Goal: Information Seeking & Learning: Find specific fact

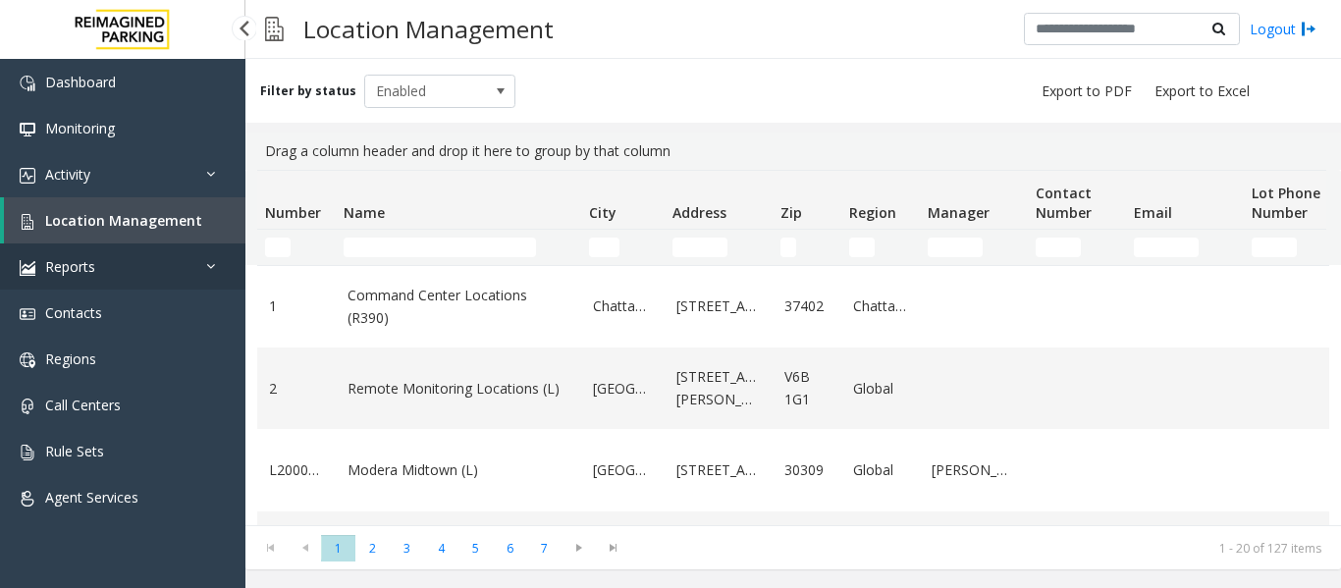
click at [155, 259] on link "Reports" at bounding box center [123, 267] width 246 height 46
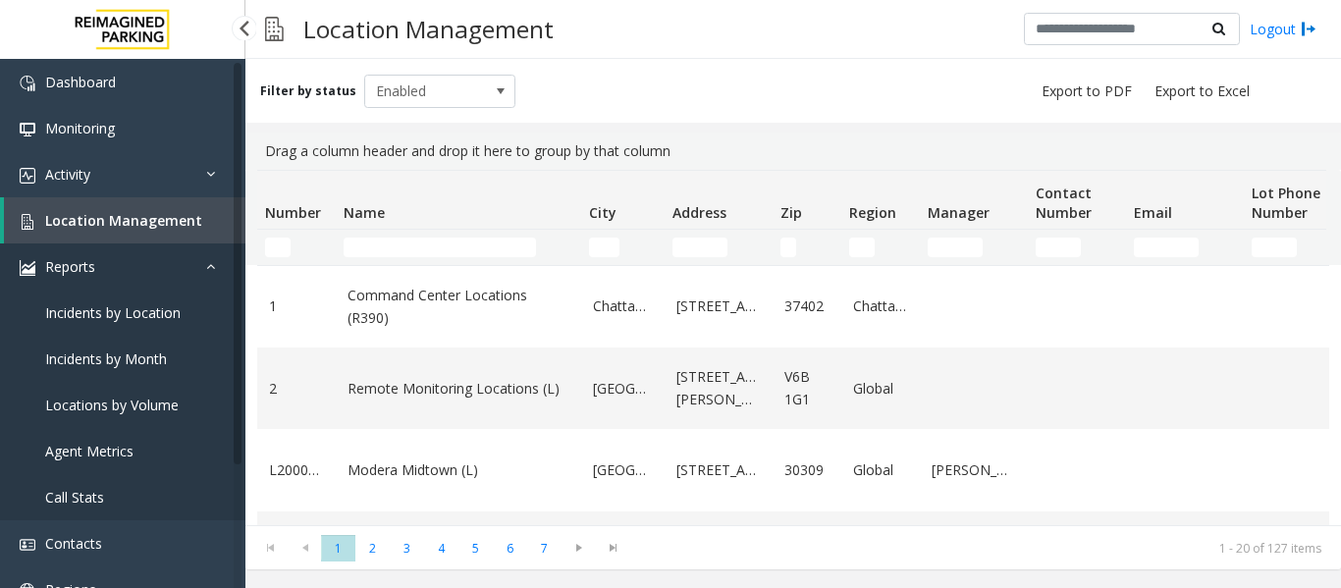
click at [211, 262] on icon at bounding box center [216, 266] width 20 height 14
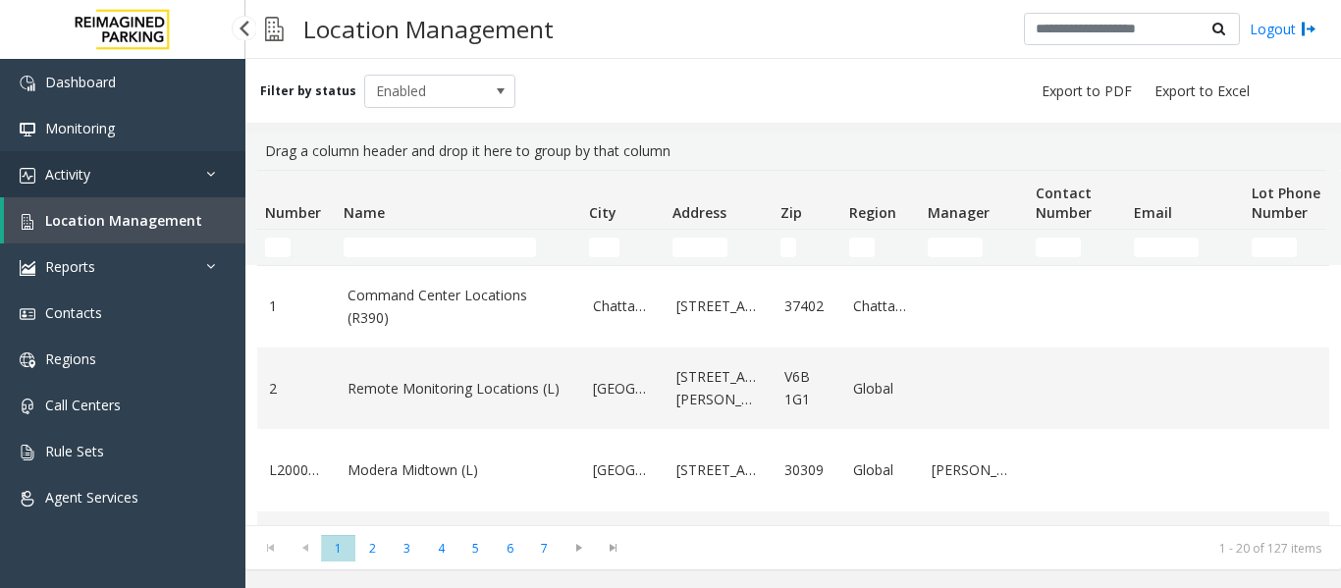
click at [154, 172] on link "Activity" at bounding box center [123, 174] width 246 height 46
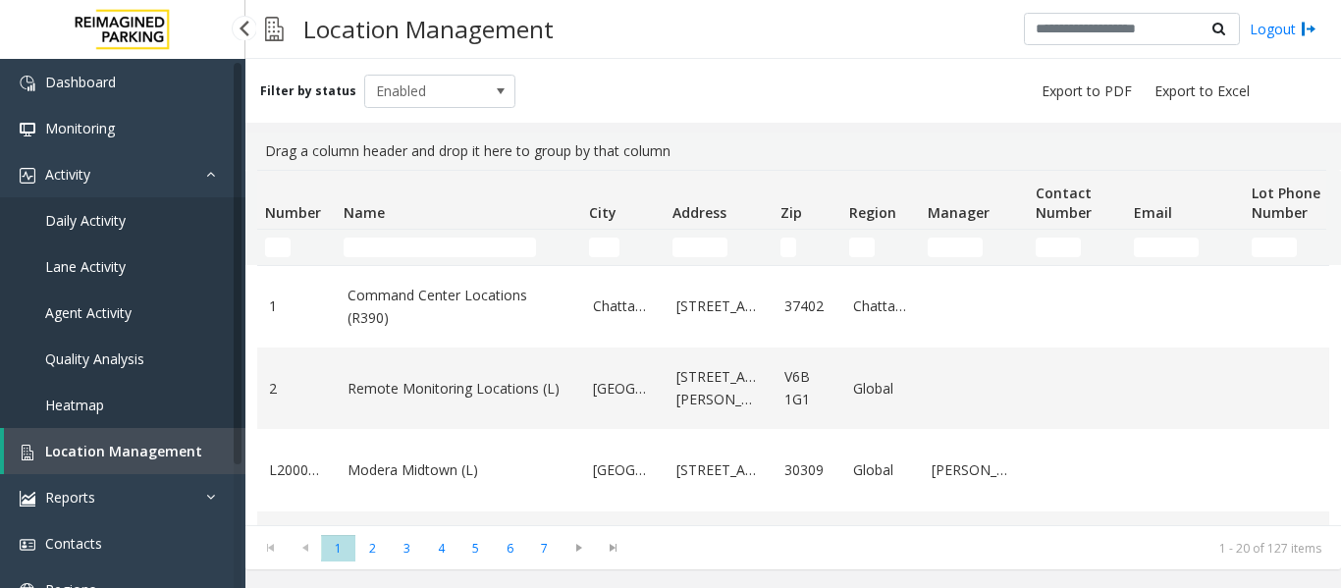
click at [119, 313] on span "Agent Activity" at bounding box center [88, 312] width 86 height 19
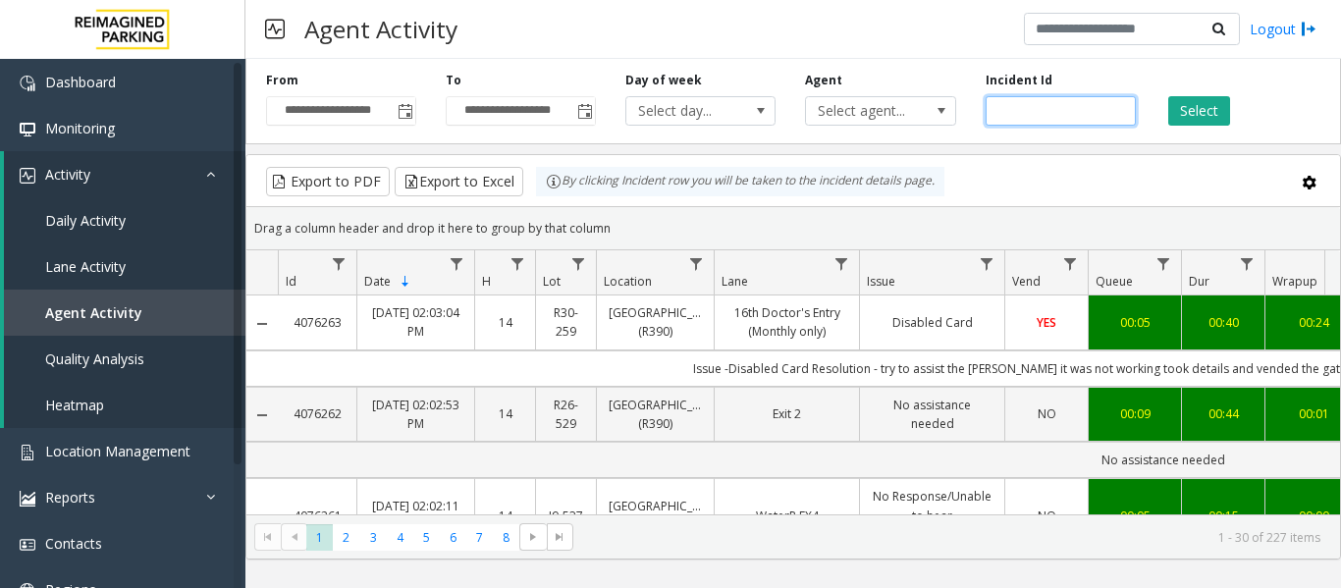
click at [991, 101] on input "number" at bounding box center [1061, 110] width 150 height 29
paste input "*******"
type input "*******"
click at [1209, 115] on button "Select" at bounding box center [1200, 110] width 62 height 29
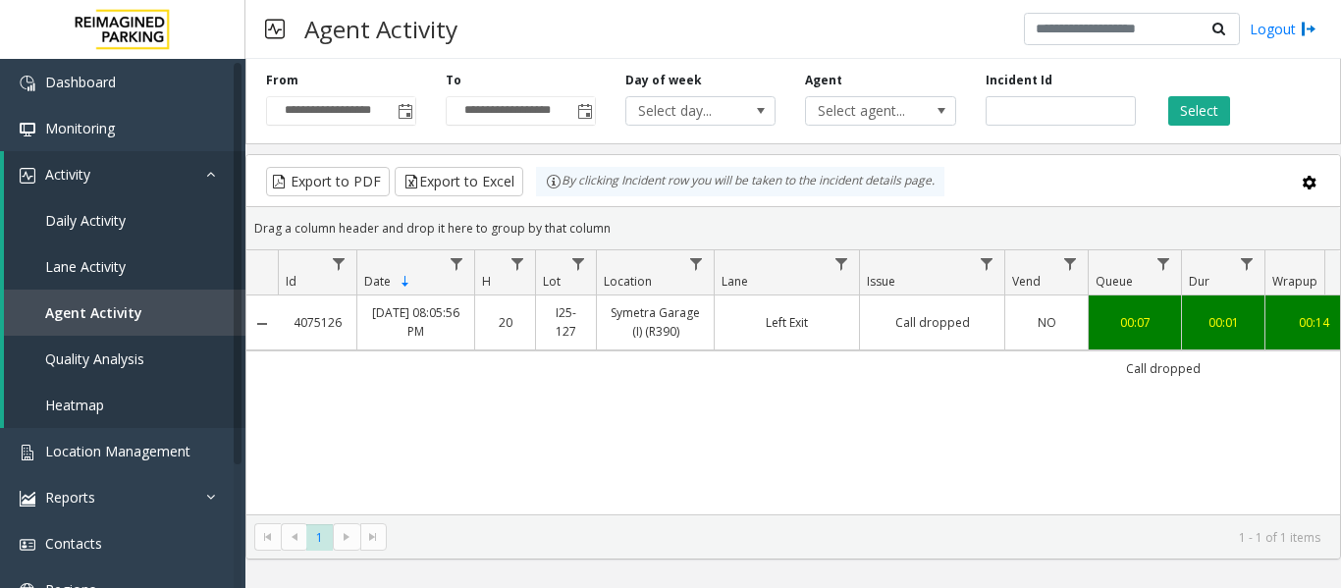
click at [780, 331] on link "Left Exit" at bounding box center [787, 322] width 121 height 19
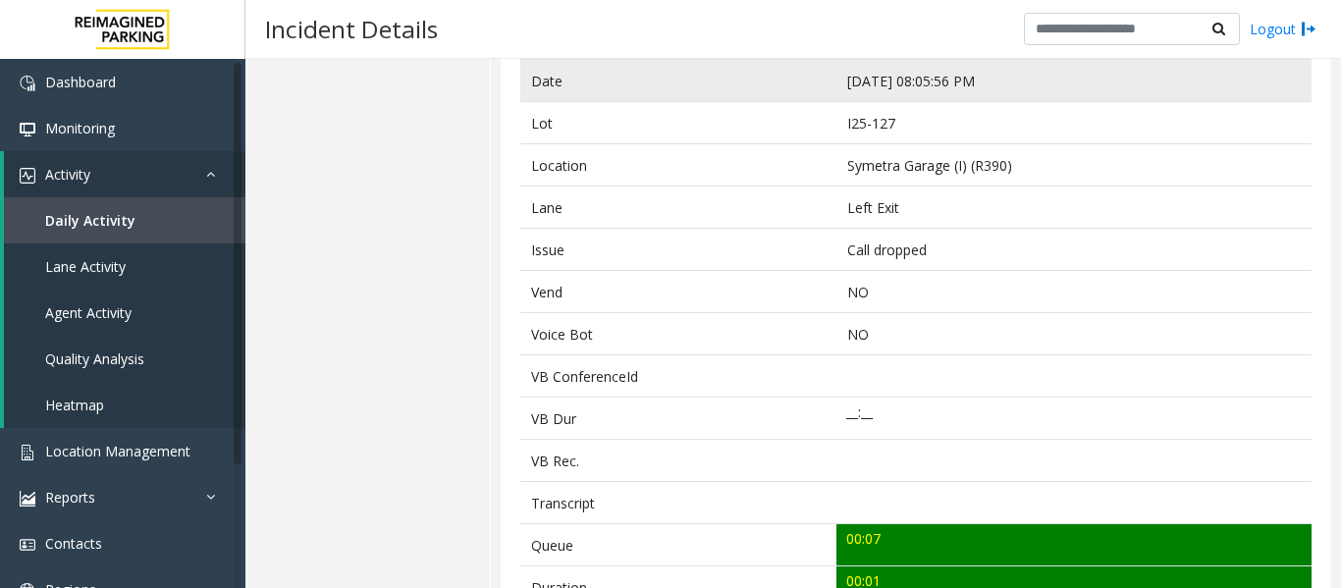
scroll to position [491, 0]
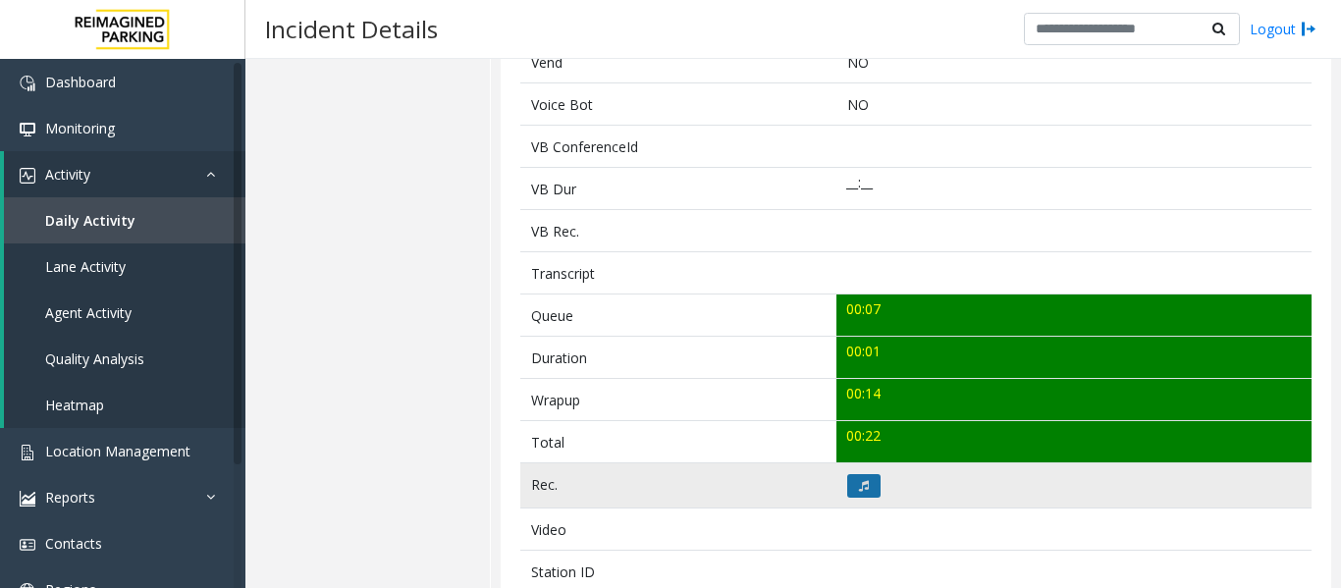
click at [859, 480] on icon at bounding box center [864, 486] width 10 height 12
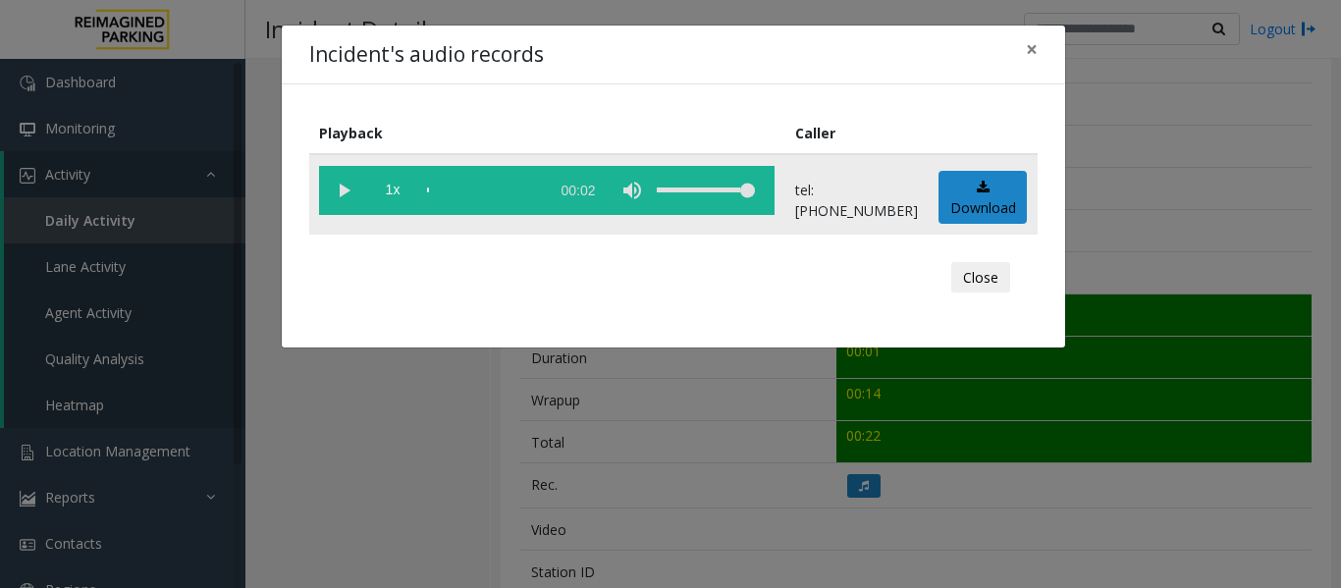
click at [349, 196] on vg-play-pause at bounding box center [343, 190] width 49 height 49
click at [959, 279] on button "Close" at bounding box center [981, 277] width 59 height 31
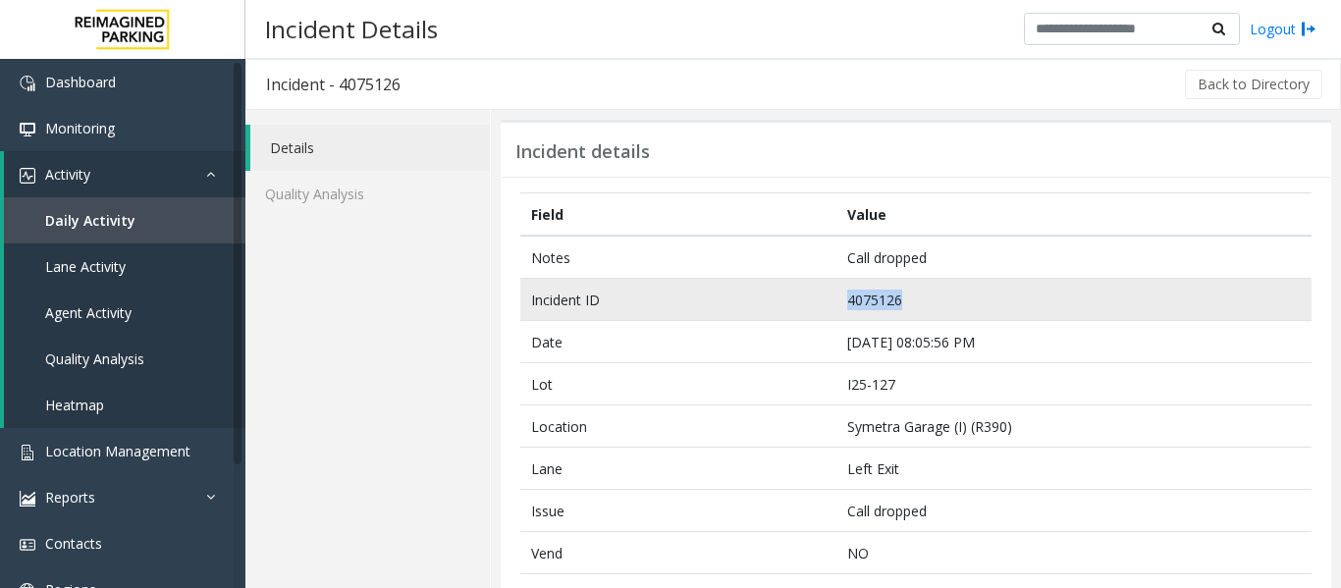
drag, startPoint x: 918, startPoint y: 300, endPoint x: 843, endPoint y: 305, distance: 75.8
click at [843, 305] on td "4075126" at bounding box center [1074, 300] width 475 height 42
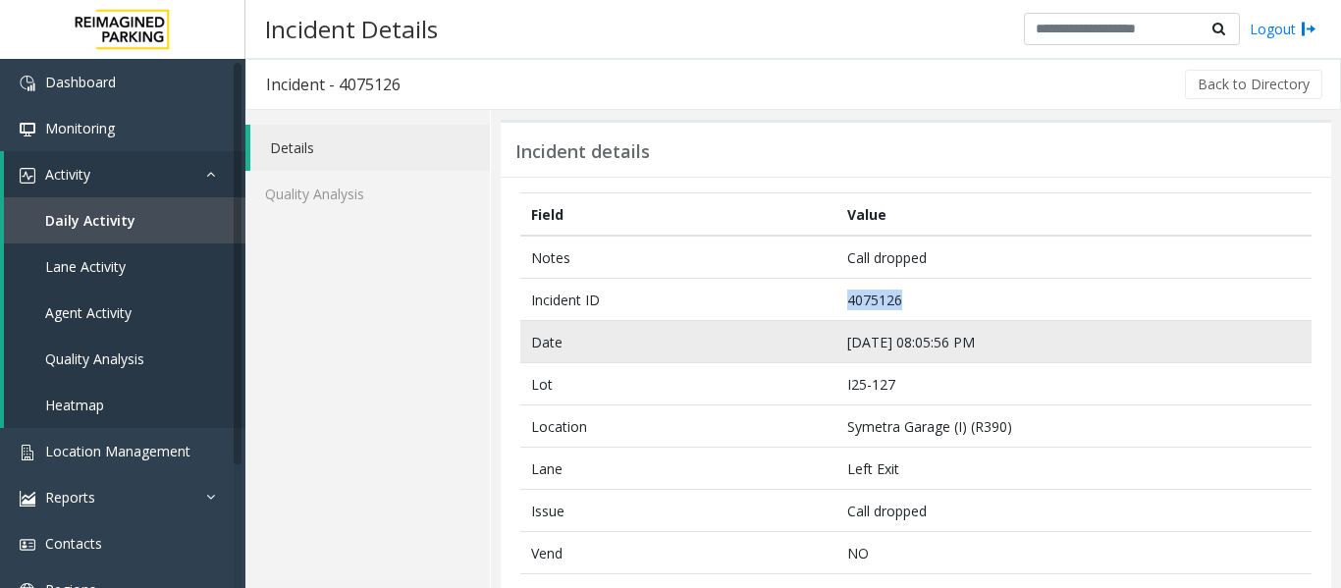
copy td "4075126"
drag, startPoint x: 990, startPoint y: 343, endPoint x: 838, endPoint y: 343, distance: 152.2
click at [838, 343] on td "[DATE] 08:05:56 PM" at bounding box center [1074, 342] width 475 height 42
copy td "[DATE] 08:05:56 PM"
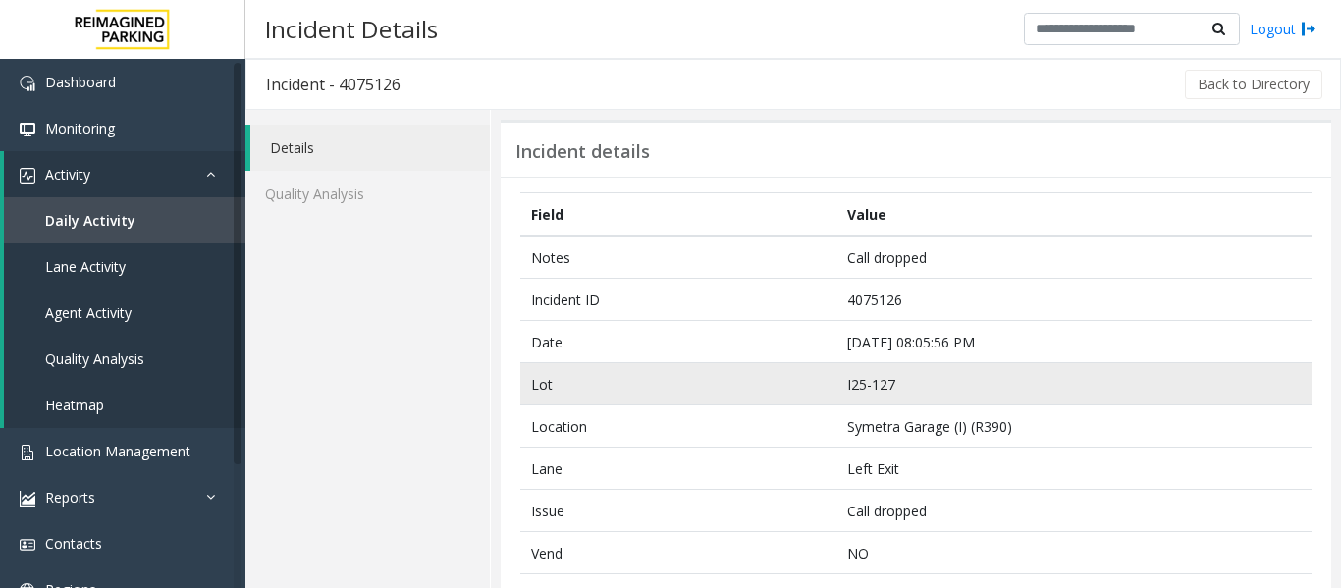
click at [947, 365] on td "I25-127" at bounding box center [1074, 384] width 475 height 42
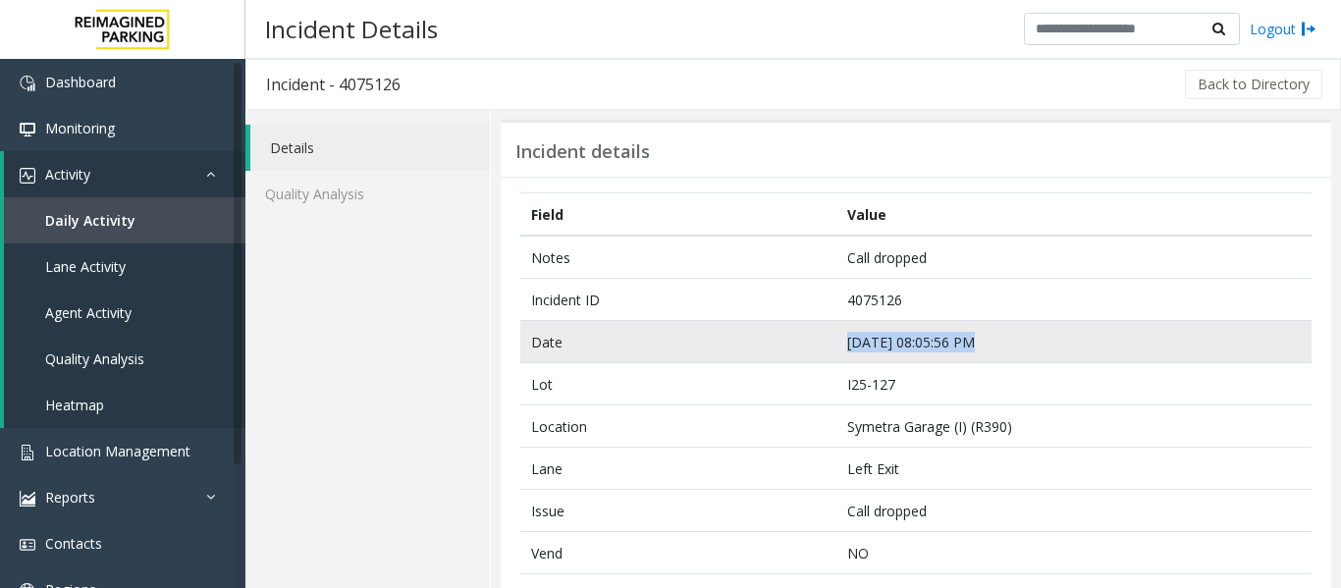
drag, startPoint x: 994, startPoint y: 344, endPoint x: 824, endPoint y: 348, distance: 169.9
click at [824, 348] on tr "Date [DATE] 08:05:56 PM" at bounding box center [916, 342] width 792 height 42
copy tr "[DATE] 08:05:56 PM"
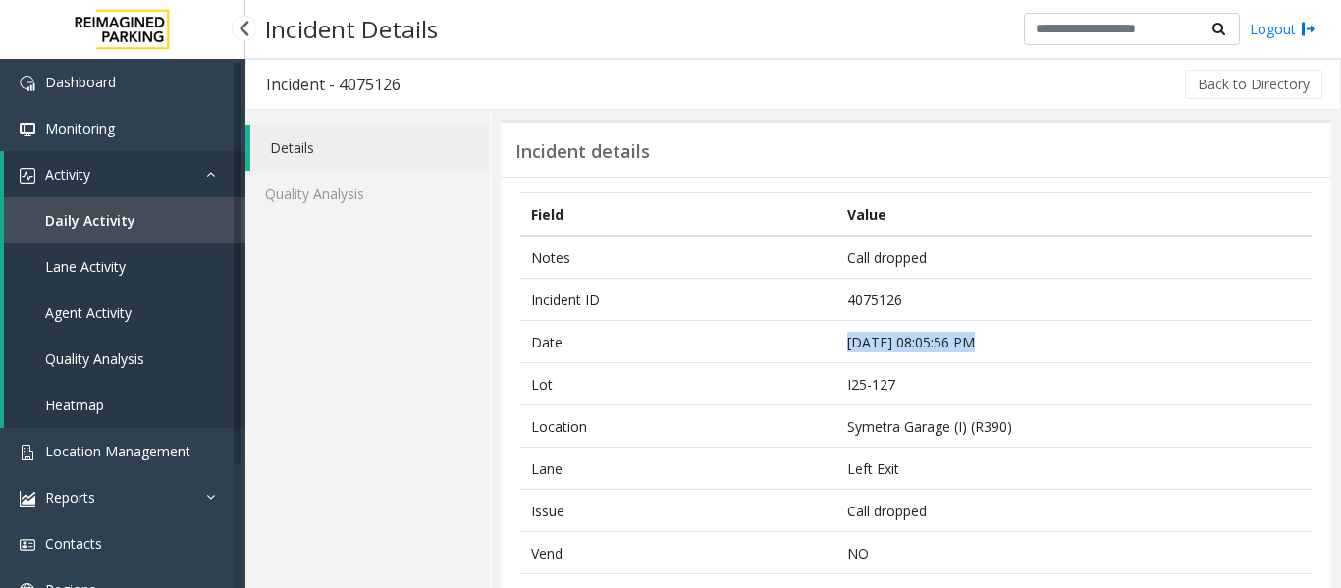
click at [152, 208] on link "Daily Activity" at bounding box center [125, 220] width 242 height 46
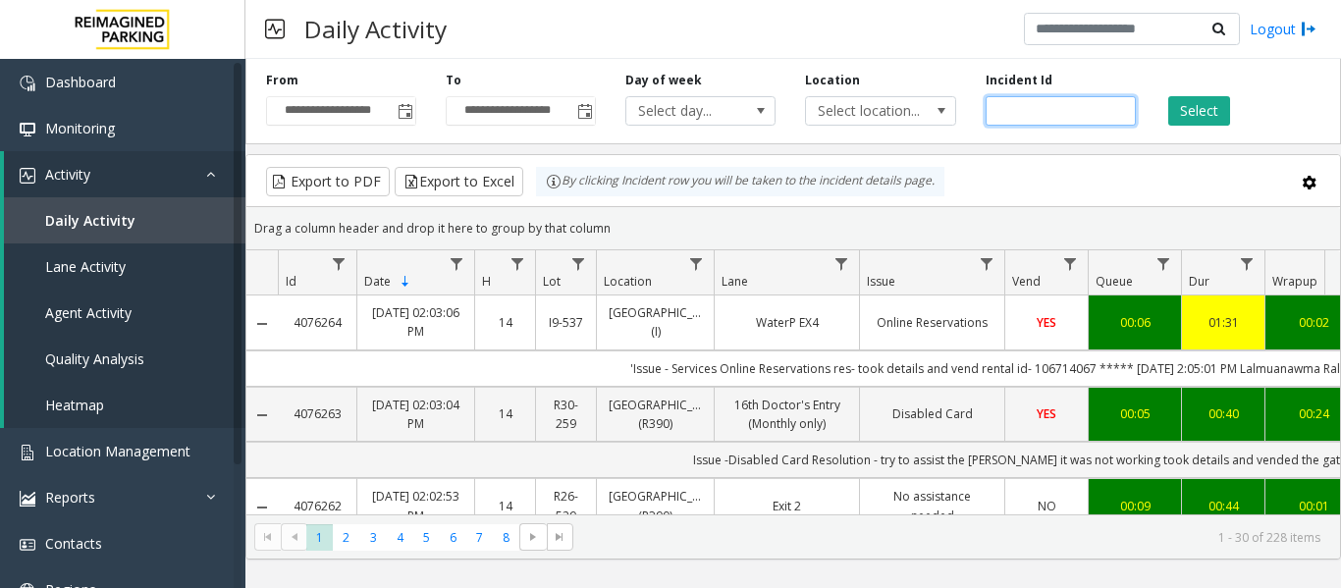
click at [1061, 107] on input "number" at bounding box center [1061, 110] width 150 height 29
paste input "*******"
type input "*******"
click at [1197, 108] on button "Select" at bounding box center [1200, 110] width 62 height 29
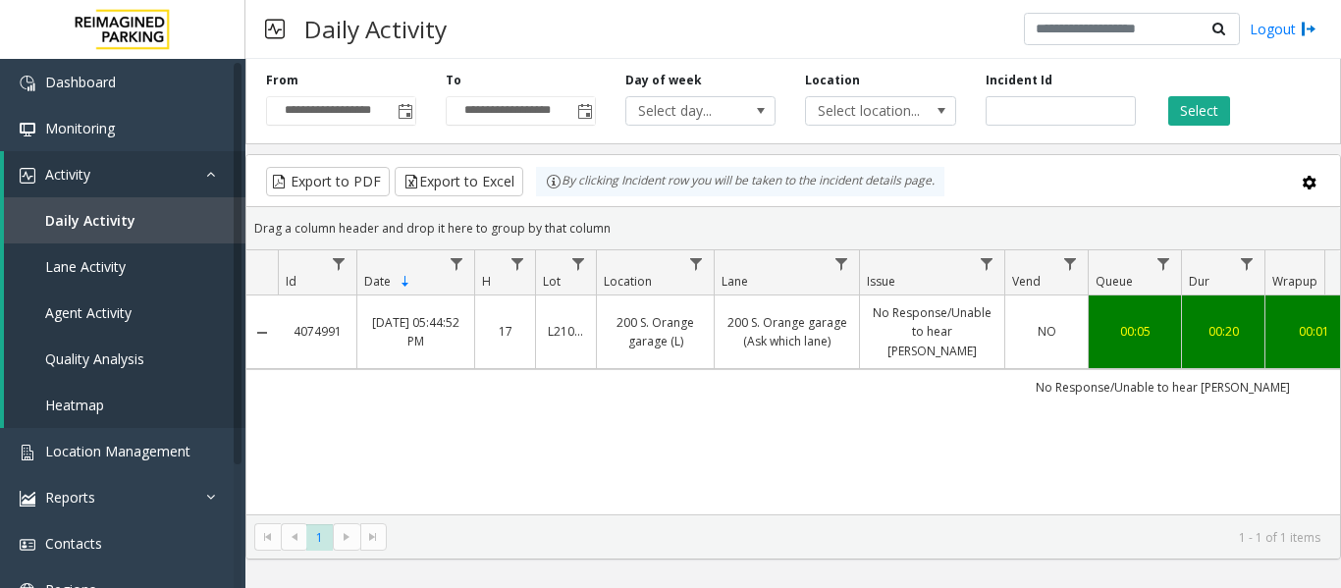
click at [958, 329] on link "No Response/Unable to hear [PERSON_NAME]" at bounding box center [932, 331] width 121 height 57
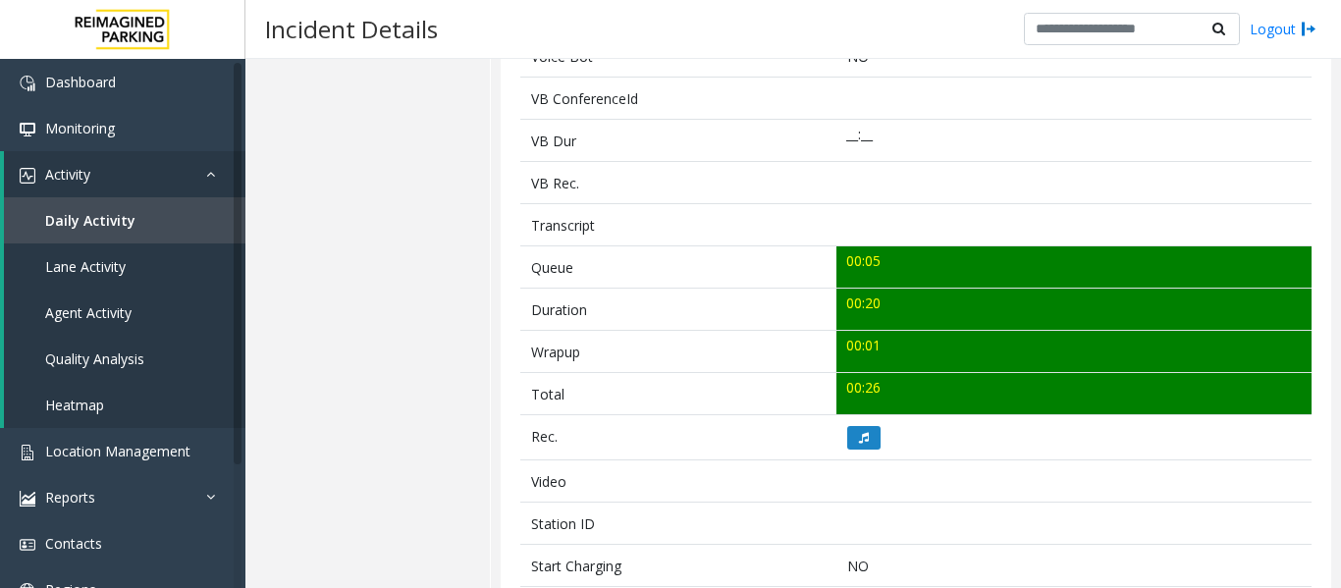
scroll to position [687, 0]
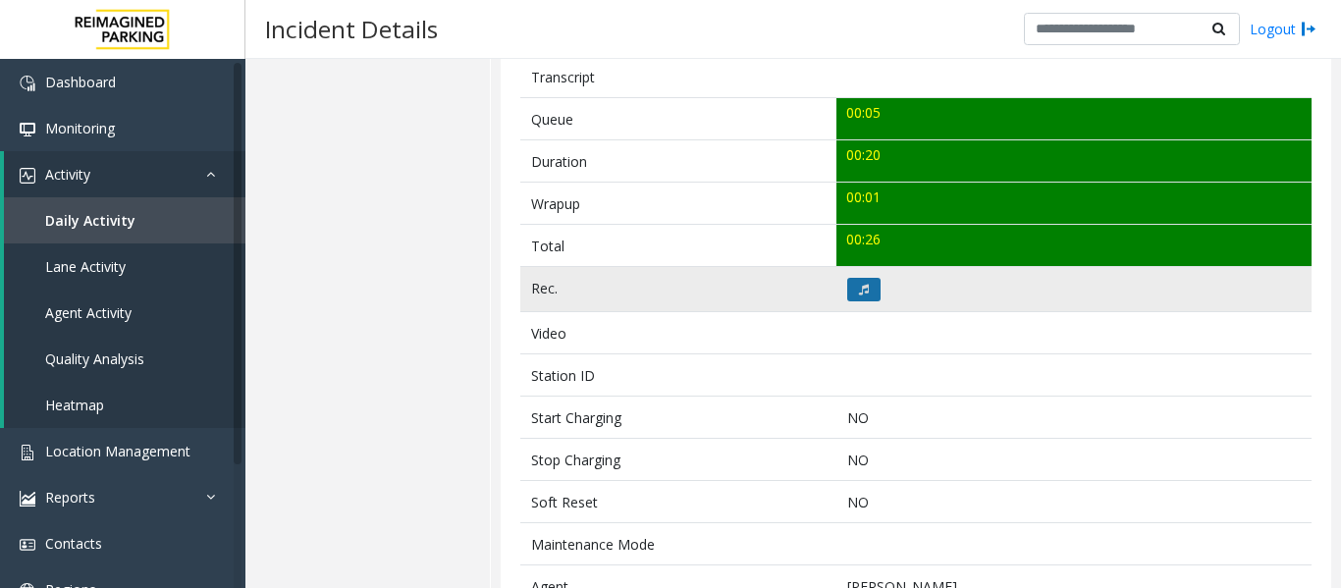
click at [867, 291] on button at bounding box center [864, 290] width 33 height 24
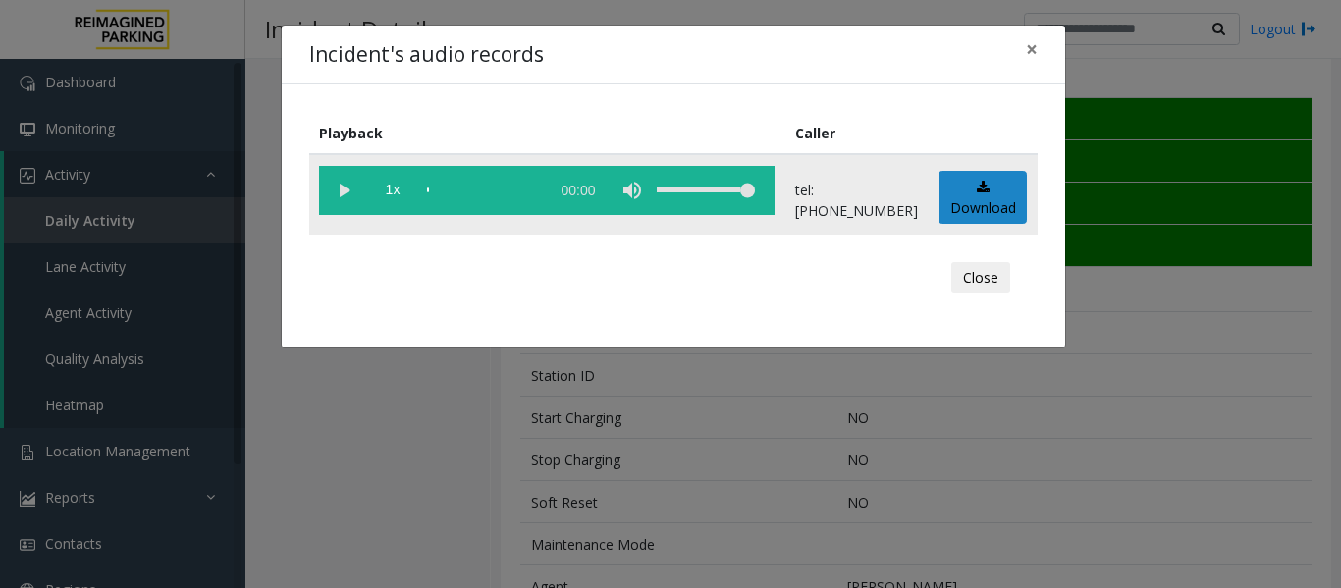
click at [346, 197] on vg-play-pause at bounding box center [343, 190] width 49 height 49
click at [988, 281] on button "Close" at bounding box center [981, 277] width 59 height 31
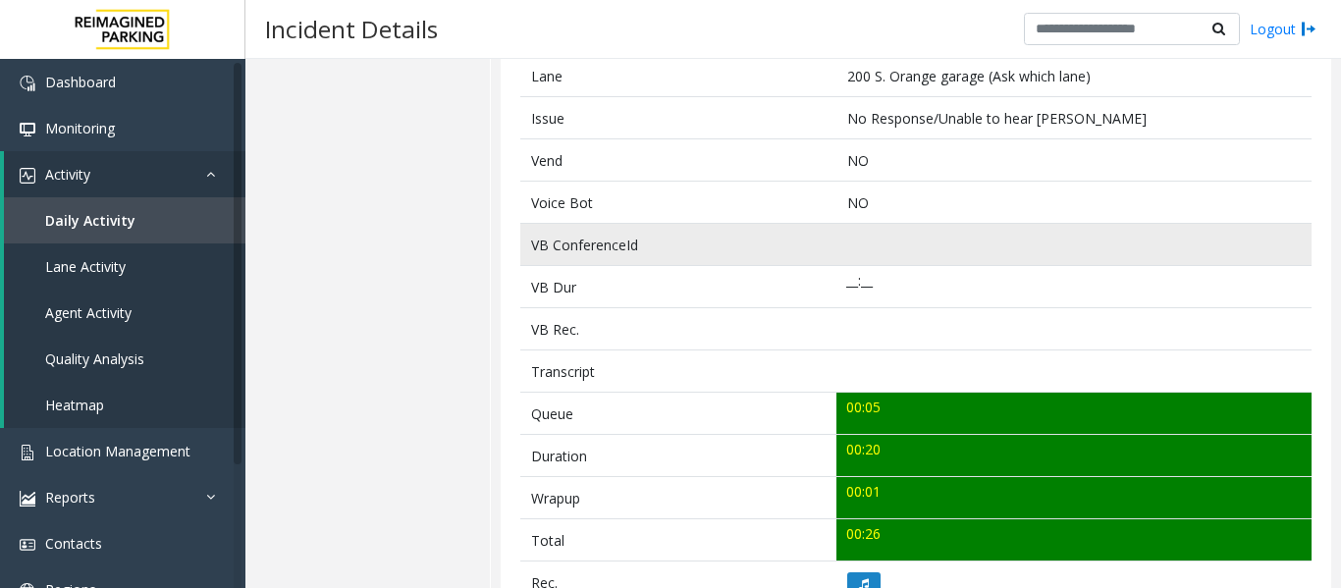
scroll to position [0, 0]
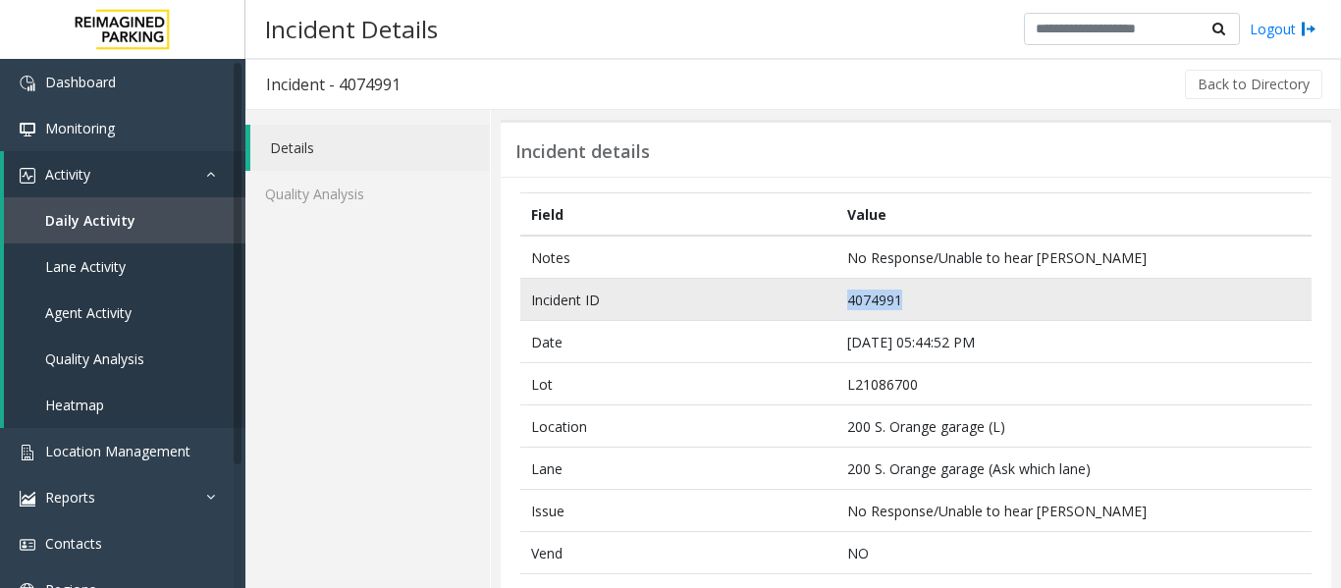
drag, startPoint x: 903, startPoint y: 305, endPoint x: 813, endPoint y: 303, distance: 90.4
click at [813, 303] on tr "Incident ID 4074991" at bounding box center [916, 300] width 792 height 42
copy tr "4074991"
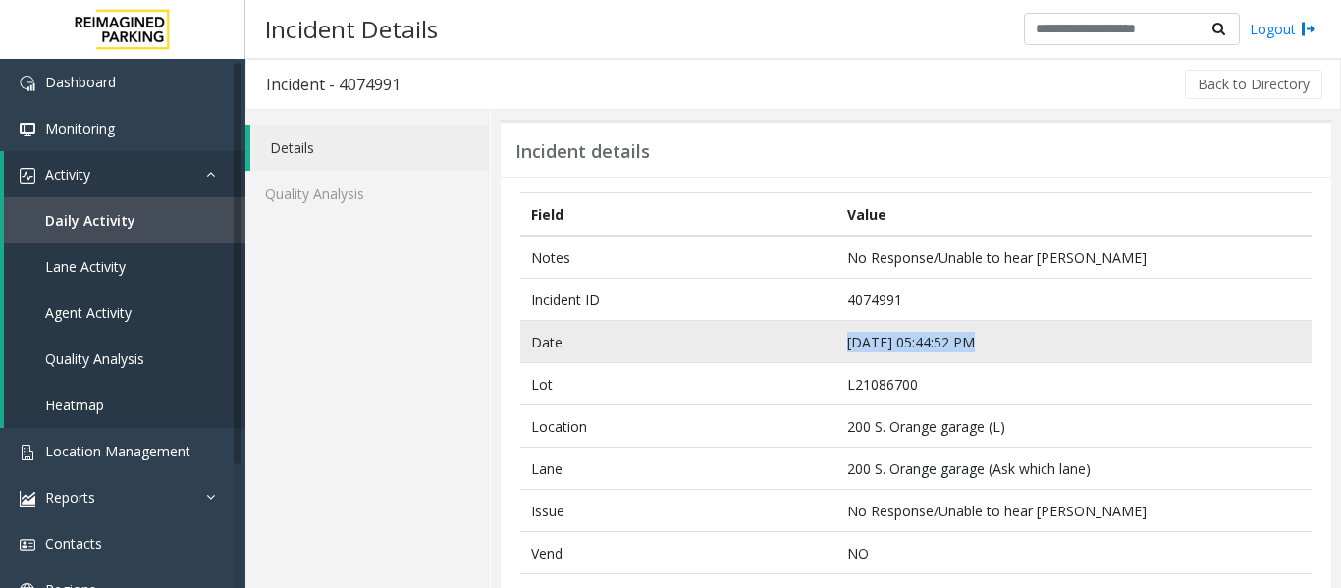
drag, startPoint x: 979, startPoint y: 343, endPoint x: 844, endPoint y: 342, distance: 135.5
click at [844, 342] on td "[DATE] 05:44:52 PM" at bounding box center [1074, 342] width 475 height 42
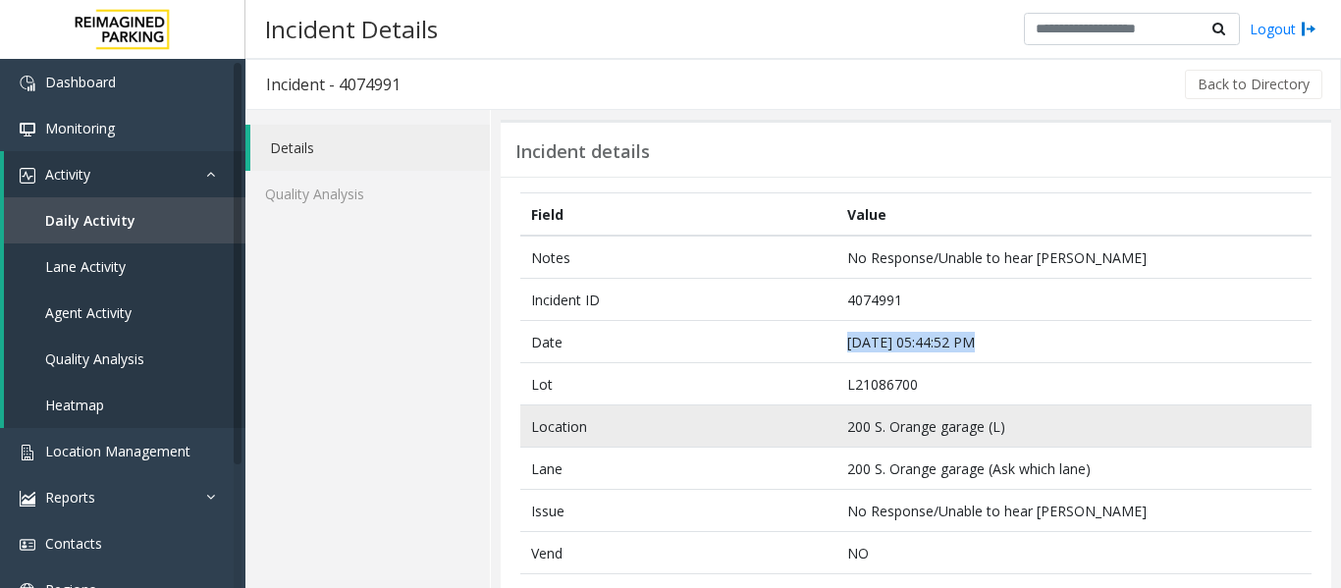
copy td "[DATE] 05:44:52 PM"
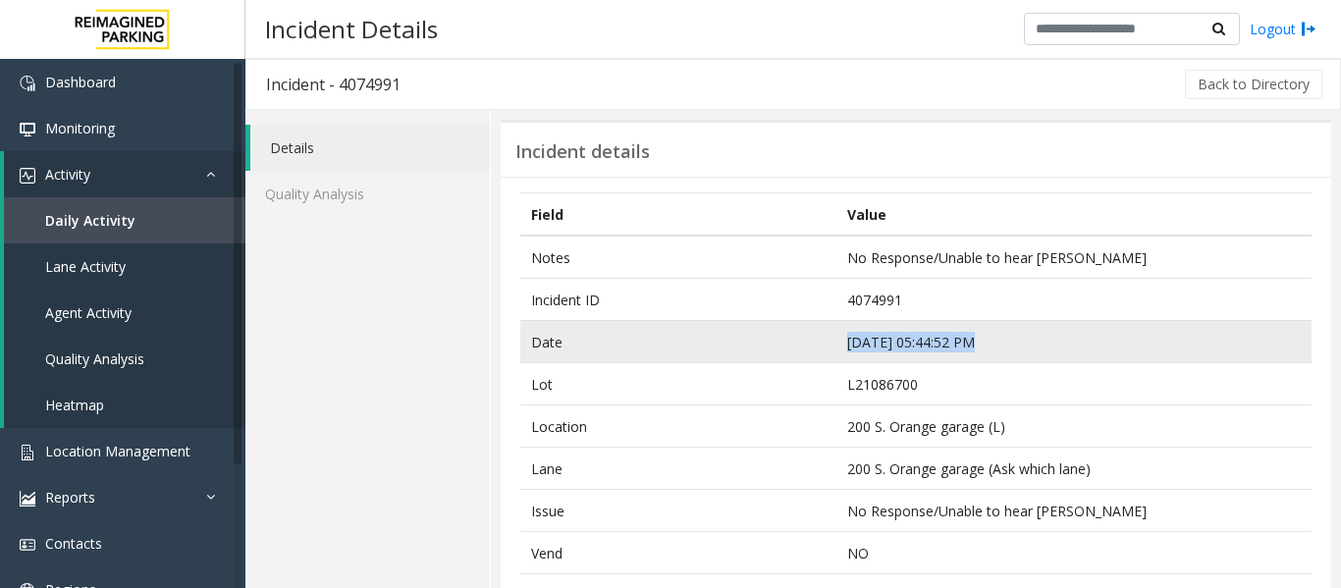
click at [977, 347] on td "[DATE] 05:44:52 PM" at bounding box center [1074, 342] width 475 height 42
copy td "[DATE] 05:44:52 PM"
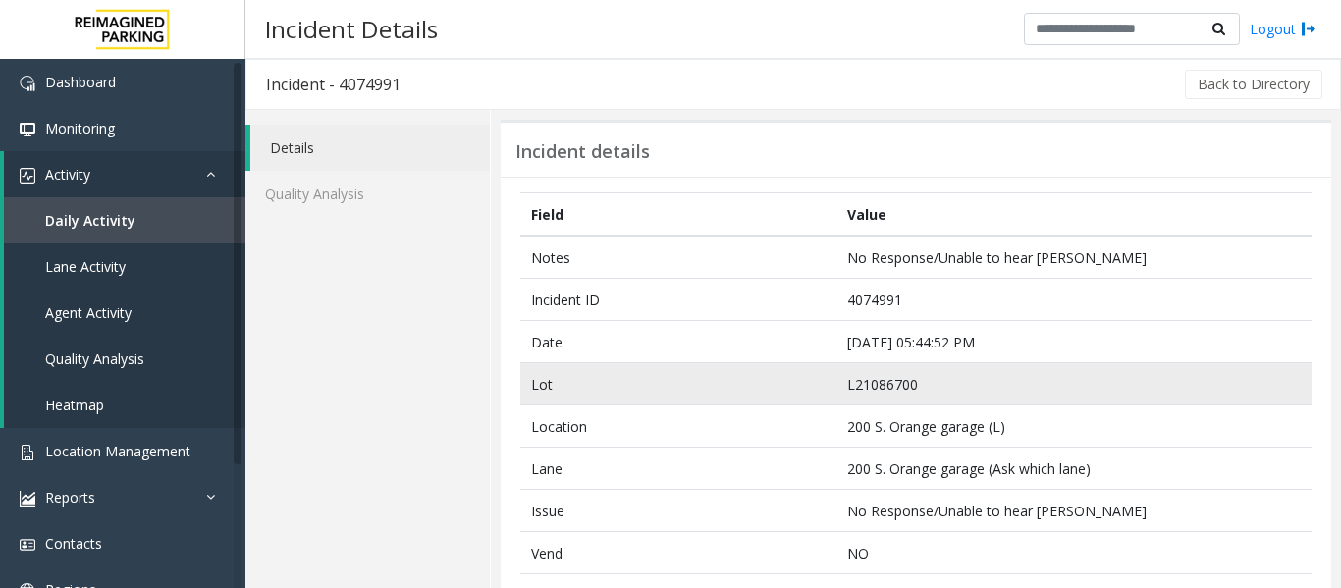
click at [1012, 369] on td "L21086700" at bounding box center [1074, 384] width 475 height 42
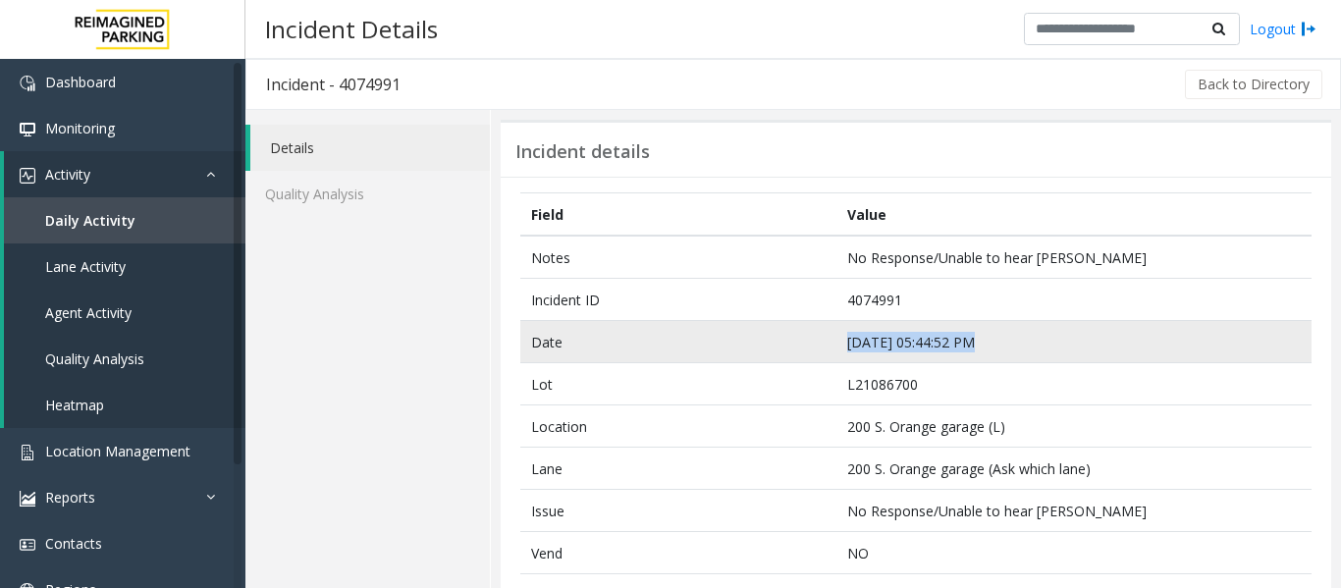
drag, startPoint x: 1001, startPoint y: 343, endPoint x: 844, endPoint y: 340, distance: 157.2
click at [844, 340] on td "[DATE] 05:44:52 PM" at bounding box center [1074, 342] width 475 height 42
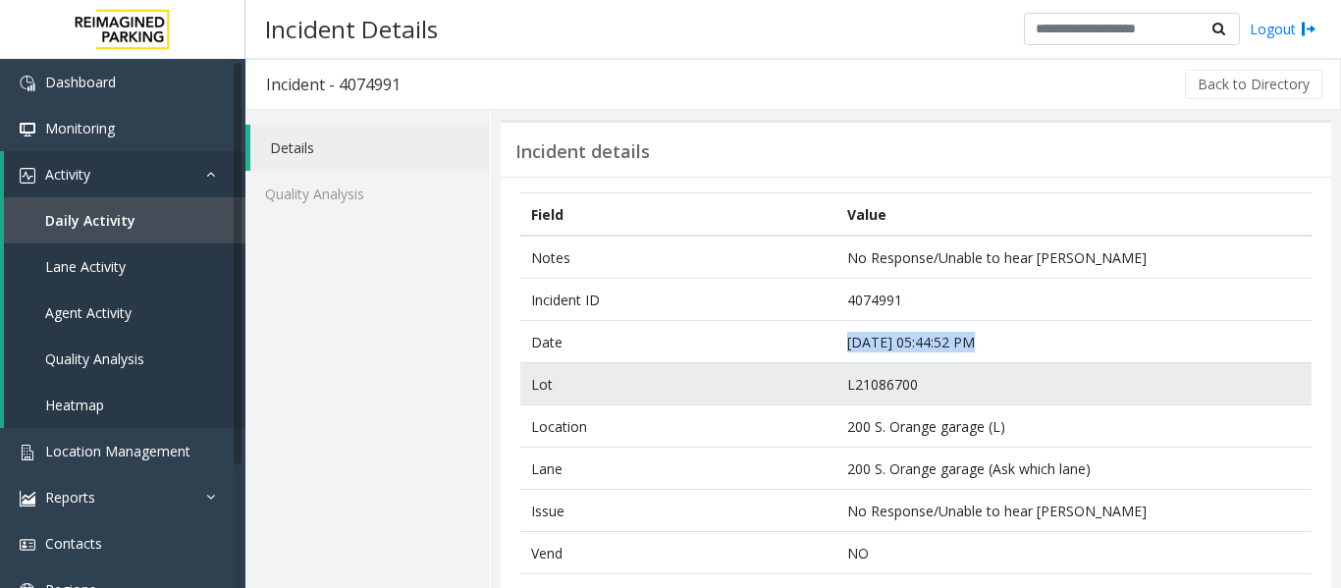
copy td "[DATE] 05:44:52 PM"
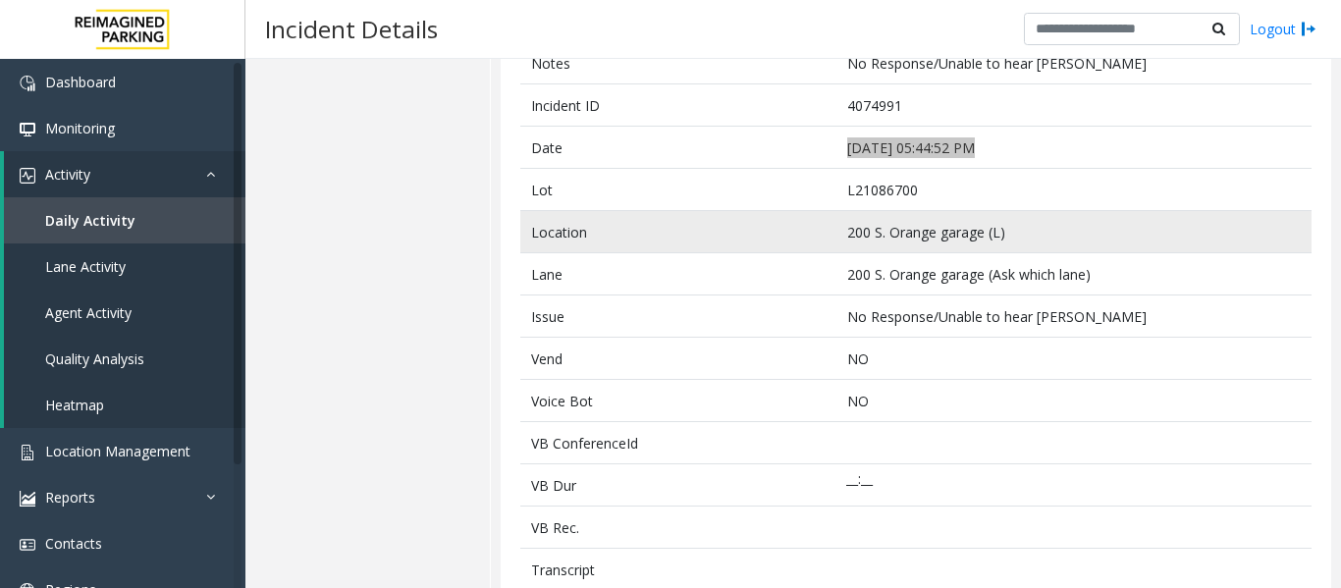
scroll to position [196, 0]
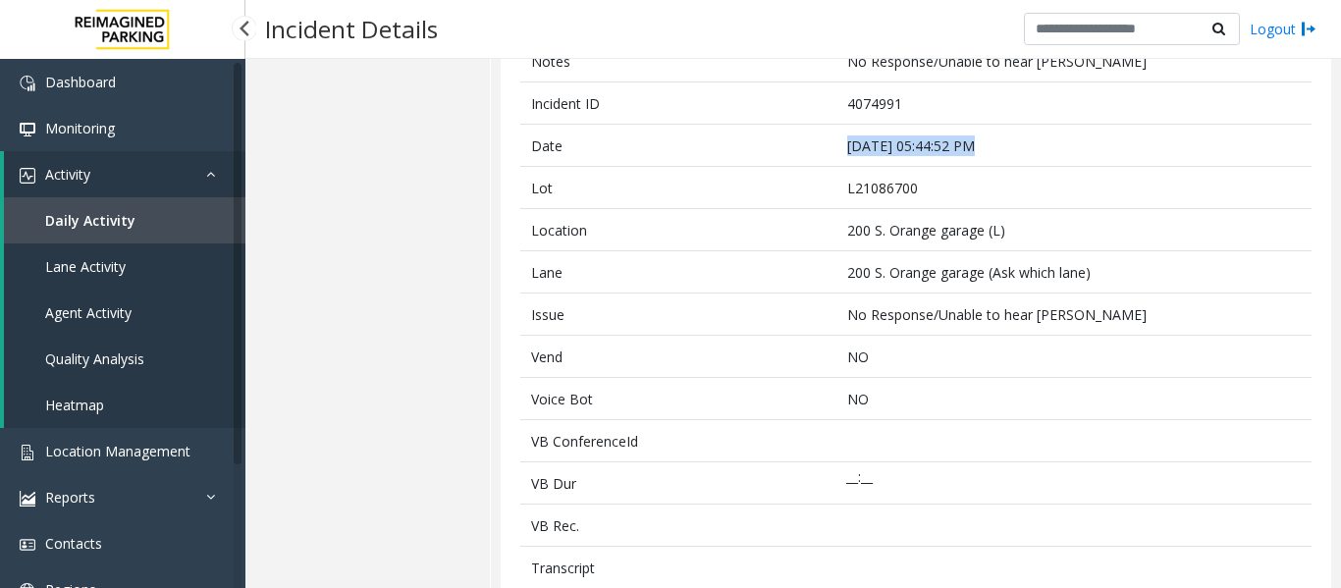
click at [98, 218] on span "Daily Activity" at bounding box center [90, 220] width 90 height 19
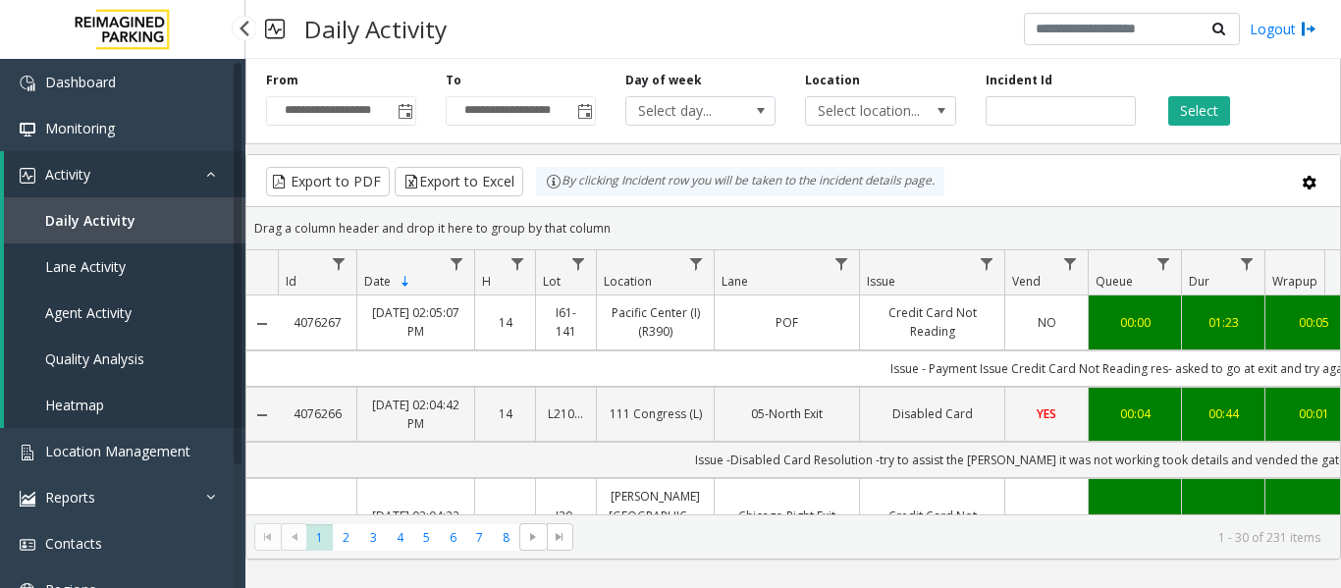
click at [118, 311] on span "Agent Activity" at bounding box center [88, 312] width 86 height 19
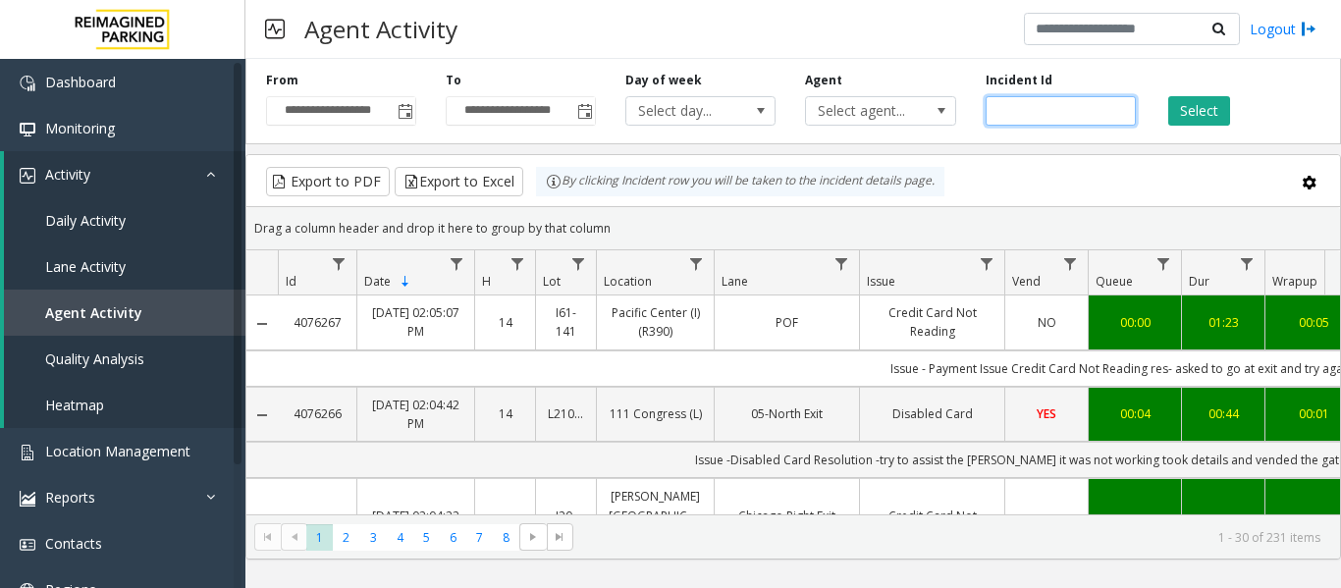
click at [1006, 111] on input "number" at bounding box center [1061, 110] width 150 height 29
paste input "*******"
type input "*******"
click at [1209, 107] on button "Select" at bounding box center [1200, 110] width 62 height 29
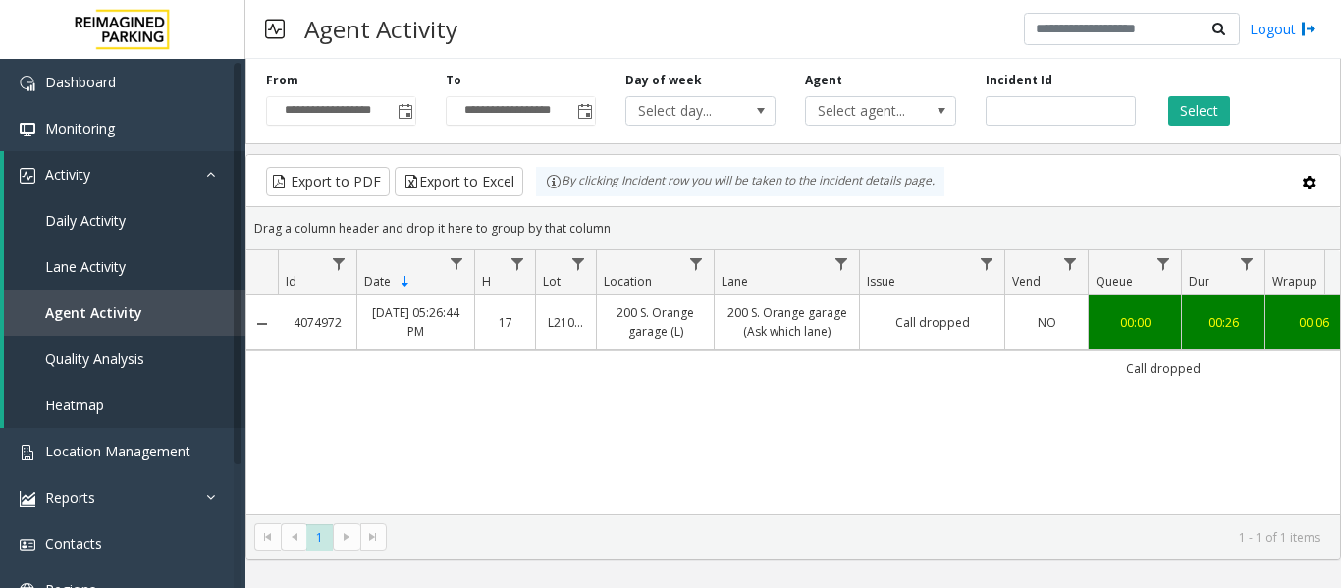
click at [850, 352] on td "Call dropped" at bounding box center [1163, 368] width 1771 height 35
click at [859, 339] on td "Call dropped" at bounding box center [931, 323] width 145 height 54
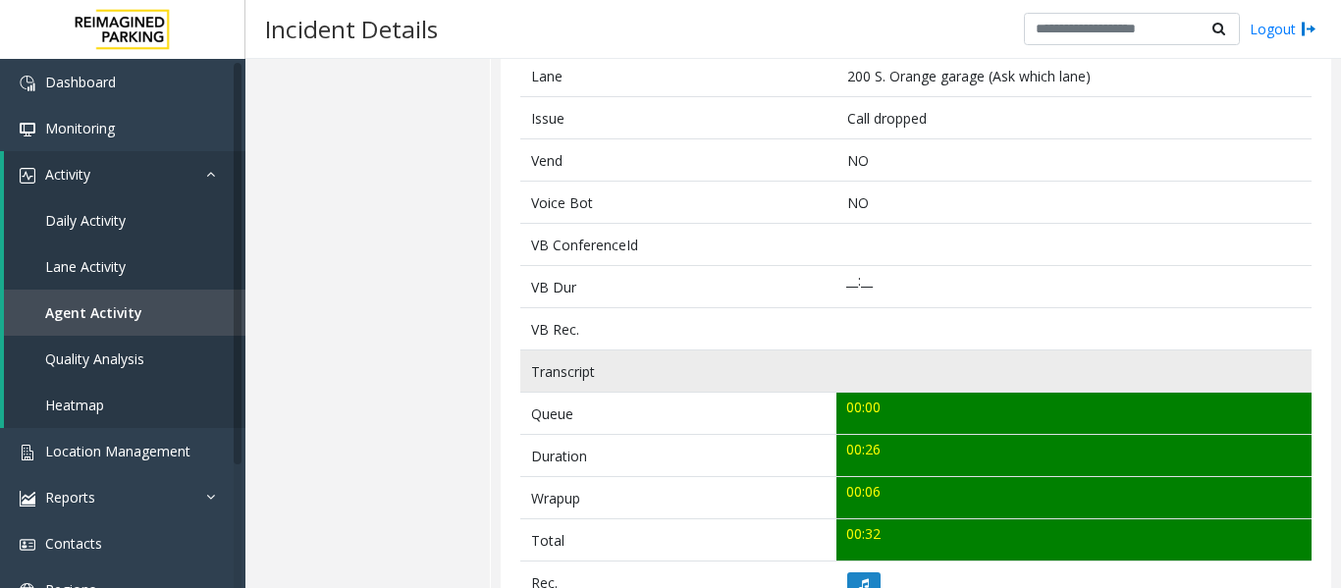
scroll to position [687, 0]
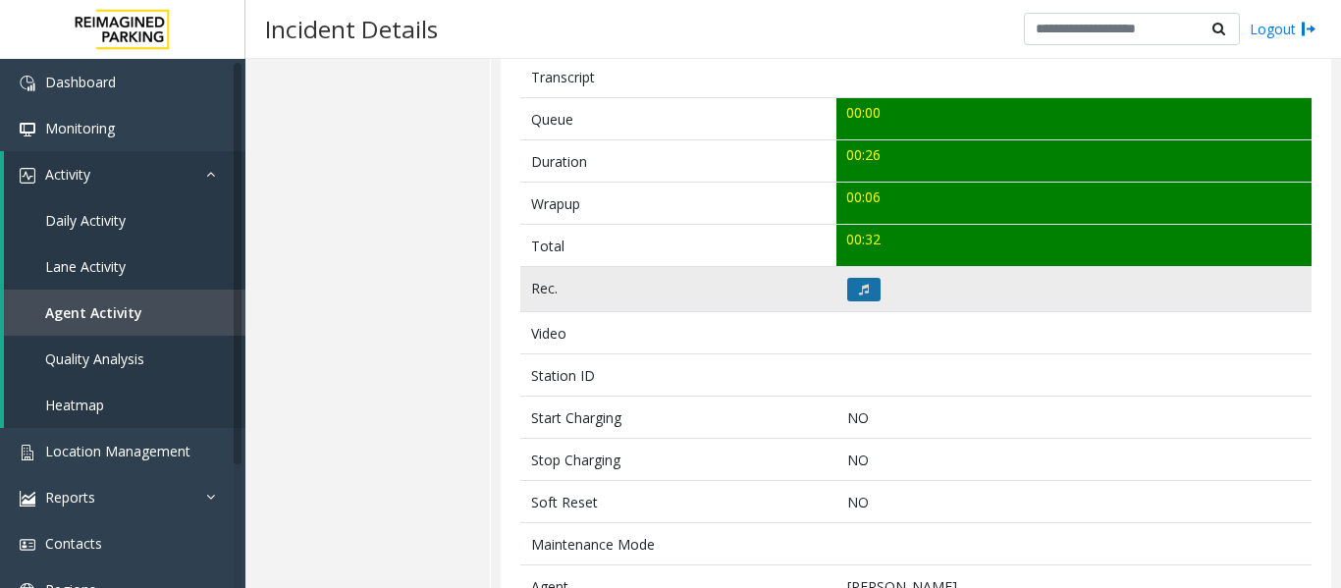
click at [861, 291] on icon at bounding box center [864, 290] width 10 height 12
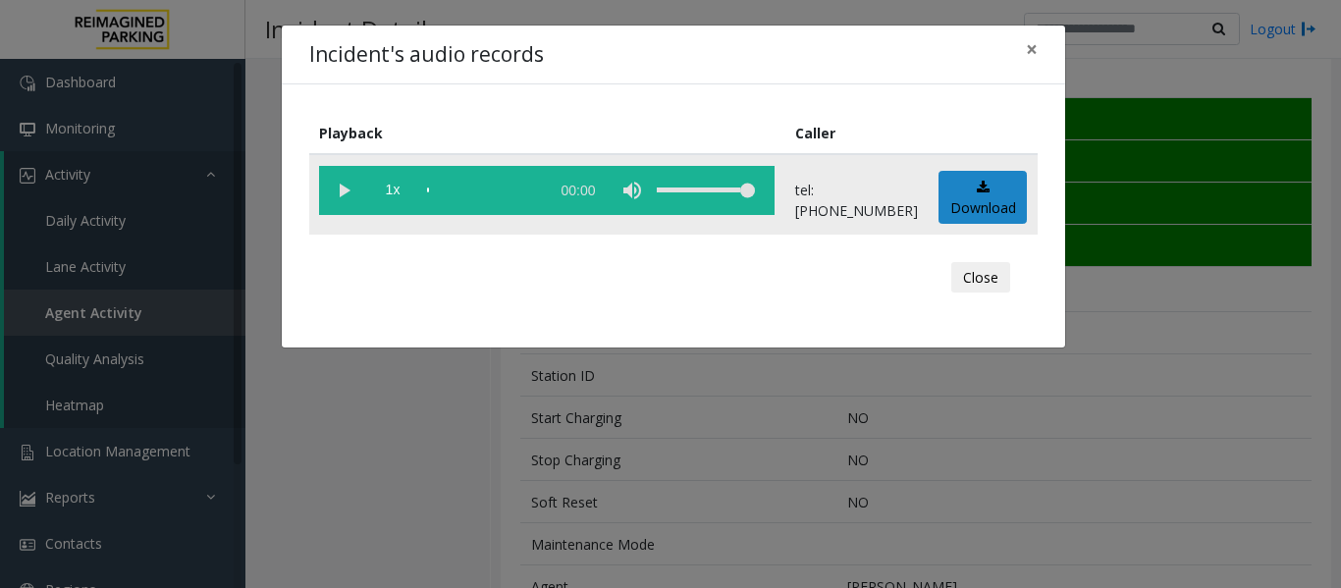
click at [345, 196] on vg-play-pause at bounding box center [343, 190] width 49 height 49
click at [1001, 279] on button "Close" at bounding box center [981, 277] width 59 height 31
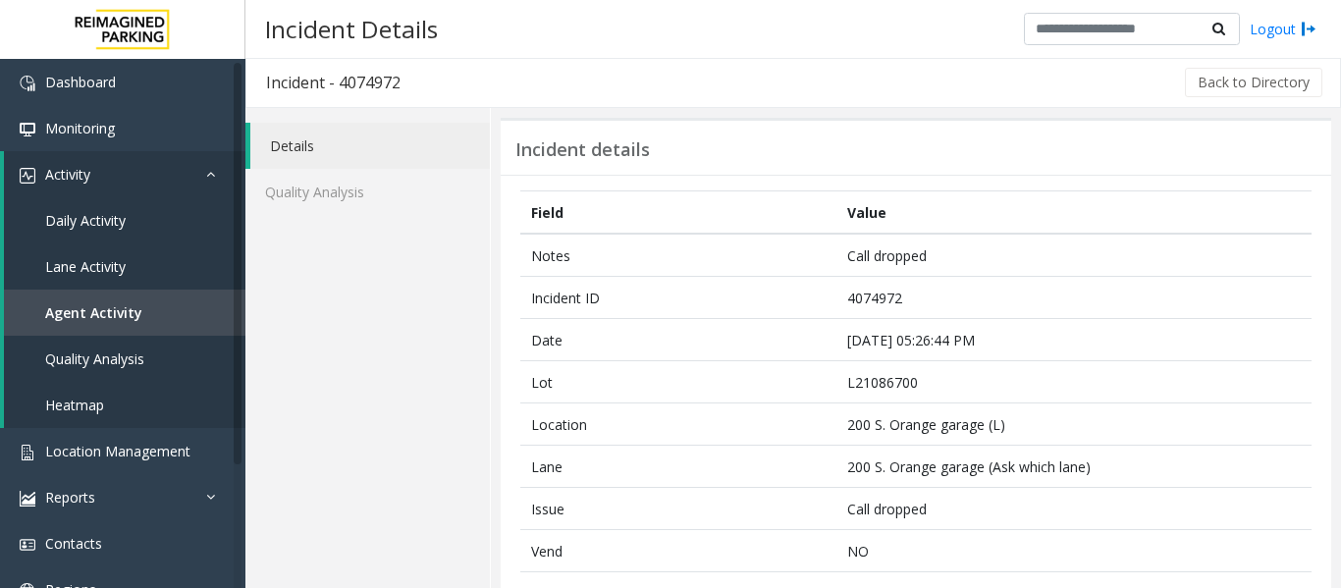
scroll to position [0, 0]
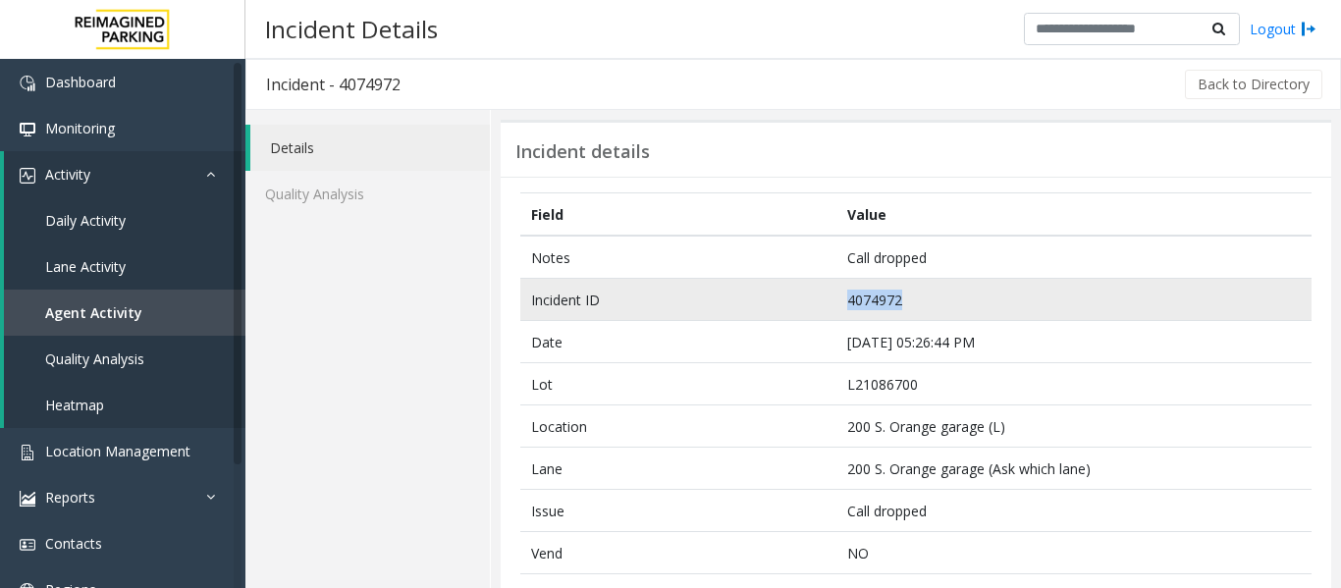
drag, startPoint x: 919, startPoint y: 296, endPoint x: 779, endPoint y: 282, distance: 141.1
click at [779, 282] on tr "Incident ID 4074972" at bounding box center [916, 300] width 792 height 42
copy tr "4074972"
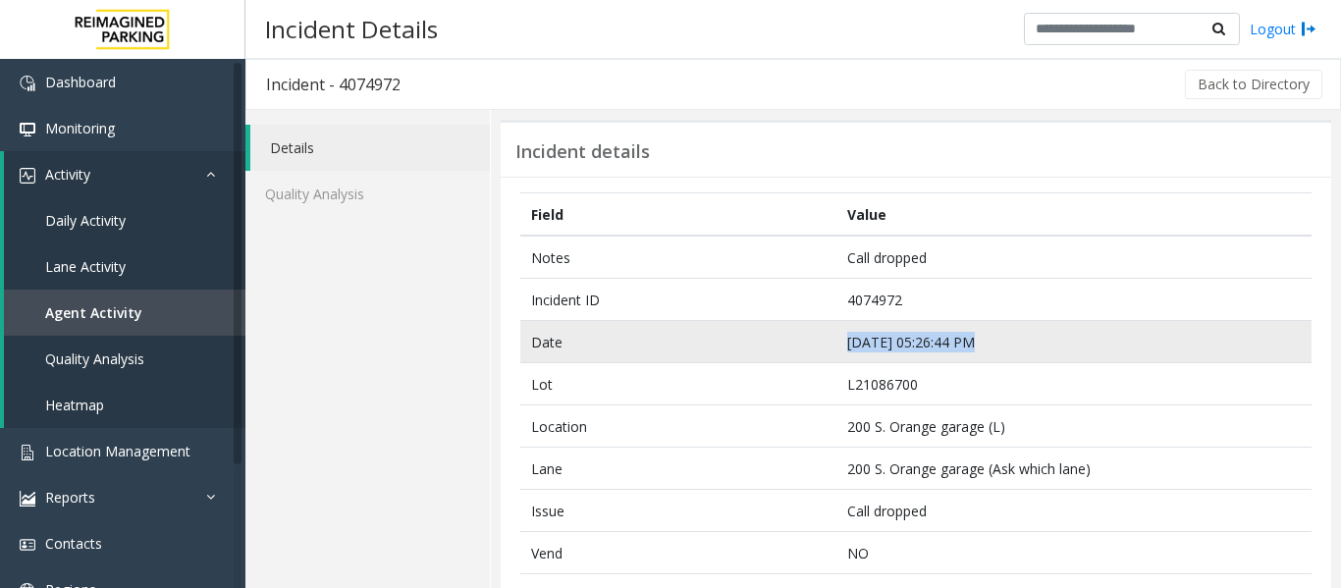
drag, startPoint x: 975, startPoint y: 340, endPoint x: 815, endPoint y: 340, distance: 160.1
click at [815, 340] on tr "Date [DATE] 05:26:44 PM" at bounding box center [916, 342] width 792 height 42
copy tr "[DATE] 05:26:44 PM"
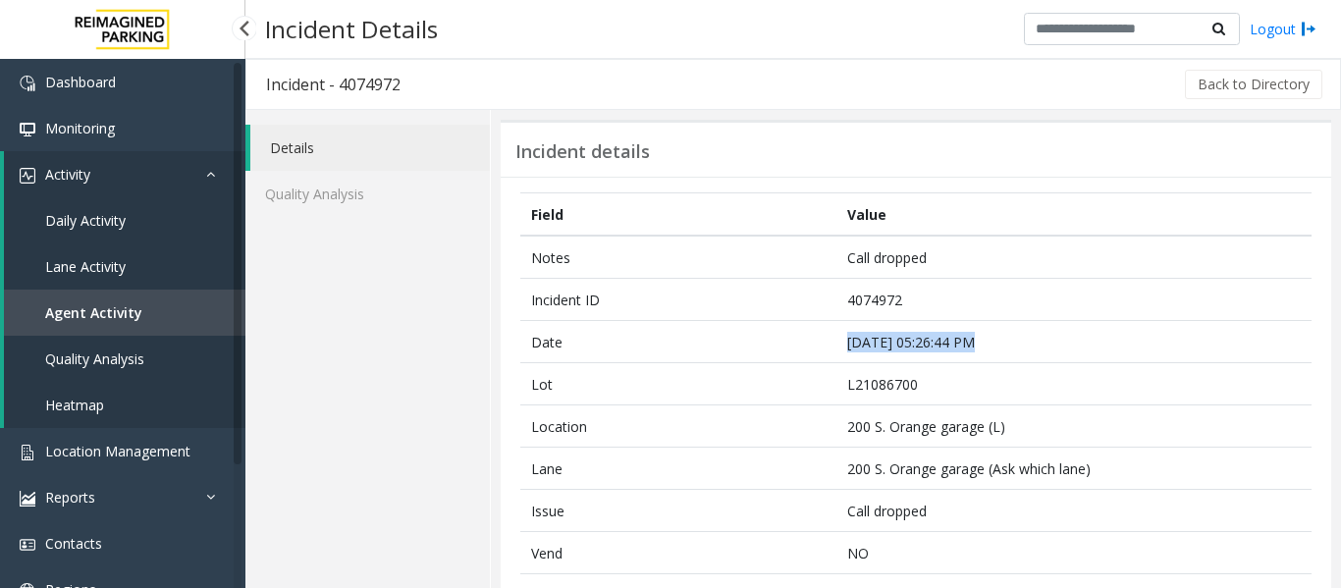
click at [186, 328] on link "Agent Activity" at bounding box center [125, 313] width 242 height 46
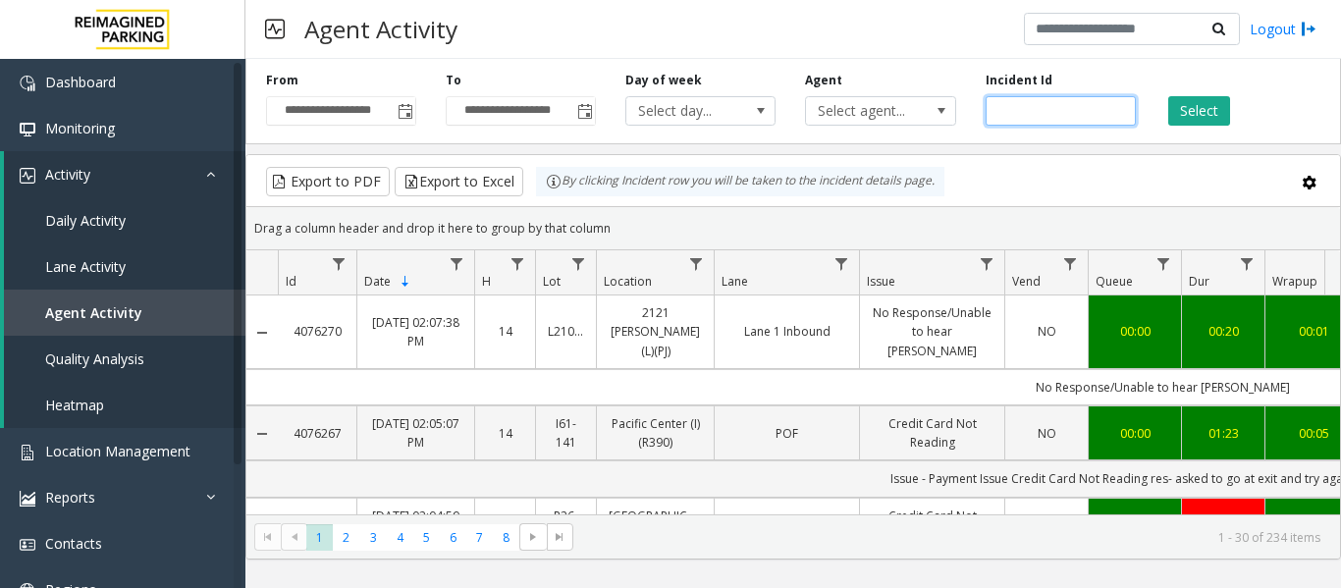
click at [1067, 113] on input "number" at bounding box center [1061, 110] width 150 height 29
paste input "*******"
type input "*******"
click at [1189, 100] on button "Select" at bounding box center [1200, 110] width 62 height 29
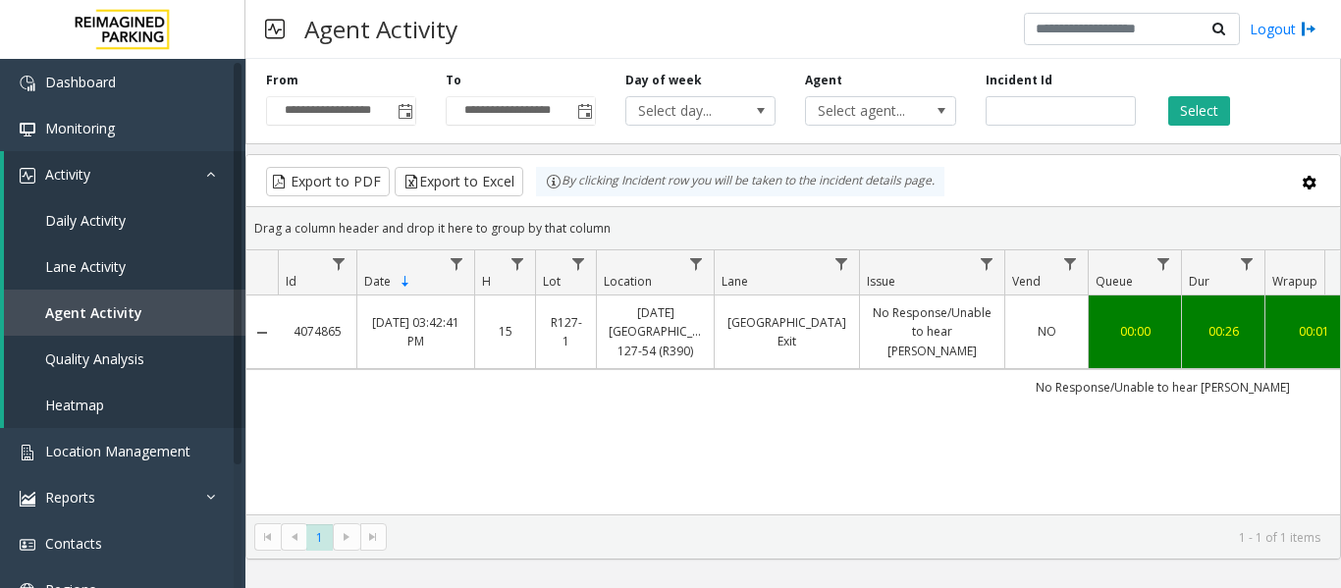
click at [817, 358] on td "[GEOGRAPHIC_DATA] Exit" at bounding box center [786, 333] width 145 height 74
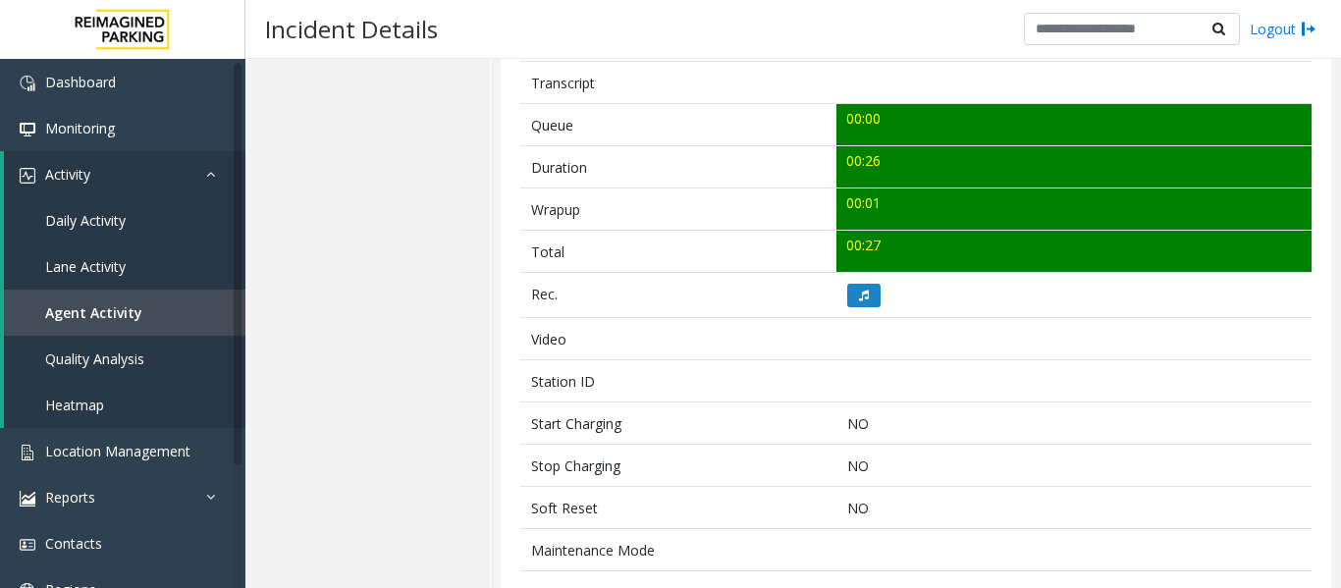
scroll to position [687, 0]
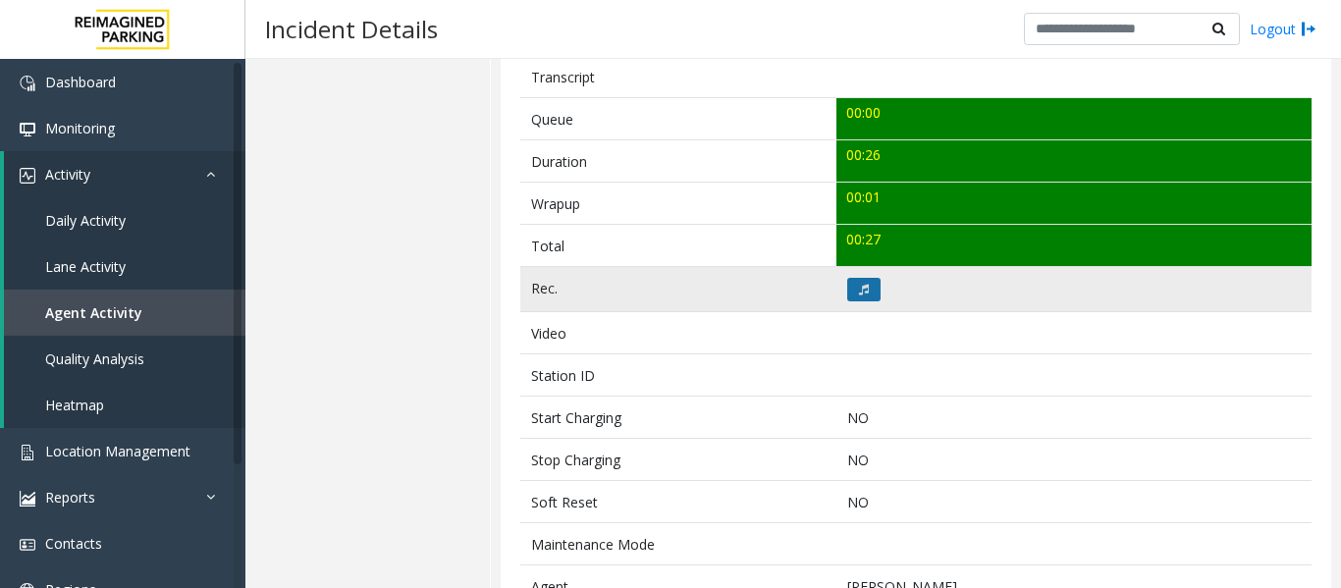
click at [871, 295] on button at bounding box center [864, 290] width 33 height 24
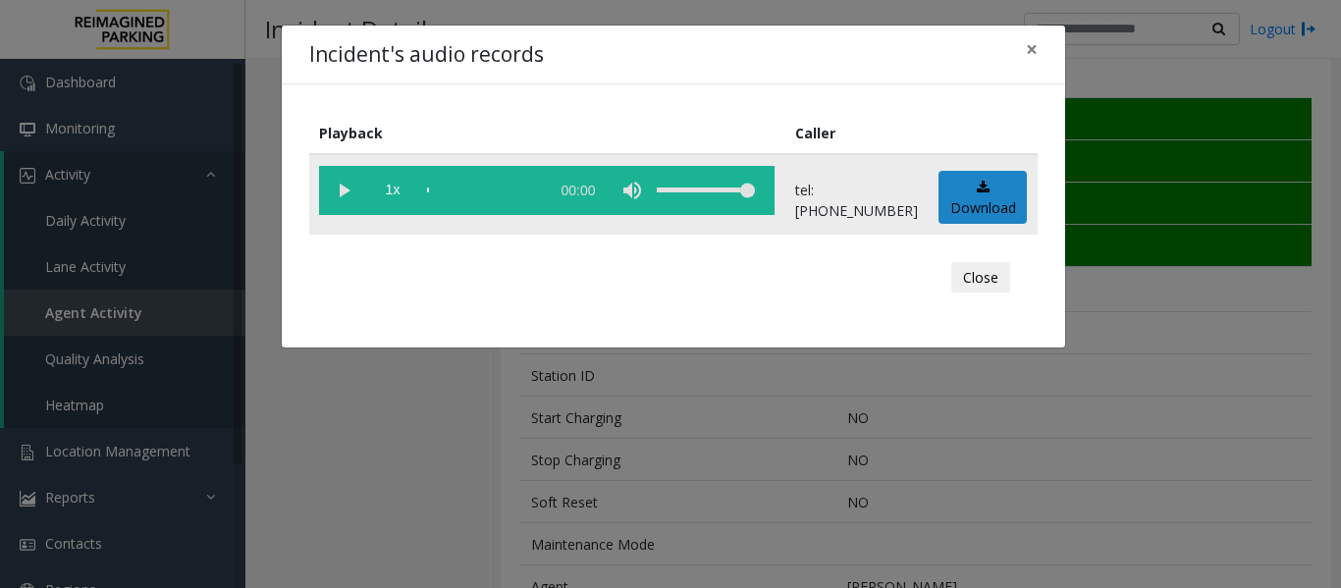
click at [353, 197] on vg-play-pause at bounding box center [343, 190] width 49 height 49
click at [976, 279] on button "Close" at bounding box center [981, 277] width 59 height 31
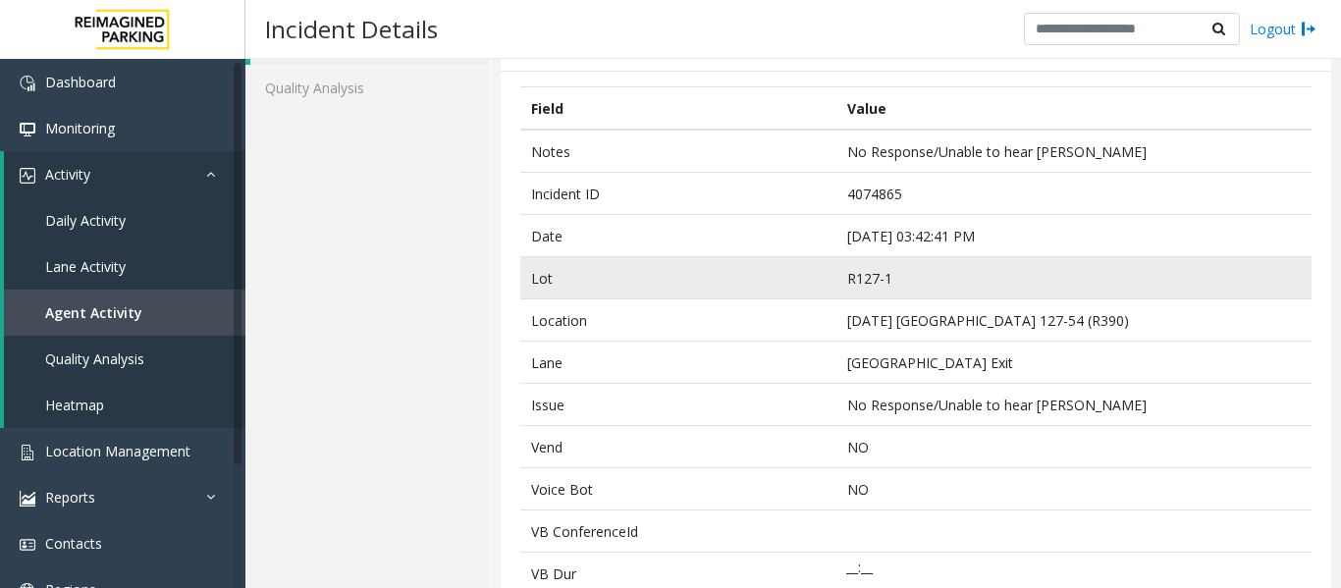
scroll to position [98, 0]
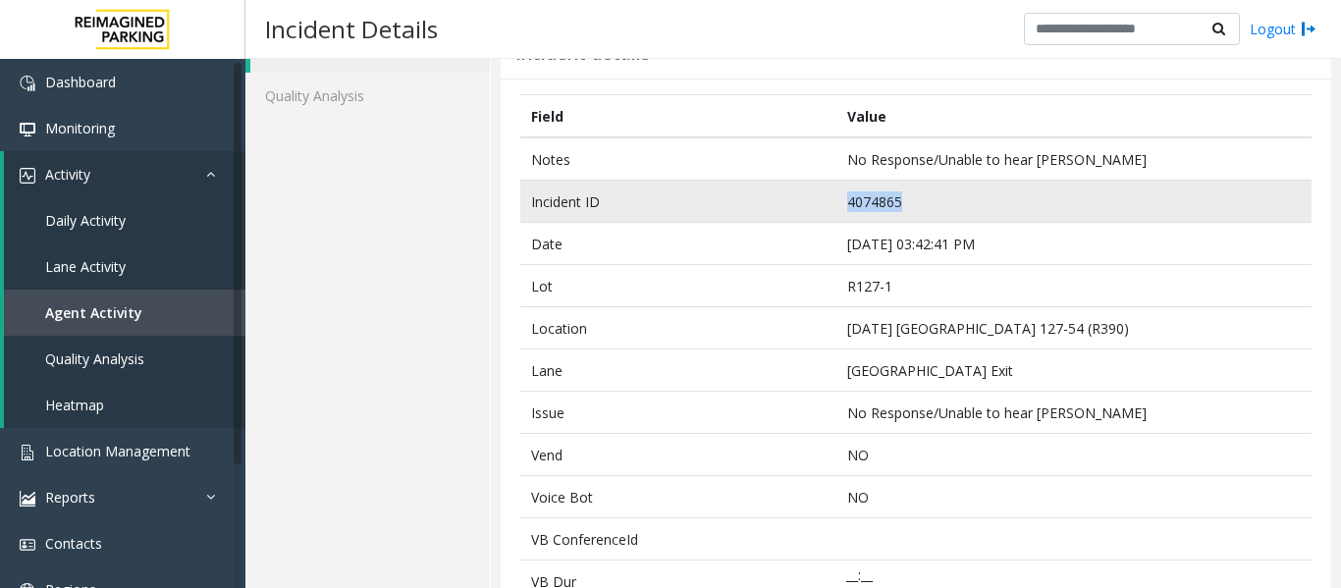
drag, startPoint x: 905, startPoint y: 203, endPoint x: 775, endPoint y: 201, distance: 130.6
click at [775, 201] on tr "Incident ID 4074865" at bounding box center [916, 202] width 792 height 42
copy tr "4074865"
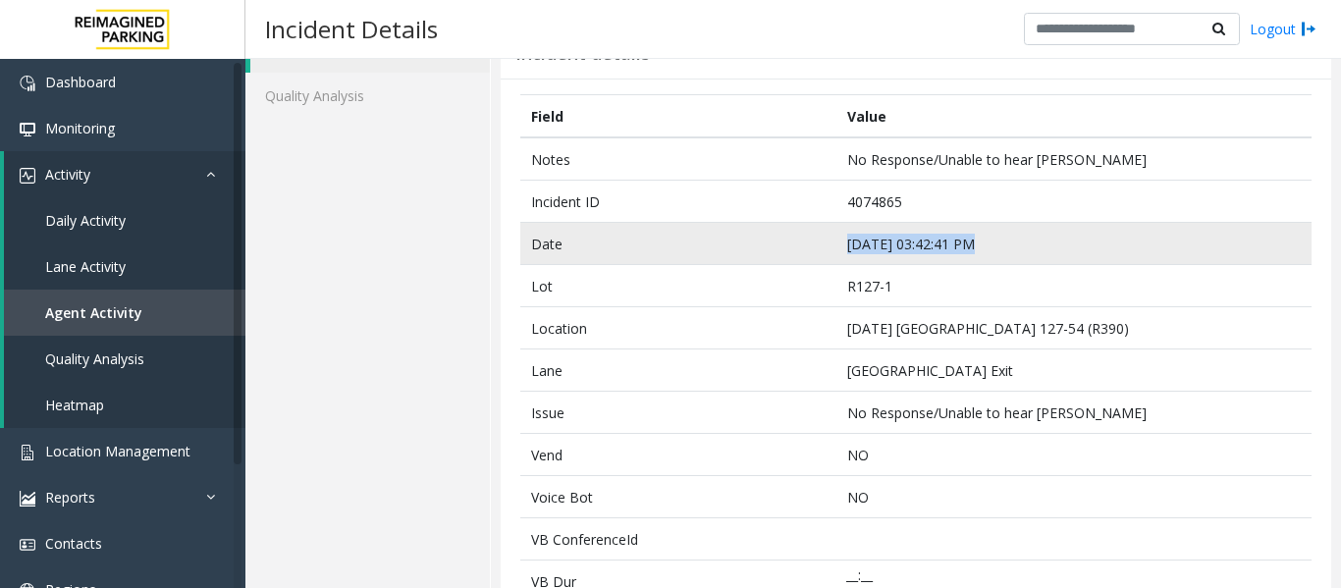
drag, startPoint x: 989, startPoint y: 250, endPoint x: 791, endPoint y: 232, distance: 199.3
click at [791, 232] on tr "Date [DATE] 03:42:41 PM" at bounding box center [916, 244] width 792 height 42
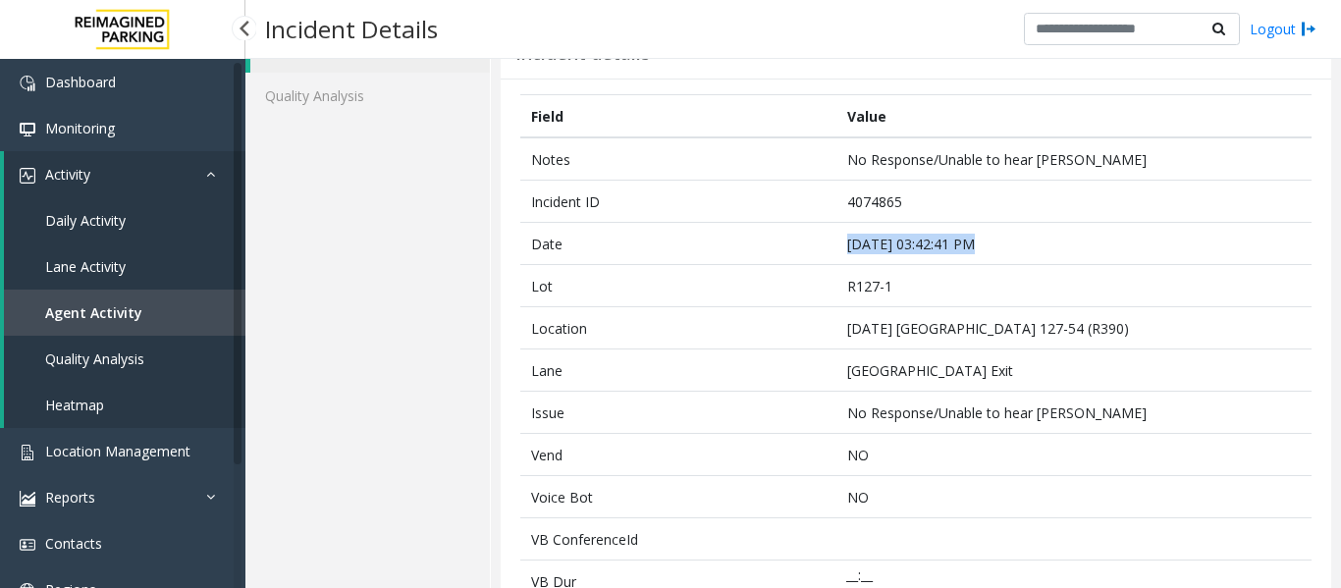
click at [8, 311] on link "Agent Activity" at bounding box center [125, 313] width 242 height 46
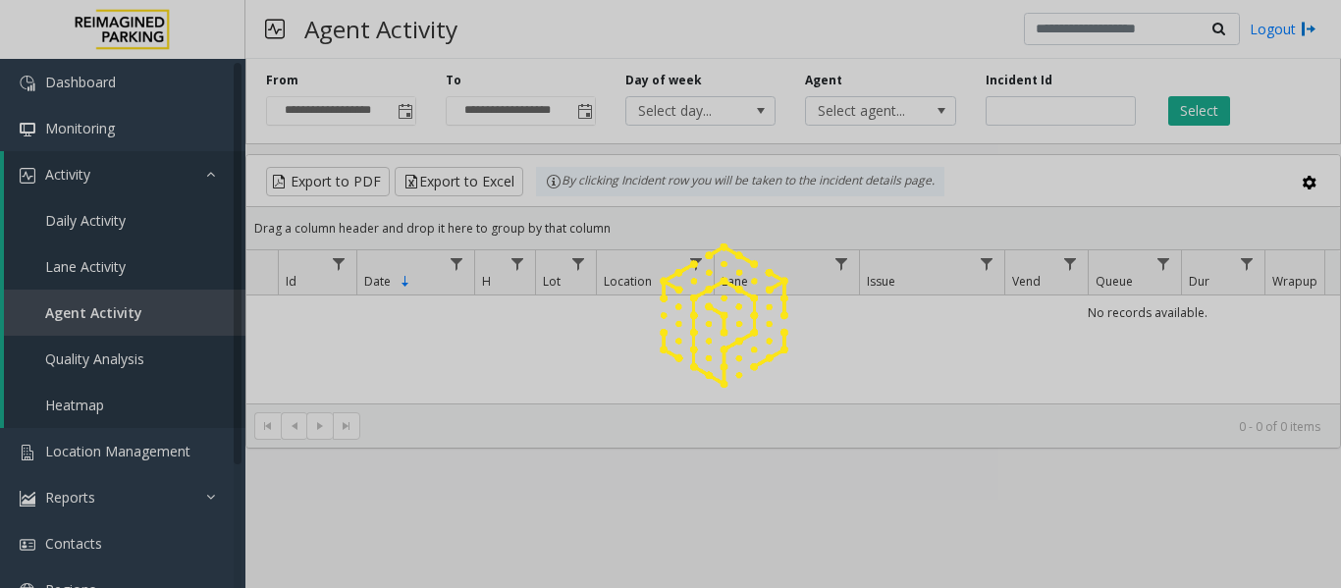
click at [1052, 108] on div at bounding box center [670, 294] width 1341 height 588
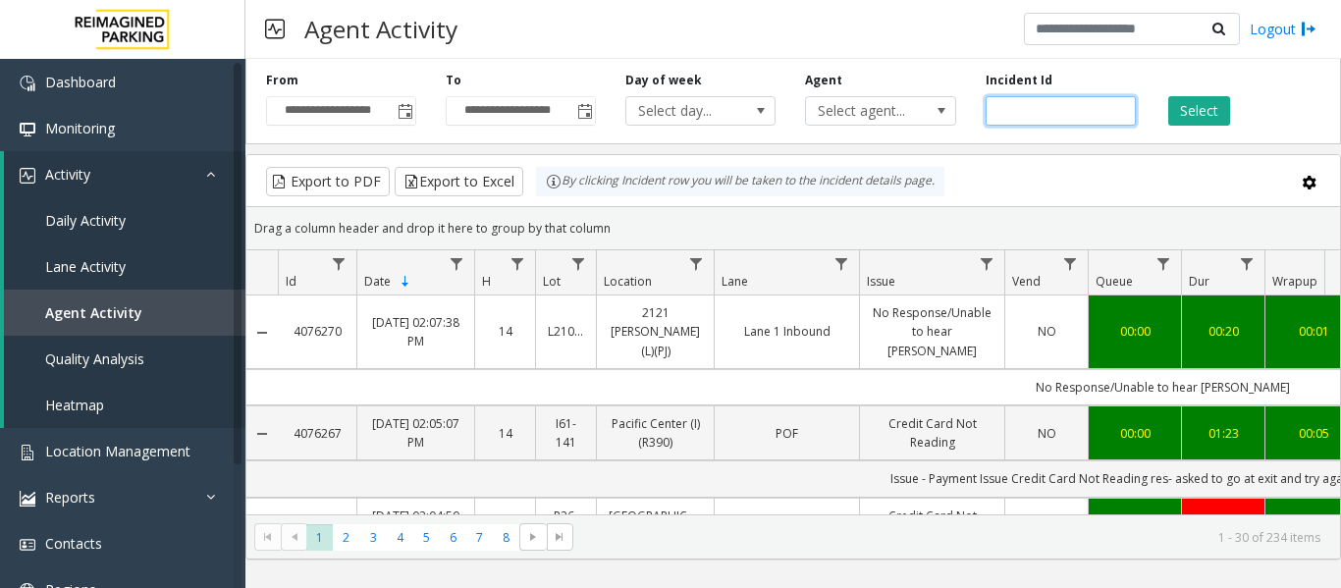
click at [1052, 108] on input "number" at bounding box center [1061, 110] width 150 height 29
paste input "*******"
type input "*******"
click at [1205, 101] on button "Select" at bounding box center [1200, 110] width 62 height 29
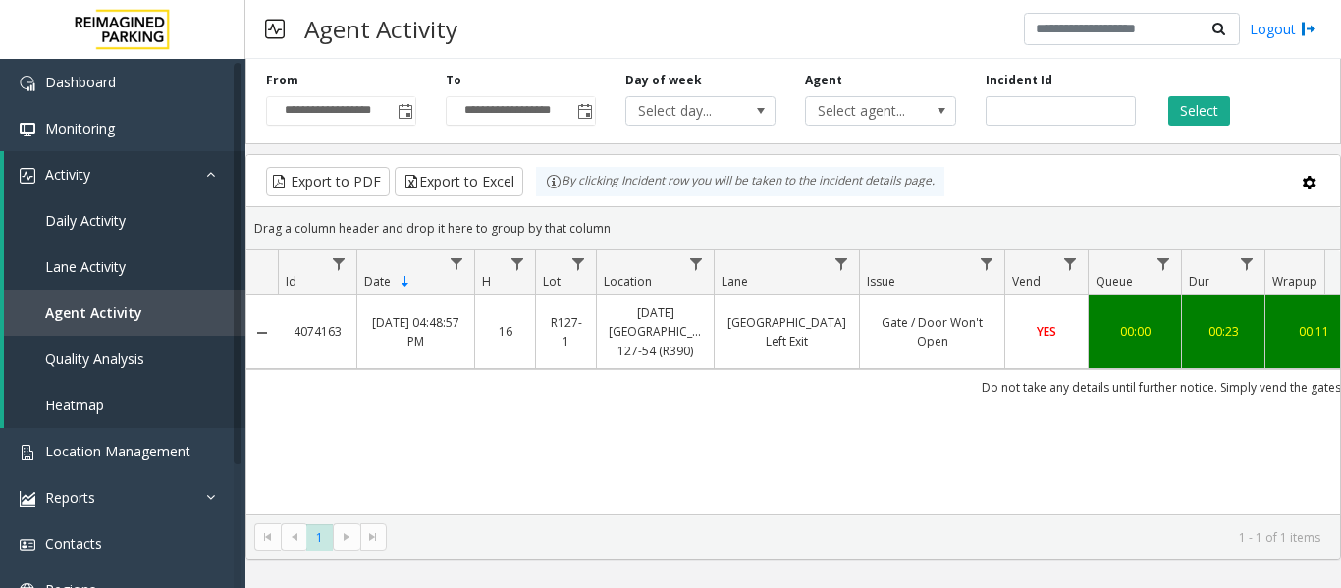
click at [868, 306] on td "Gate / Door Won't Open" at bounding box center [931, 333] width 145 height 74
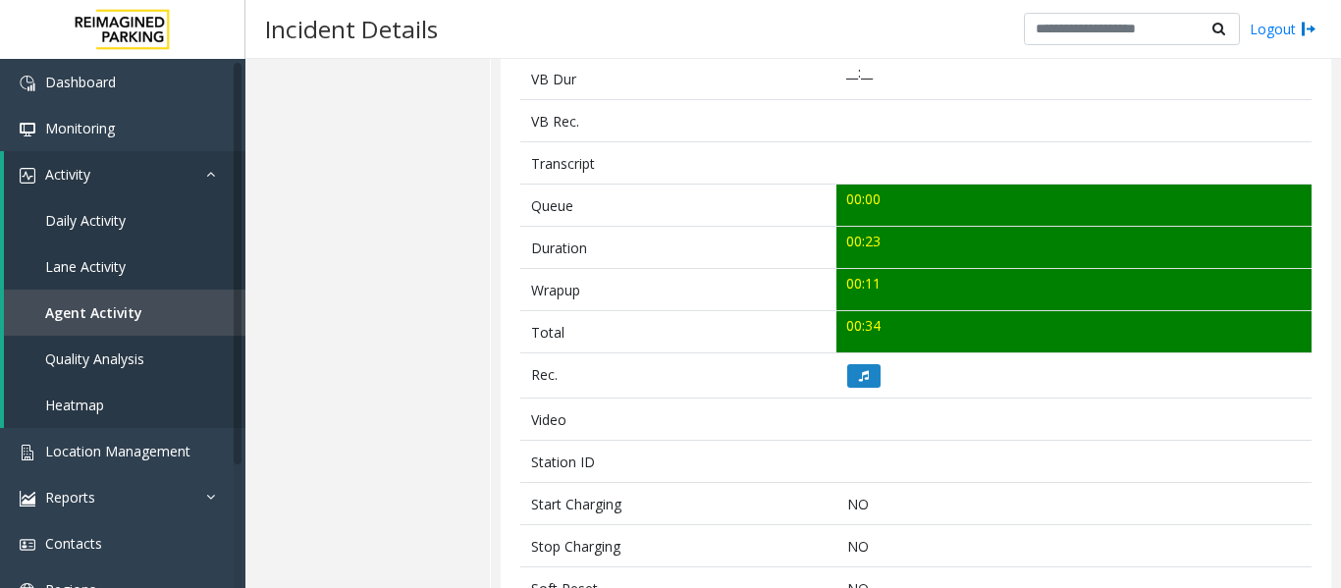
scroll to position [687, 0]
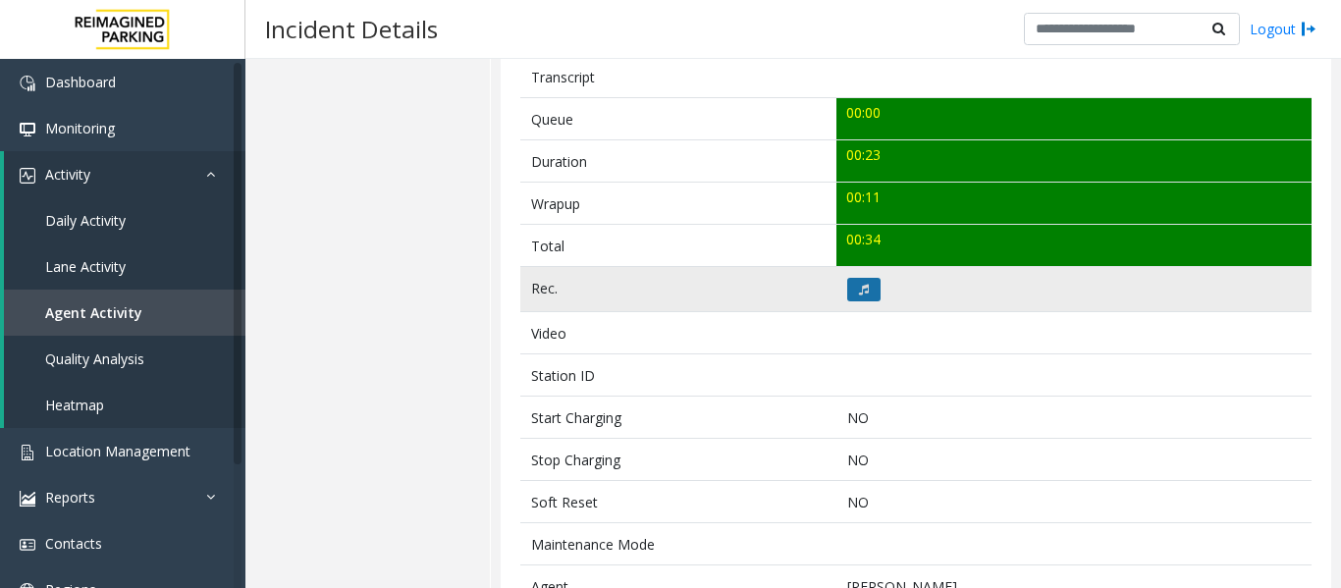
click at [870, 295] on button at bounding box center [864, 290] width 33 height 24
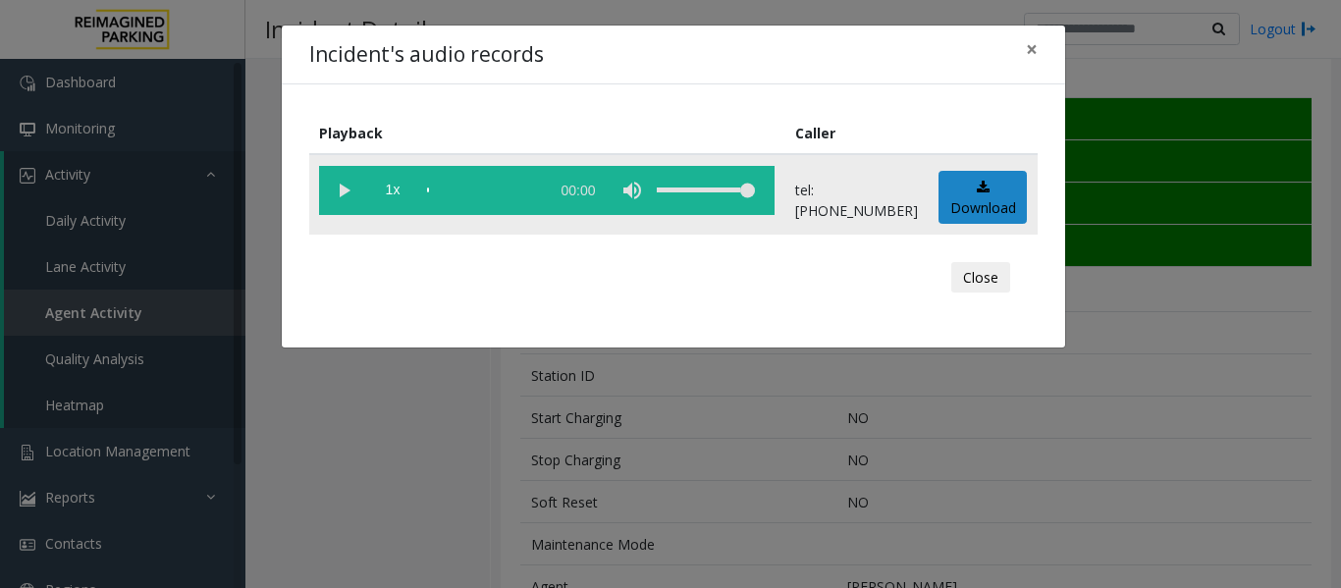
click at [354, 207] on vg-play-pause at bounding box center [343, 190] width 49 height 49
click at [974, 284] on button "Close" at bounding box center [981, 277] width 59 height 31
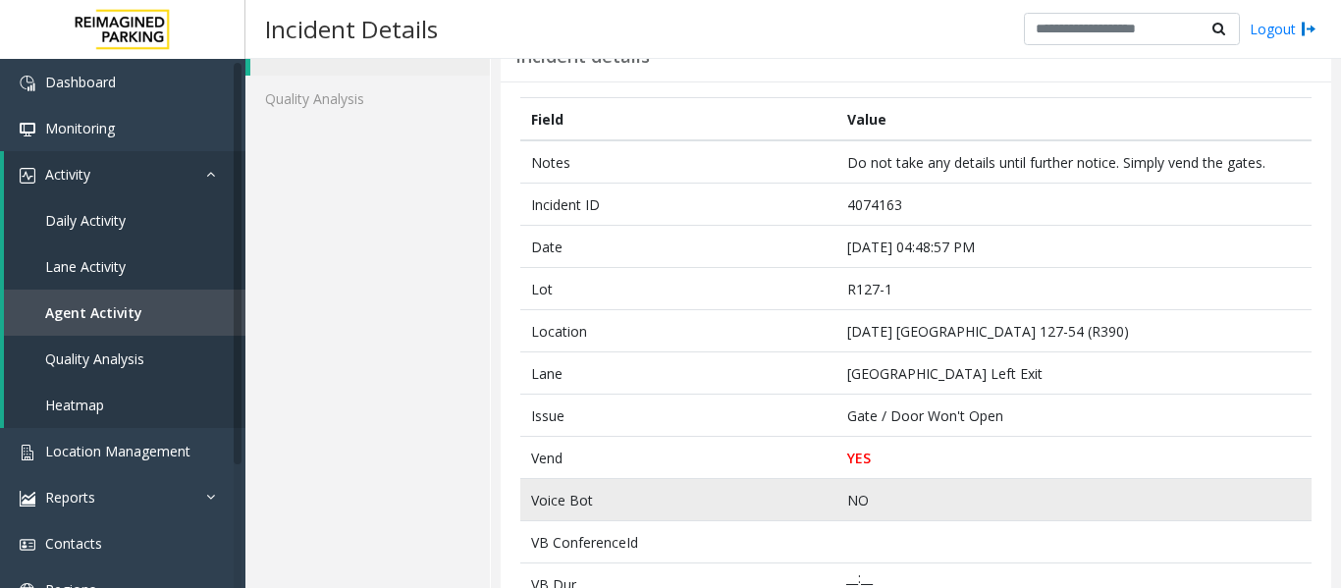
scroll to position [0, 0]
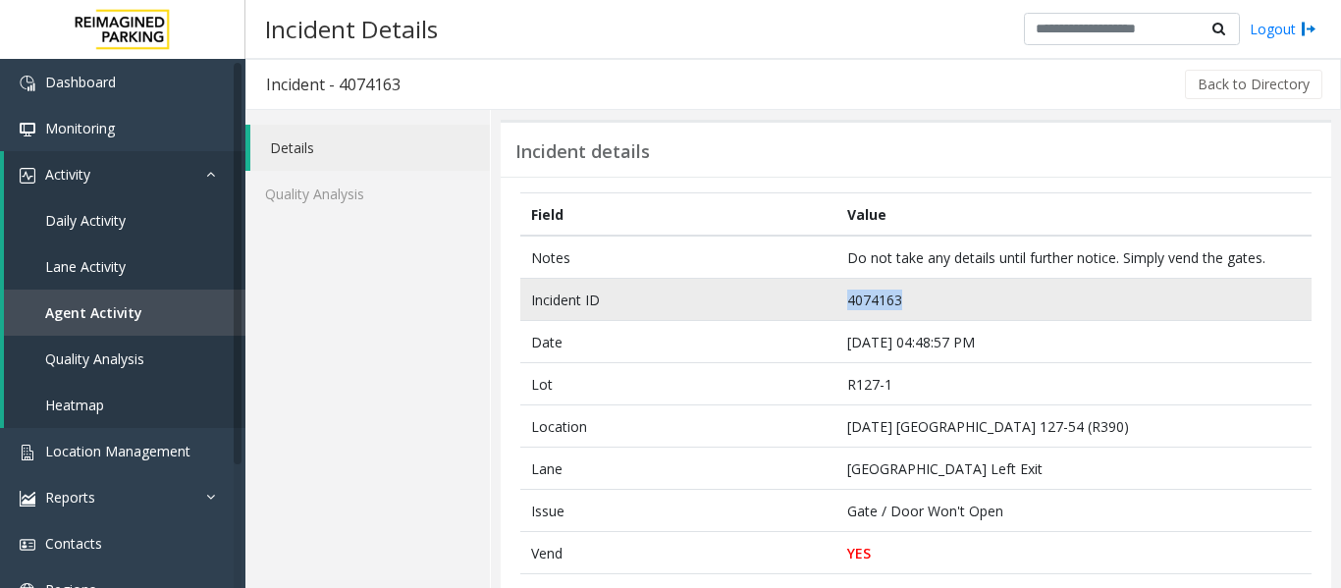
drag, startPoint x: 923, startPoint y: 305, endPoint x: 803, endPoint y: 305, distance: 119.8
click at [803, 305] on tr "Incident ID 4074163" at bounding box center [916, 300] width 792 height 42
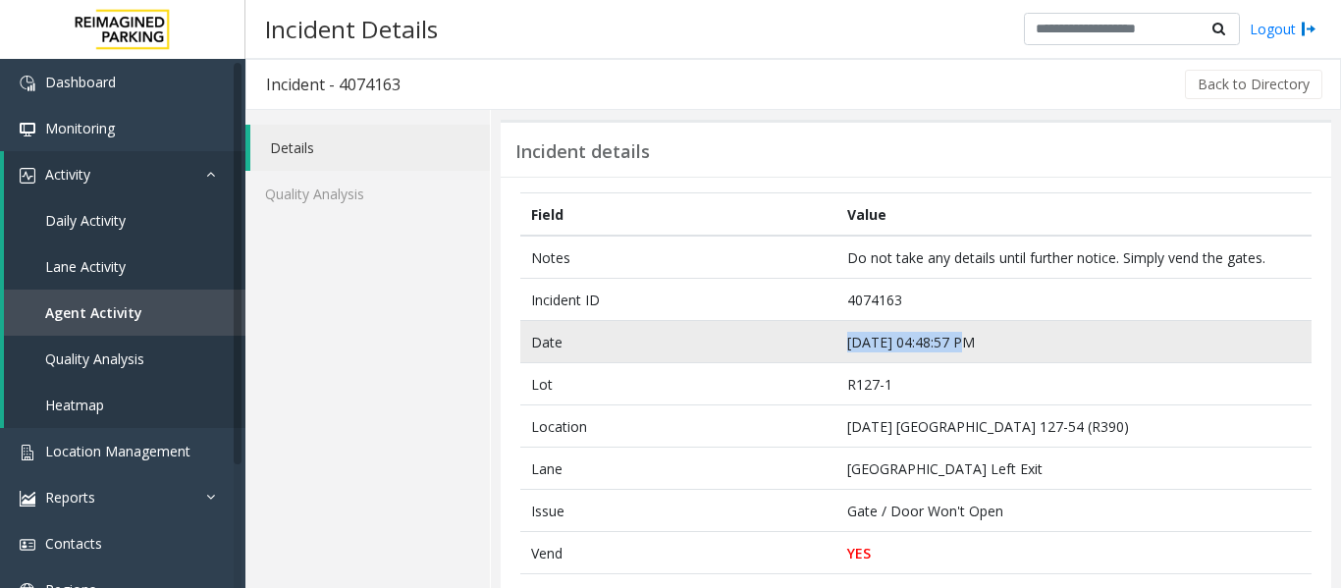
drag, startPoint x: 991, startPoint y: 338, endPoint x: 767, endPoint y: 333, distance: 224.0
click at [767, 333] on tr "Date [DATE] 04:48:57 PM" at bounding box center [916, 342] width 792 height 42
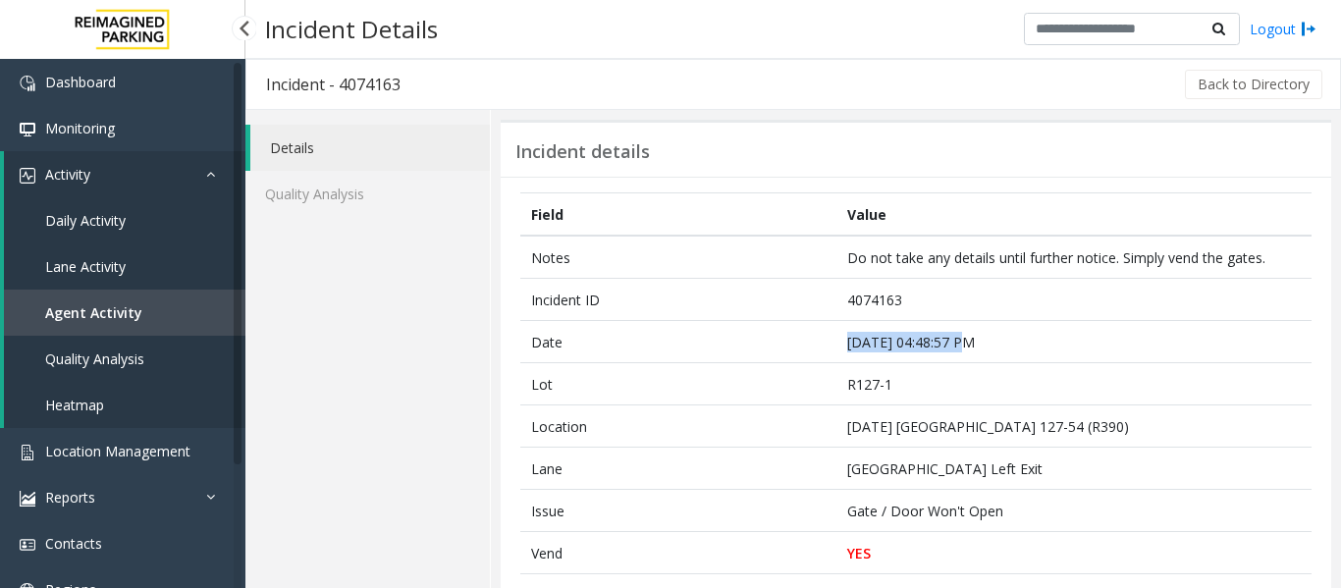
click at [180, 314] on link "Agent Activity" at bounding box center [125, 313] width 242 height 46
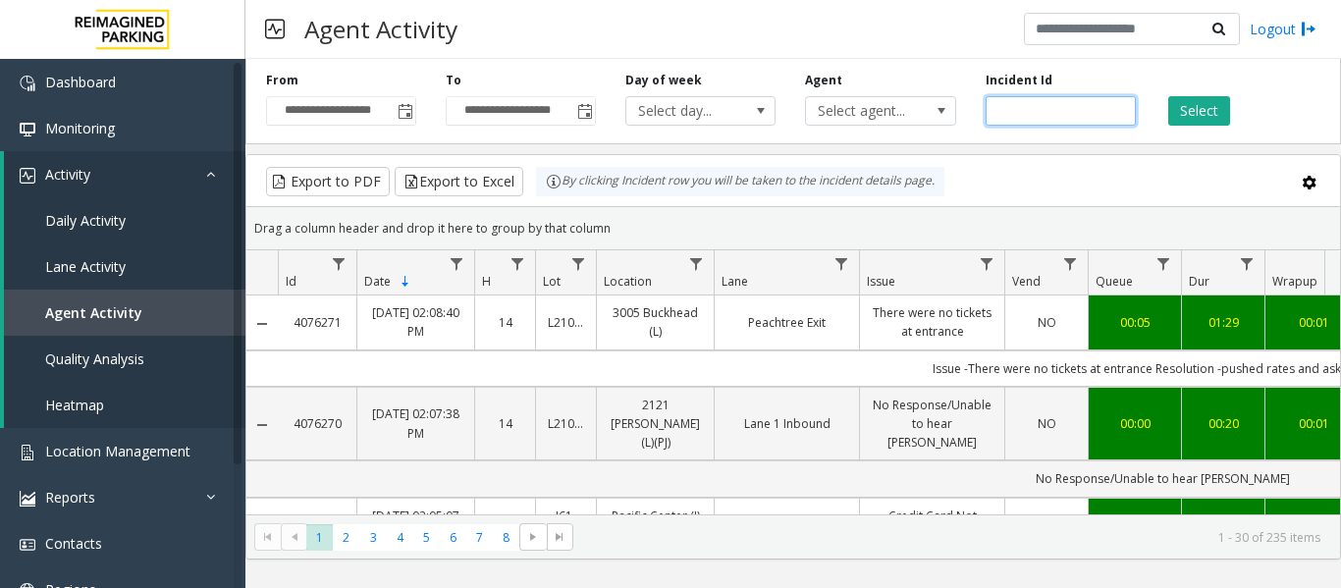
click at [1052, 110] on input "number" at bounding box center [1061, 110] width 150 height 29
paste input "*******"
type input "*******"
click at [1225, 115] on button "Select" at bounding box center [1200, 110] width 62 height 29
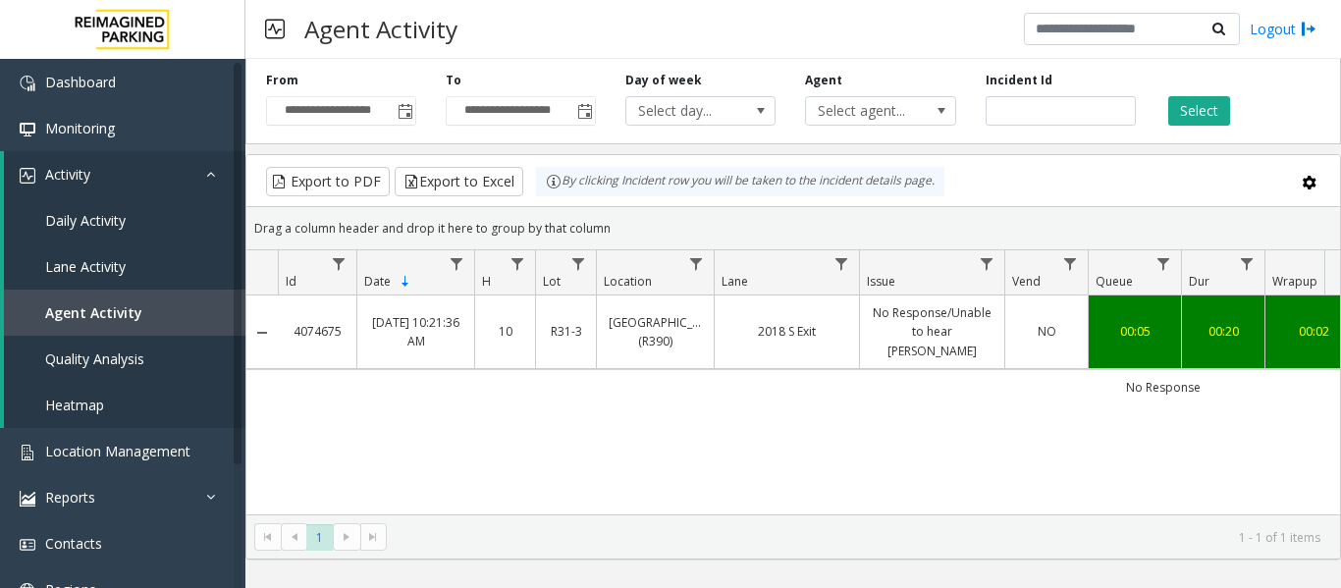
click at [1021, 348] on td "NO" at bounding box center [1046, 333] width 83 height 74
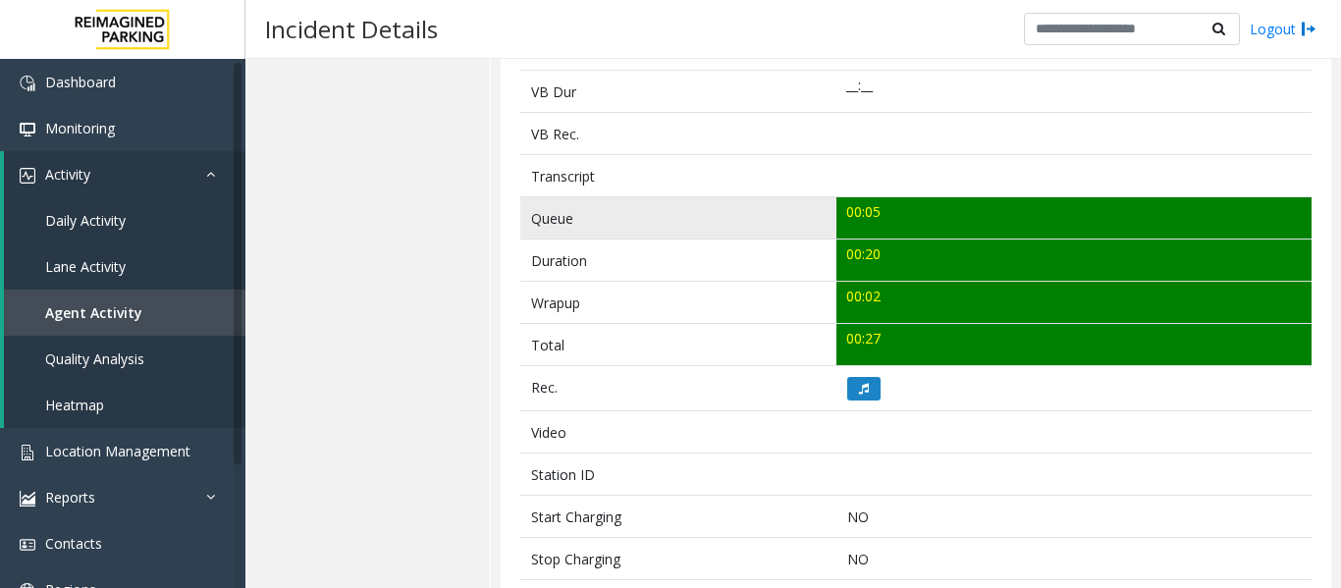
scroll to position [786, 0]
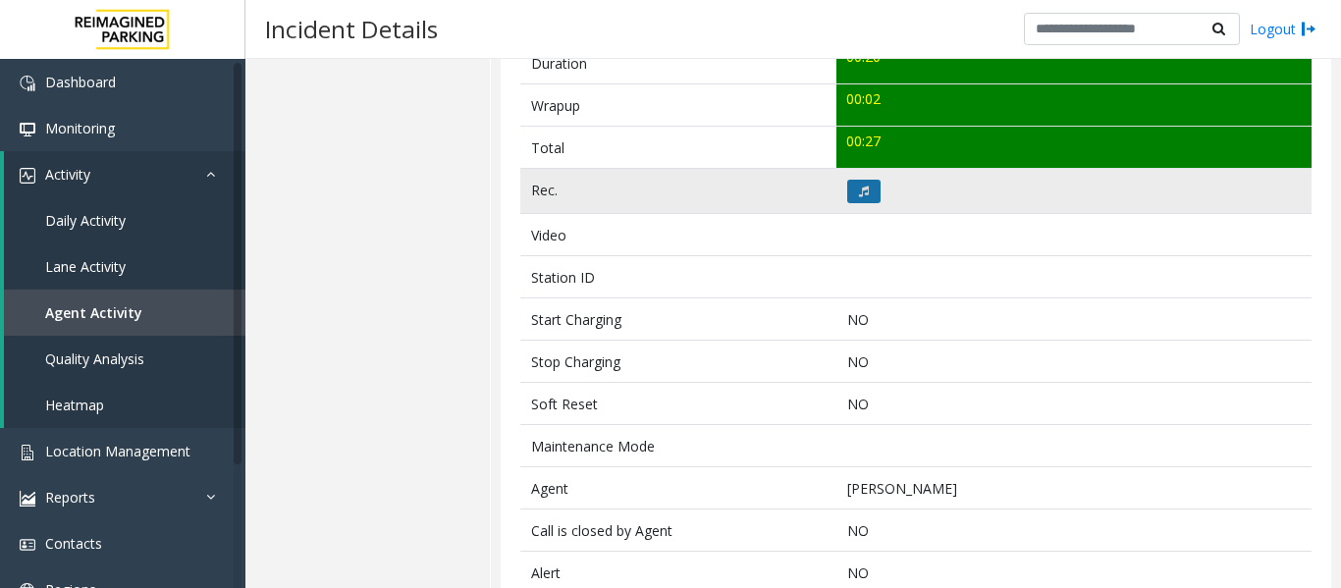
click at [868, 200] on button at bounding box center [864, 192] width 33 height 24
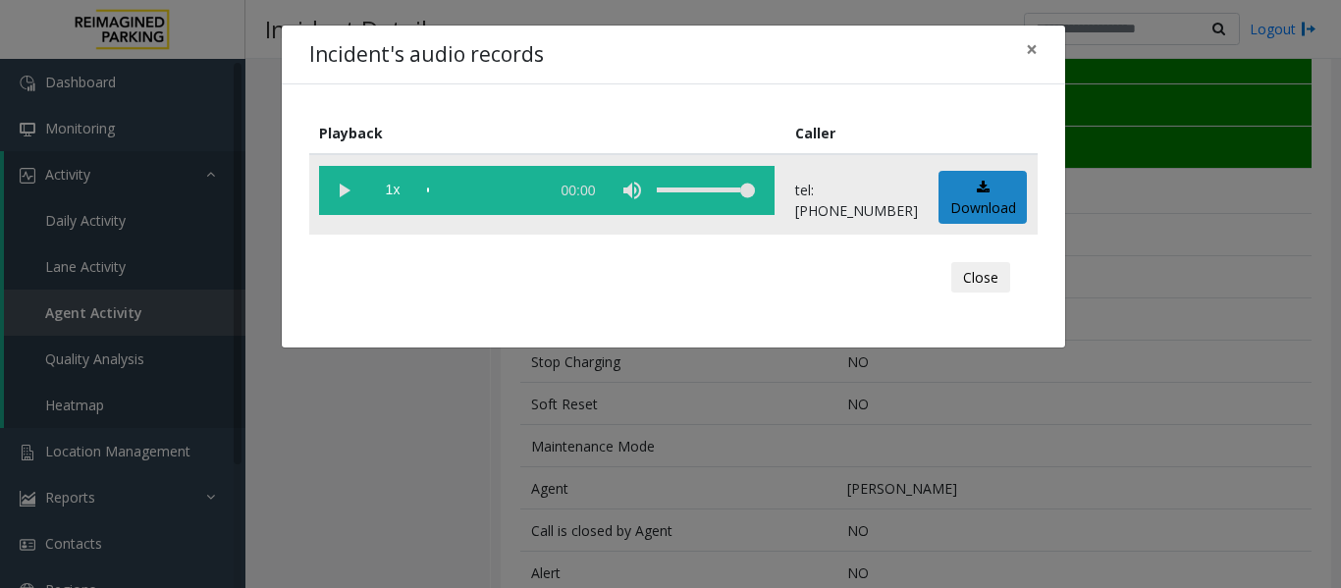
click at [334, 196] on vg-play-pause at bounding box center [343, 190] width 49 height 49
click at [971, 285] on button "Close" at bounding box center [981, 277] width 59 height 31
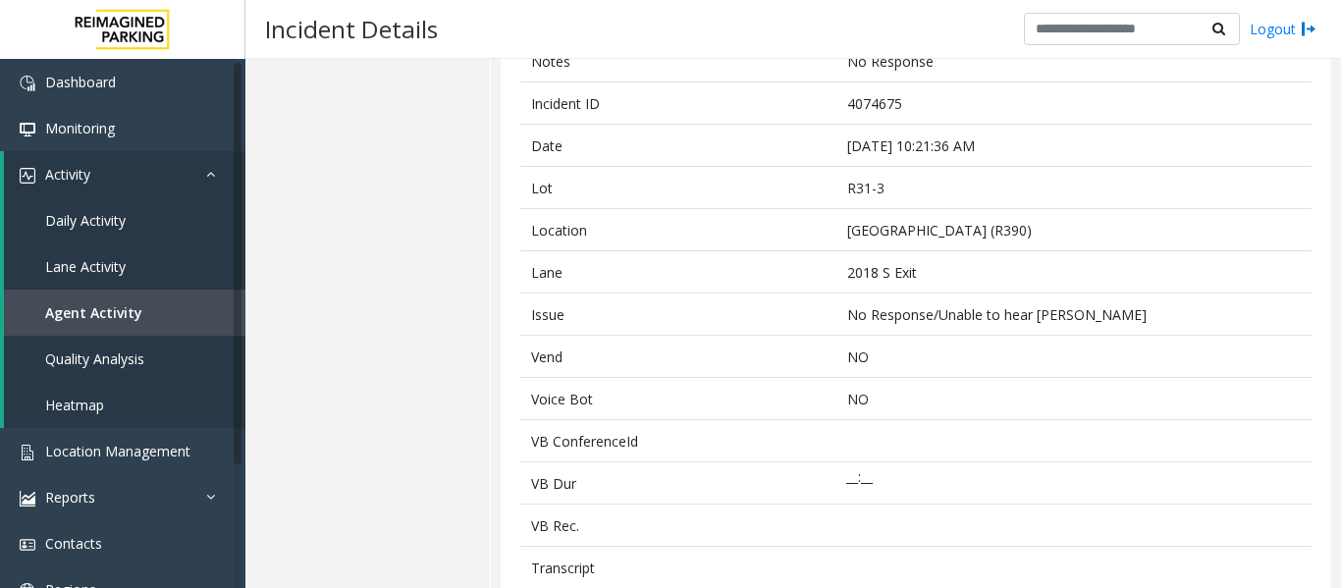
scroll to position [98, 0]
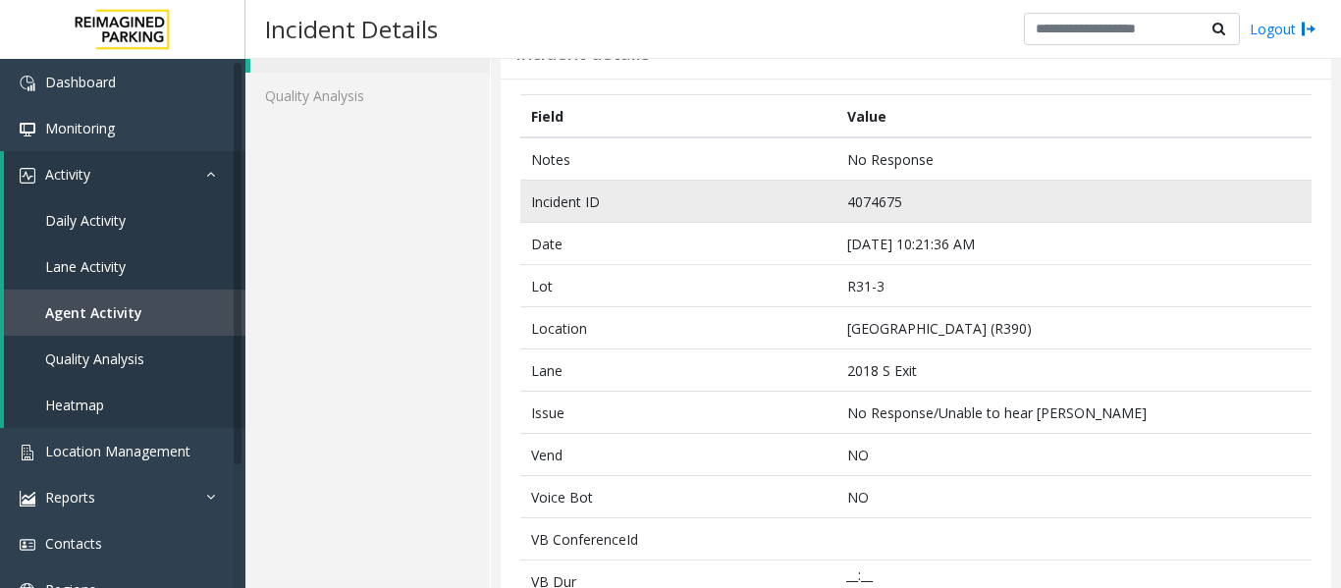
click at [865, 201] on td "4074675" at bounding box center [1074, 202] width 475 height 42
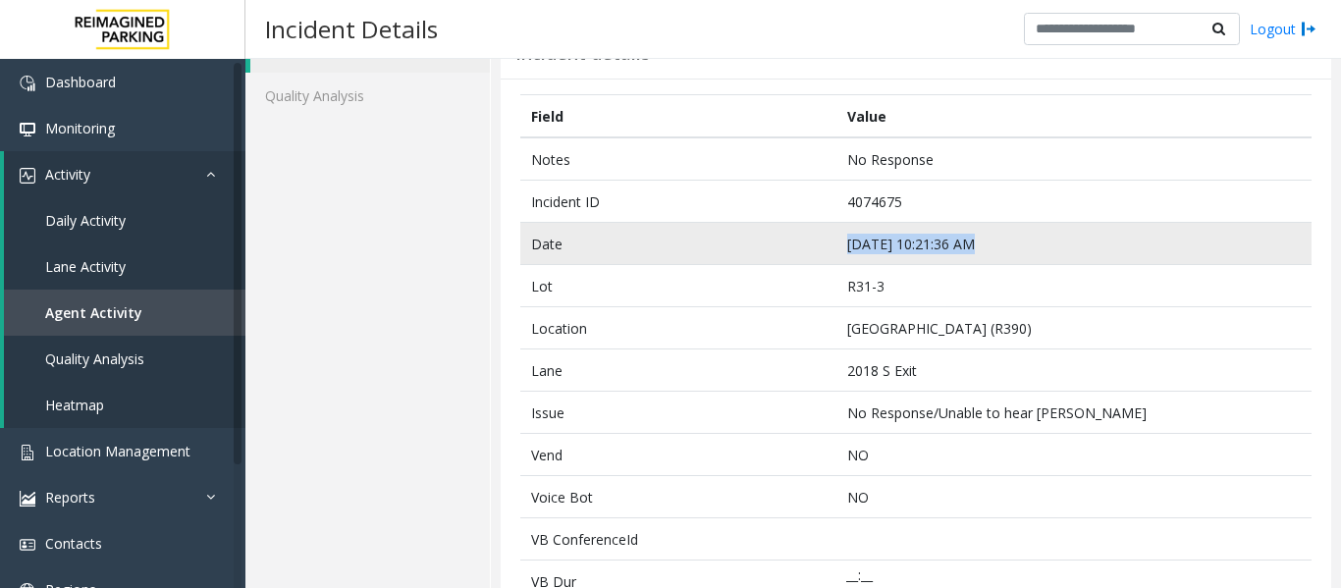
drag, startPoint x: 978, startPoint y: 244, endPoint x: 740, endPoint y: 239, distance: 237.7
click at [740, 239] on tr "Date [DATE] 10:21:36 AM" at bounding box center [916, 244] width 792 height 42
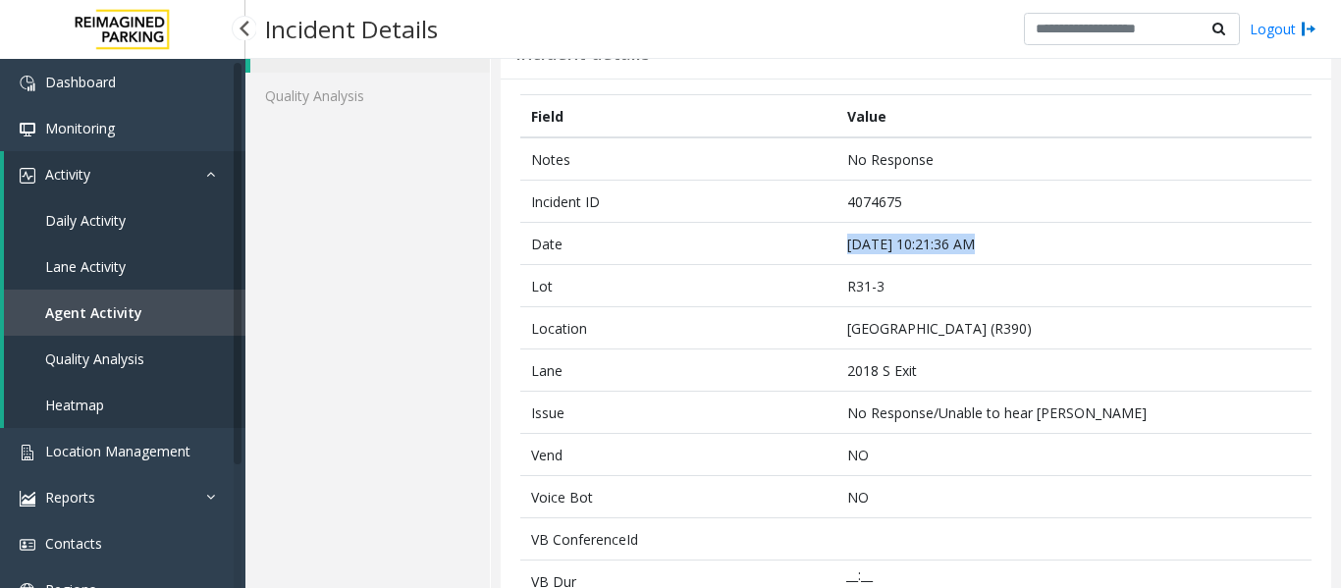
click at [37, 310] on link "Agent Activity" at bounding box center [125, 313] width 242 height 46
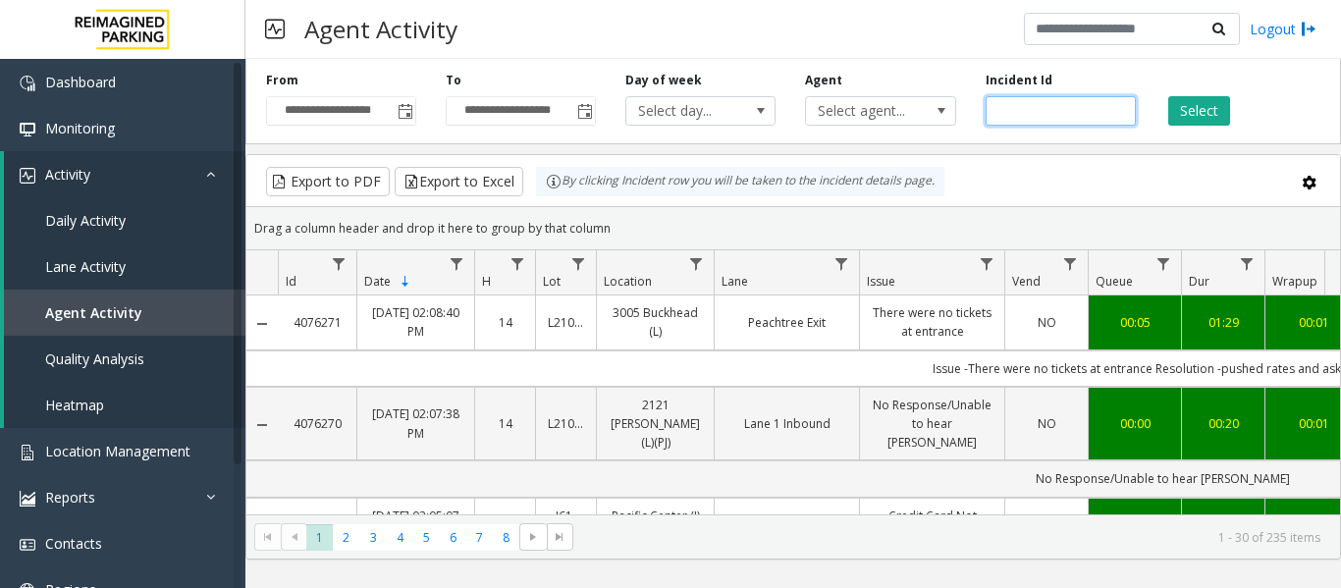
click at [1074, 106] on input "number" at bounding box center [1061, 110] width 150 height 29
paste input "*******"
type input "*******"
click at [1173, 105] on button "Select" at bounding box center [1200, 110] width 62 height 29
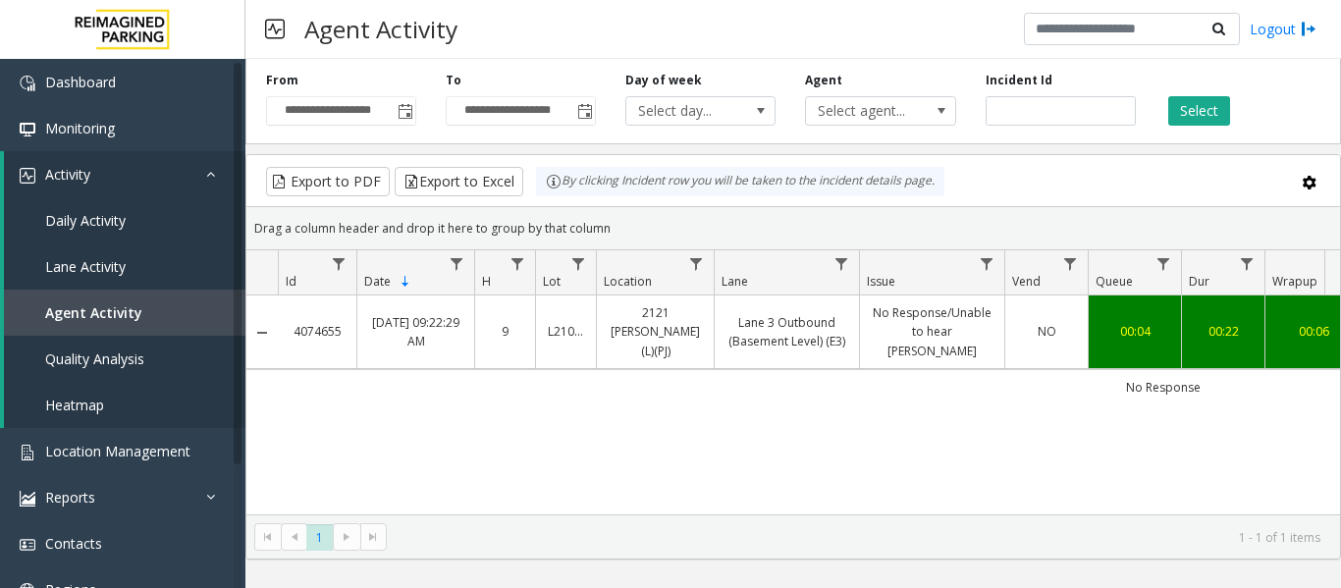
click at [730, 324] on link "Lane 3 Outbound (Basement Level) (E3)" at bounding box center [787, 331] width 121 height 37
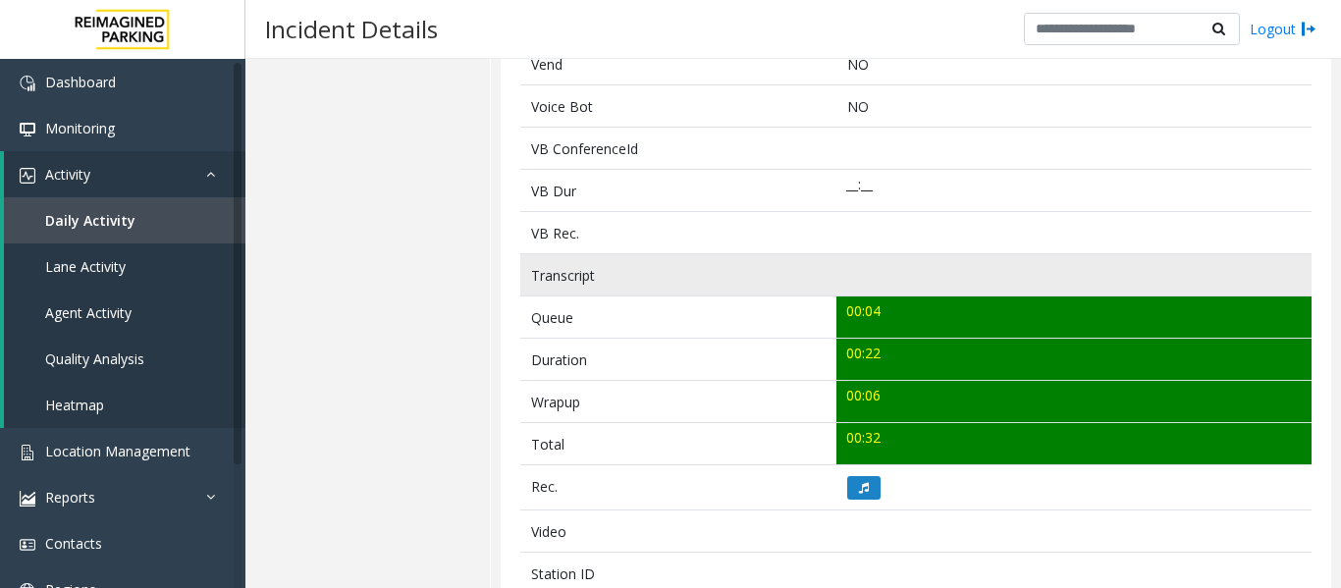
scroll to position [786, 0]
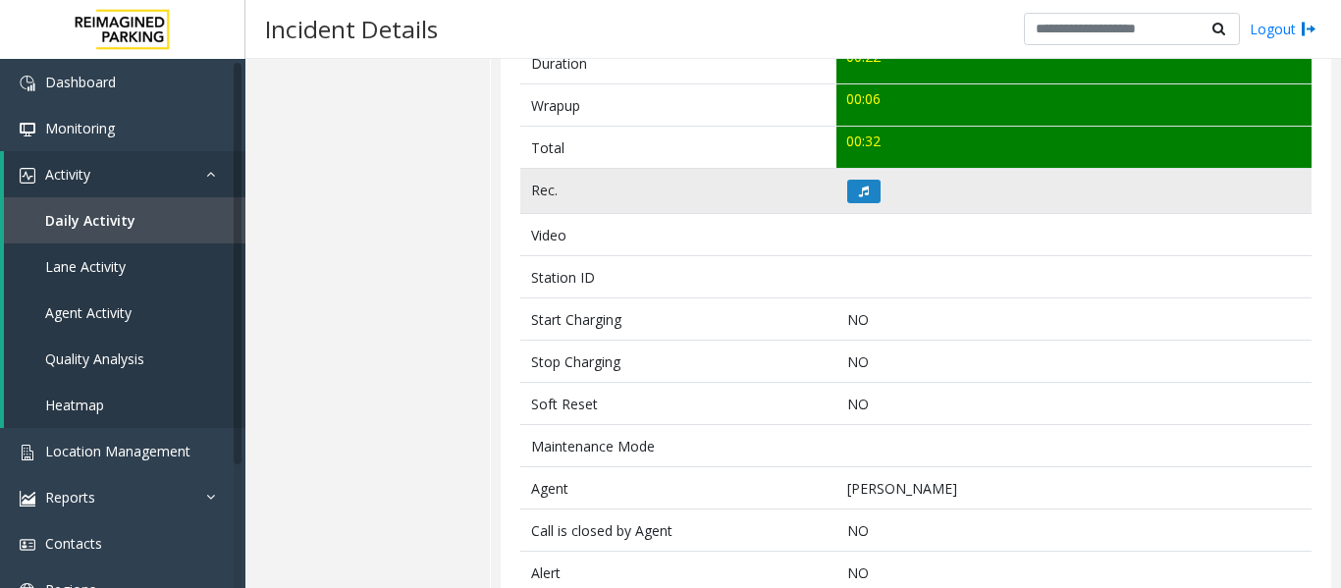
click at [866, 206] on td at bounding box center [1074, 191] width 475 height 45
click at [864, 196] on button at bounding box center [864, 192] width 33 height 24
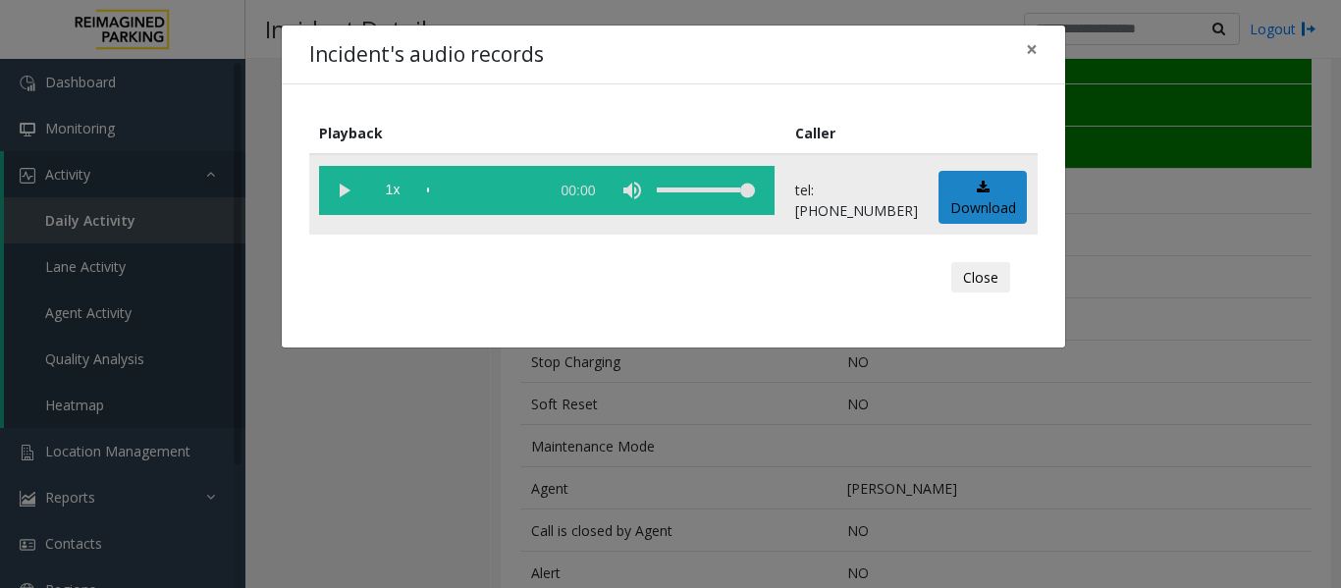
click at [346, 192] on vg-play-pause at bounding box center [343, 190] width 49 height 49
click at [993, 284] on button "Close" at bounding box center [981, 277] width 59 height 31
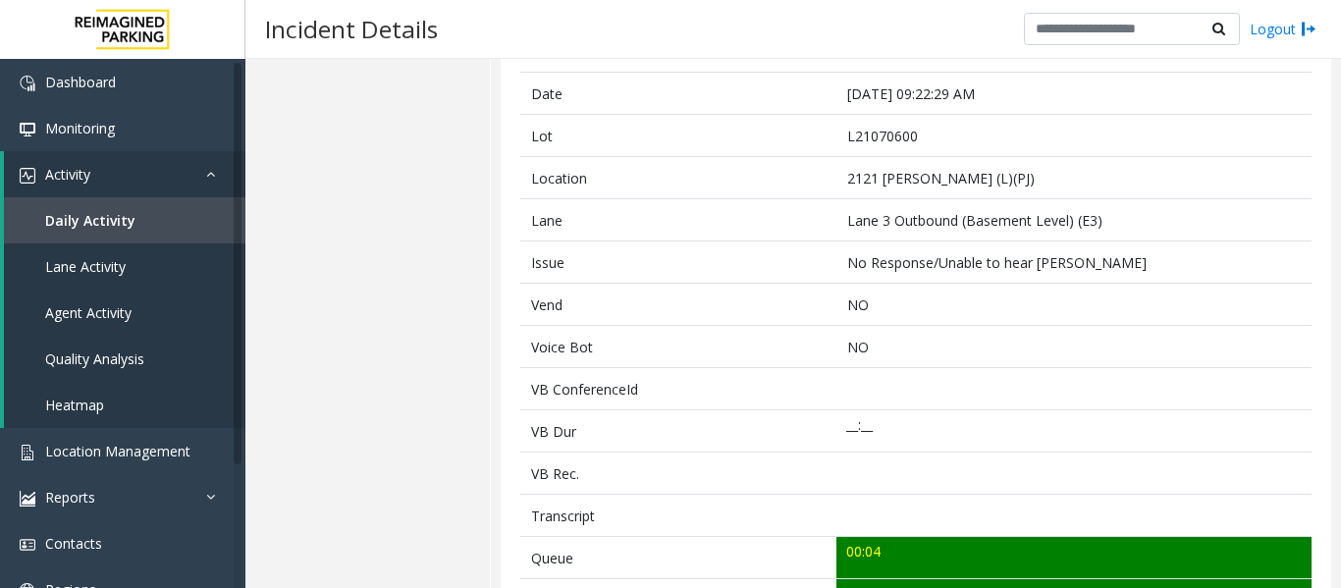
scroll to position [98, 0]
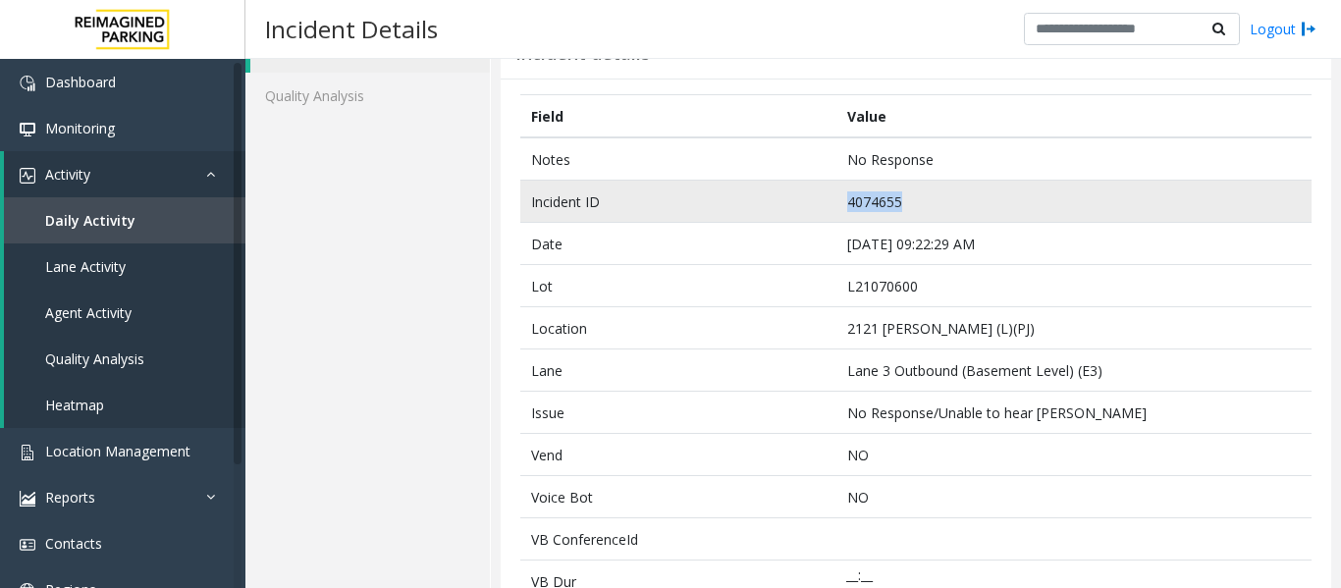
drag, startPoint x: 907, startPoint y: 206, endPoint x: 774, endPoint y: 196, distance: 133.9
click at [774, 196] on tr "Incident ID 4074655" at bounding box center [916, 202] width 792 height 42
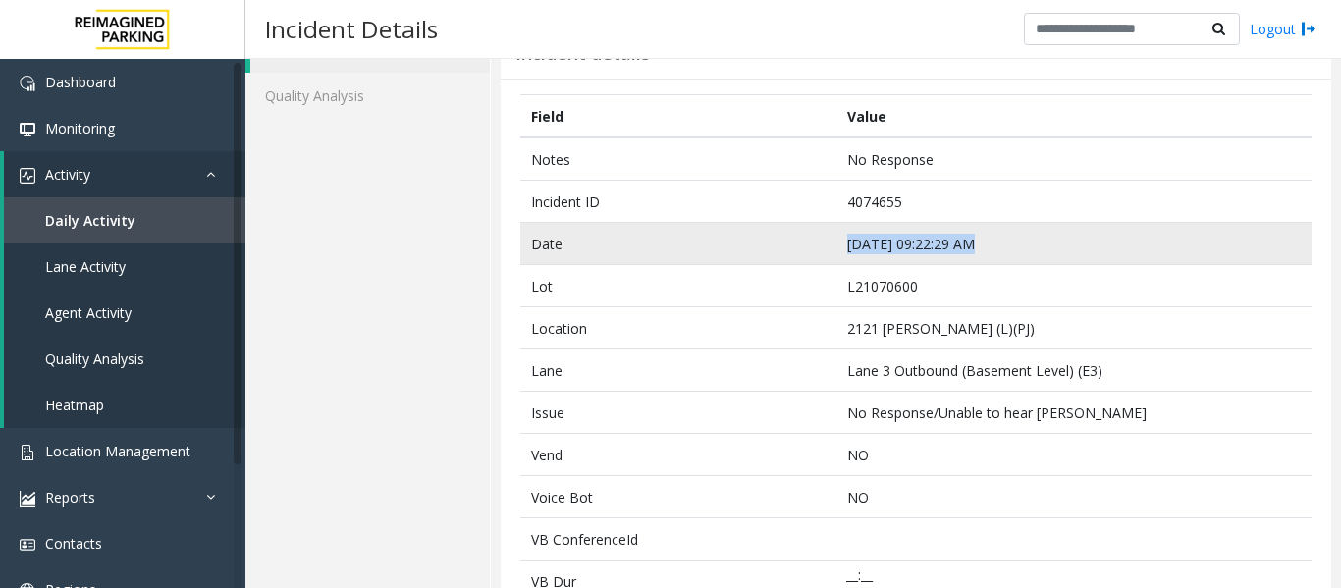
drag, startPoint x: 980, startPoint y: 244, endPoint x: 836, endPoint y: 244, distance: 144.4
click at [837, 244] on td "[DATE] 09:22:29 AM" at bounding box center [1074, 244] width 475 height 42
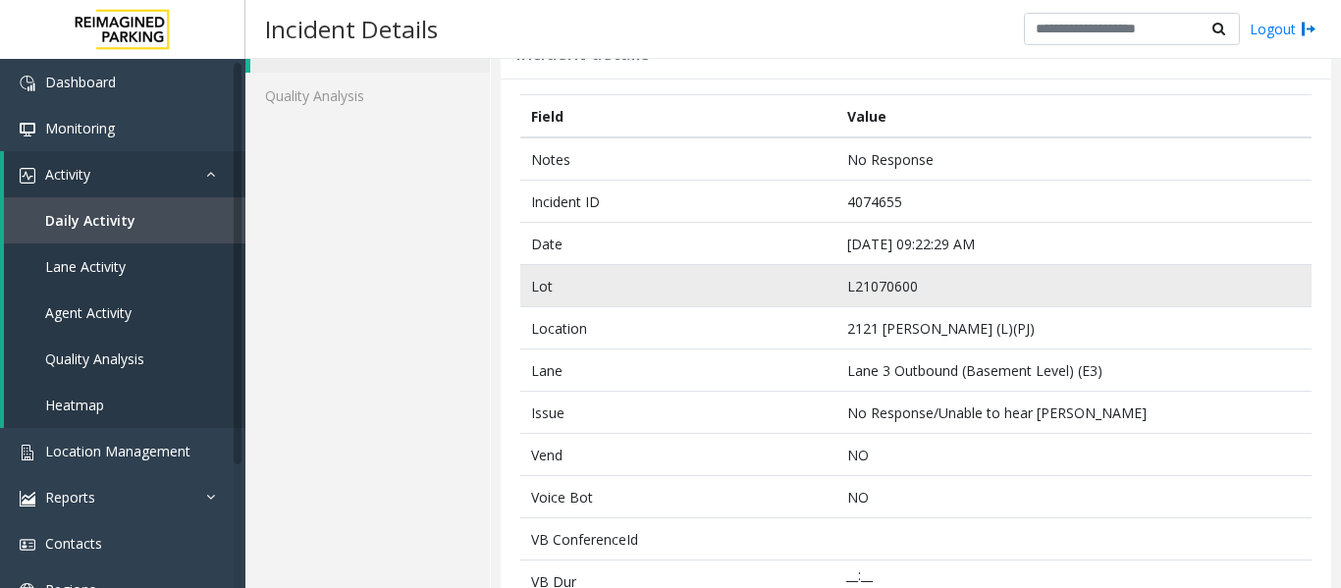
click at [983, 295] on td "L21070600" at bounding box center [1074, 286] width 475 height 42
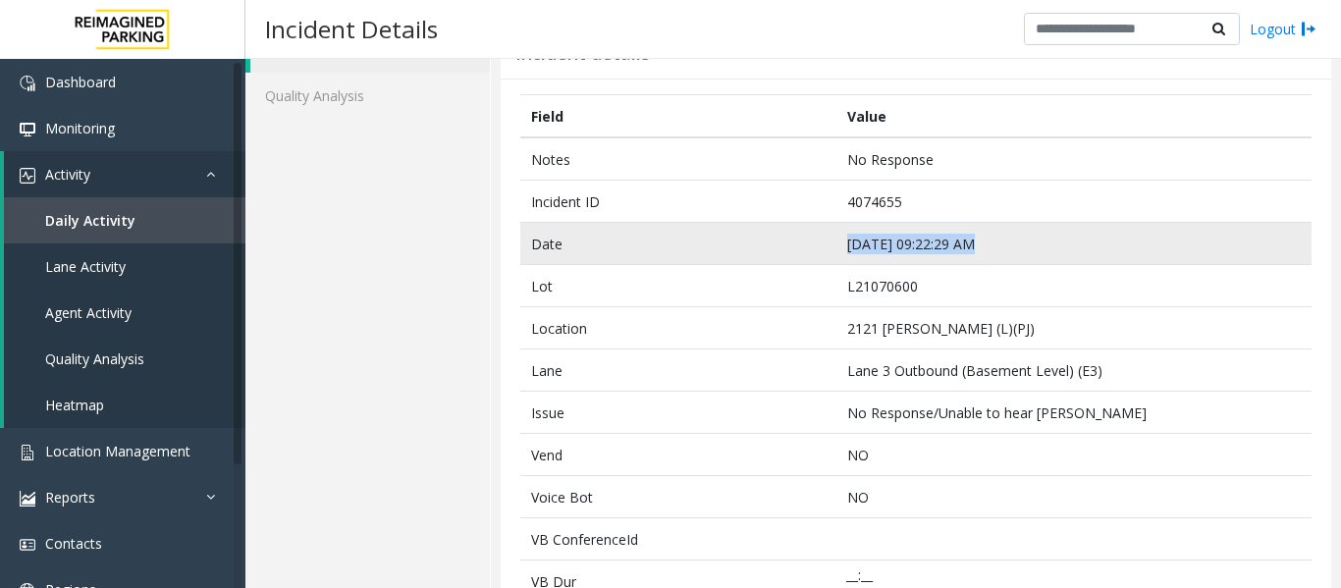
drag, startPoint x: 992, startPoint y: 250, endPoint x: 816, endPoint y: 249, distance: 175.8
click at [816, 249] on tr "Date [DATE] 09:22:29 AM" at bounding box center [916, 244] width 792 height 42
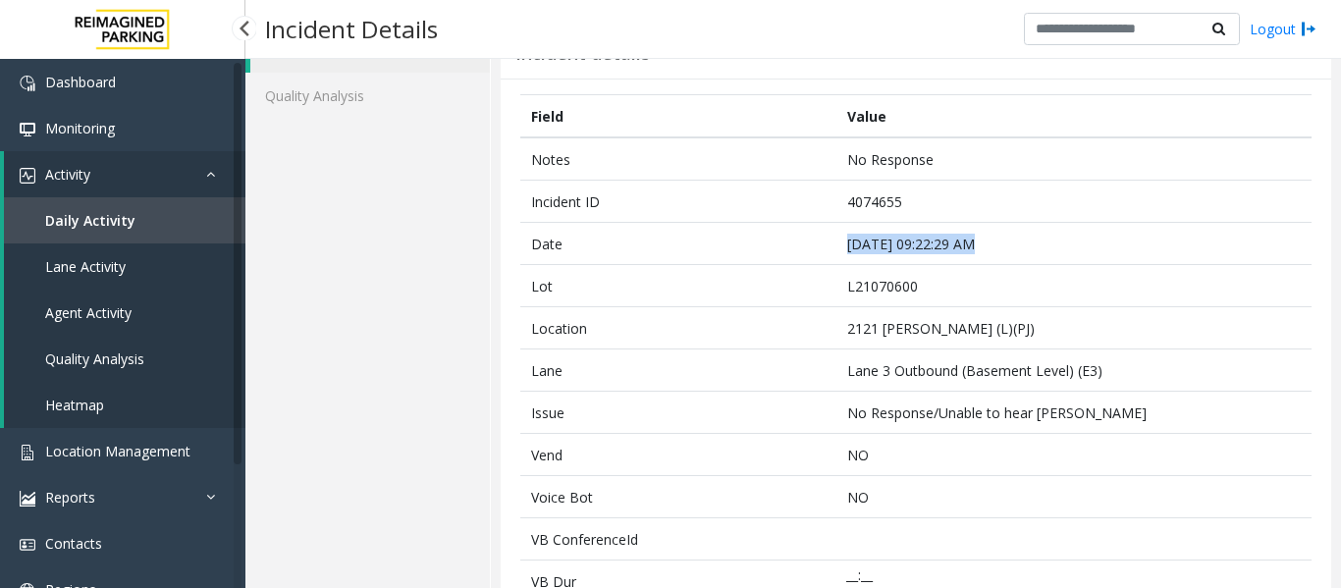
click at [113, 307] on span "Agent Activity" at bounding box center [88, 312] width 86 height 19
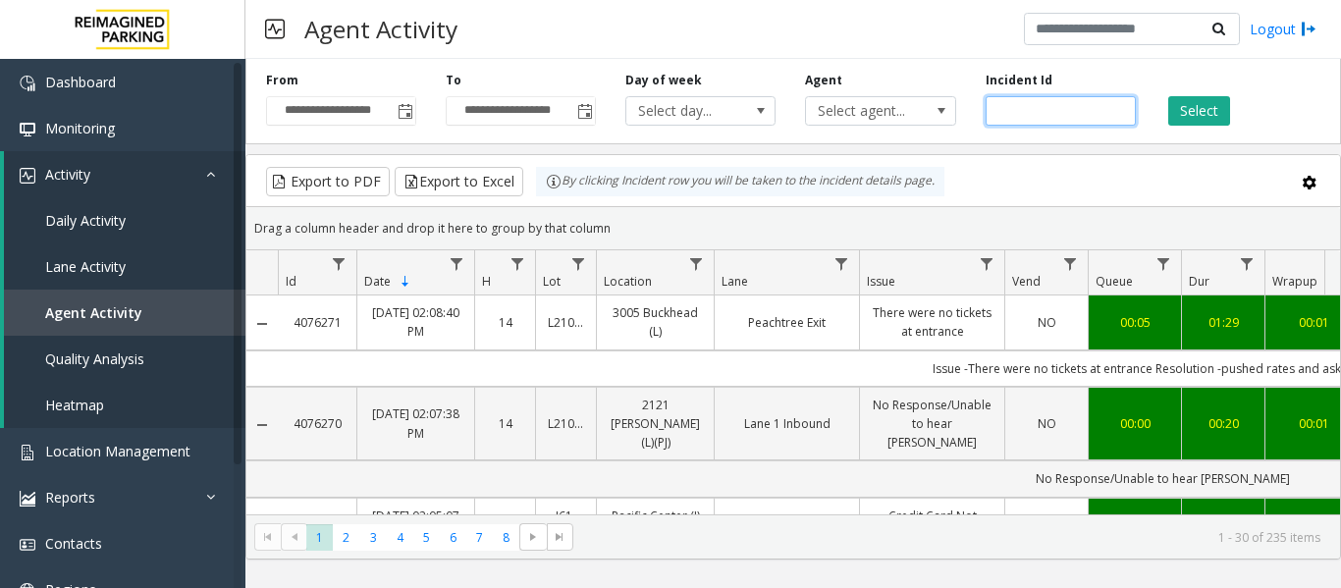
click at [1027, 115] on input "number" at bounding box center [1061, 110] width 150 height 29
paste input "*******"
type input "*******"
click at [1169, 110] on button "Select" at bounding box center [1200, 110] width 62 height 29
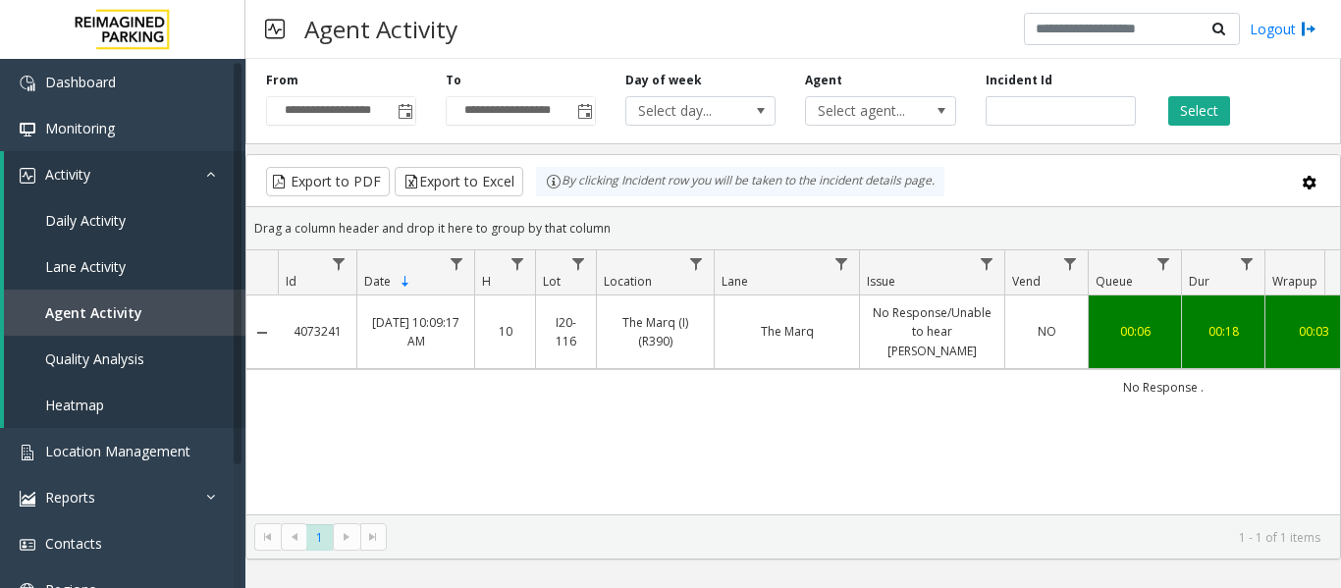
click at [821, 348] on td "The Marq" at bounding box center [786, 333] width 145 height 74
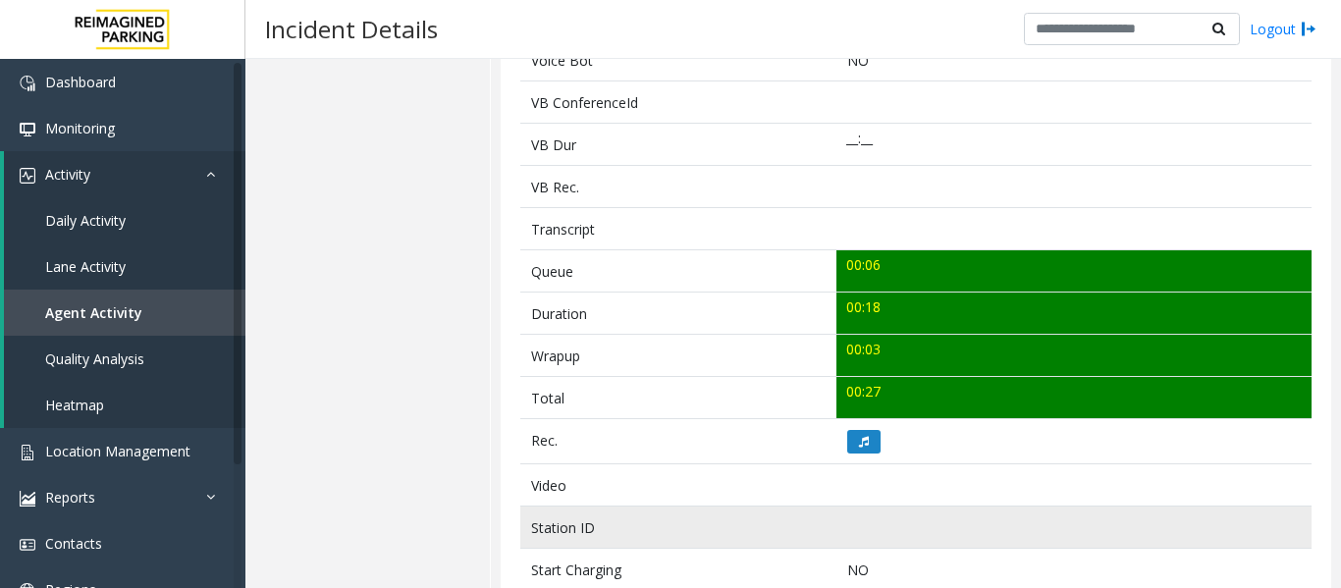
scroll to position [687, 0]
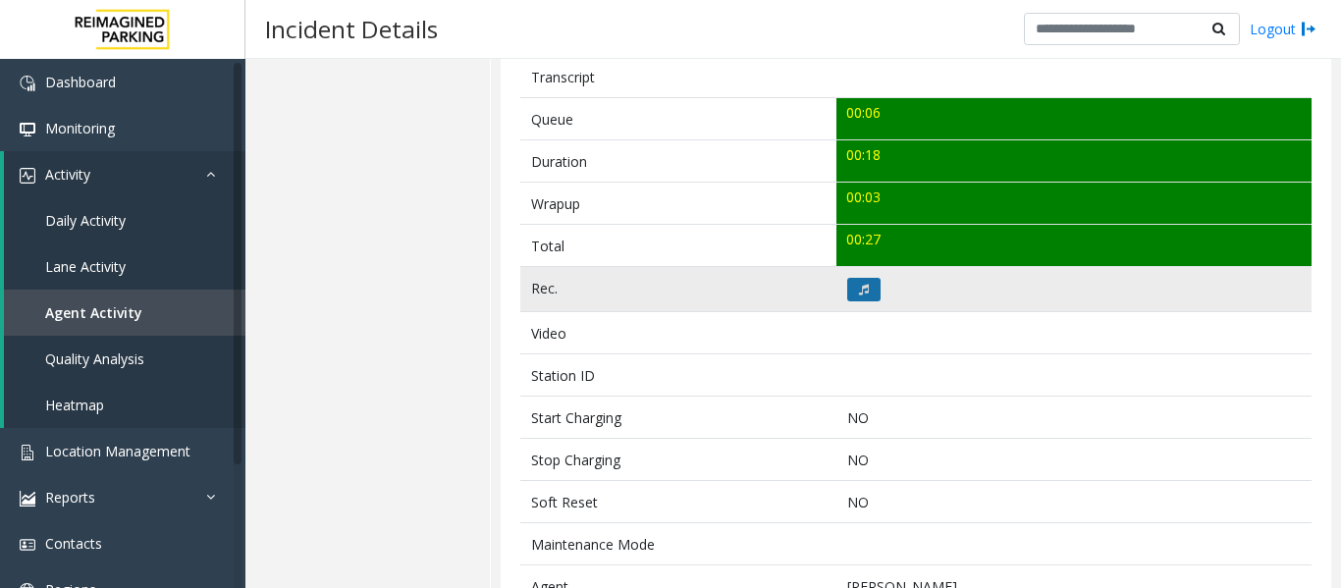
click at [862, 295] on icon at bounding box center [864, 290] width 10 height 12
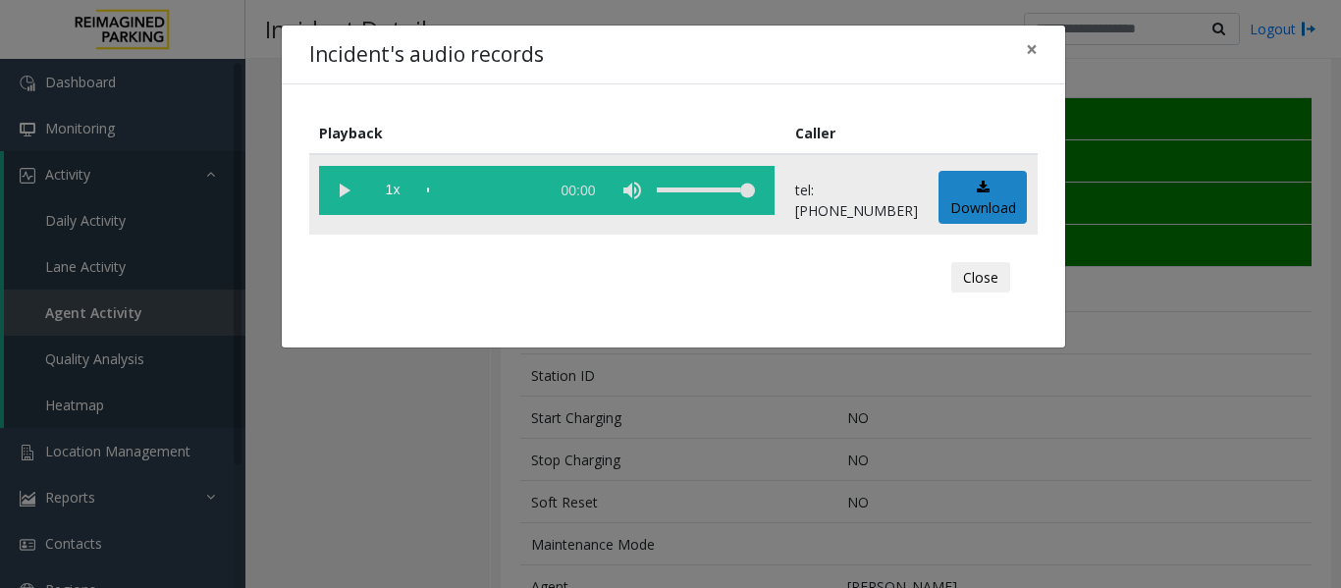
click at [340, 184] on vg-play-pause at bounding box center [343, 190] width 49 height 49
click at [339, 188] on vg-play-pause at bounding box center [343, 190] width 49 height 49
click at [339, 189] on vg-play-pause at bounding box center [343, 190] width 49 height 49
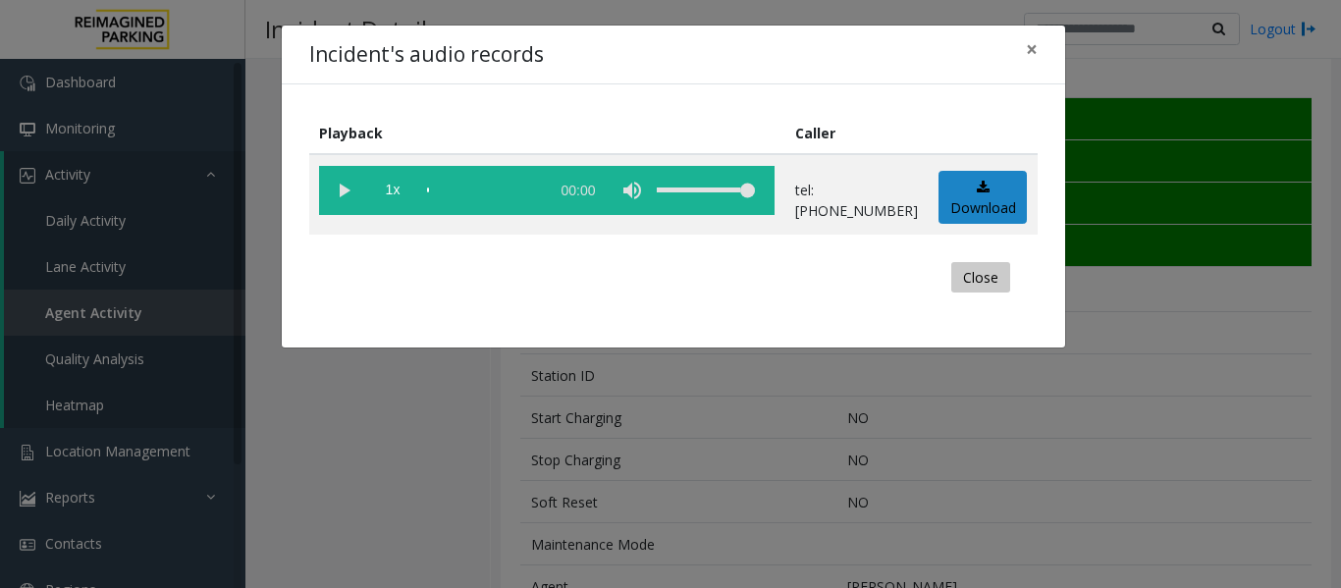
click at [997, 285] on button "Close" at bounding box center [981, 277] width 59 height 31
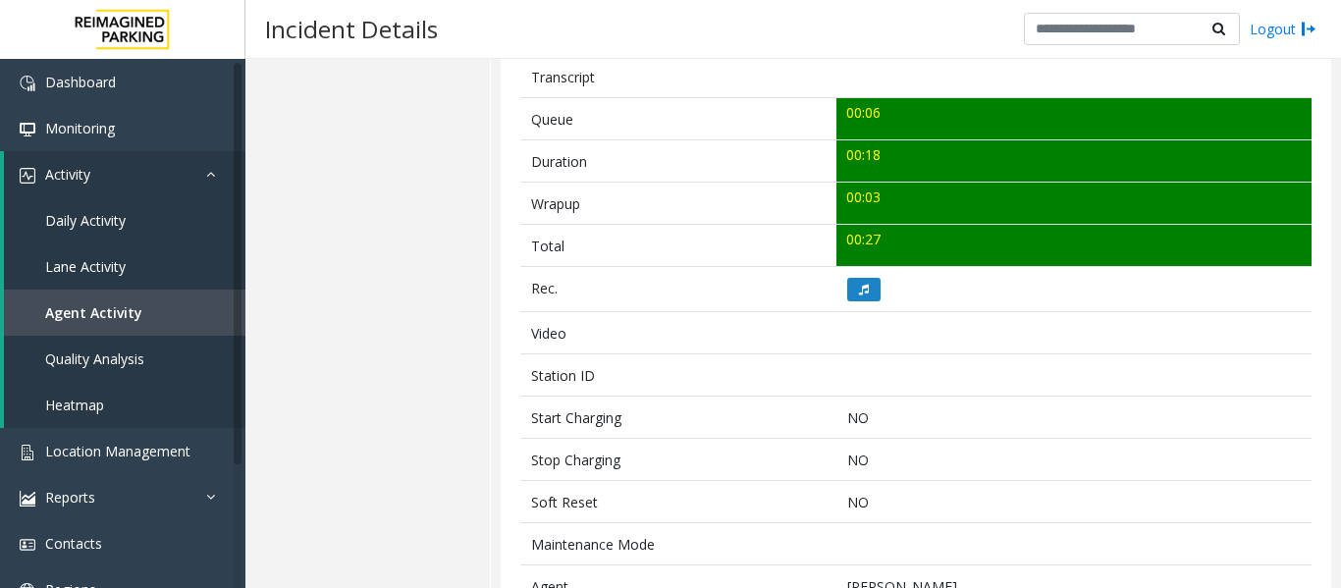
click at [851, 288] on button at bounding box center [864, 290] width 33 height 24
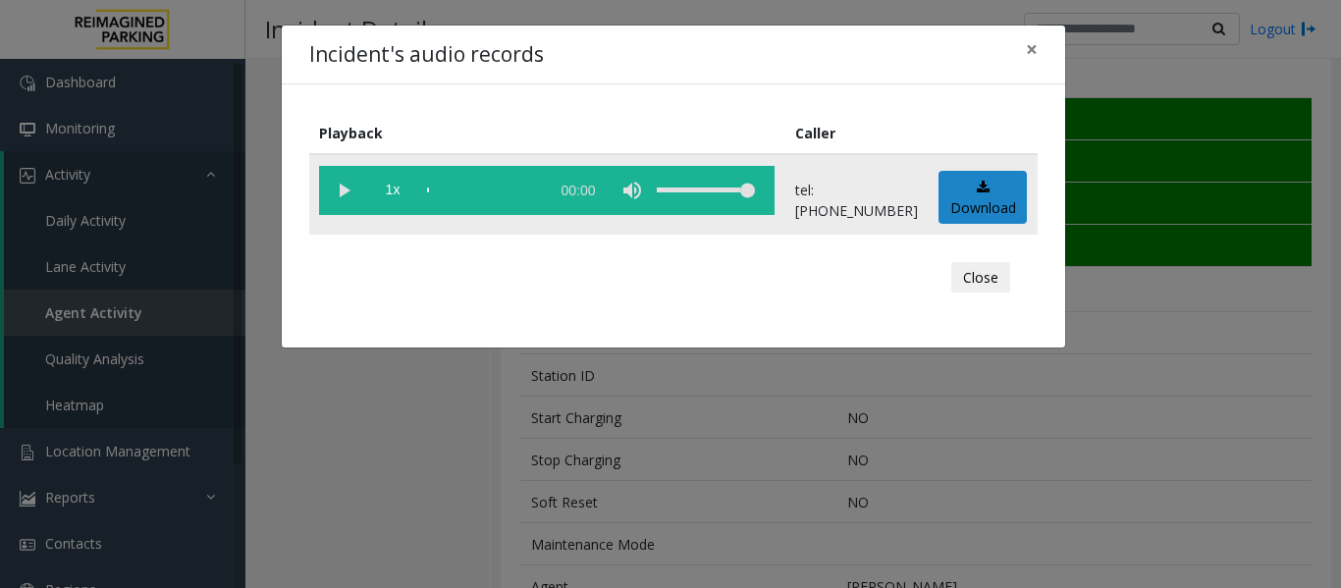
click at [340, 179] on vg-play-pause at bounding box center [343, 190] width 49 height 49
click at [343, 189] on vg-play-pause at bounding box center [343, 190] width 49 height 49
click at [962, 273] on button "Close" at bounding box center [981, 277] width 59 height 31
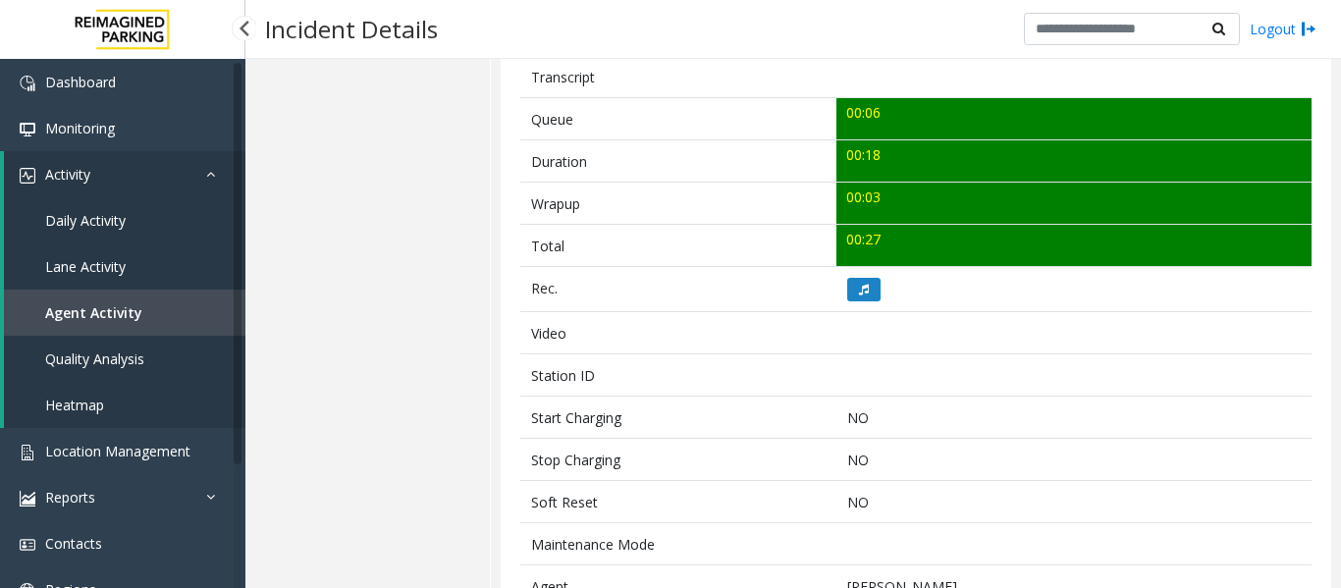
click at [186, 322] on link "Agent Activity" at bounding box center [125, 313] width 242 height 46
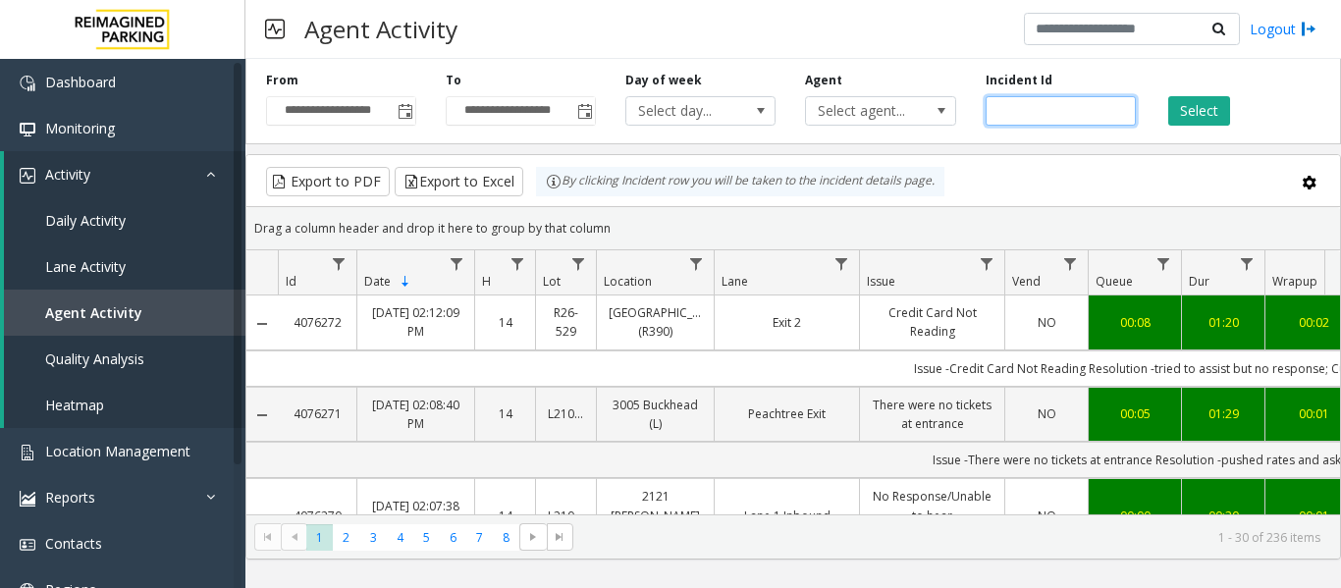
click at [1053, 108] on input "number" at bounding box center [1061, 110] width 150 height 29
paste input "*******"
type input "*******"
click at [1200, 121] on button "Select" at bounding box center [1200, 110] width 62 height 29
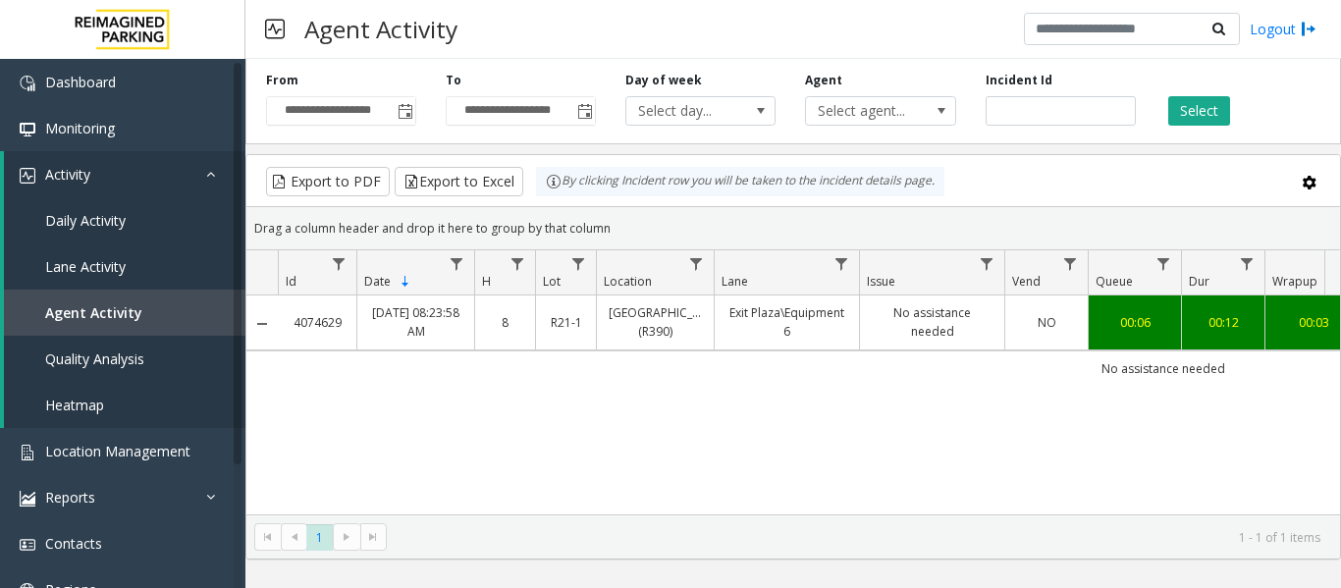
click at [811, 325] on link "Exit Plaza\Equipment 6" at bounding box center [787, 321] width 121 height 37
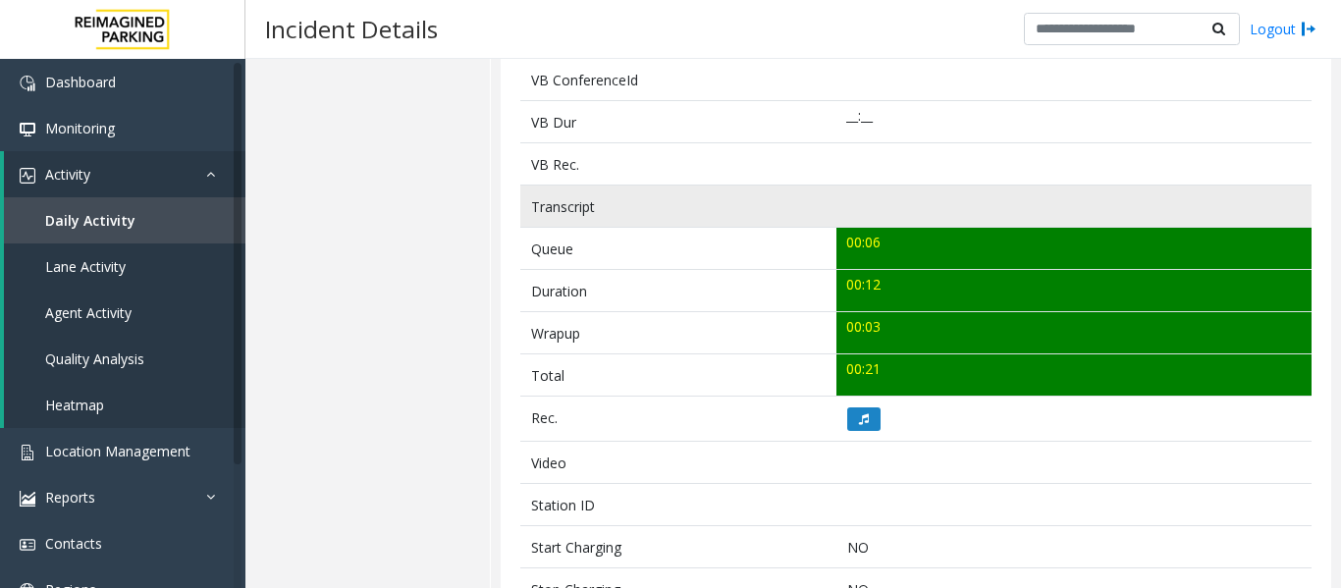
scroll to position [687, 0]
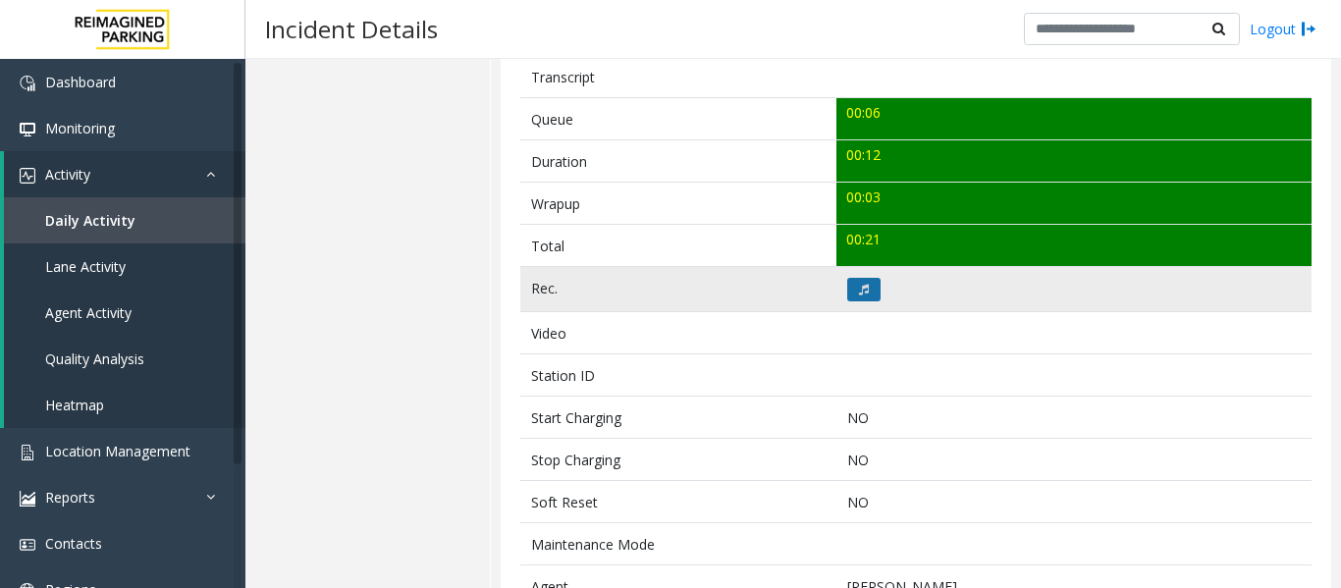
click at [860, 288] on icon at bounding box center [864, 290] width 10 height 12
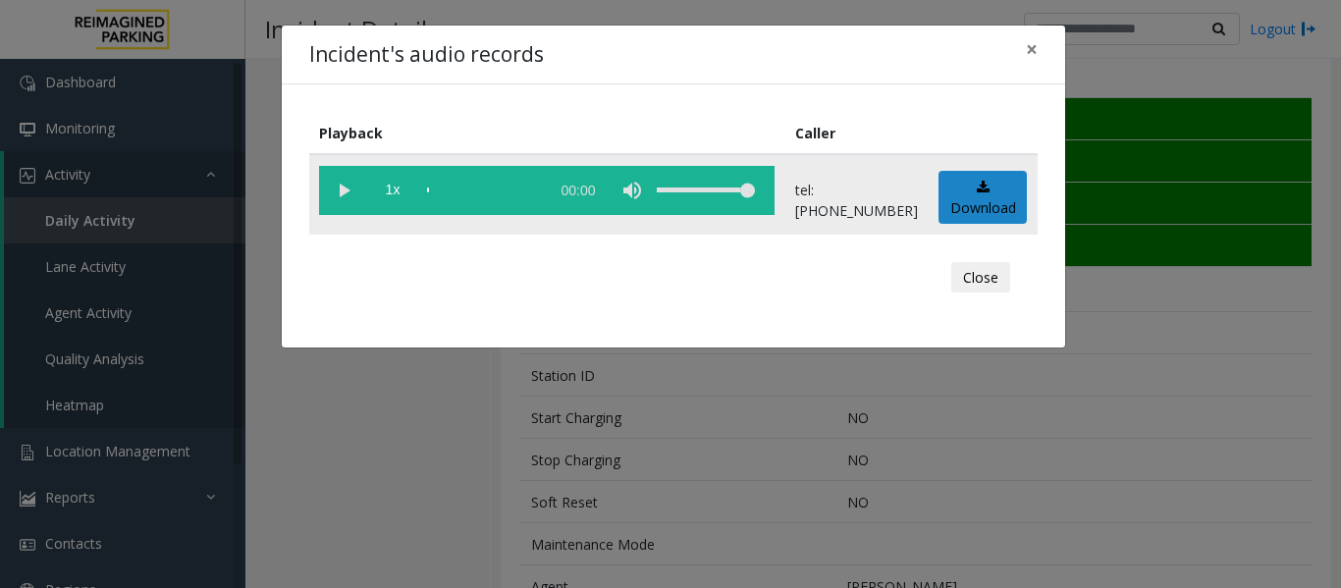
click at [351, 199] on vg-play-pause at bounding box center [343, 190] width 49 height 49
click at [963, 284] on button "Close" at bounding box center [981, 277] width 59 height 31
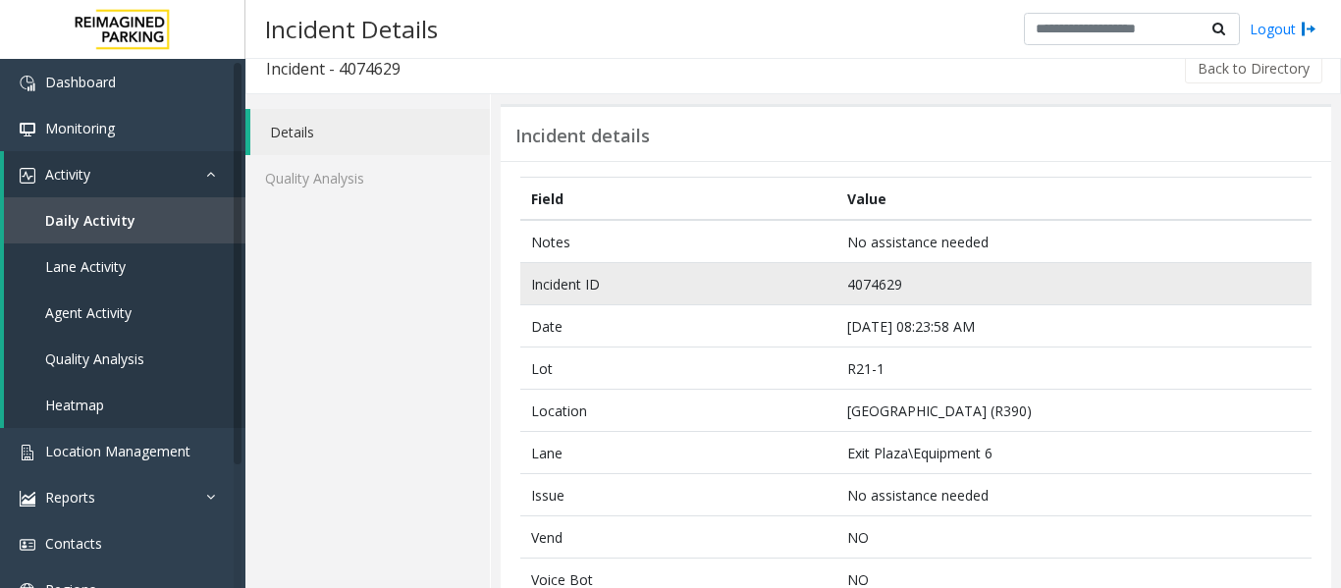
scroll to position [0, 0]
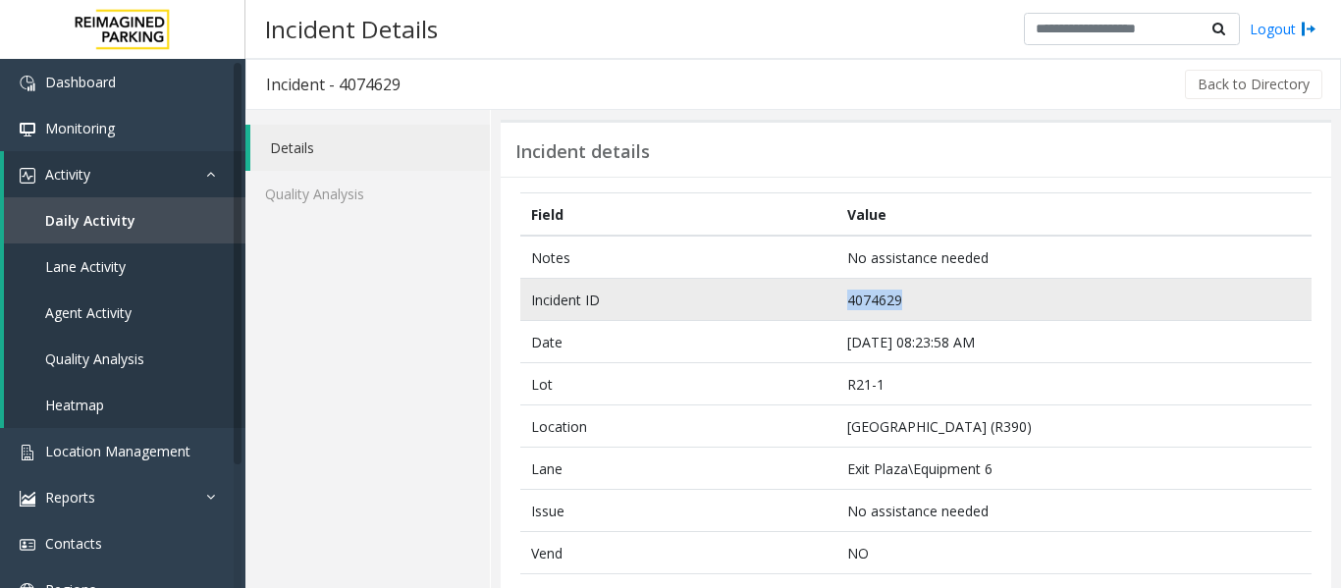
drag, startPoint x: 909, startPoint y: 295, endPoint x: 825, endPoint y: 307, distance: 85.4
click at [825, 307] on tr "Incident ID 4074629" at bounding box center [916, 300] width 792 height 42
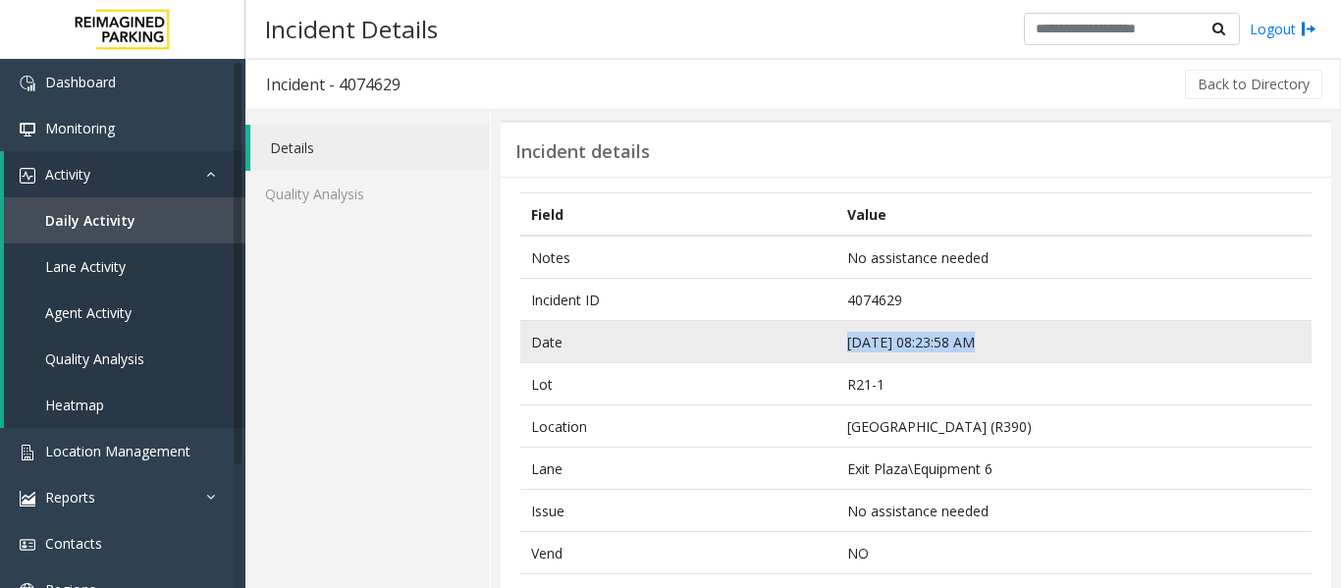
drag, startPoint x: 994, startPoint y: 345, endPoint x: 790, endPoint y: 343, distance: 204.3
click at [790, 343] on tr "Date [DATE] 08:23:58 AM" at bounding box center [916, 342] width 792 height 42
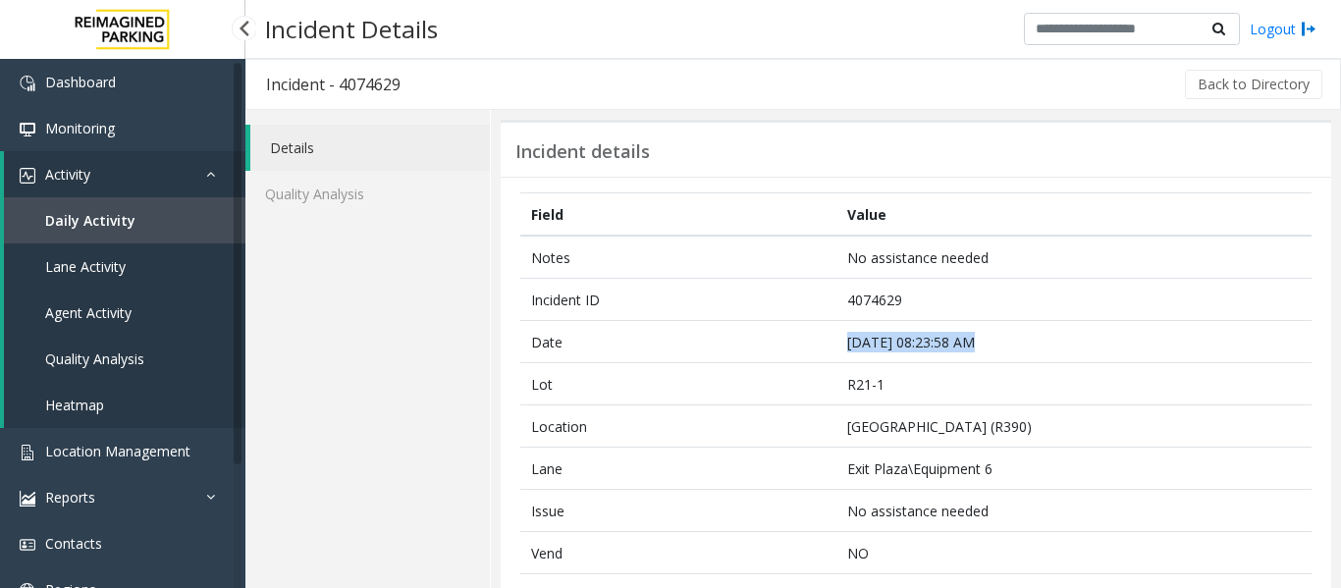
click at [121, 308] on span "Agent Activity" at bounding box center [88, 312] width 86 height 19
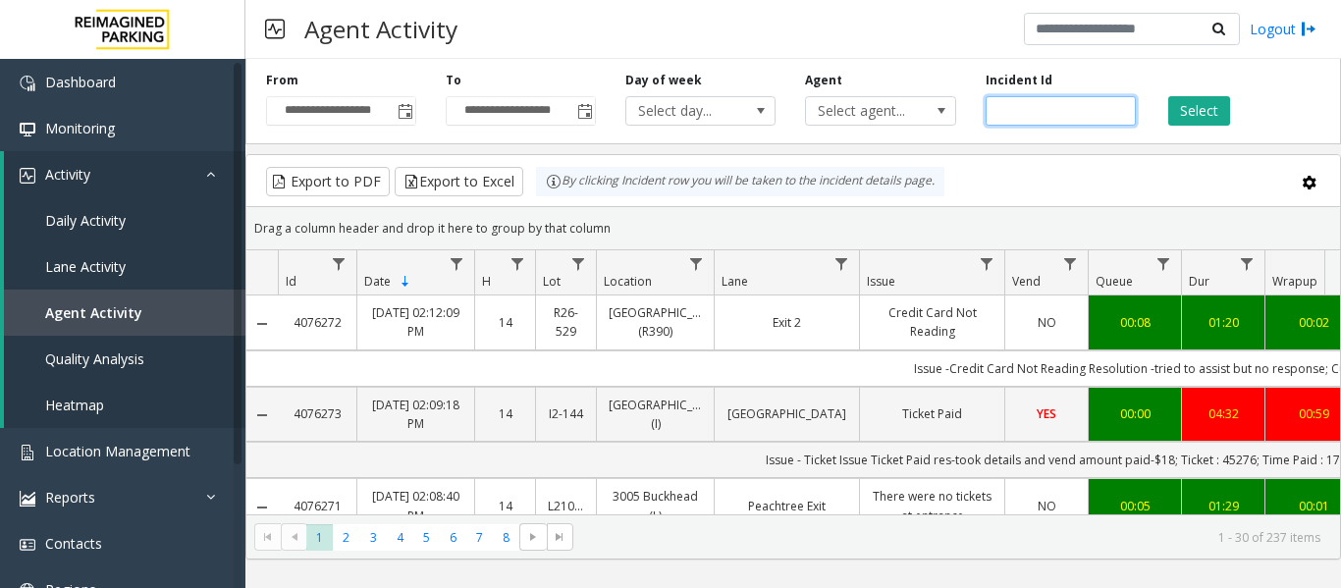
click at [1020, 120] on input "number" at bounding box center [1061, 110] width 150 height 29
paste input "*******"
type input "*******"
click at [1181, 112] on button "Select" at bounding box center [1200, 110] width 62 height 29
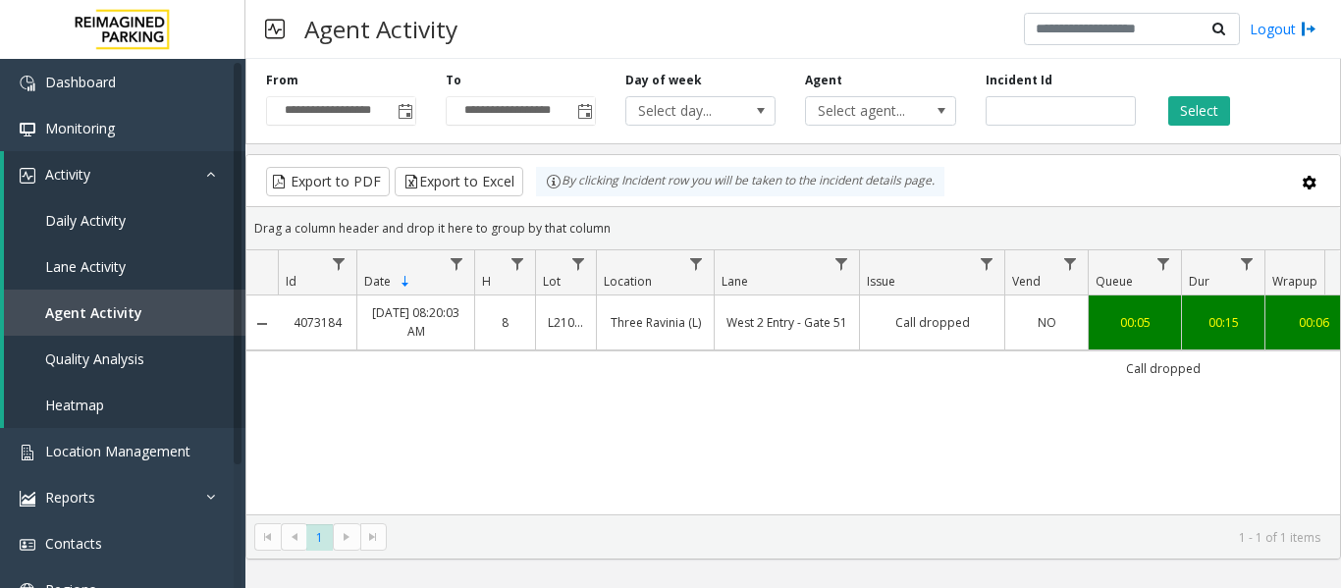
click at [920, 326] on link "Call dropped" at bounding box center [932, 322] width 121 height 19
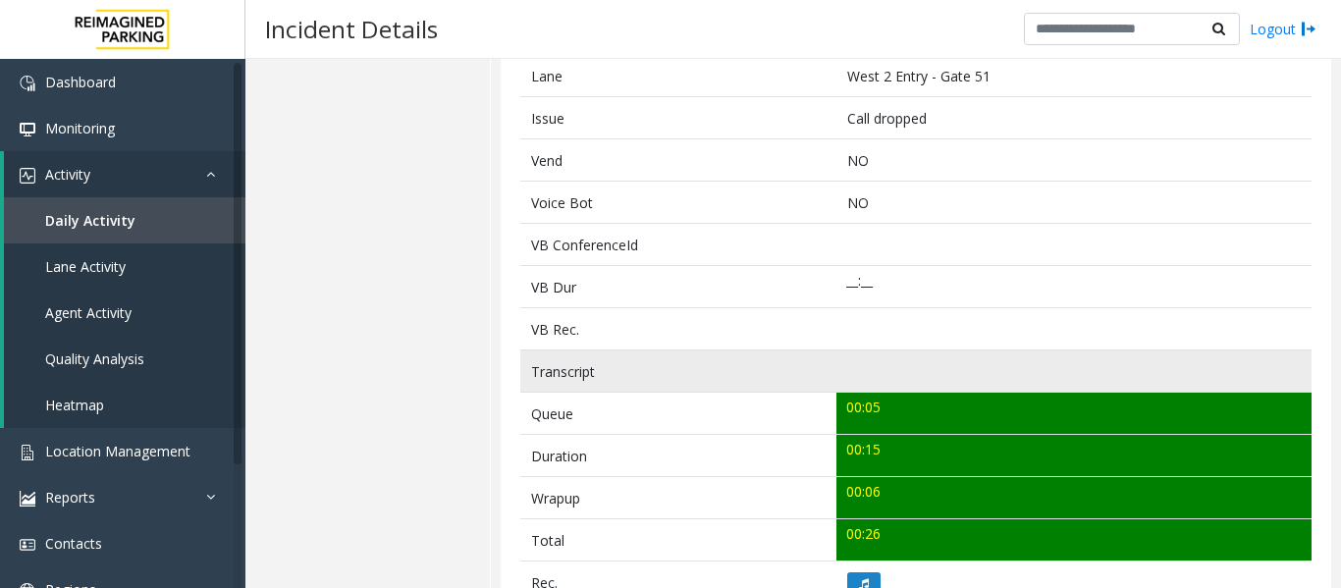
scroll to position [687, 0]
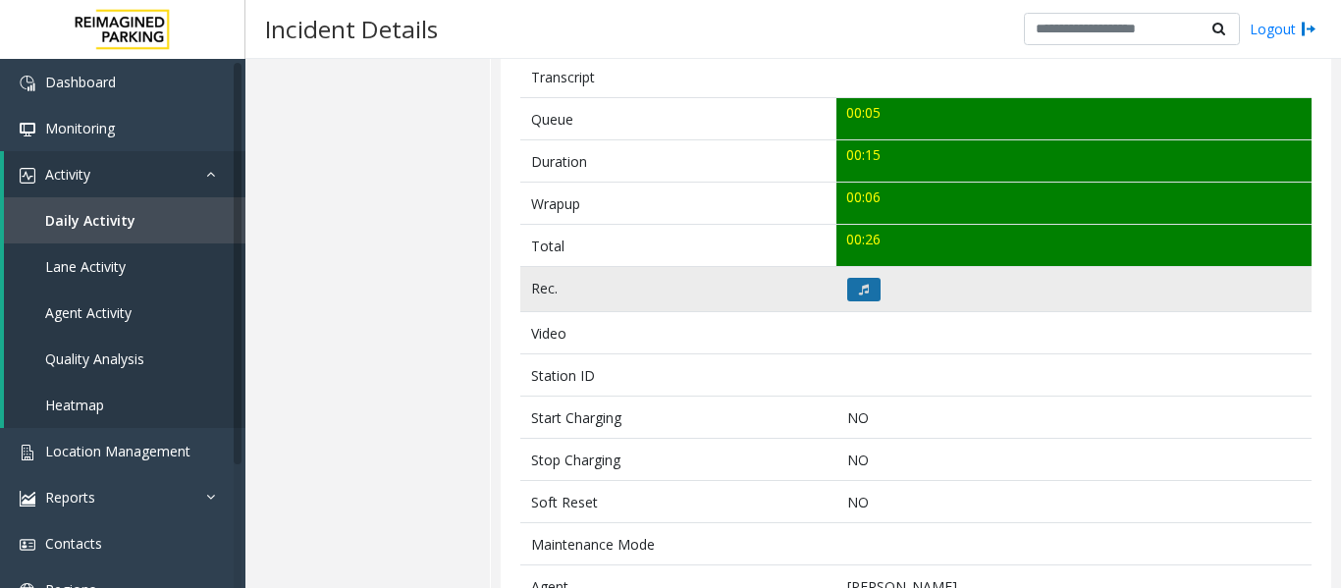
click at [869, 297] on button at bounding box center [864, 290] width 33 height 24
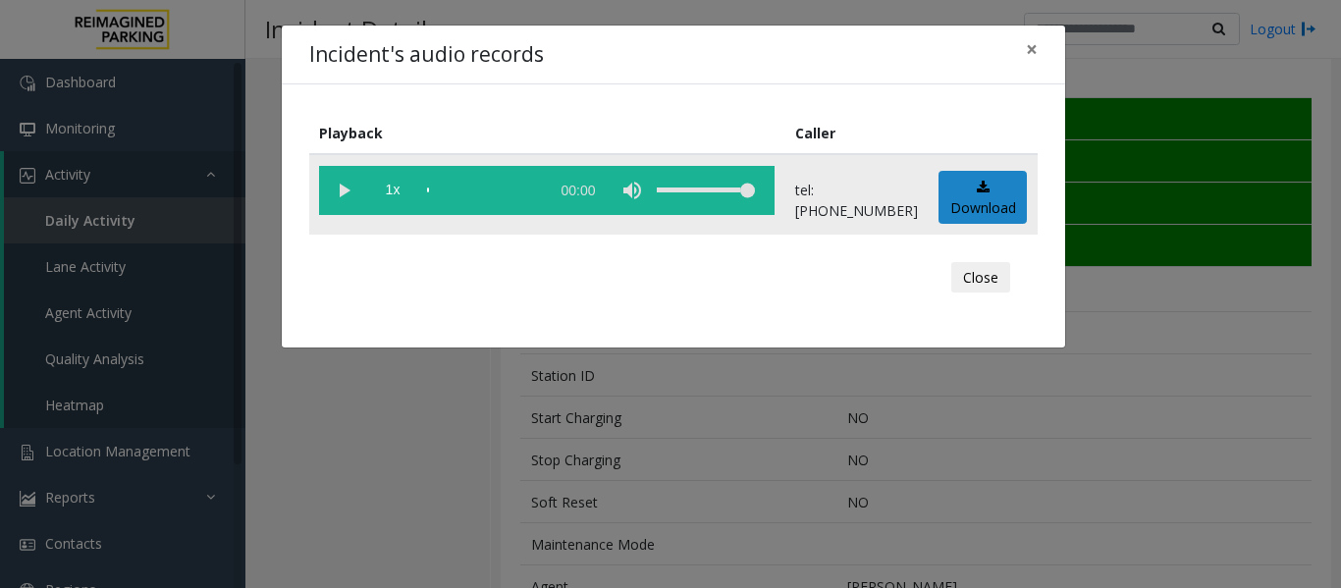
click at [352, 199] on vg-play-pause at bounding box center [343, 190] width 49 height 49
click at [997, 282] on button "Close" at bounding box center [981, 277] width 59 height 31
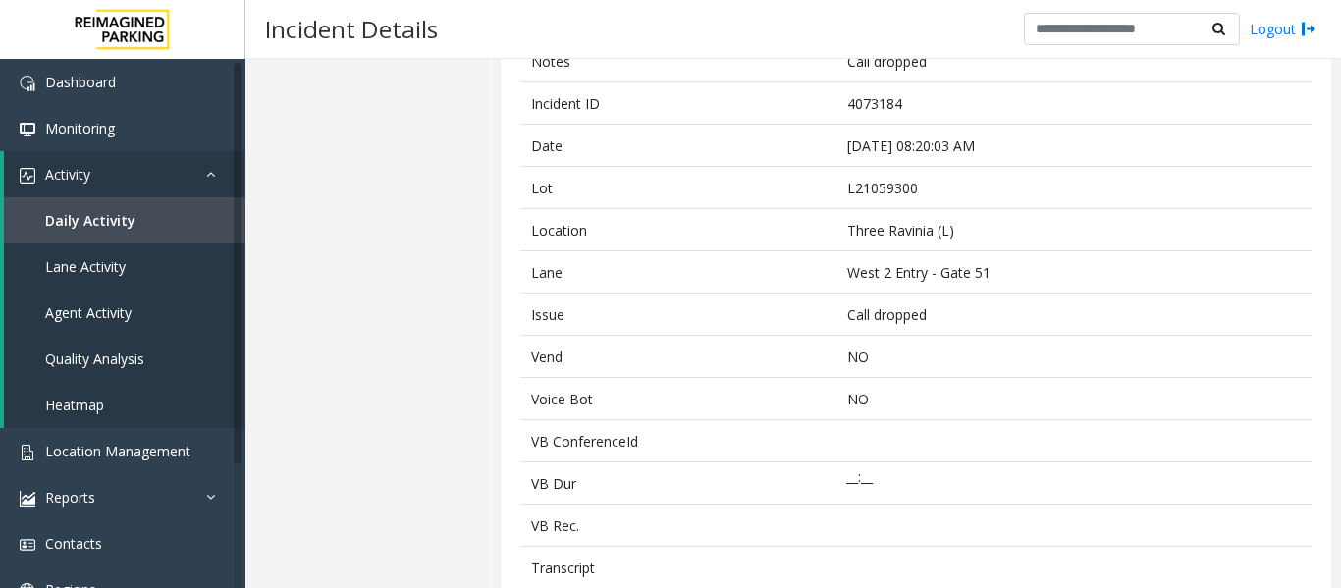
scroll to position [0, 0]
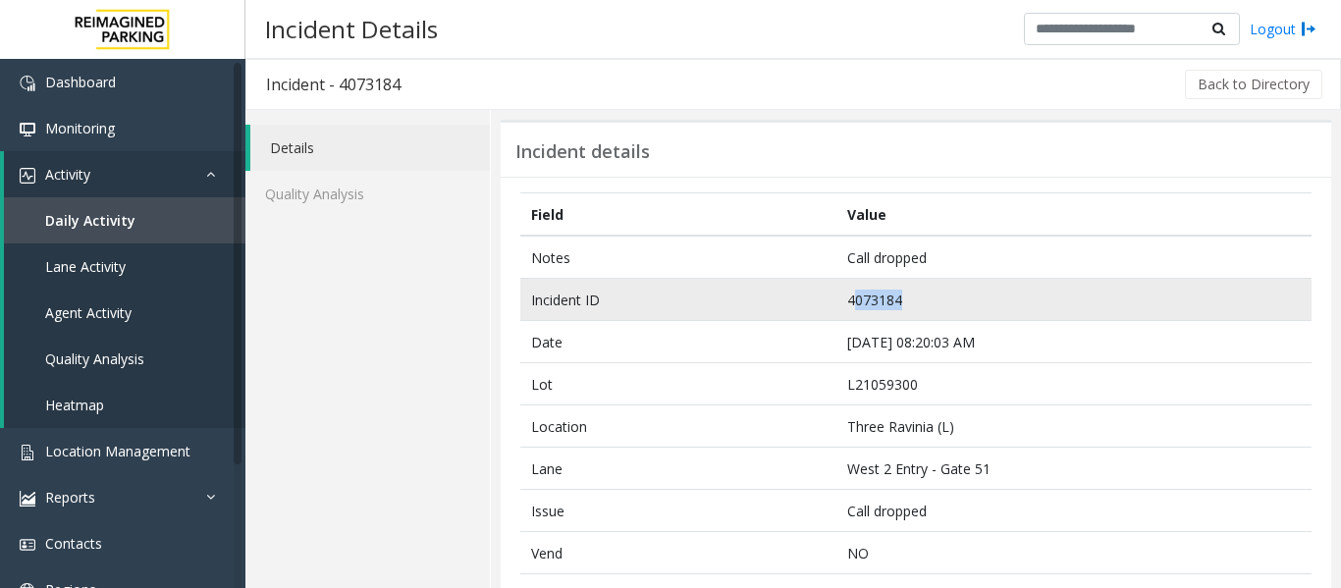
drag, startPoint x: 956, startPoint y: 297, endPoint x: 847, endPoint y: 295, distance: 109.0
click at [847, 295] on td "4073184" at bounding box center [1074, 300] width 475 height 42
click at [965, 309] on td "4073184" at bounding box center [1074, 300] width 475 height 42
drag, startPoint x: 960, startPoint y: 297, endPoint x: 819, endPoint y: 300, distance: 141.4
click at [819, 300] on tr "Incident ID 4073184" at bounding box center [916, 300] width 792 height 42
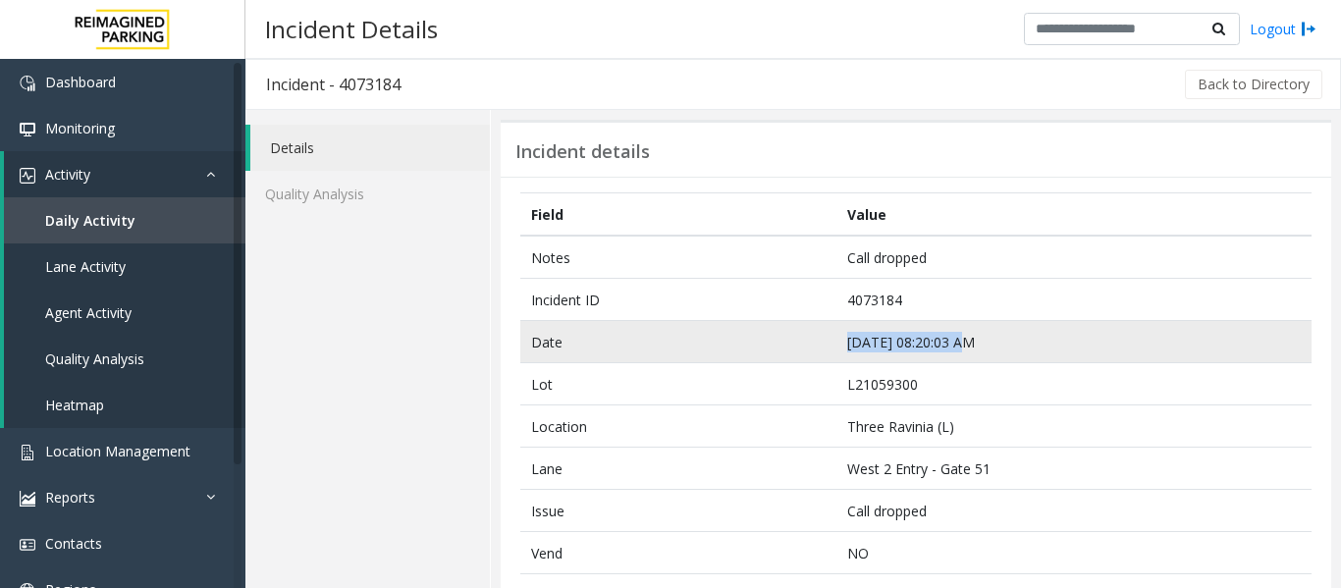
drag, startPoint x: 979, startPoint y: 349, endPoint x: 821, endPoint y: 343, distance: 158.2
click at [818, 342] on tr "Date [DATE] 08:20:03 AM" at bounding box center [916, 342] width 792 height 42
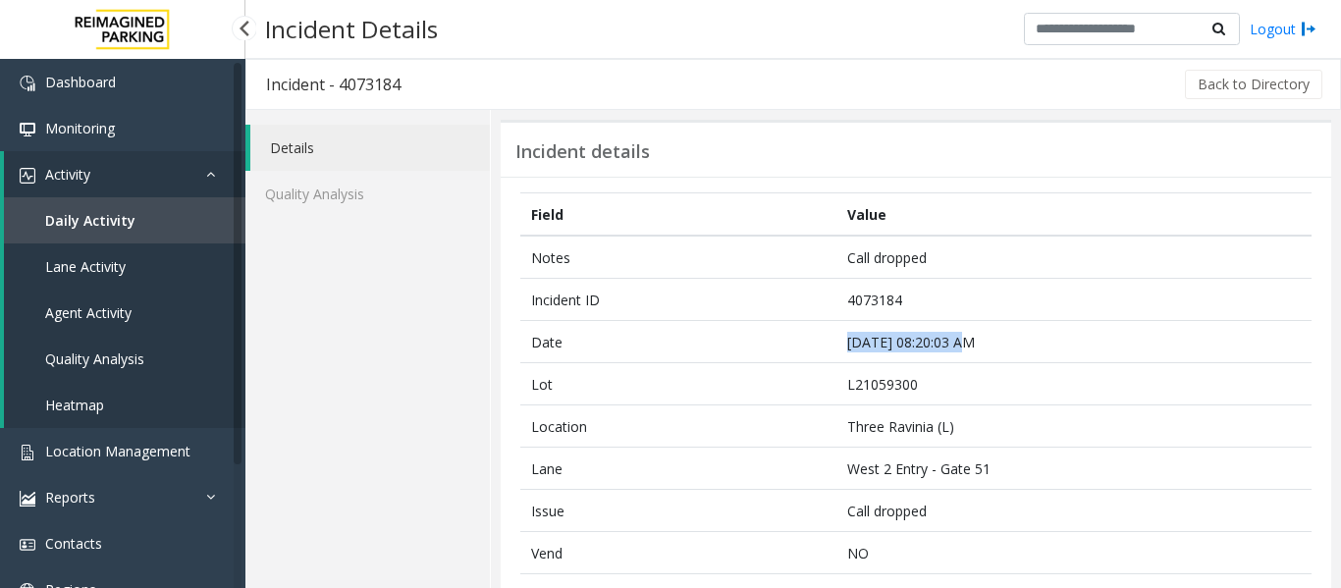
click at [87, 223] on span "Daily Activity" at bounding box center [90, 220] width 90 height 19
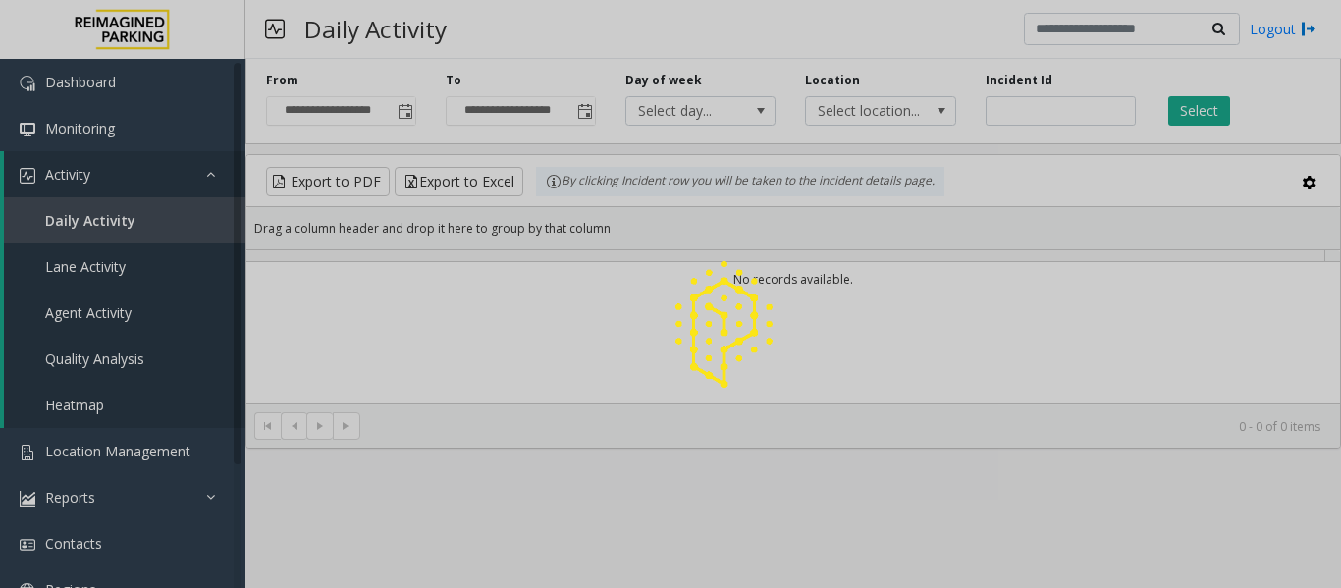
click at [110, 321] on div at bounding box center [670, 294] width 1341 height 588
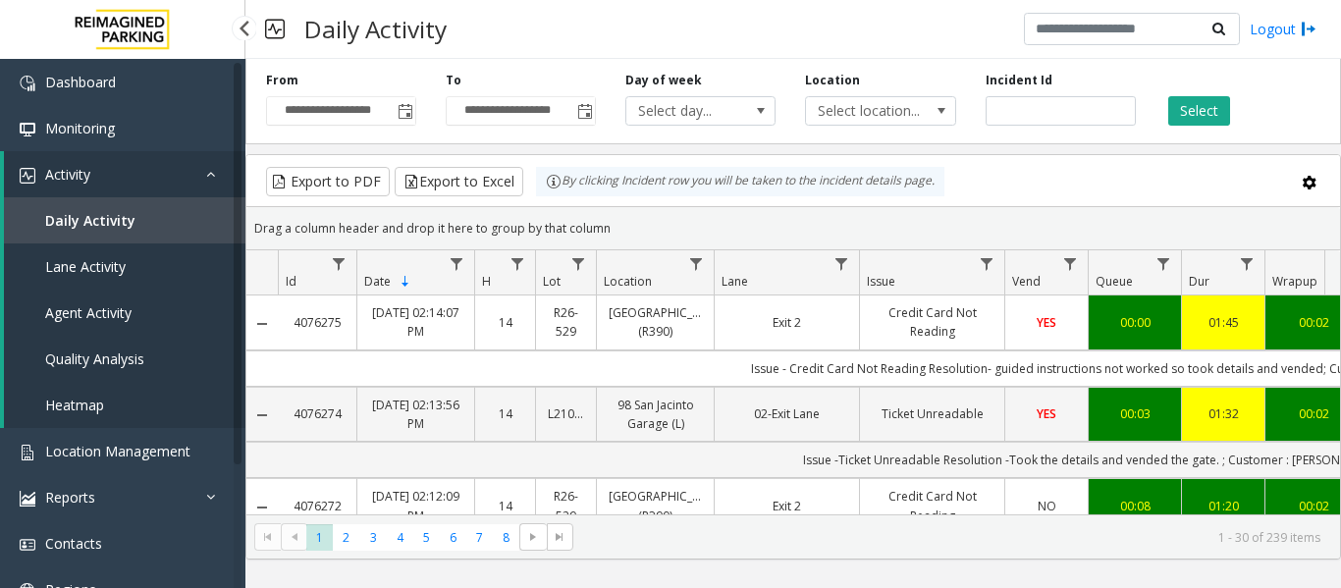
click at [116, 311] on span "Agent Activity" at bounding box center [88, 312] width 86 height 19
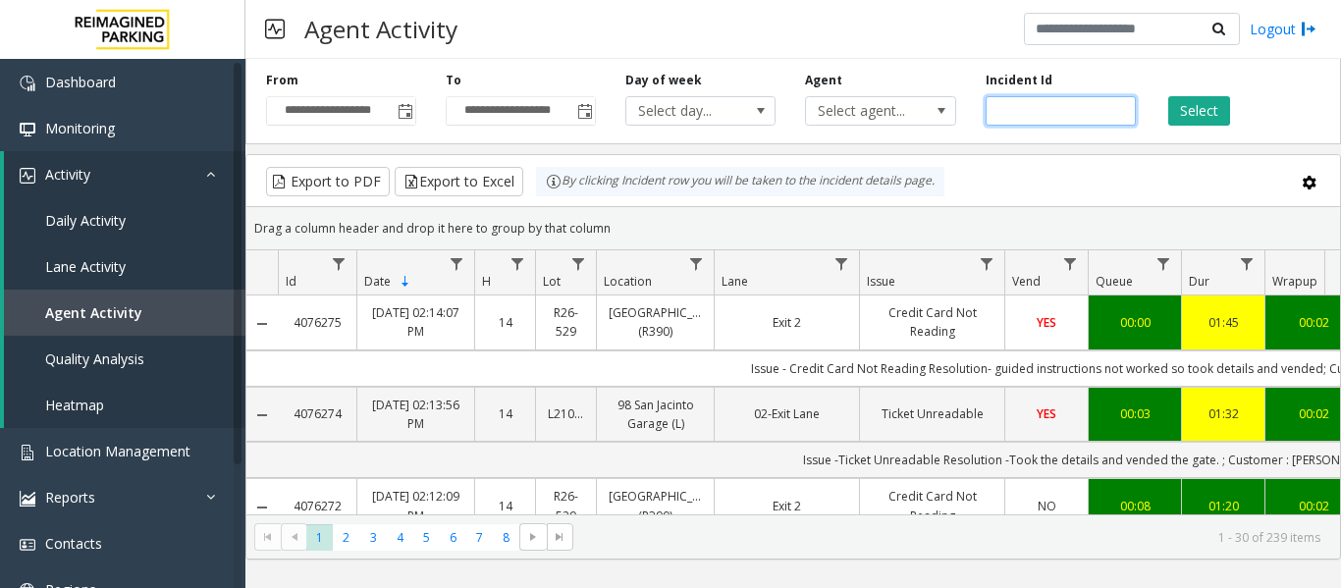
click at [1043, 110] on input "number" at bounding box center [1061, 110] width 150 height 29
paste input "*******"
type input "*******"
click at [1199, 115] on button "Select" at bounding box center [1200, 110] width 62 height 29
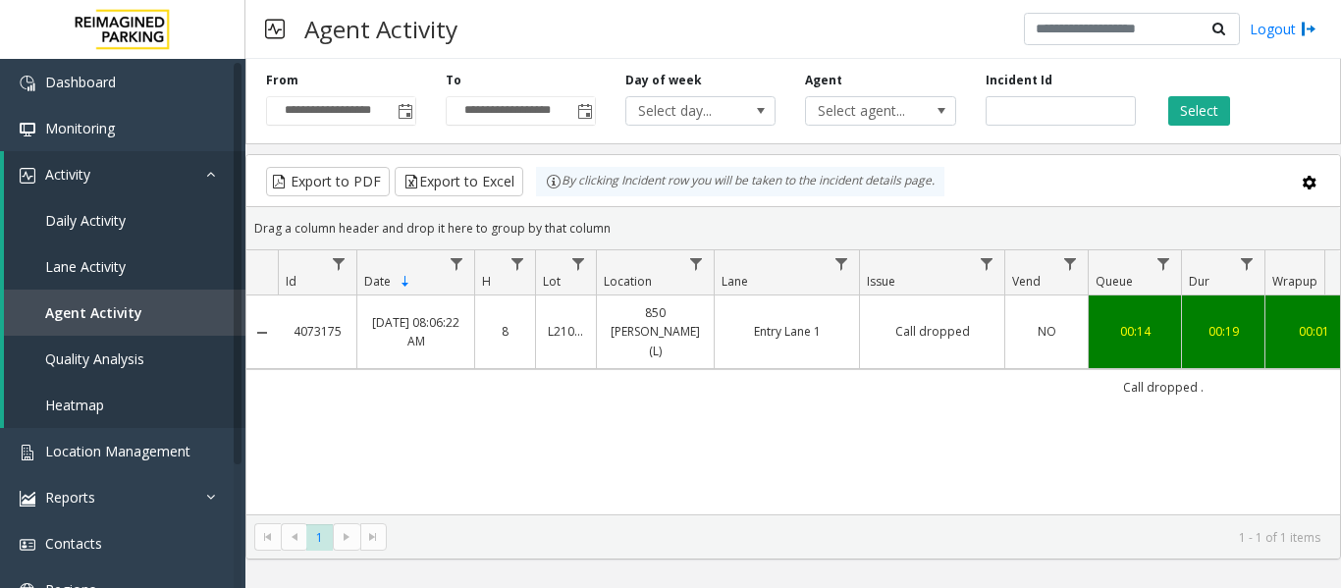
click at [905, 324] on link "Call dropped" at bounding box center [932, 331] width 121 height 19
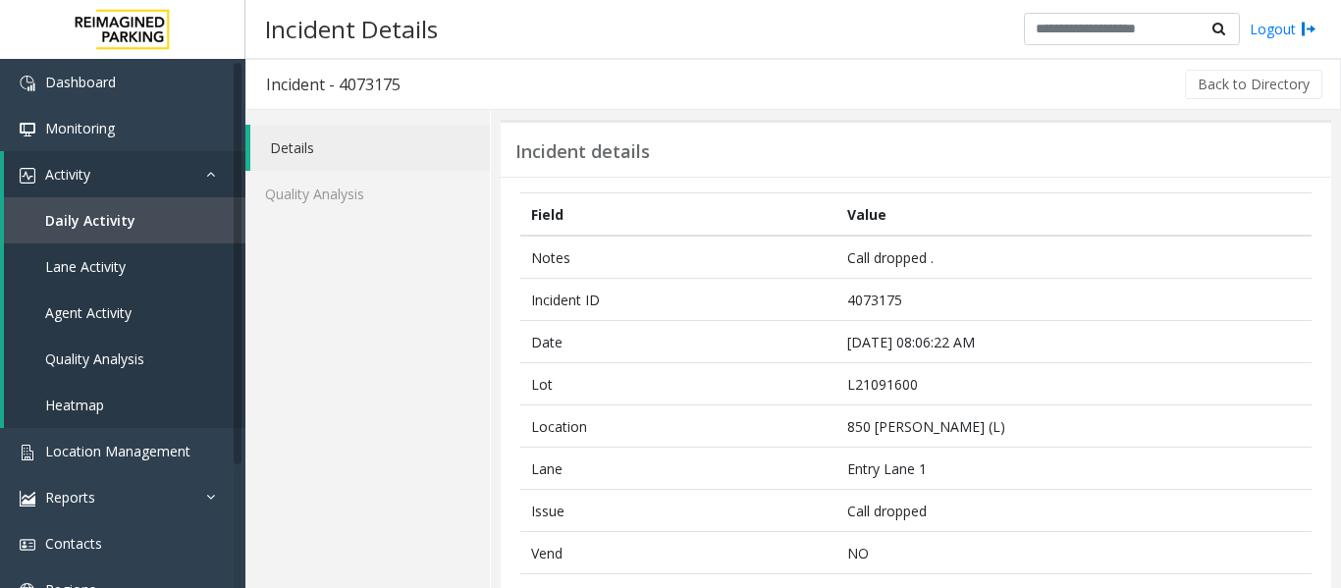
scroll to position [491, 0]
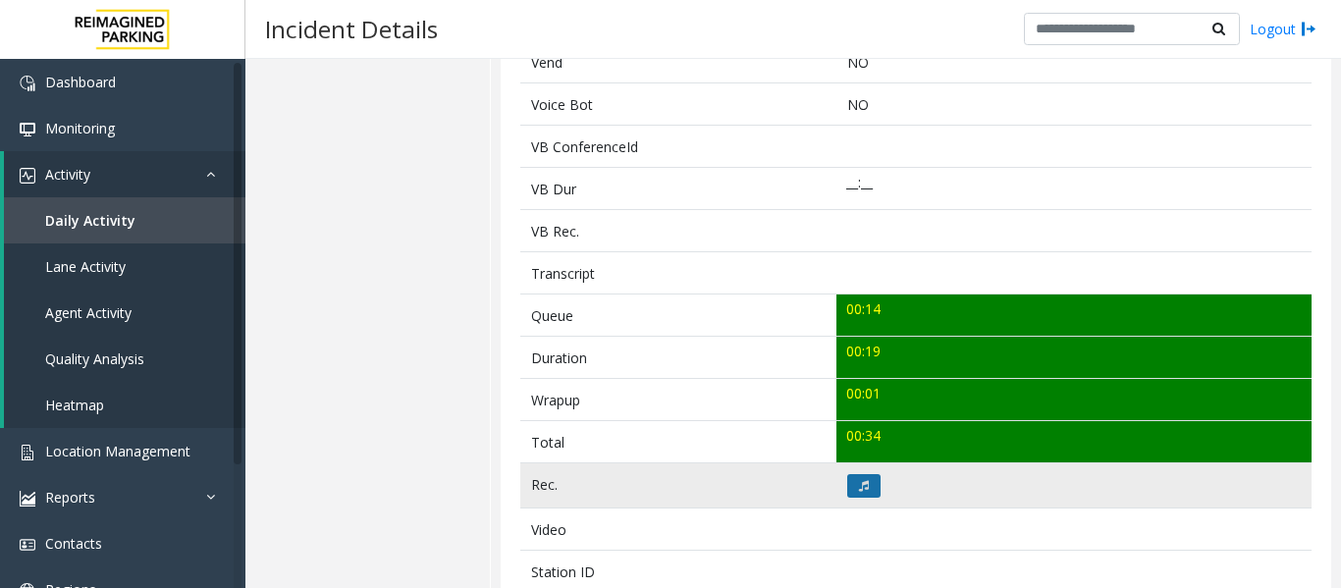
click at [855, 493] on button at bounding box center [864, 486] width 33 height 24
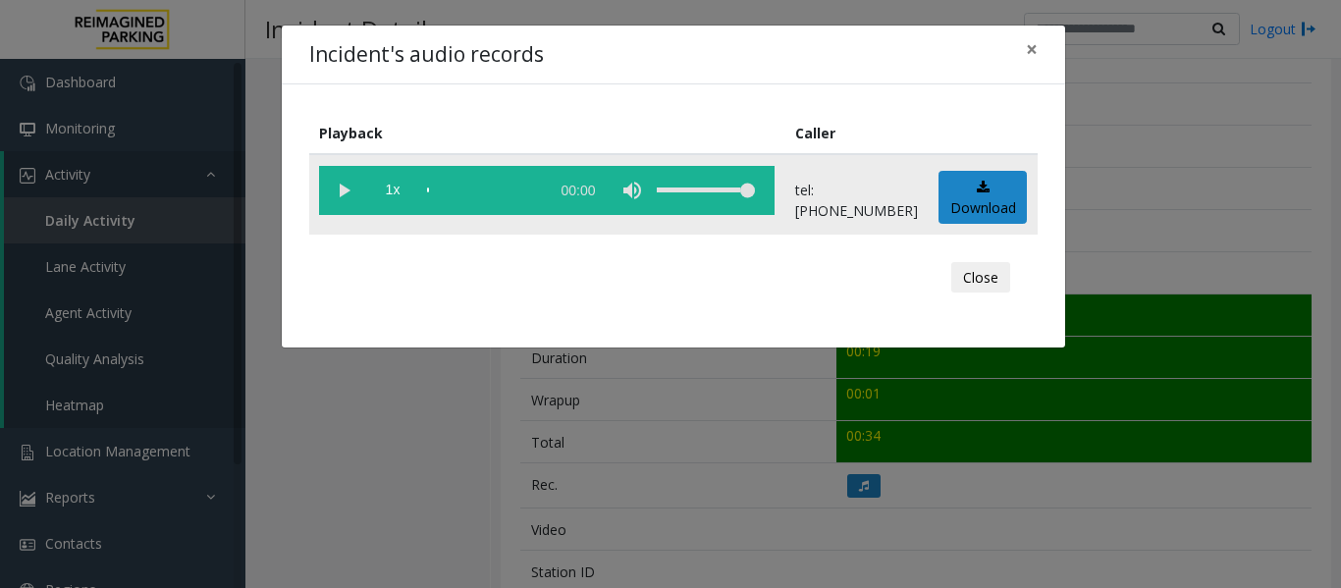
click at [353, 186] on vg-play-pause at bounding box center [343, 190] width 49 height 49
click at [958, 291] on button "Close" at bounding box center [981, 277] width 59 height 31
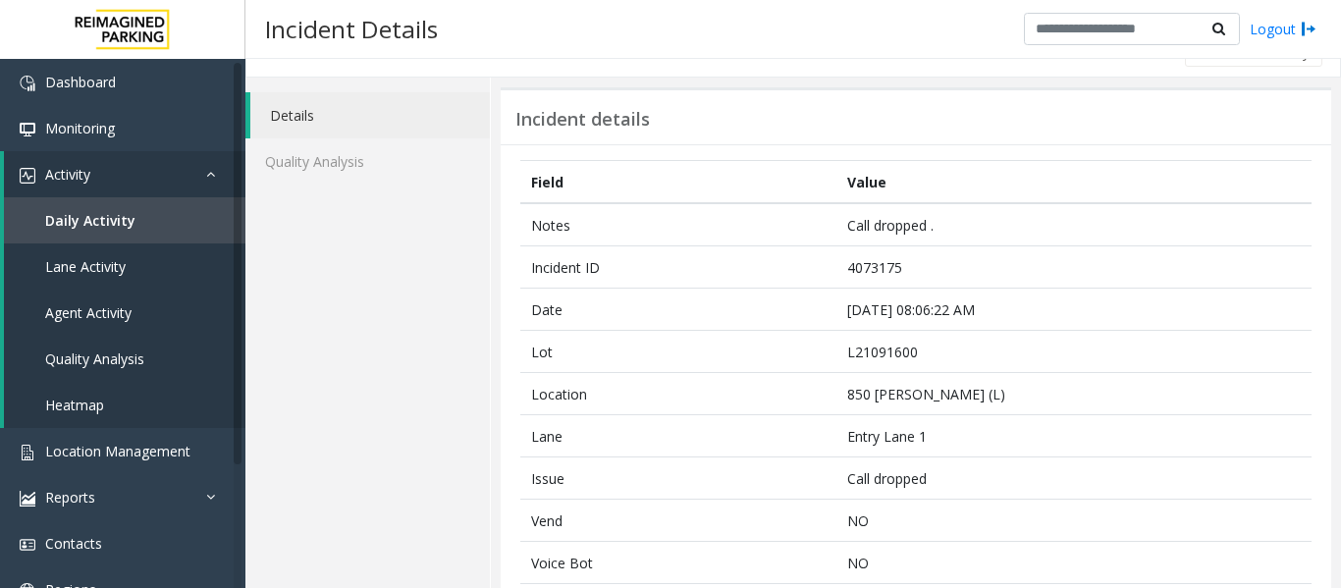
scroll to position [0, 0]
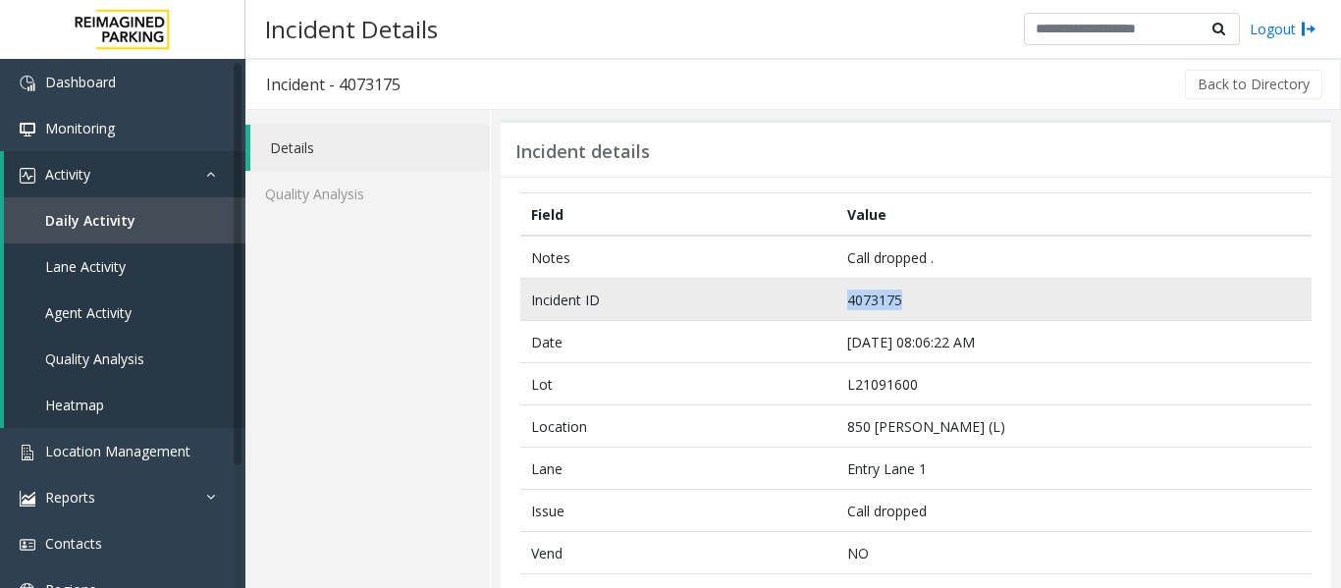
drag, startPoint x: 944, startPoint y: 306, endPoint x: 785, endPoint y: 308, distance: 159.1
click at [785, 308] on tr "Incident ID 4073175" at bounding box center [916, 300] width 792 height 42
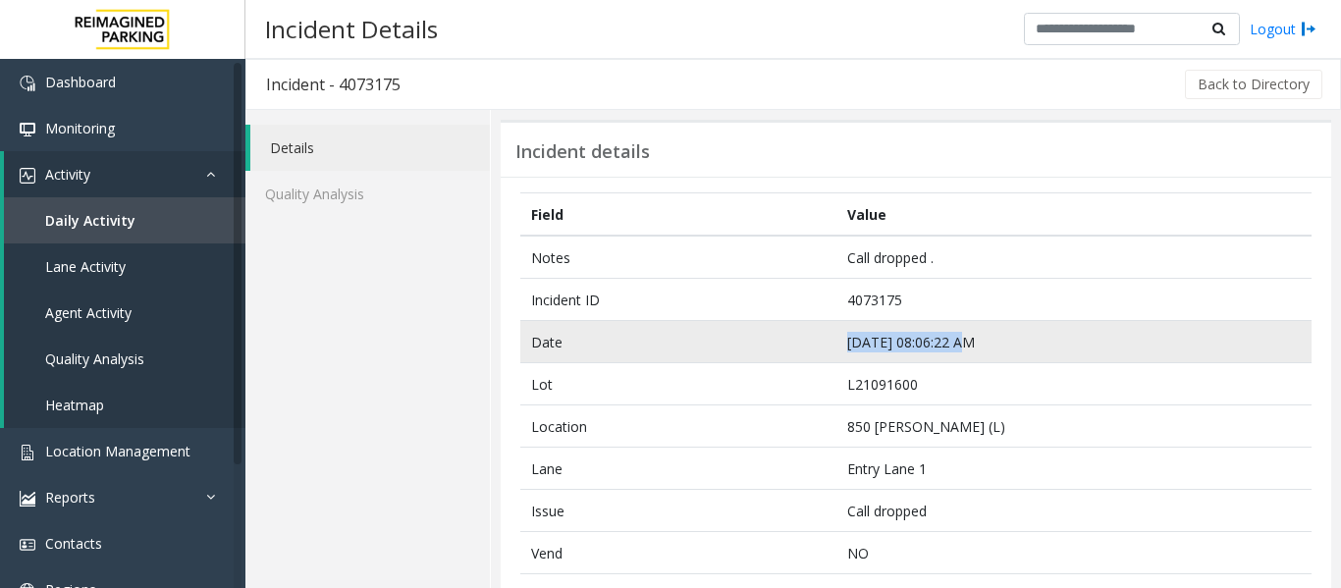
drag, startPoint x: 976, startPoint y: 341, endPoint x: 738, endPoint y: 348, distance: 238.7
click at [738, 348] on tr "Date [DATE] 08:06:22 AM" at bounding box center [916, 342] width 792 height 42
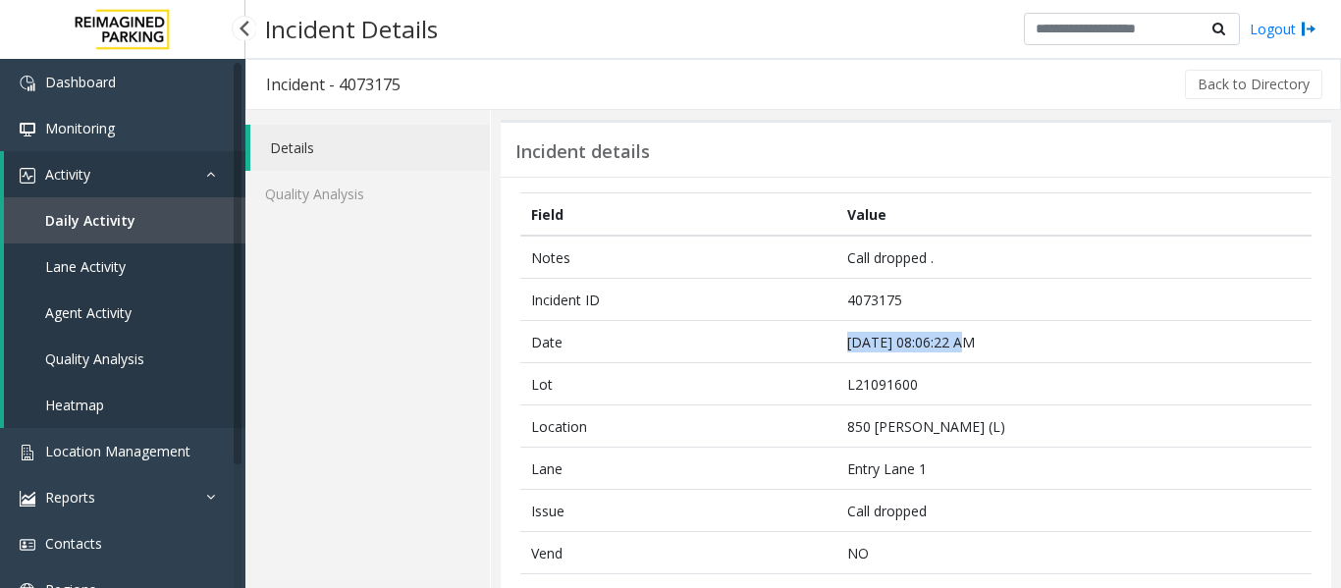
click at [92, 311] on span "Agent Activity" at bounding box center [88, 312] width 86 height 19
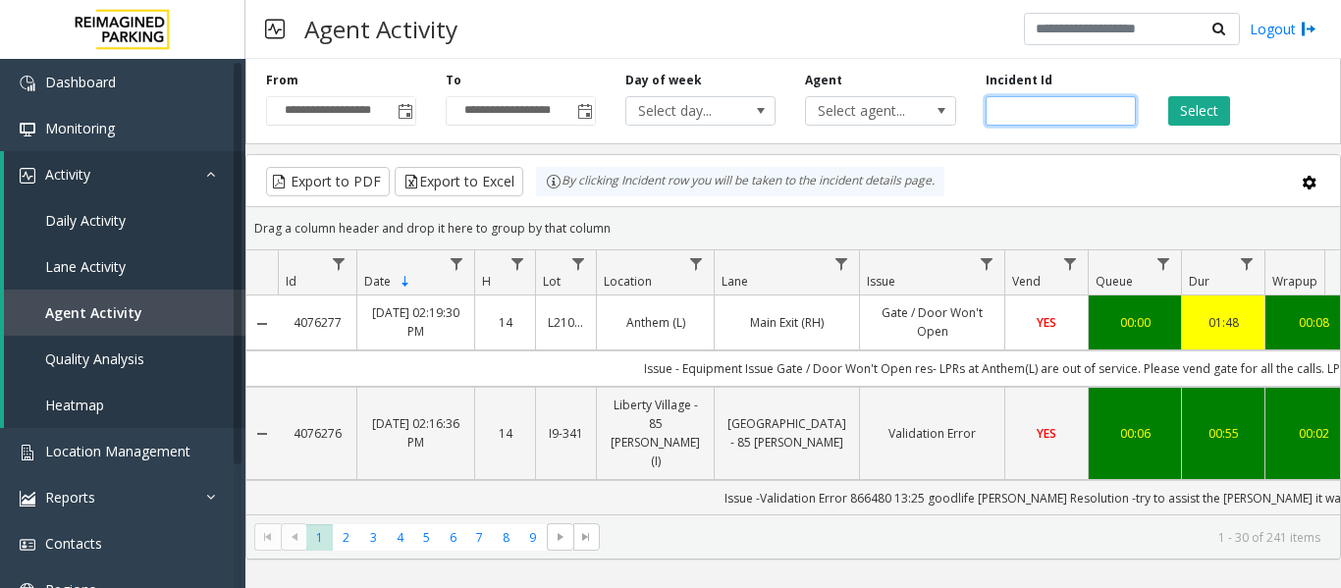
click at [1047, 117] on input "number" at bounding box center [1061, 110] width 150 height 29
paste input "*******"
type input "*******"
click at [1170, 104] on button "Select" at bounding box center [1200, 110] width 62 height 29
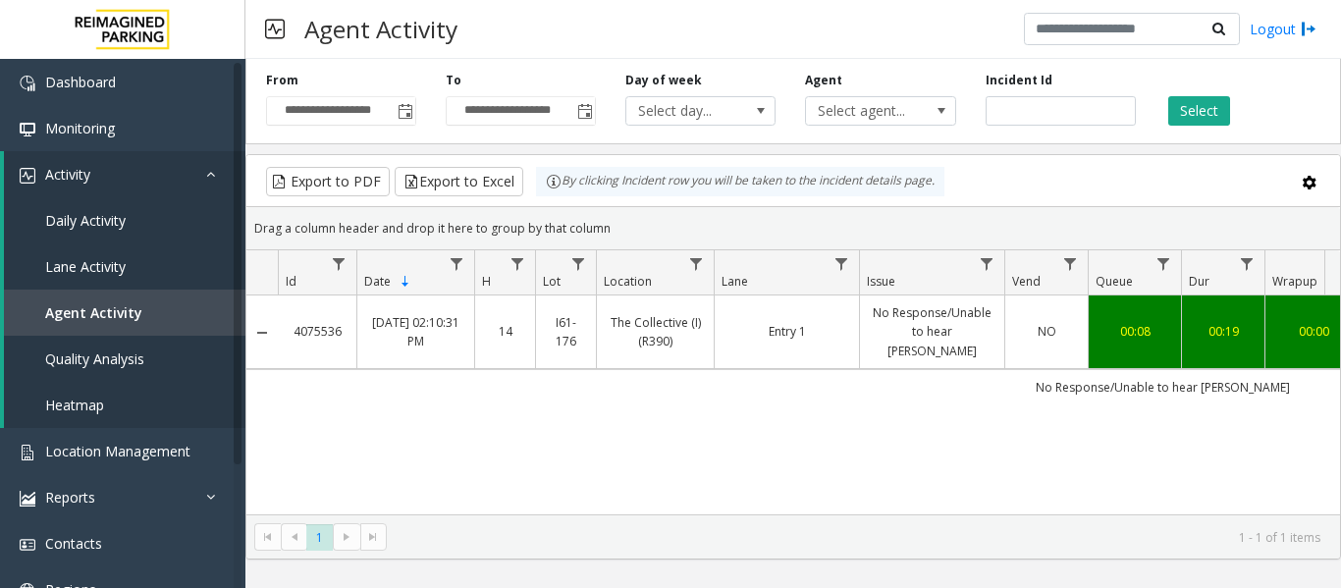
click at [854, 323] on td "Entry 1" at bounding box center [786, 333] width 145 height 74
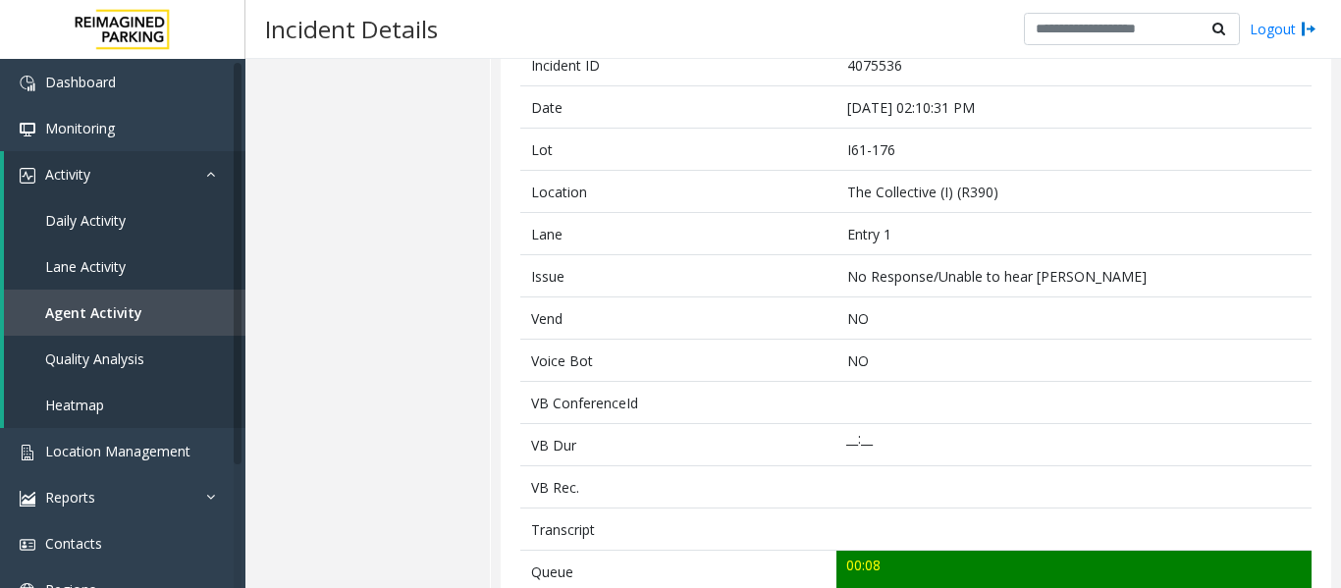
scroll to position [491, 0]
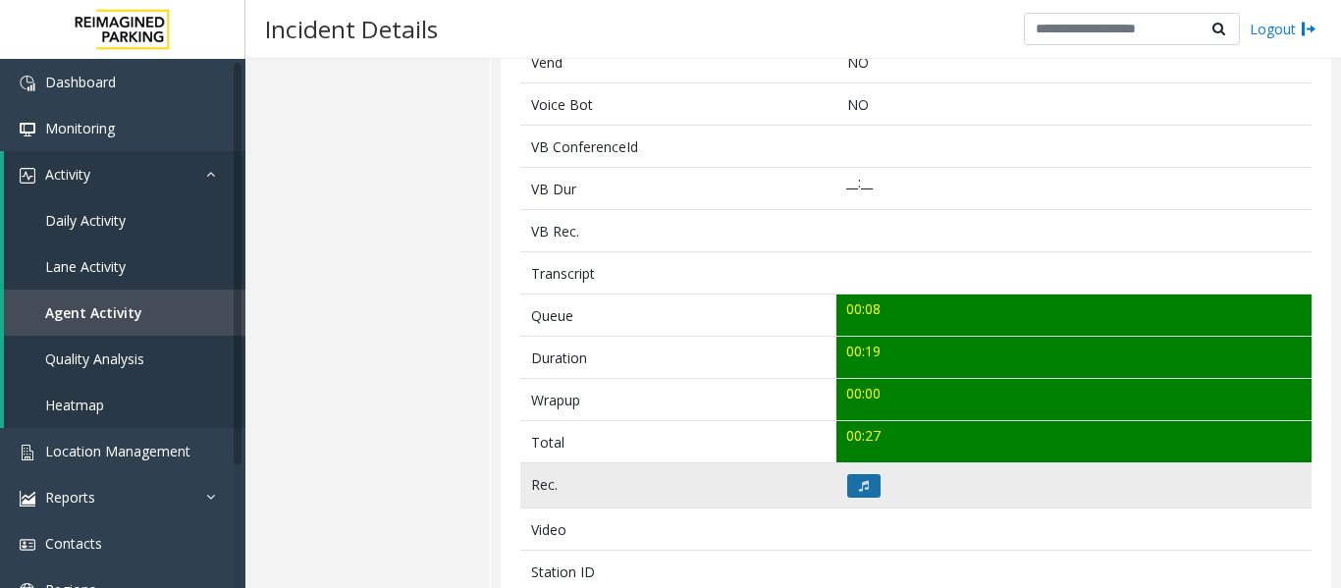
click at [870, 488] on button at bounding box center [864, 486] width 33 height 24
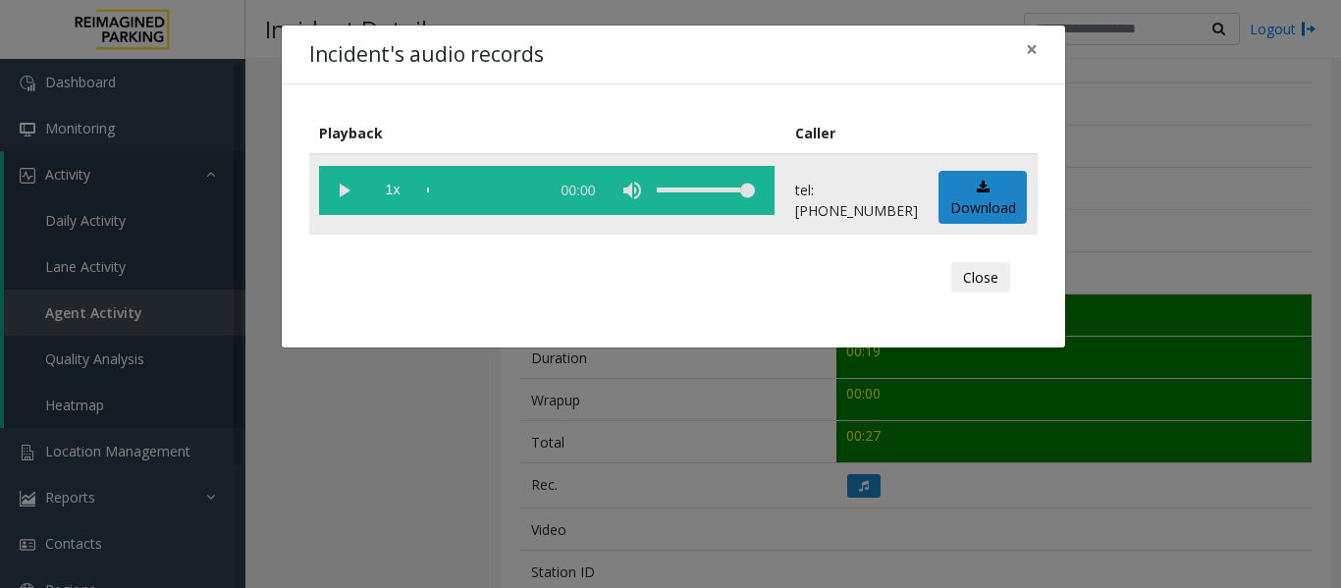
click at [342, 192] on vg-play-pause at bounding box center [343, 190] width 49 height 49
click at [972, 289] on button "Close" at bounding box center [981, 277] width 59 height 31
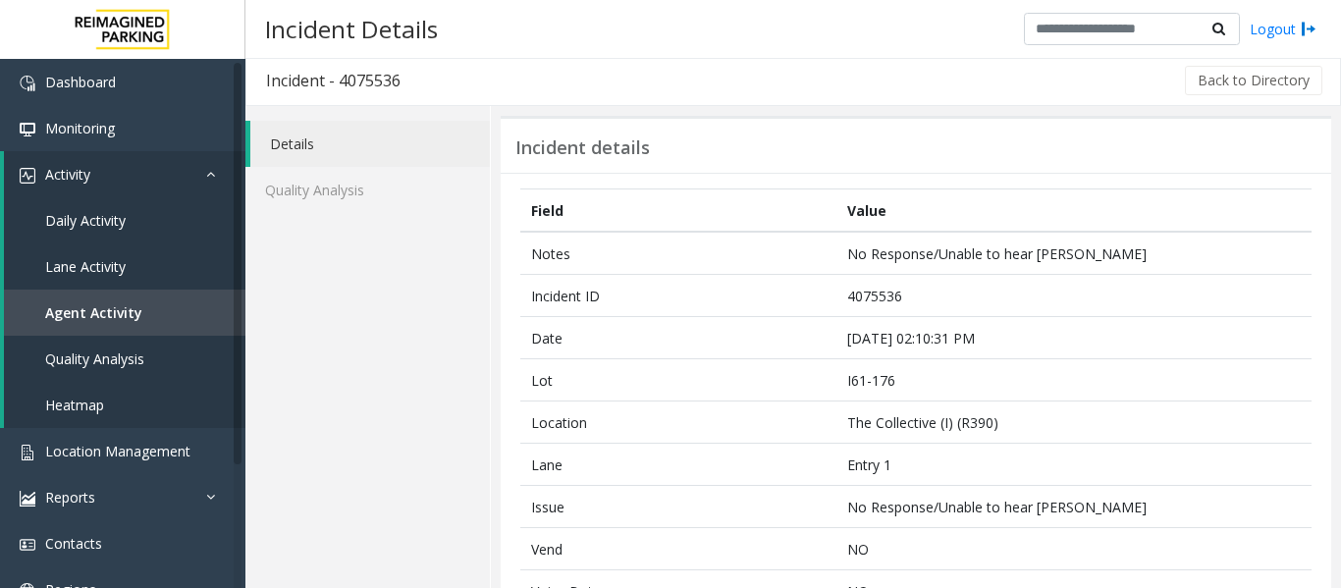
scroll to position [0, 0]
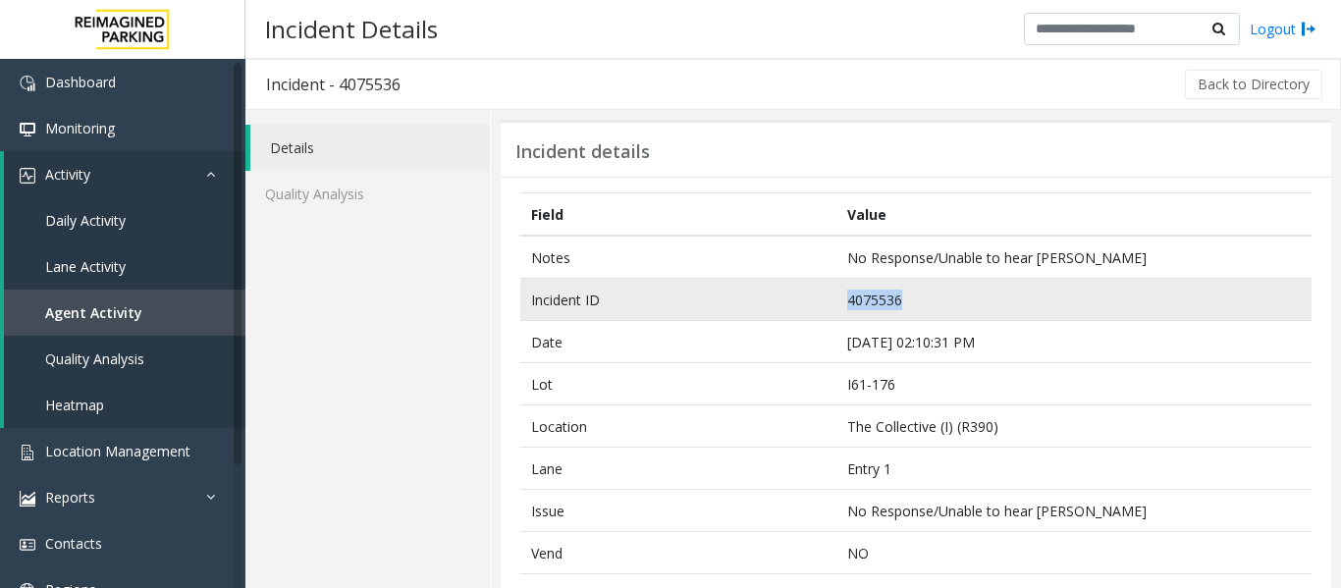
drag, startPoint x: 921, startPoint y: 299, endPoint x: 842, endPoint y: 296, distance: 79.6
click at [842, 296] on td "4075536" at bounding box center [1074, 300] width 475 height 42
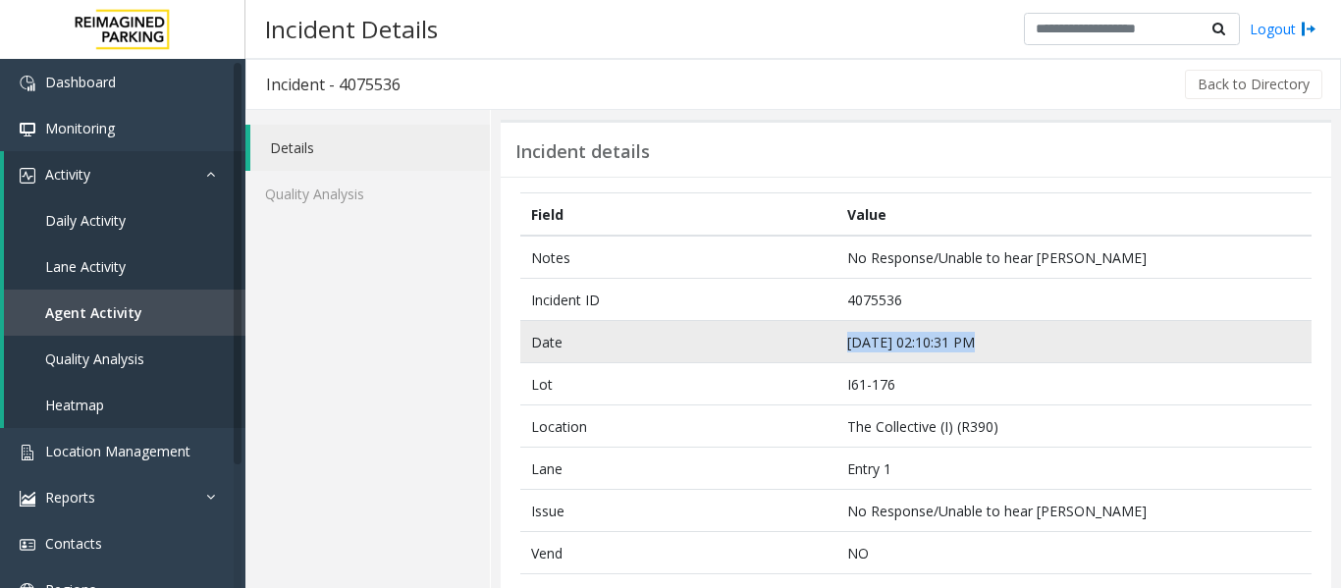
drag, startPoint x: 983, startPoint y: 343, endPoint x: 844, endPoint y: 349, distance: 139.6
click at [844, 349] on td "[DATE] 02:10:31 PM" at bounding box center [1074, 342] width 475 height 42
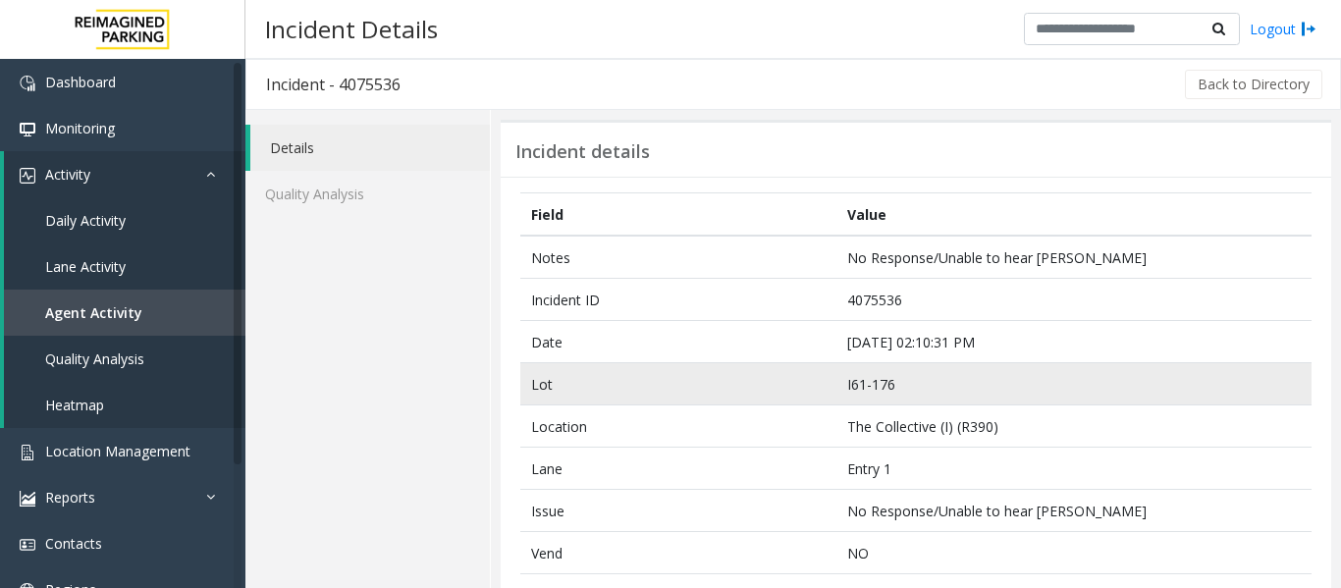
click at [1029, 379] on td "I61-176" at bounding box center [1074, 384] width 475 height 42
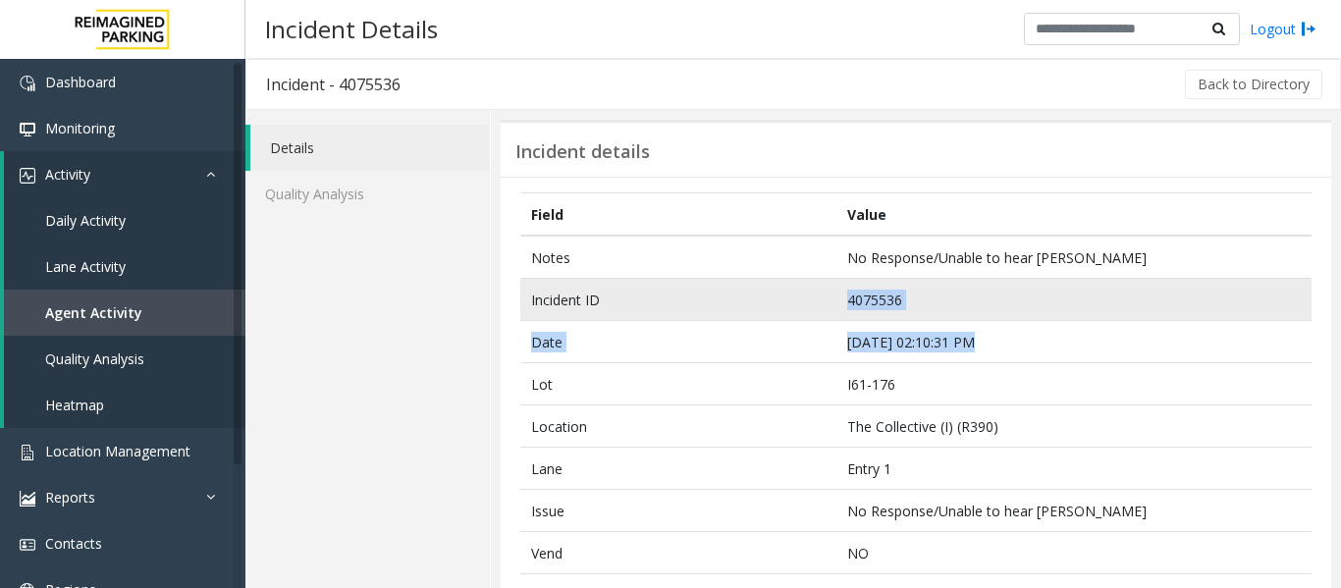
drag, startPoint x: 996, startPoint y: 341, endPoint x: 759, endPoint y: 317, distance: 237.8
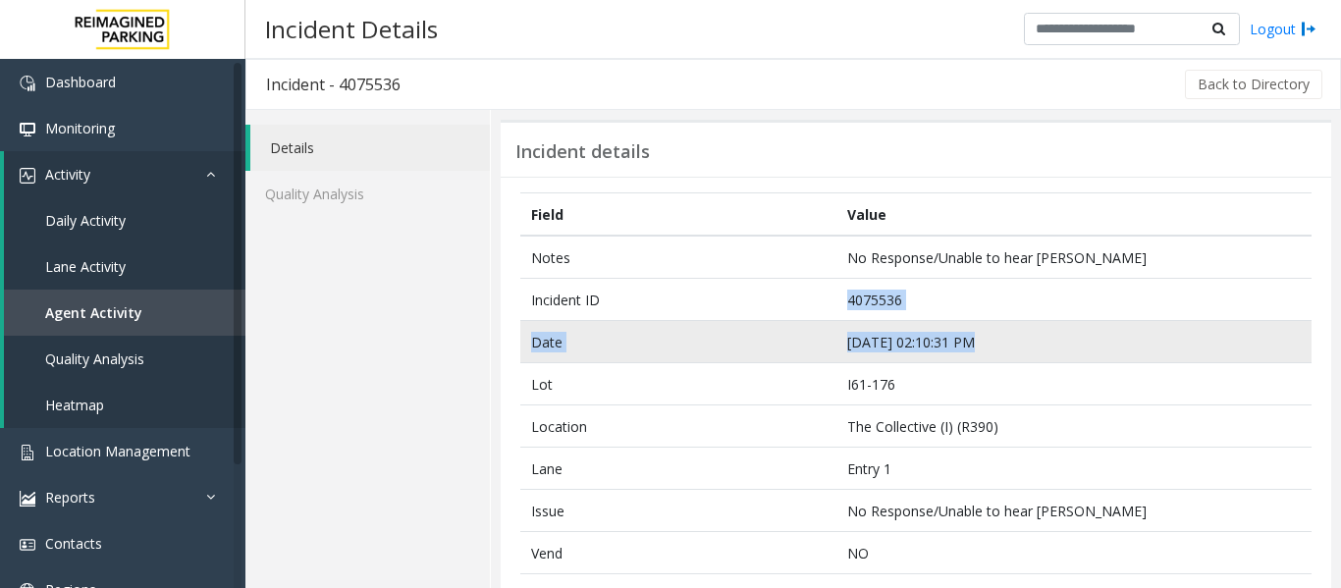
click at [944, 344] on td "[DATE] 02:10:31 PM" at bounding box center [1074, 342] width 475 height 42
drag, startPoint x: 1070, startPoint y: 353, endPoint x: 811, endPoint y: 355, distance: 259.3
click at [811, 355] on tr "Date [DATE] 02:10:31 PM" at bounding box center [916, 342] width 792 height 42
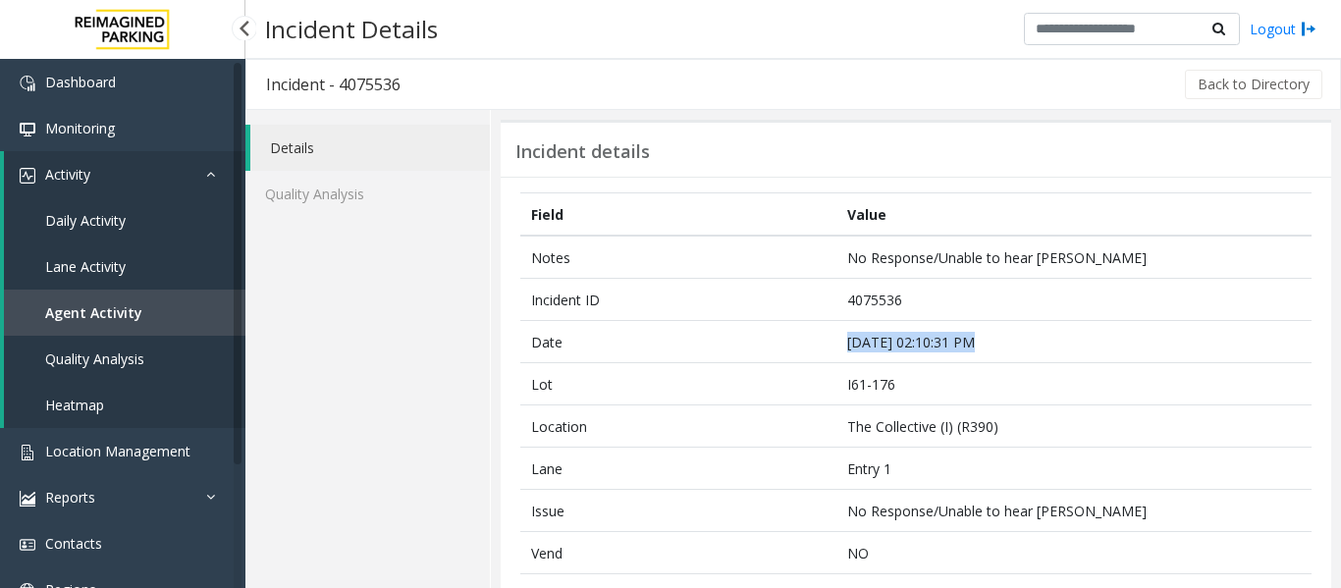
click at [67, 326] on link "Agent Activity" at bounding box center [125, 313] width 242 height 46
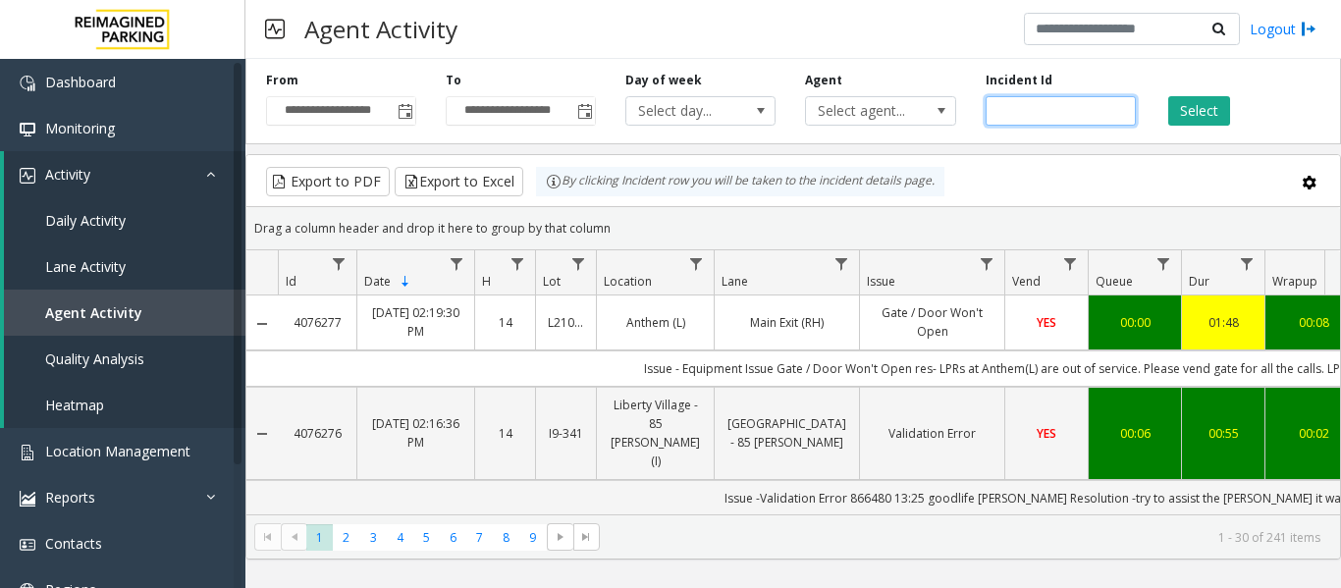
click at [1023, 116] on input "number" at bounding box center [1061, 110] width 150 height 29
paste input "*******"
type input "*******"
click at [1183, 104] on button "Select" at bounding box center [1200, 110] width 62 height 29
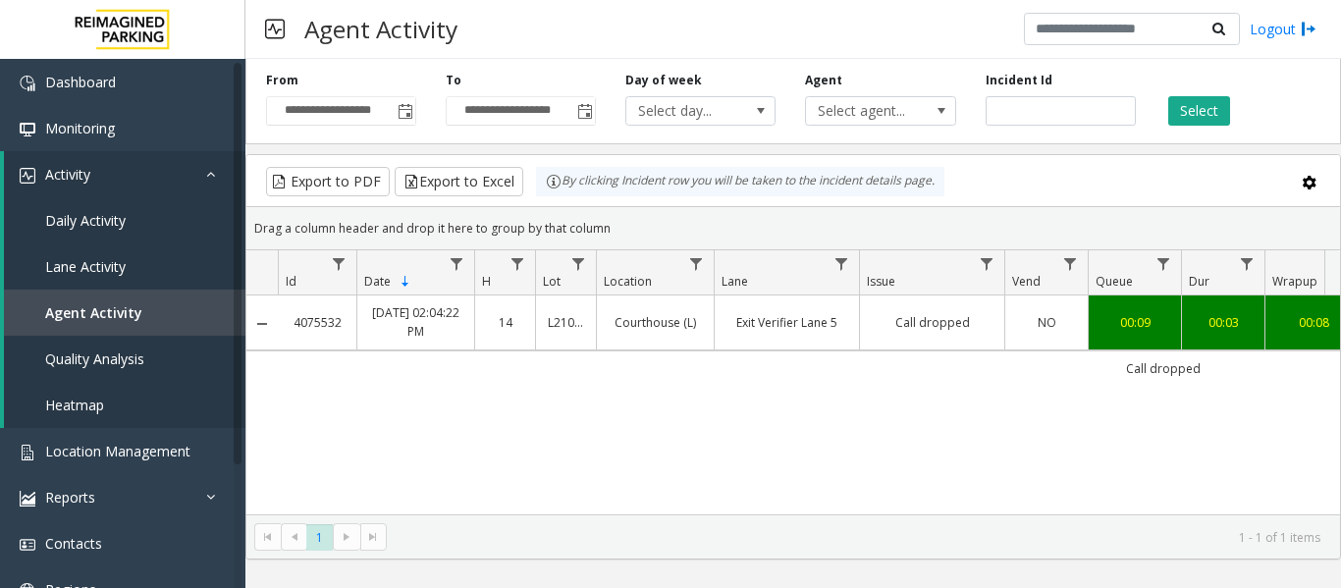
click at [999, 314] on td "Call dropped" at bounding box center [931, 323] width 145 height 54
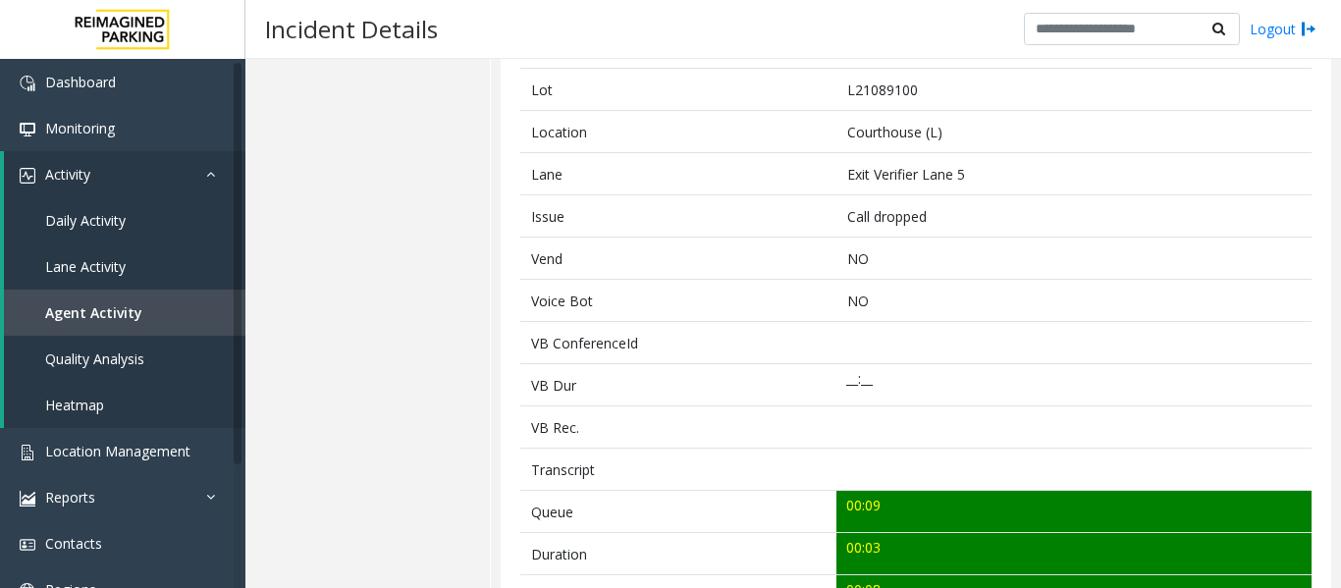
scroll to position [687, 0]
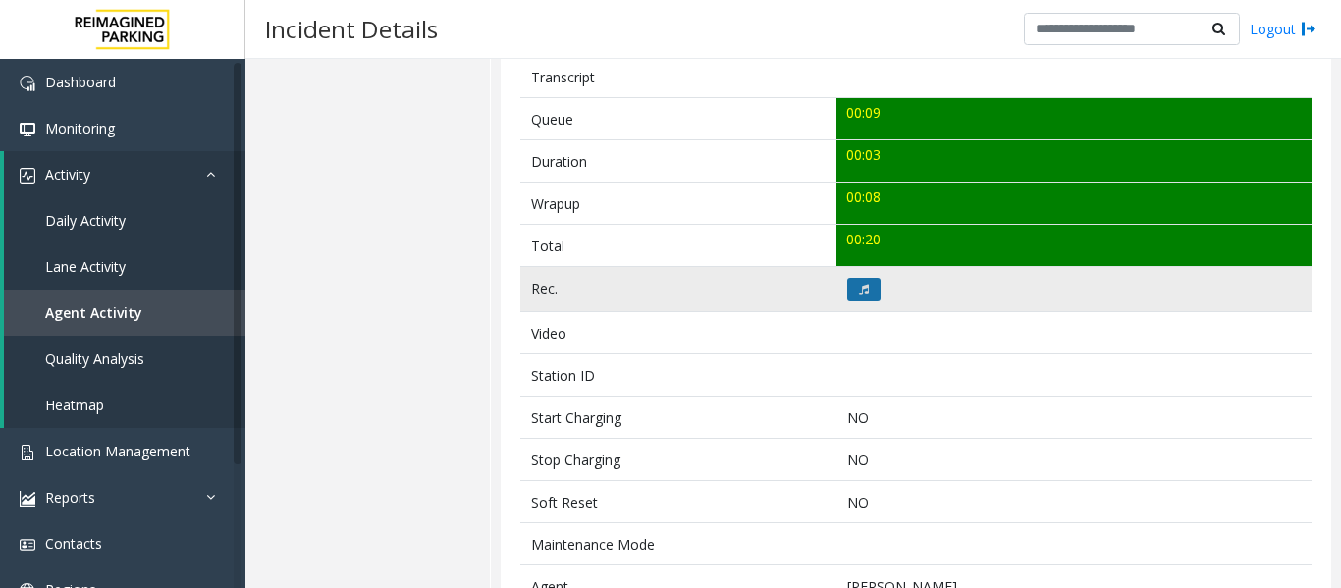
click at [859, 291] on icon at bounding box center [864, 290] width 10 height 12
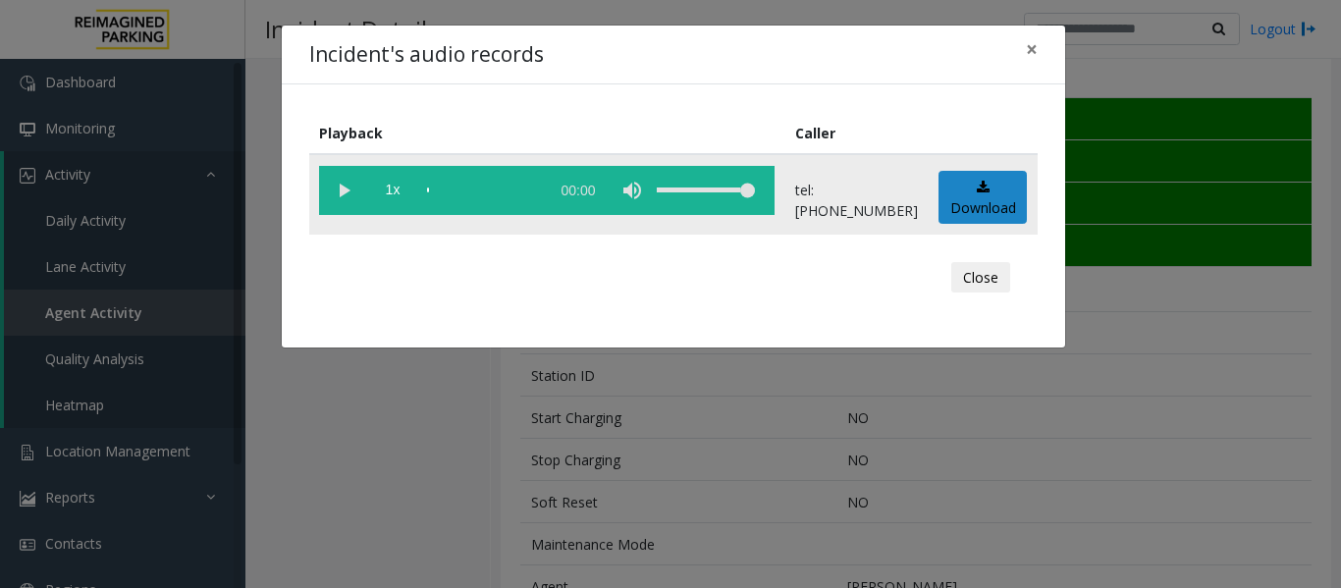
click at [345, 190] on vg-play-pause at bounding box center [343, 190] width 49 height 49
click at [969, 284] on button "Close" at bounding box center [981, 277] width 59 height 31
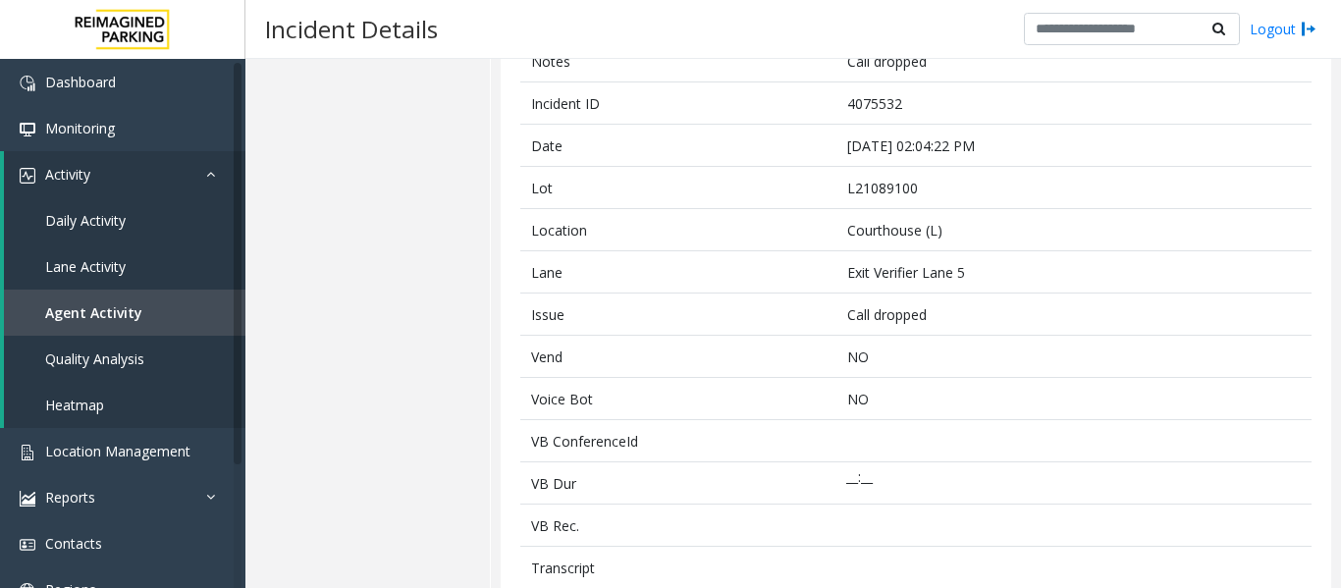
scroll to position [0, 0]
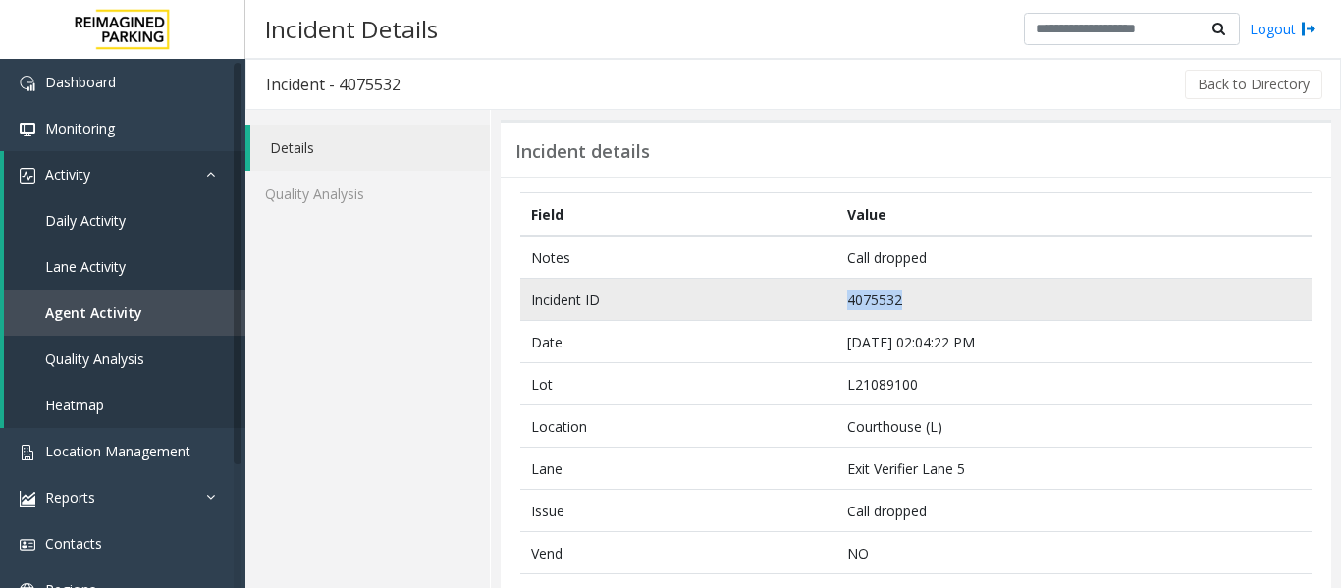
drag, startPoint x: 912, startPoint y: 292, endPoint x: 768, endPoint y: 290, distance: 144.4
click at [768, 290] on tr "Incident ID 4075532" at bounding box center [916, 300] width 792 height 42
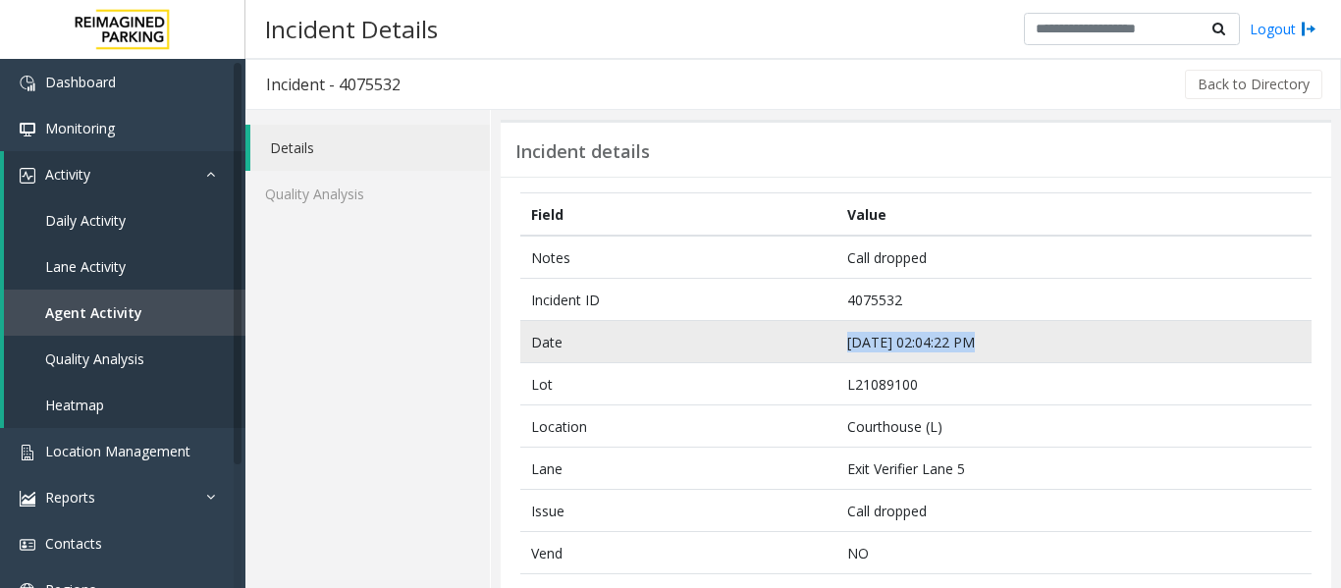
drag, startPoint x: 1028, startPoint y: 337, endPoint x: 804, endPoint y: 321, distance: 224.5
click at [804, 321] on tr "Date [DATE] 02:04:22 PM" at bounding box center [916, 342] width 792 height 42
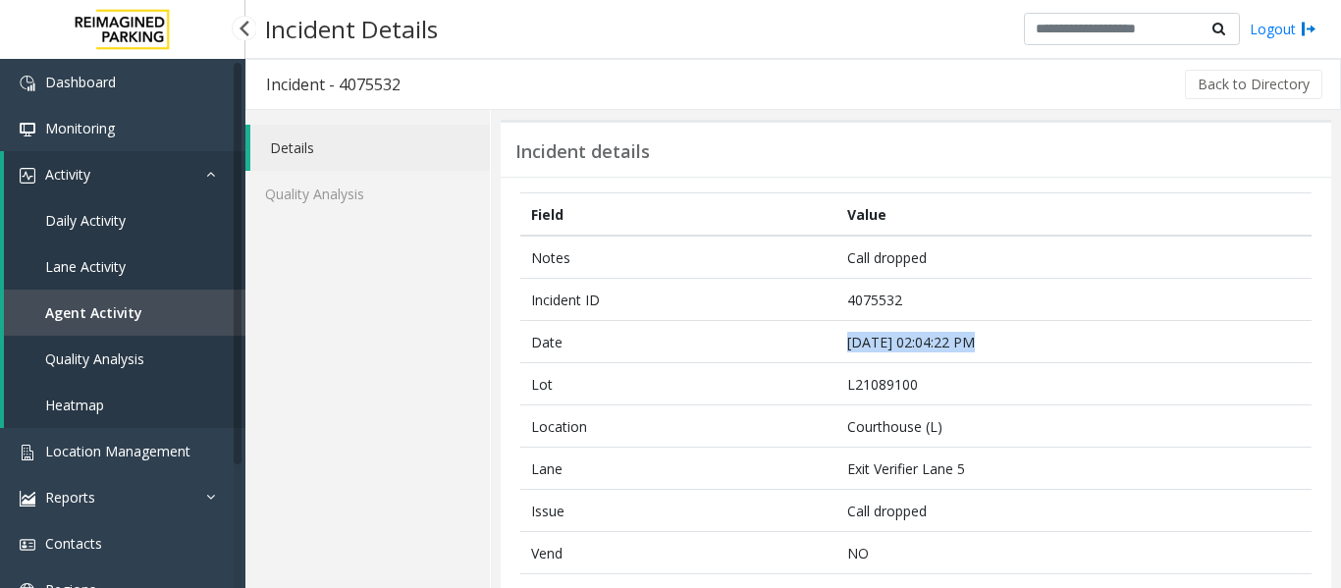
click at [69, 295] on link "Agent Activity" at bounding box center [125, 313] width 242 height 46
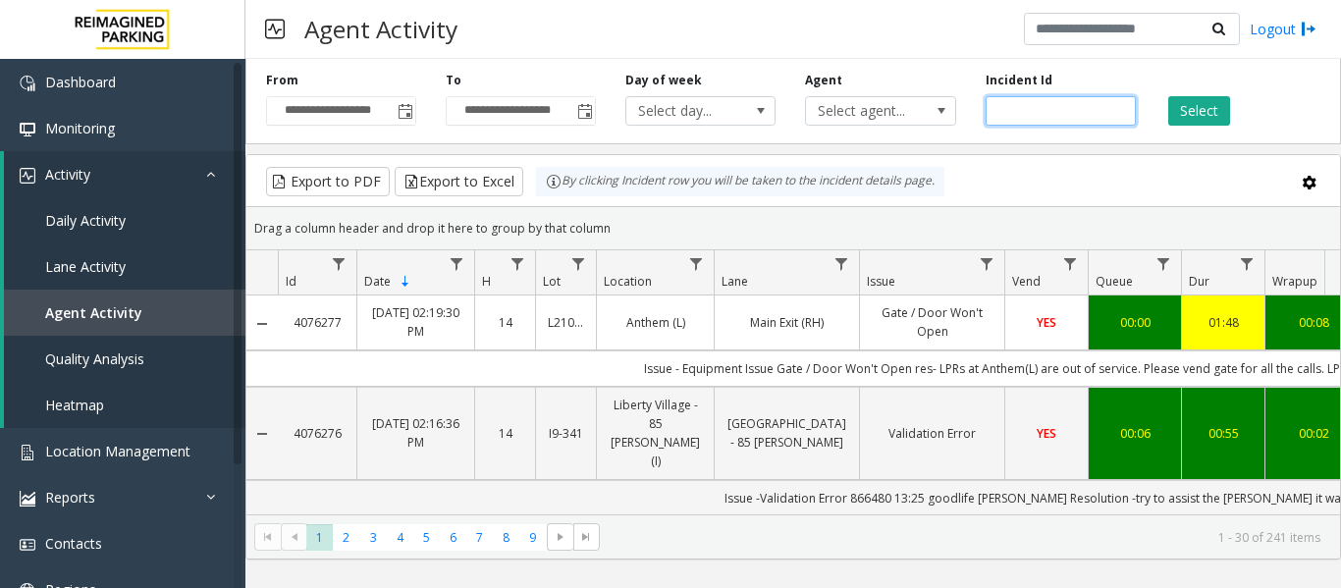
click at [1026, 112] on input "number" at bounding box center [1061, 110] width 150 height 29
paste input "*******"
type input "*******"
click at [1212, 104] on button "Select" at bounding box center [1200, 110] width 62 height 29
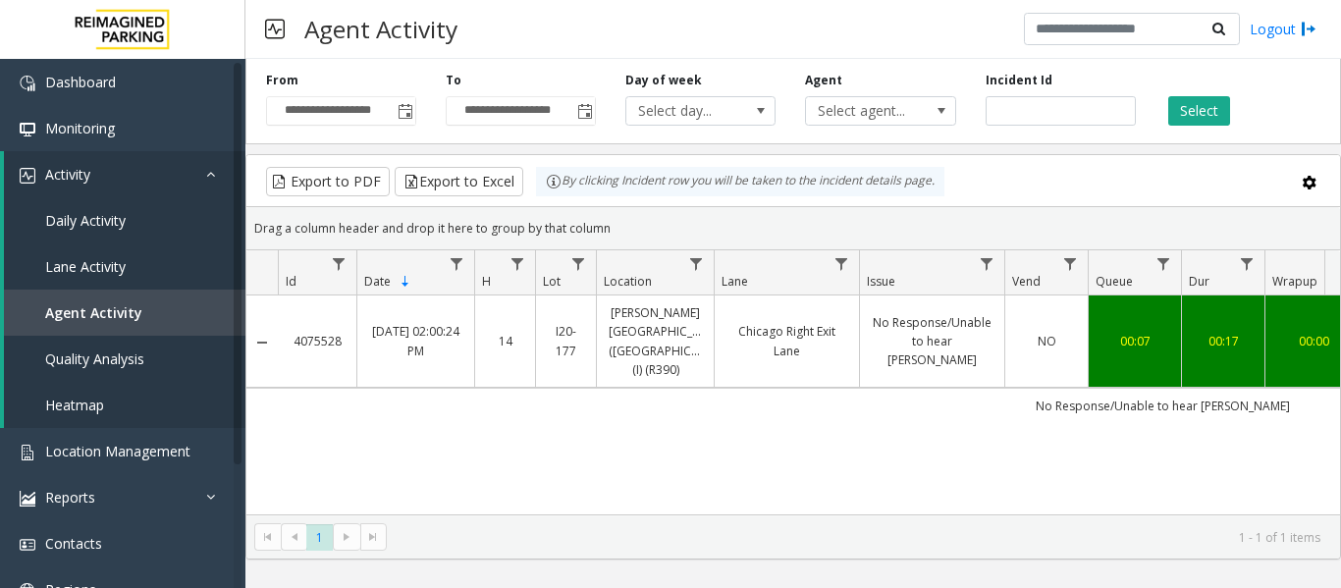
click at [743, 332] on link "Chicago Right Exit Lane" at bounding box center [787, 340] width 121 height 37
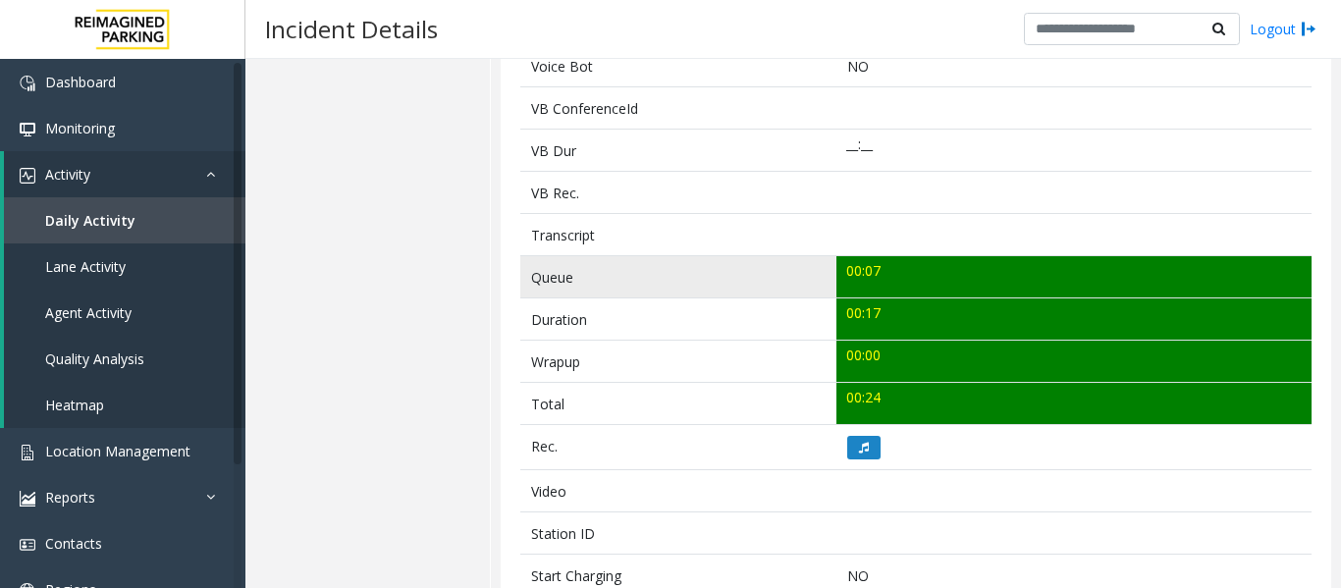
scroll to position [786, 0]
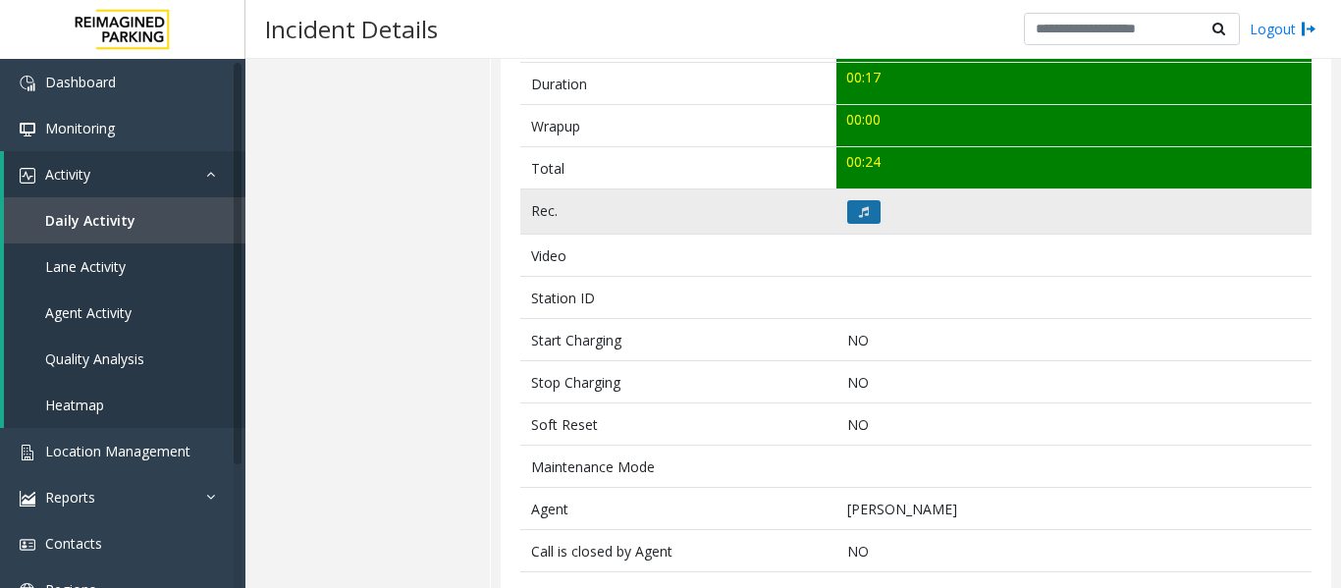
click at [869, 200] on button at bounding box center [864, 212] width 33 height 24
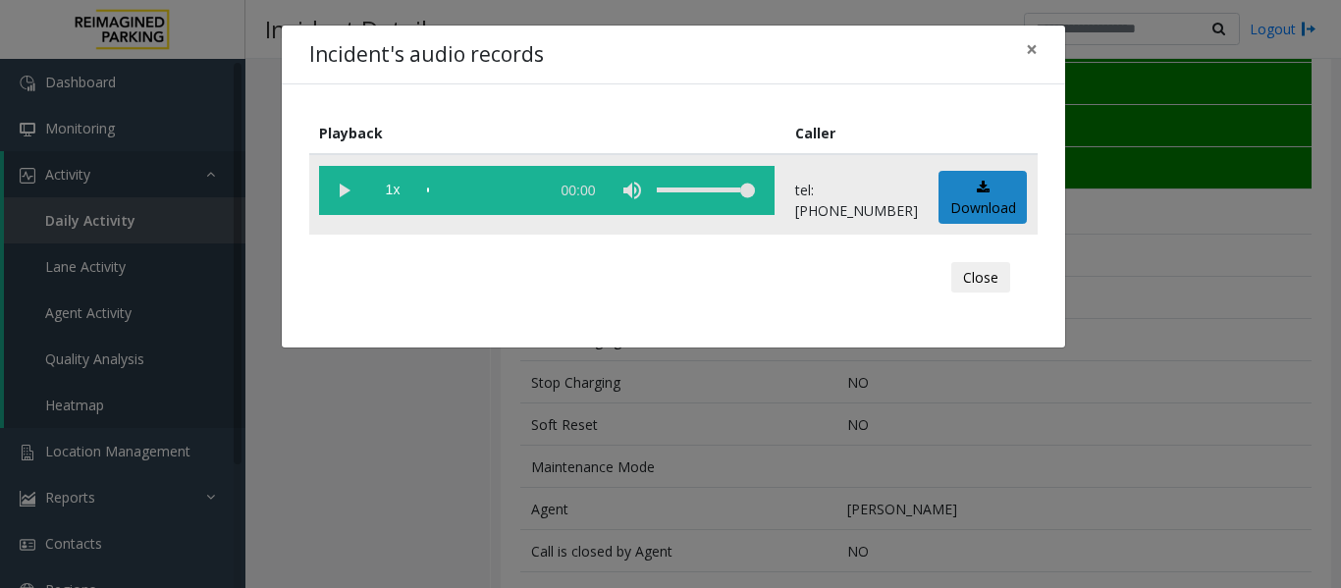
click at [329, 192] on vg-play-pause at bounding box center [343, 190] width 49 height 49
click at [969, 268] on button "Close" at bounding box center [981, 277] width 59 height 31
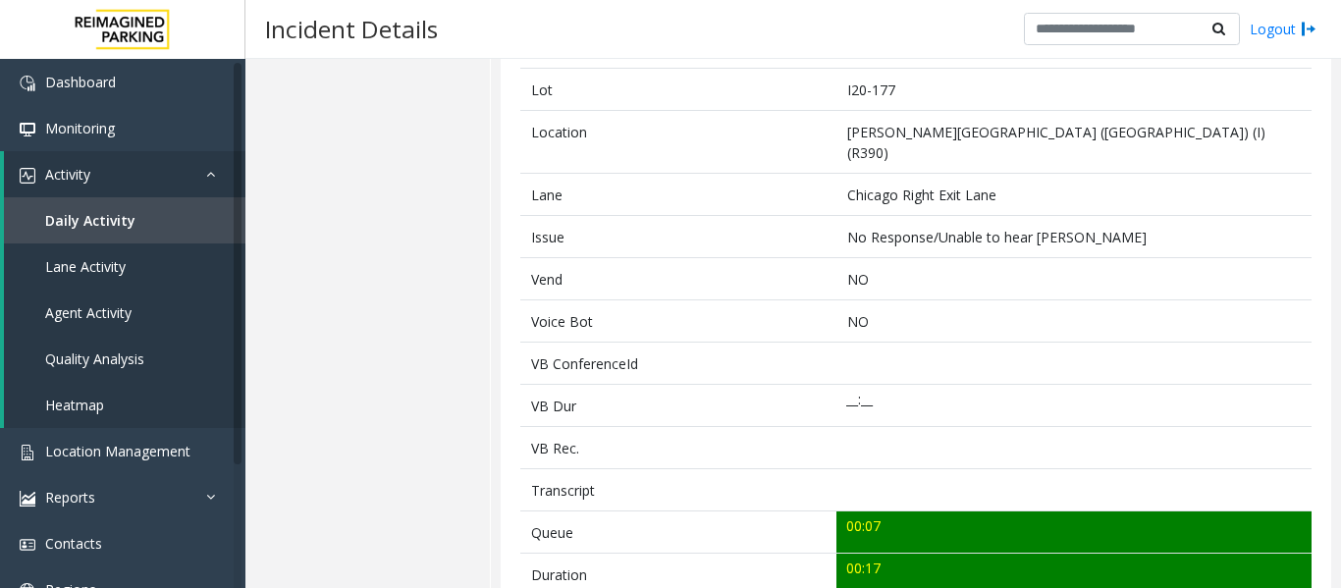
scroll to position [0, 0]
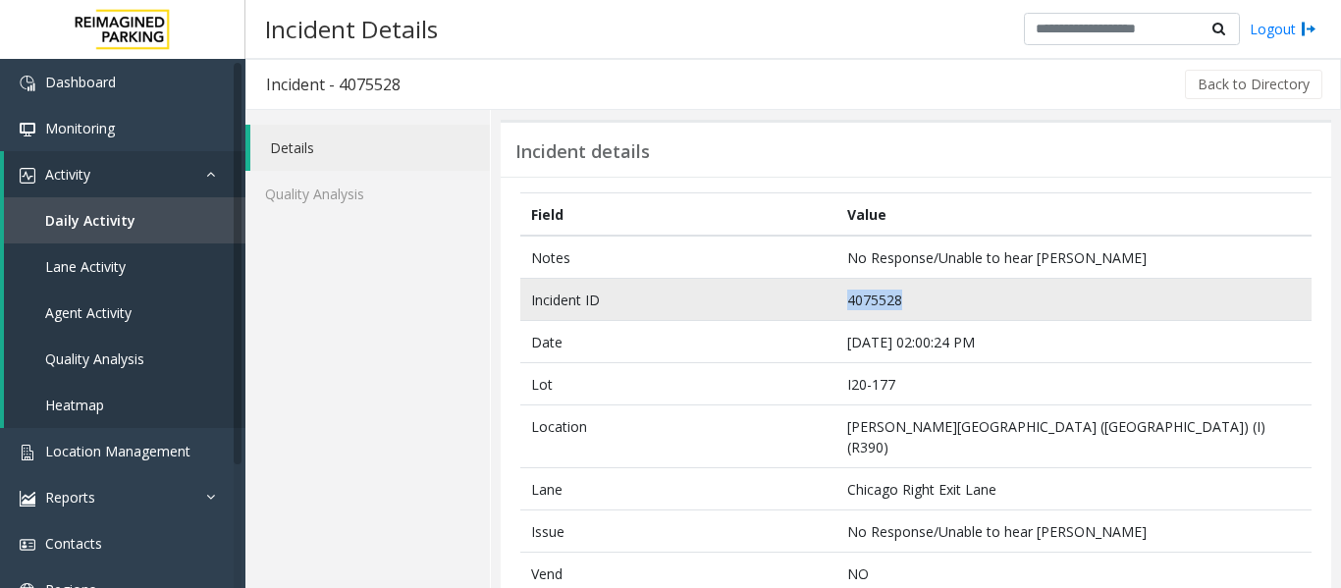
drag, startPoint x: 903, startPoint y: 301, endPoint x: 797, endPoint y: 299, distance: 105.1
click at [797, 299] on tr "Incident ID 4075528" at bounding box center [916, 300] width 792 height 42
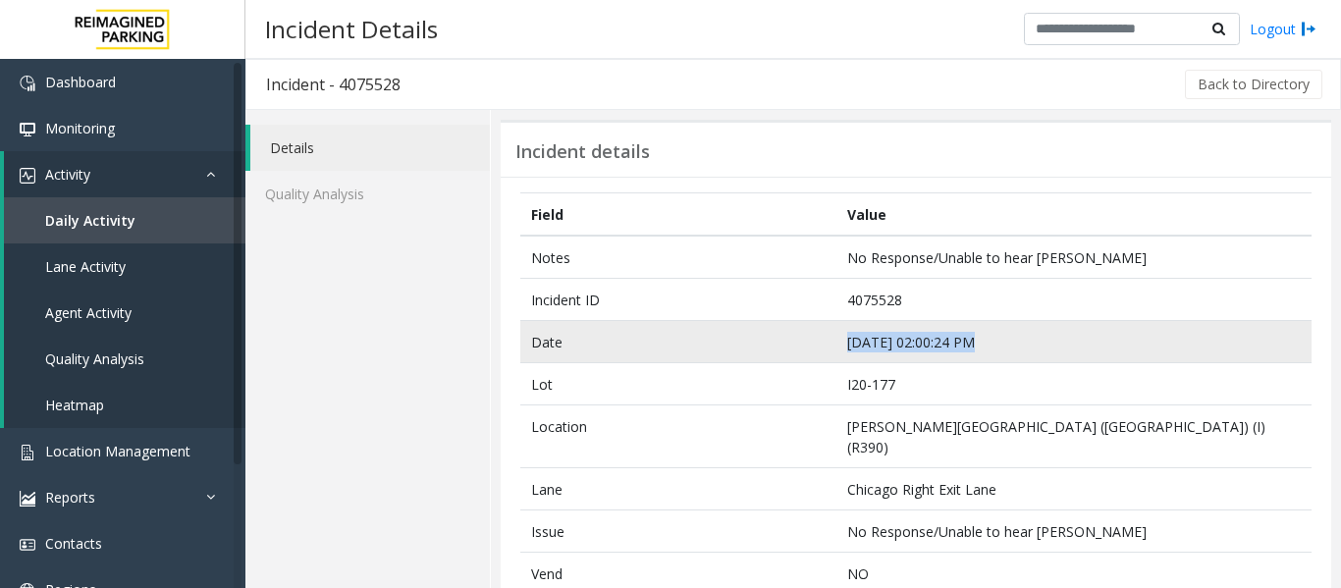
drag, startPoint x: 978, startPoint y: 342, endPoint x: 811, endPoint y: 344, distance: 167.0
click at [811, 344] on tr "Date [DATE] 02:00:24 PM" at bounding box center [916, 342] width 792 height 42
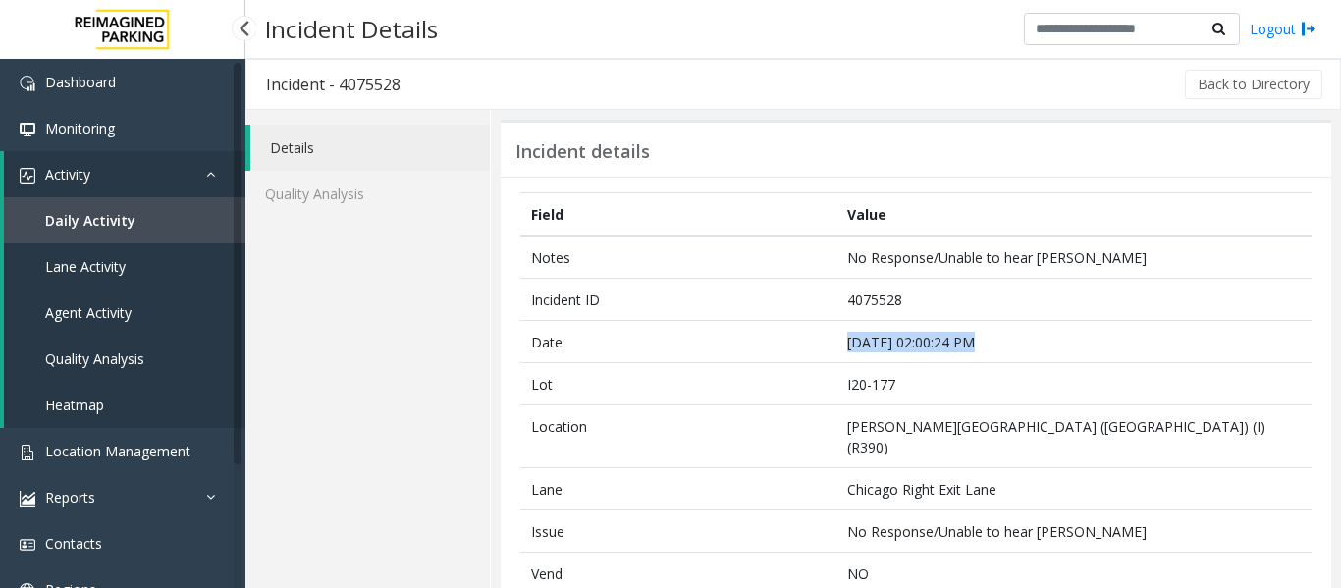
click at [116, 312] on span "Agent Activity" at bounding box center [88, 312] width 86 height 19
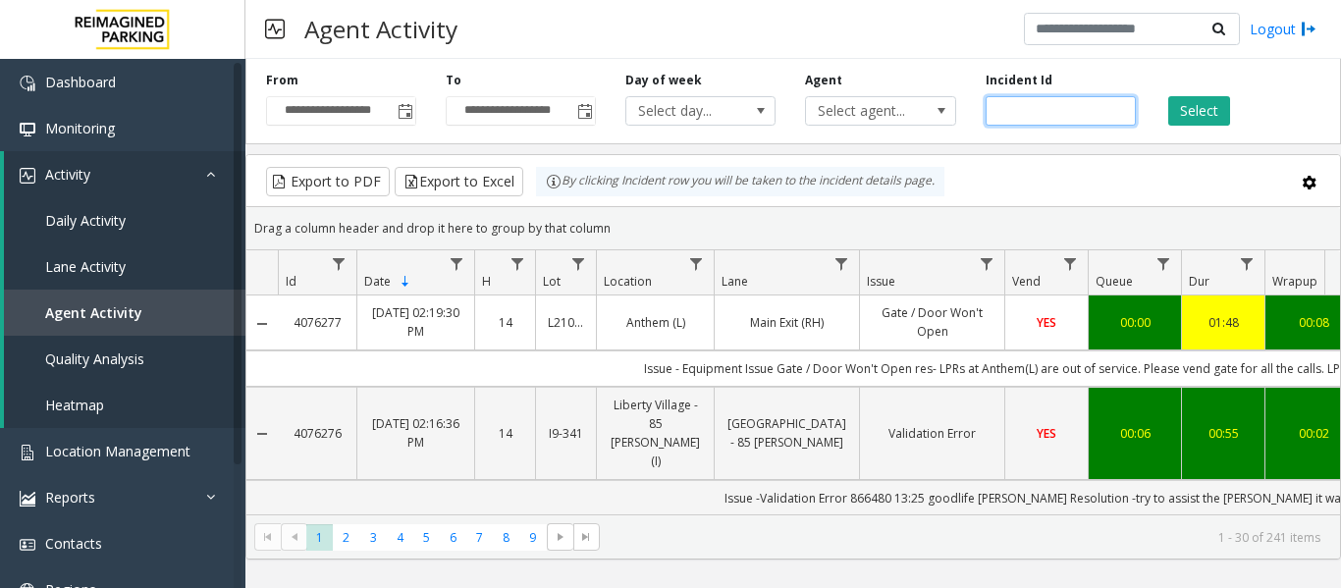
click at [1055, 115] on input "number" at bounding box center [1061, 110] width 150 height 29
paste input "*******"
type input "*******"
click at [1179, 106] on button "Select" at bounding box center [1200, 110] width 62 height 29
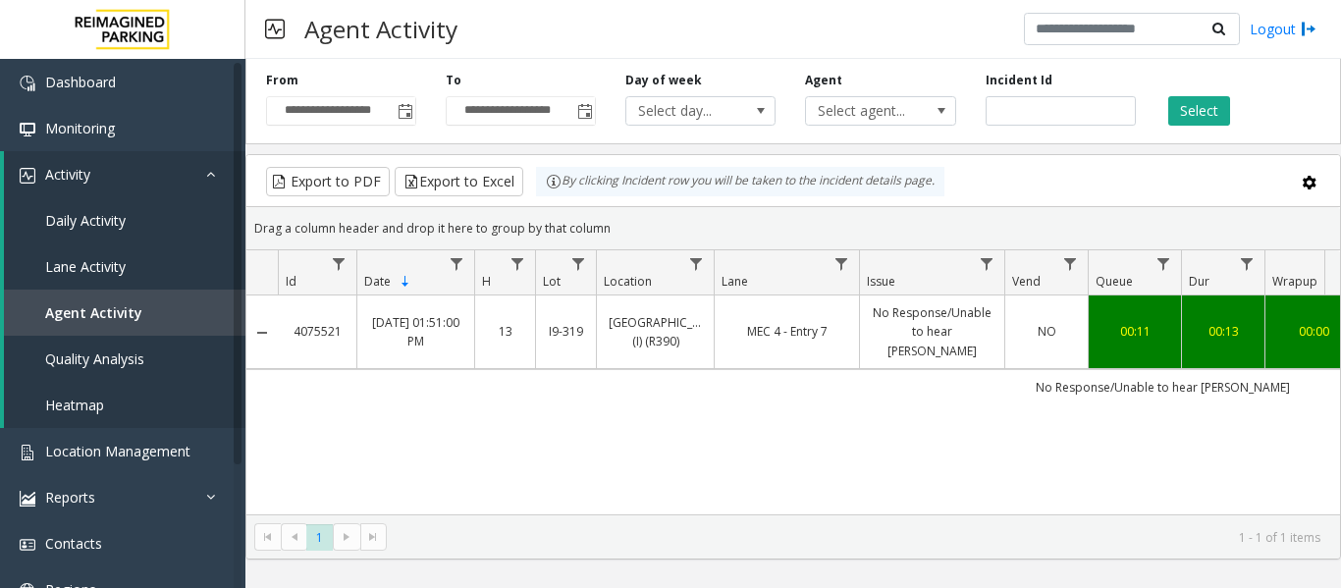
click at [778, 353] on td "MEC 4 - Entry 7" at bounding box center [786, 333] width 145 height 74
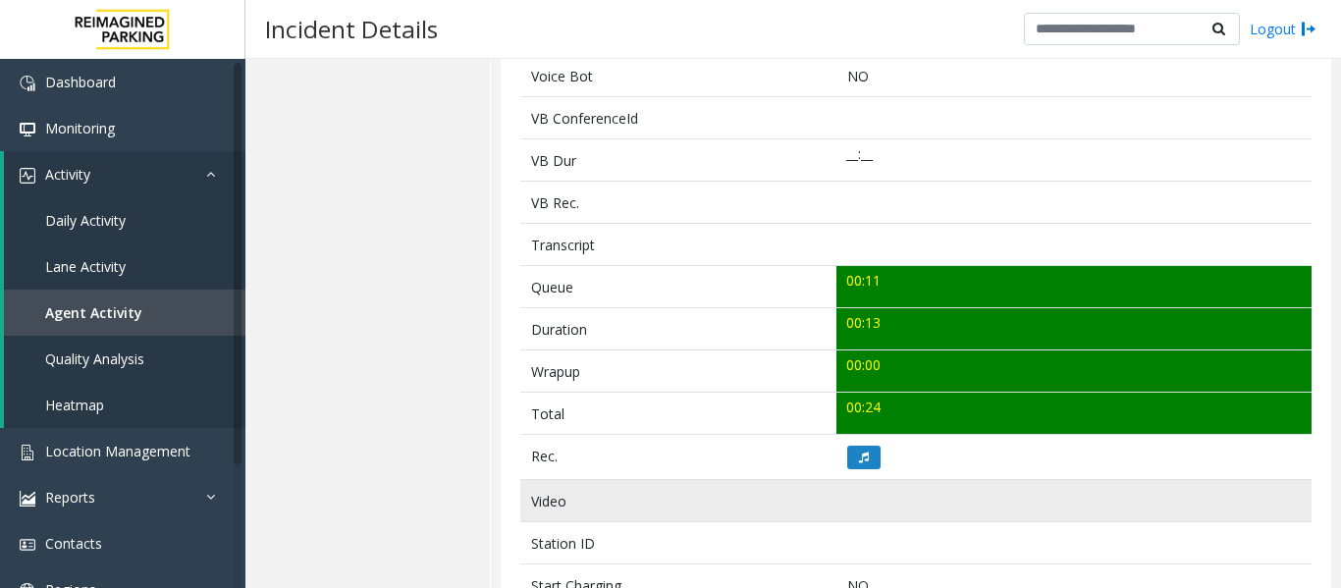
scroll to position [687, 0]
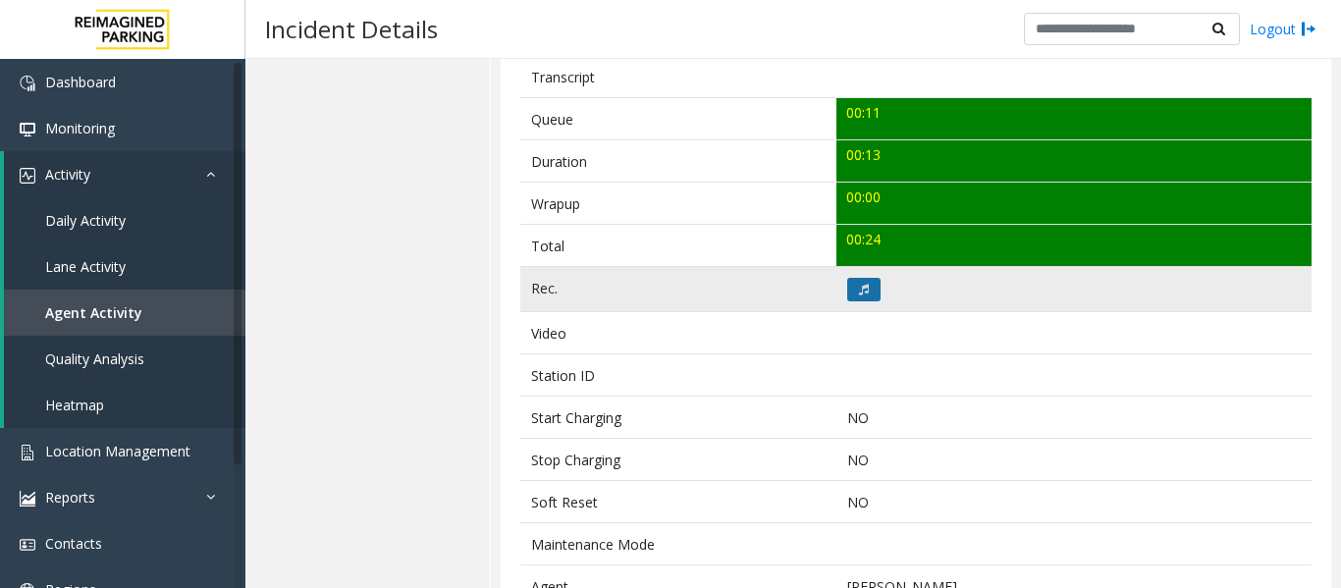
click at [859, 285] on icon at bounding box center [864, 290] width 10 height 12
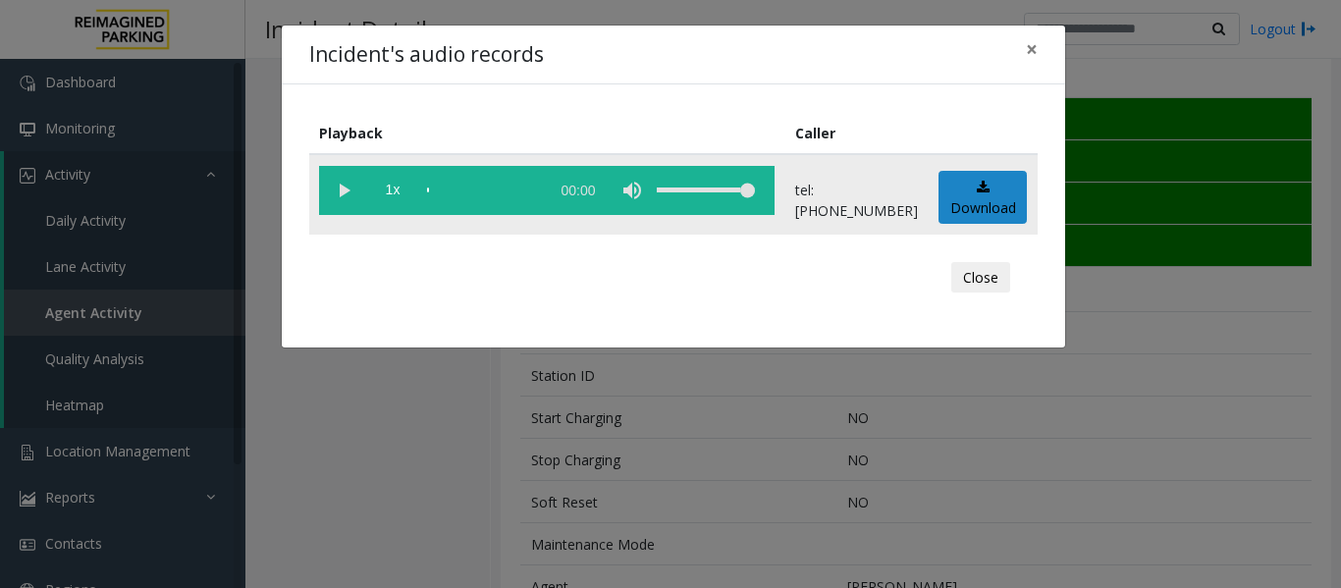
click at [343, 187] on vg-play-pause at bounding box center [343, 190] width 49 height 49
click at [980, 267] on button "Close" at bounding box center [981, 277] width 59 height 31
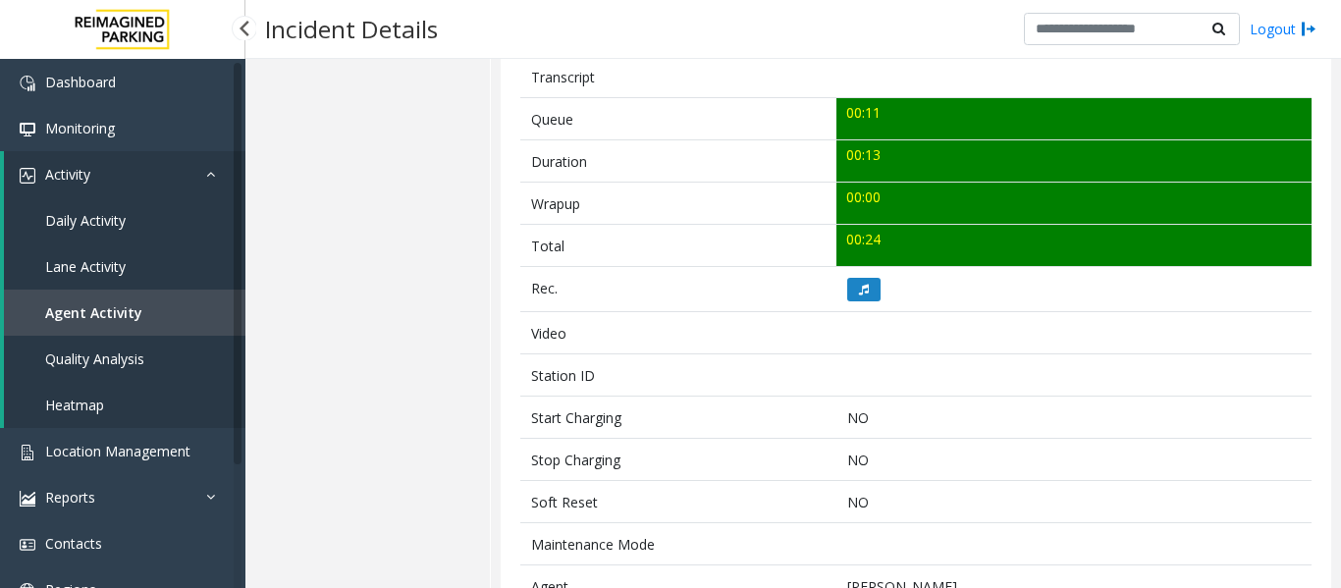
click at [109, 323] on link "Agent Activity" at bounding box center [125, 313] width 242 height 46
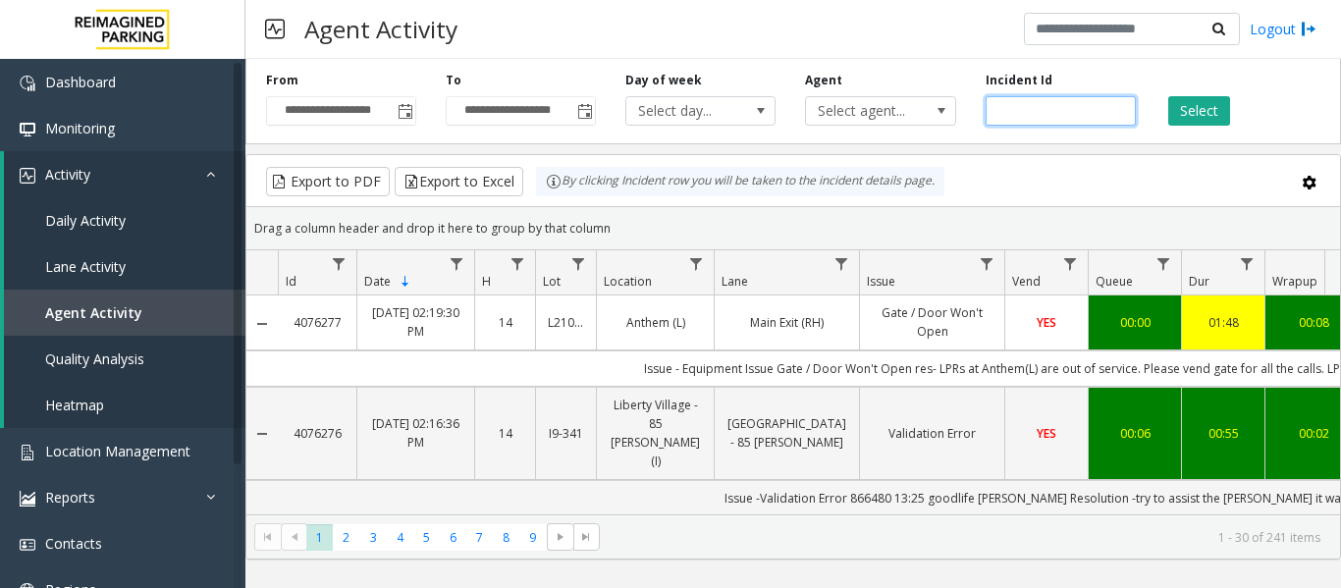
click at [1028, 108] on input "number" at bounding box center [1061, 110] width 150 height 29
paste input "*******"
type input "*******"
click at [1188, 98] on button "Select" at bounding box center [1200, 110] width 62 height 29
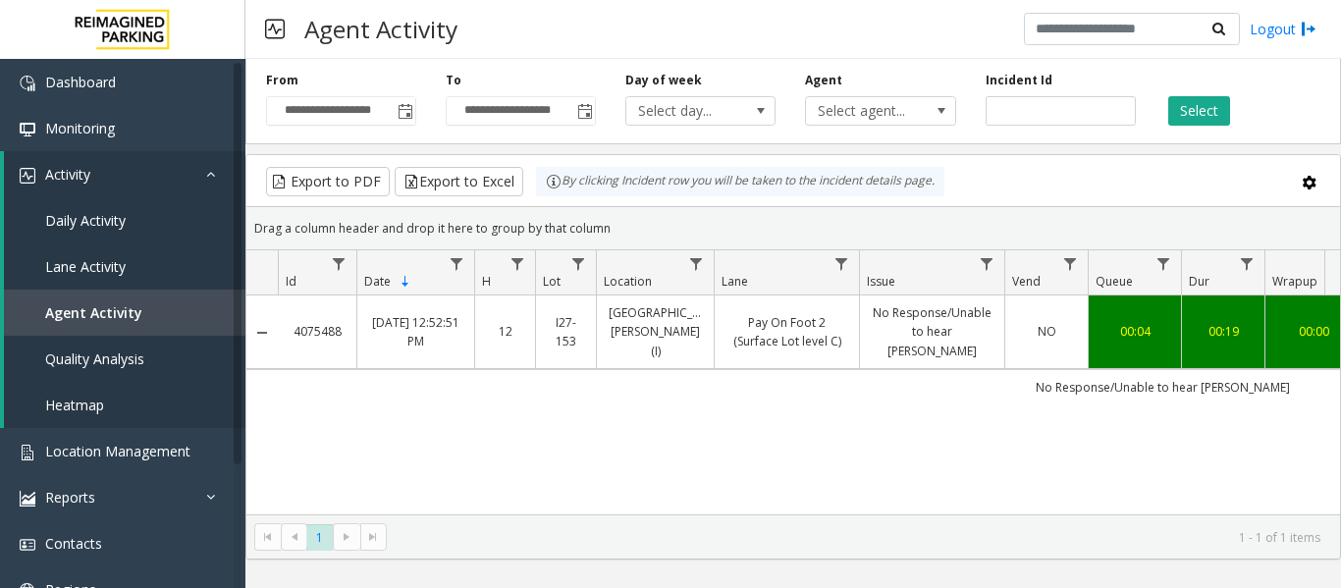
click at [822, 320] on link "Pay On Foot 2 (Surface Lot level C)" at bounding box center [787, 331] width 121 height 37
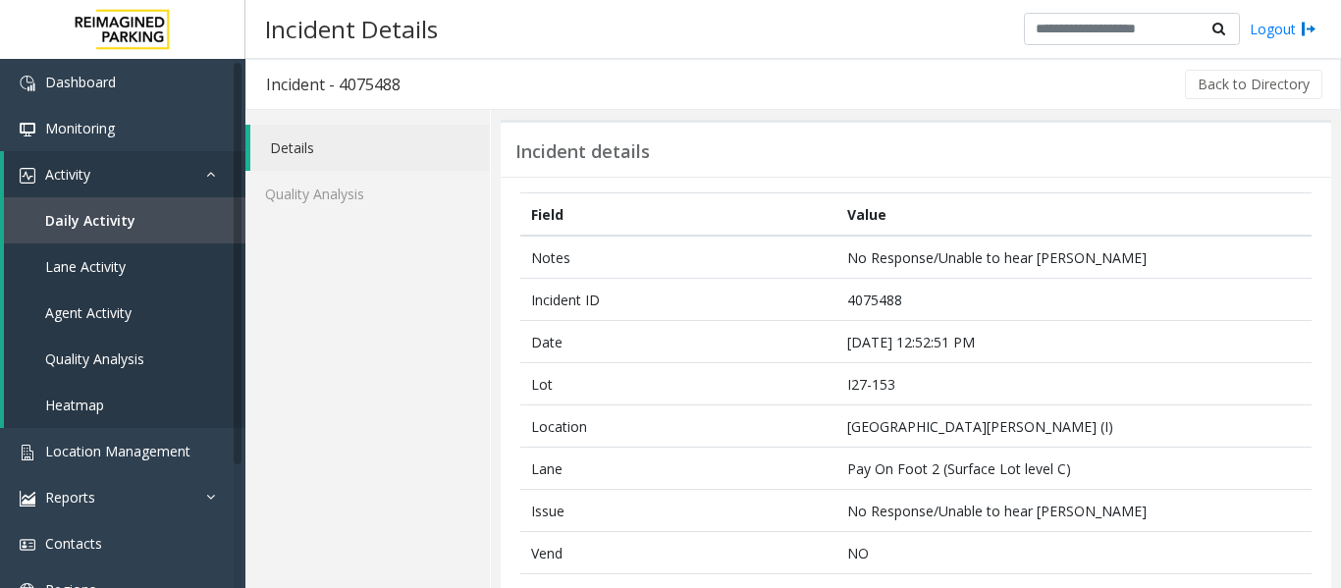
scroll to position [491, 0]
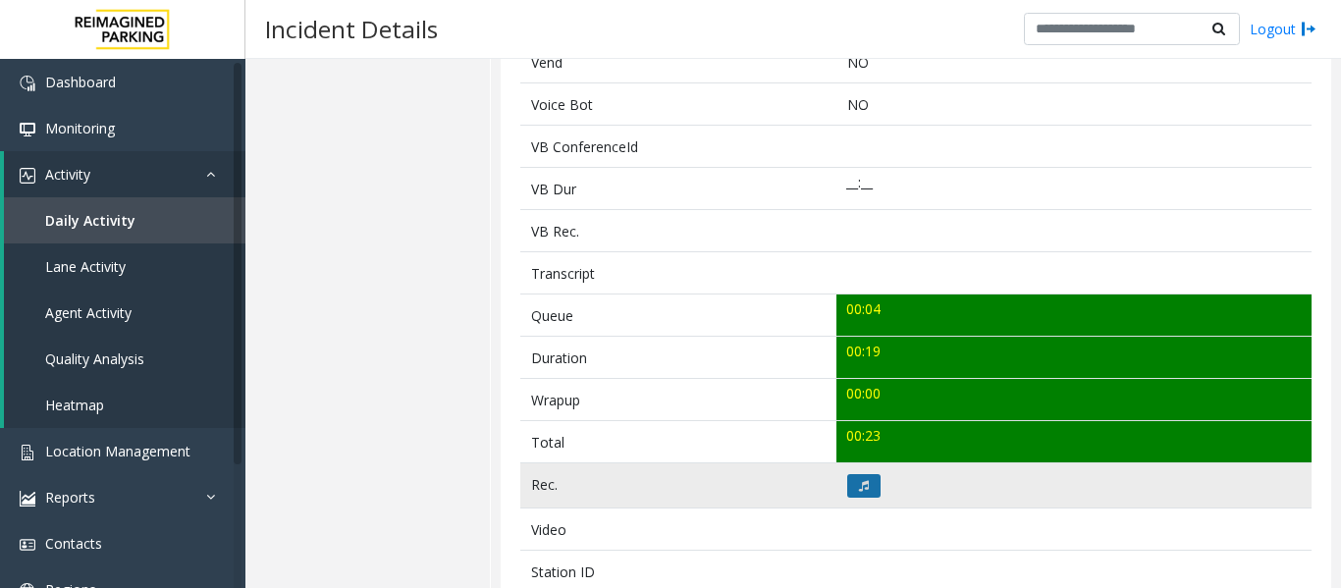
click at [859, 487] on icon at bounding box center [864, 486] width 10 height 12
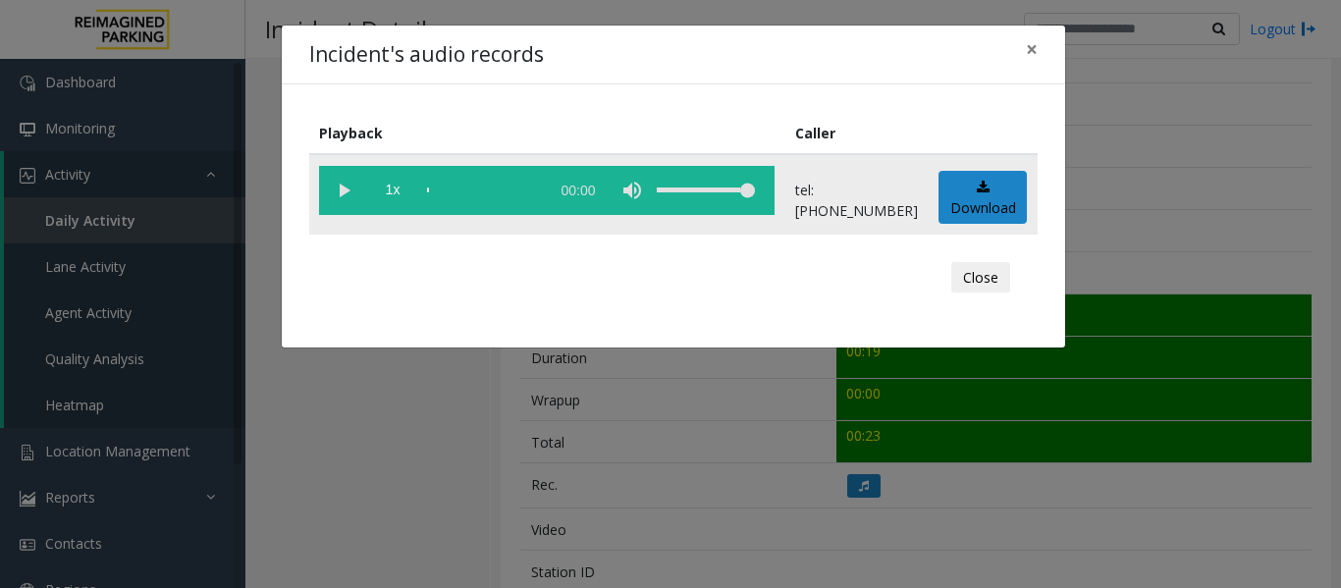
click at [350, 194] on vg-play-pause at bounding box center [343, 190] width 49 height 49
click at [991, 277] on button "Close" at bounding box center [981, 277] width 59 height 31
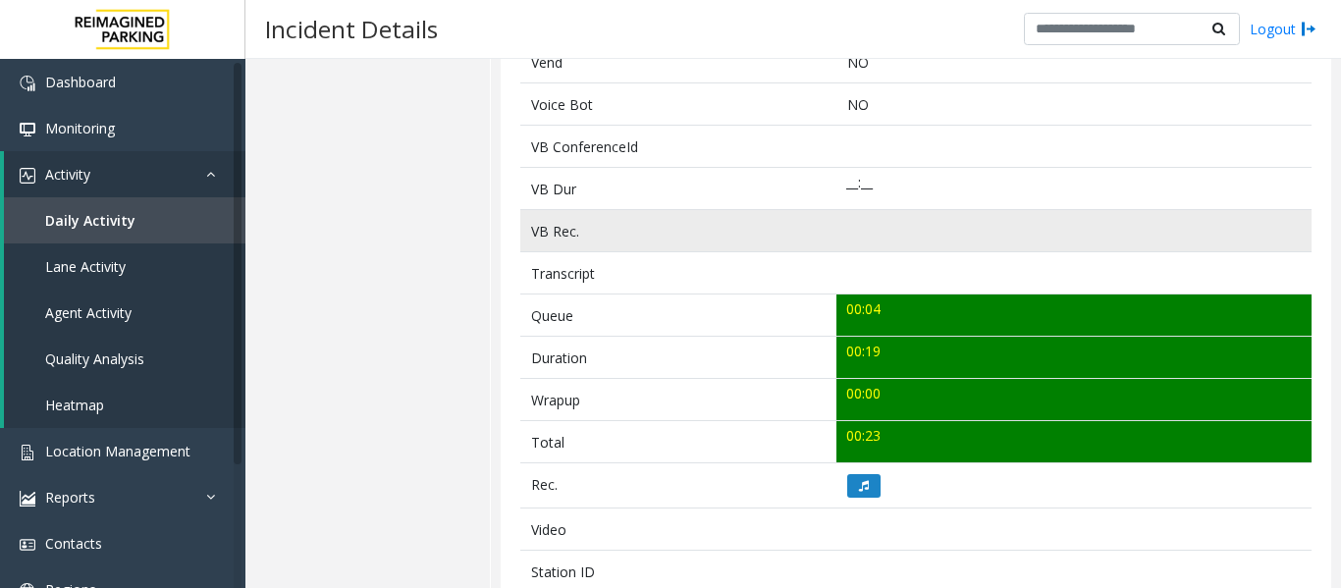
scroll to position [98, 0]
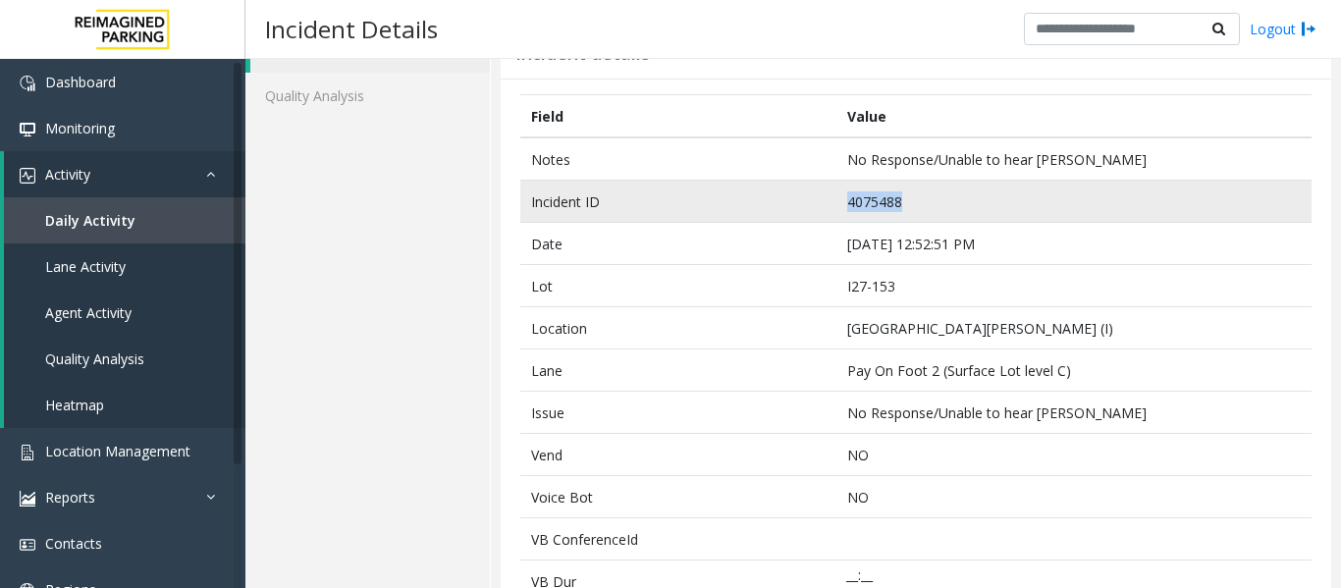
drag, startPoint x: 907, startPoint y: 195, endPoint x: 811, endPoint y: 207, distance: 97.0
click at [811, 207] on tr "Incident ID 4075488" at bounding box center [916, 202] width 792 height 42
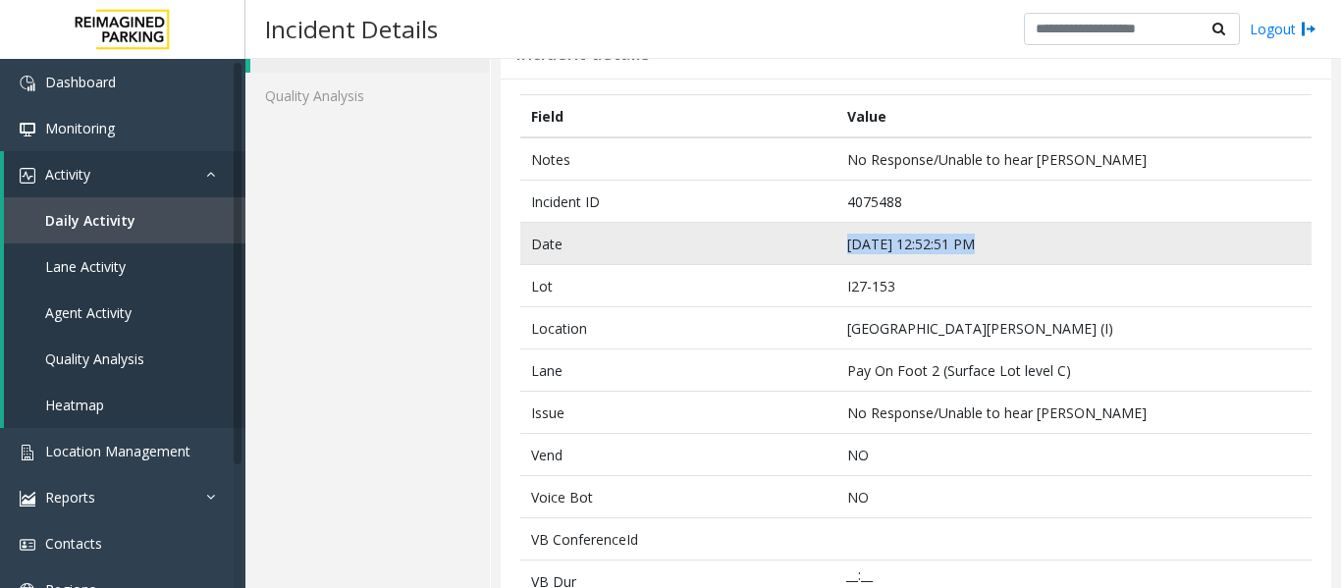
drag, startPoint x: 983, startPoint y: 243, endPoint x: 822, endPoint y: 241, distance: 161.1
click at [822, 241] on tr "Date [DATE] 12:52:51 PM" at bounding box center [916, 244] width 792 height 42
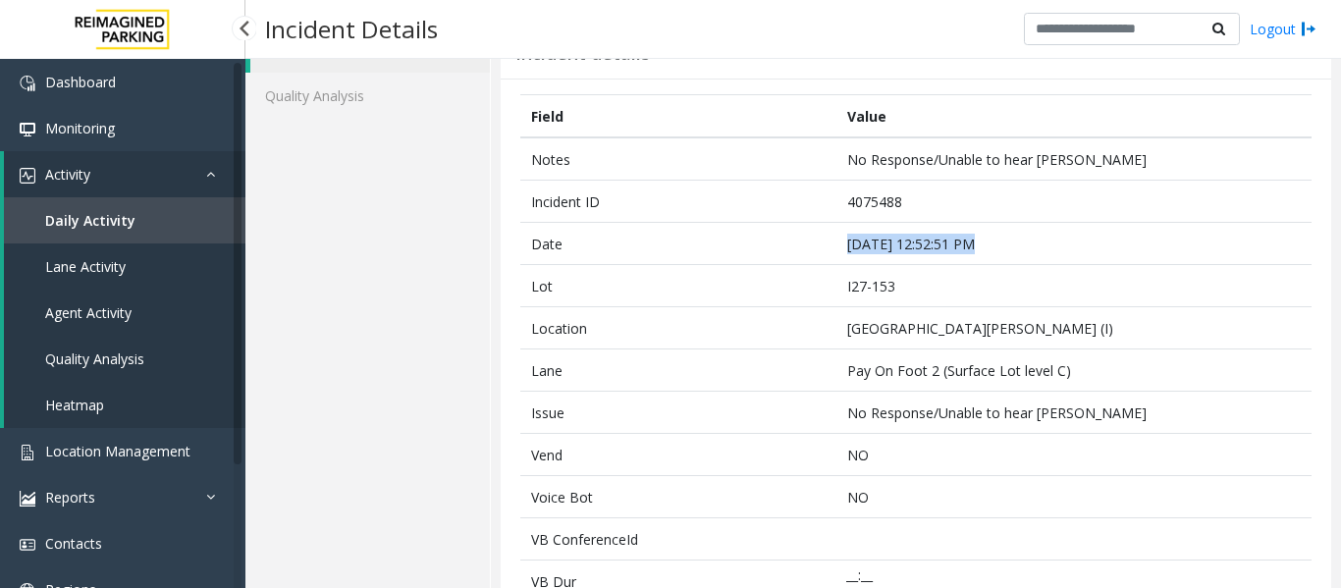
click at [132, 316] on link "Agent Activity" at bounding box center [125, 313] width 242 height 46
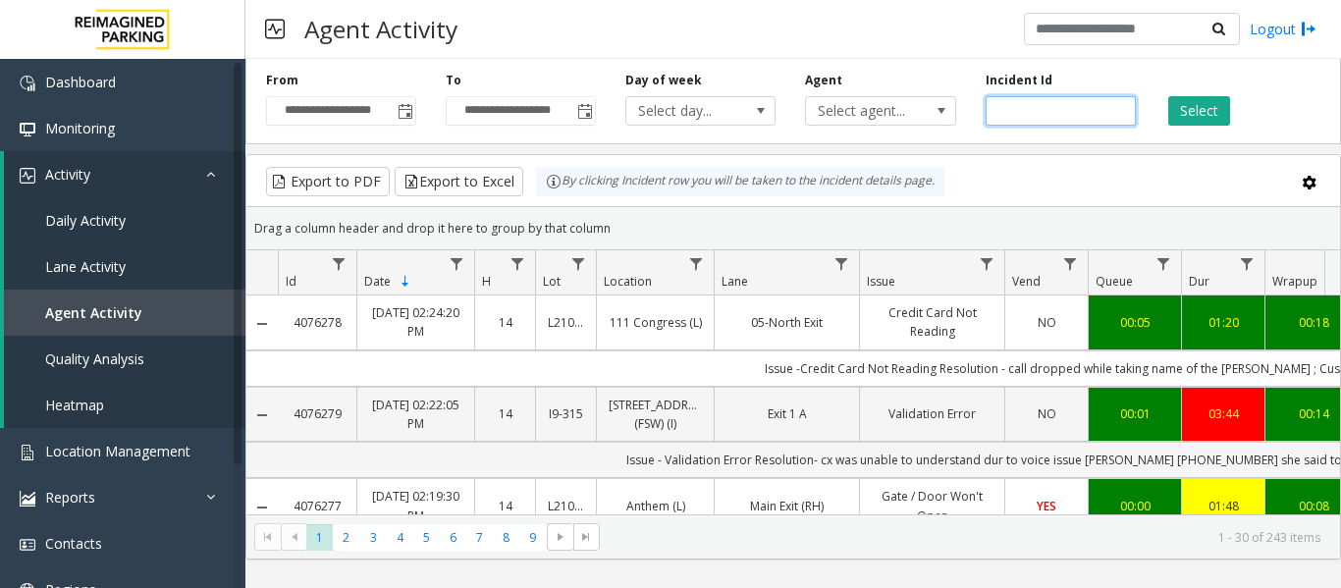
click at [1047, 115] on input "number" at bounding box center [1061, 110] width 150 height 29
paste input "*******"
type input "*******"
click at [1200, 118] on button "Select" at bounding box center [1200, 110] width 62 height 29
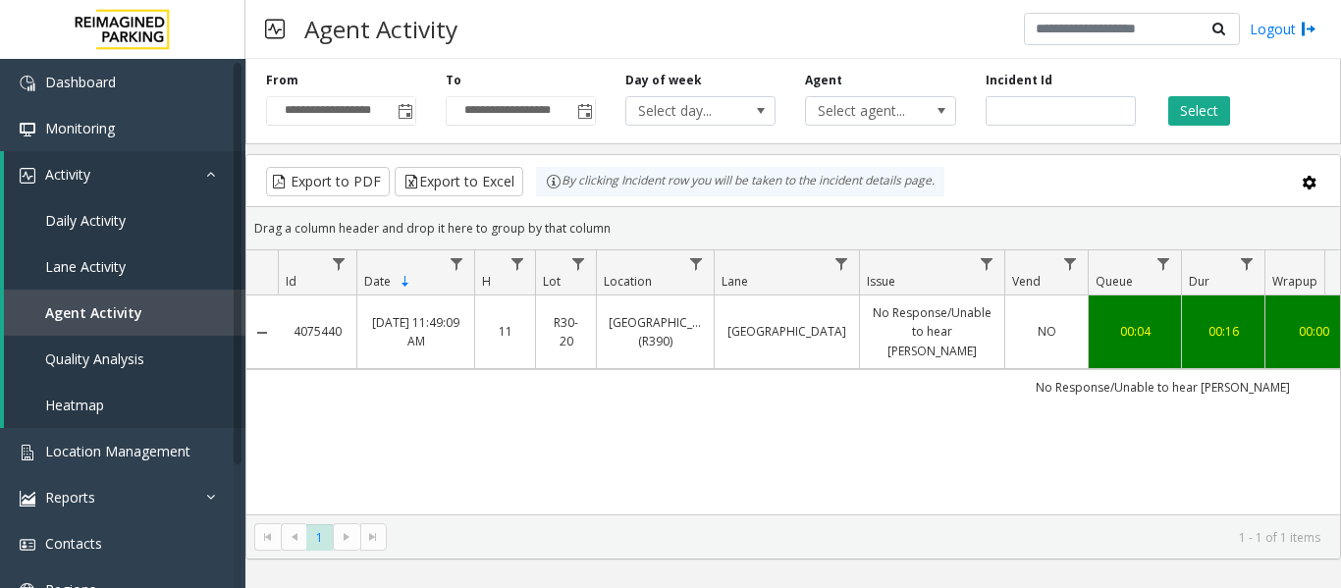
click at [1172, 329] on td "00:04" at bounding box center [1134, 333] width 93 height 74
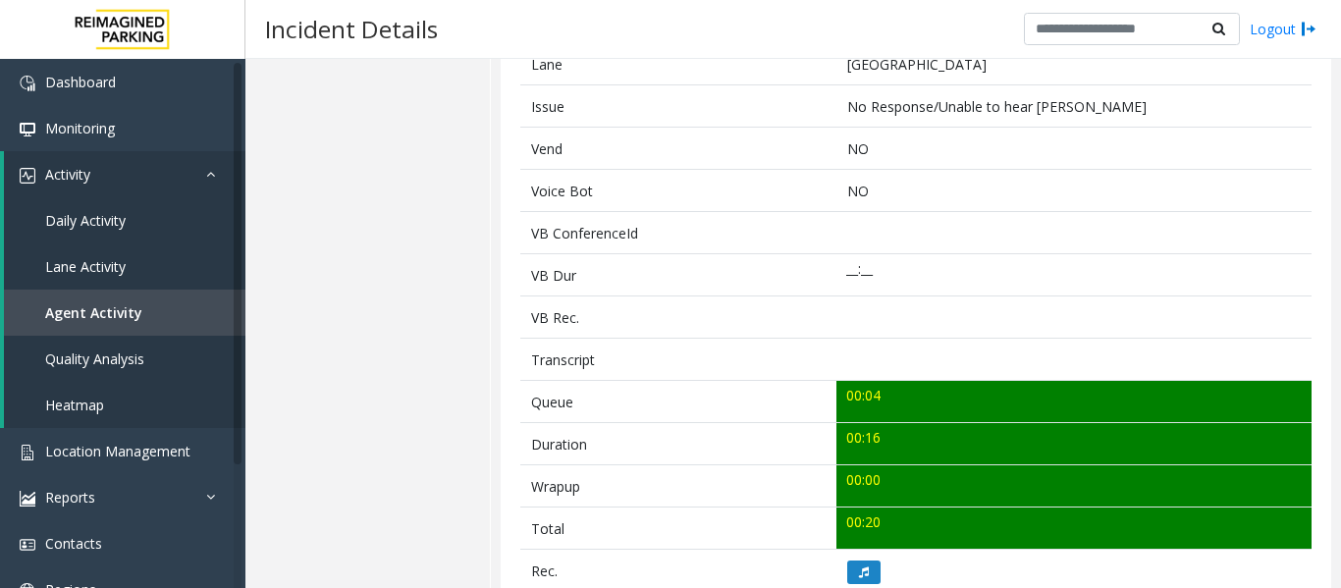
scroll to position [687, 0]
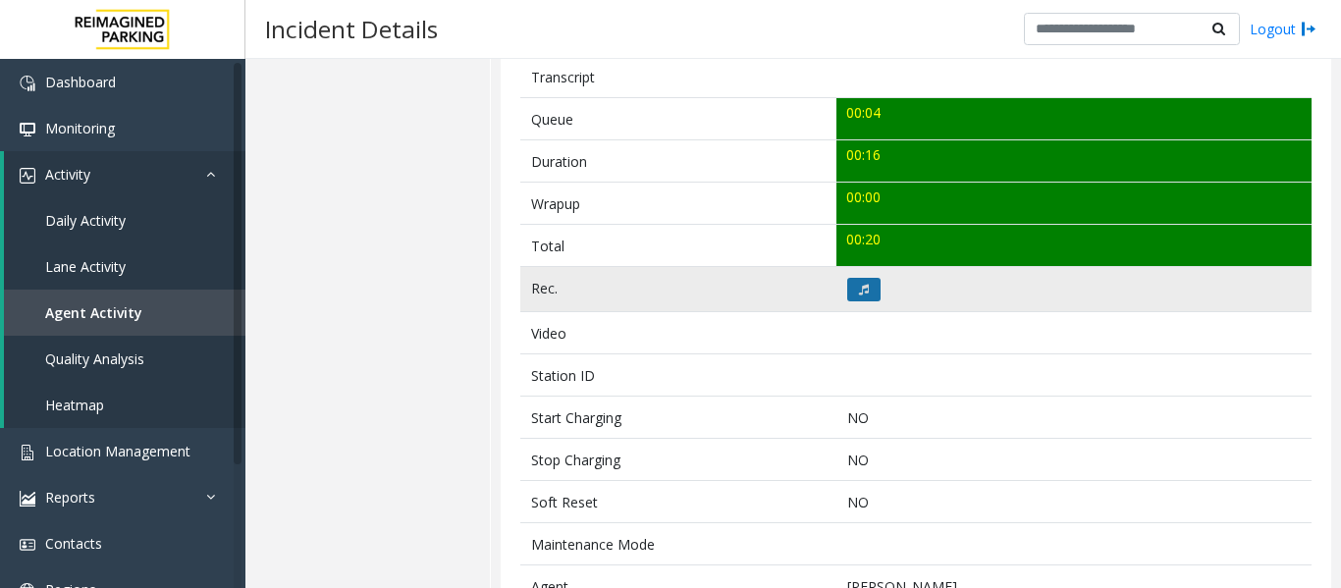
click at [861, 292] on icon at bounding box center [864, 290] width 10 height 12
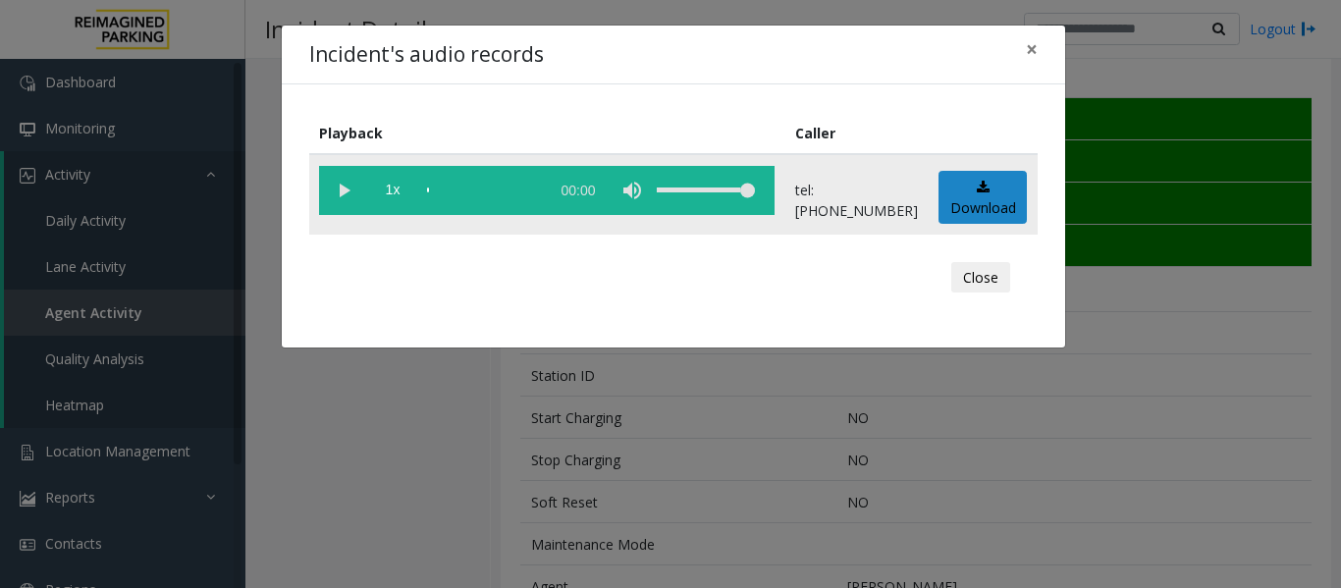
click at [344, 193] on vg-play-pause at bounding box center [343, 190] width 49 height 49
click at [1036, 57] on span "×" at bounding box center [1032, 48] width 12 height 27
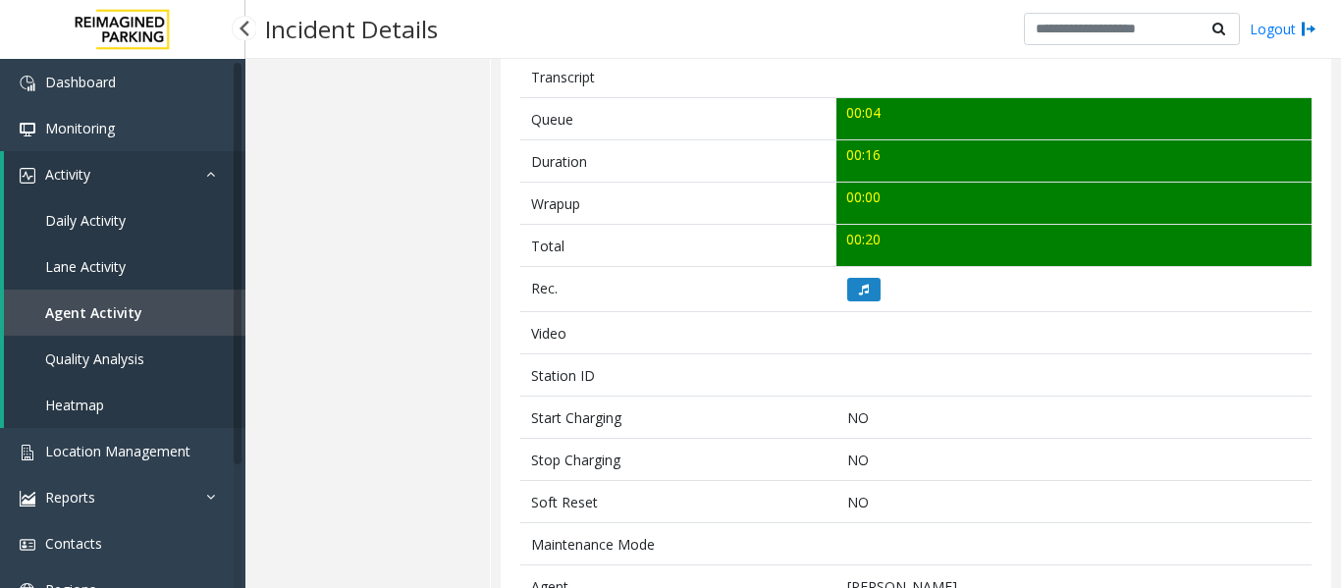
click at [220, 305] on link "Agent Activity" at bounding box center [125, 313] width 242 height 46
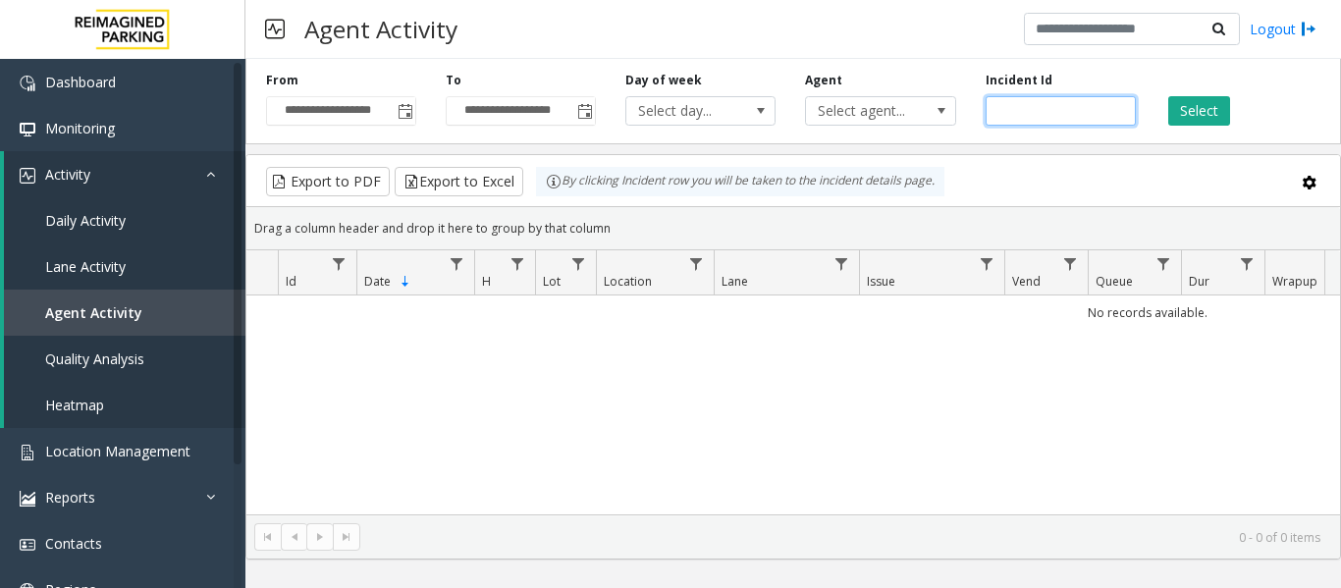
click at [1016, 124] on input "number" at bounding box center [1061, 110] width 150 height 29
paste input "*******"
type input "*******"
click at [1211, 122] on button "Select" at bounding box center [1200, 110] width 62 height 29
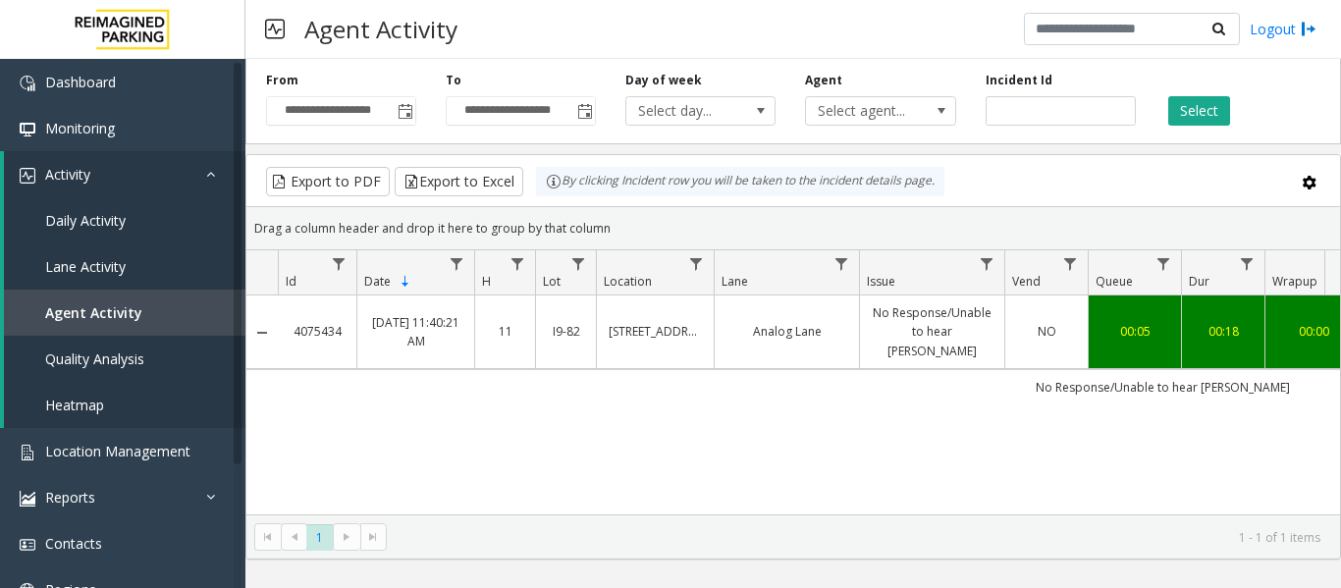
click at [952, 339] on link "No Response/Unable to hear [PERSON_NAME]" at bounding box center [932, 331] width 121 height 57
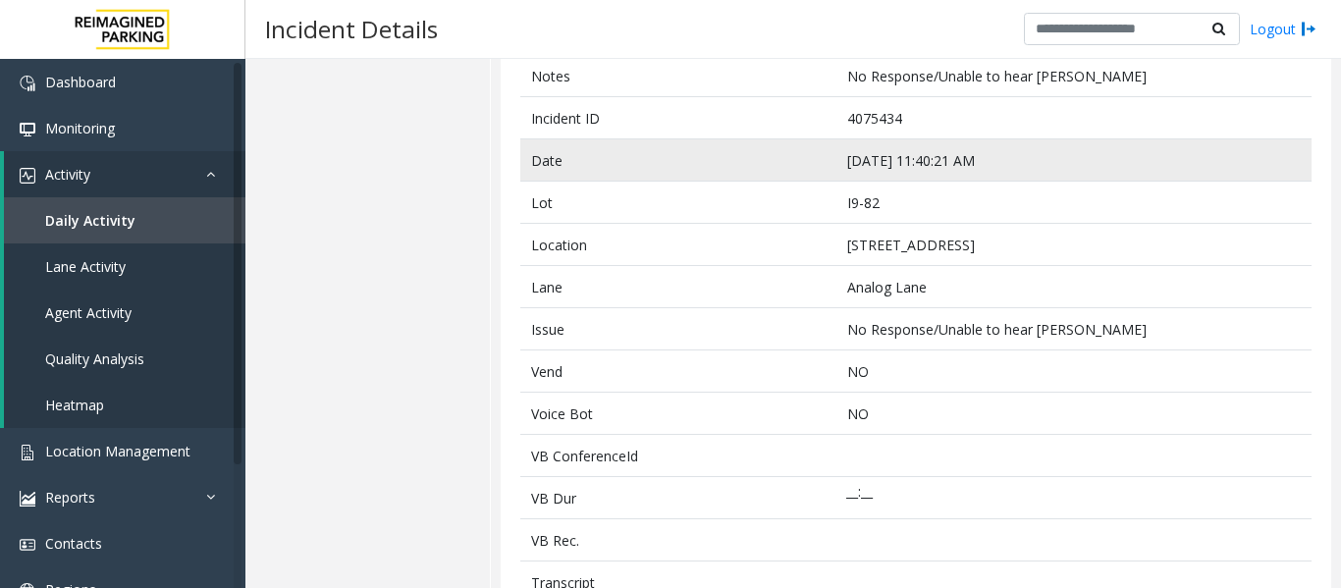
scroll to position [491, 0]
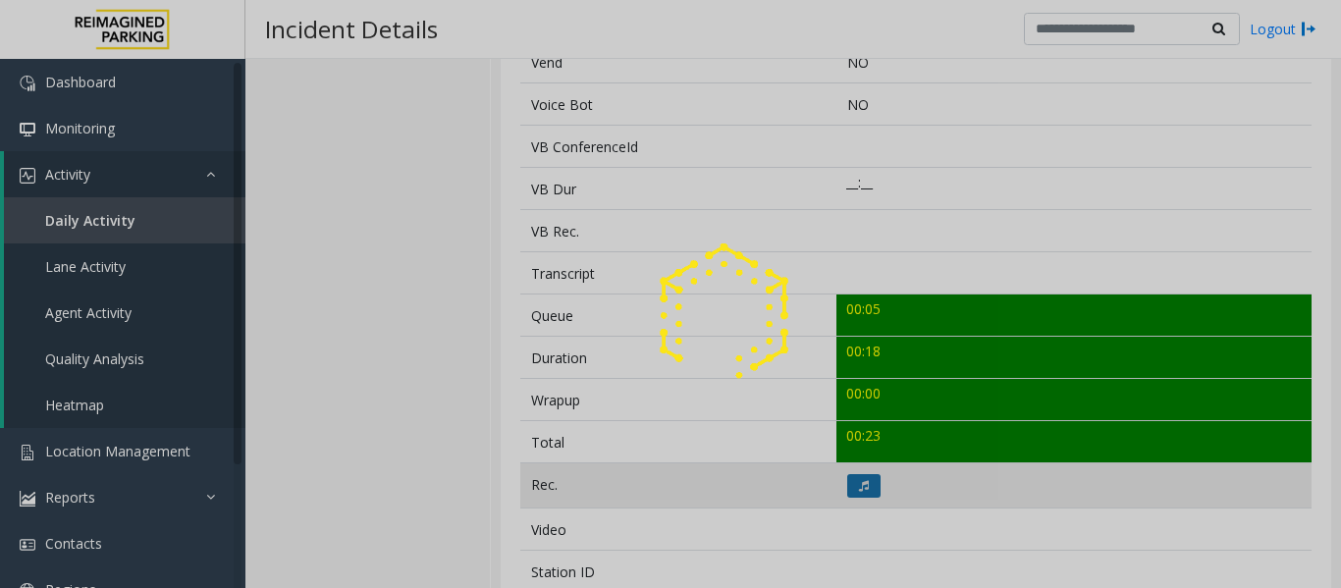
click at [859, 484] on icon at bounding box center [864, 486] width 10 height 12
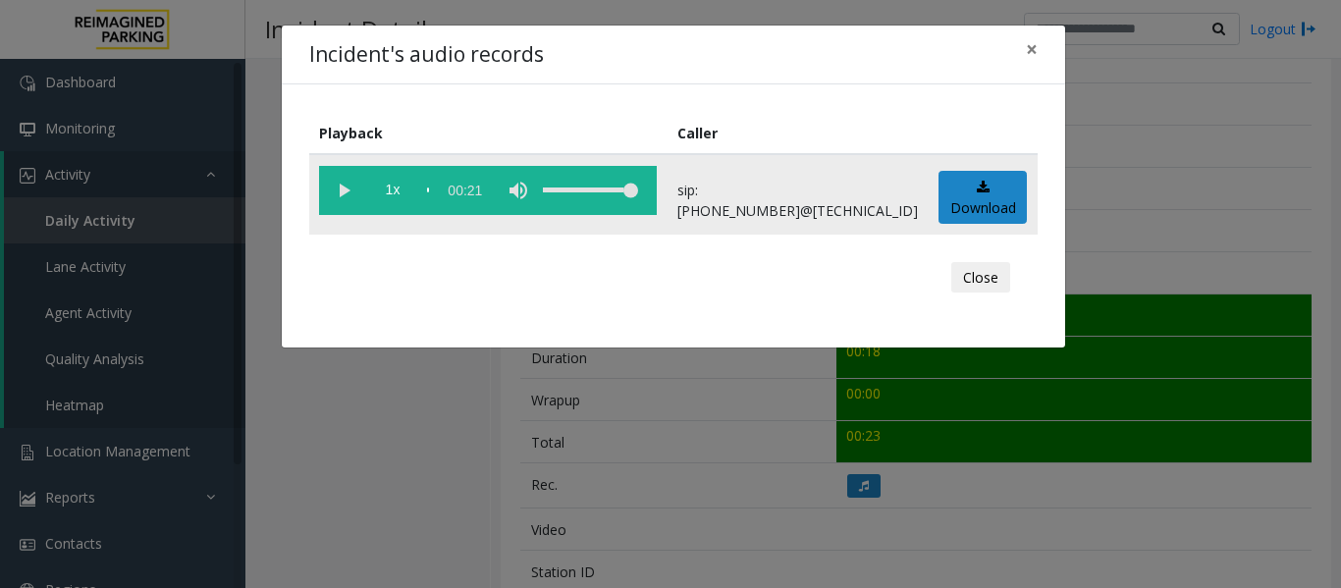
click at [343, 203] on vg-play-pause at bounding box center [343, 190] width 49 height 49
click at [998, 282] on button "Close" at bounding box center [981, 277] width 59 height 31
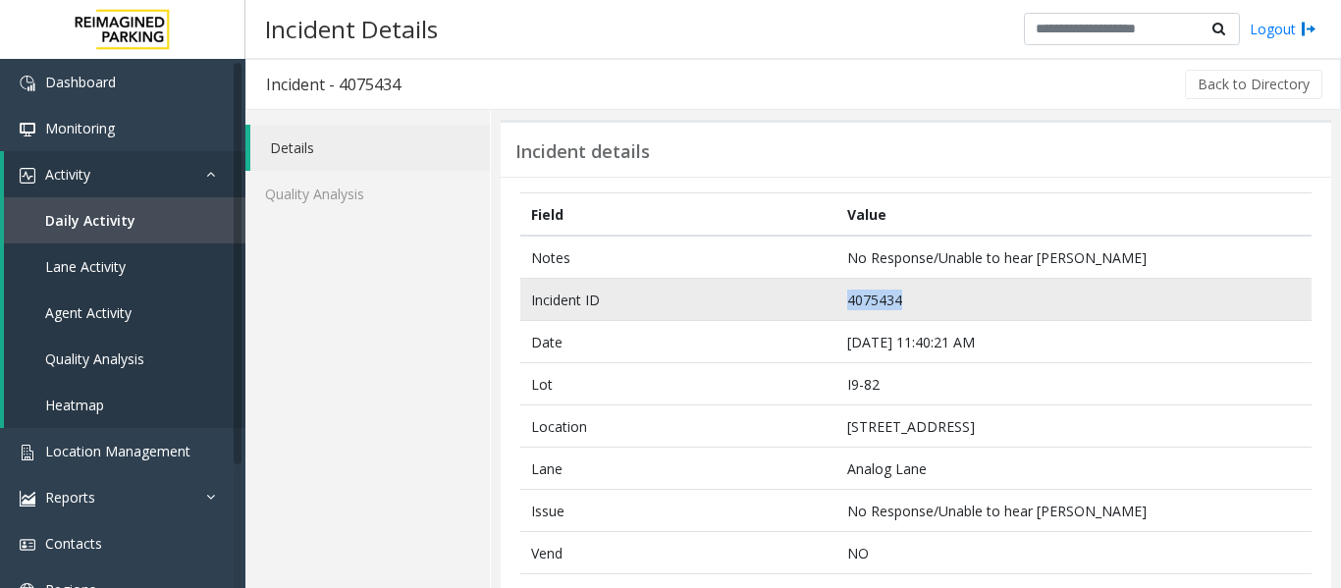
drag, startPoint x: 909, startPoint y: 295, endPoint x: 803, endPoint y: 299, distance: 106.1
click at [803, 299] on tr "Incident ID 4075434" at bounding box center [916, 300] width 792 height 42
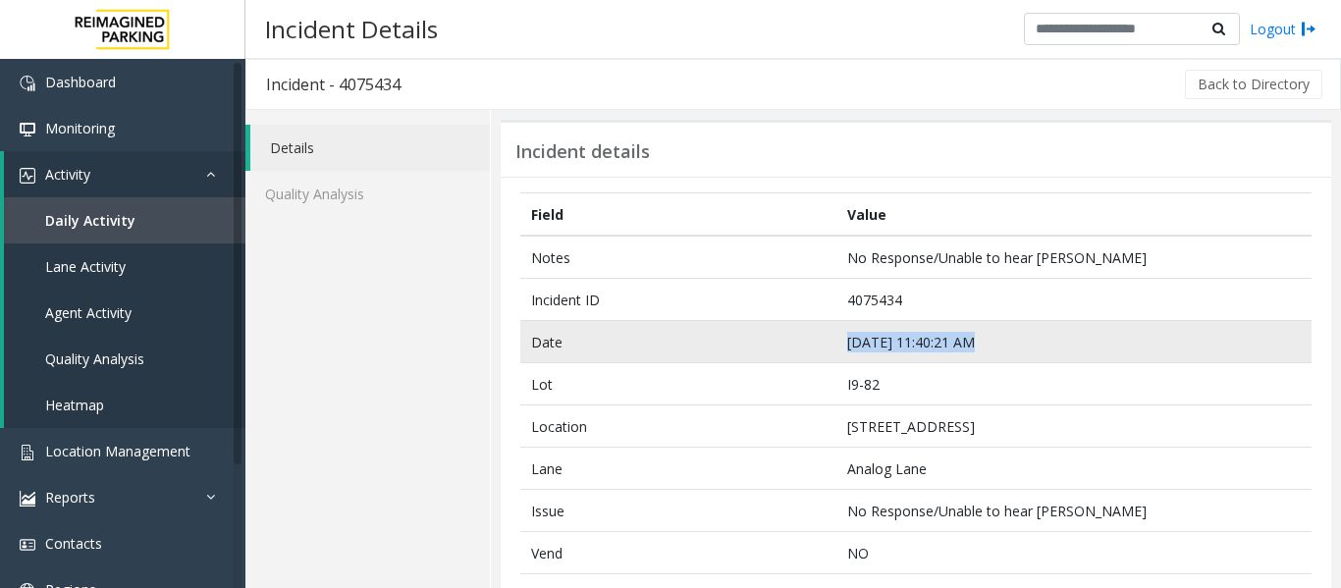
drag, startPoint x: 988, startPoint y: 336, endPoint x: 798, endPoint y: 346, distance: 189.8
click at [798, 346] on tr "Date [DATE] 11:40:21 AM" at bounding box center [916, 342] width 792 height 42
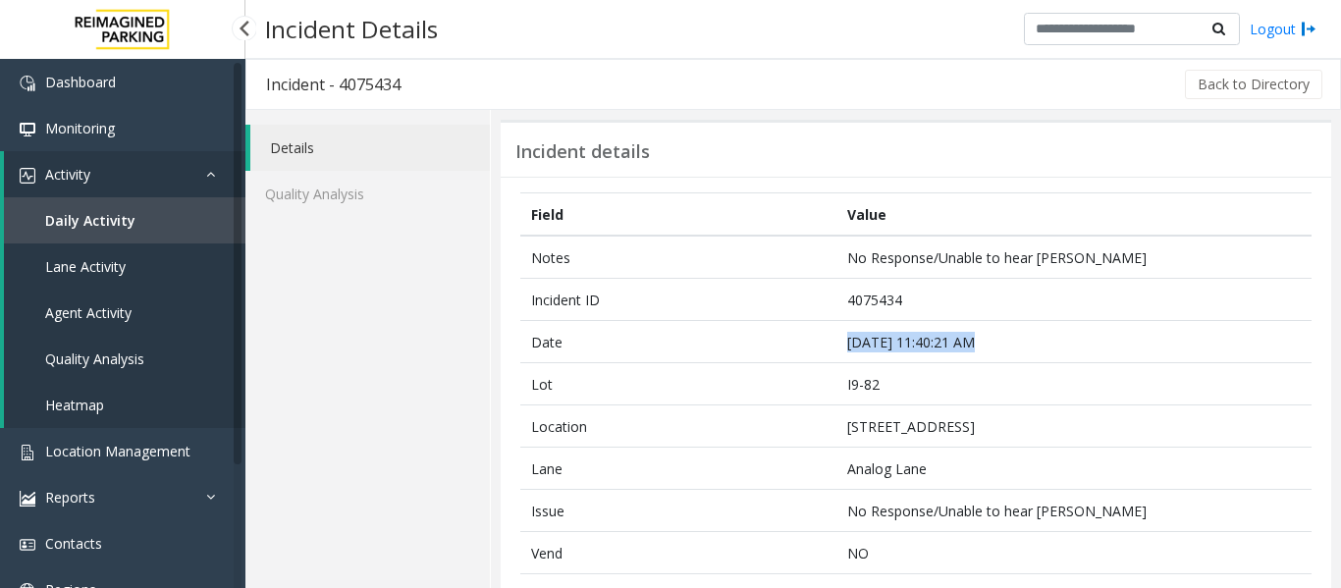
click at [89, 324] on link "Agent Activity" at bounding box center [125, 313] width 242 height 46
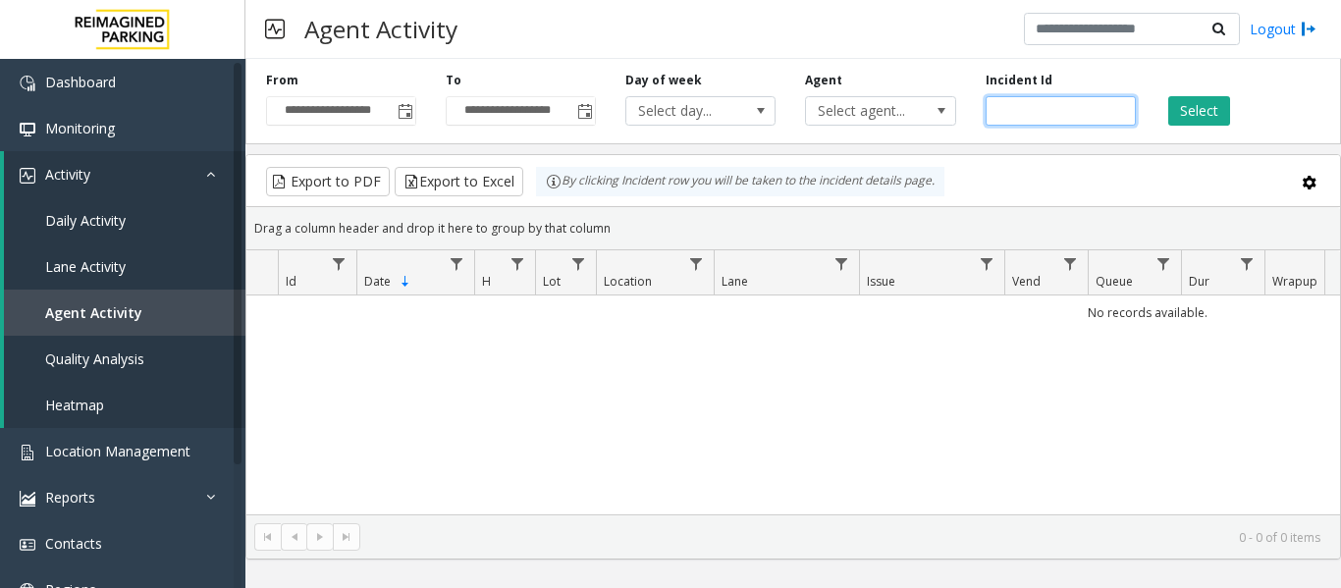
click at [1067, 109] on input "number" at bounding box center [1061, 110] width 150 height 29
click at [1023, 118] on input "number" at bounding box center [1061, 110] width 150 height 29
paste input "*******"
type input "*******"
click at [1181, 118] on button "Select" at bounding box center [1200, 110] width 62 height 29
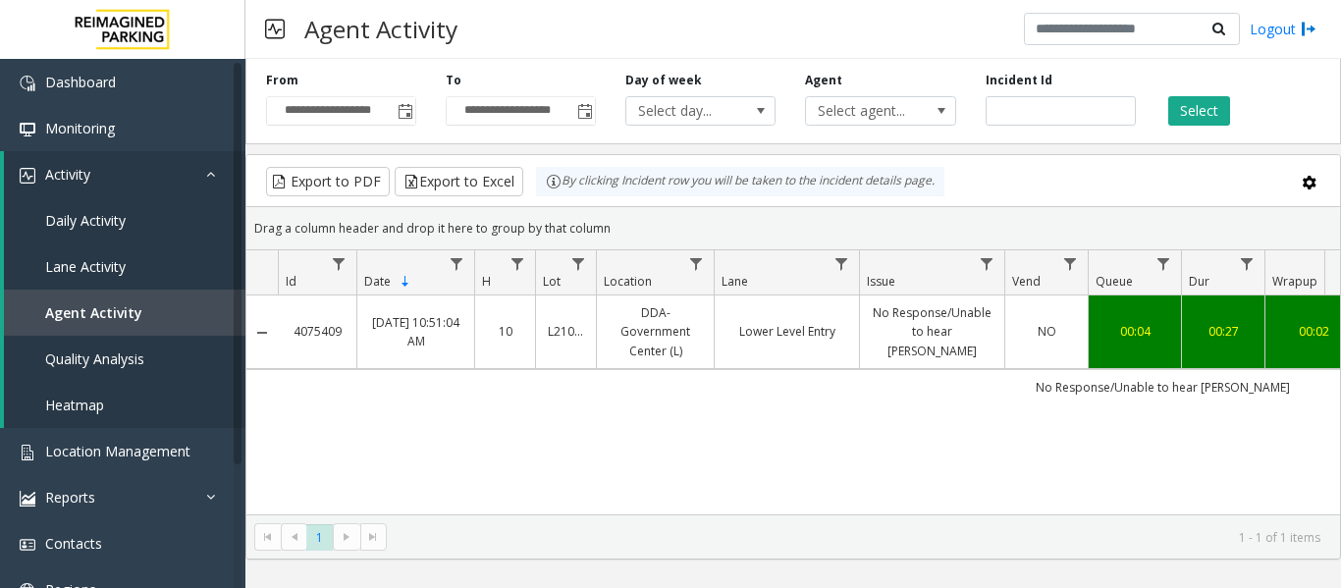
click at [792, 335] on link "Lower Level Entry" at bounding box center [787, 331] width 121 height 19
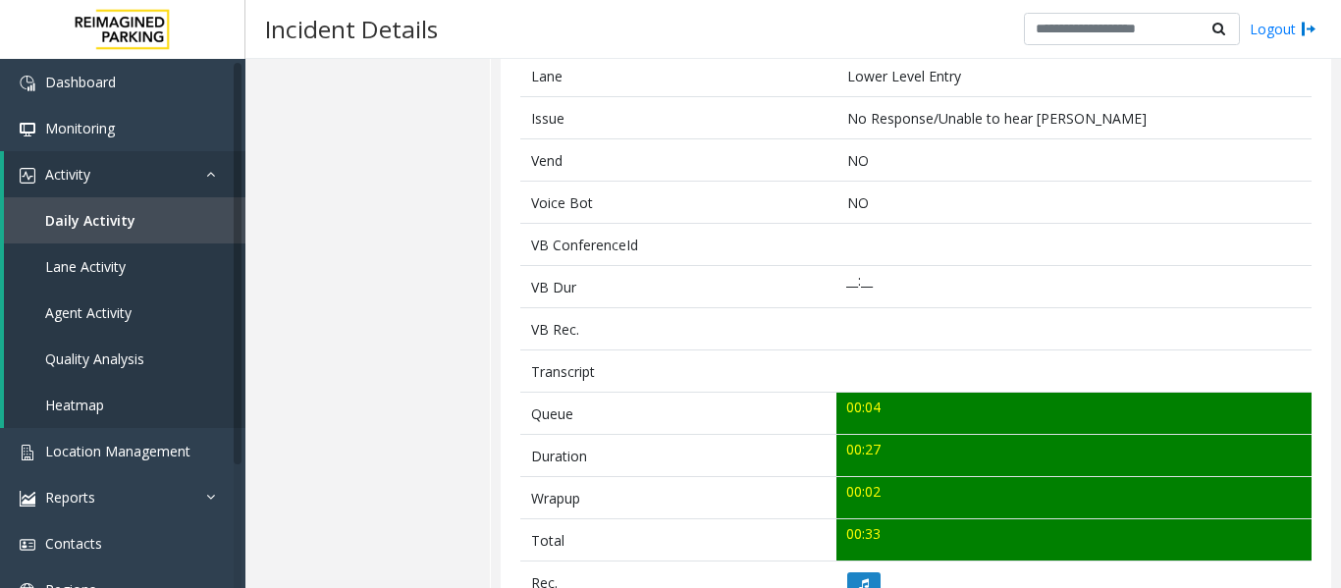
scroll to position [786, 0]
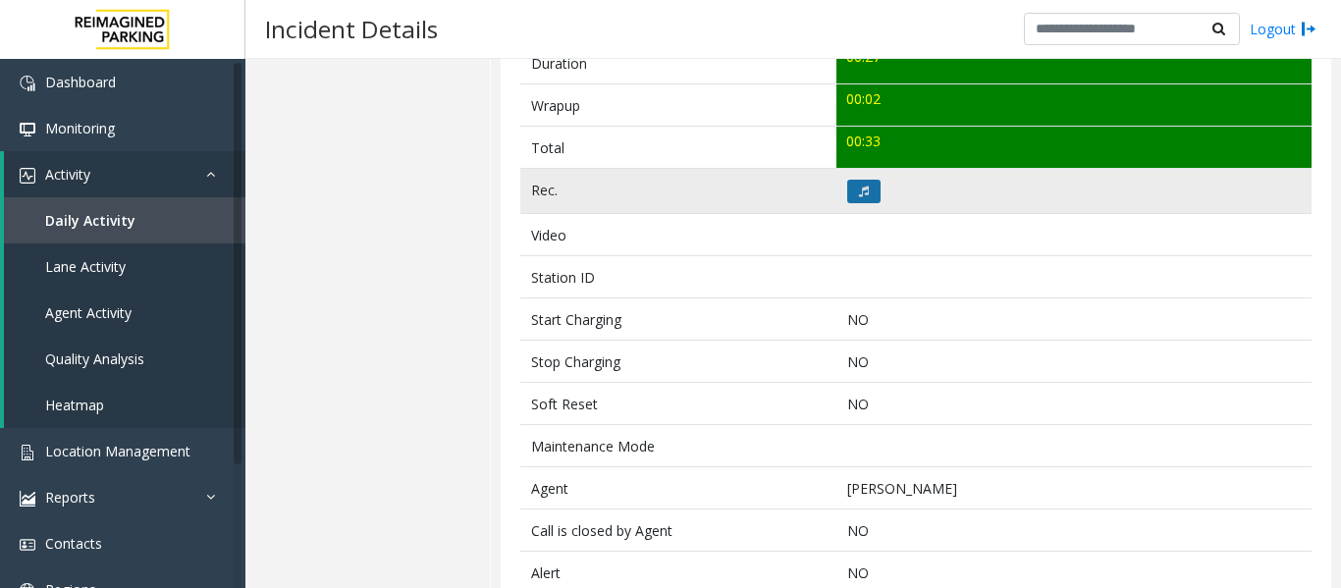
click at [860, 197] on button at bounding box center [864, 192] width 33 height 24
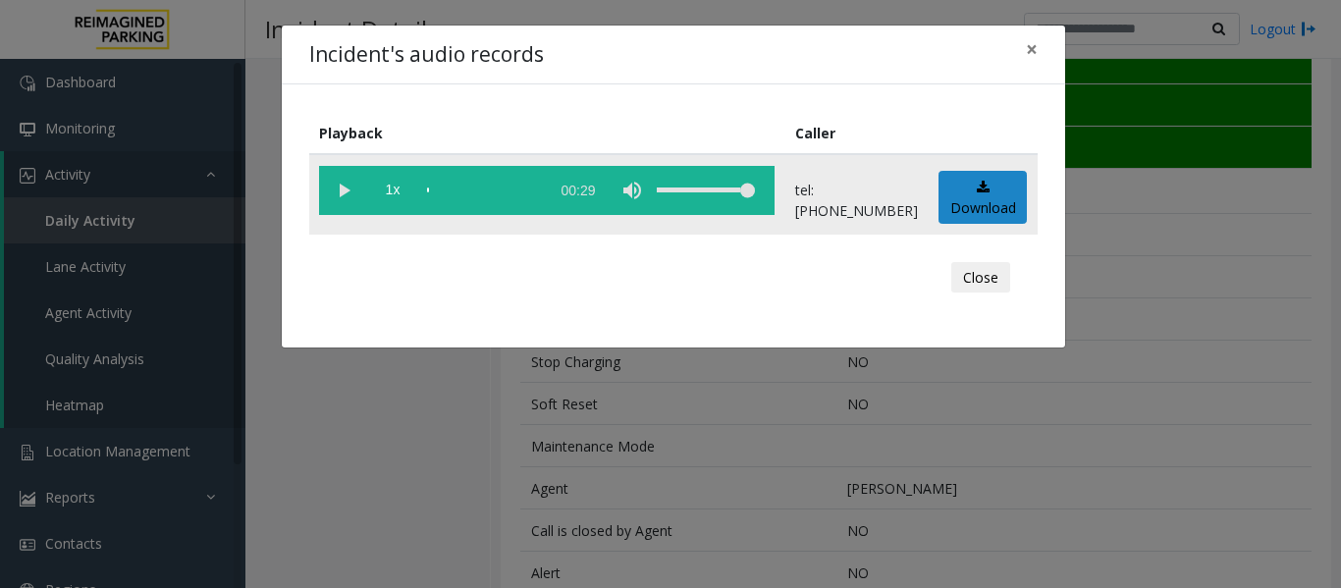
click at [349, 192] on vg-play-pause at bounding box center [343, 190] width 49 height 49
click at [1010, 292] on button "Close" at bounding box center [981, 277] width 59 height 31
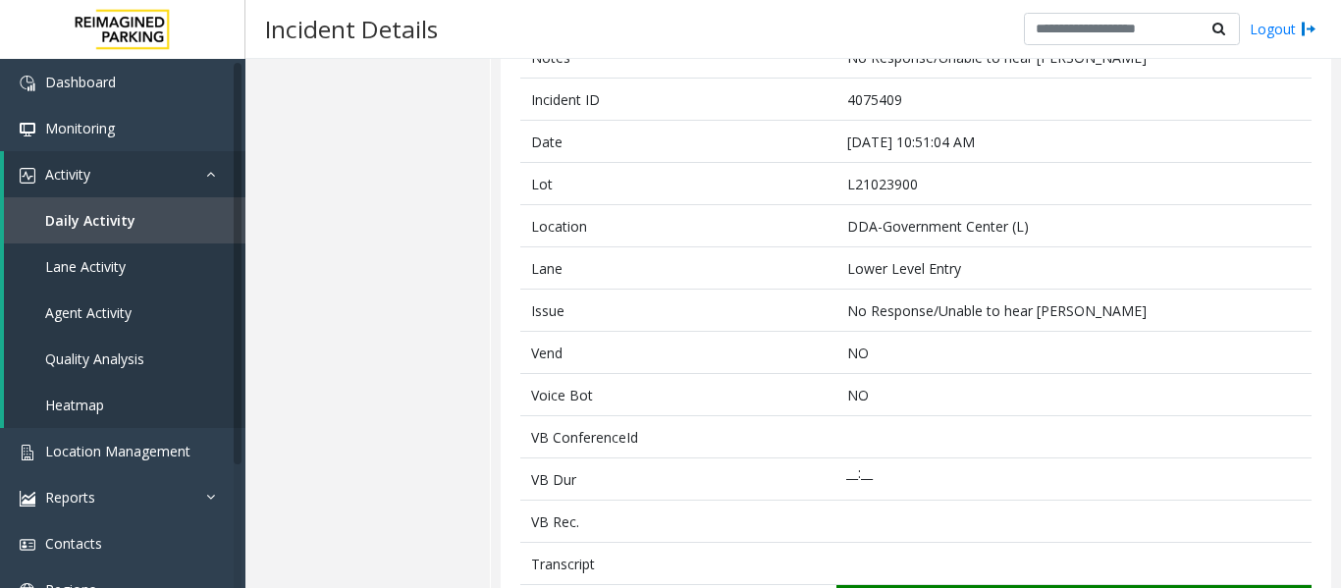
scroll to position [0, 0]
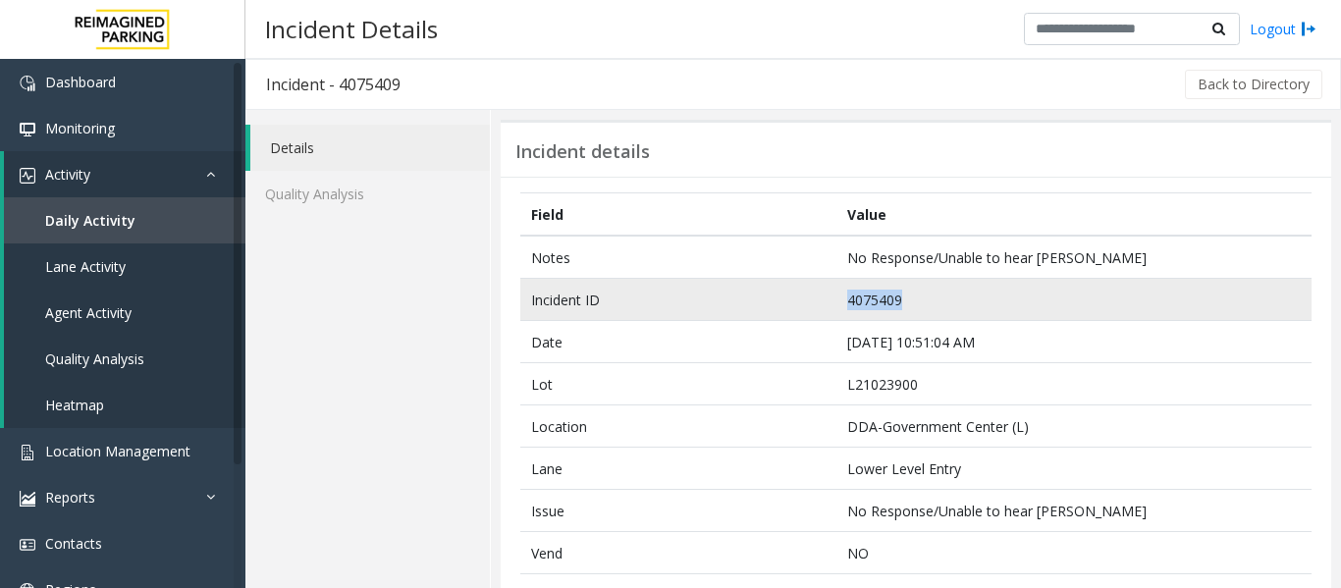
drag, startPoint x: 935, startPoint y: 301, endPoint x: 820, endPoint y: 300, distance: 114.9
click at [820, 300] on tr "Incident ID 4075409" at bounding box center [916, 300] width 792 height 42
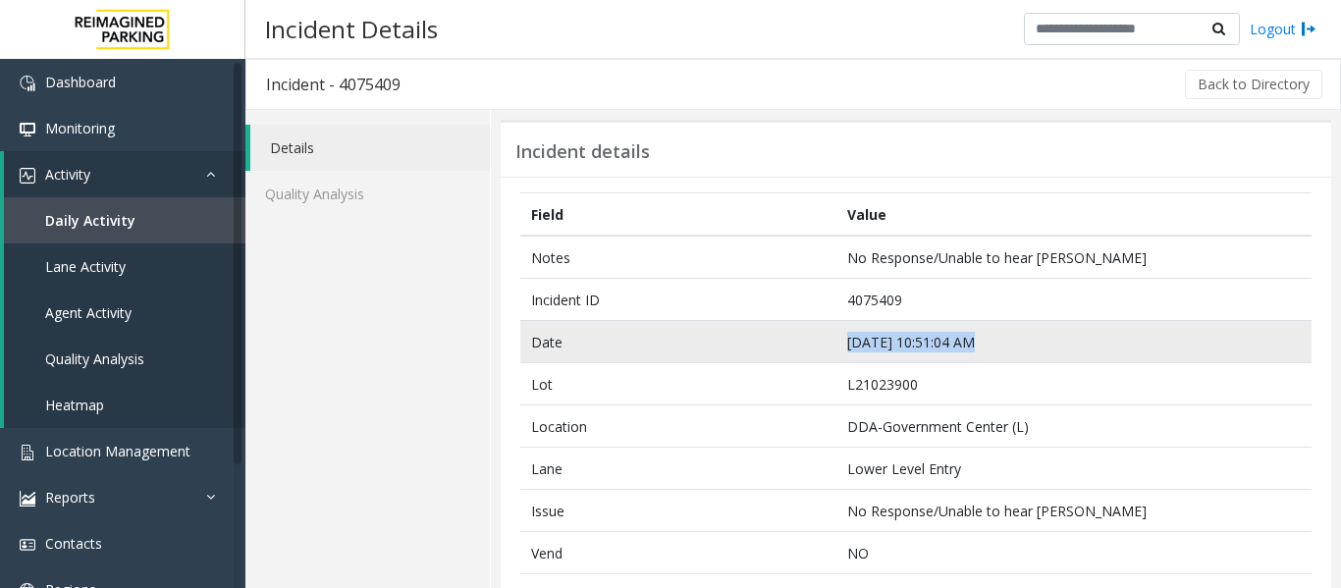
drag, startPoint x: 981, startPoint y: 343, endPoint x: 831, endPoint y: 356, distance: 150.9
click at [837, 356] on td "[DATE] 10:51:04 AM" at bounding box center [1074, 342] width 475 height 42
click at [958, 321] on td "[DATE] 10:51:04 AM" at bounding box center [1074, 342] width 475 height 42
drag, startPoint x: 1013, startPoint y: 338, endPoint x: 833, endPoint y: 346, distance: 180.9
click at [837, 346] on td "[DATE] 10:51:04 AM" at bounding box center [1074, 342] width 475 height 42
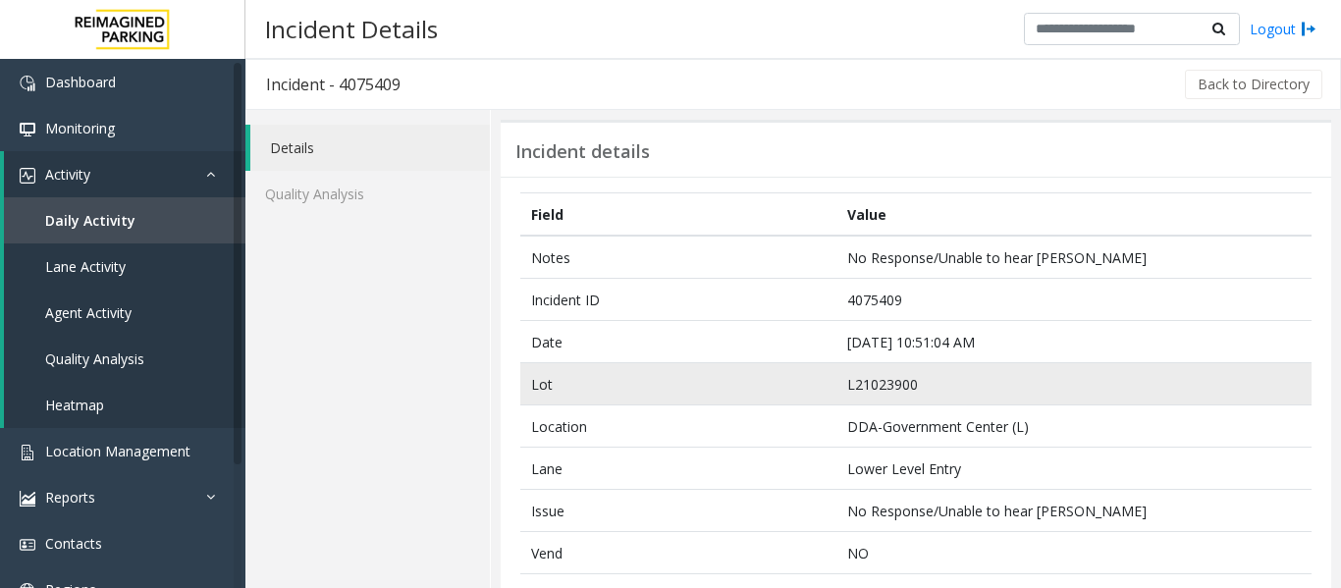
click at [1053, 373] on td "L21023900" at bounding box center [1074, 384] width 475 height 42
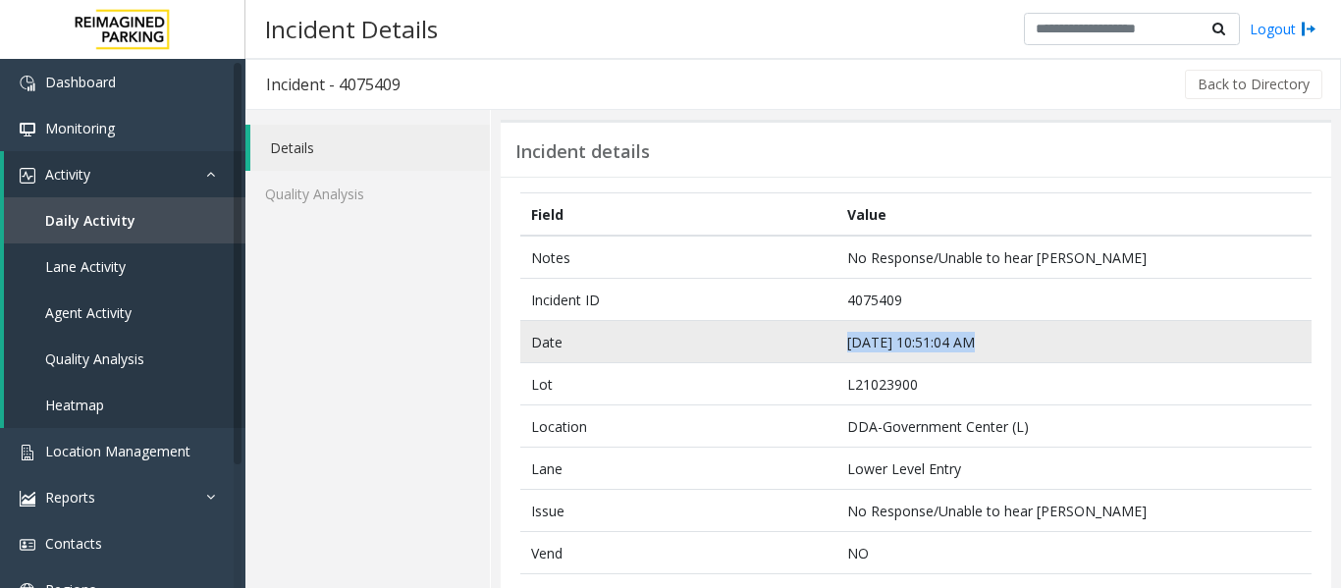
drag, startPoint x: 997, startPoint y: 347, endPoint x: 786, endPoint y: 340, distance: 211.3
click at [786, 340] on tr "Date [DATE] 10:51:04 AM" at bounding box center [916, 342] width 792 height 42
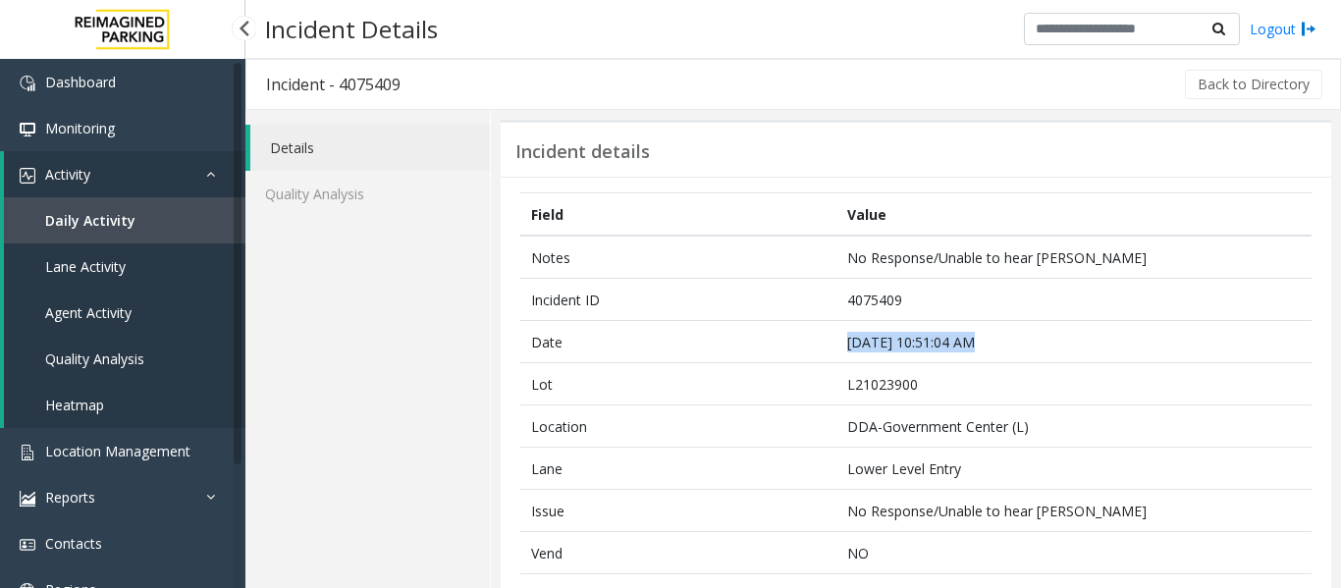
click at [106, 322] on link "Agent Activity" at bounding box center [125, 313] width 242 height 46
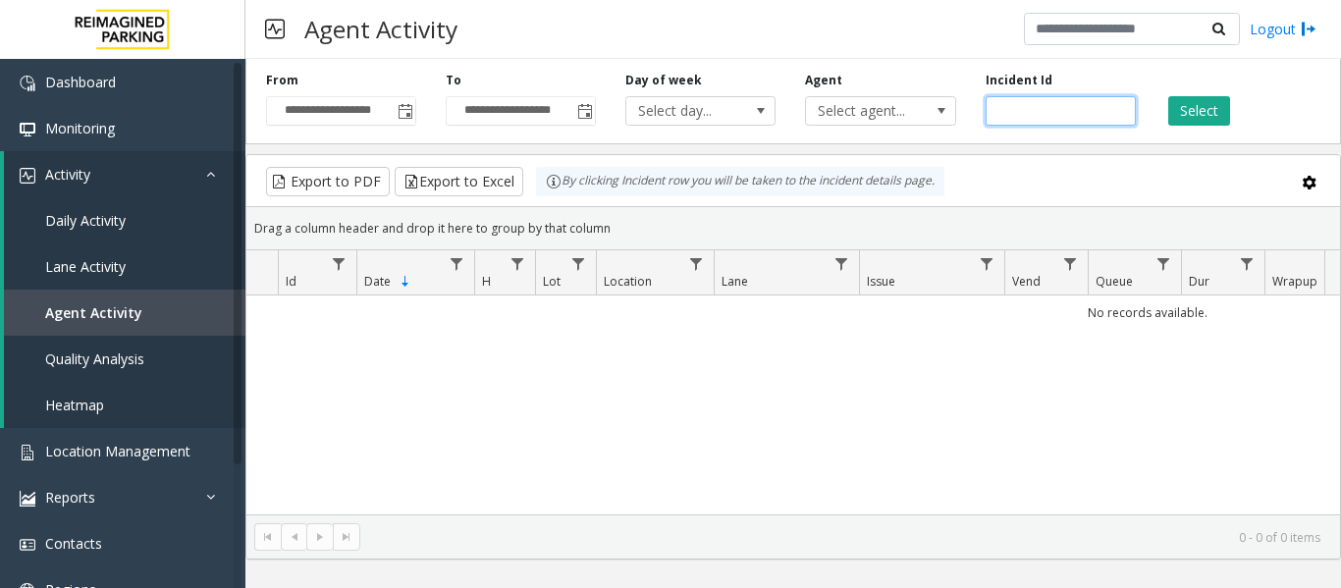
click at [1044, 107] on input "number" at bounding box center [1061, 110] width 150 height 29
paste input "*******"
type input "*******"
click at [1210, 110] on button "Select" at bounding box center [1200, 110] width 62 height 29
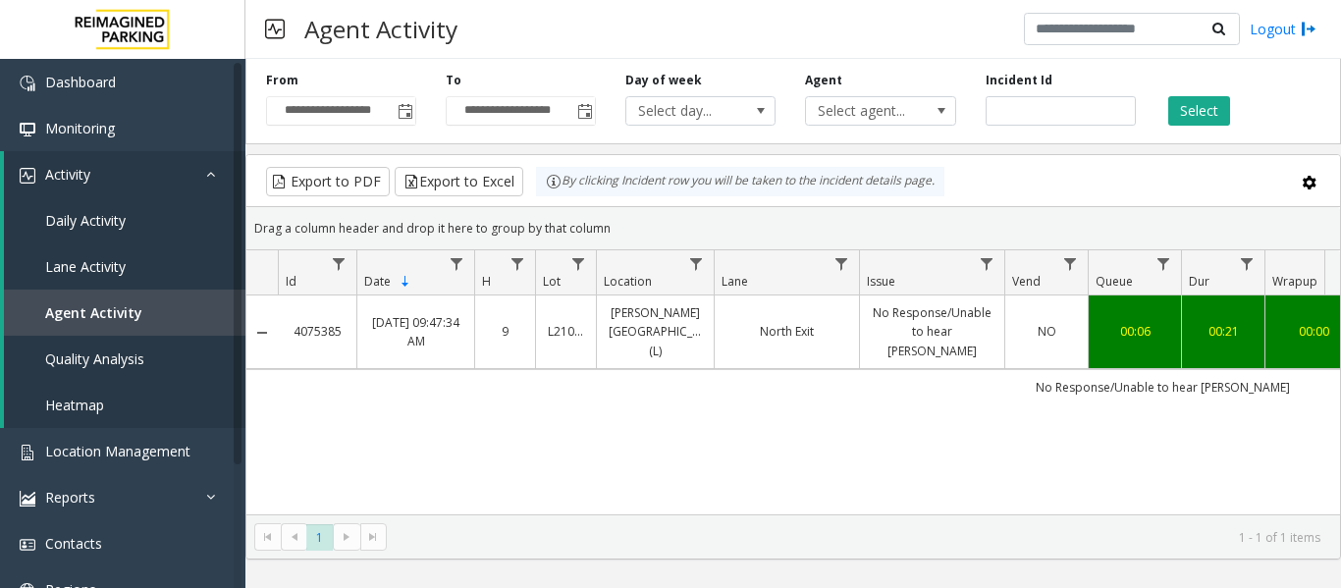
click at [887, 338] on link "No Response/Unable to hear [PERSON_NAME]" at bounding box center [932, 331] width 121 height 57
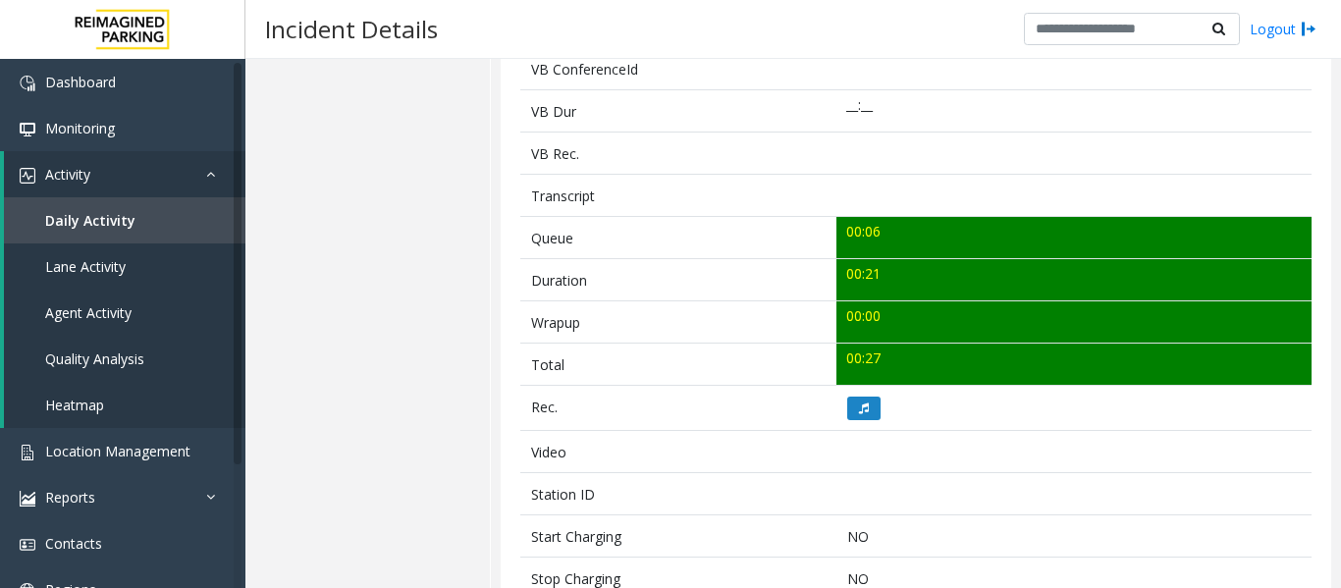
scroll to position [589, 0]
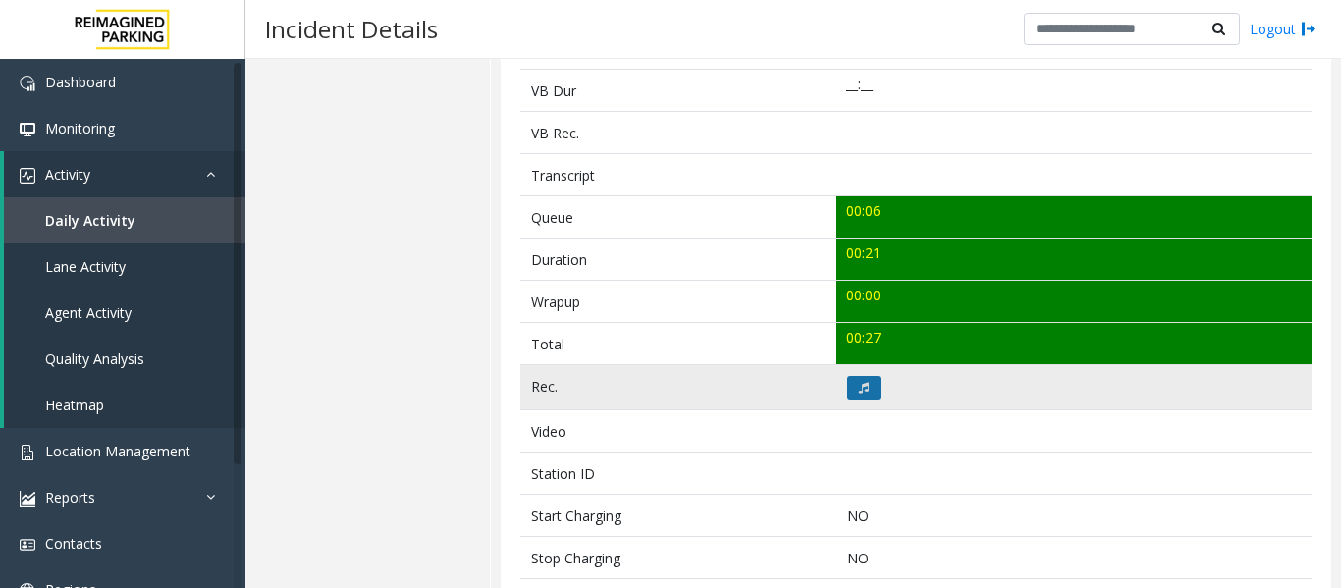
click at [859, 392] on icon at bounding box center [864, 388] width 10 height 12
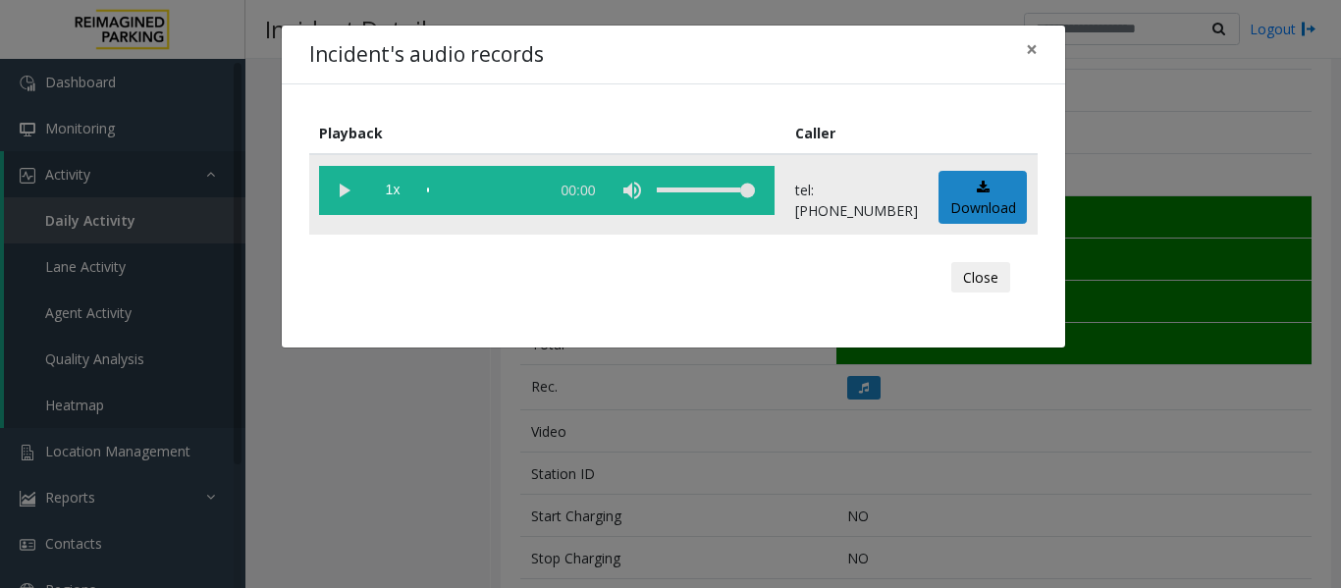
click at [338, 196] on vg-play-pause at bounding box center [343, 190] width 49 height 49
click at [437, 190] on div "scrub bar" at bounding box center [483, 190] width 112 height 49
click at [525, 187] on div "scrub bar" at bounding box center [483, 190] width 112 height 49
click at [984, 277] on button "Close" at bounding box center [981, 277] width 59 height 31
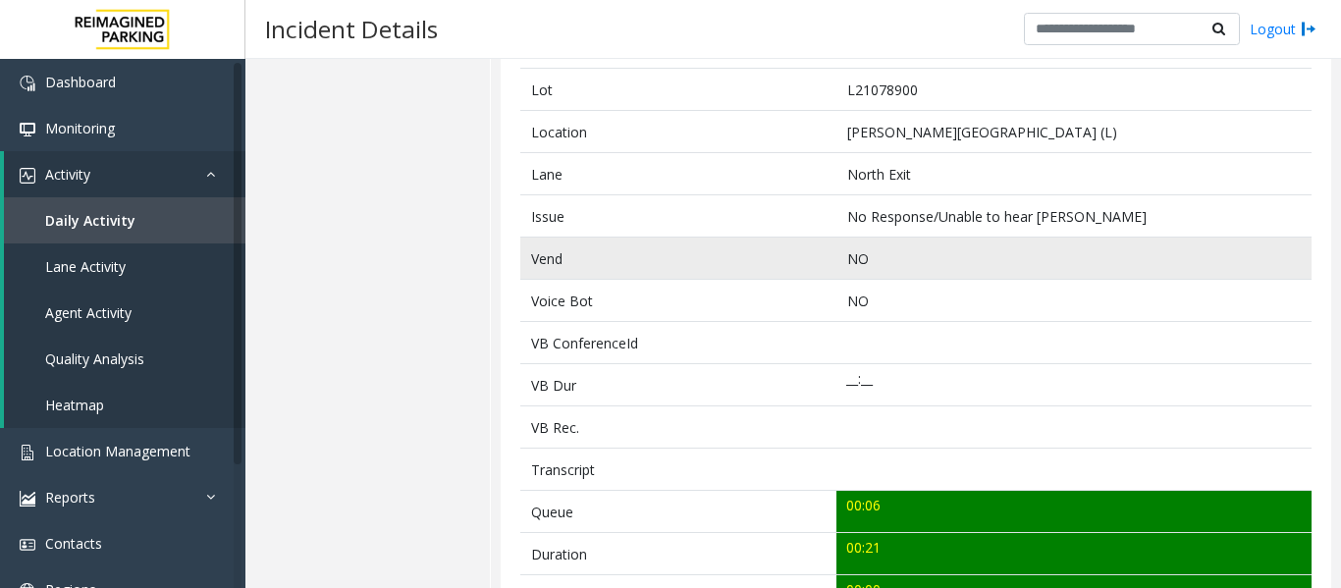
scroll to position [98, 0]
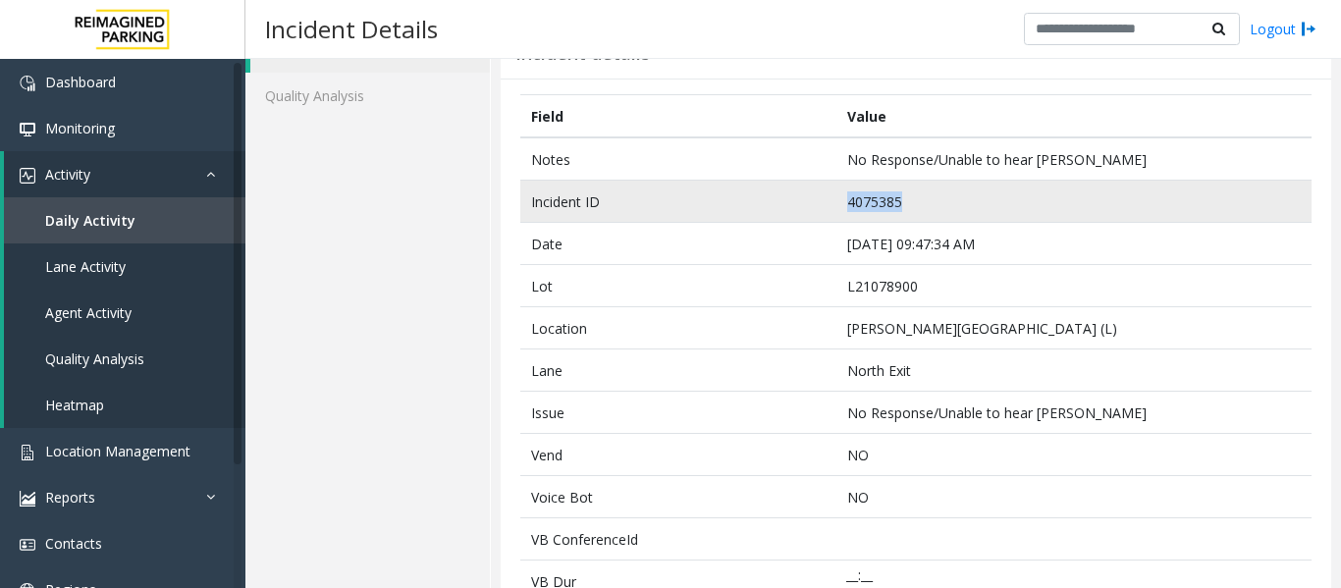
drag, startPoint x: 900, startPoint y: 207, endPoint x: 794, endPoint y: 207, distance: 105.1
click at [794, 207] on tr "Incident ID 4075385" at bounding box center [916, 202] width 792 height 42
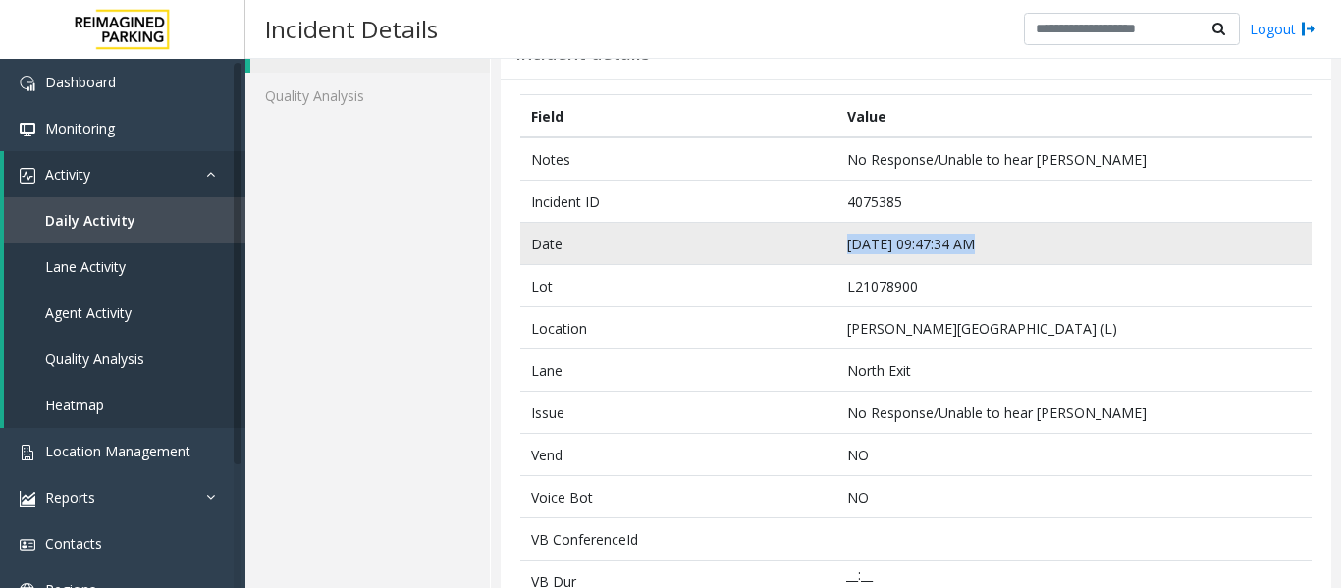
drag, startPoint x: 989, startPoint y: 249, endPoint x: 786, endPoint y: 246, distance: 203.3
click at [786, 246] on tr "Date [DATE] 09:47:34 AM" at bounding box center [916, 244] width 792 height 42
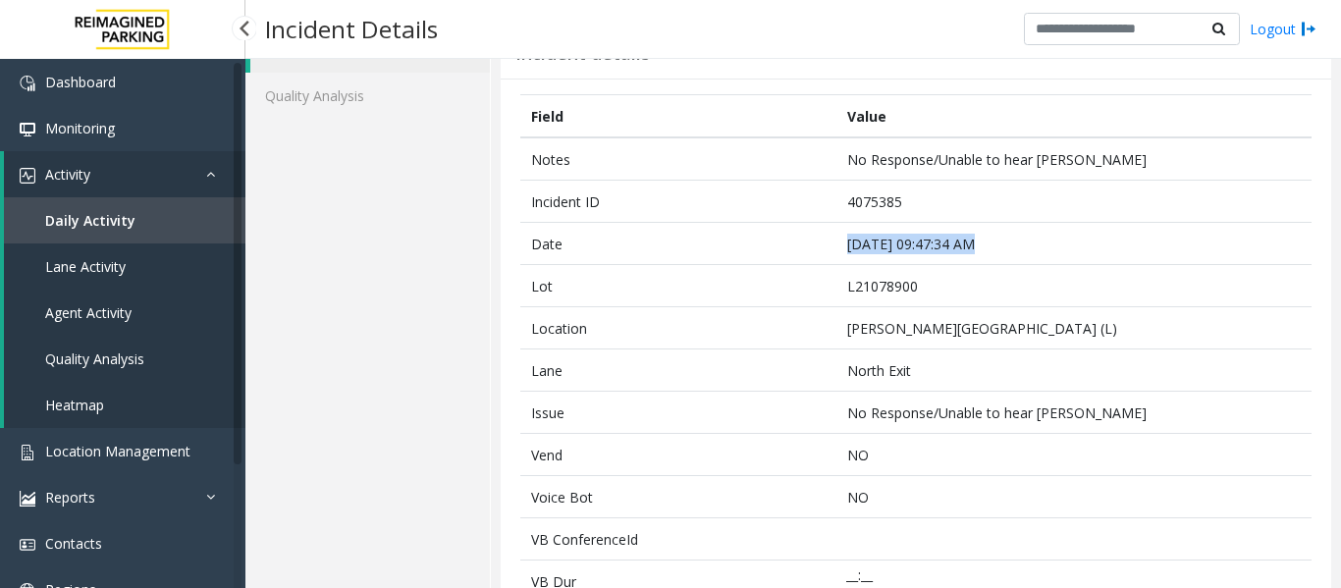
click at [107, 297] on link "Agent Activity" at bounding box center [125, 313] width 242 height 46
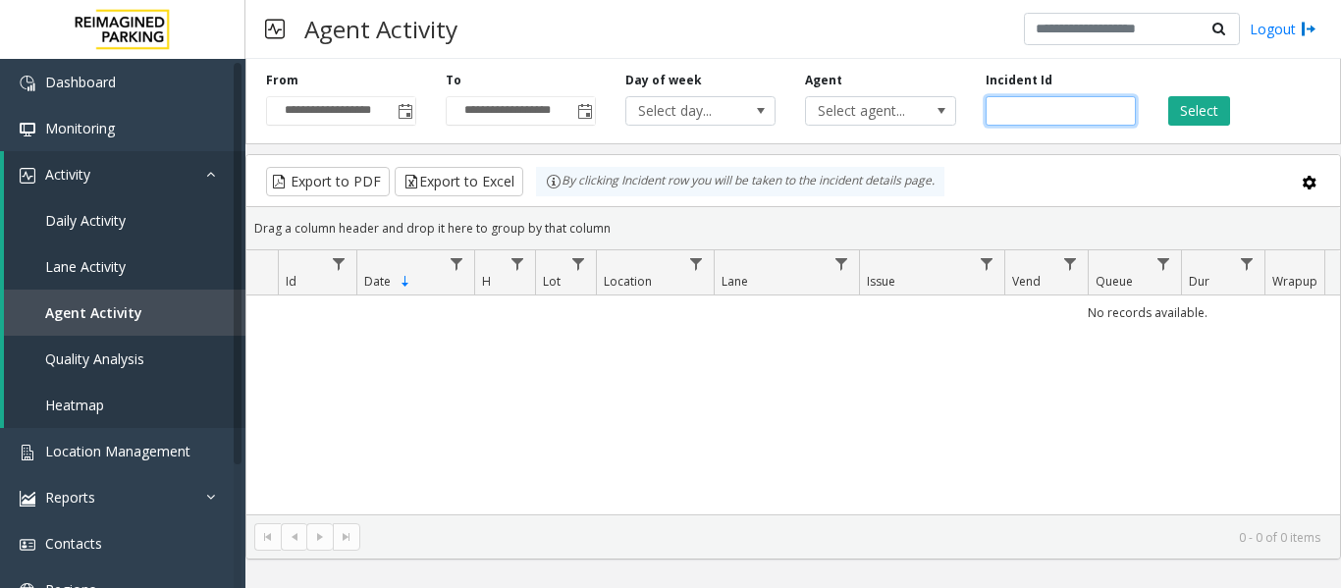
click at [1004, 111] on input "number" at bounding box center [1061, 110] width 150 height 29
paste input "*******"
type input "*******"
click at [1201, 116] on button "Select" at bounding box center [1200, 110] width 62 height 29
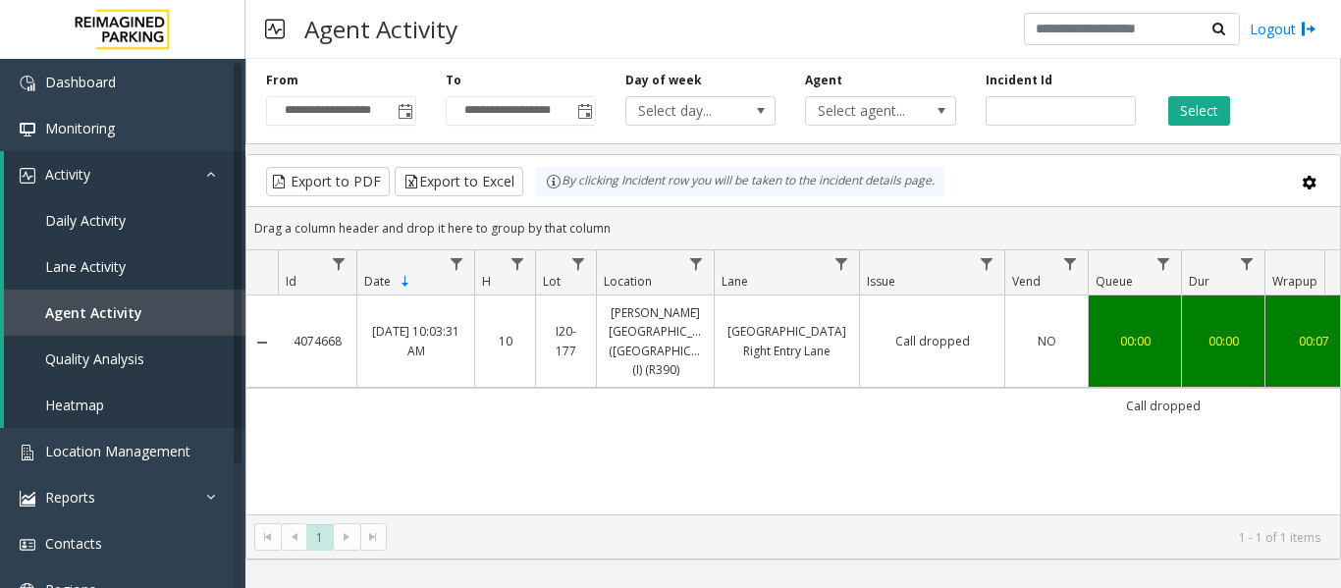
click at [898, 332] on link "Call dropped" at bounding box center [932, 341] width 121 height 19
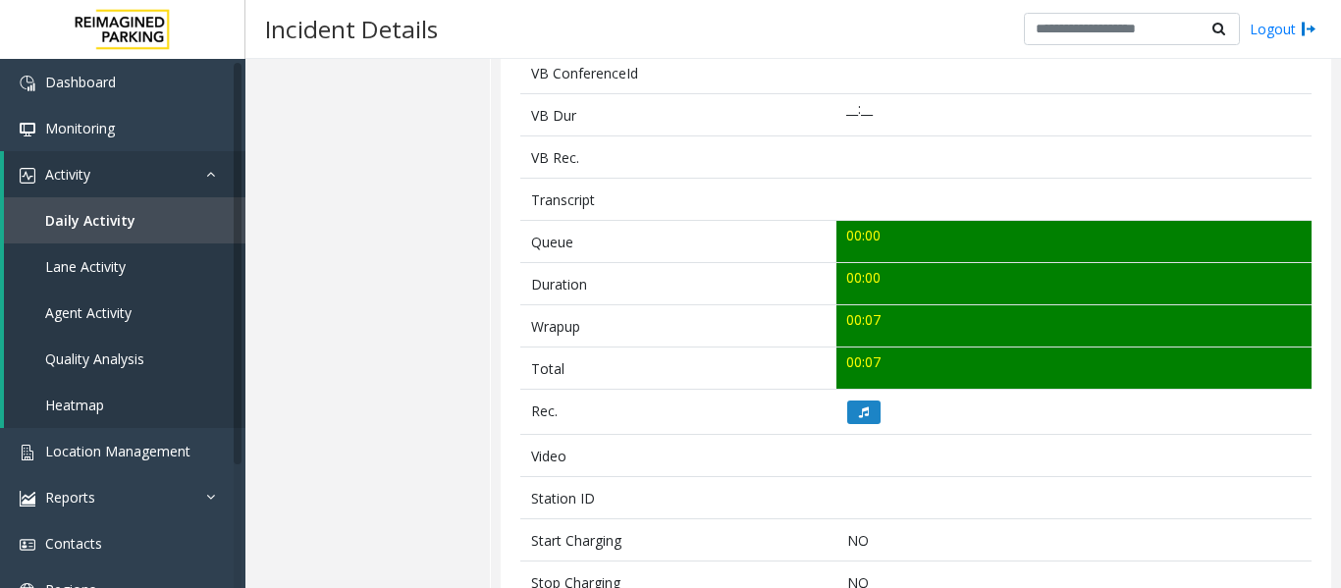
scroll to position [786, 0]
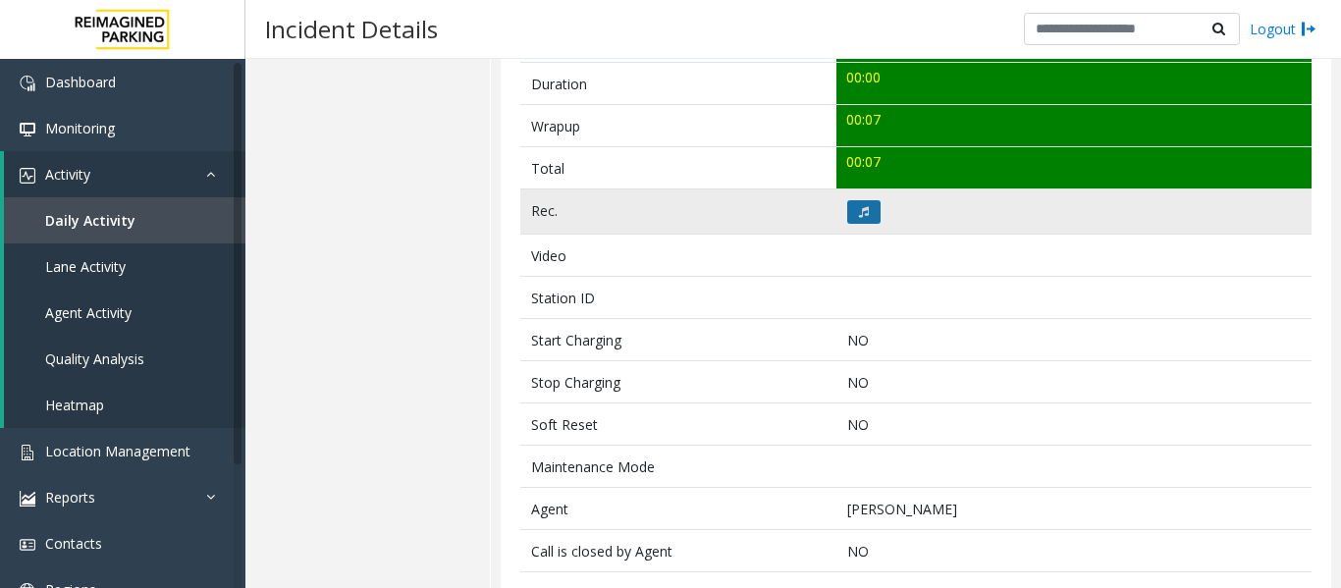
click at [867, 200] on button at bounding box center [864, 212] width 33 height 24
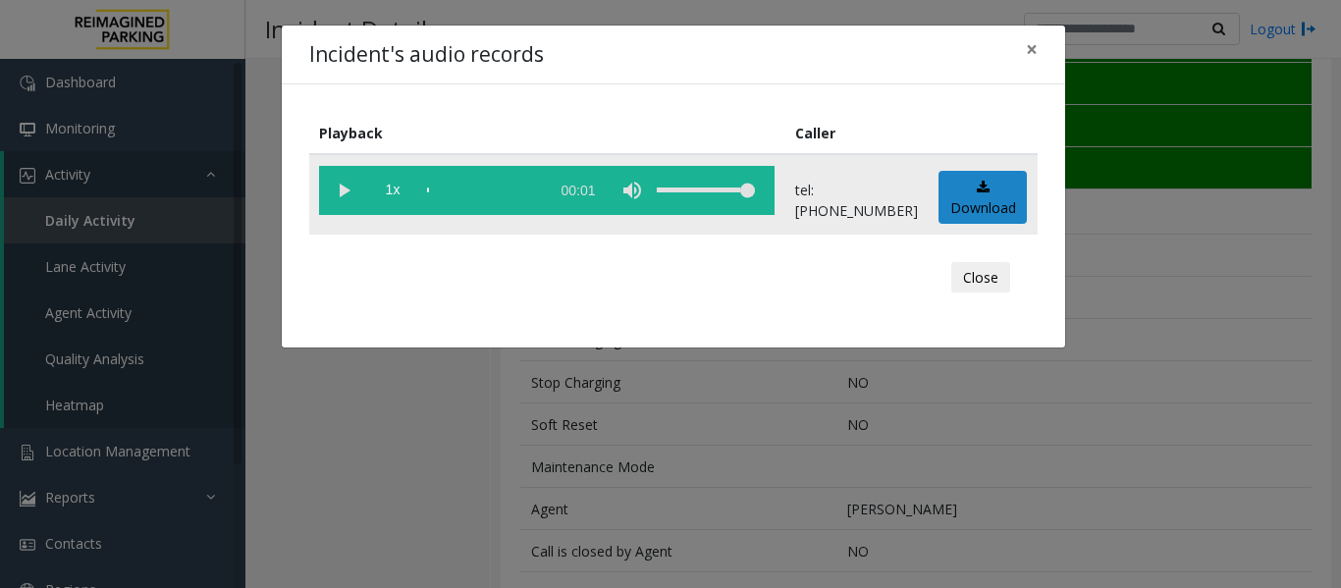
click at [338, 188] on vg-play-pause at bounding box center [343, 190] width 49 height 49
click at [988, 273] on button "Close" at bounding box center [981, 277] width 59 height 31
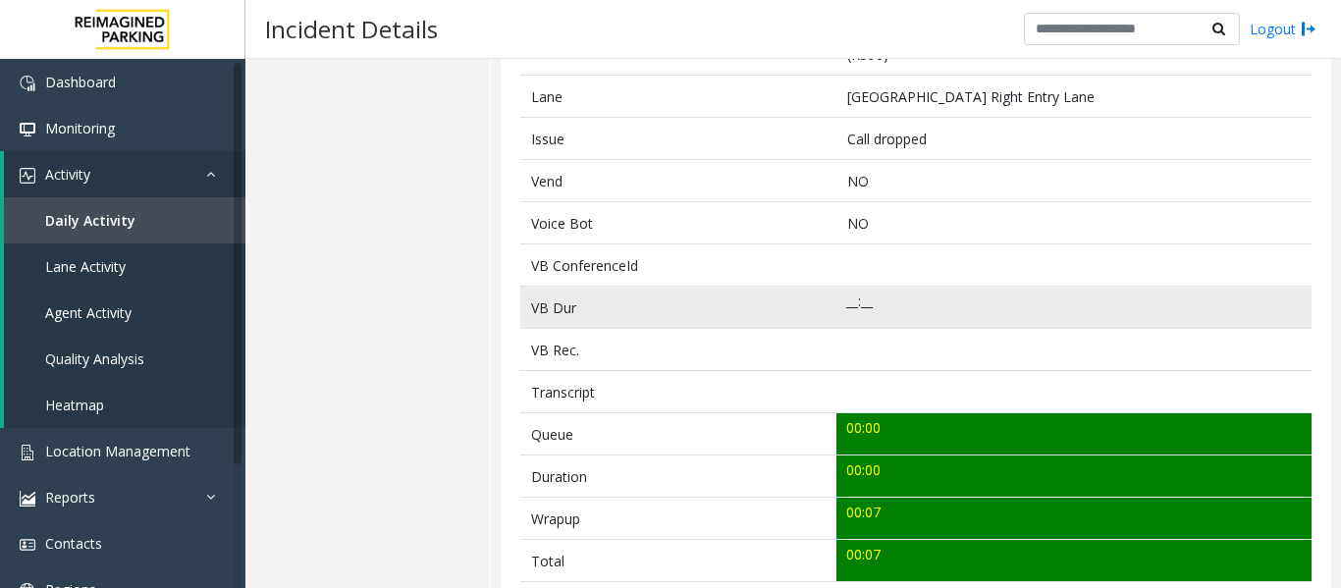
scroll to position [98, 0]
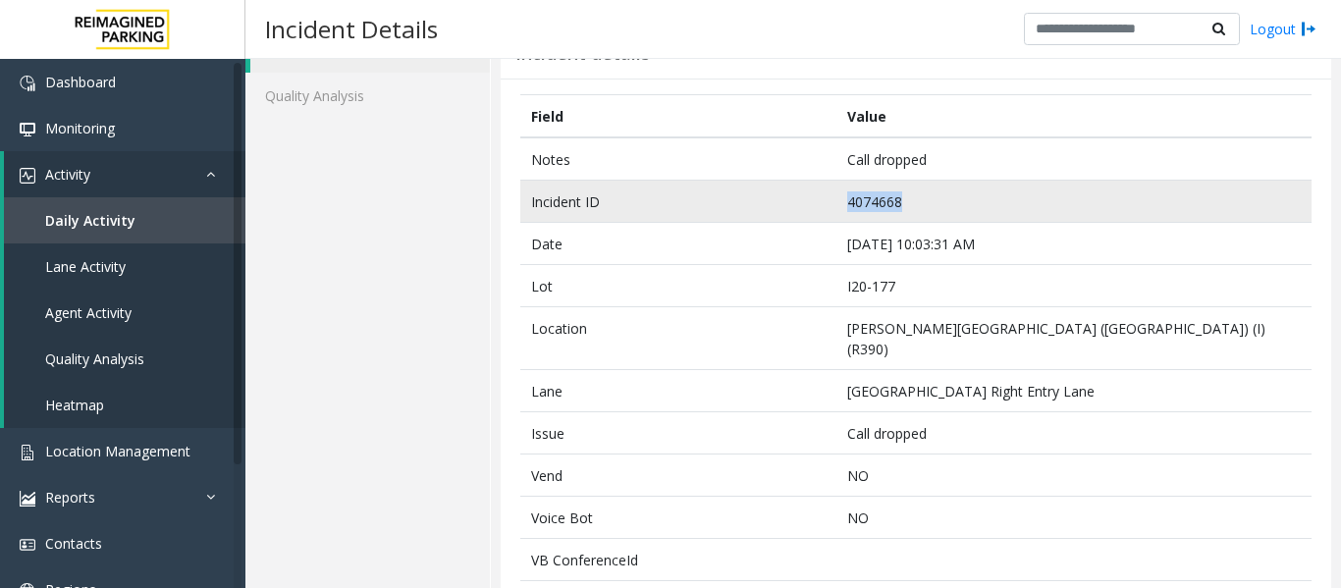
drag, startPoint x: 907, startPoint y: 197, endPoint x: 756, endPoint y: 192, distance: 151.4
click at [756, 192] on tr "Incident ID 4074668" at bounding box center [916, 202] width 792 height 42
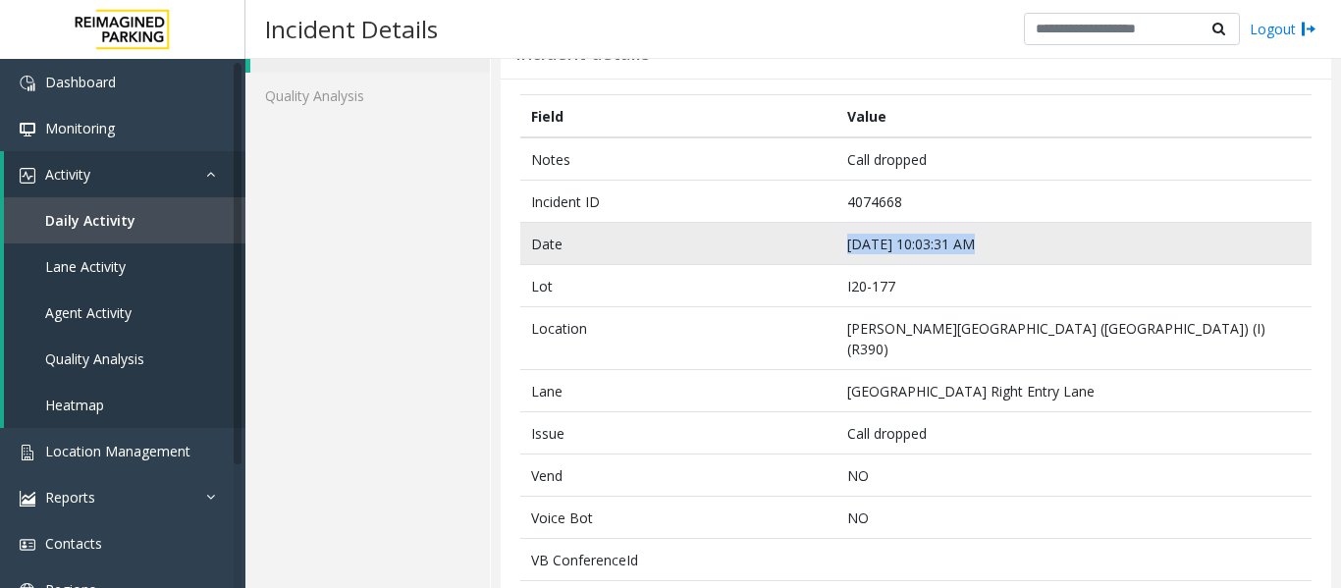
drag, startPoint x: 981, startPoint y: 243, endPoint x: 760, endPoint y: 245, distance: 221.0
click at [760, 245] on tr "Date [DATE] 10:03:31 AM" at bounding box center [916, 244] width 792 height 42
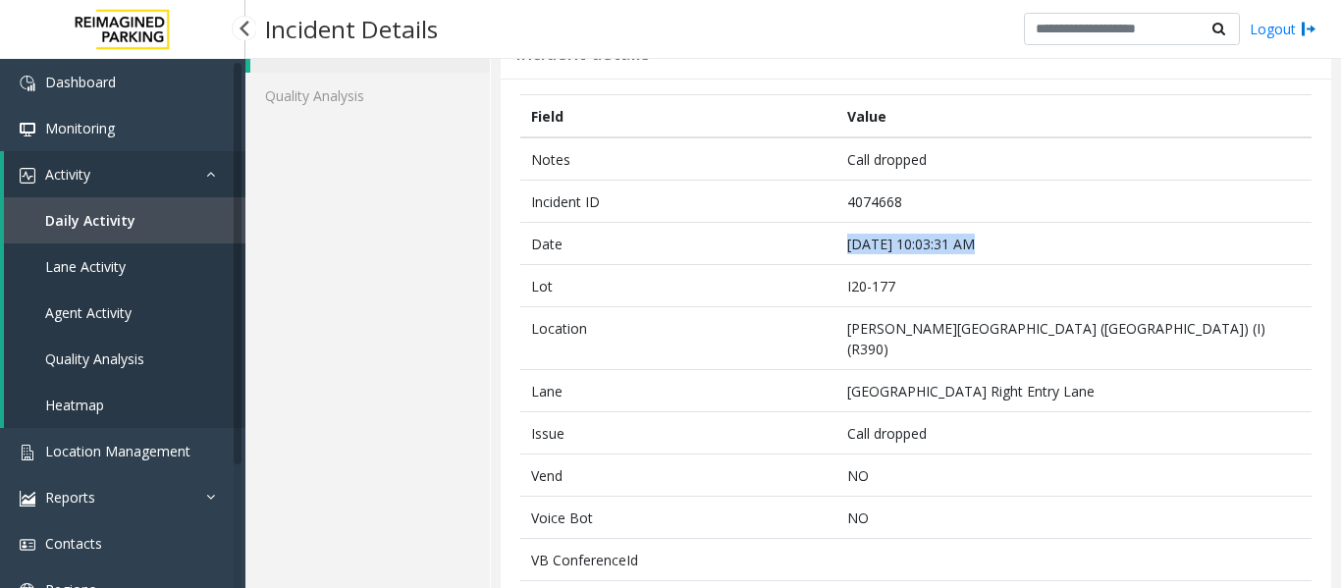
click at [163, 326] on link "Agent Activity" at bounding box center [125, 313] width 242 height 46
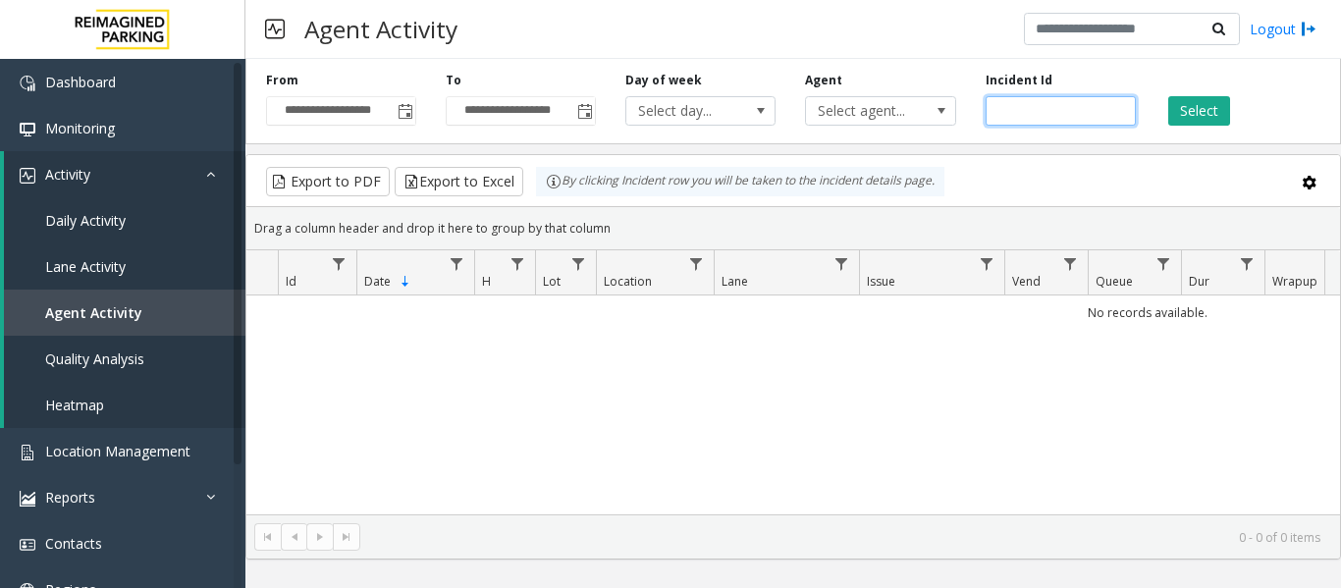
click at [1041, 117] on input "number" at bounding box center [1061, 110] width 150 height 29
paste input "*******"
type input "*******"
click at [1162, 104] on div "Select" at bounding box center [1241, 99] width 180 height 54
click at [1184, 102] on button "Select" at bounding box center [1200, 110] width 62 height 29
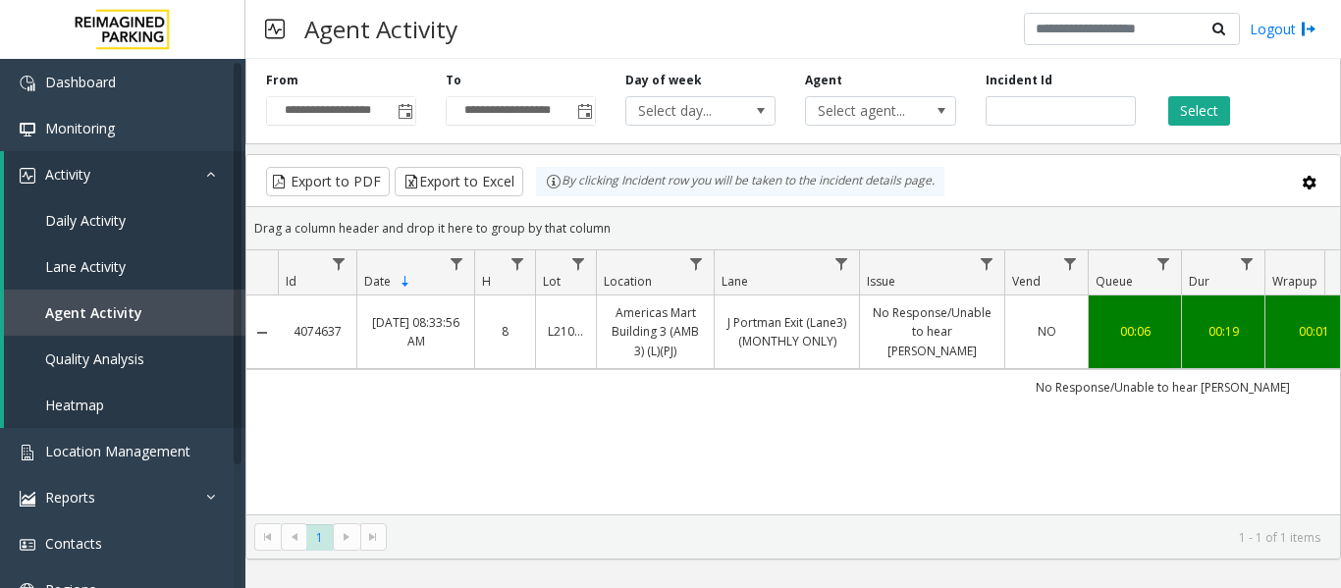
click at [933, 345] on link "No Response/Unable to hear [PERSON_NAME]" at bounding box center [932, 331] width 121 height 57
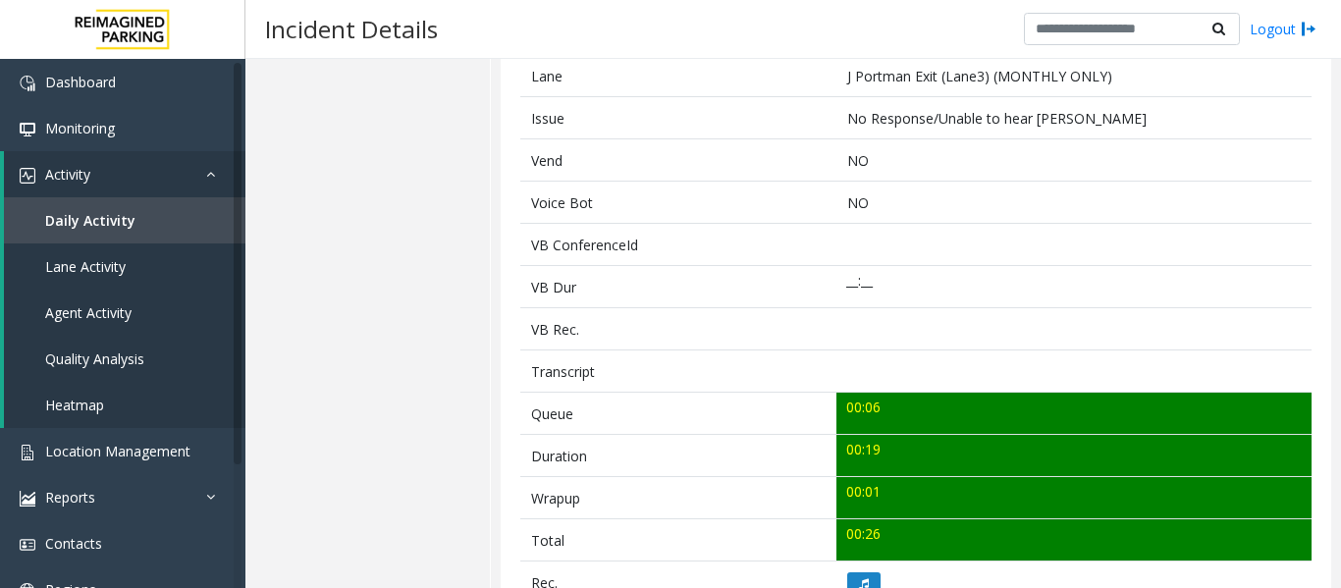
scroll to position [786, 0]
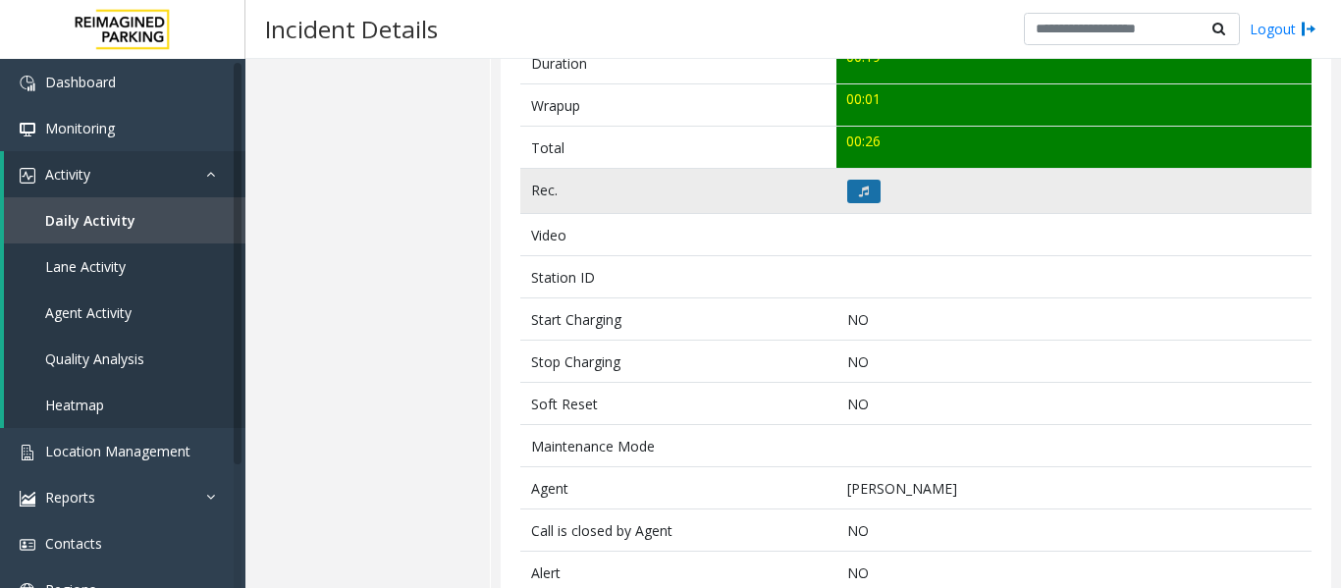
click at [848, 184] on button at bounding box center [864, 192] width 33 height 24
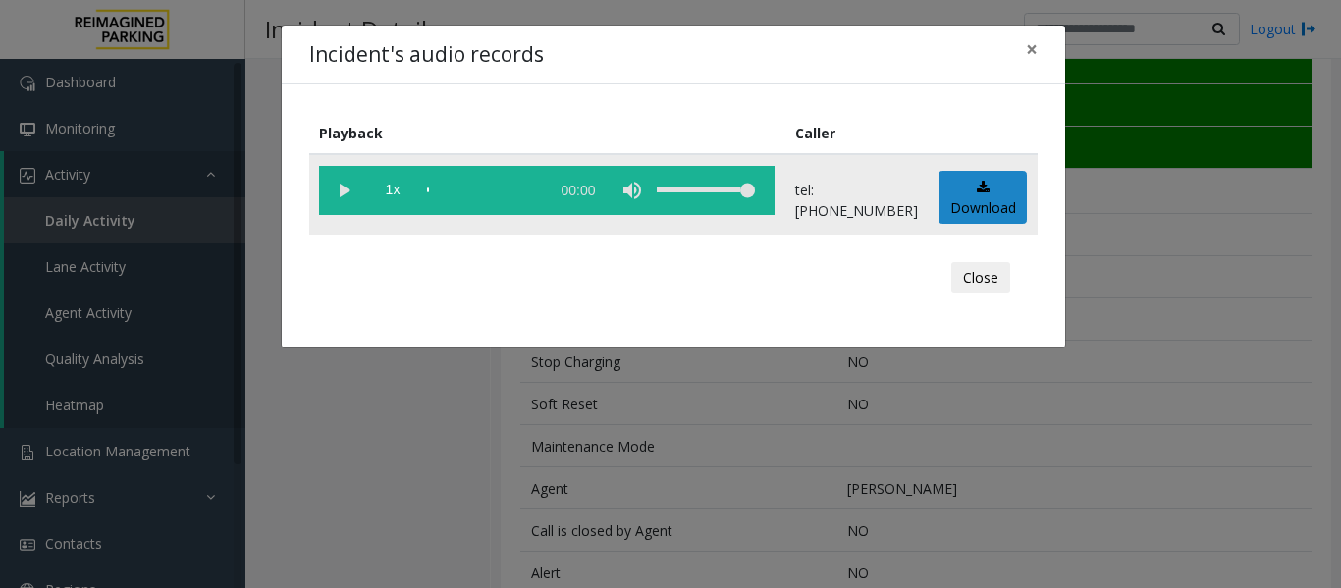
click at [342, 196] on vg-play-pause at bounding box center [343, 190] width 49 height 49
click at [430, 186] on div "scrub bar" at bounding box center [483, 190] width 112 height 49
click at [347, 192] on vg-play-pause at bounding box center [343, 190] width 49 height 49
click at [425, 192] on vg-controls "1x 00:21" at bounding box center [547, 190] width 456 height 49
click at [429, 192] on div "scrub bar" at bounding box center [483, 190] width 112 height 49
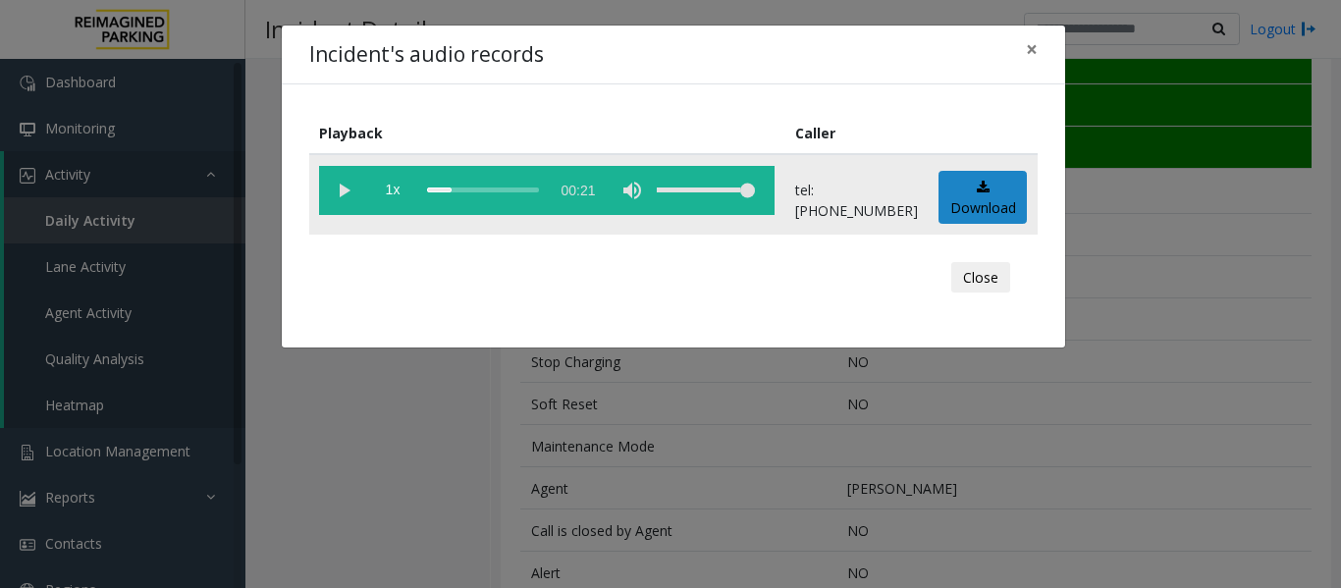
click at [429, 186] on div "scrub bar" at bounding box center [483, 190] width 112 height 49
drag, startPoint x: 446, startPoint y: 190, endPoint x: 361, endPoint y: 186, distance: 84.5
click at [368, 182] on vg-controls "1x 00:21" at bounding box center [547, 190] width 456 height 49
click at [351, 191] on vg-play-pause at bounding box center [343, 190] width 49 height 49
click at [972, 269] on button "Close" at bounding box center [981, 277] width 59 height 31
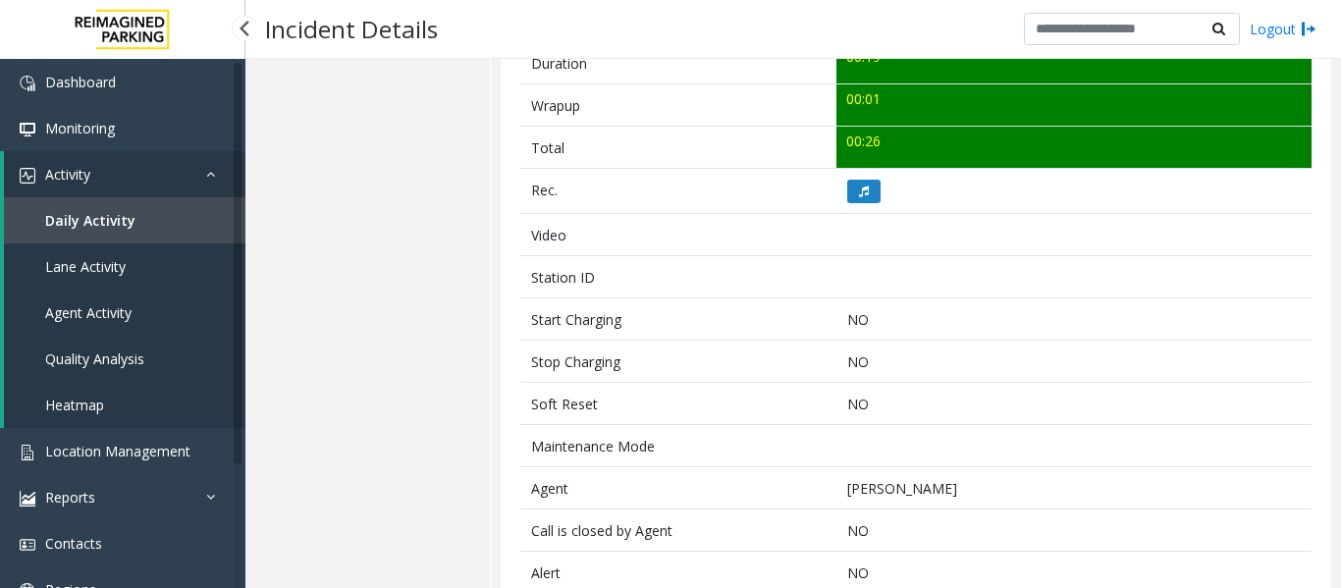
click at [132, 341] on link "Quality Analysis" at bounding box center [125, 359] width 242 height 46
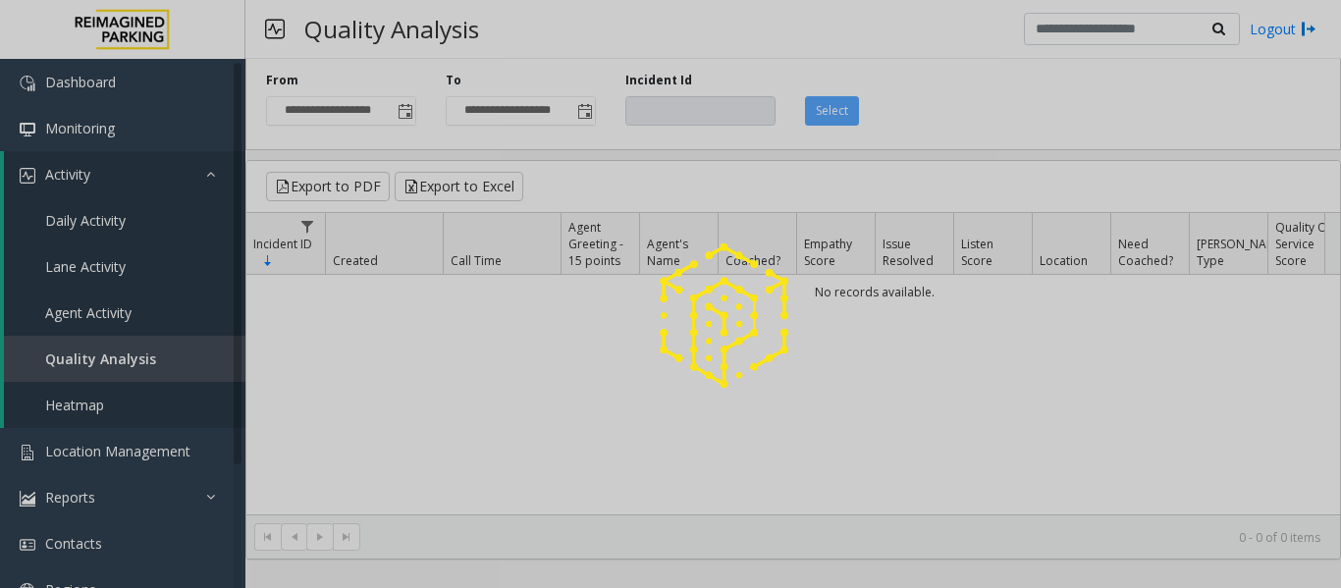
click at [160, 313] on div at bounding box center [670, 294] width 1341 height 588
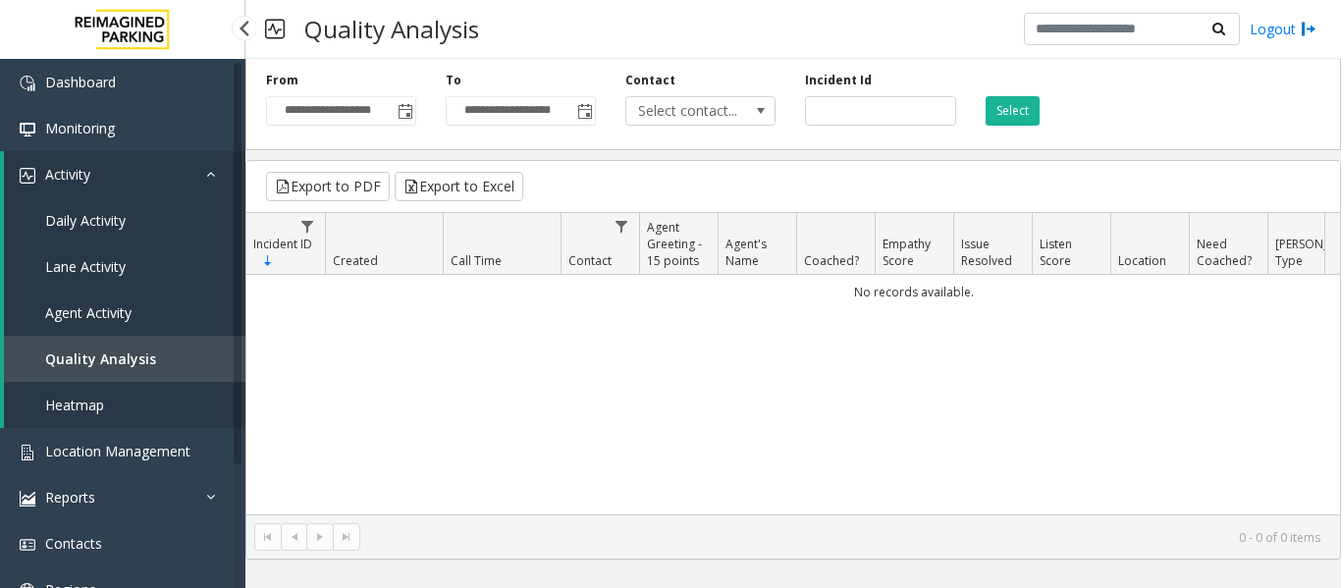
click at [91, 302] on link "Agent Activity" at bounding box center [125, 313] width 242 height 46
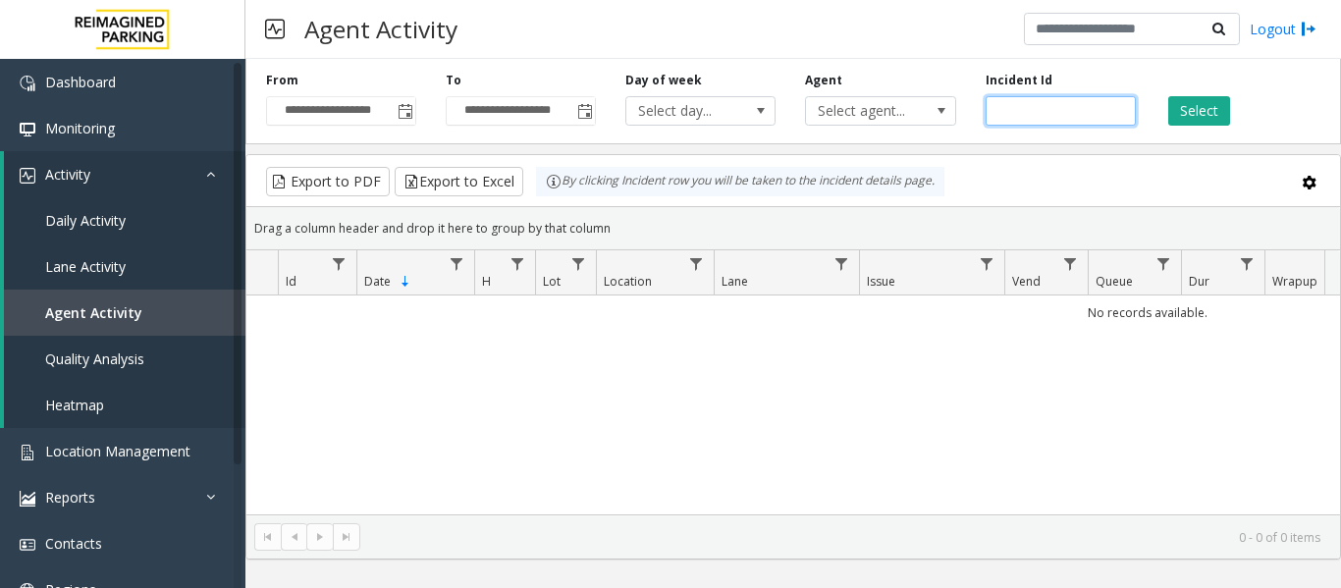
click at [1061, 112] on input "number" at bounding box center [1061, 110] width 150 height 29
paste input "*******"
type input "*******"
click at [1221, 109] on button "Select" at bounding box center [1200, 110] width 62 height 29
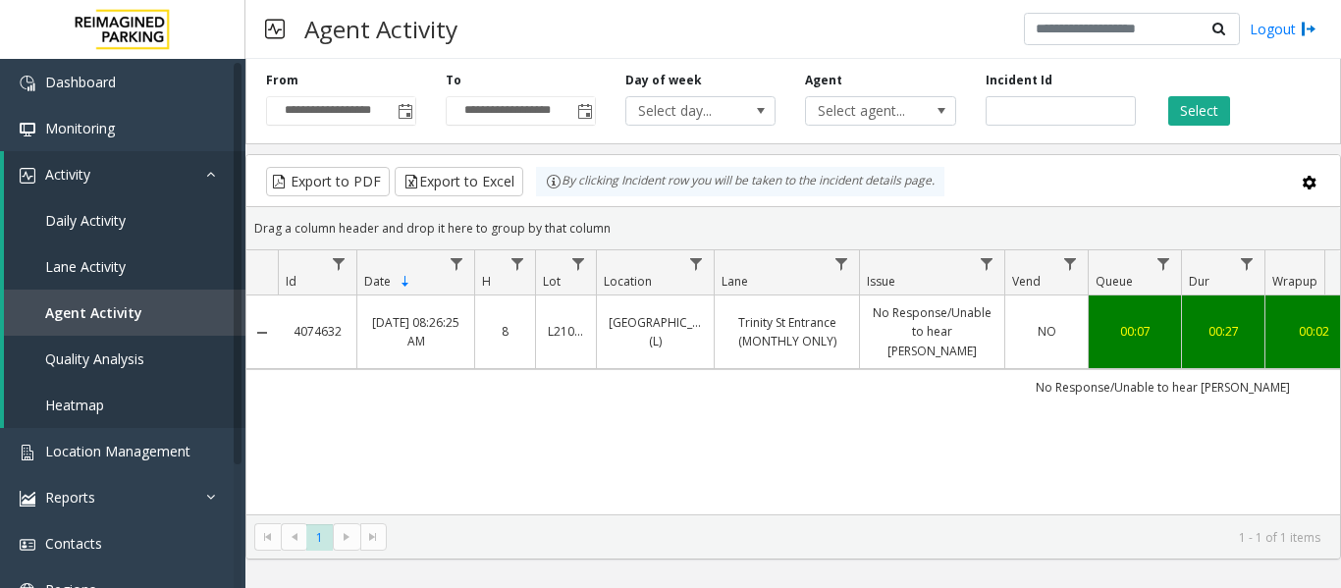
click at [927, 303] on link "No Response/Unable to hear [PERSON_NAME]" at bounding box center [932, 331] width 121 height 57
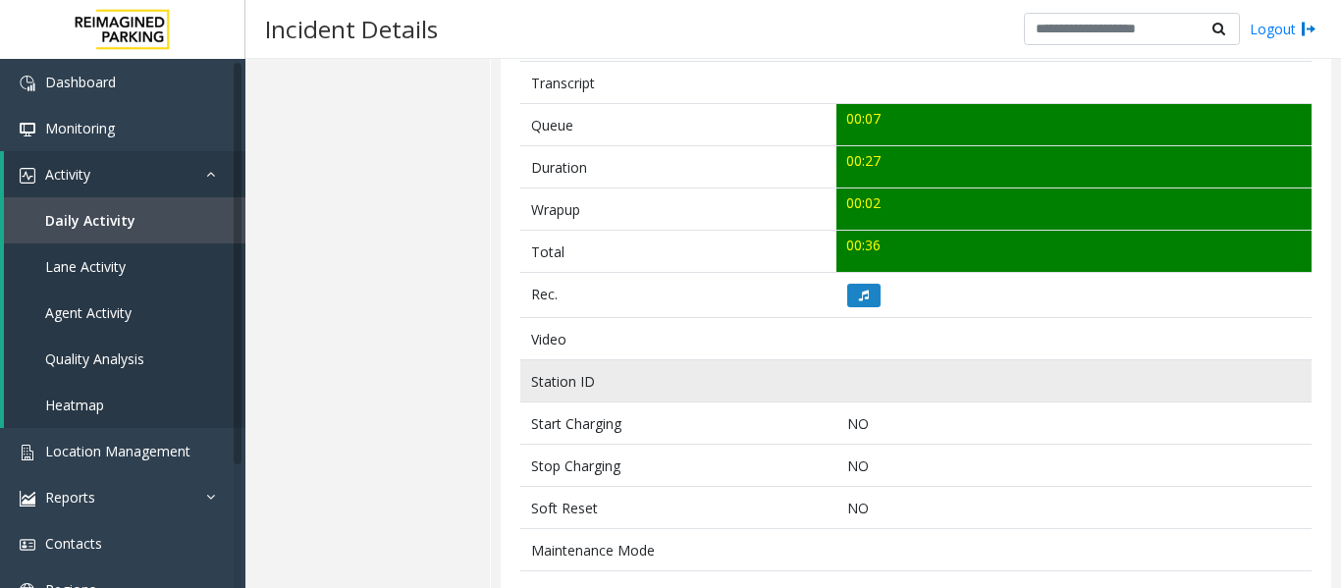
scroll to position [687, 0]
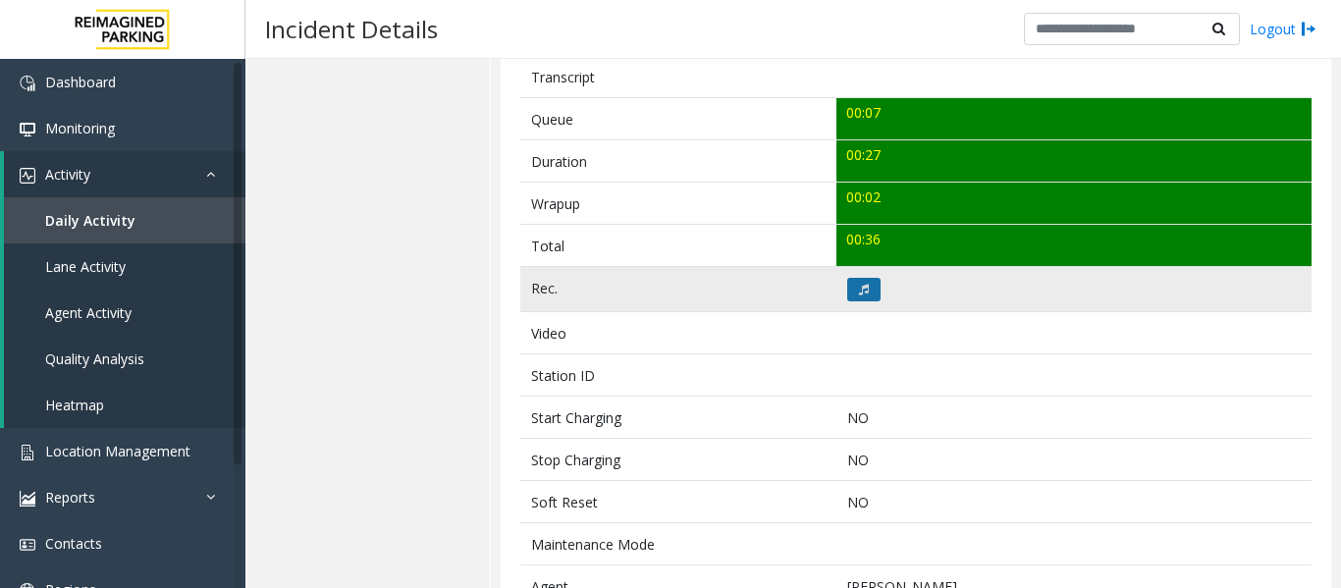
click at [859, 292] on icon at bounding box center [864, 290] width 10 height 12
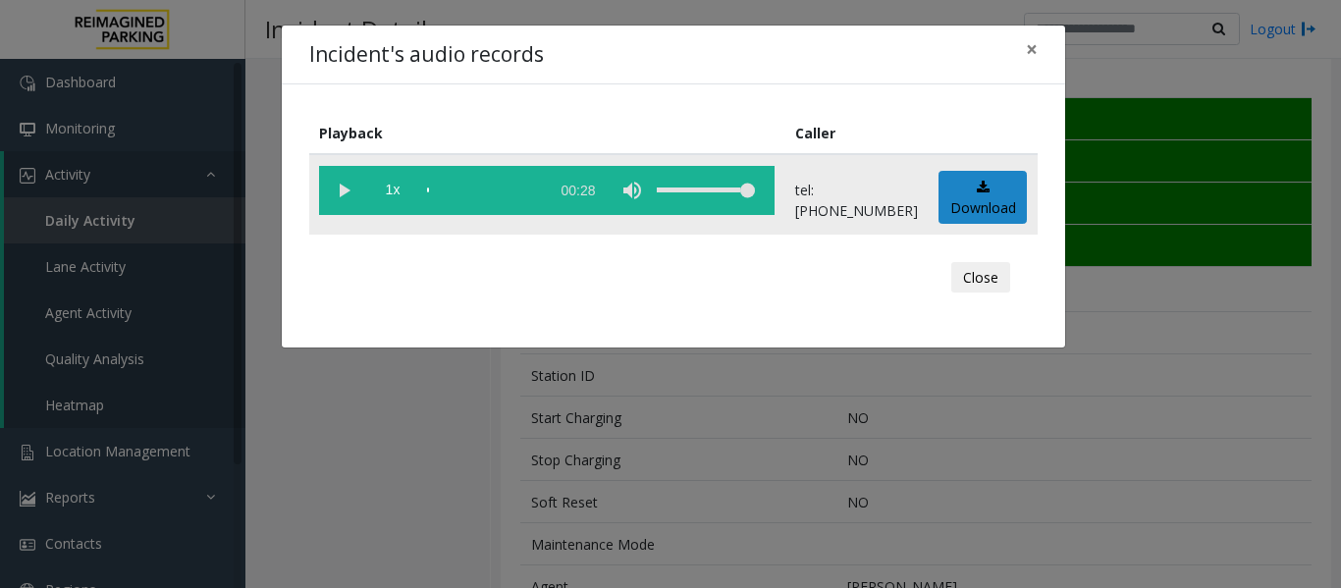
click at [353, 189] on vg-play-pause at bounding box center [343, 190] width 49 height 49
click at [984, 292] on button "Close" at bounding box center [981, 277] width 59 height 31
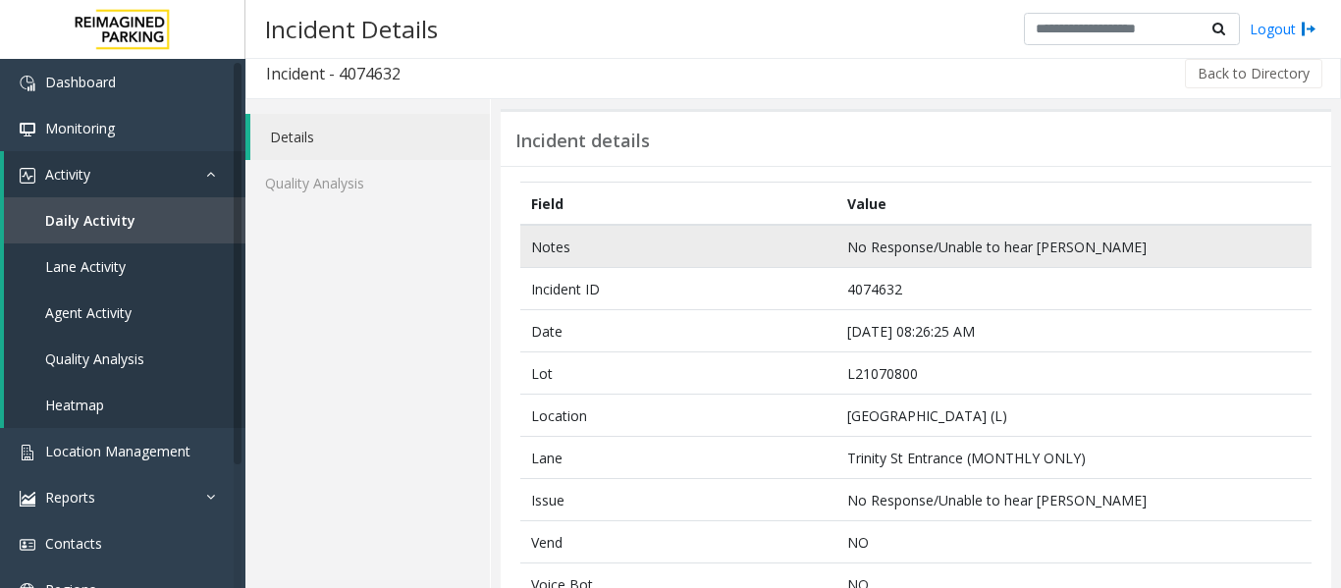
scroll to position [0, 0]
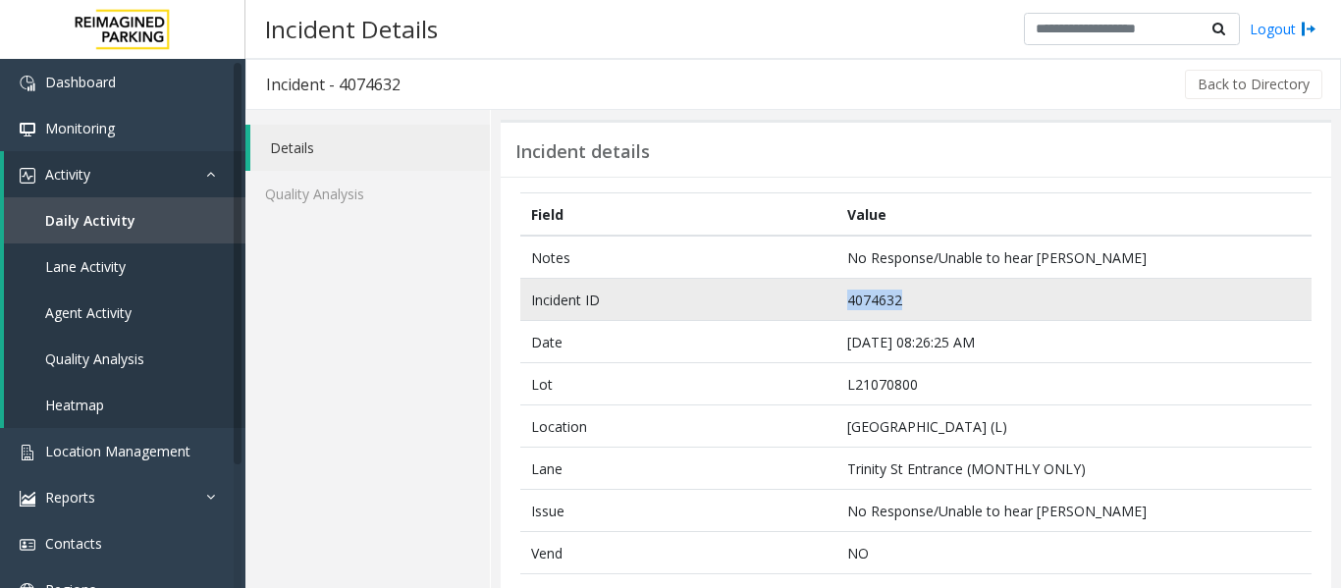
drag, startPoint x: 913, startPoint y: 302, endPoint x: 735, endPoint y: 300, distance: 178.8
click at [735, 300] on tr "Incident ID 4074632" at bounding box center [916, 300] width 792 height 42
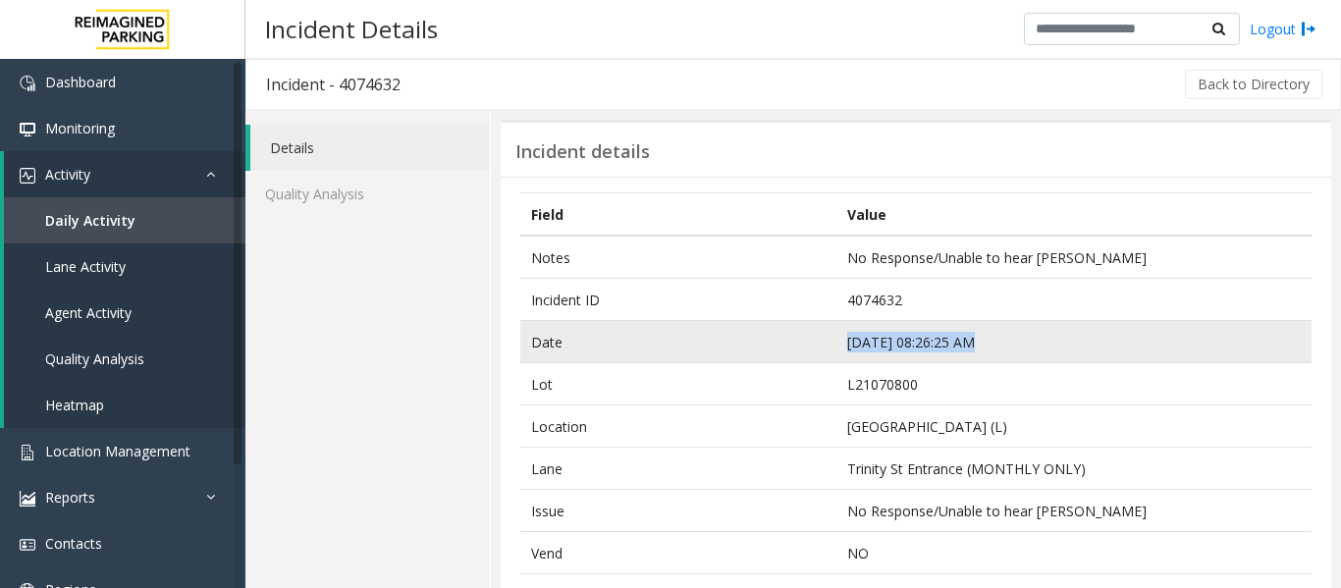
drag, startPoint x: 980, startPoint y: 348, endPoint x: 616, endPoint y: 336, distance: 364.5
click at [616, 336] on tr "Date [DATE] 08:26:25 AM" at bounding box center [916, 342] width 792 height 42
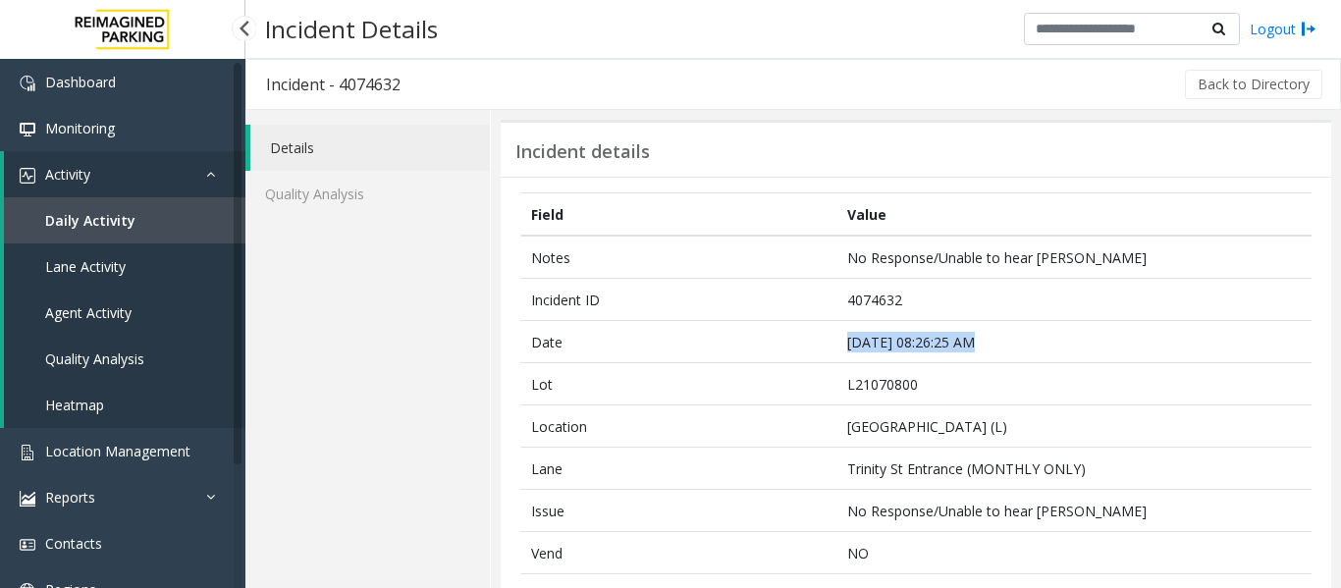
click at [50, 309] on span "Agent Activity" at bounding box center [88, 312] width 86 height 19
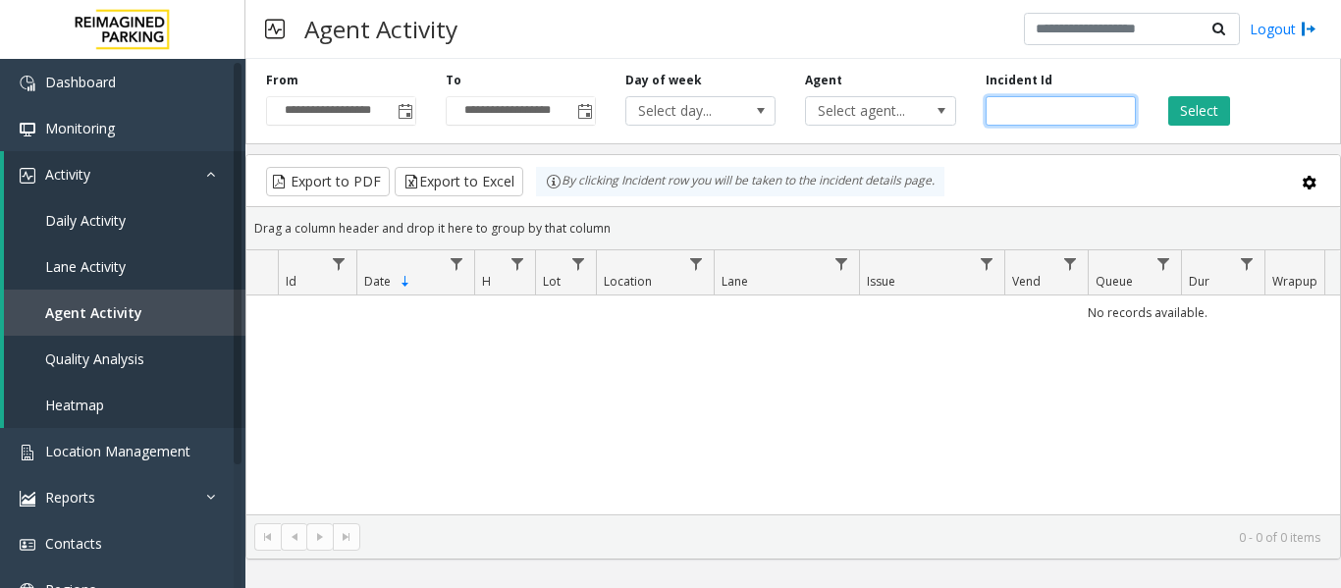
click at [1055, 119] on input "number" at bounding box center [1061, 110] width 150 height 29
paste input "*******"
type input "*******"
click at [1206, 111] on button "Select" at bounding box center [1200, 110] width 62 height 29
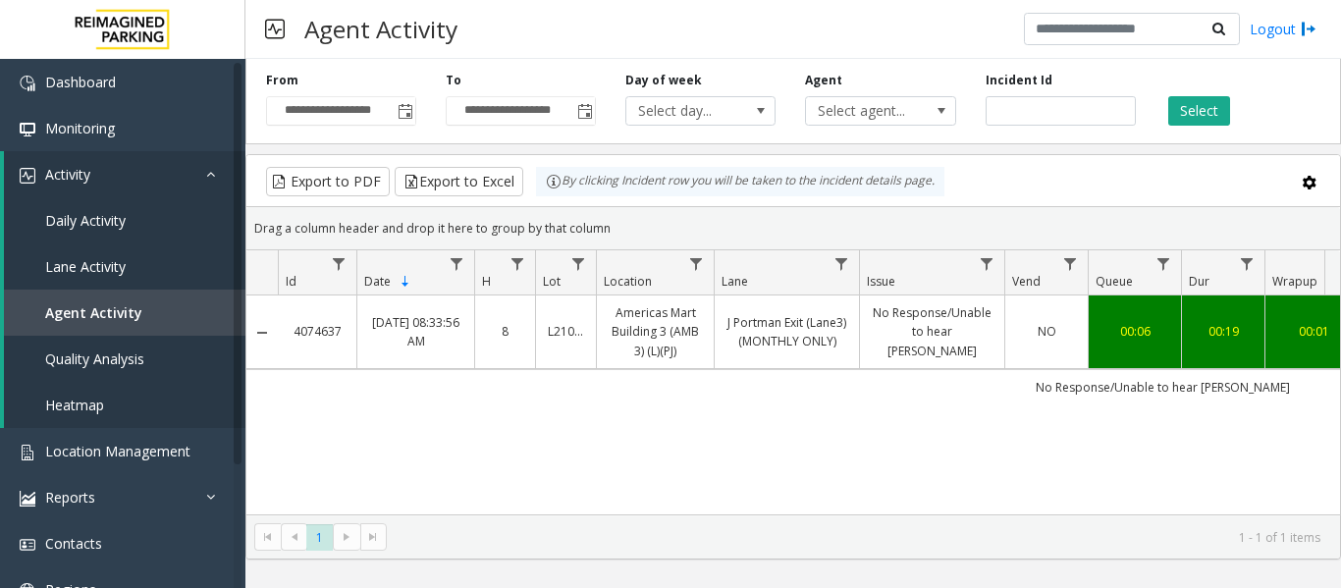
click at [879, 337] on link "No Response/Unable to hear [PERSON_NAME]" at bounding box center [932, 331] width 121 height 57
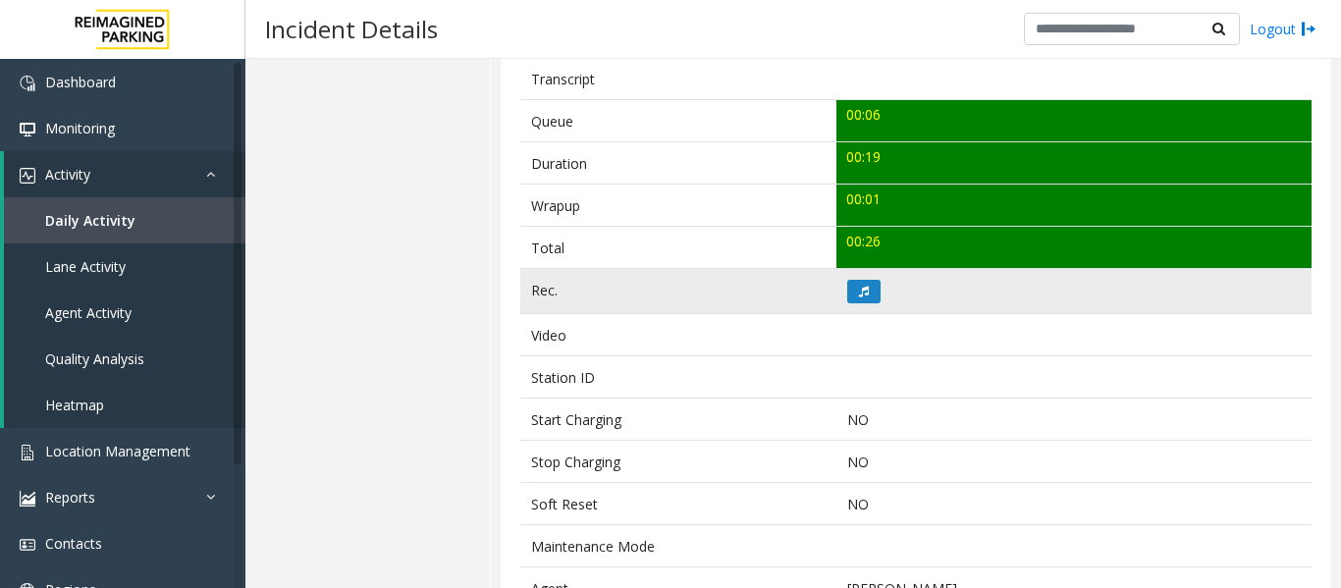
scroll to position [687, 0]
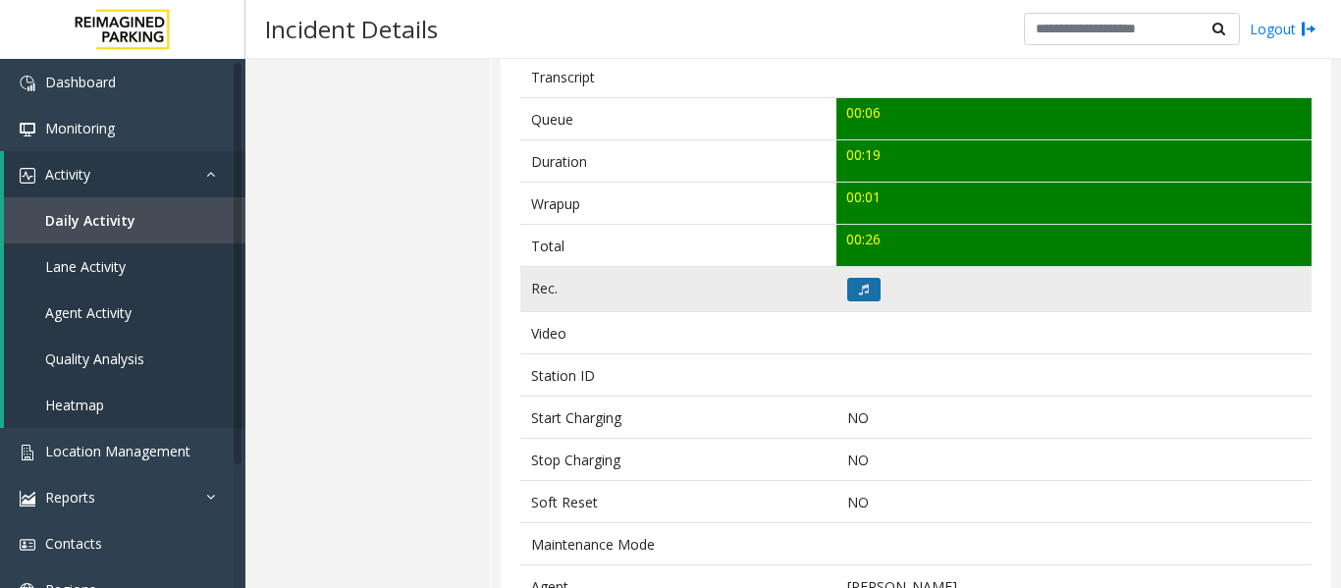
click at [861, 290] on icon at bounding box center [864, 290] width 10 height 12
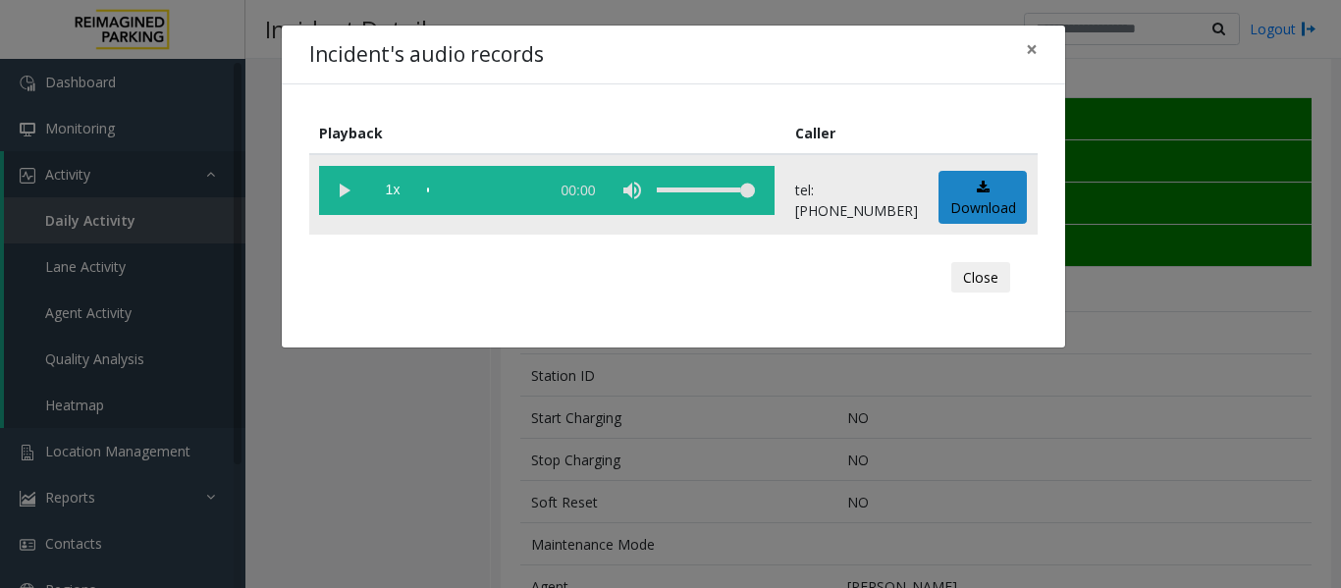
click at [334, 192] on vg-play-pause at bounding box center [343, 190] width 49 height 49
click at [964, 267] on button "Close" at bounding box center [981, 277] width 59 height 31
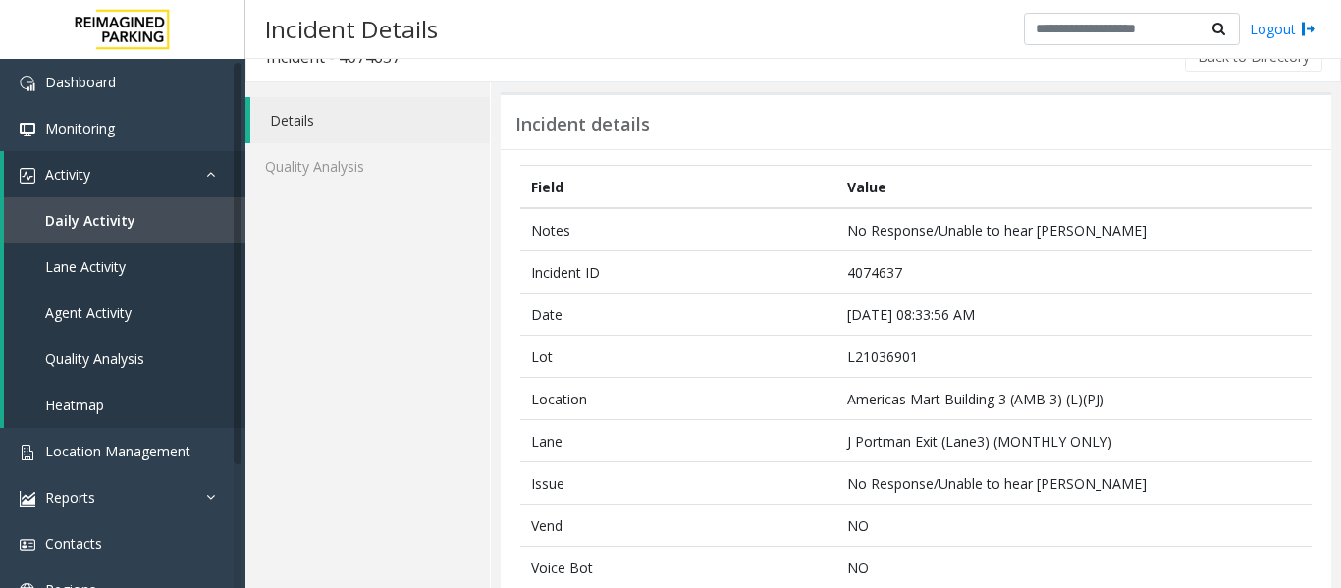
scroll to position [0, 0]
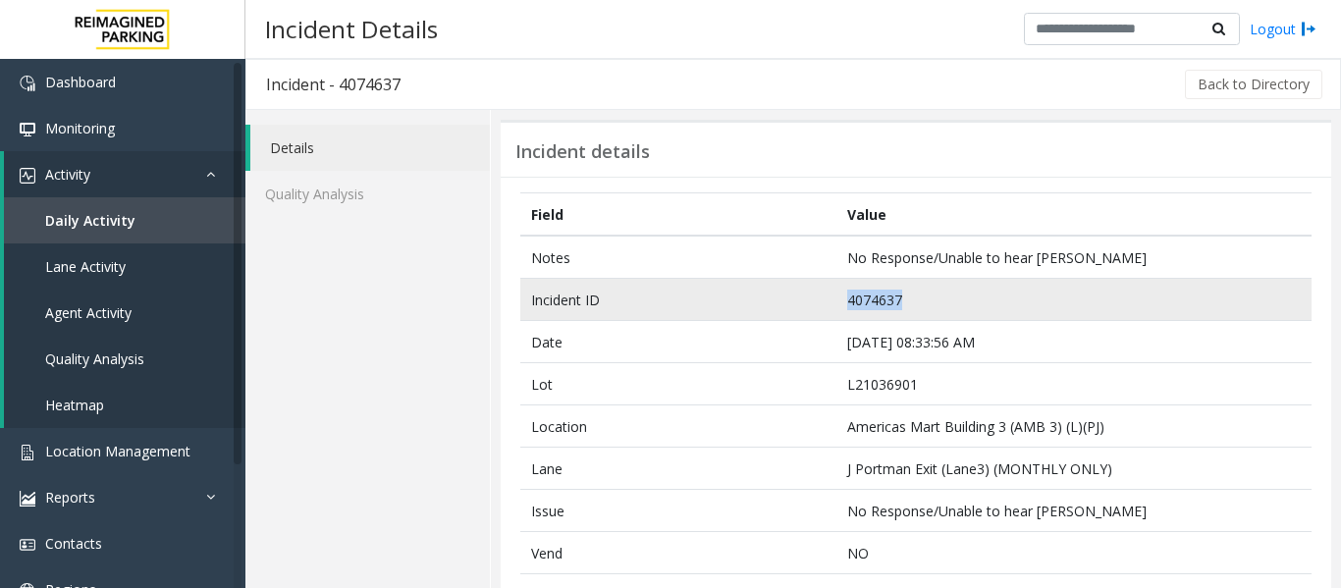
drag, startPoint x: 922, startPoint y: 291, endPoint x: 795, endPoint y: 296, distance: 126.8
click at [795, 296] on tr "Incident ID 4074637" at bounding box center [916, 300] width 792 height 42
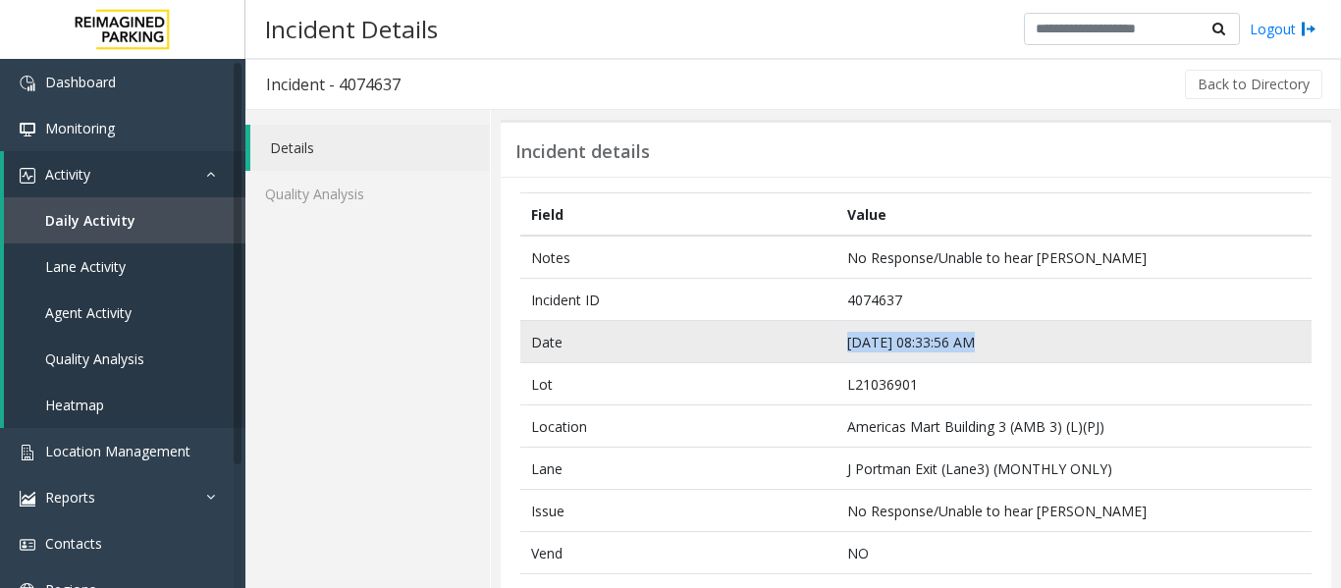
drag, startPoint x: 967, startPoint y: 346, endPoint x: 825, endPoint y: 350, distance: 142.5
click at [825, 350] on tr "Date [DATE] 08:33:56 AM" at bounding box center [916, 342] width 792 height 42
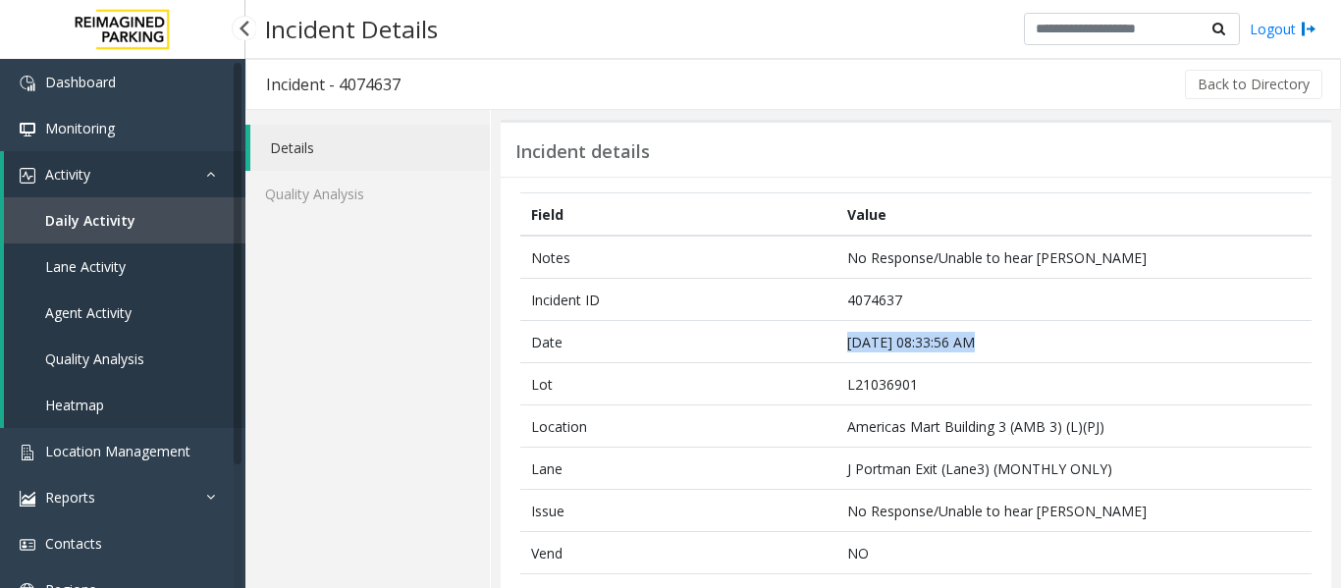
click at [131, 317] on span "Agent Activity" at bounding box center [88, 312] width 86 height 19
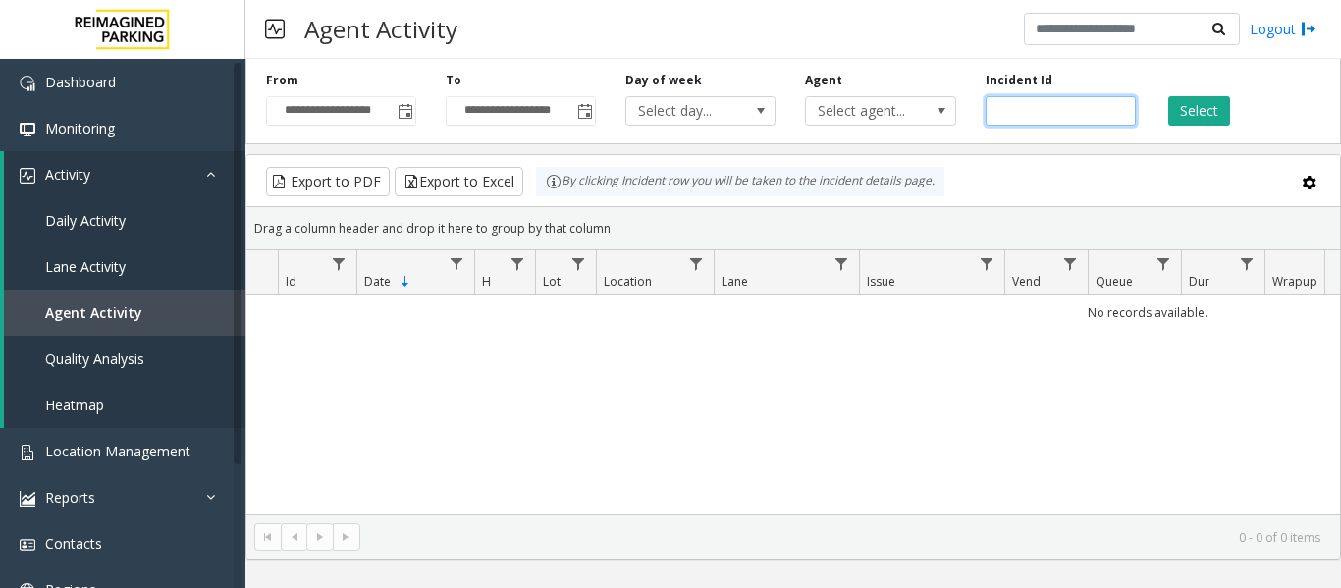
click at [1023, 111] on input "number" at bounding box center [1061, 110] width 150 height 29
paste input "*******"
type input "*******"
click at [1171, 116] on button "Select" at bounding box center [1200, 110] width 62 height 29
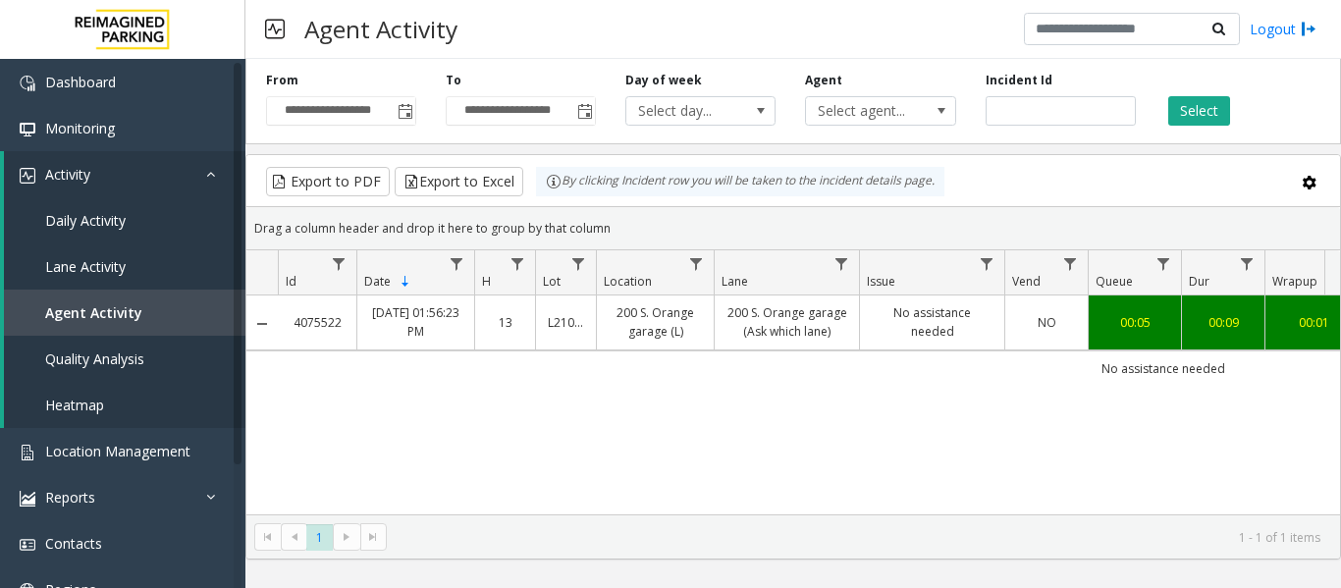
click at [817, 349] on td "200 S. Orange garage (Ask which lane)" at bounding box center [786, 323] width 145 height 54
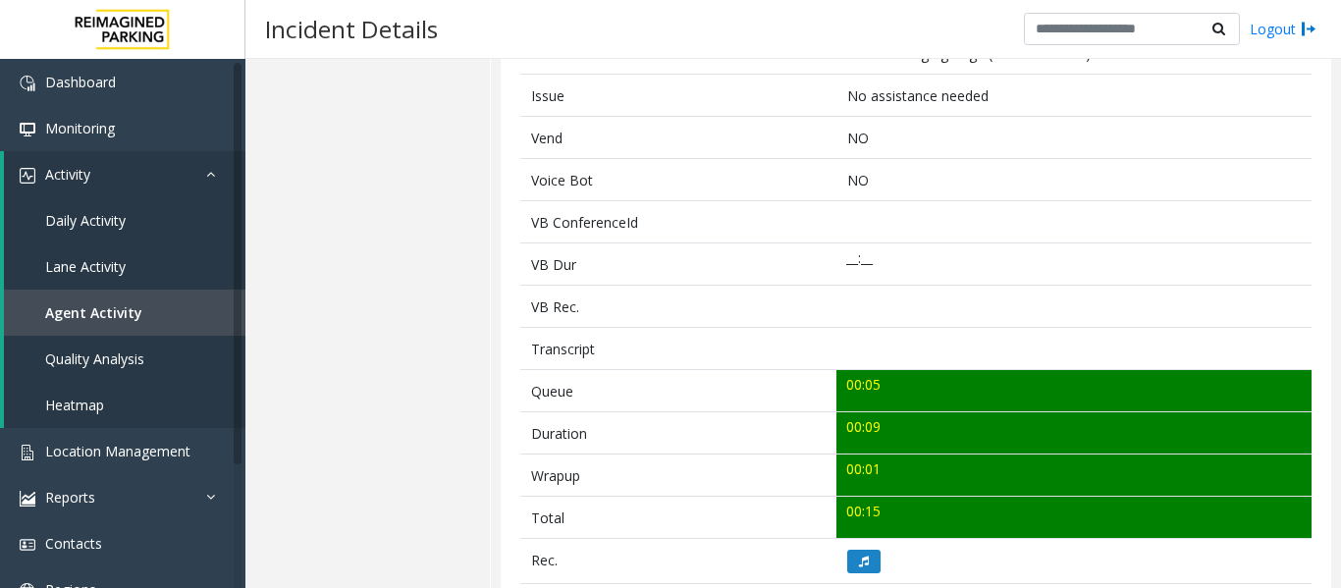
scroll to position [589, 0]
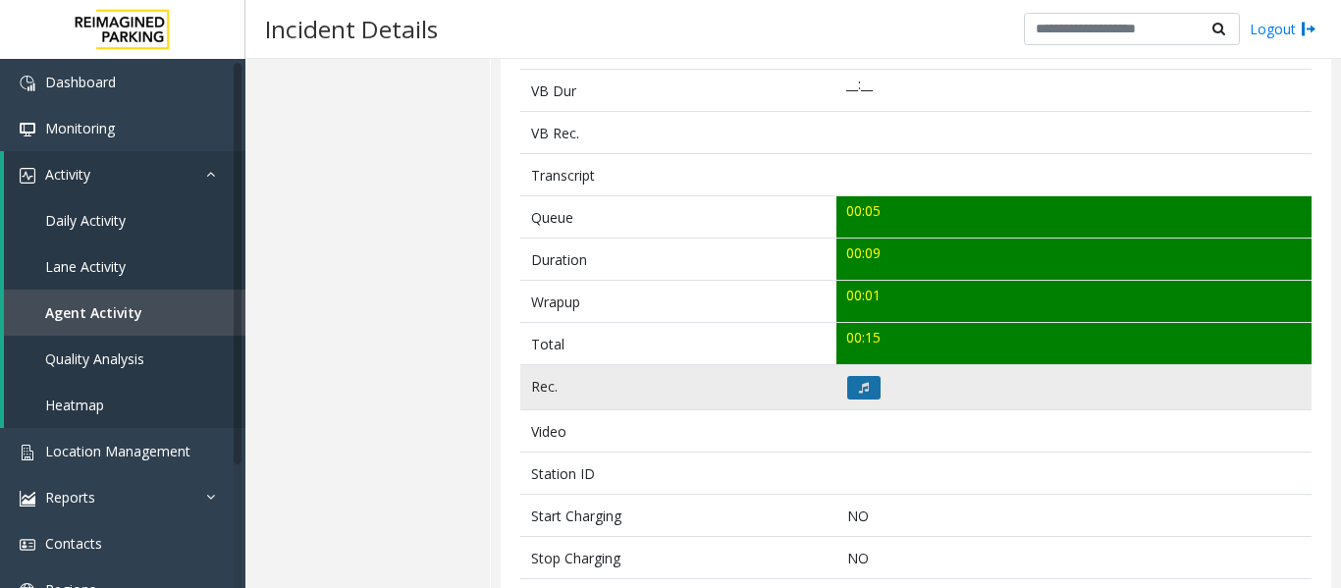
click at [848, 391] on button at bounding box center [864, 388] width 33 height 24
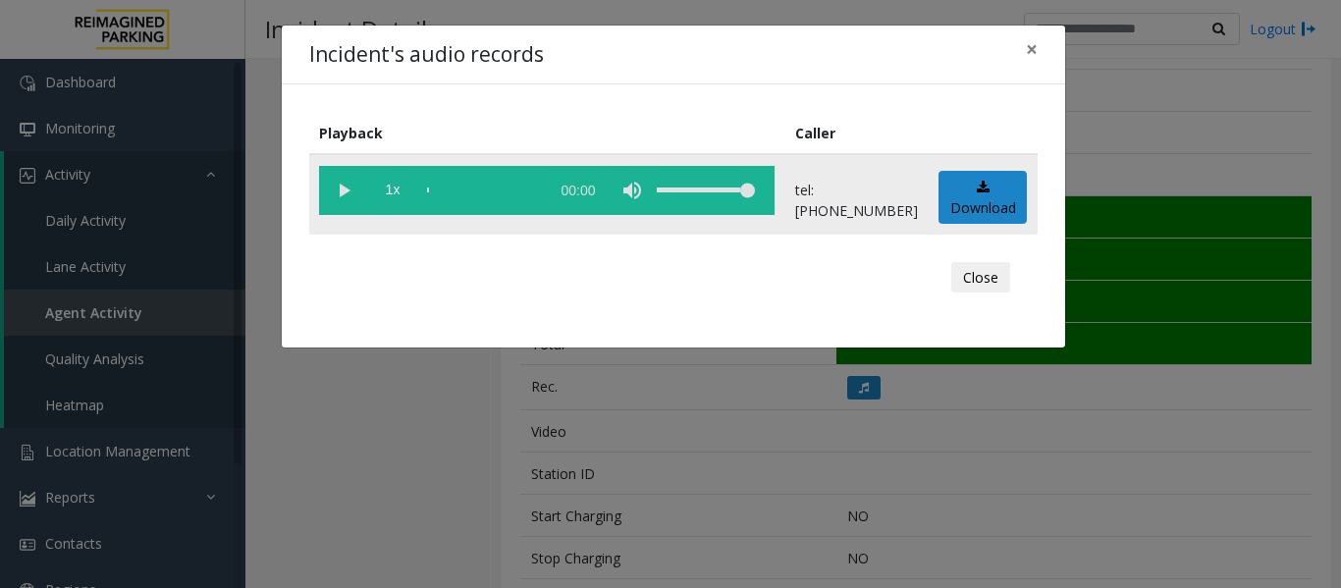
click at [336, 188] on vg-play-pause at bounding box center [343, 190] width 49 height 49
click at [985, 290] on button "Close" at bounding box center [981, 277] width 59 height 31
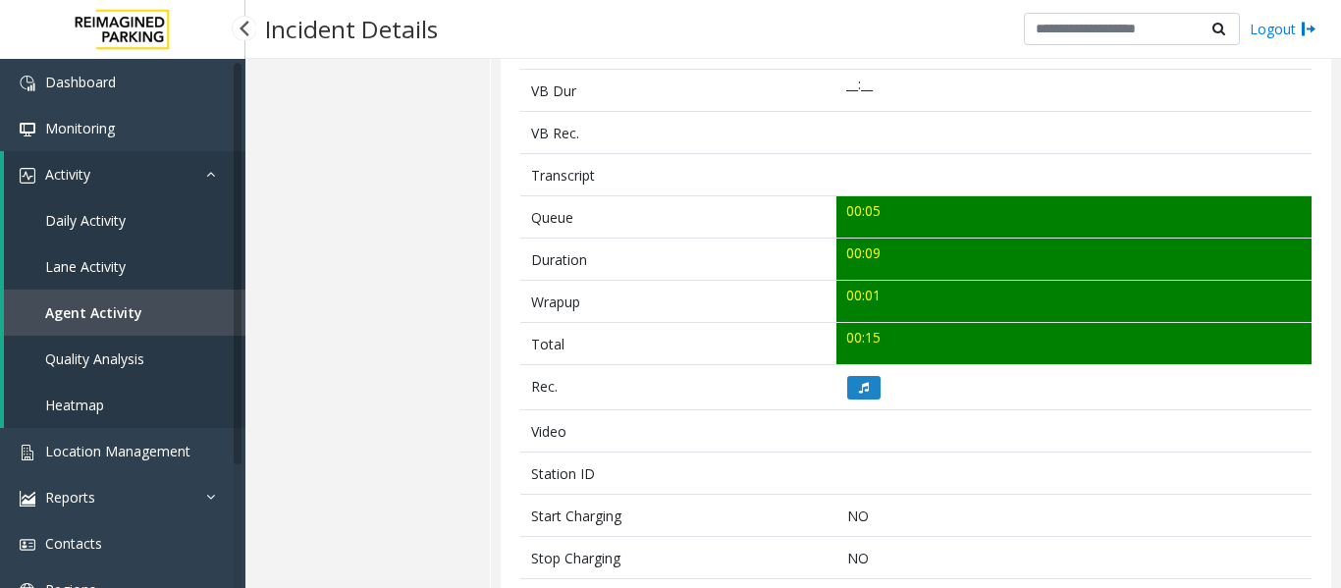
click at [79, 316] on span "Agent Activity" at bounding box center [93, 312] width 97 height 19
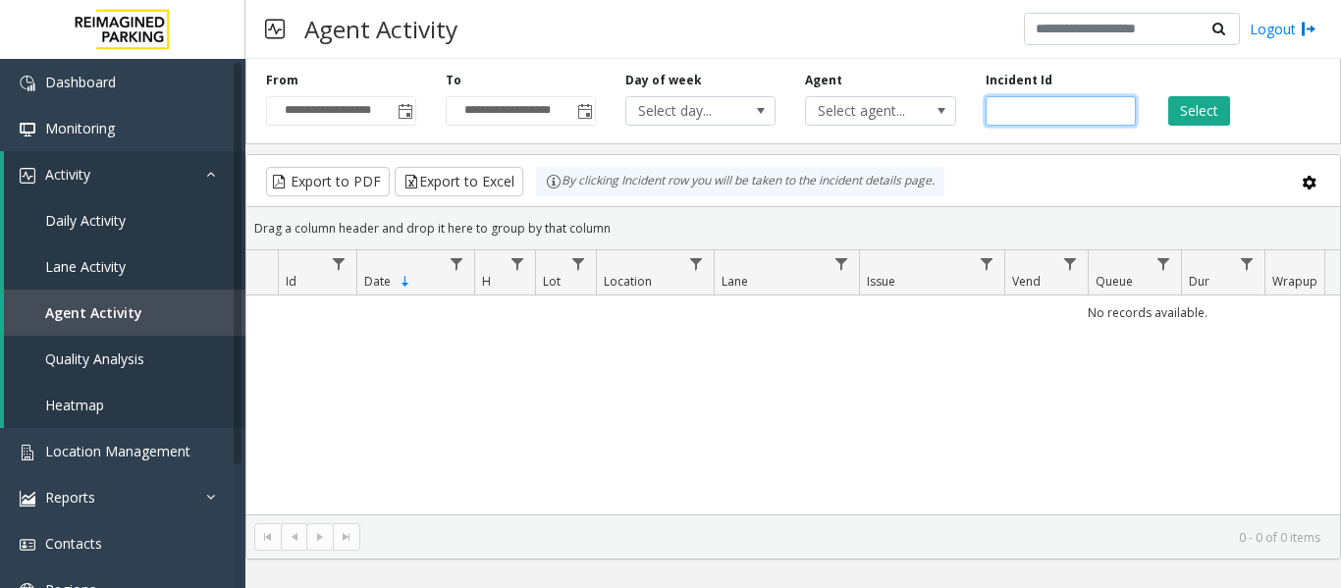
click at [1011, 112] on input "number" at bounding box center [1061, 110] width 150 height 29
paste input "*******"
type input "*******"
click at [1242, 116] on div "Select" at bounding box center [1241, 99] width 180 height 54
click at [1215, 104] on button "Select" at bounding box center [1200, 110] width 62 height 29
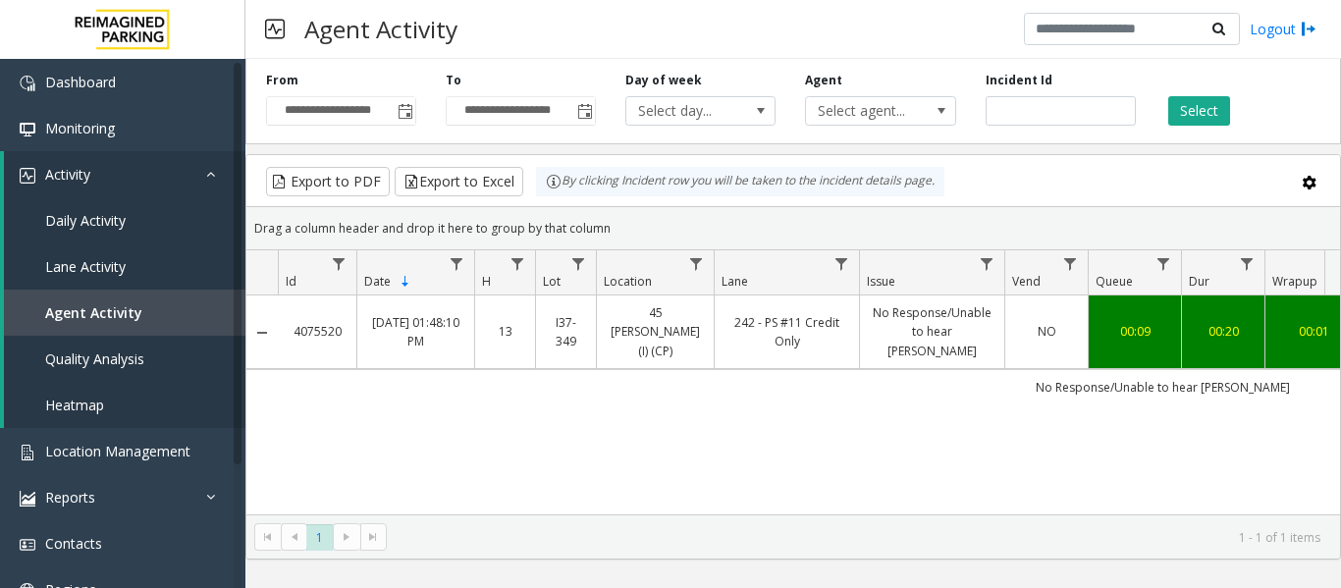
click at [793, 320] on link "242 - PS #11 Credit Only" at bounding box center [787, 331] width 121 height 37
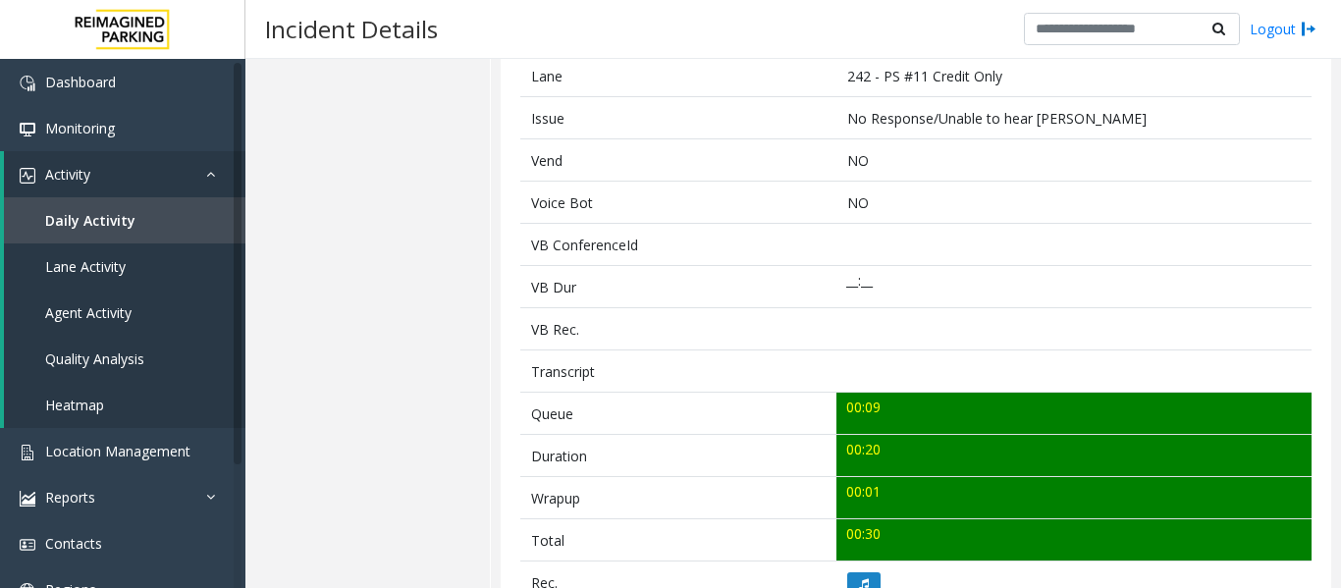
scroll to position [834, 0]
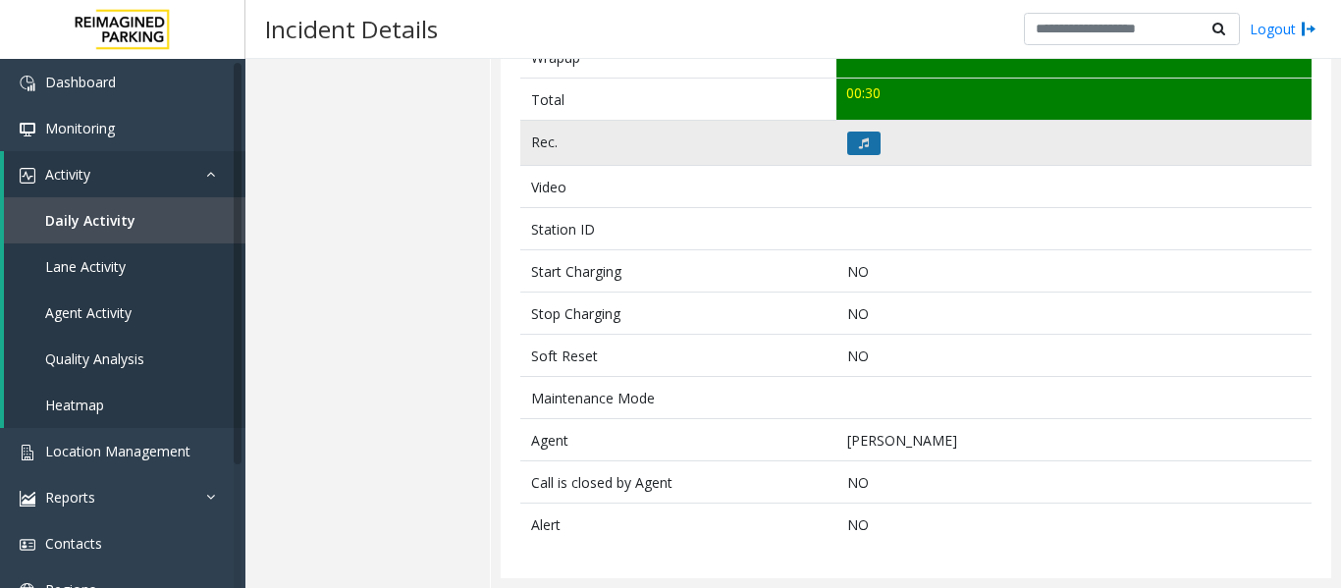
click at [859, 141] on icon at bounding box center [864, 143] width 10 height 12
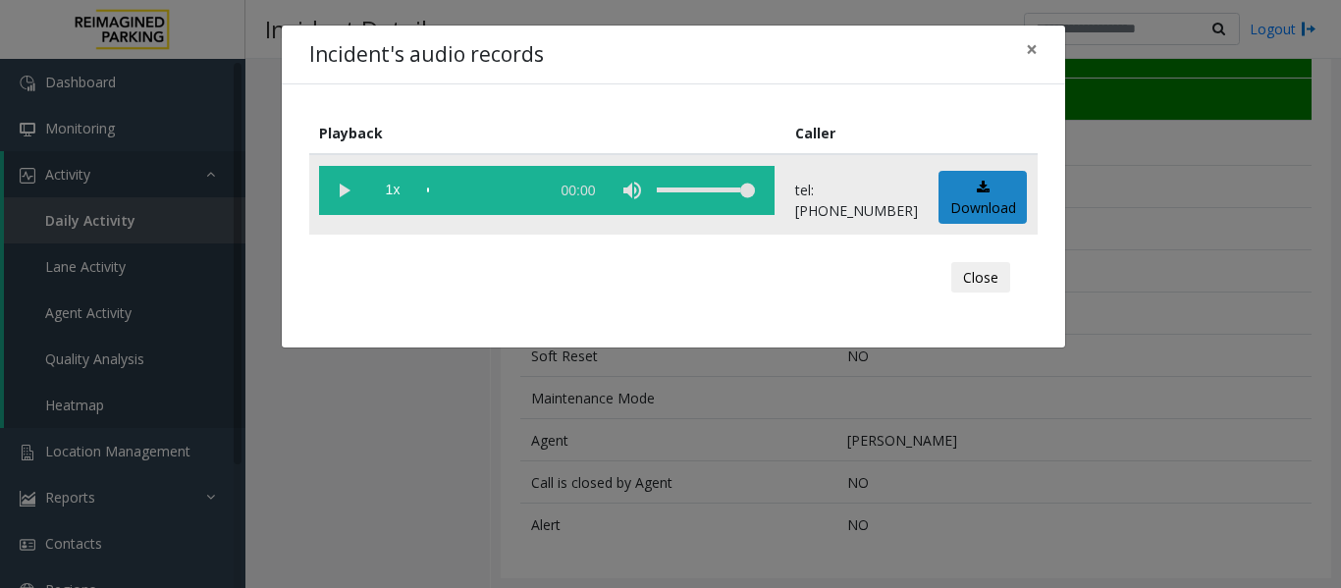
click at [355, 195] on vg-play-pause at bounding box center [343, 190] width 49 height 49
click at [954, 268] on button "Close" at bounding box center [981, 277] width 59 height 31
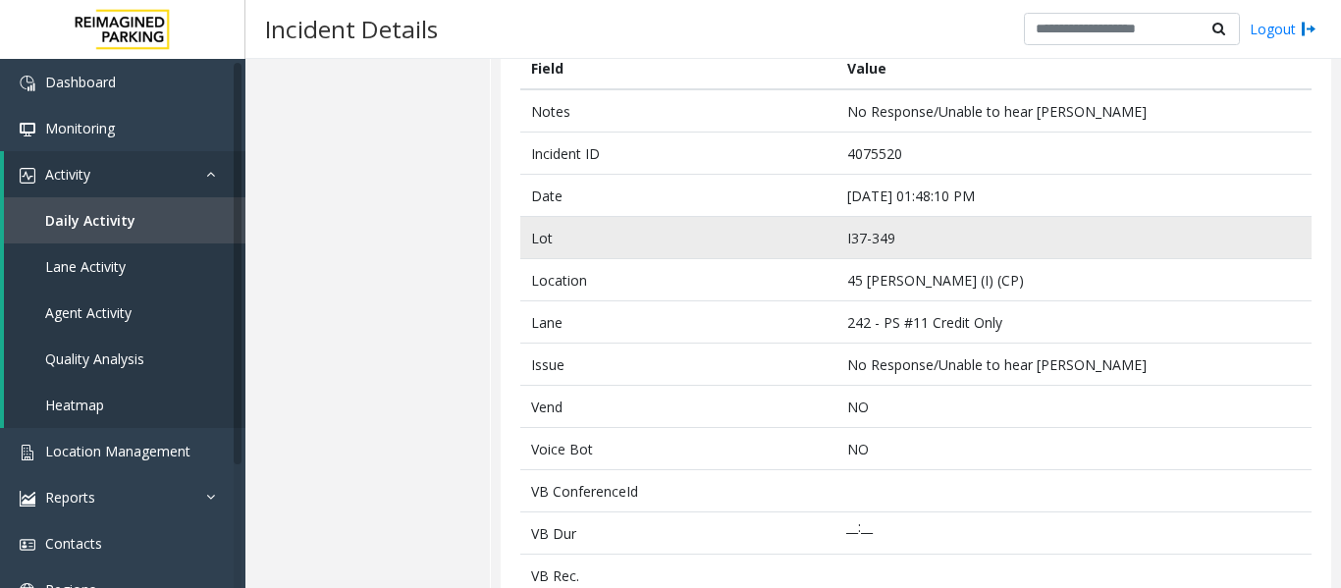
scroll to position [0, 0]
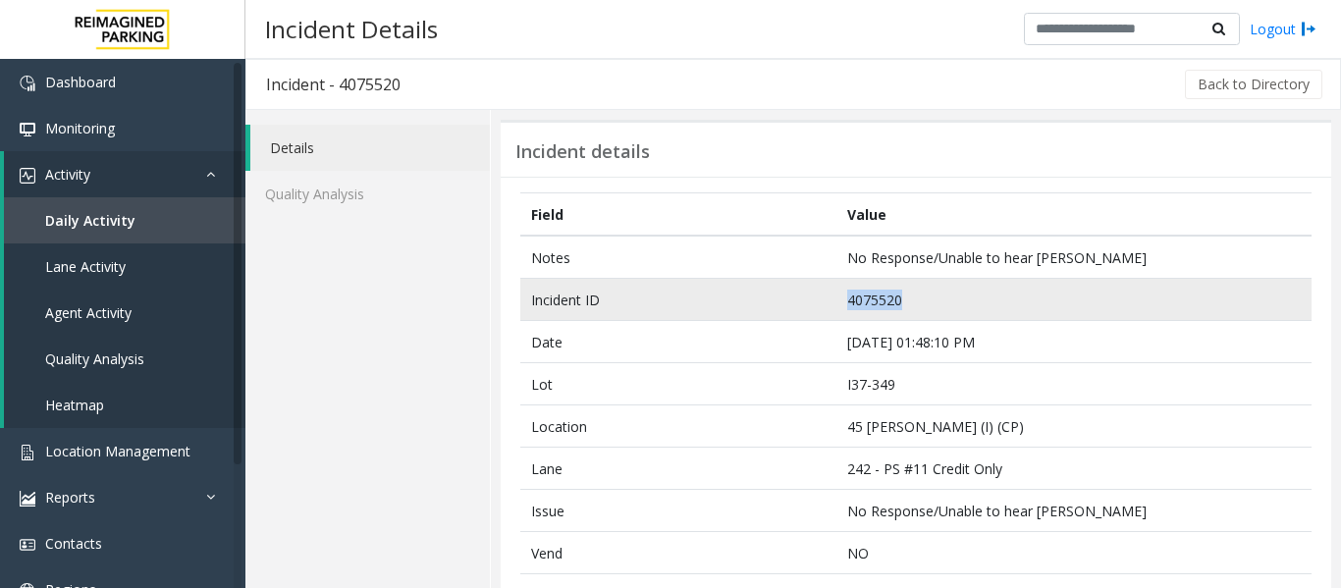
drag, startPoint x: 900, startPoint y: 296, endPoint x: 765, endPoint y: 284, distance: 135.1
click at [765, 284] on tr "Incident ID 4075520" at bounding box center [916, 300] width 792 height 42
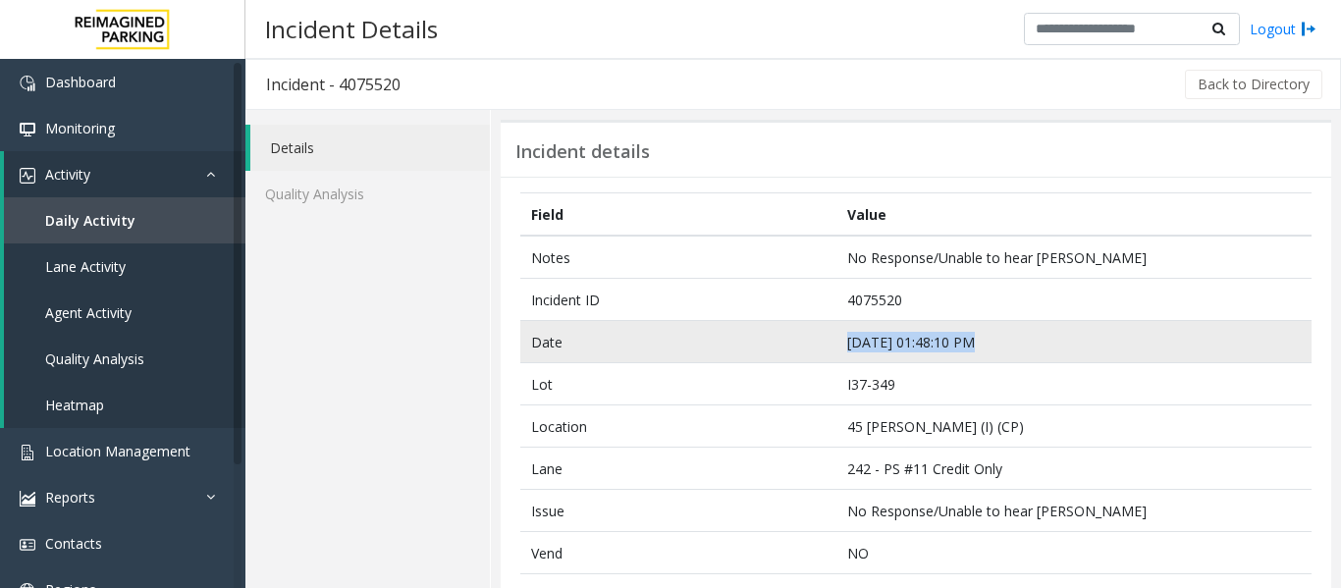
drag, startPoint x: 971, startPoint y: 340, endPoint x: 753, endPoint y: 336, distance: 218.1
click at [753, 336] on tr "Date [DATE] 01:48:10 PM" at bounding box center [916, 342] width 792 height 42
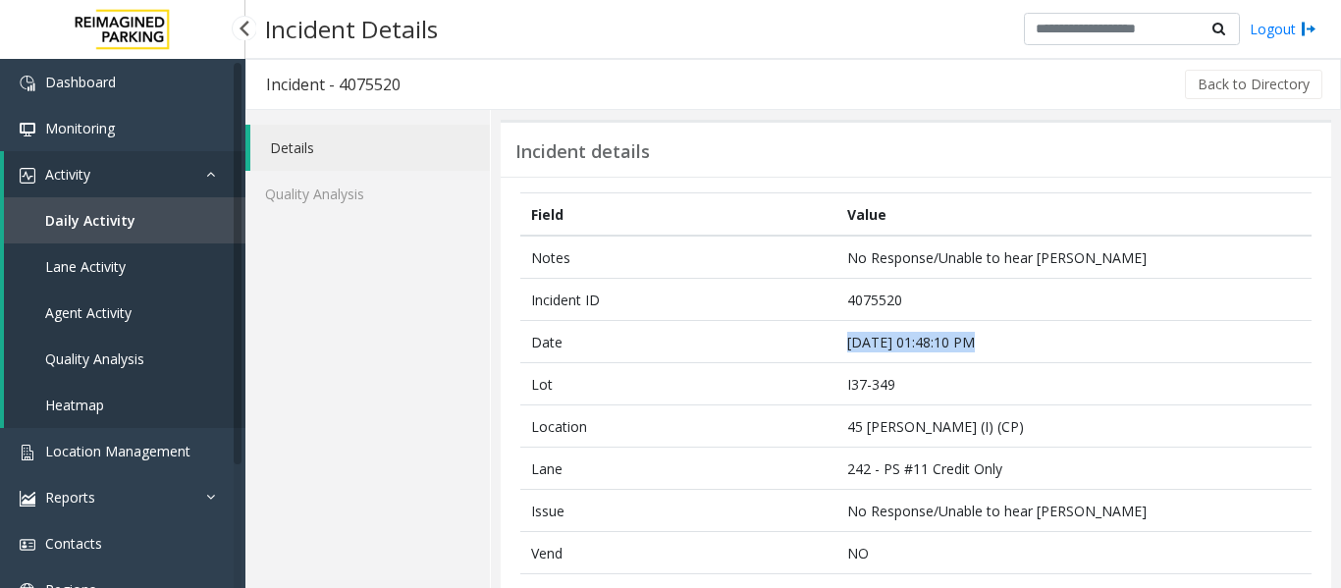
click at [168, 313] on link "Agent Activity" at bounding box center [125, 313] width 242 height 46
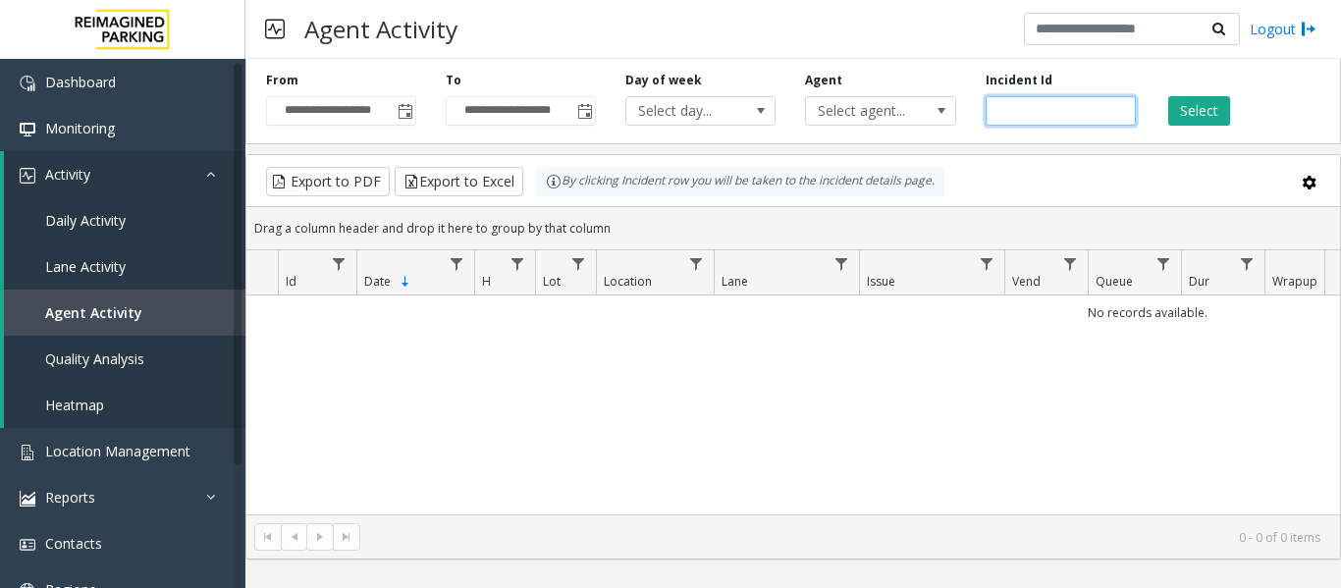
click at [1073, 106] on input "number" at bounding box center [1061, 110] width 150 height 29
paste input "*******"
type input "*******"
click at [1241, 115] on div "Select" at bounding box center [1241, 99] width 180 height 54
click at [1220, 110] on button "Select" at bounding box center [1200, 110] width 62 height 29
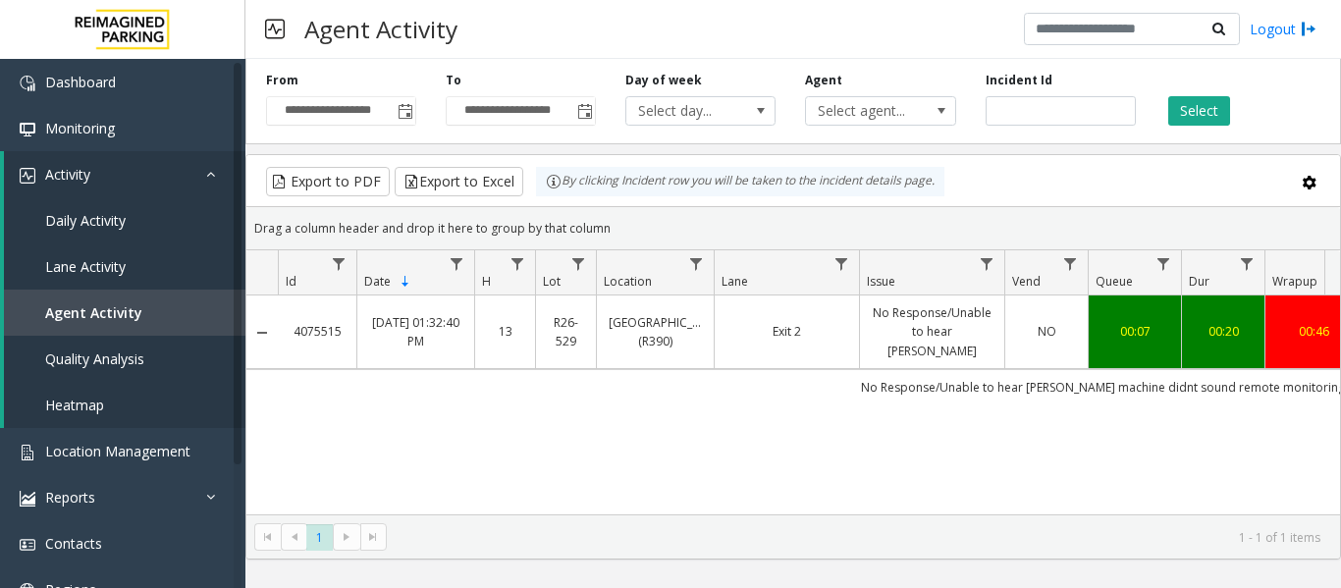
click at [865, 333] on td "No Response/Unable to hear [PERSON_NAME]" at bounding box center [931, 333] width 145 height 74
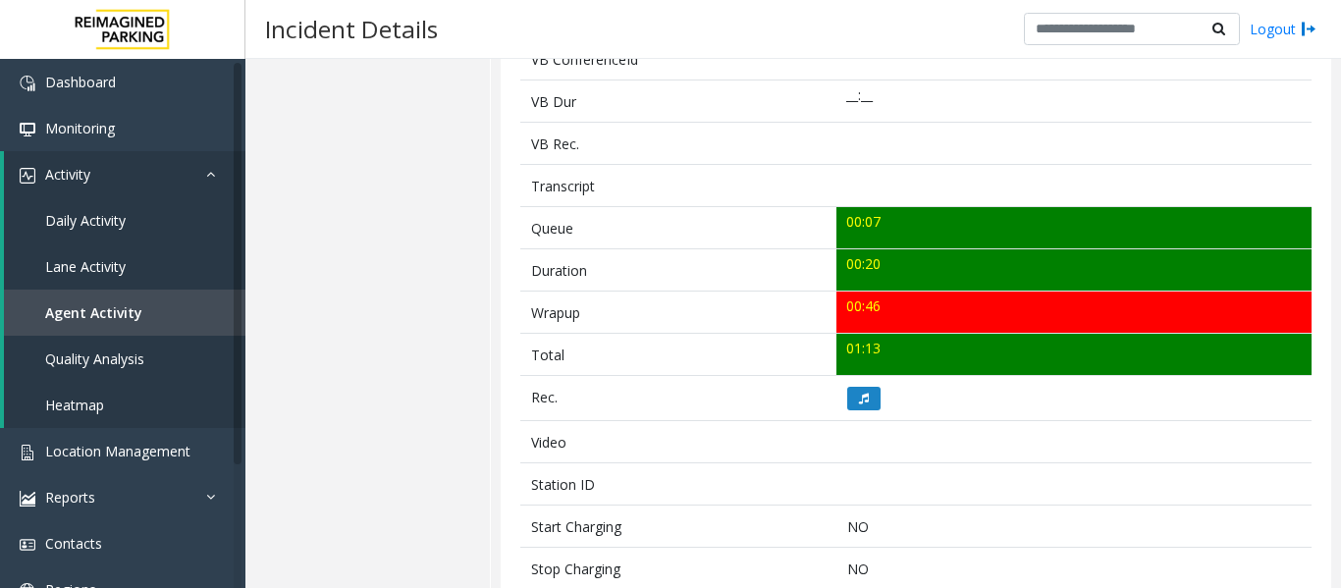
scroll to position [786, 0]
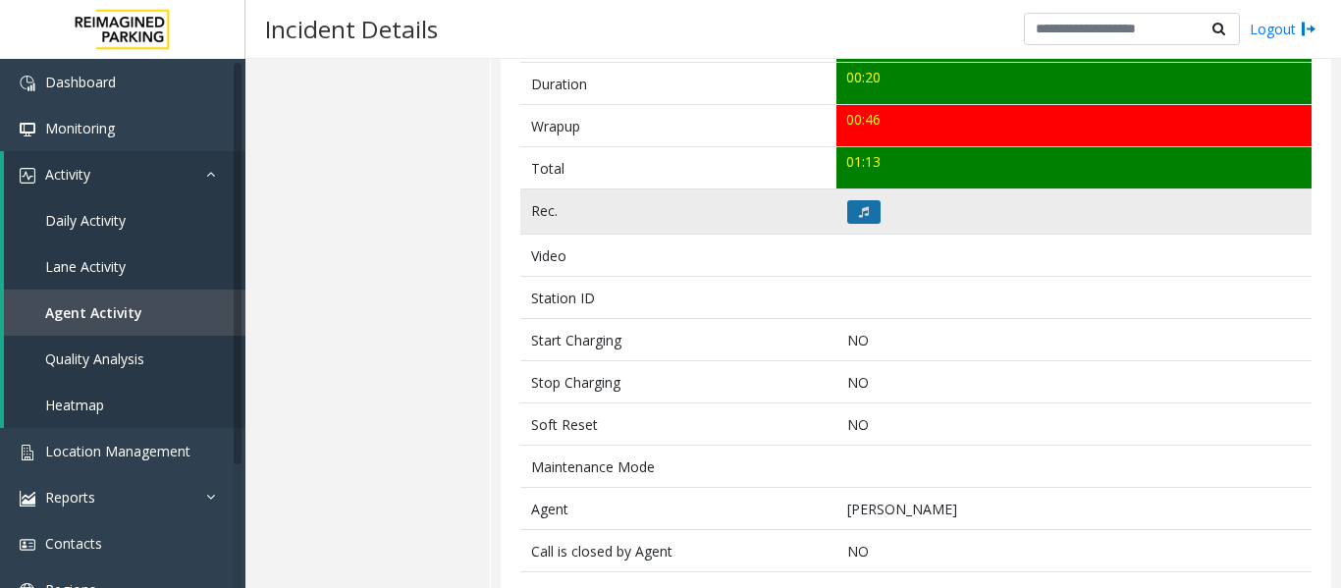
click at [859, 215] on icon at bounding box center [864, 212] width 10 height 12
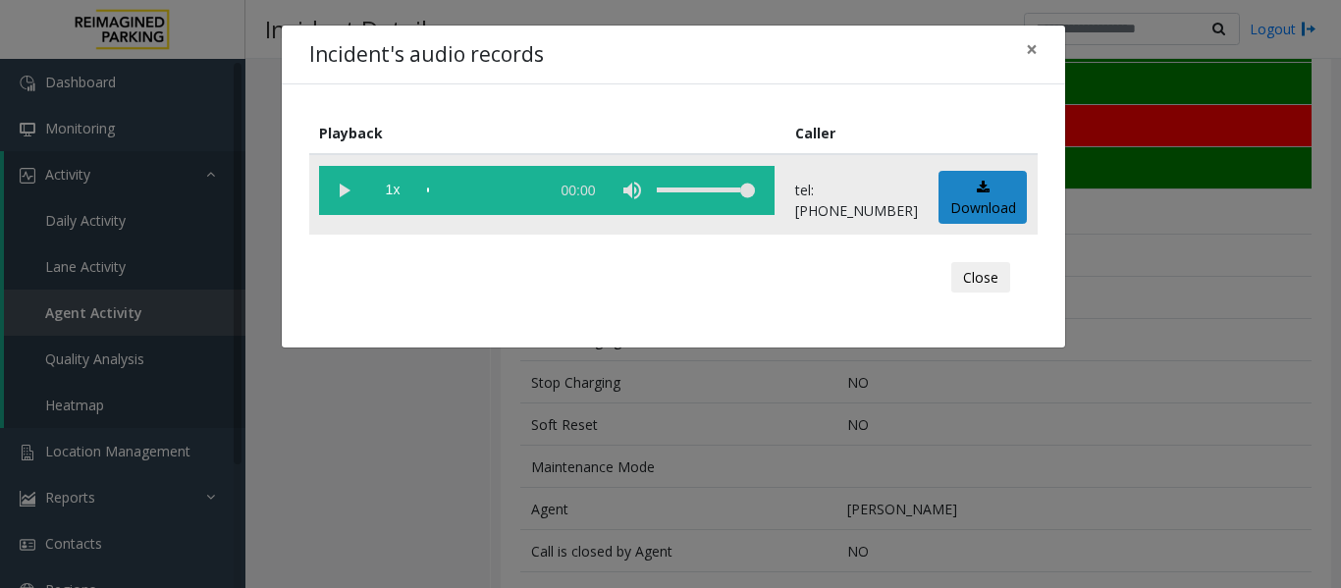
click at [341, 183] on vg-play-pause at bounding box center [343, 190] width 49 height 49
click at [1001, 280] on button "Close" at bounding box center [981, 277] width 59 height 31
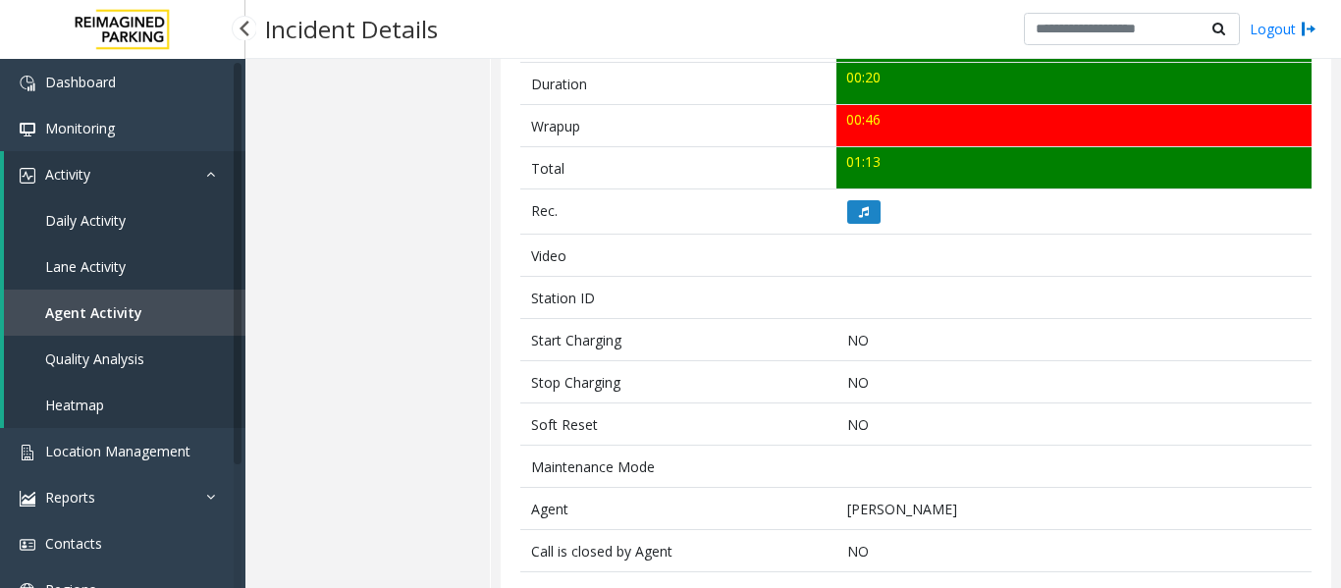
click at [169, 311] on link "Agent Activity" at bounding box center [125, 313] width 242 height 46
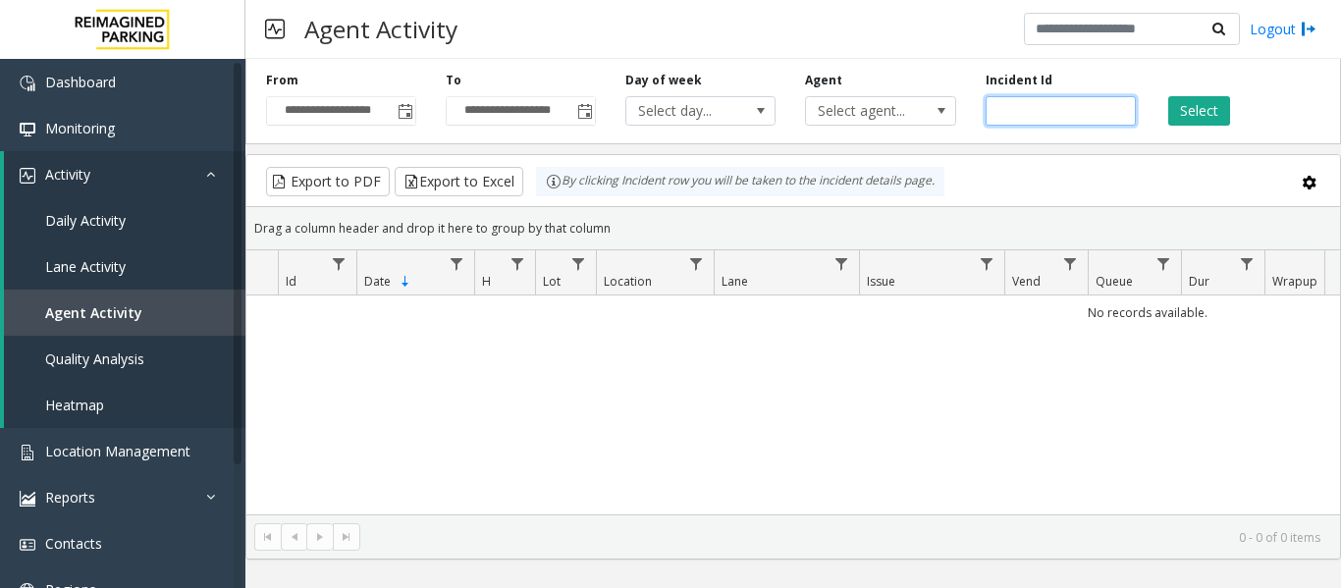
click at [1042, 111] on input "number" at bounding box center [1061, 110] width 150 height 29
paste input "*******"
type input "*******"
click at [1209, 123] on button "Select" at bounding box center [1200, 110] width 62 height 29
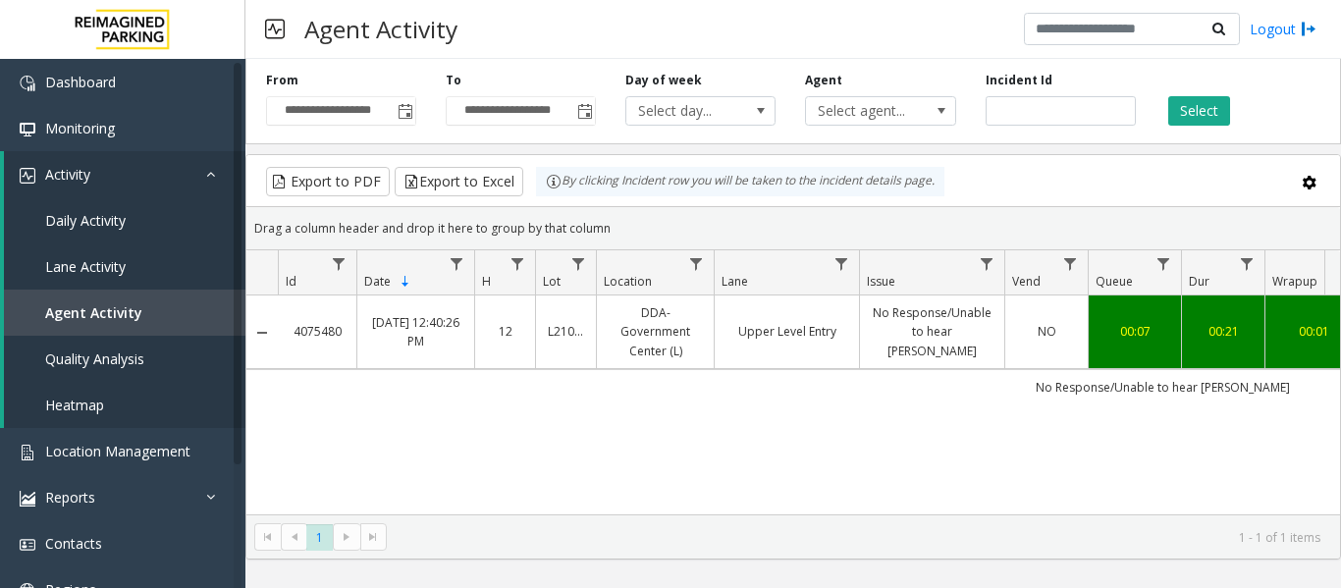
click at [899, 337] on link "No Response/Unable to hear [PERSON_NAME]" at bounding box center [932, 331] width 121 height 57
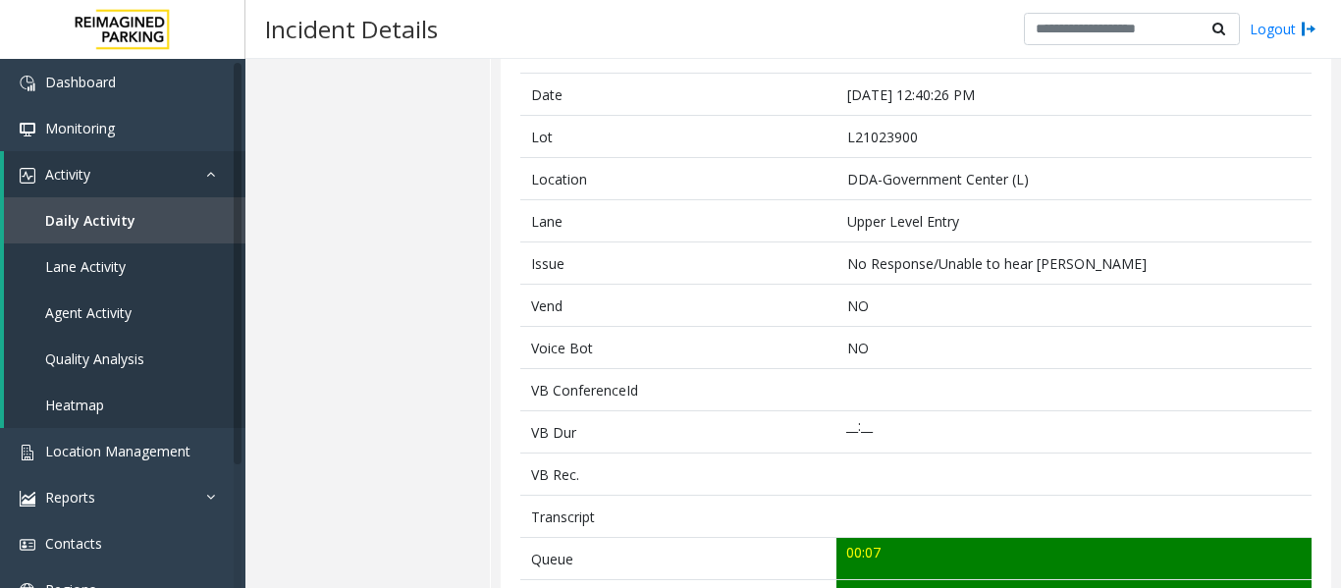
scroll to position [491, 0]
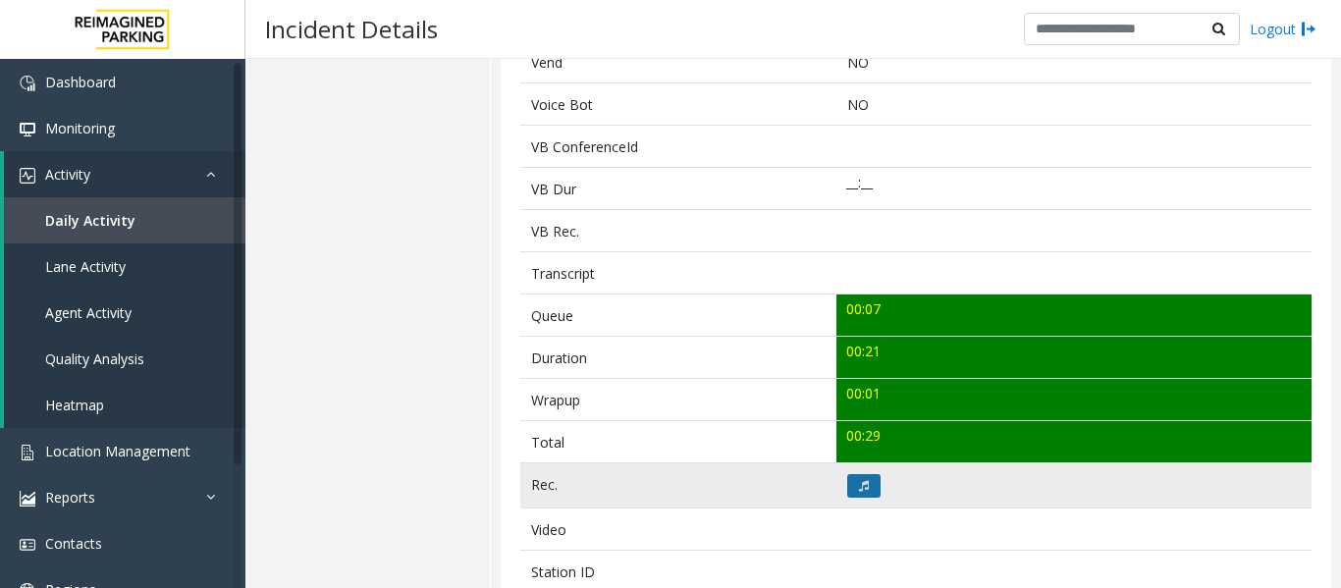
click at [860, 478] on button at bounding box center [864, 486] width 33 height 24
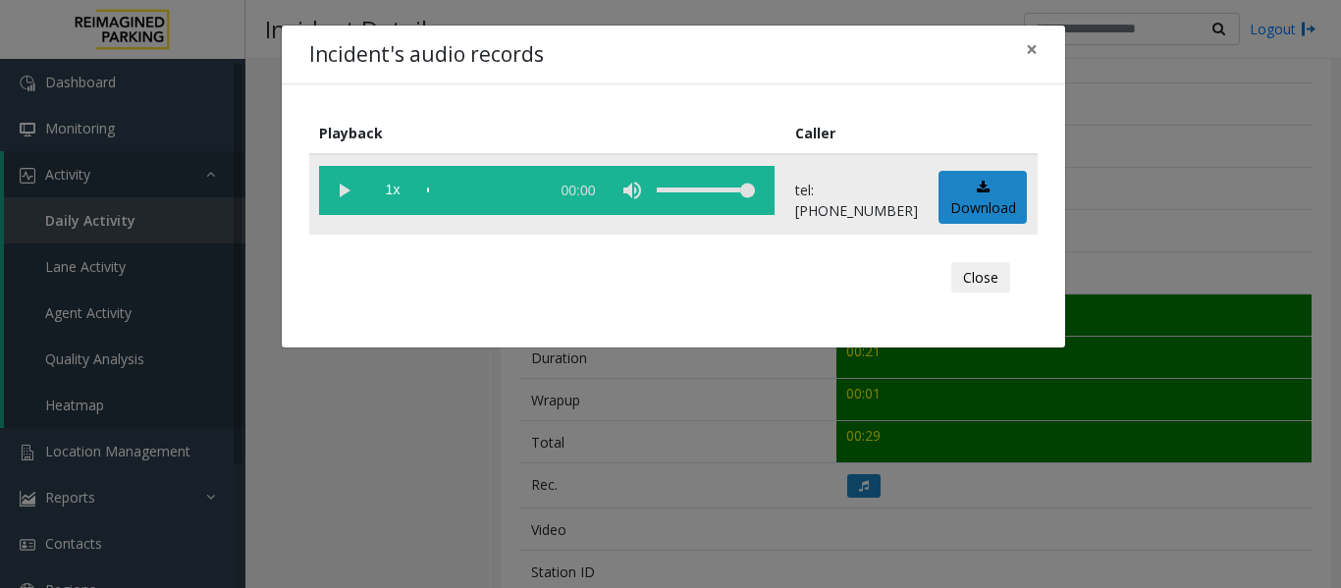
click at [339, 196] on vg-play-pause at bounding box center [343, 190] width 49 height 49
click at [935, 287] on div "Close" at bounding box center [673, 277] width 701 height 59
click at [998, 284] on button "Close" at bounding box center [981, 277] width 59 height 31
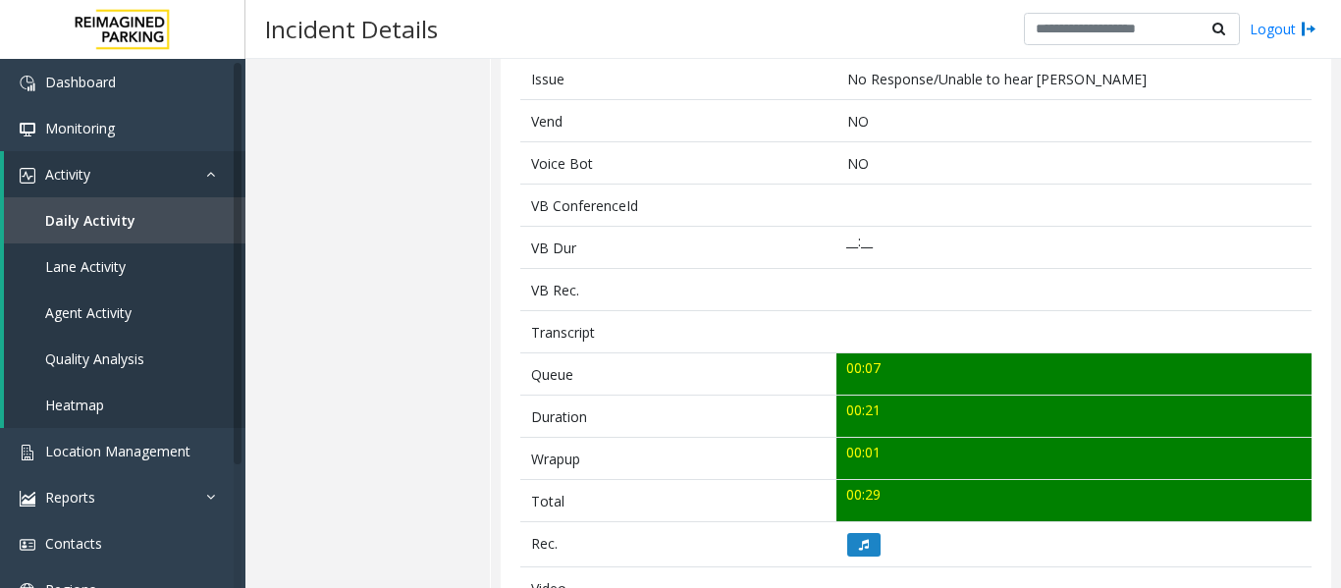
scroll to position [0, 0]
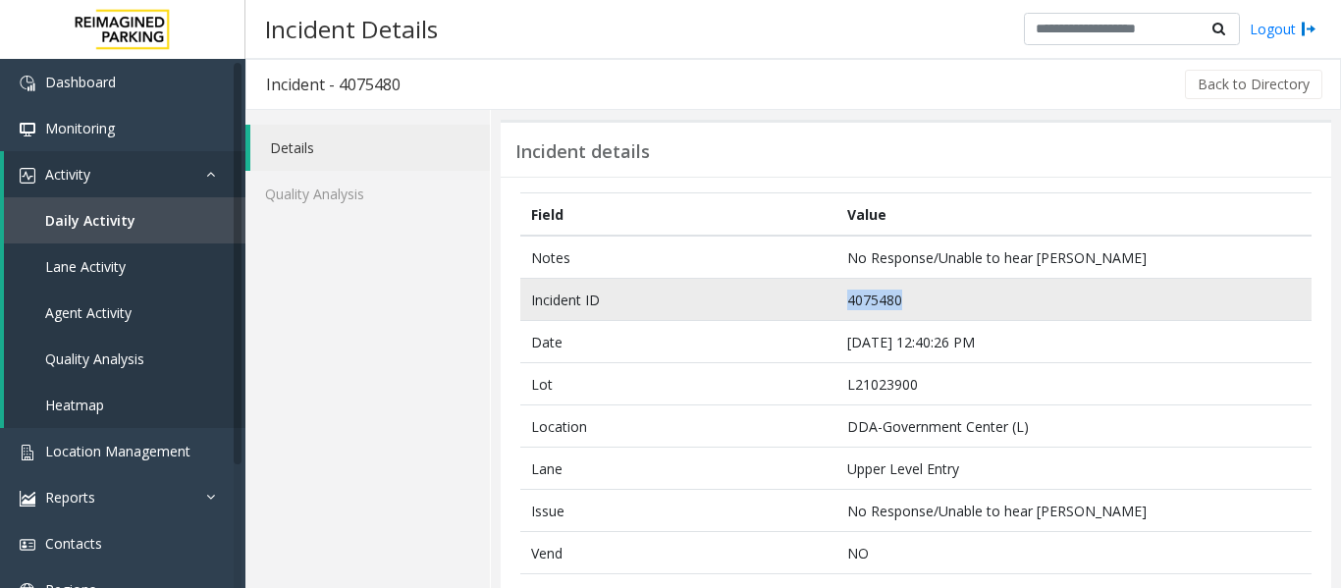
drag, startPoint x: 916, startPoint y: 292, endPoint x: 751, endPoint y: 295, distance: 165.0
click at [751, 295] on tr "Incident ID 4075480" at bounding box center [916, 300] width 792 height 42
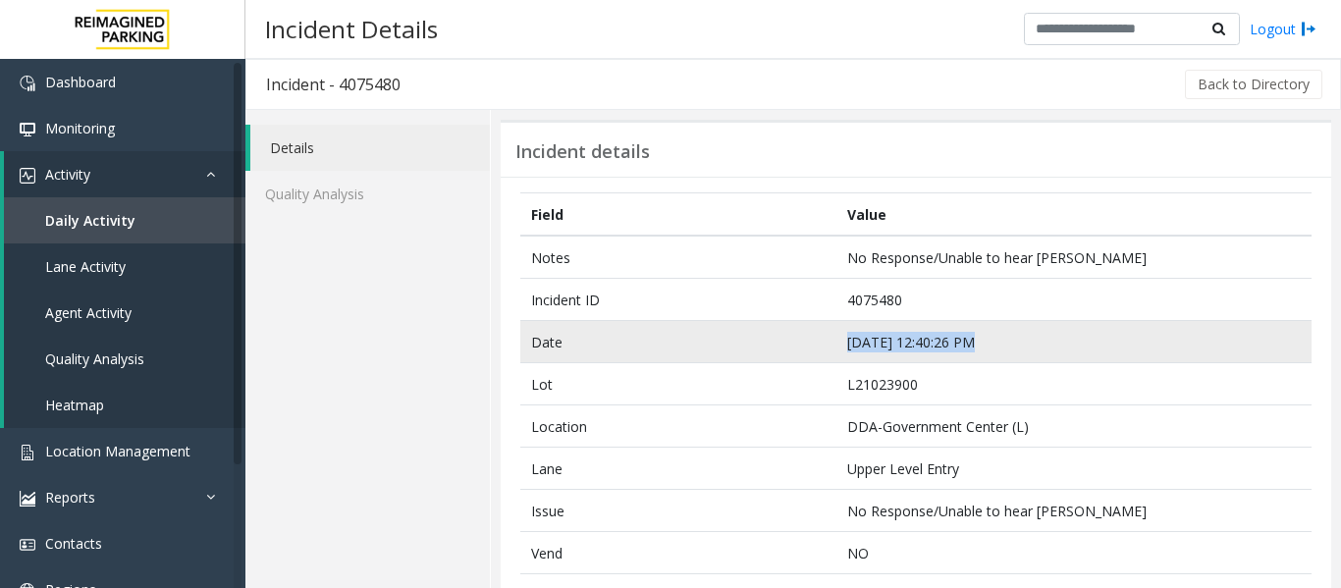
drag, startPoint x: 992, startPoint y: 351, endPoint x: 830, endPoint y: 351, distance: 162.0
click at [830, 351] on tr "Date [DATE] 12:40:26 PM" at bounding box center [916, 342] width 792 height 42
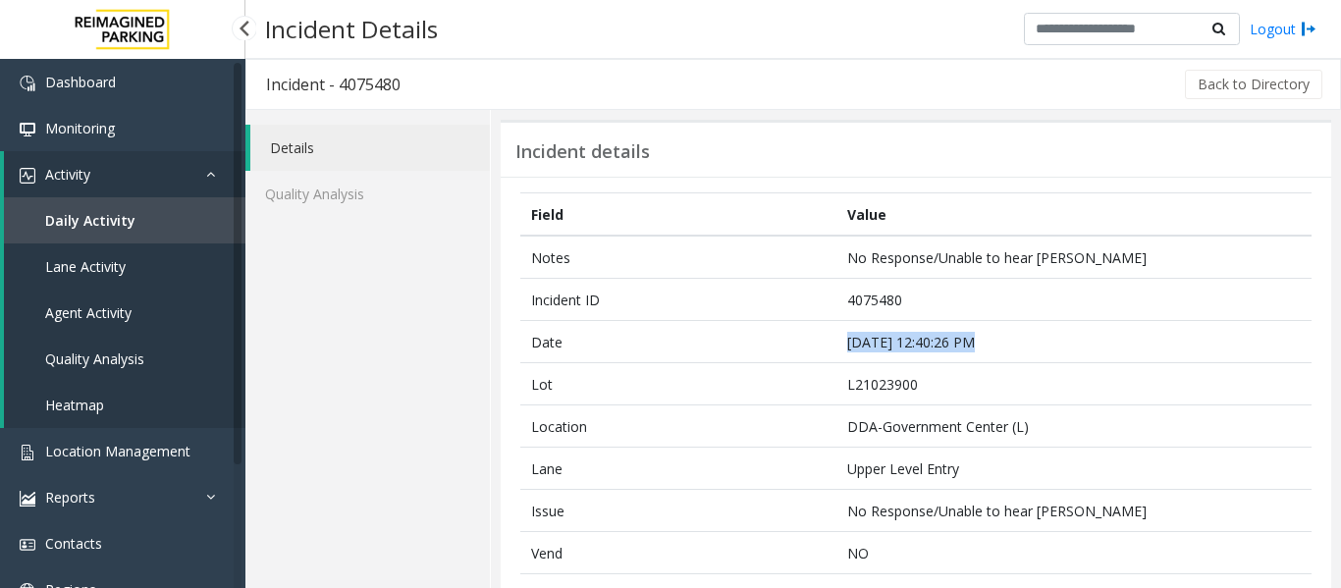
click at [48, 327] on link "Agent Activity" at bounding box center [125, 313] width 242 height 46
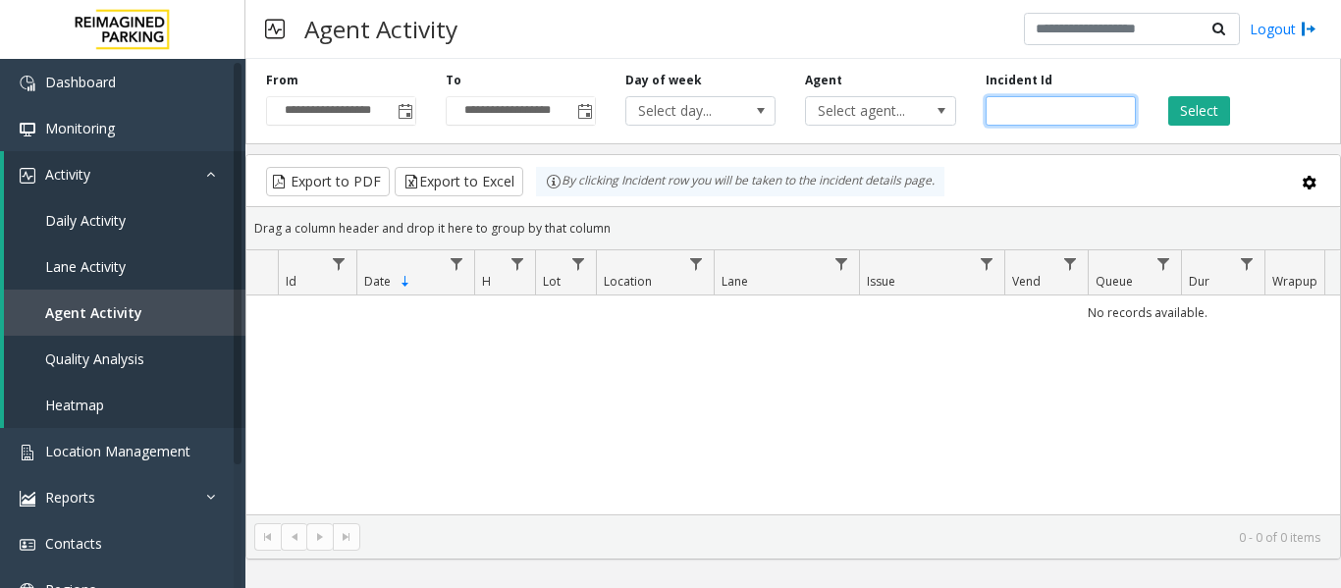
click at [1030, 107] on input "number" at bounding box center [1061, 110] width 150 height 29
paste input "*******"
type input "*******"
click at [1189, 113] on button "Select" at bounding box center [1200, 110] width 62 height 29
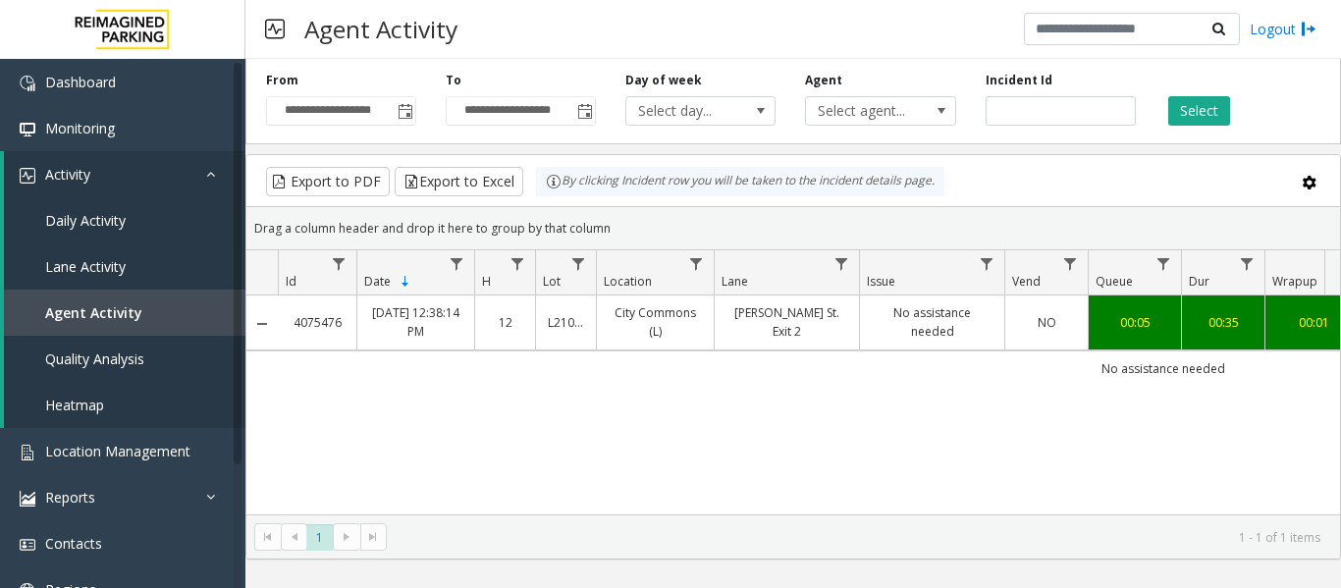
click at [885, 326] on link "No assistance needed" at bounding box center [932, 321] width 121 height 37
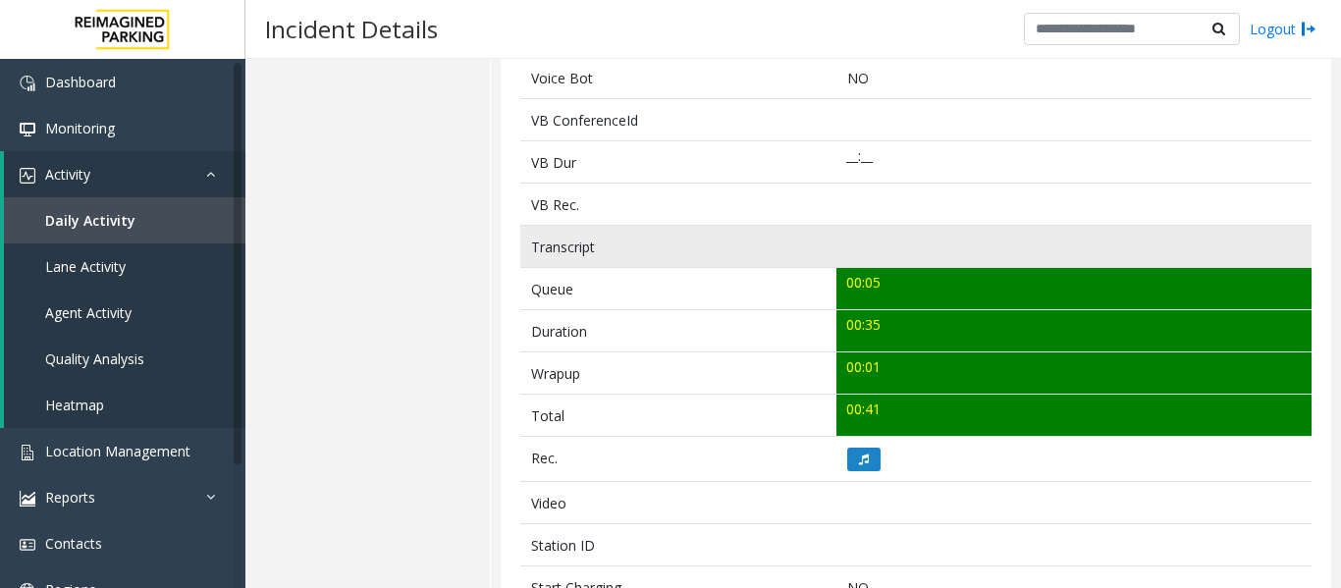
scroll to position [687, 0]
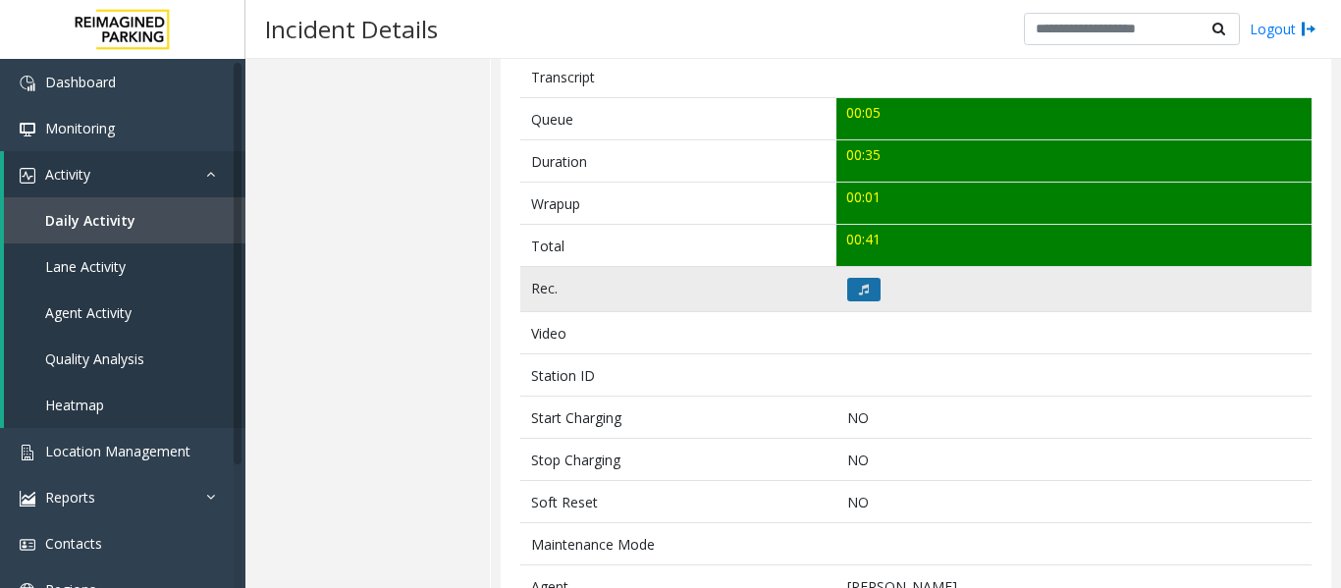
click at [851, 289] on button at bounding box center [864, 290] width 33 height 24
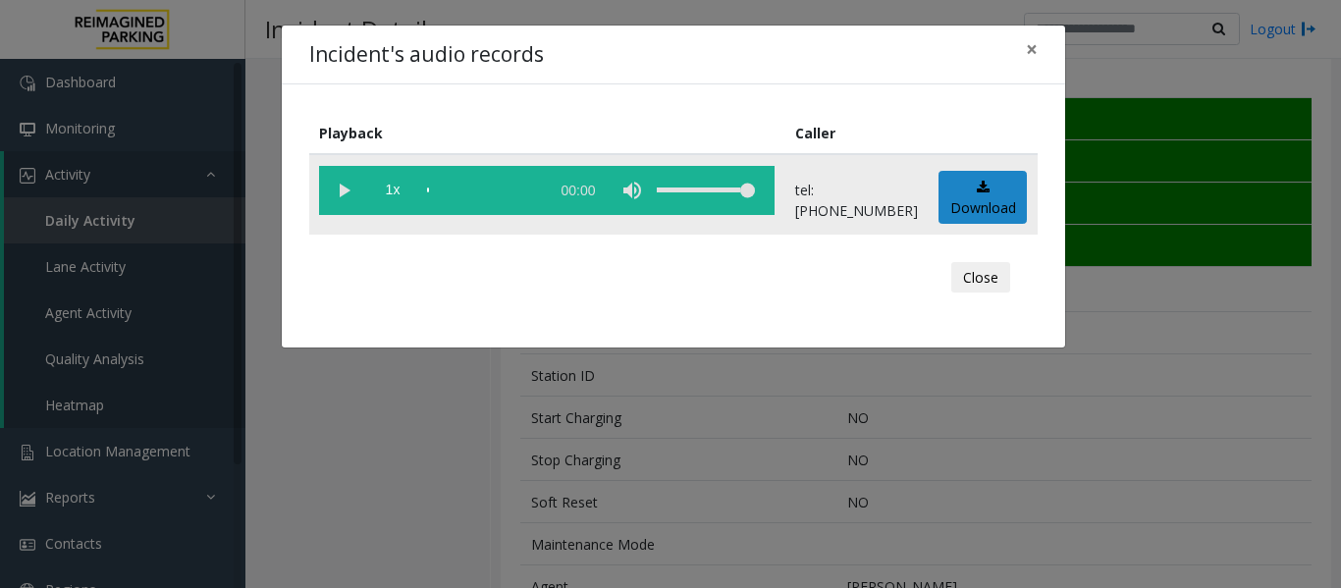
click at [355, 193] on vg-play-pause at bounding box center [343, 190] width 49 height 49
click at [973, 271] on button "Close" at bounding box center [981, 277] width 59 height 31
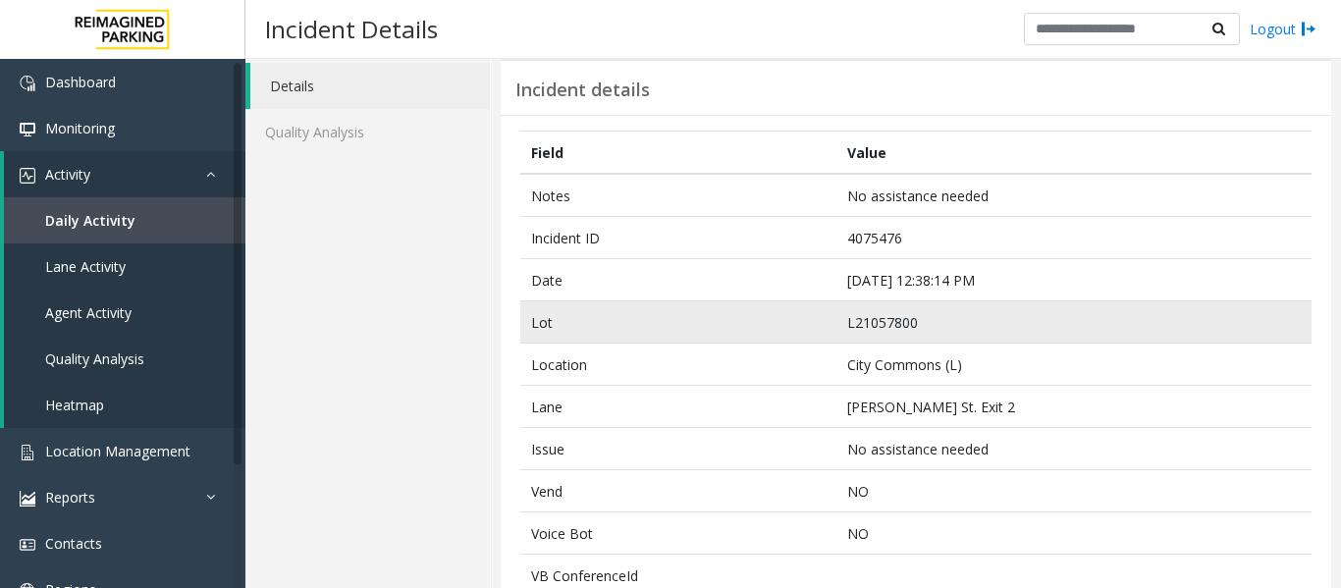
scroll to position [0, 0]
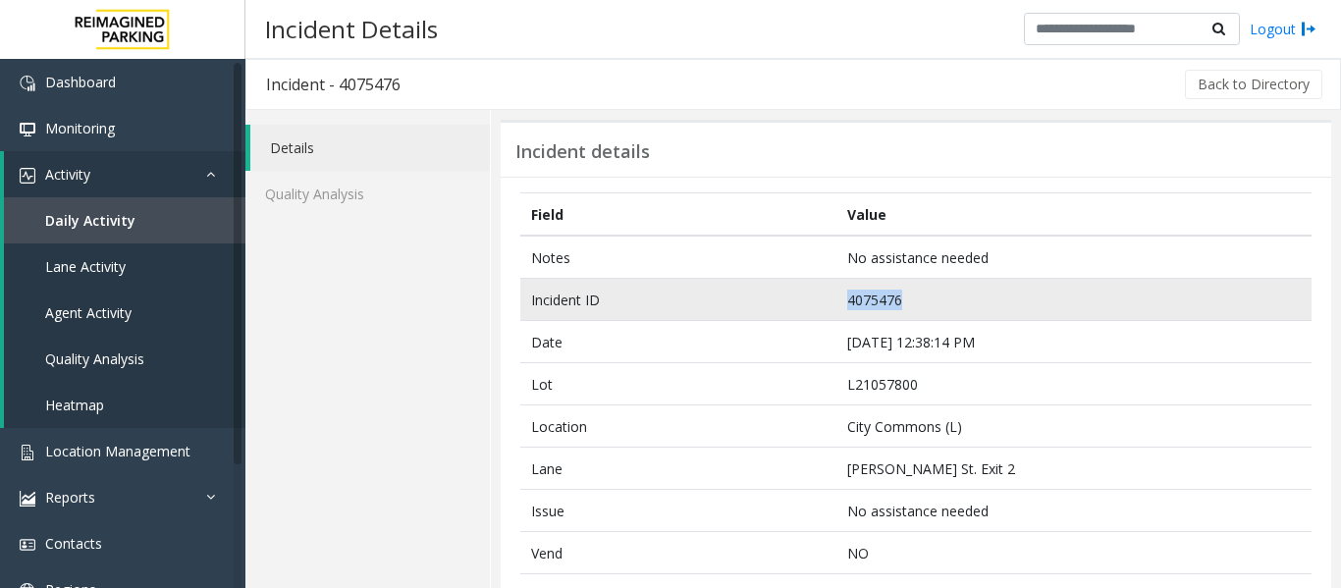
drag, startPoint x: 898, startPoint y: 293, endPoint x: 780, endPoint y: 296, distance: 117.9
click at [780, 296] on tr "Incident ID 4075476" at bounding box center [916, 300] width 792 height 42
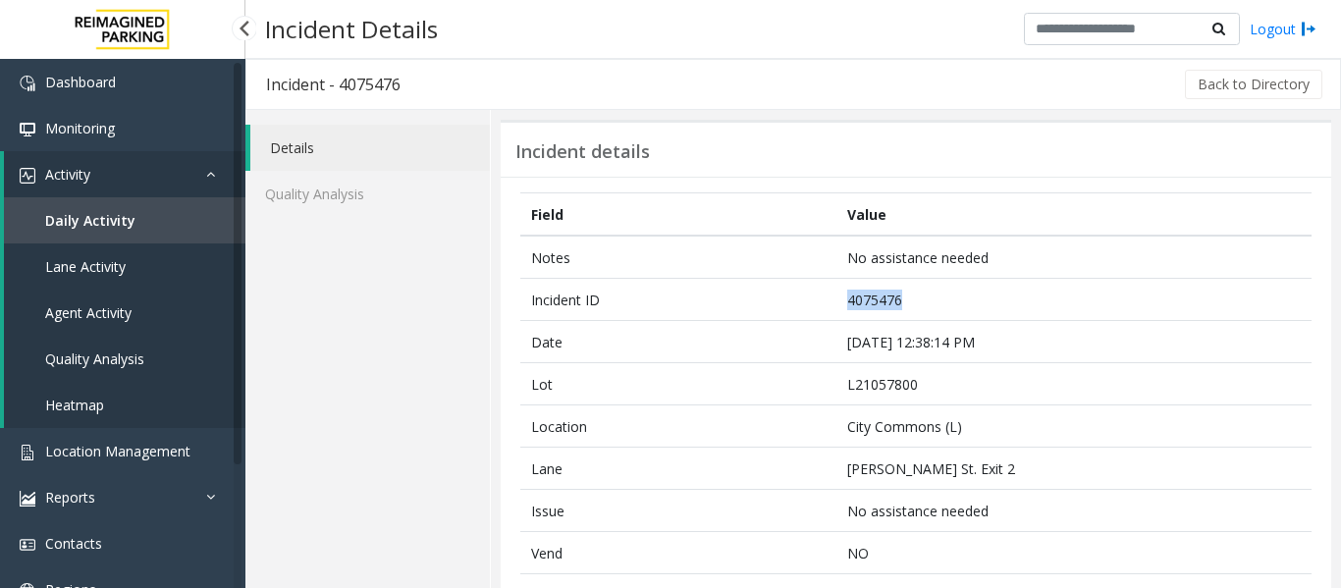
click at [123, 325] on link "Agent Activity" at bounding box center [125, 313] width 242 height 46
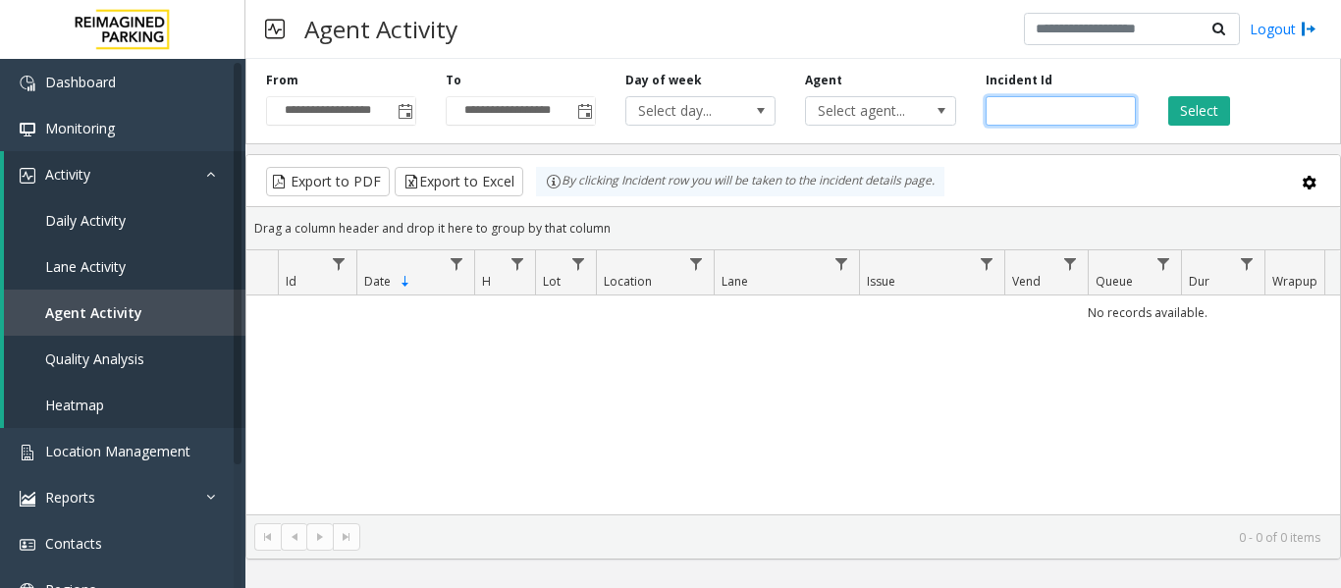
click at [1061, 107] on input "number" at bounding box center [1061, 110] width 150 height 29
paste input "*******"
type input "*******"
click at [1179, 106] on button "Select" at bounding box center [1200, 110] width 62 height 29
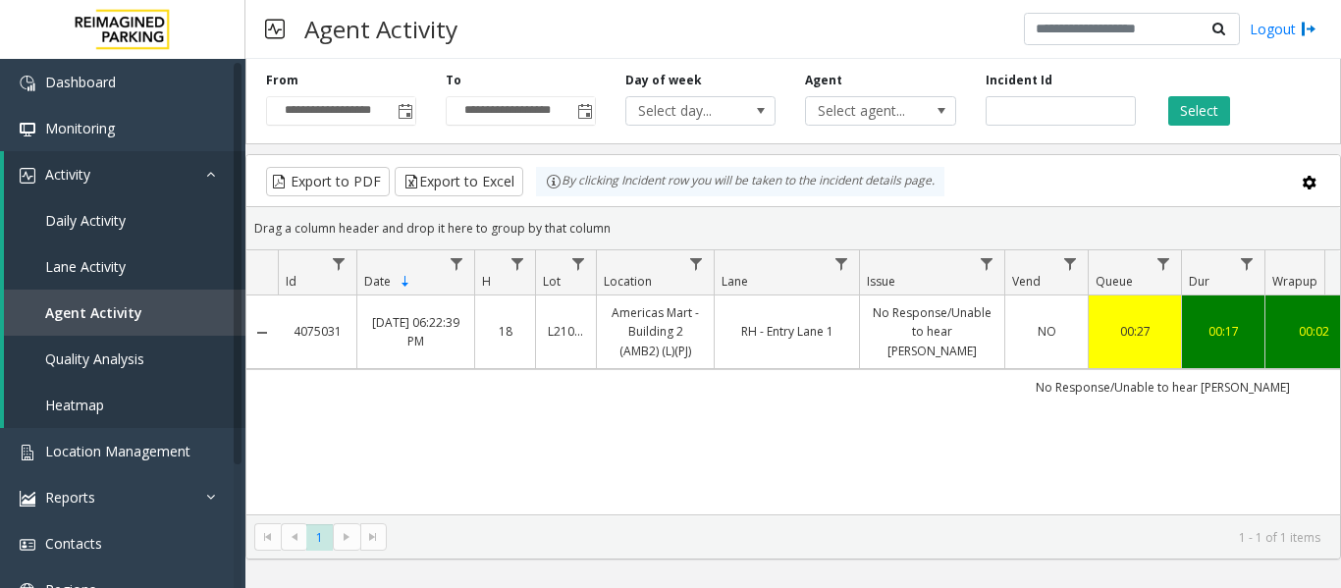
click at [659, 317] on link "Americas Mart - Building 2 (AMB2) (L)(PJ)" at bounding box center [655, 331] width 93 height 57
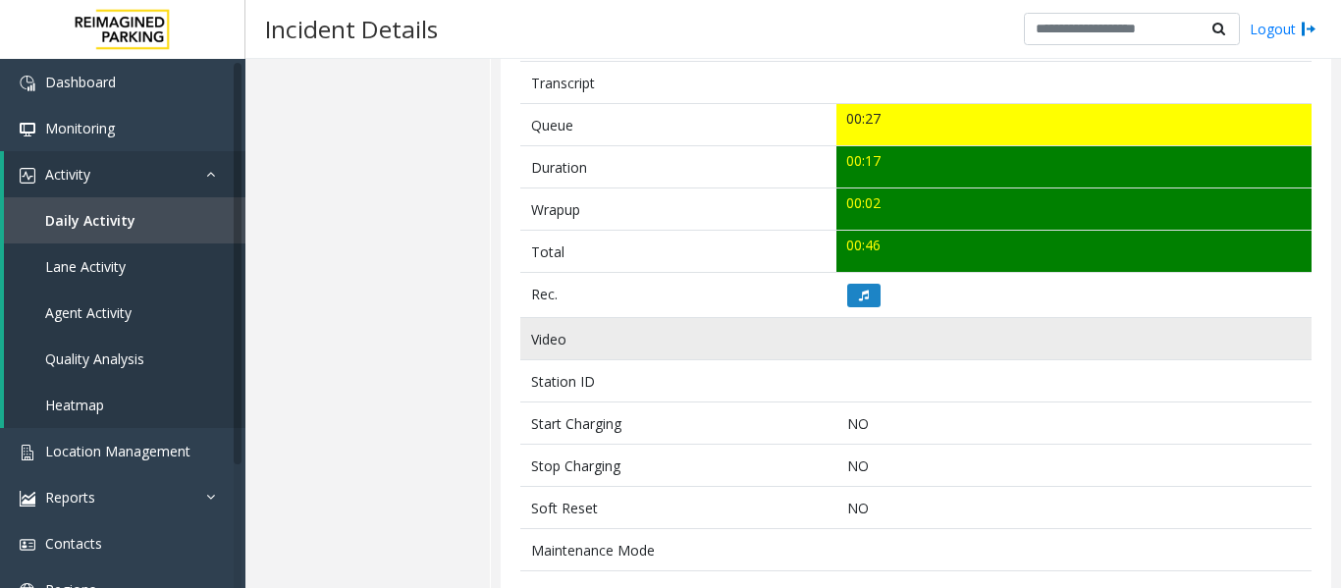
scroll to position [687, 0]
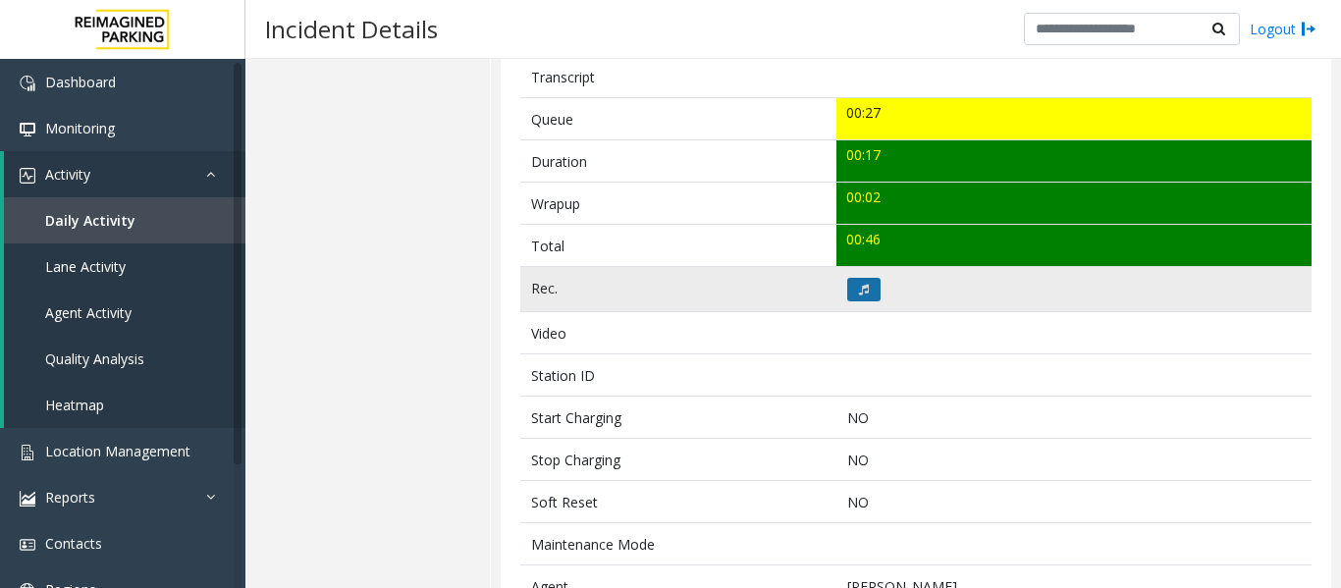
click at [859, 287] on icon at bounding box center [864, 290] width 10 height 12
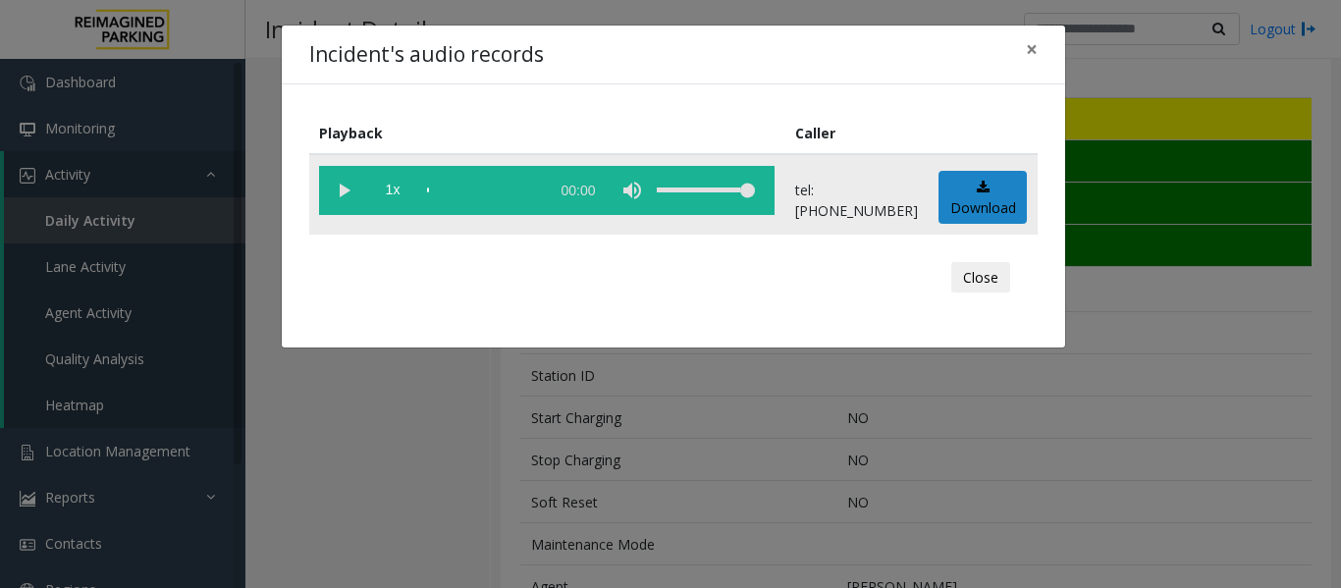
click at [335, 192] on vg-play-pause at bounding box center [343, 190] width 49 height 49
click at [990, 290] on button "Close" at bounding box center [981, 277] width 59 height 31
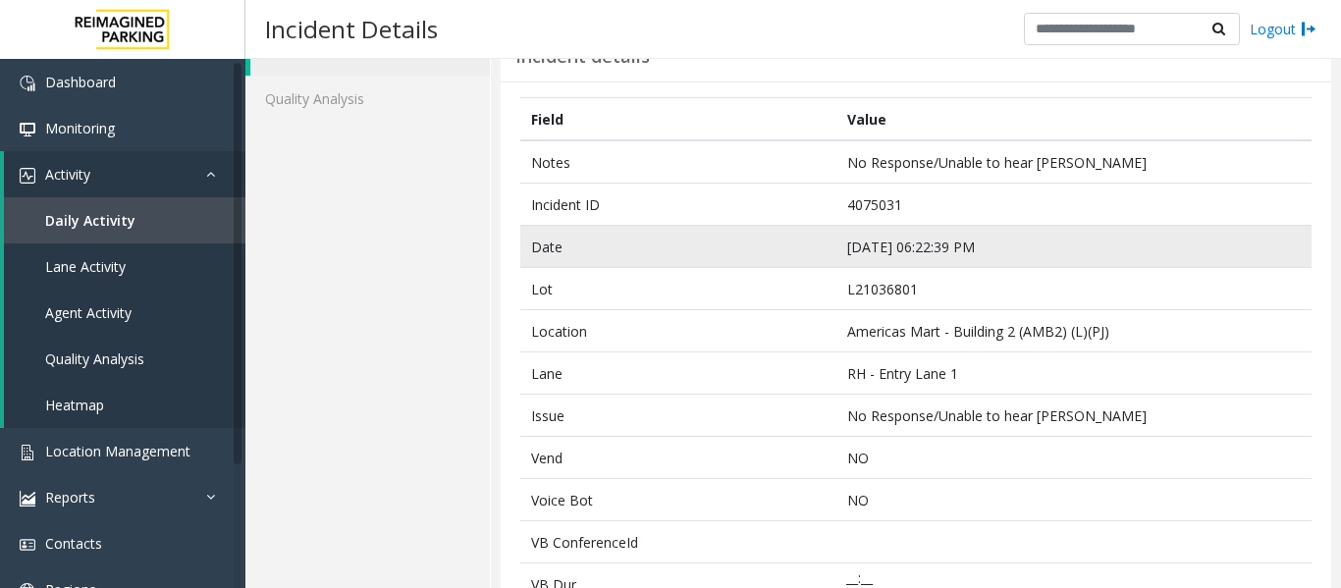
scroll to position [0, 0]
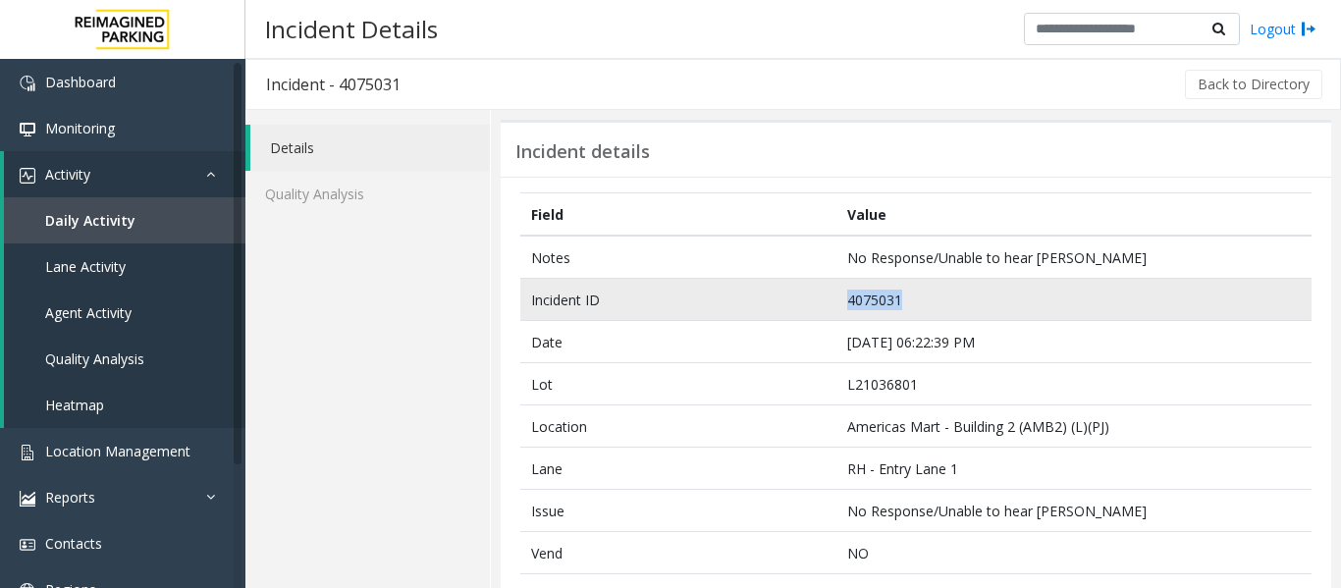
drag, startPoint x: 933, startPoint y: 311, endPoint x: 768, endPoint y: 311, distance: 165.0
click at [768, 311] on tr "Incident ID 4075031" at bounding box center [916, 300] width 792 height 42
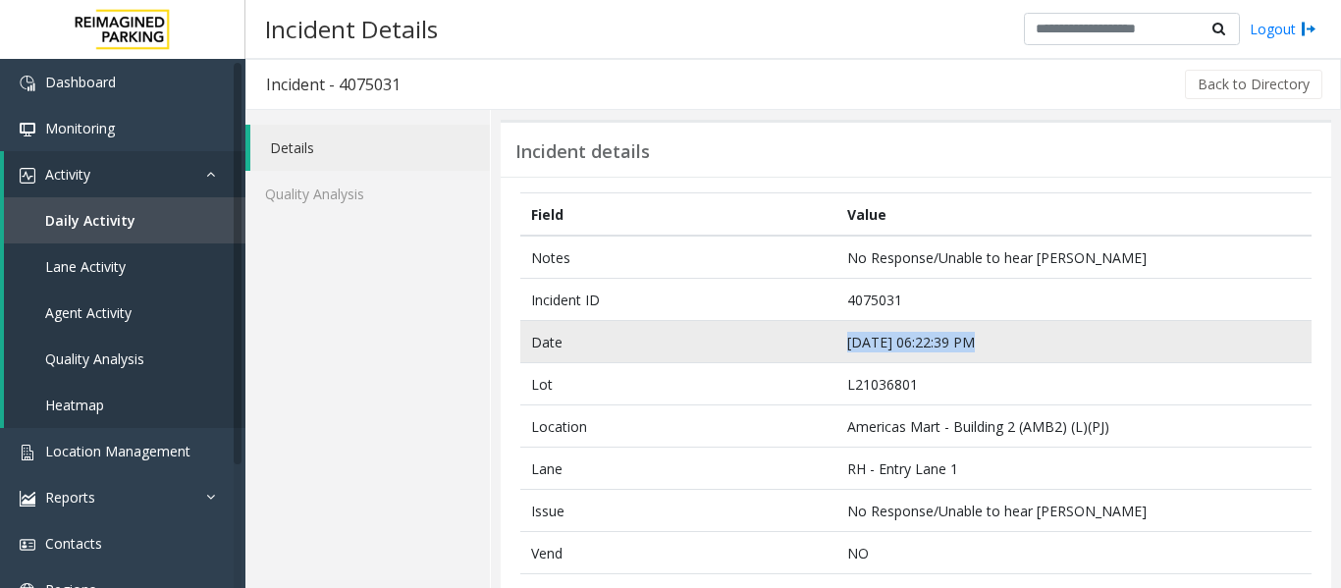
drag, startPoint x: 1057, startPoint y: 338, endPoint x: 733, endPoint y: 345, distance: 324.2
click at [733, 345] on tr "Date [DATE] 06:22:39 PM" at bounding box center [916, 342] width 792 height 42
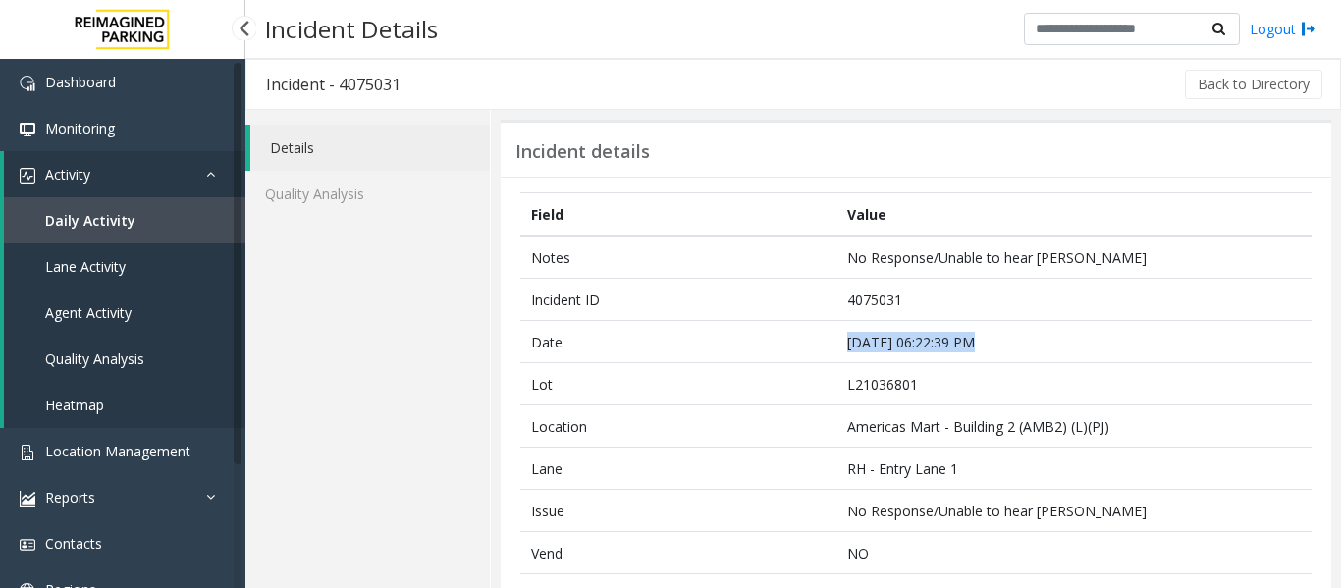
click at [152, 323] on link "Agent Activity" at bounding box center [125, 313] width 242 height 46
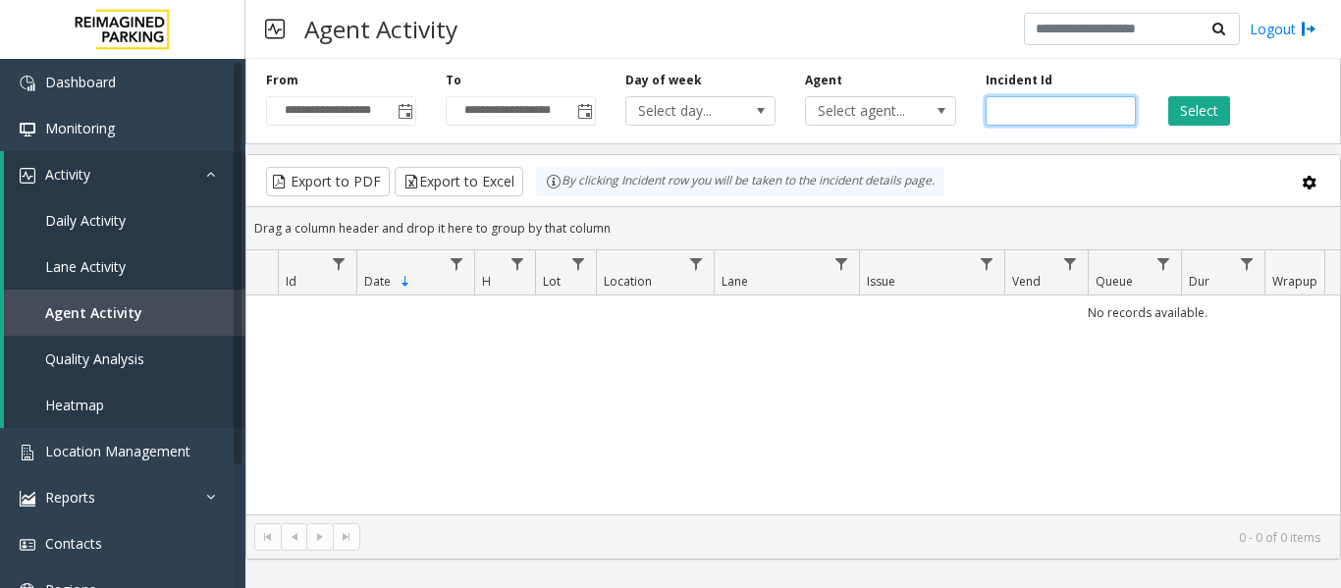
click at [1071, 109] on input "number" at bounding box center [1061, 110] width 150 height 29
paste input "*******"
type input "*******"
click at [1171, 105] on button "Select" at bounding box center [1200, 110] width 62 height 29
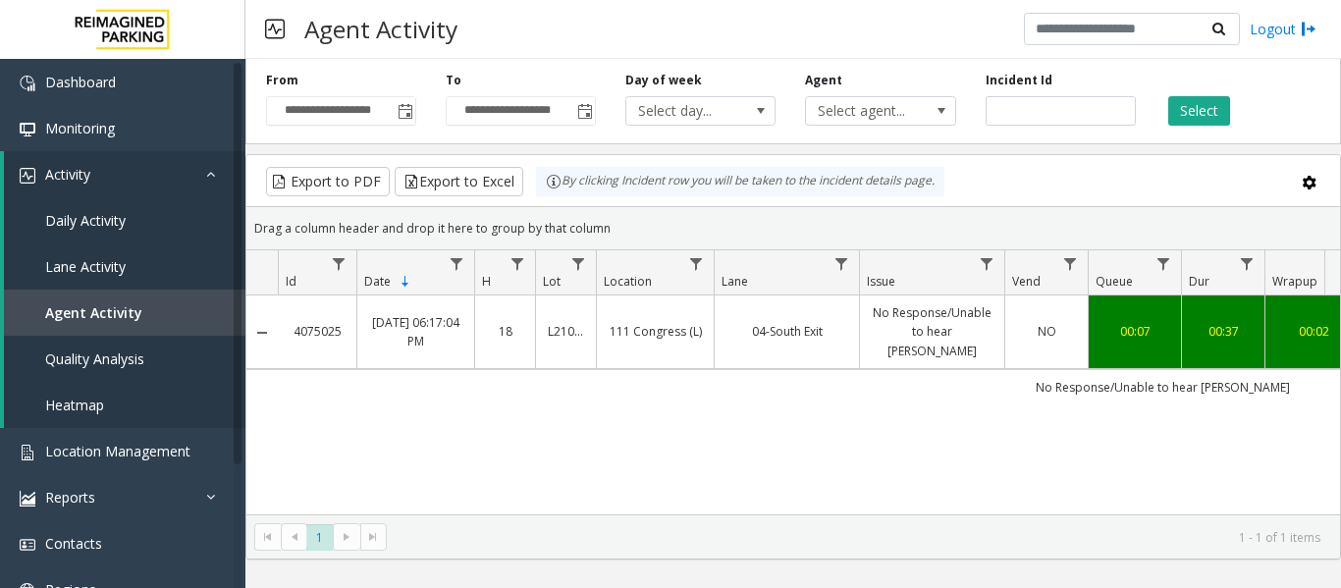
click at [768, 344] on td "04-South Exit" at bounding box center [786, 333] width 145 height 74
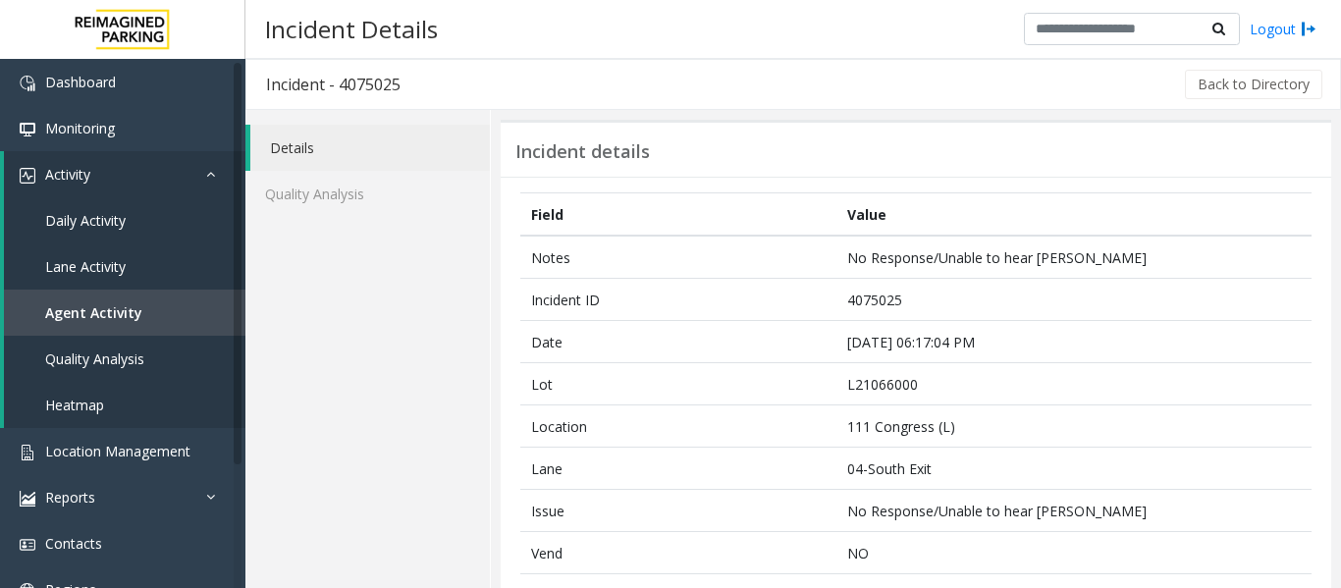
scroll to position [491, 0]
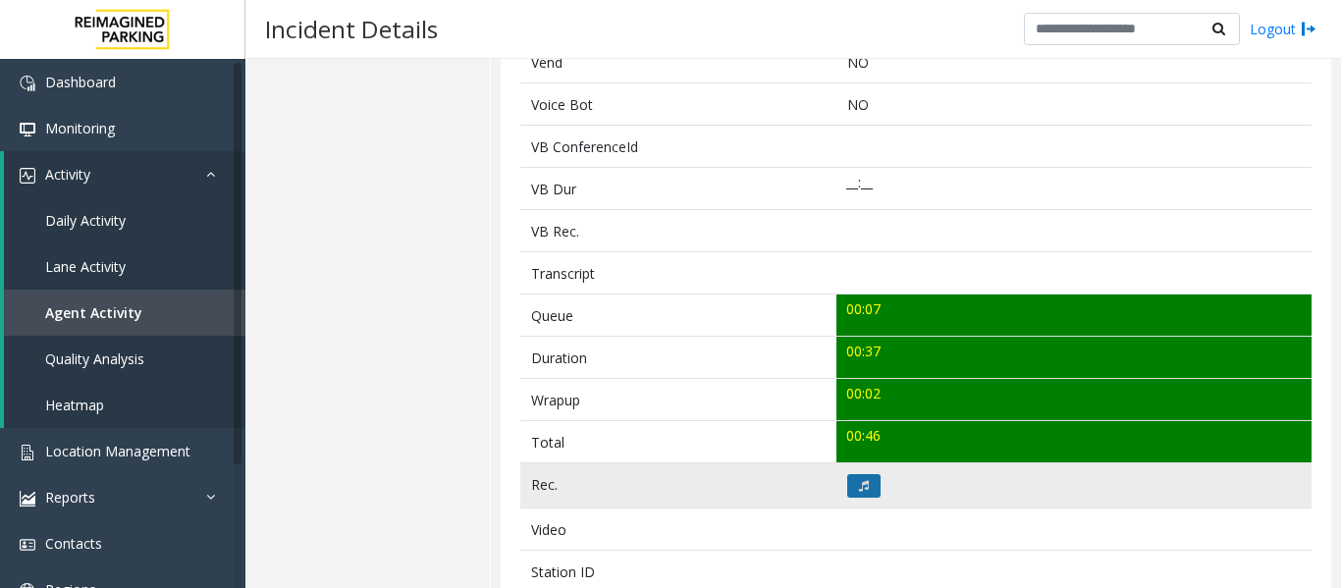
click at [862, 483] on icon at bounding box center [864, 486] width 10 height 12
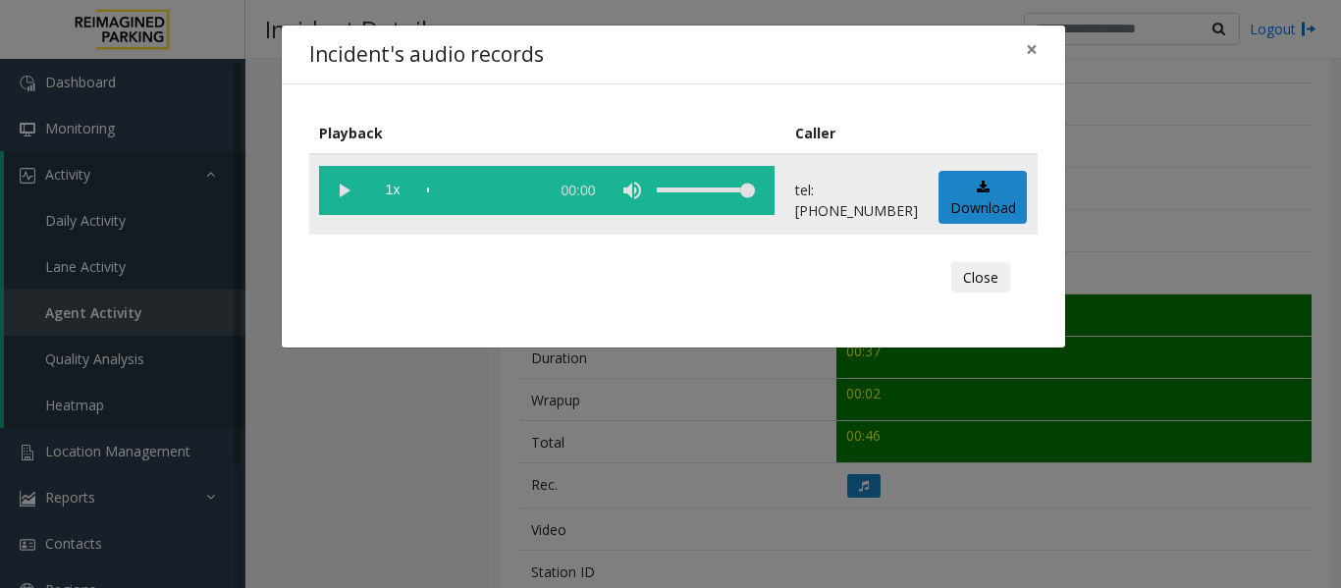
click at [342, 191] on vg-play-pause at bounding box center [343, 190] width 49 height 49
click at [989, 282] on button "Close" at bounding box center [981, 277] width 59 height 31
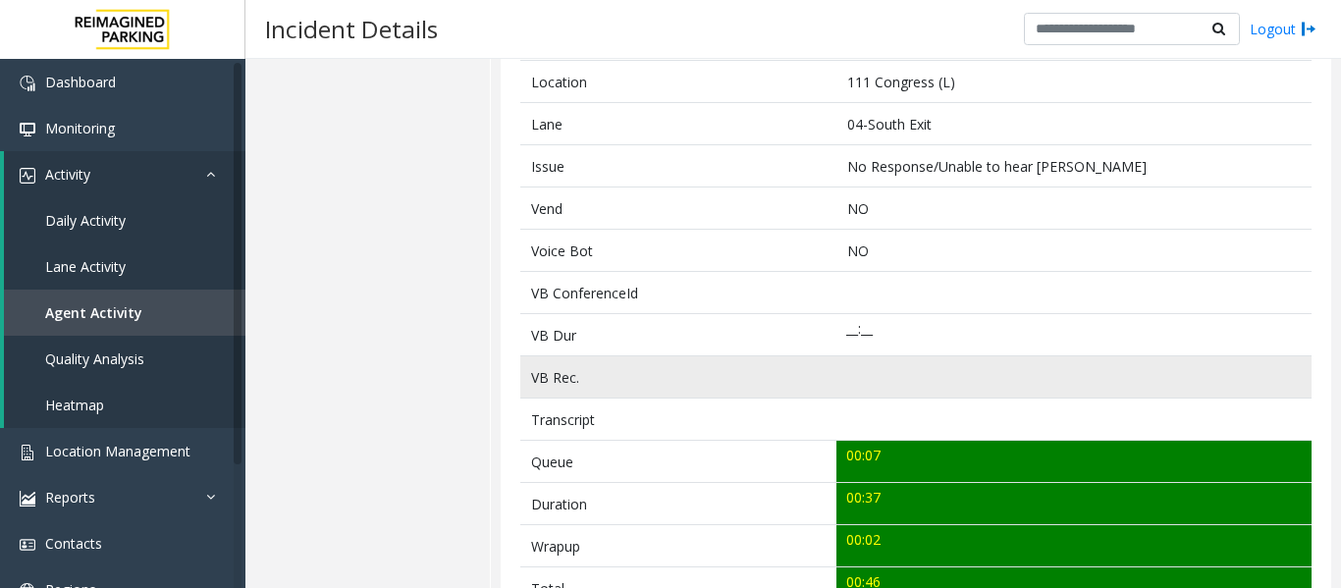
scroll to position [98, 0]
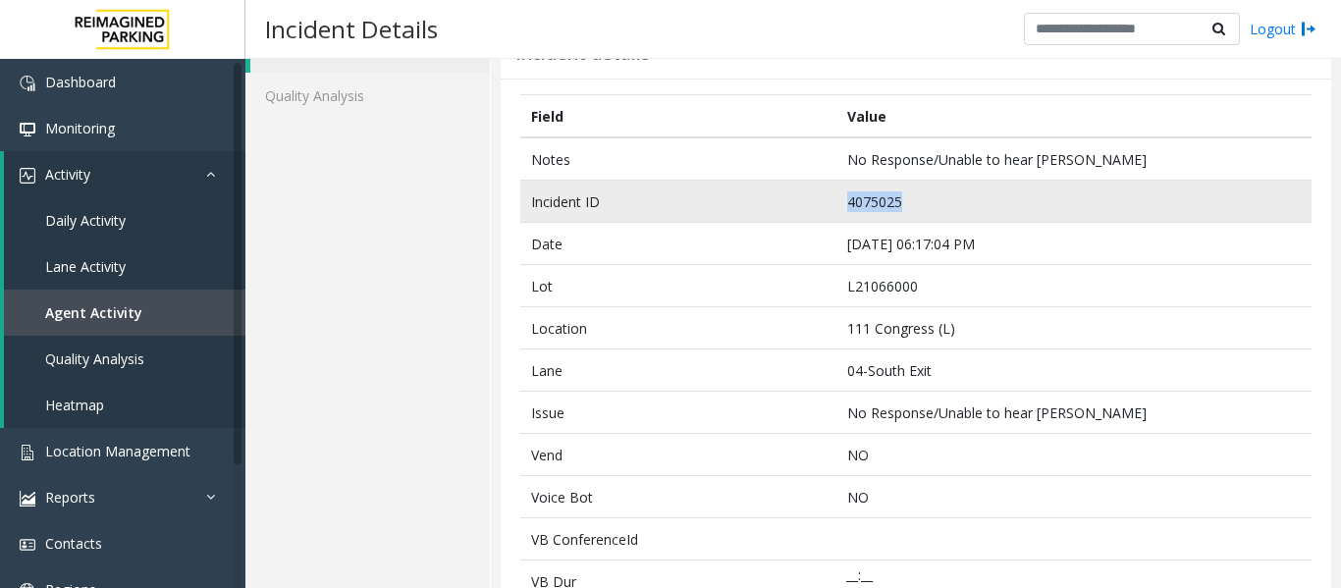
drag, startPoint x: 913, startPoint y: 206, endPoint x: 772, endPoint y: 192, distance: 142.1
click at [772, 192] on tr "Incident ID 4075025" at bounding box center [916, 202] width 792 height 42
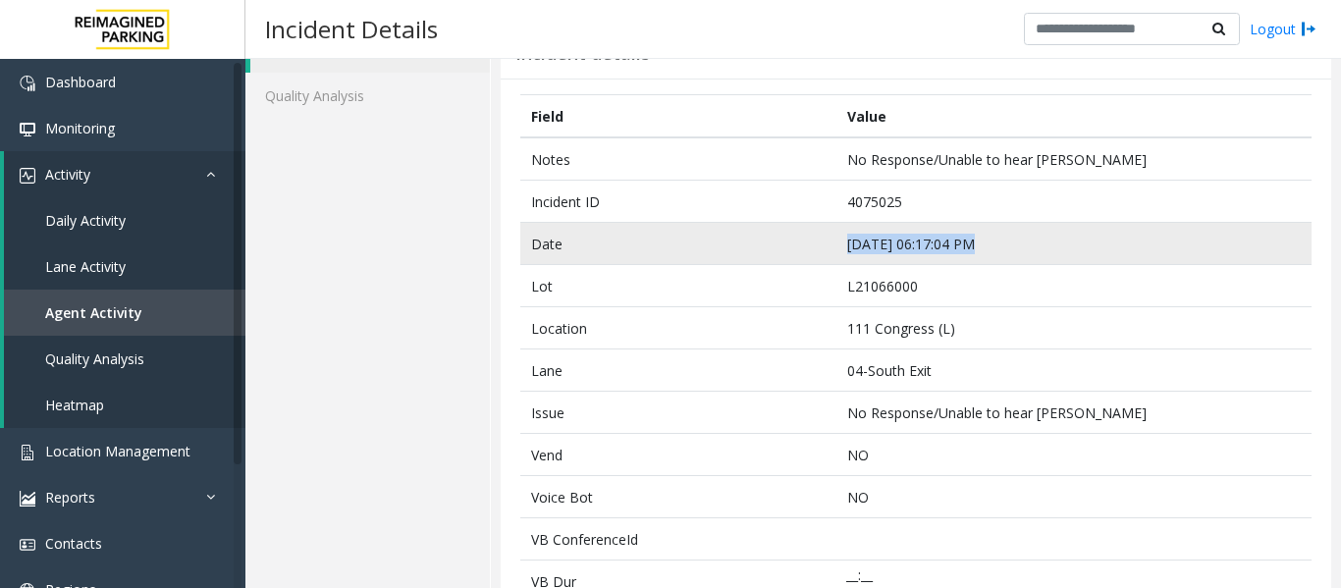
drag, startPoint x: 976, startPoint y: 239, endPoint x: 829, endPoint y: 250, distance: 147.8
click at [829, 250] on tr "Date [DATE] 06:17:04 PM" at bounding box center [916, 244] width 792 height 42
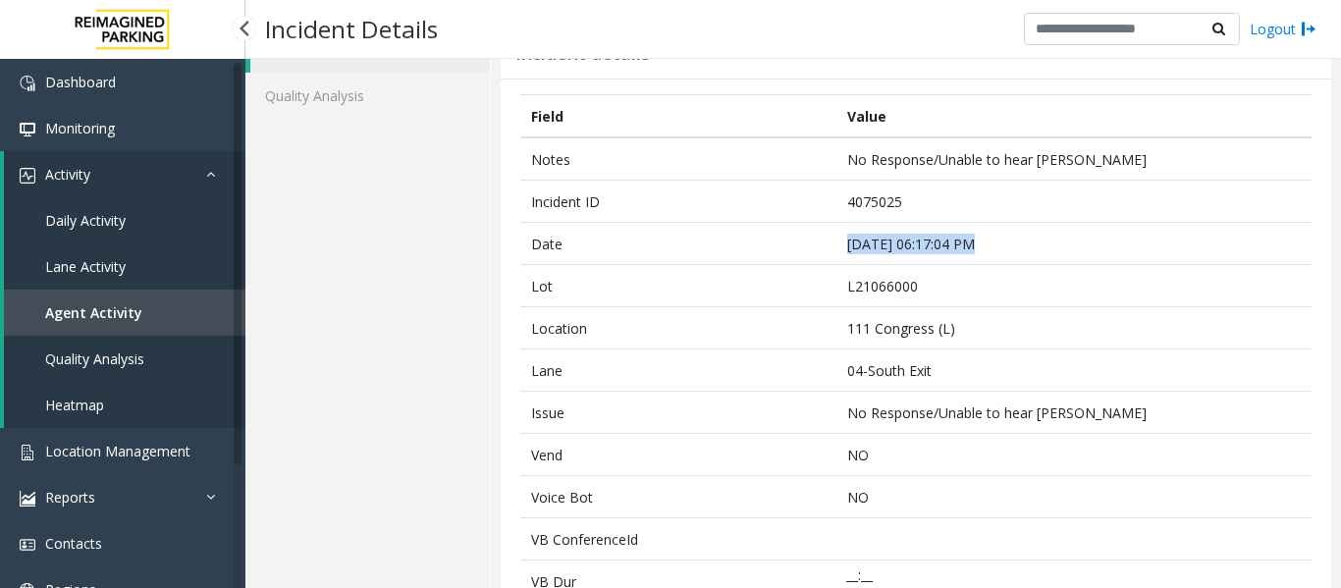
click at [146, 326] on link "Agent Activity" at bounding box center [125, 313] width 242 height 46
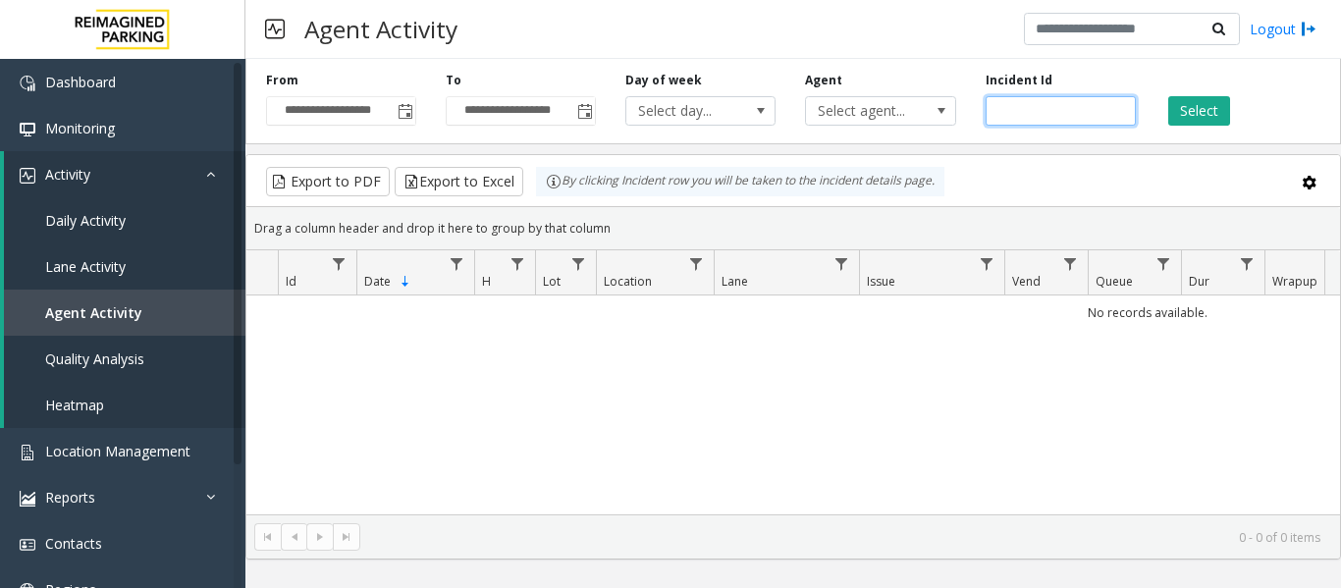
click at [1075, 112] on input "number" at bounding box center [1061, 110] width 150 height 29
paste input "*******"
type input "*******"
click at [1189, 101] on button "Select" at bounding box center [1200, 110] width 62 height 29
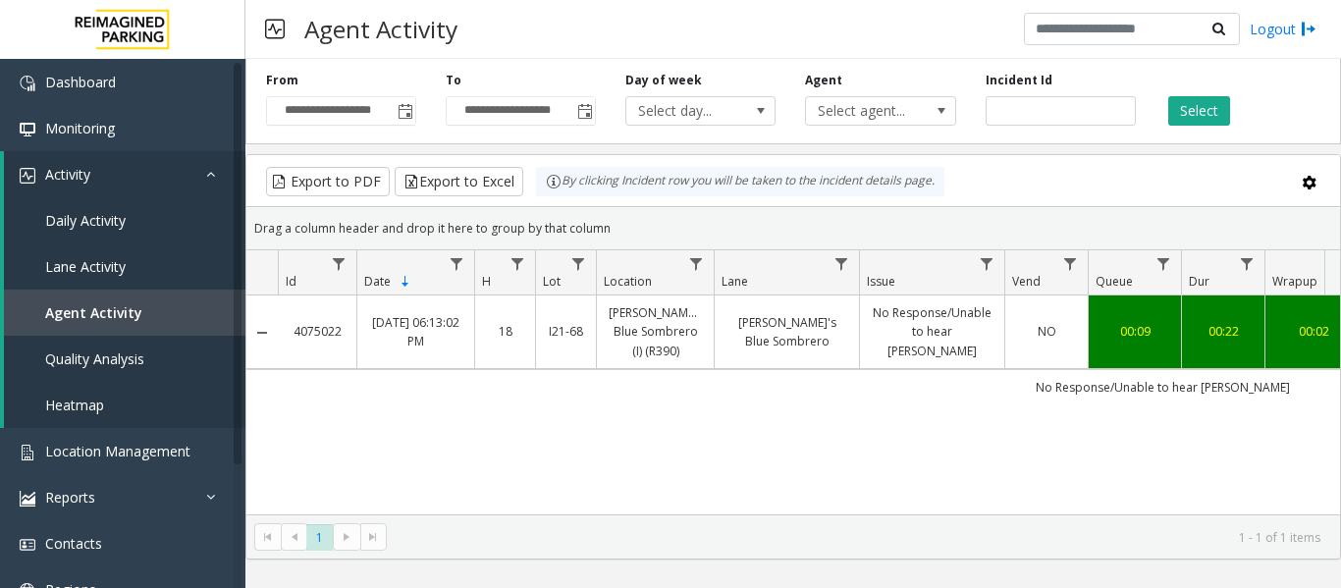
click at [817, 322] on link "[PERSON_NAME]'s Blue Sombrero" at bounding box center [787, 331] width 121 height 37
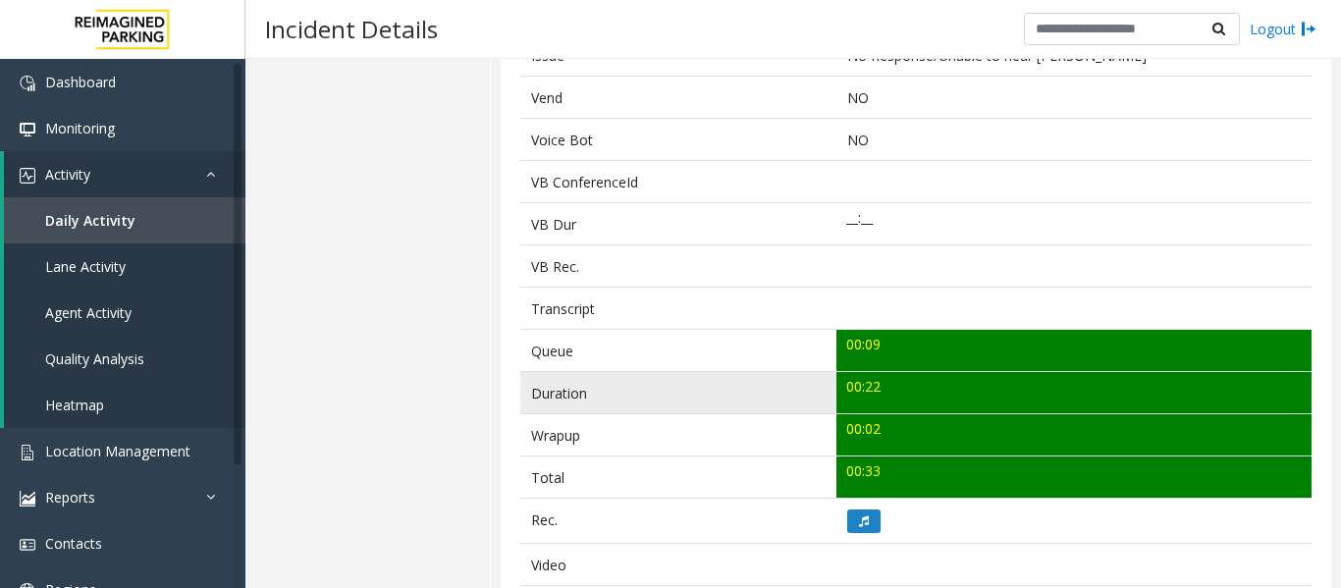
scroll to position [589, 0]
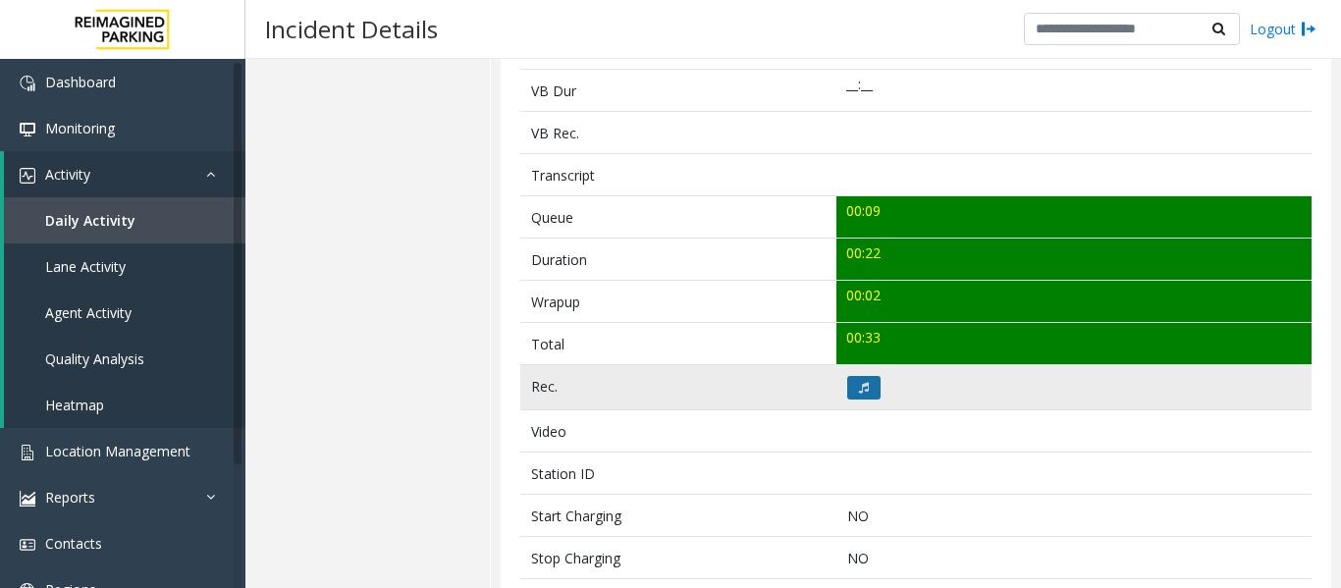
click at [859, 384] on icon at bounding box center [864, 388] width 10 height 12
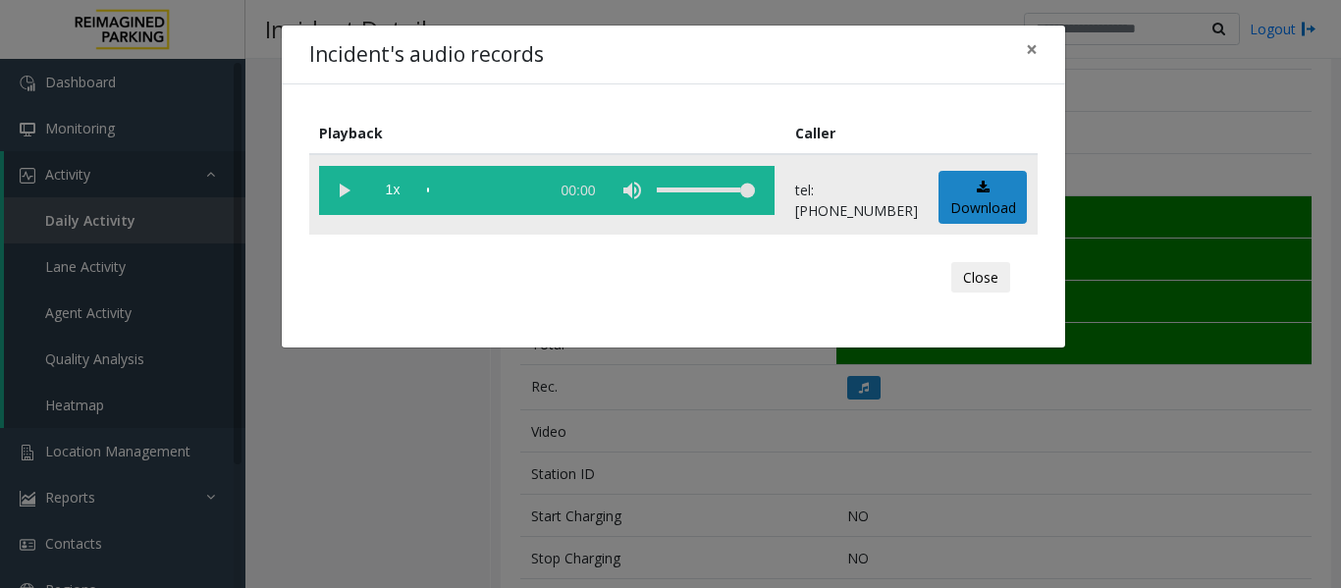
click at [344, 193] on vg-play-pause at bounding box center [343, 190] width 49 height 49
click at [980, 281] on button "Close" at bounding box center [981, 277] width 59 height 31
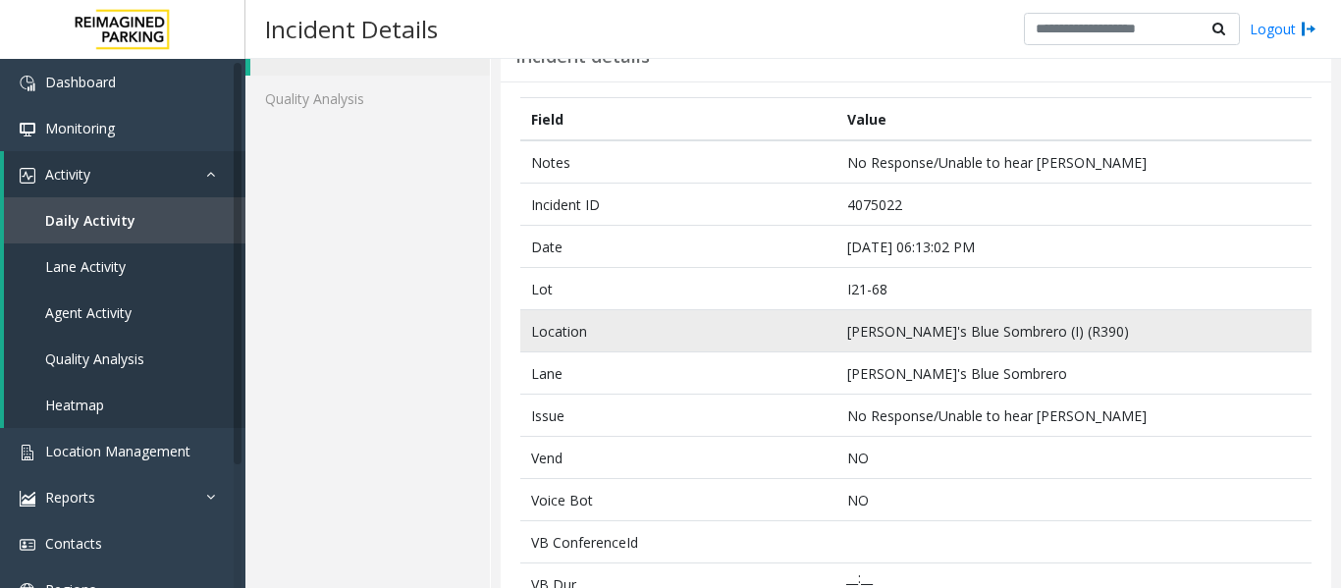
scroll to position [0, 0]
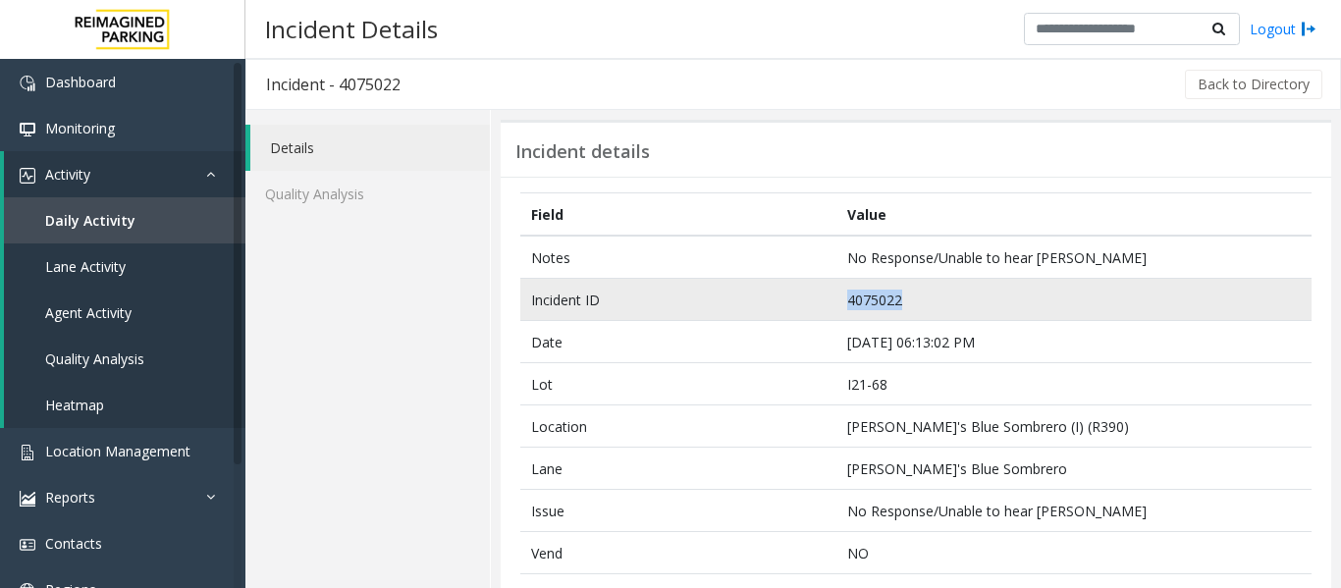
drag, startPoint x: 925, startPoint y: 310, endPoint x: 730, endPoint y: 306, distance: 195.5
click at [730, 306] on tr "Incident ID 4075022" at bounding box center [916, 300] width 792 height 42
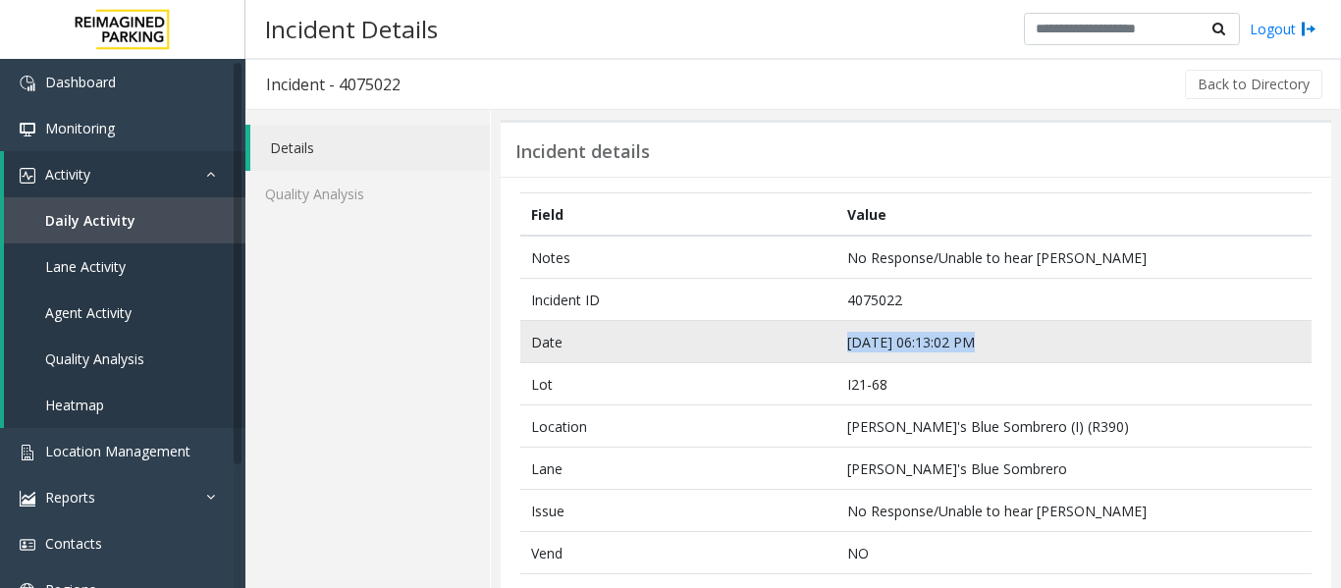
drag, startPoint x: 1001, startPoint y: 336, endPoint x: 711, endPoint y: 342, distance: 289.8
click at [711, 342] on tr "Date [DATE] 06:13:02 PM" at bounding box center [916, 342] width 792 height 42
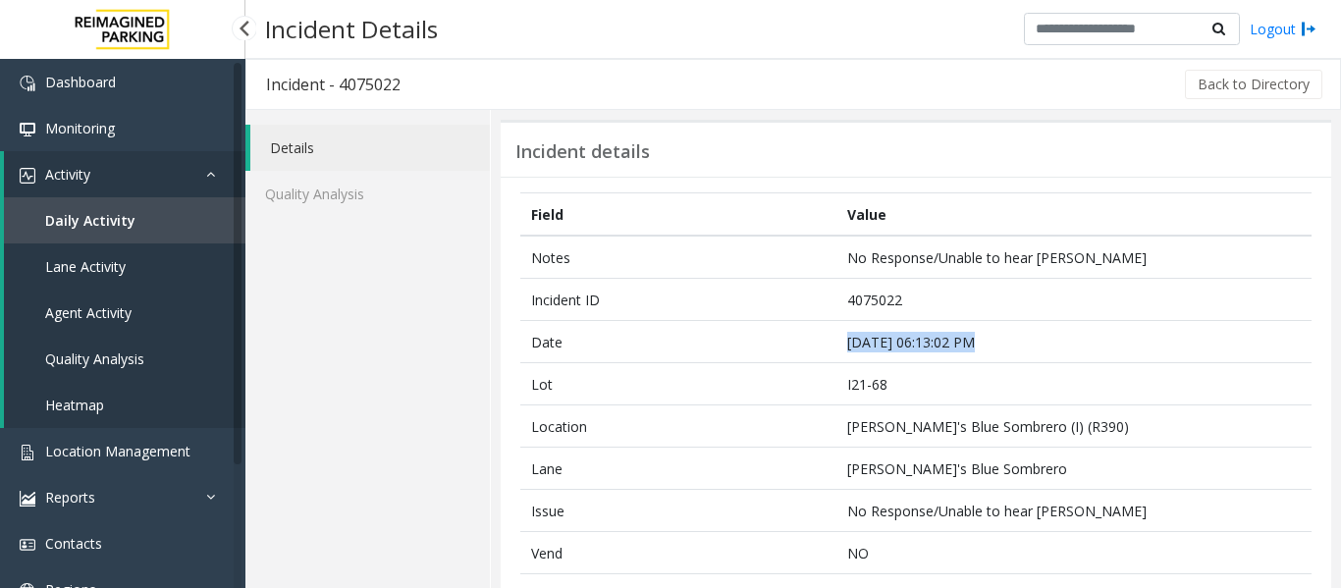
click at [132, 304] on link "Agent Activity" at bounding box center [125, 313] width 242 height 46
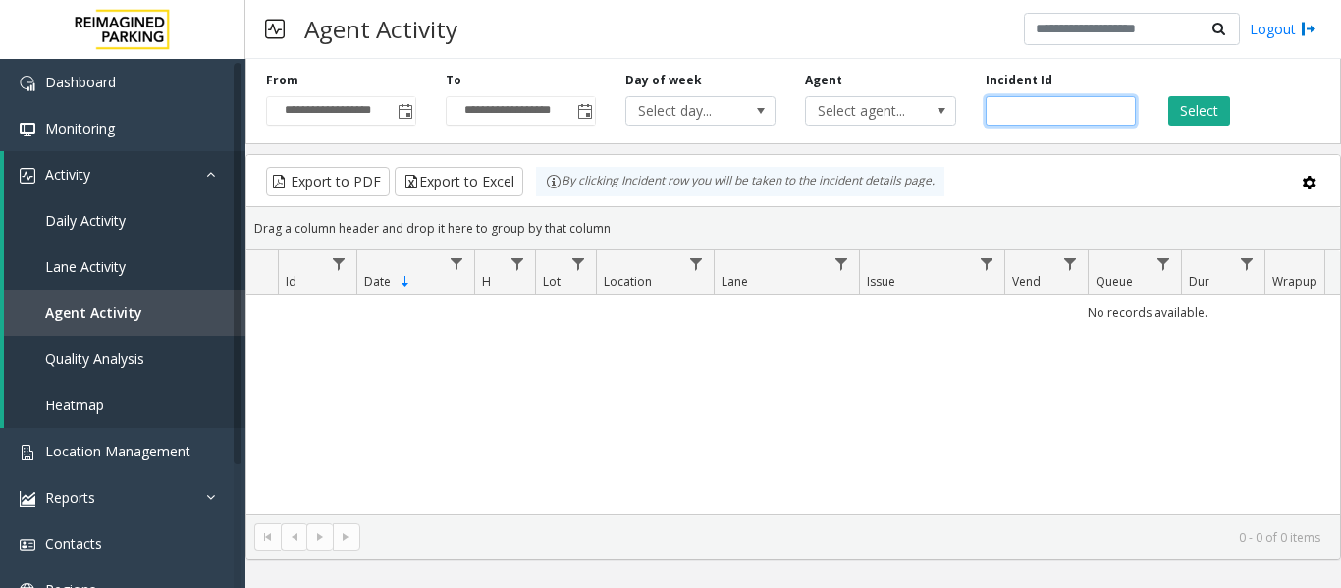
click at [1062, 116] on input "number" at bounding box center [1061, 110] width 150 height 29
click at [1011, 118] on input "number" at bounding box center [1061, 110] width 150 height 29
paste input "*******"
type input "*******"
click at [1222, 108] on button "Select" at bounding box center [1200, 110] width 62 height 29
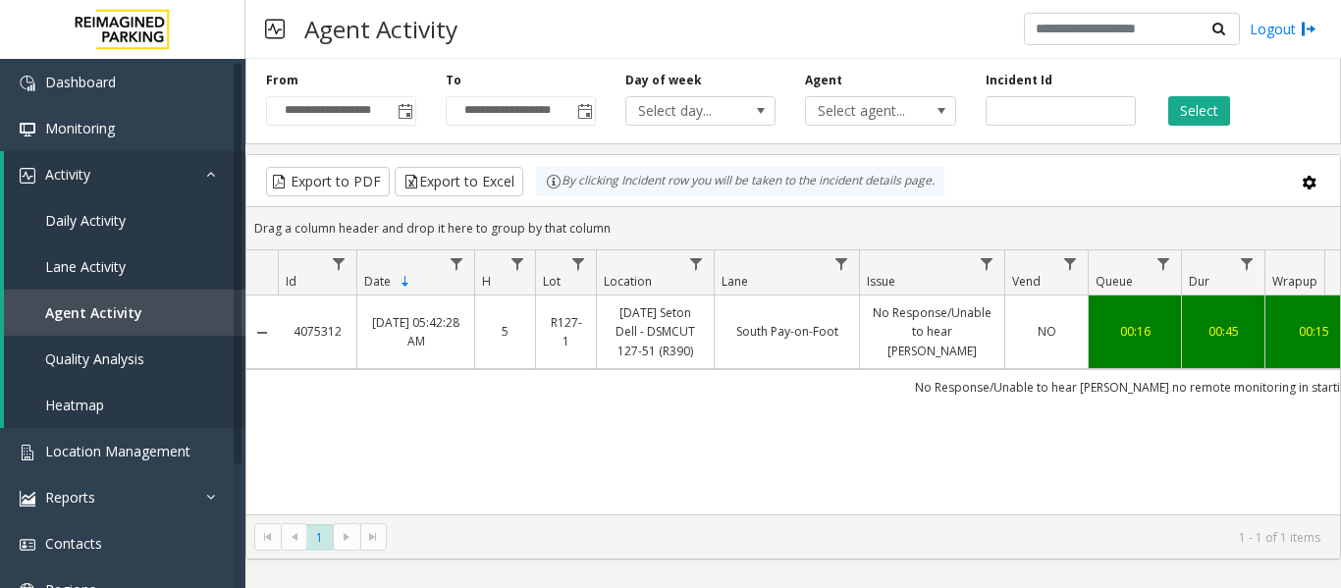
click at [945, 335] on link "No Response/Unable to hear [PERSON_NAME]" at bounding box center [932, 331] width 121 height 57
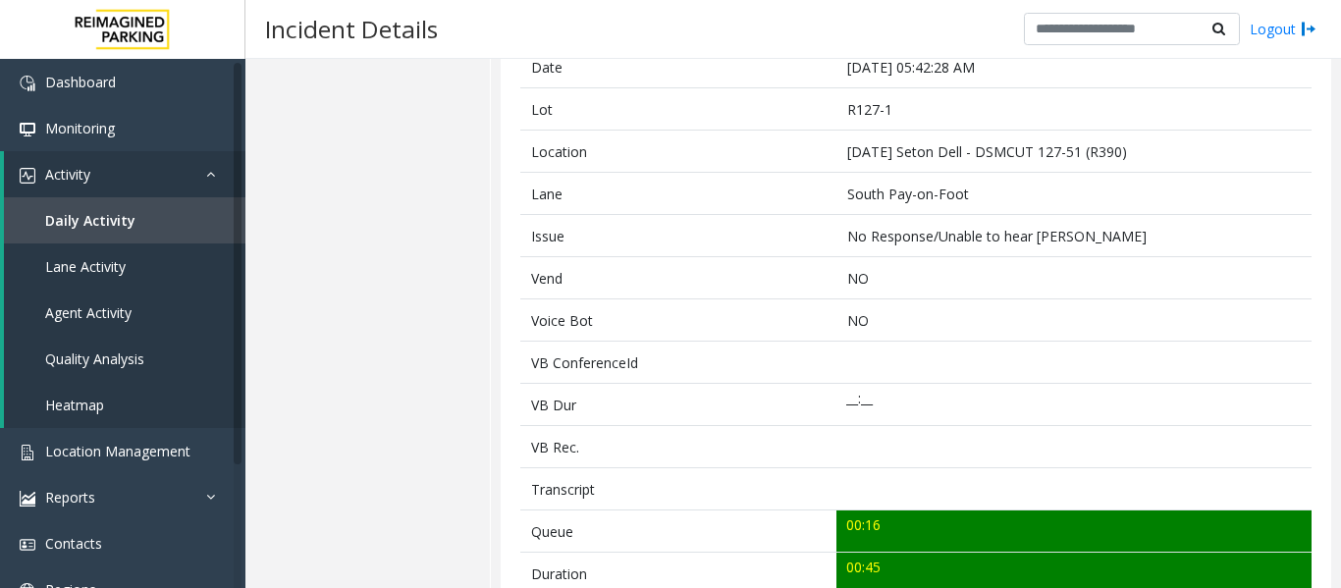
scroll to position [491, 0]
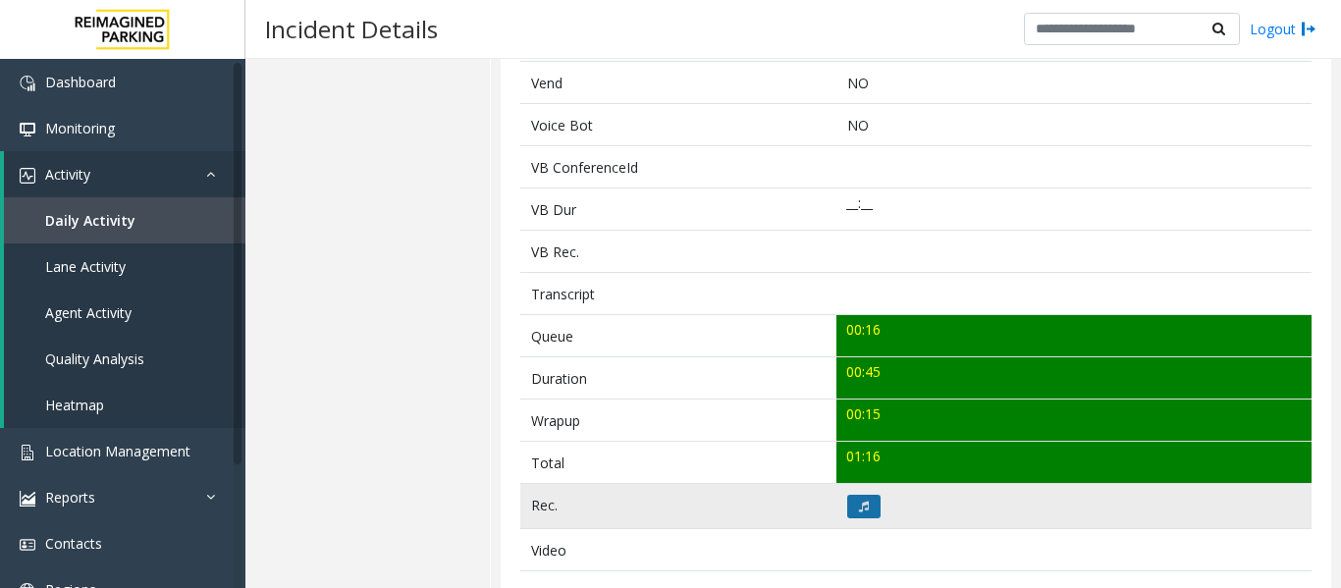
click at [871, 510] on button at bounding box center [864, 507] width 33 height 24
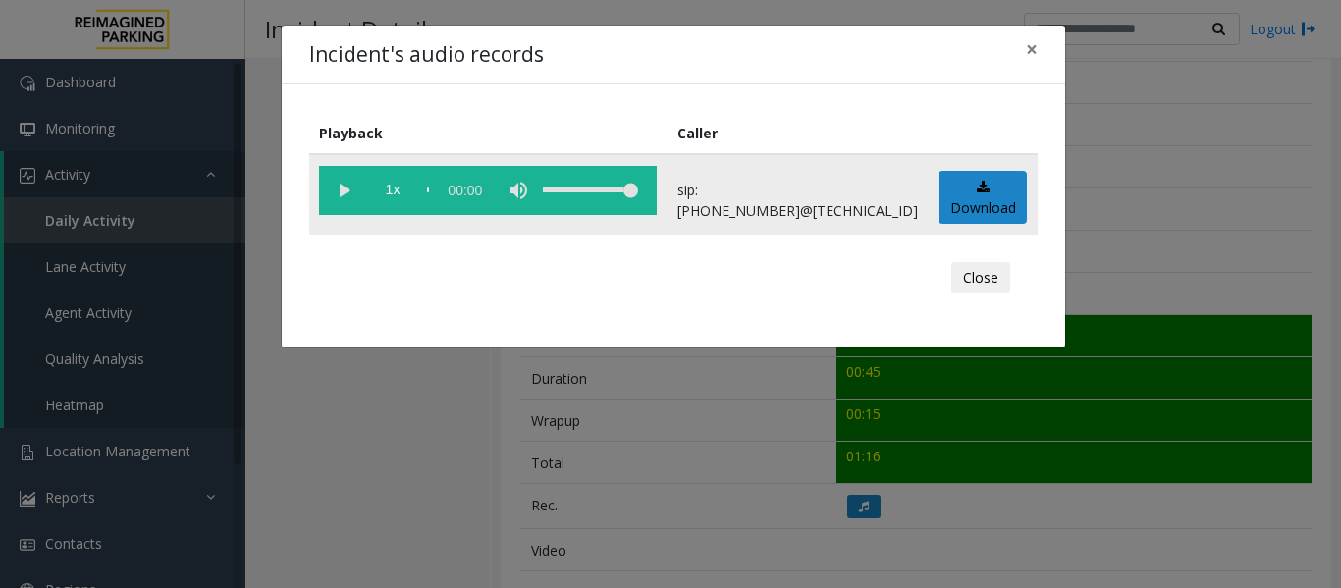
click at [349, 201] on vg-play-pause at bounding box center [343, 190] width 49 height 49
click at [1030, 51] on span "×" at bounding box center [1032, 48] width 12 height 27
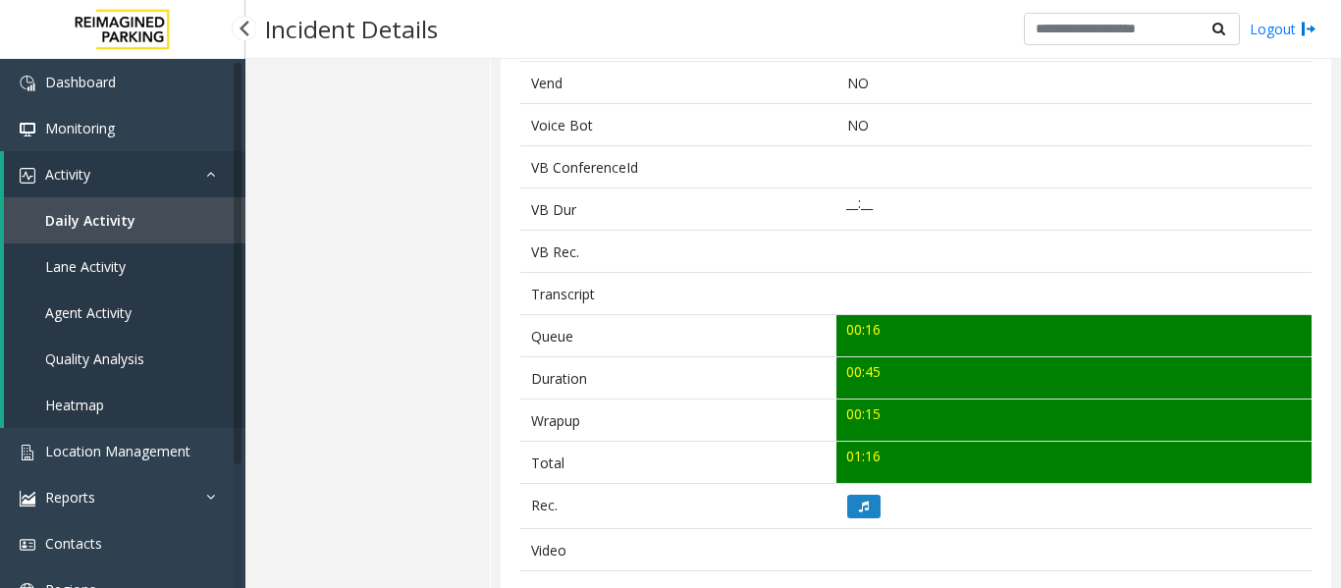
click at [88, 308] on span "Agent Activity" at bounding box center [88, 312] width 86 height 19
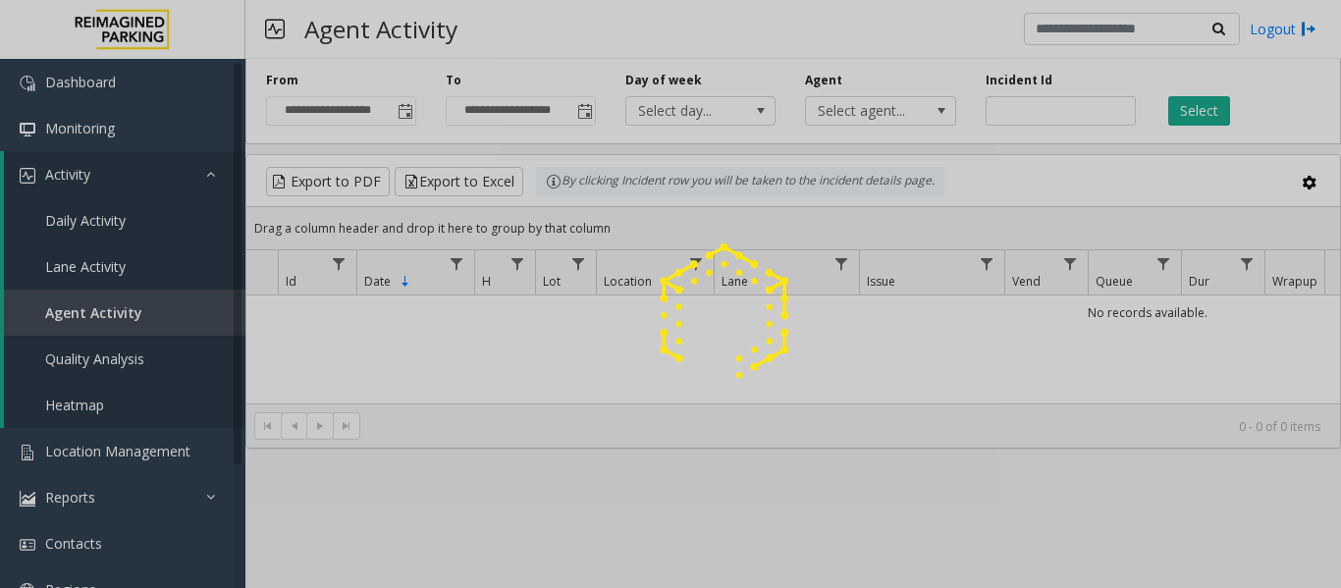
click at [1055, 111] on div at bounding box center [670, 294] width 1341 height 588
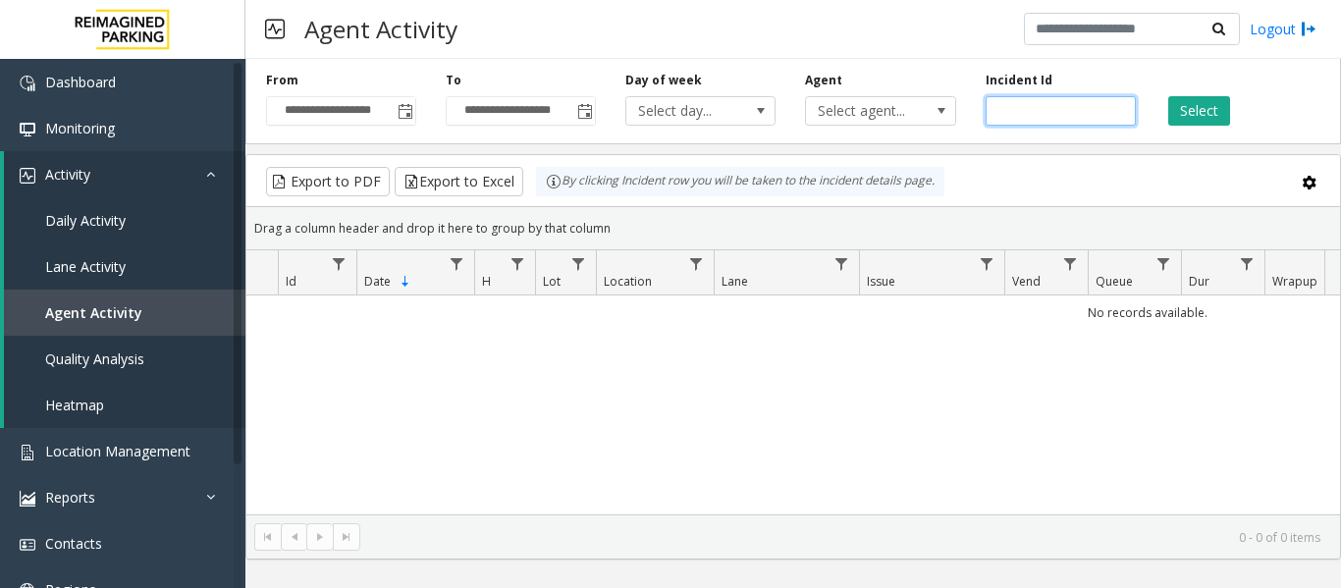
click at [1055, 111] on input "number" at bounding box center [1061, 110] width 150 height 29
paste input "*******"
type input "*******"
click at [1175, 114] on button "Select" at bounding box center [1200, 110] width 62 height 29
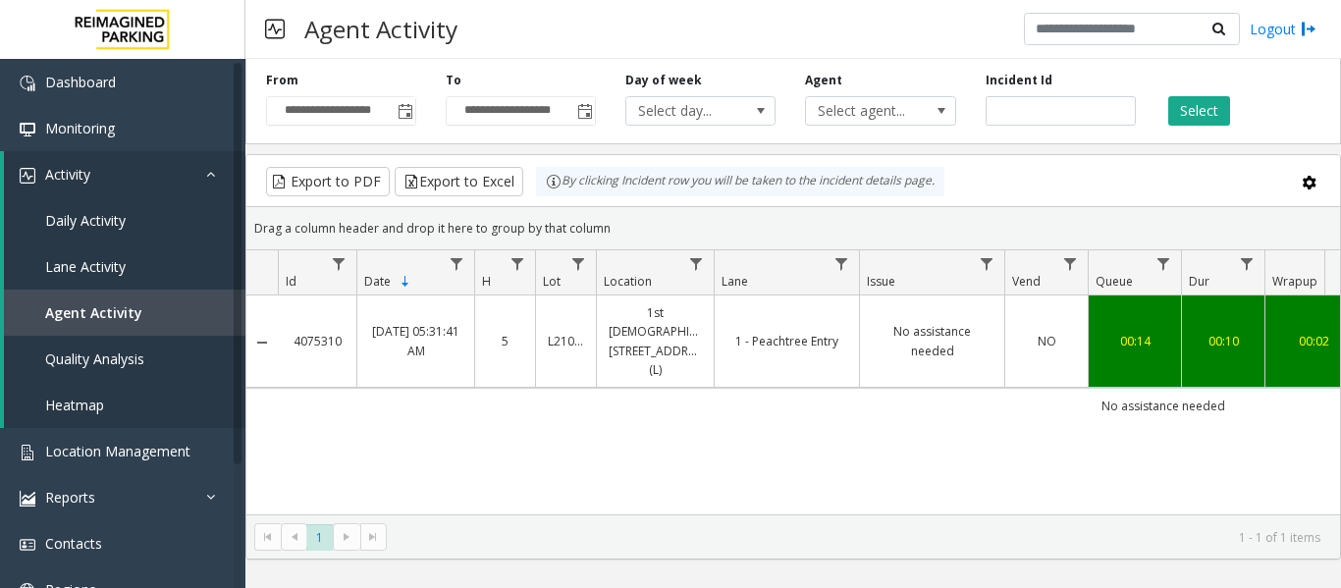
click at [918, 317] on td "No assistance needed" at bounding box center [931, 342] width 145 height 92
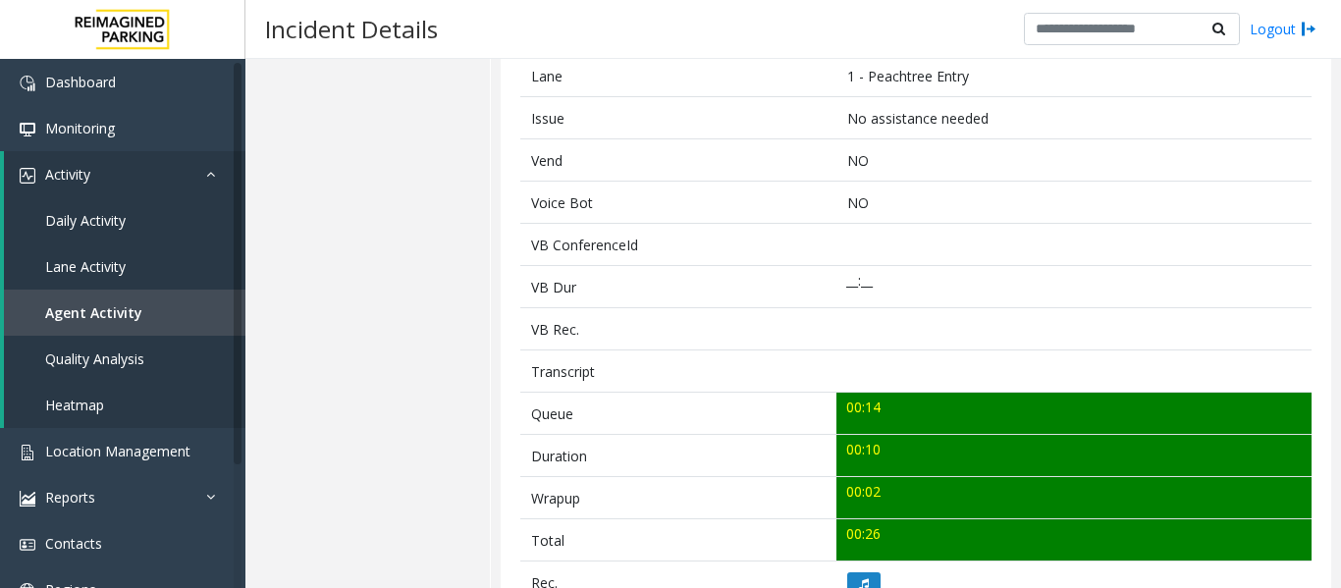
scroll to position [786, 0]
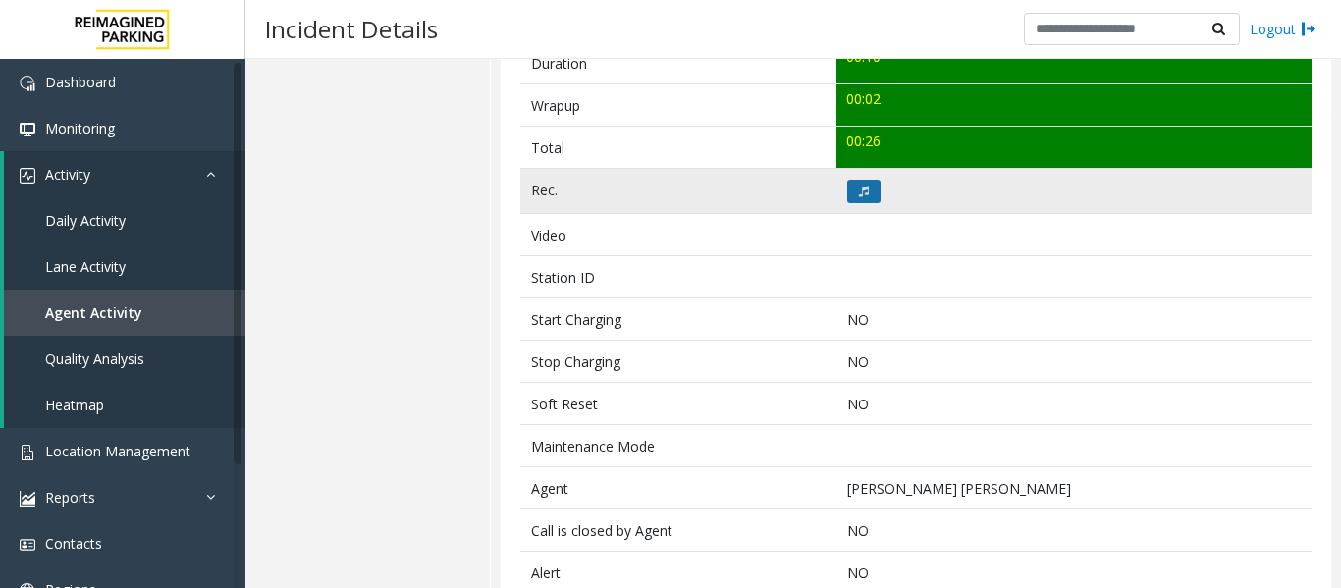
click at [868, 193] on button at bounding box center [864, 192] width 33 height 24
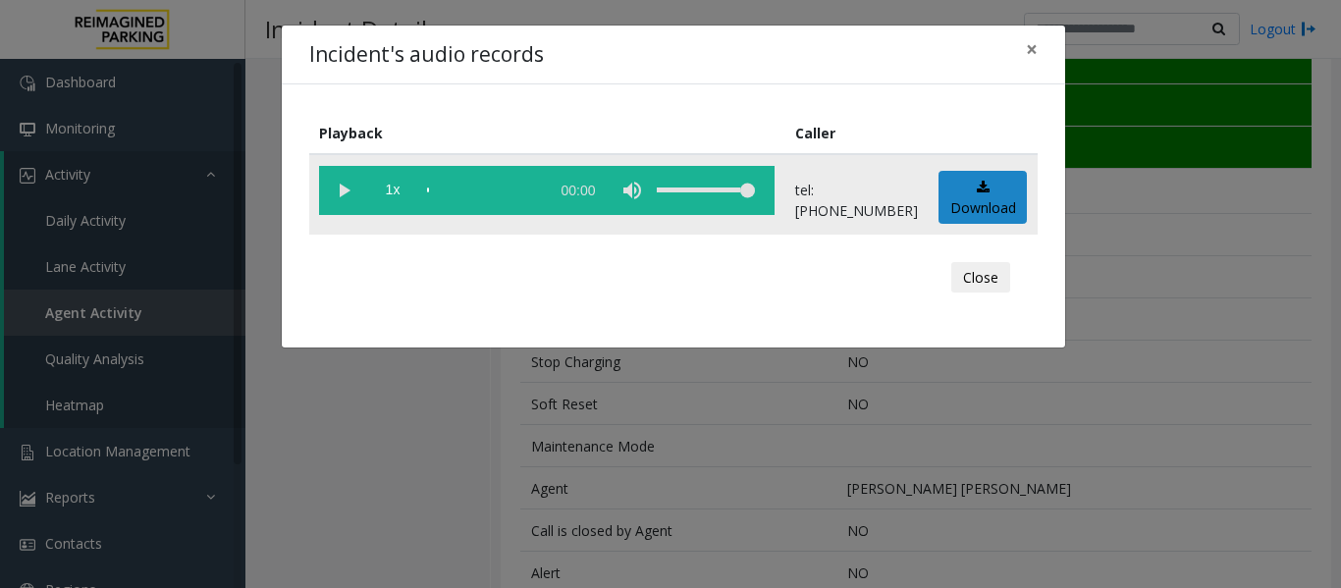
click at [342, 198] on vg-play-pause at bounding box center [343, 190] width 49 height 49
click at [1001, 282] on button "Close" at bounding box center [981, 277] width 59 height 31
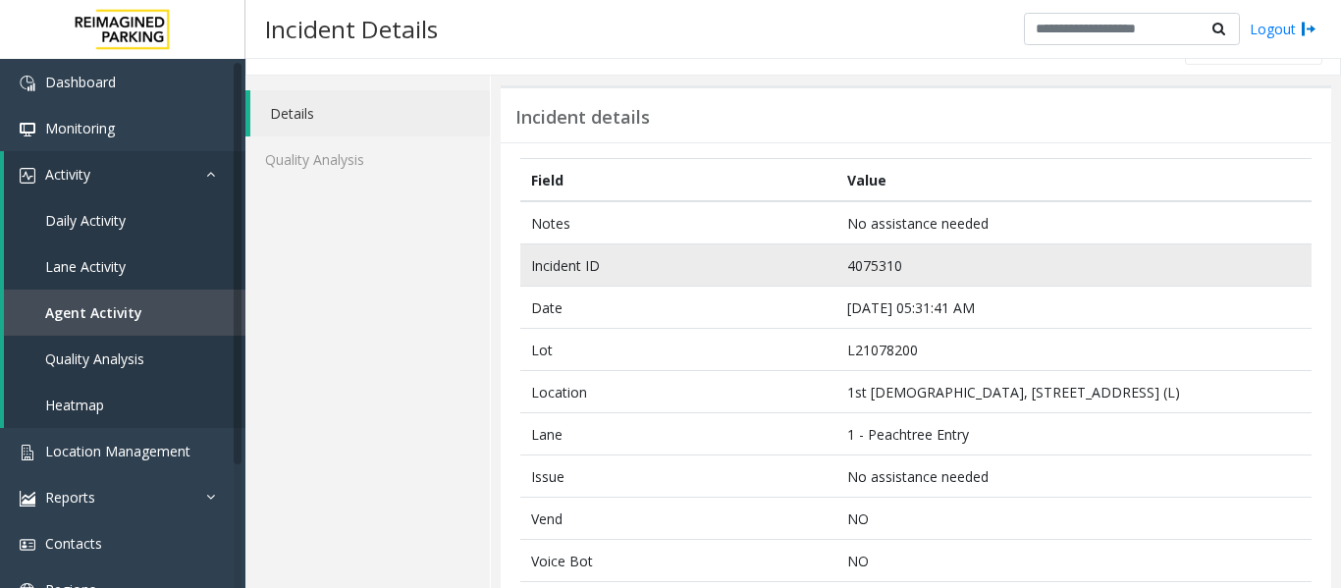
scroll to position [0, 0]
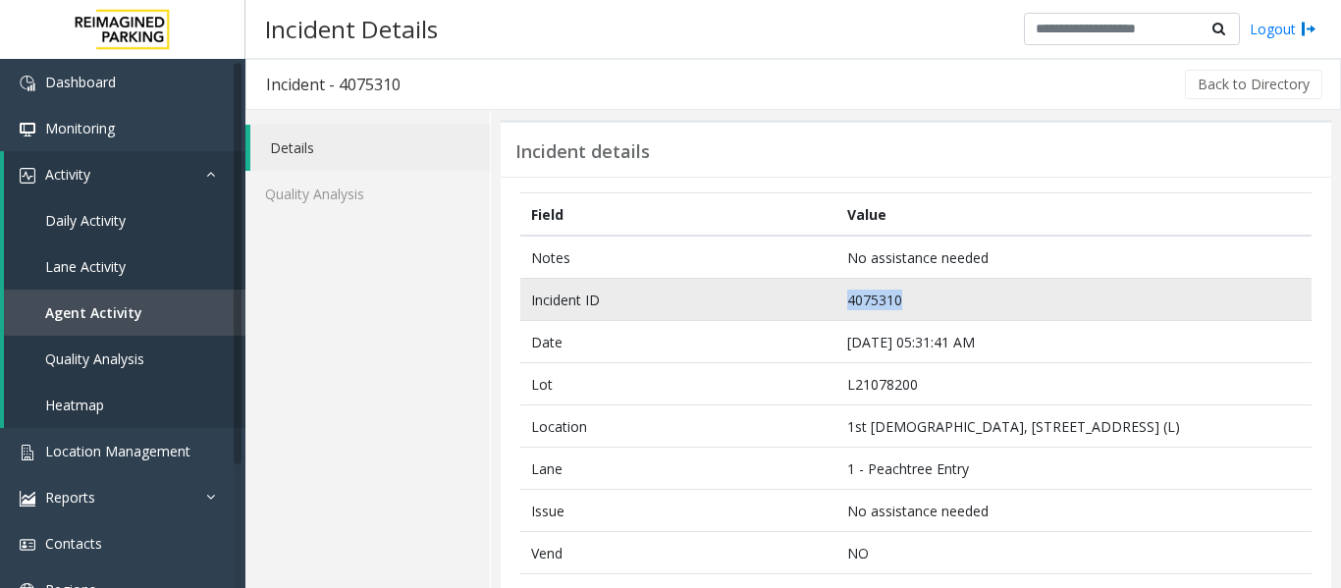
drag, startPoint x: 944, startPoint y: 299, endPoint x: 772, endPoint y: 306, distance: 172.0
click at [772, 306] on tr "Incident ID 4075310" at bounding box center [916, 300] width 792 height 42
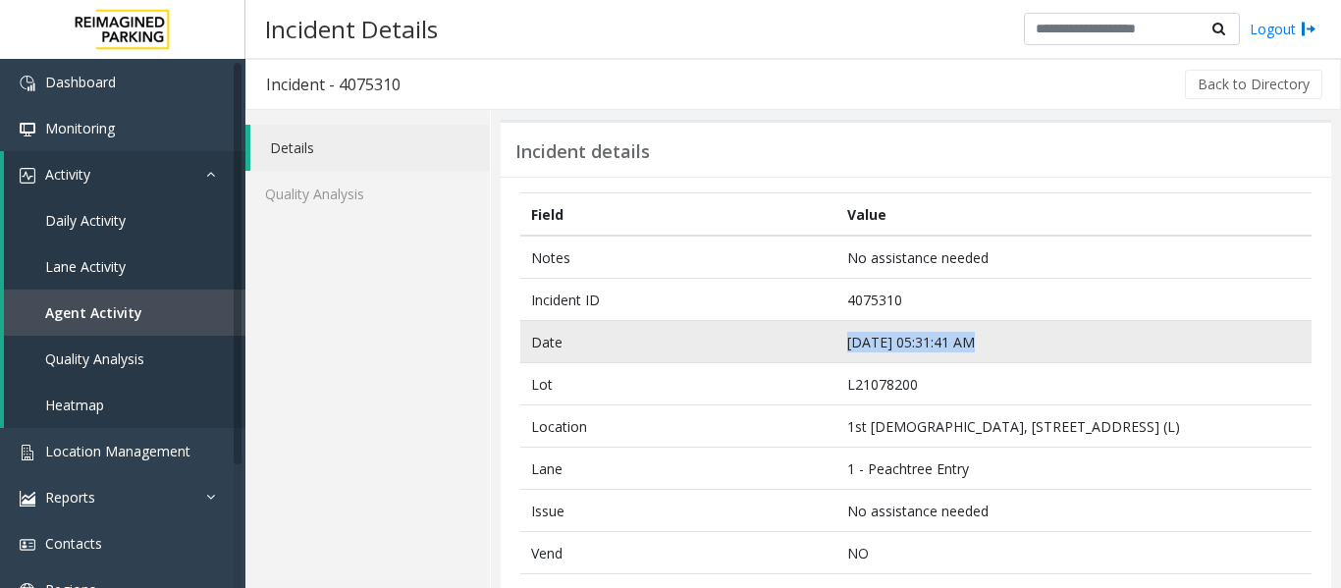
drag, startPoint x: 993, startPoint y: 337, endPoint x: 829, endPoint y: 353, distance: 164.8
click at [829, 353] on tr "Date [DATE] 05:31:41 AM" at bounding box center [916, 342] width 792 height 42
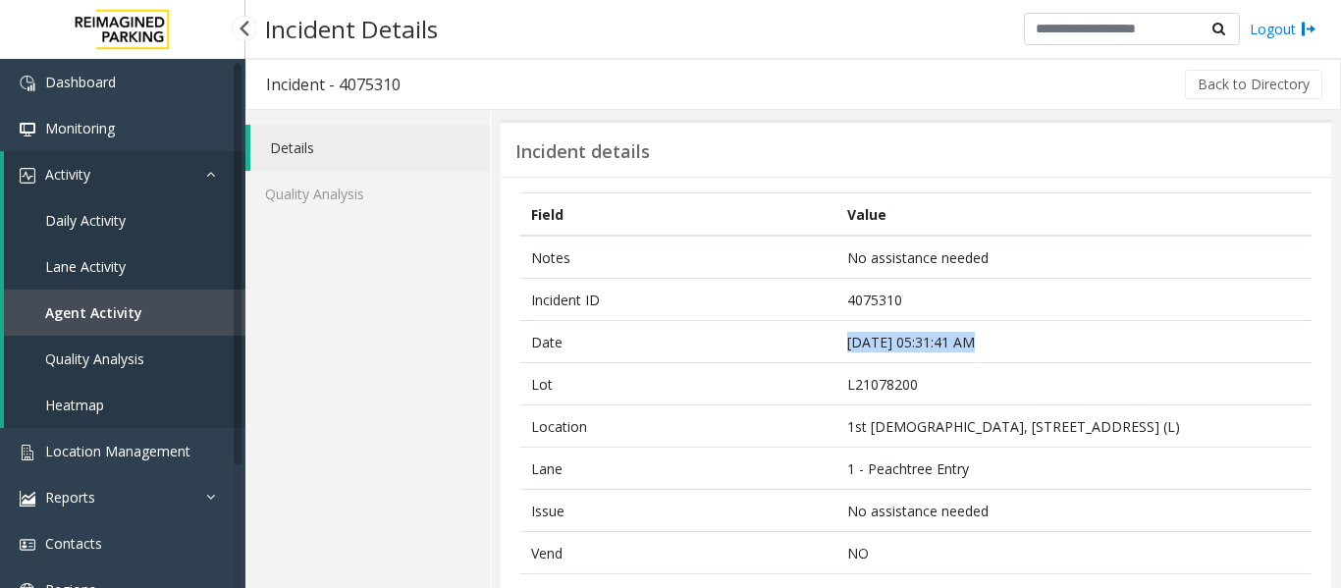
click at [52, 319] on span "Agent Activity" at bounding box center [93, 312] width 97 height 19
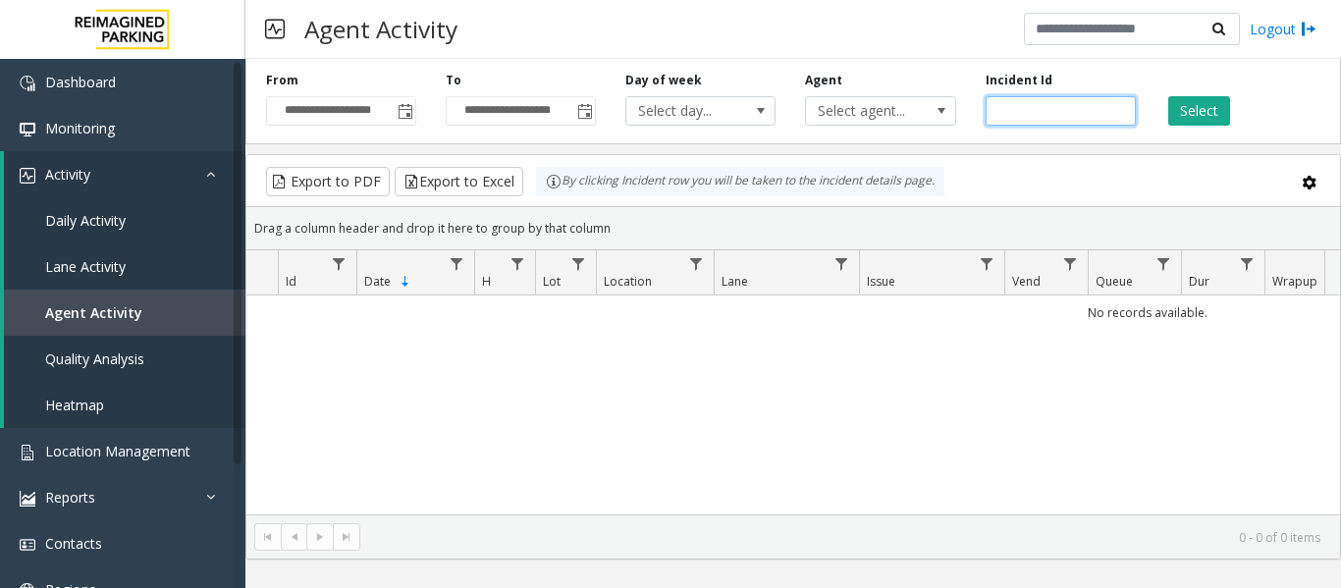
click at [1047, 113] on input "number" at bounding box center [1061, 110] width 150 height 29
paste input "*******"
type input "*******"
click at [1174, 100] on button "Select" at bounding box center [1200, 110] width 62 height 29
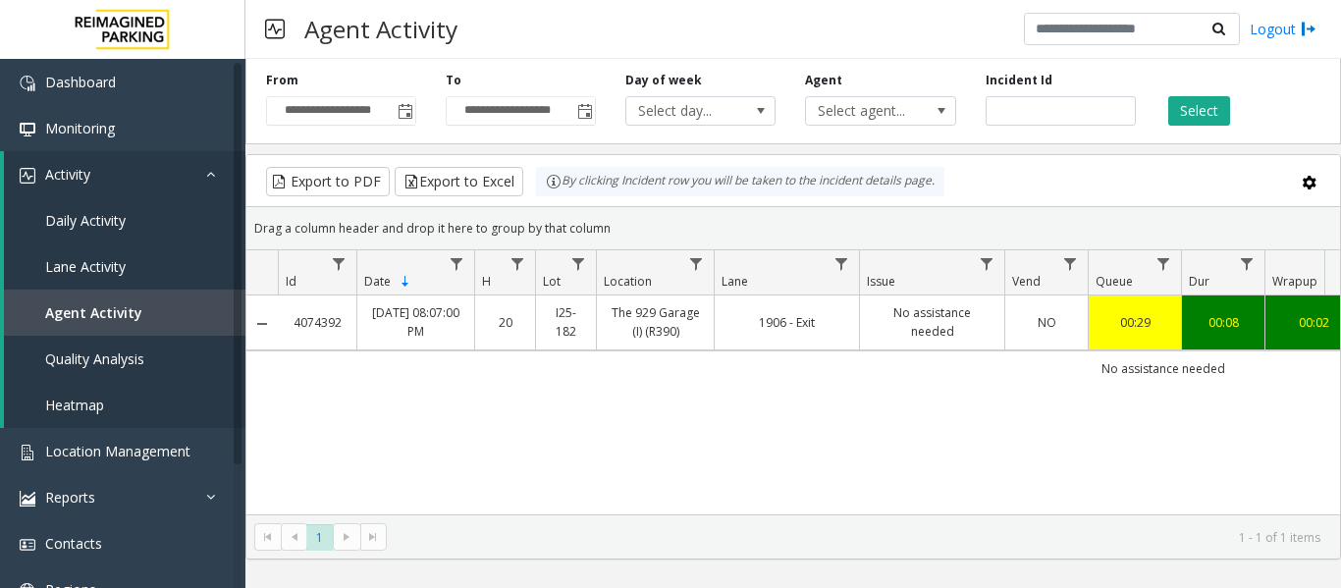
click at [956, 342] on td "No assistance needed" at bounding box center [931, 323] width 145 height 54
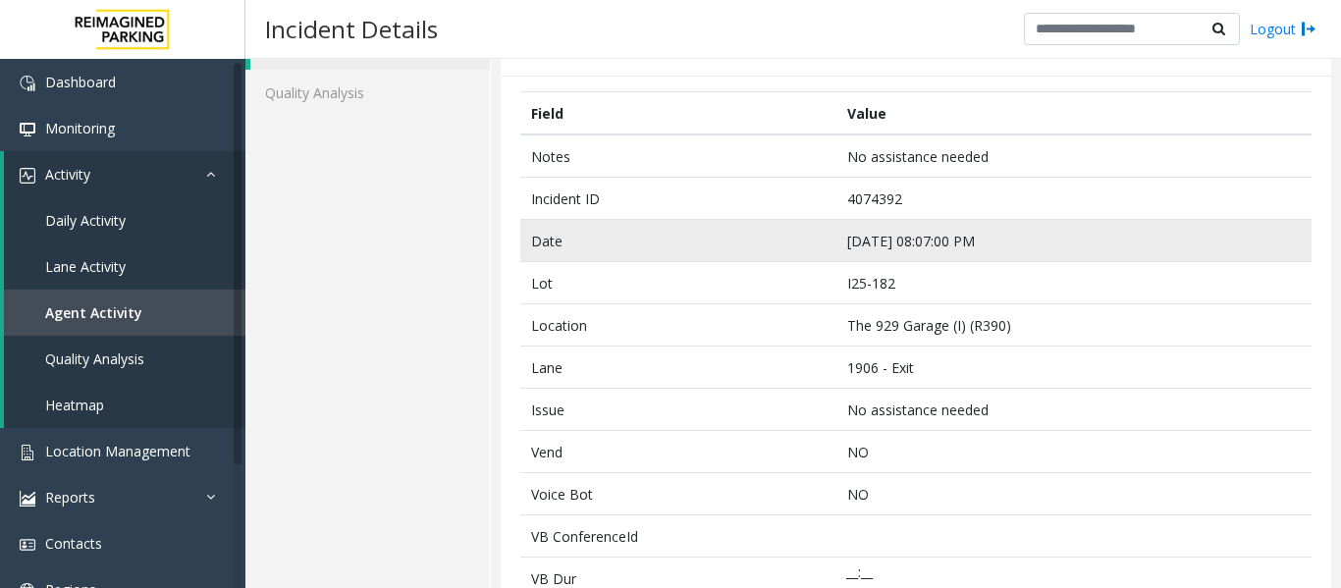
scroll to position [491, 0]
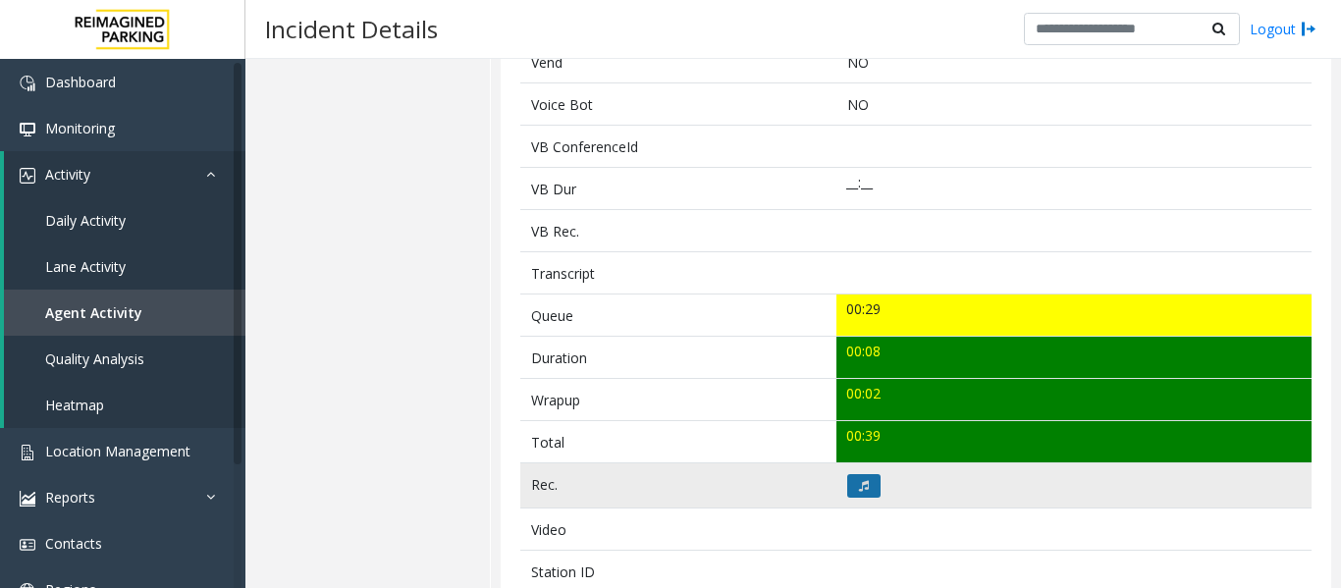
click at [868, 476] on button at bounding box center [864, 486] width 33 height 24
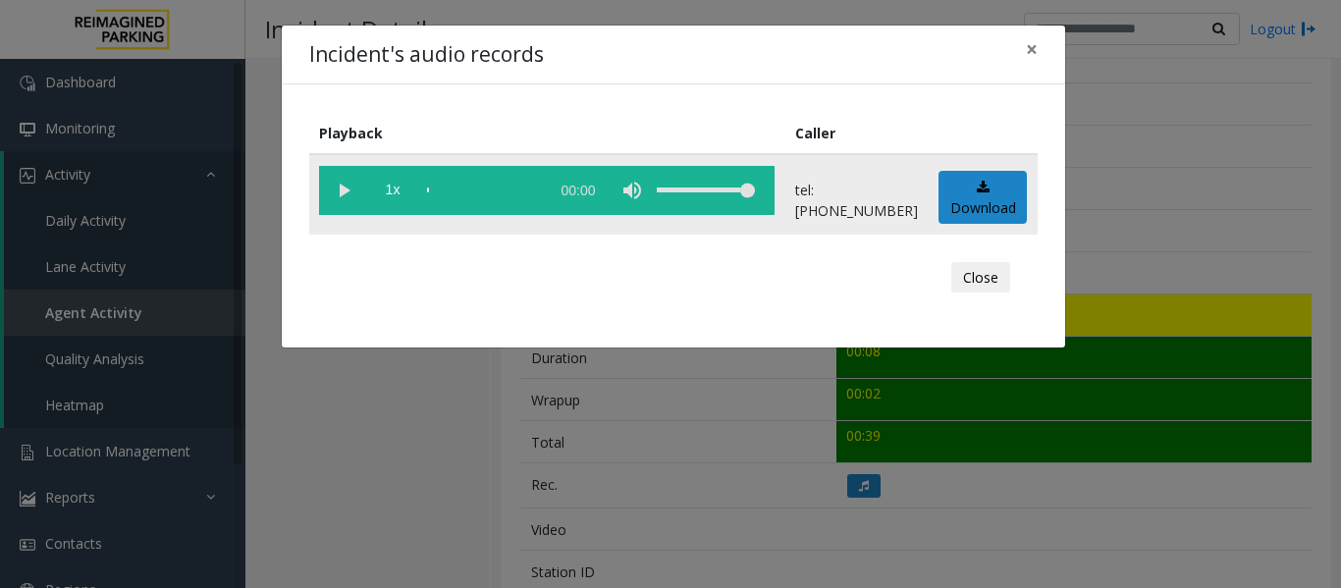
click at [340, 194] on vg-play-pause at bounding box center [343, 190] width 49 height 49
click at [964, 269] on button "Close" at bounding box center [981, 277] width 59 height 31
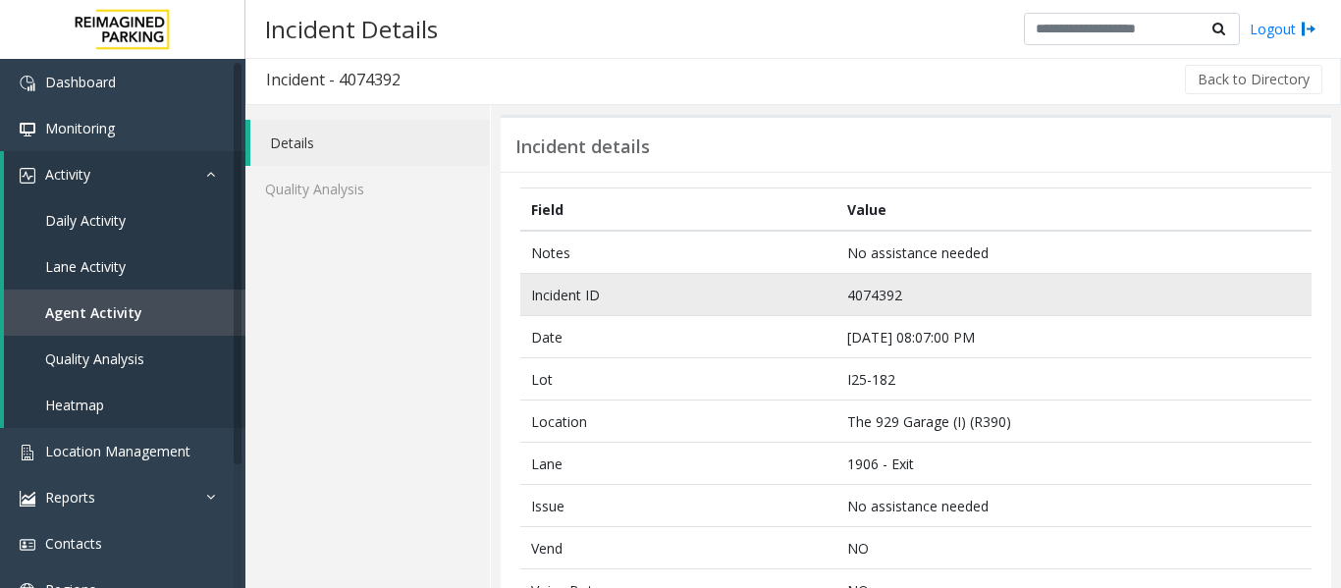
scroll to position [0, 0]
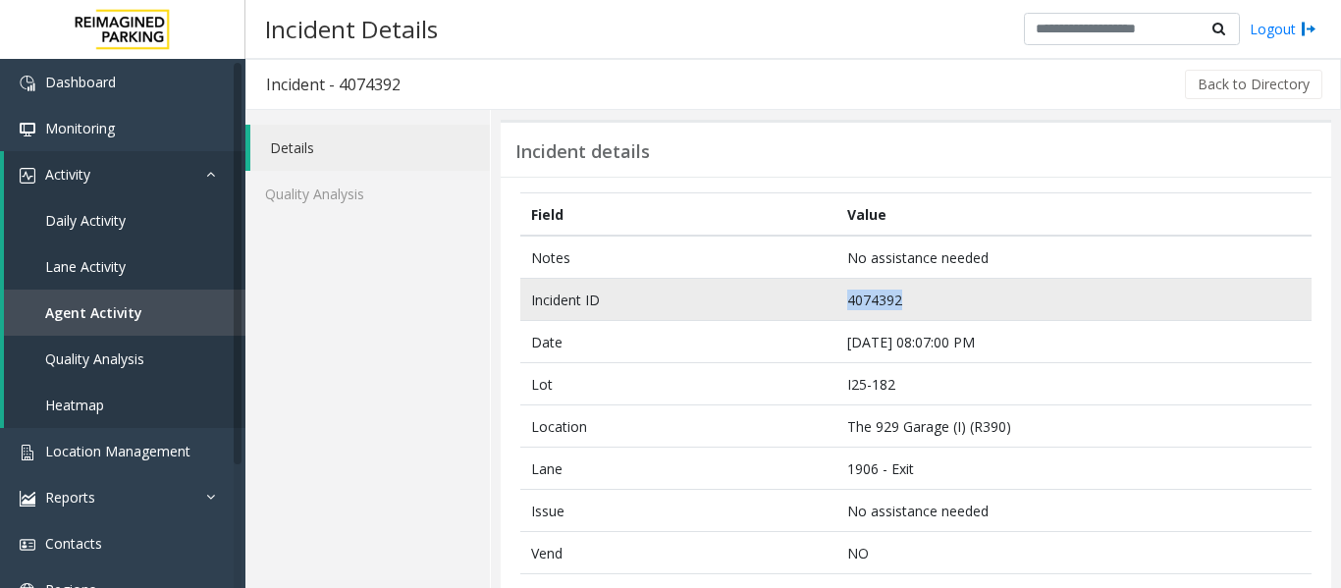
drag, startPoint x: 911, startPoint y: 304, endPoint x: 755, endPoint y: 295, distance: 156.5
click at [755, 295] on tr "Incident ID 4074392" at bounding box center [916, 300] width 792 height 42
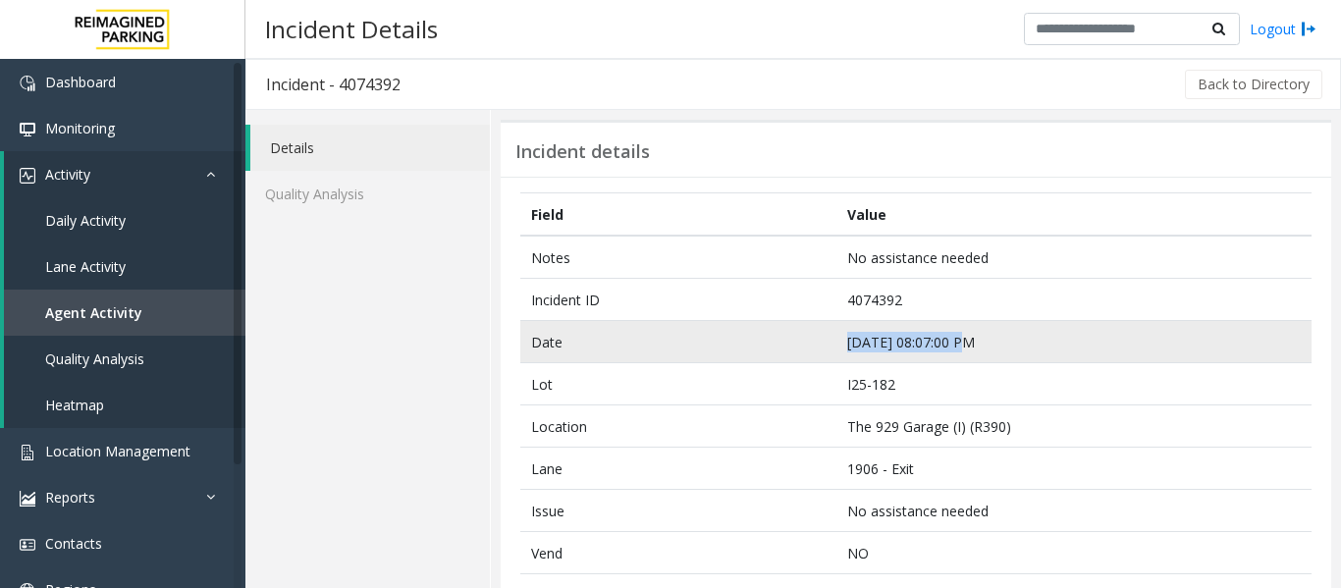
drag, startPoint x: 959, startPoint y: 337, endPoint x: 829, endPoint y: 339, distance: 130.6
click at [829, 339] on tr "Date [DATE] 08:07:00 PM" at bounding box center [916, 342] width 792 height 42
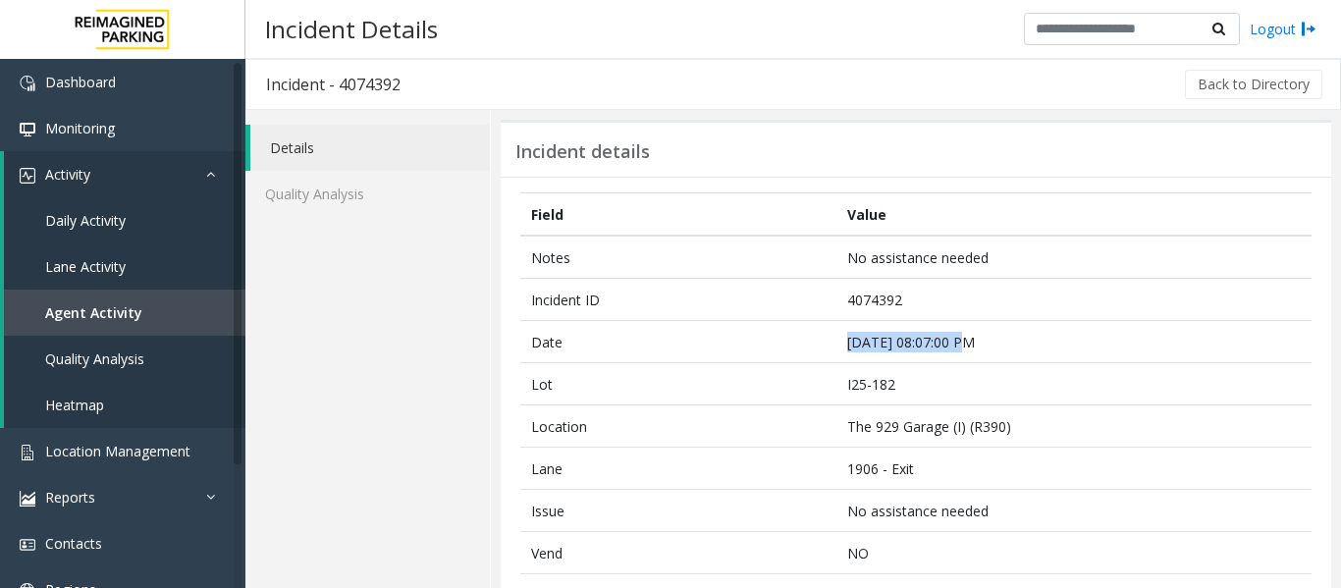
click at [178, 310] on link "Agent Activity" at bounding box center [125, 313] width 242 height 46
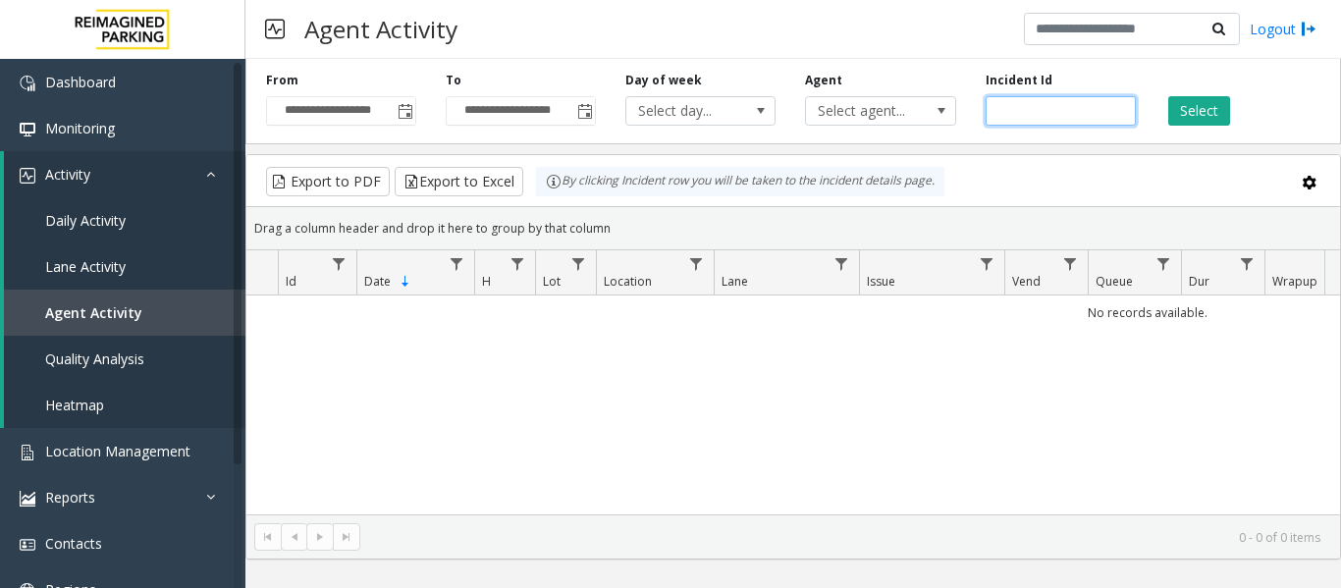
click at [1010, 103] on input "number" at bounding box center [1061, 110] width 150 height 29
paste input "*******"
type input "*******"
click at [1205, 112] on button "Select" at bounding box center [1200, 110] width 62 height 29
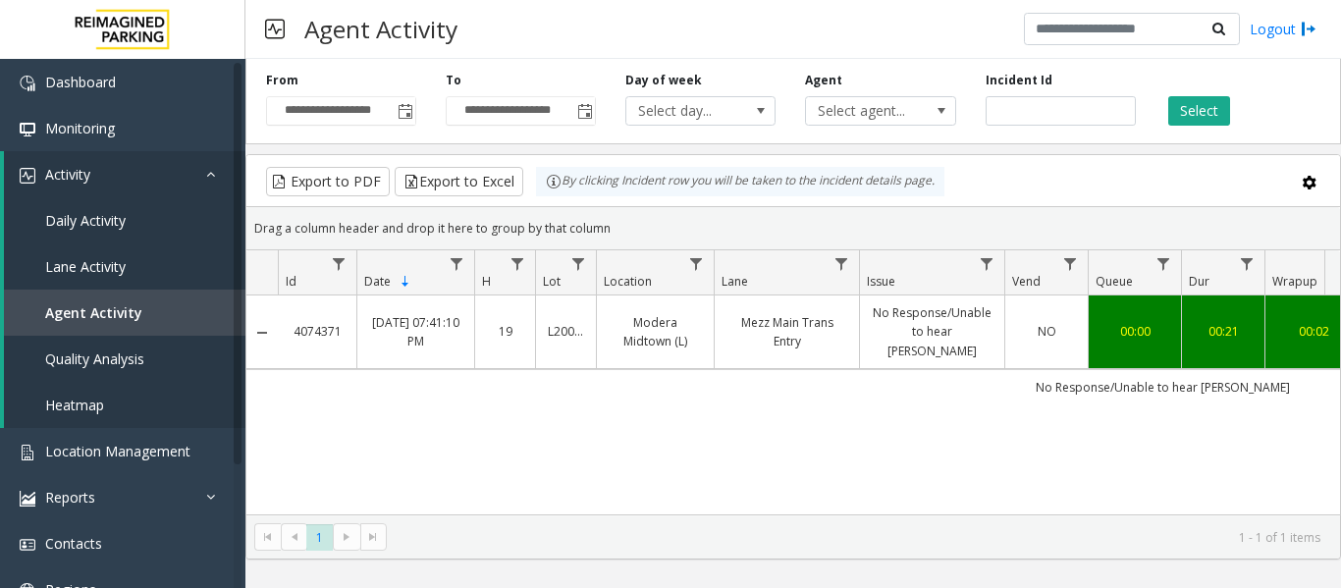
click at [1017, 330] on link "NO" at bounding box center [1046, 331] width 59 height 19
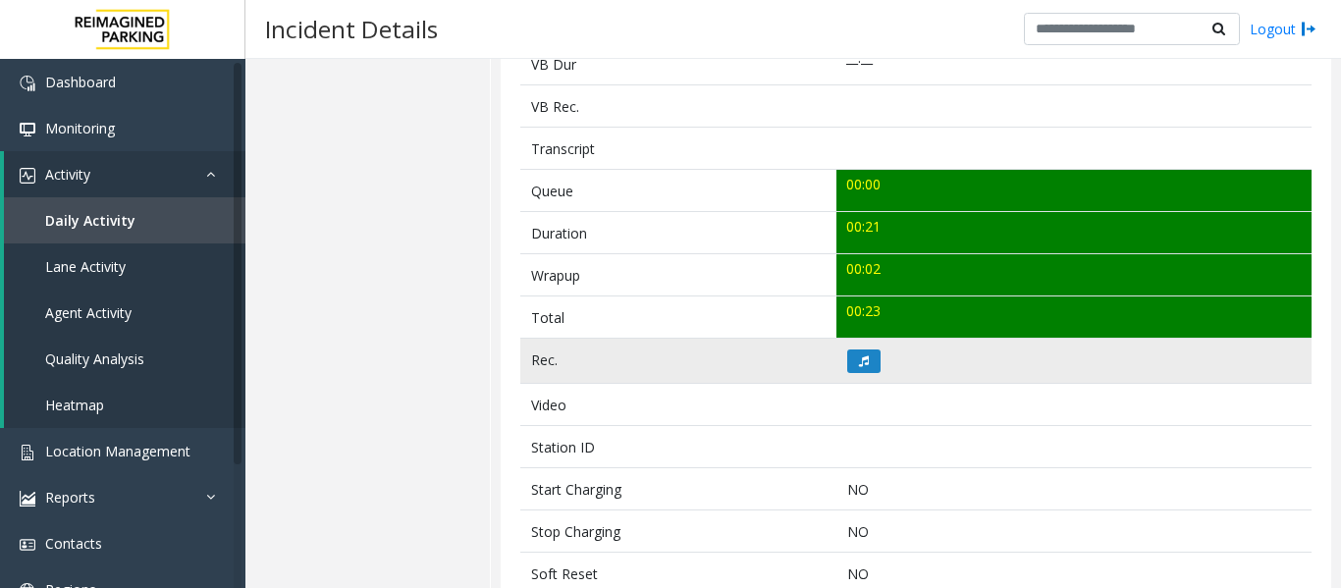
scroll to position [687, 0]
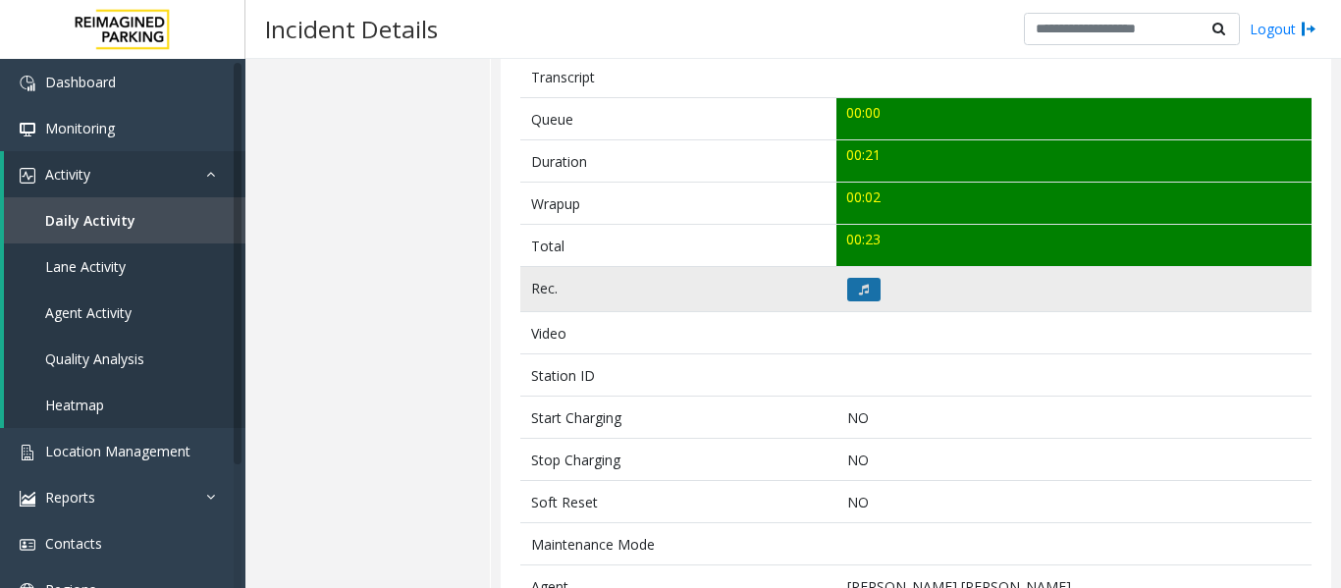
click at [864, 294] on button at bounding box center [864, 290] width 33 height 24
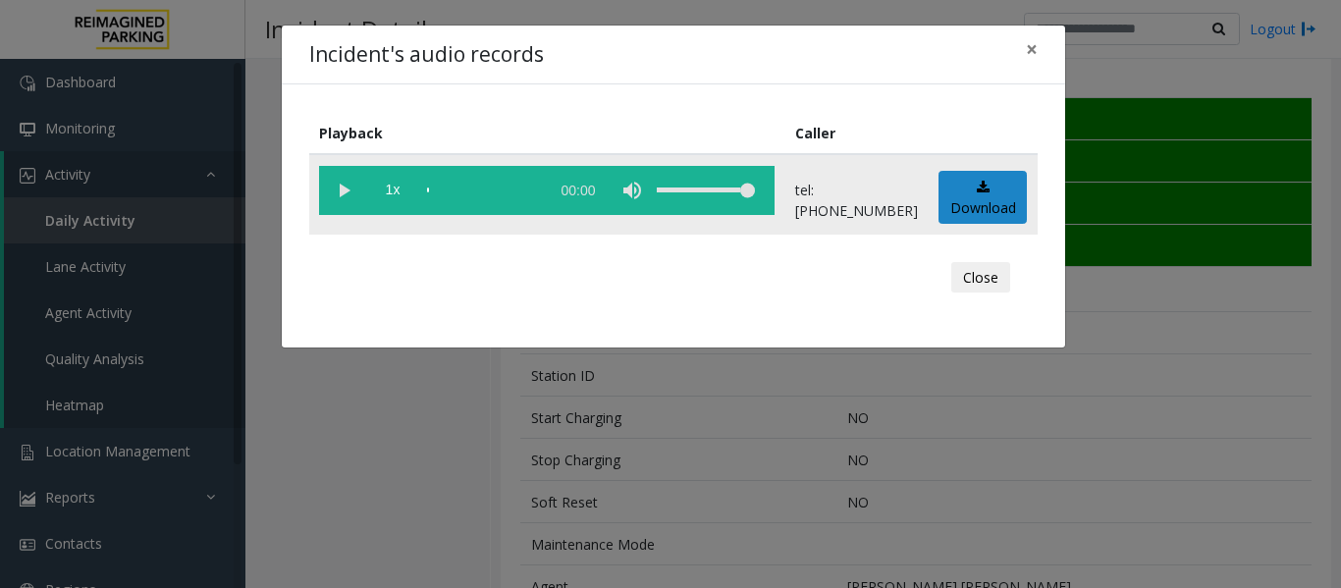
click at [347, 190] on vg-play-pause at bounding box center [343, 190] width 49 height 49
click at [1000, 293] on button "Close" at bounding box center [981, 277] width 59 height 31
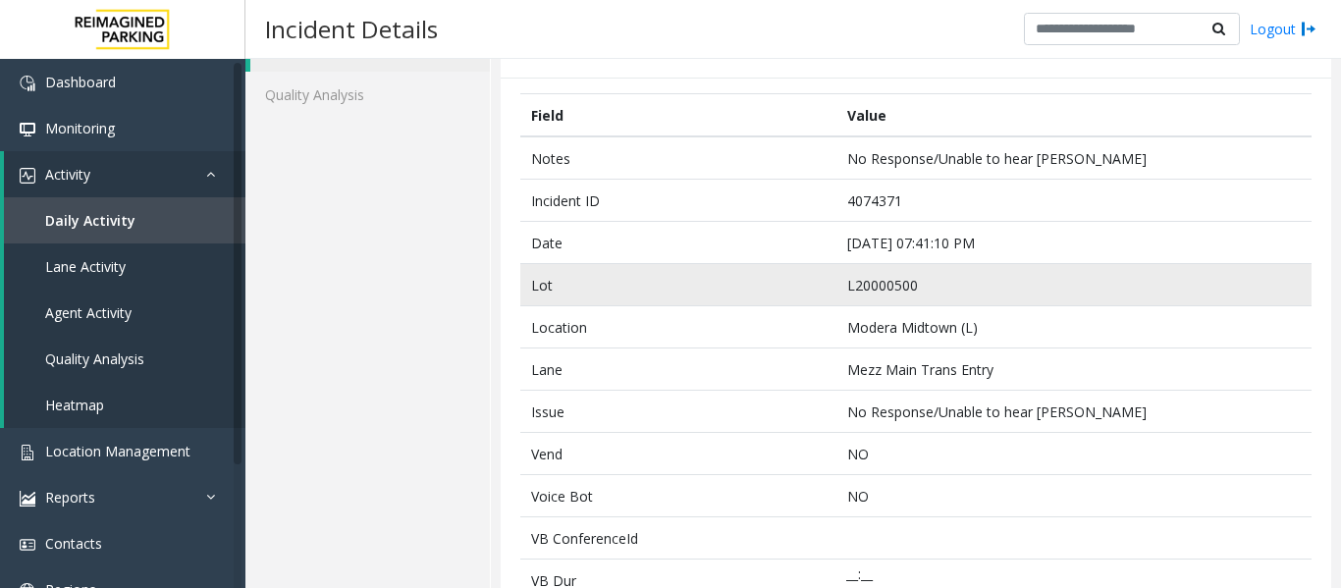
scroll to position [98, 0]
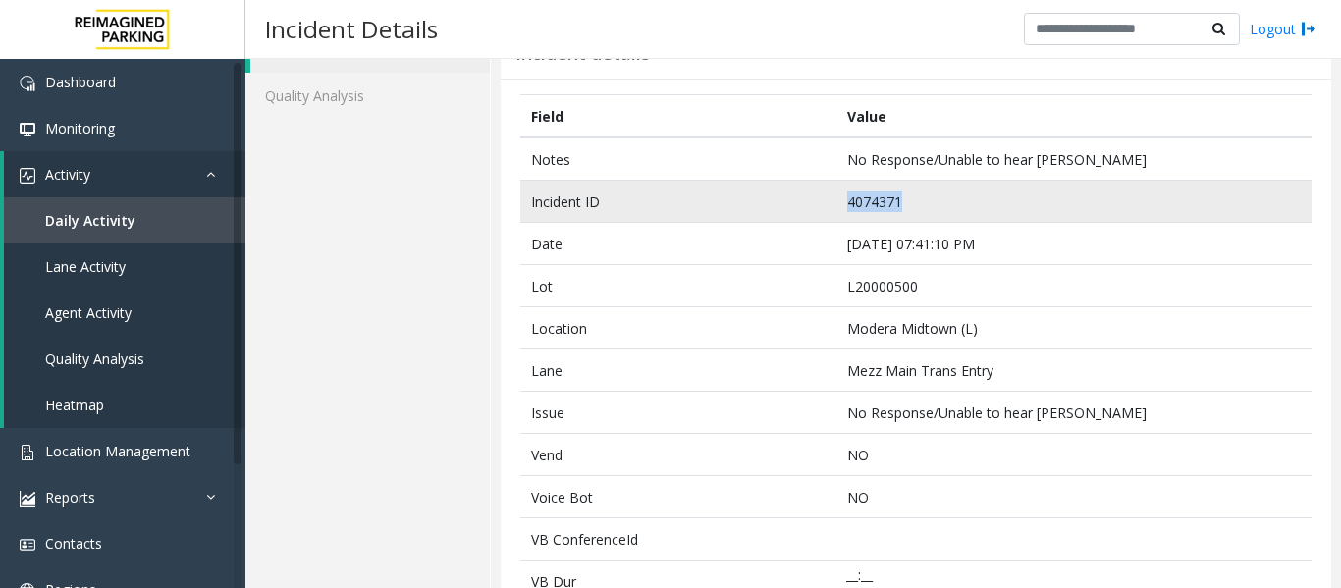
drag, startPoint x: 959, startPoint y: 202, endPoint x: 811, endPoint y: 202, distance: 148.3
click at [811, 202] on tr "Incident ID 4074371" at bounding box center [916, 202] width 792 height 42
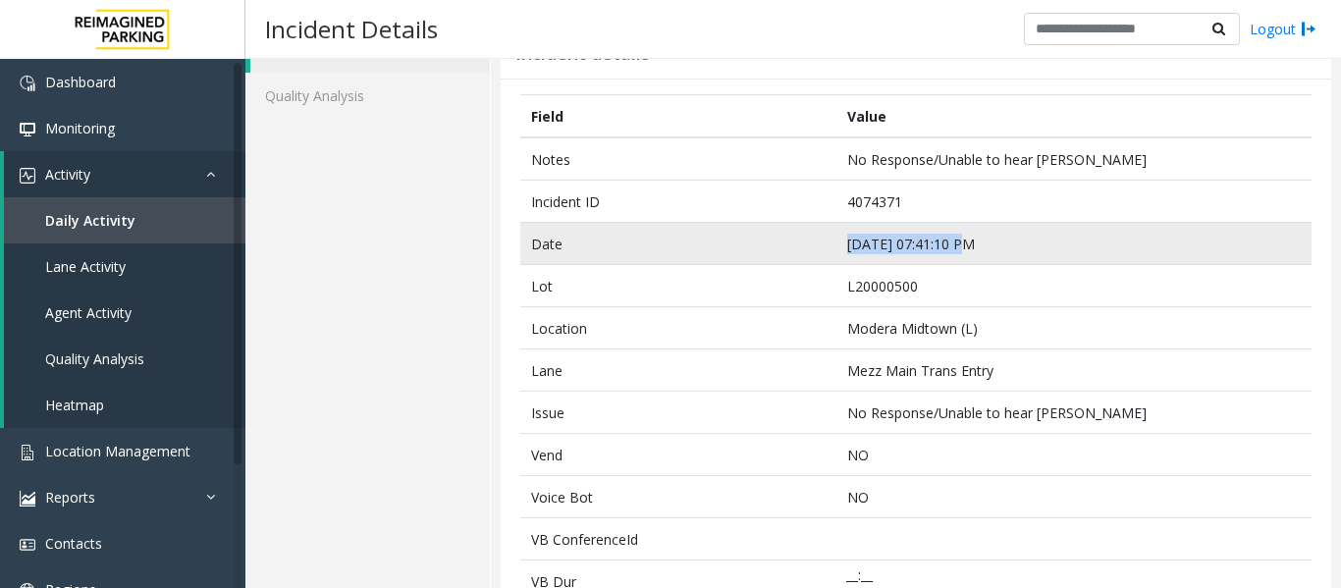
drag, startPoint x: 989, startPoint y: 252, endPoint x: 777, endPoint y: 251, distance: 212.1
click at [777, 251] on tr "Date [DATE] 07:41:10 PM" at bounding box center [916, 244] width 792 height 42
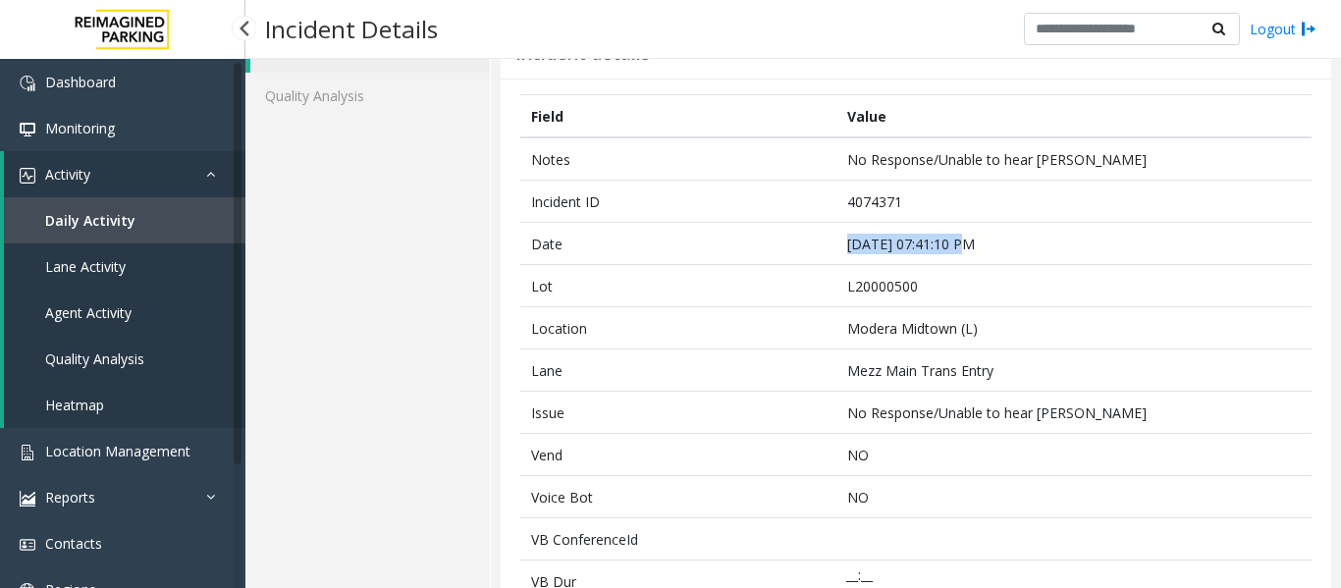
click at [132, 309] on link "Agent Activity" at bounding box center [125, 313] width 242 height 46
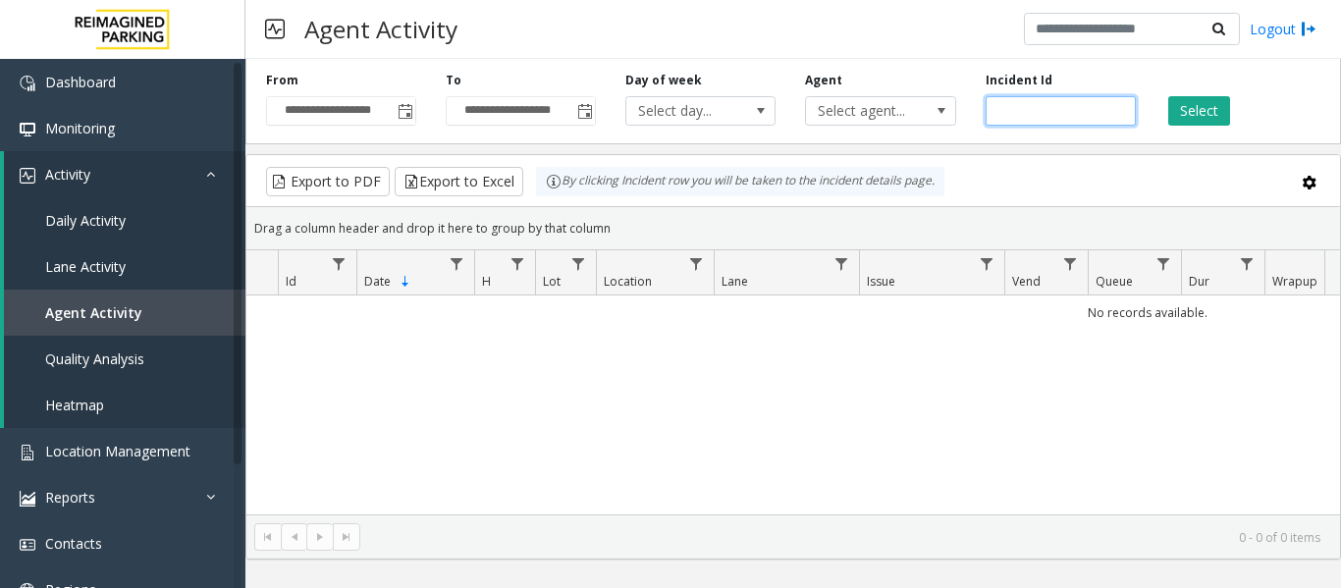
click at [1058, 114] on input "number" at bounding box center [1061, 110] width 150 height 29
paste input "*******"
type input "*******"
click at [1175, 111] on button "Select" at bounding box center [1200, 110] width 62 height 29
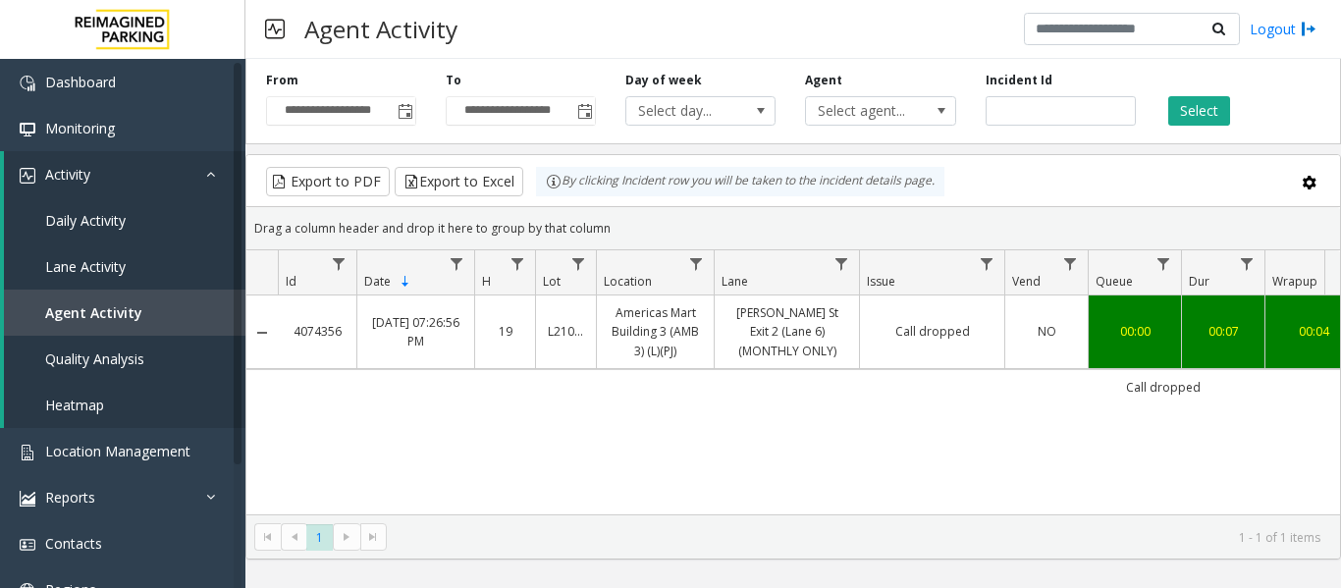
click at [856, 328] on td "[PERSON_NAME] St Exit 2 (Lane 6) (MONTHLY ONLY)" at bounding box center [786, 333] width 145 height 74
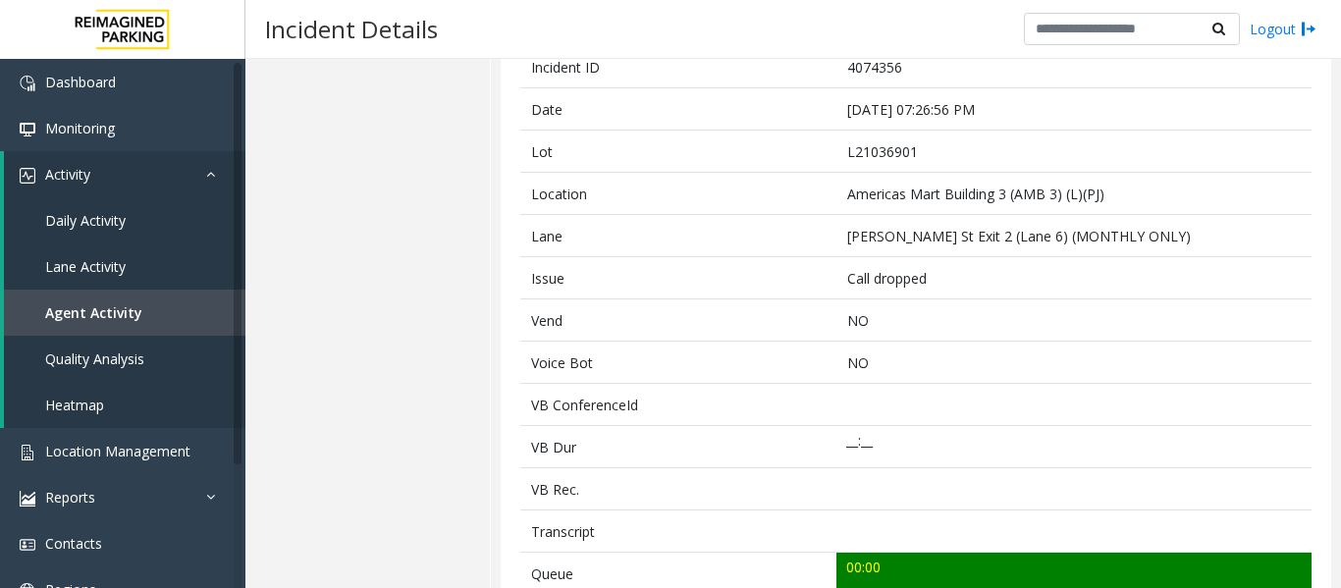
scroll to position [491, 0]
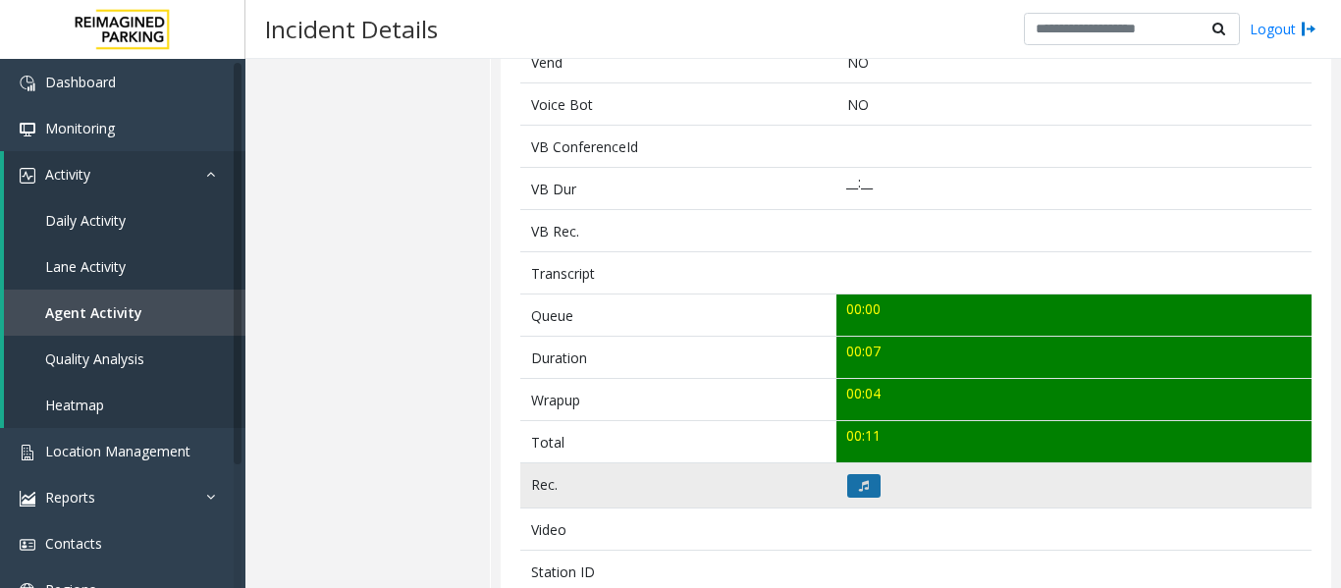
click at [850, 474] on button at bounding box center [864, 486] width 33 height 24
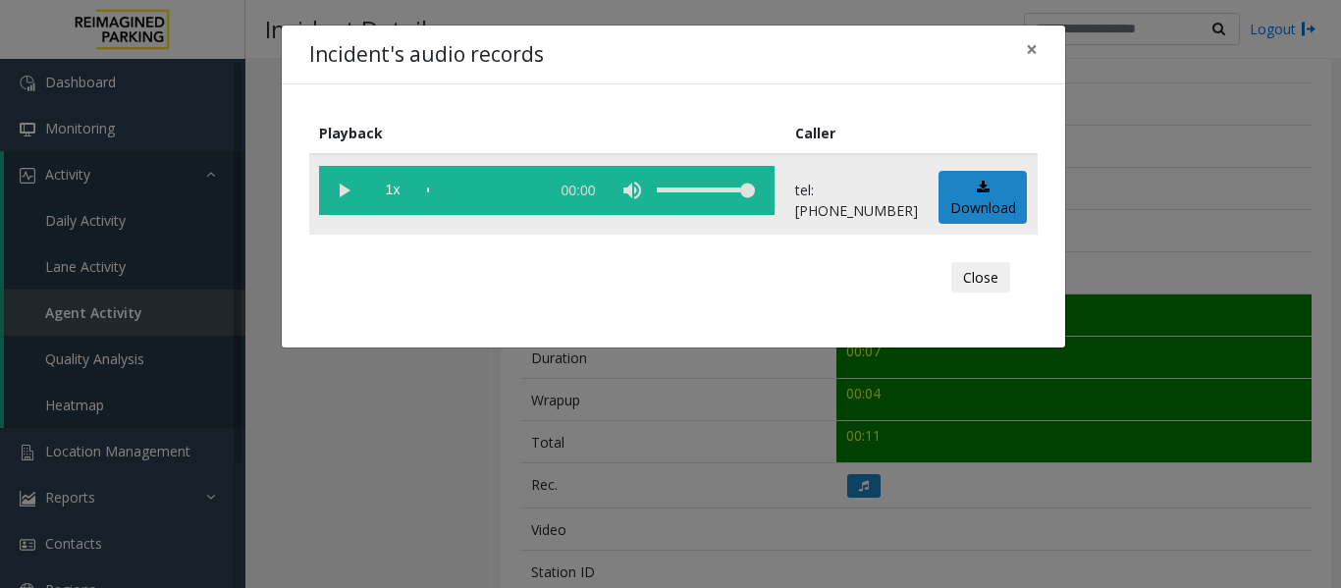
click at [346, 182] on vg-play-pause at bounding box center [343, 190] width 49 height 49
click at [993, 292] on button "Close" at bounding box center [981, 277] width 59 height 31
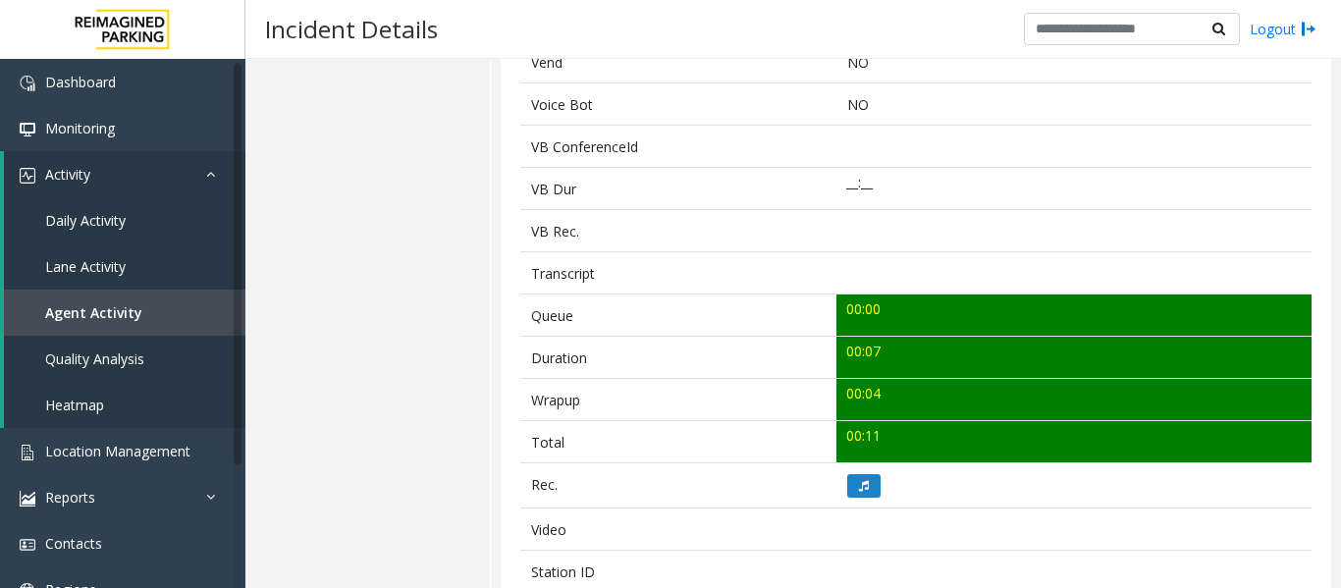
scroll to position [98, 0]
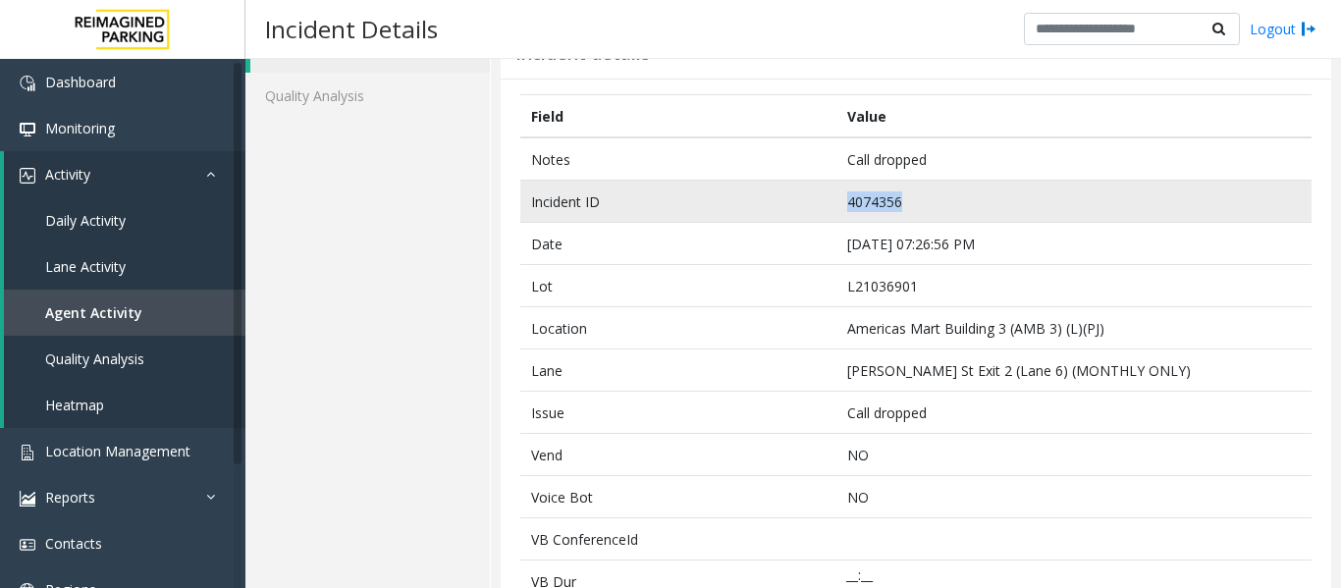
drag, startPoint x: 1011, startPoint y: 214, endPoint x: 702, endPoint y: 191, distance: 309.3
click at [702, 191] on tr "Incident ID 4074356" at bounding box center [916, 202] width 792 height 42
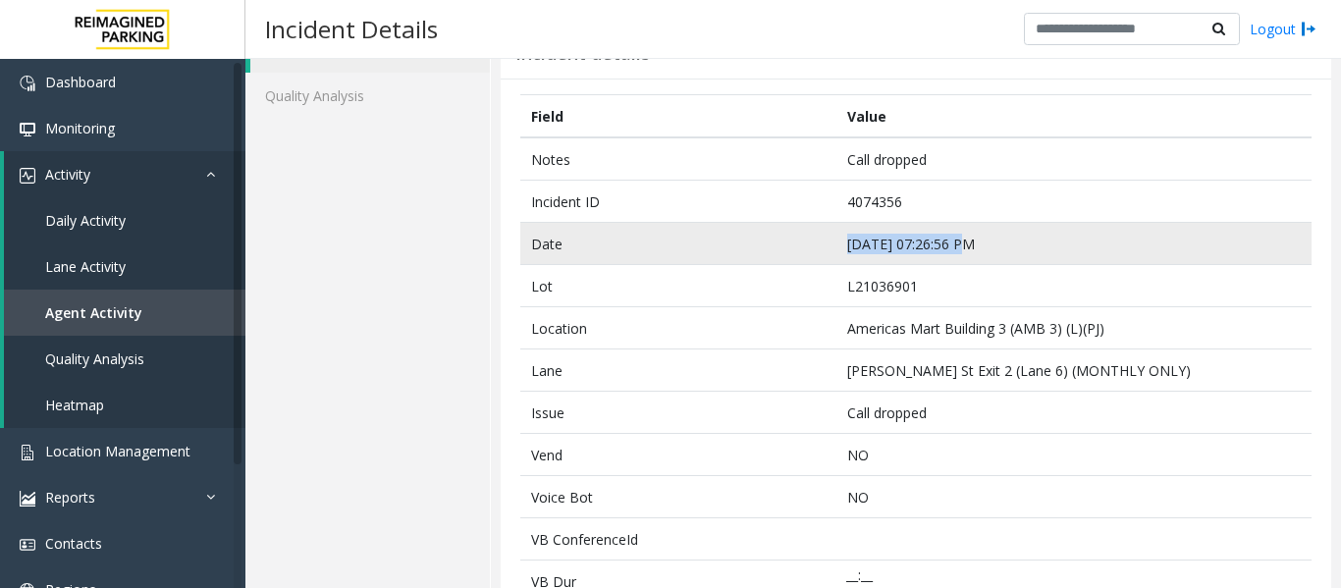
drag, startPoint x: 983, startPoint y: 242, endPoint x: 766, endPoint y: 237, distance: 217.1
click at [766, 237] on tr "Date [DATE] 07:26:56 PM" at bounding box center [916, 244] width 792 height 42
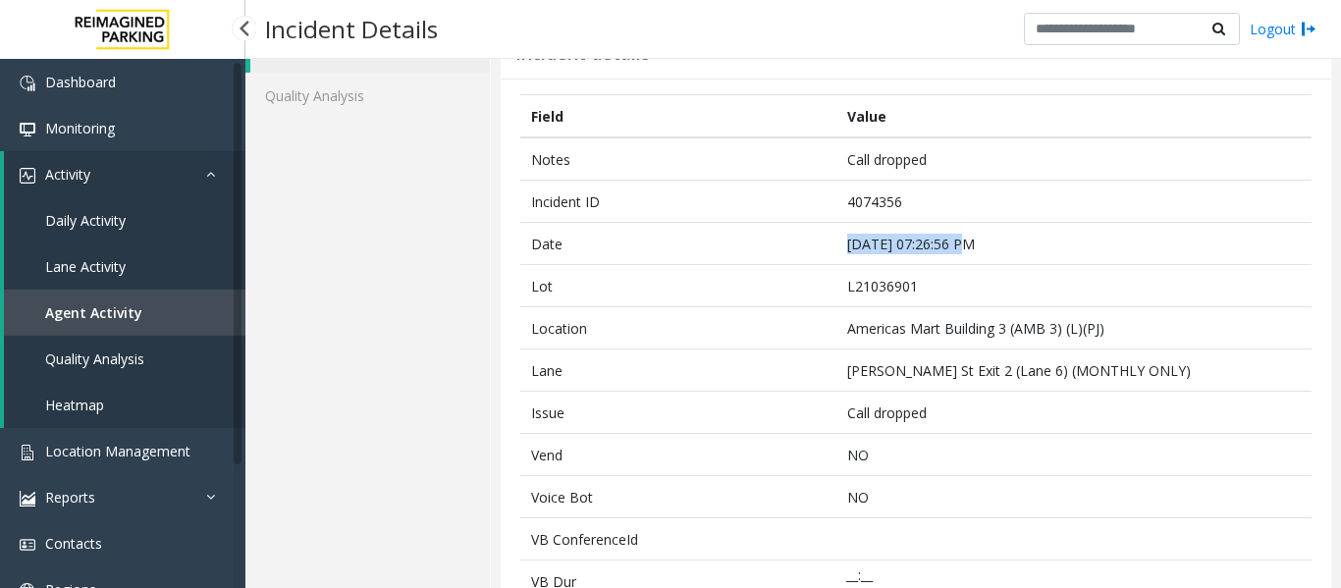
click at [29, 314] on link "Agent Activity" at bounding box center [125, 313] width 242 height 46
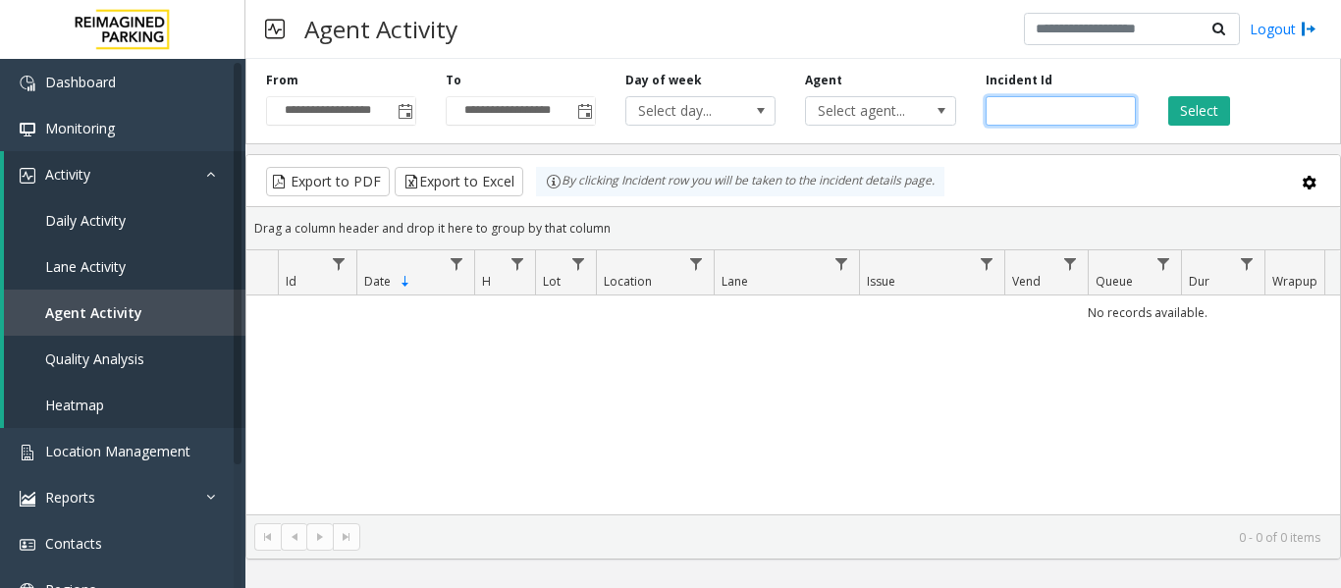
click at [1012, 115] on input "number" at bounding box center [1061, 110] width 150 height 29
paste input "*******"
type input "*******"
click at [1183, 107] on button "Select" at bounding box center [1200, 110] width 62 height 29
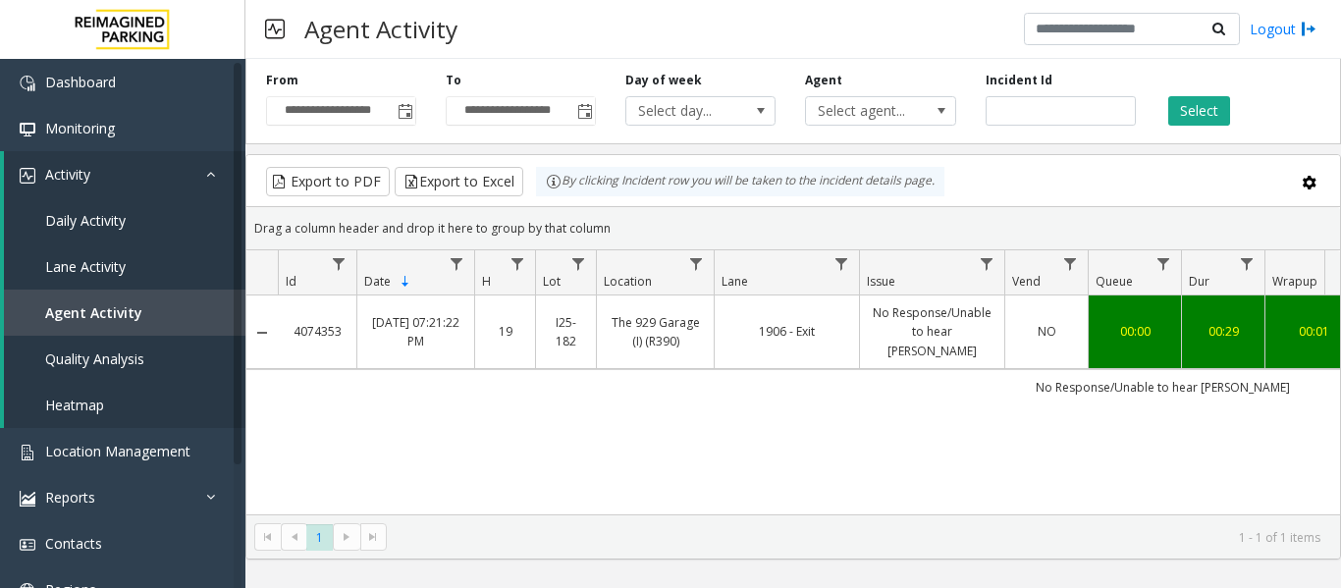
click at [1108, 337] on td "00:00" at bounding box center [1134, 333] width 93 height 74
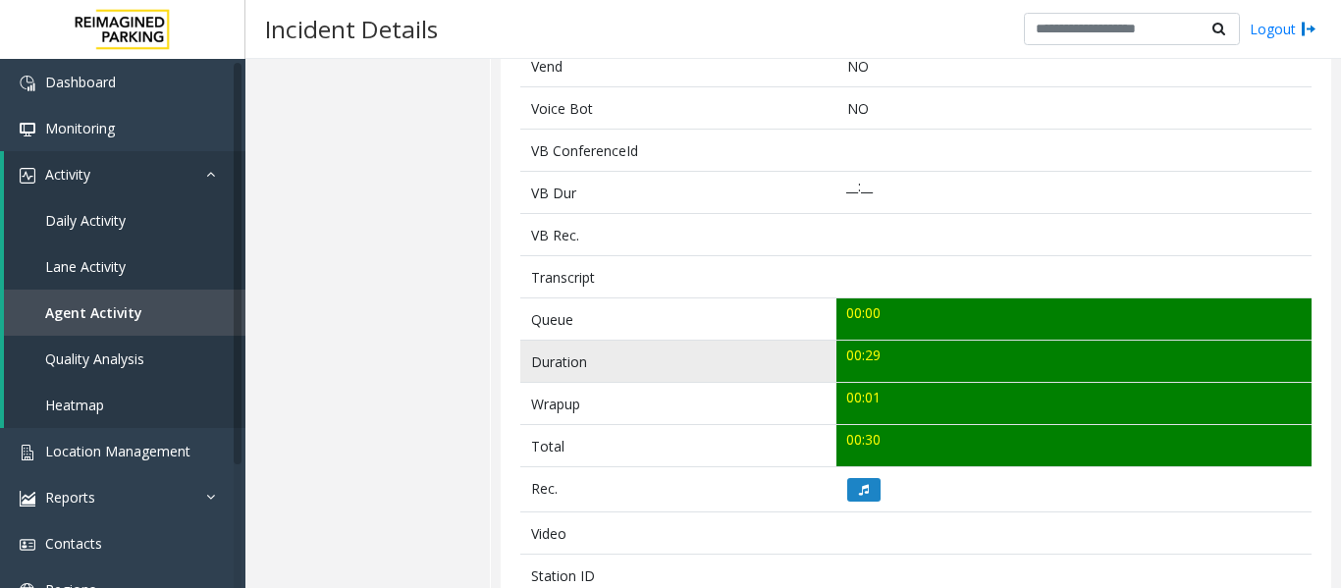
scroll to position [491, 0]
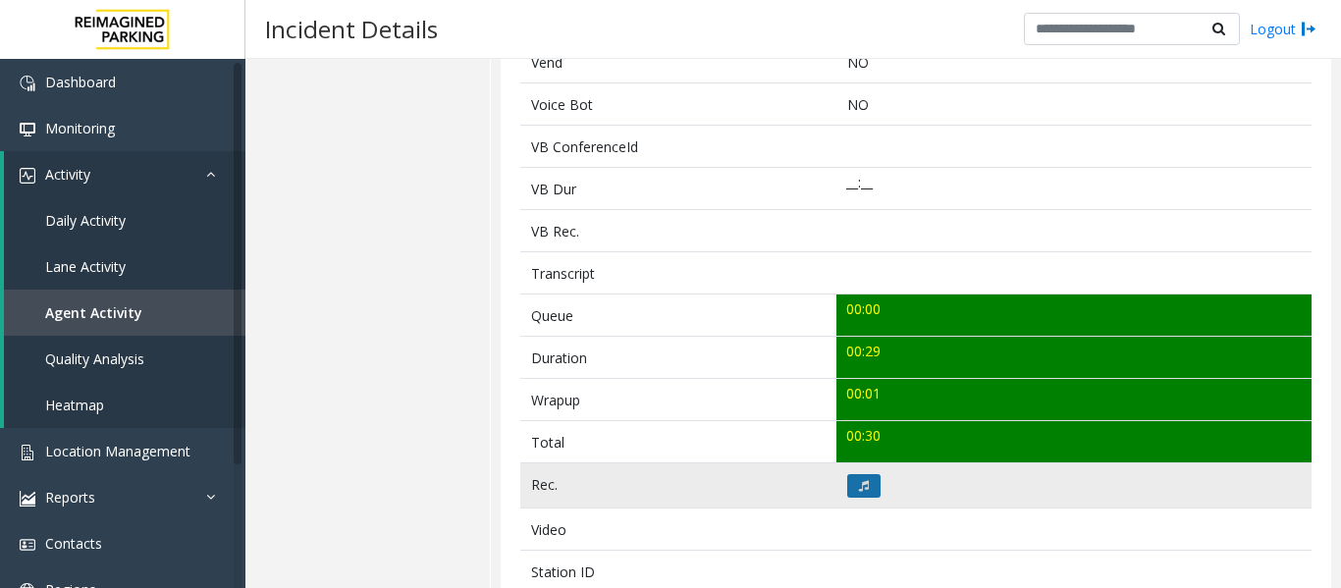
click at [863, 485] on icon at bounding box center [864, 486] width 10 height 12
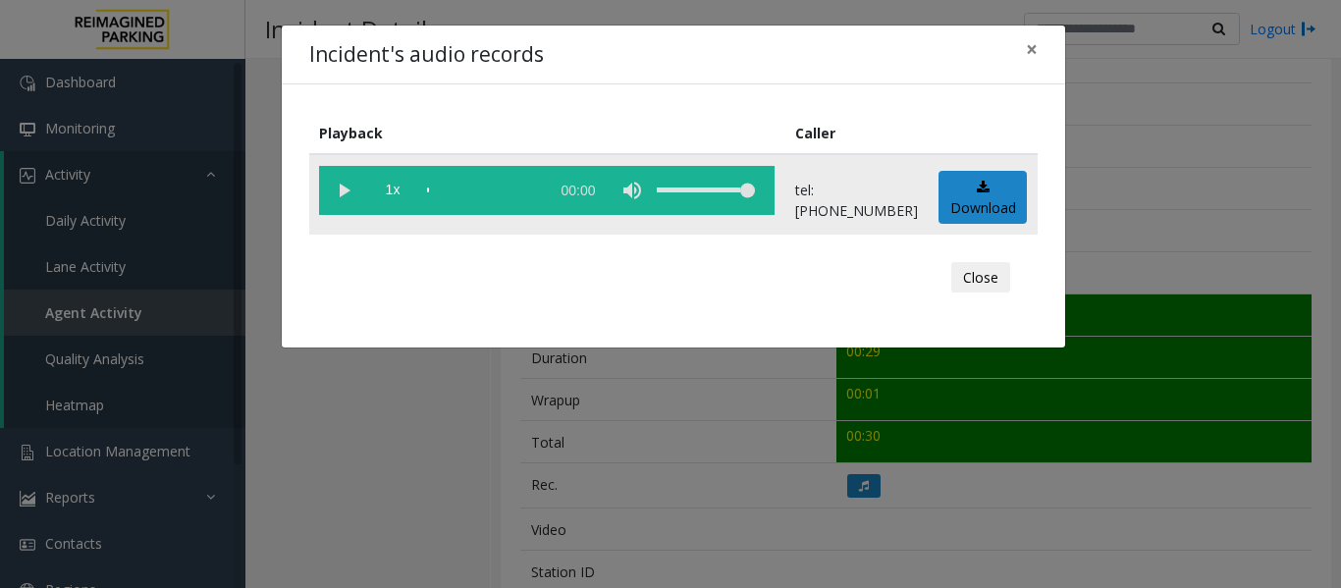
click at [356, 203] on vg-play-pause at bounding box center [343, 190] width 49 height 49
click at [965, 287] on button "Close" at bounding box center [981, 277] width 59 height 31
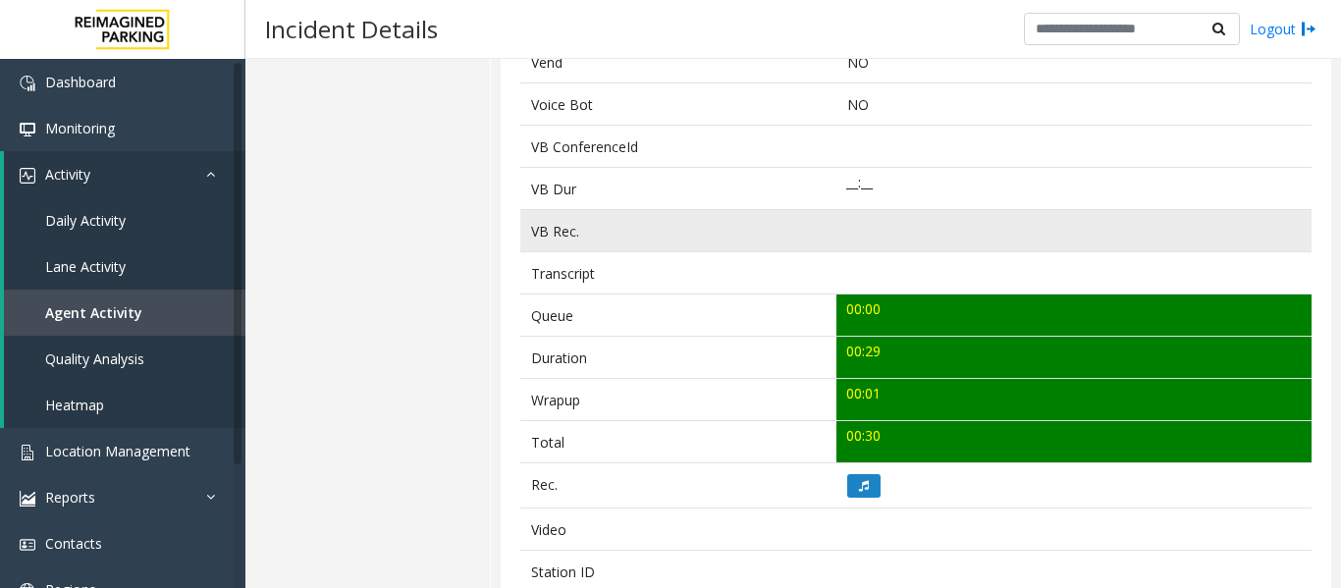
scroll to position [0, 0]
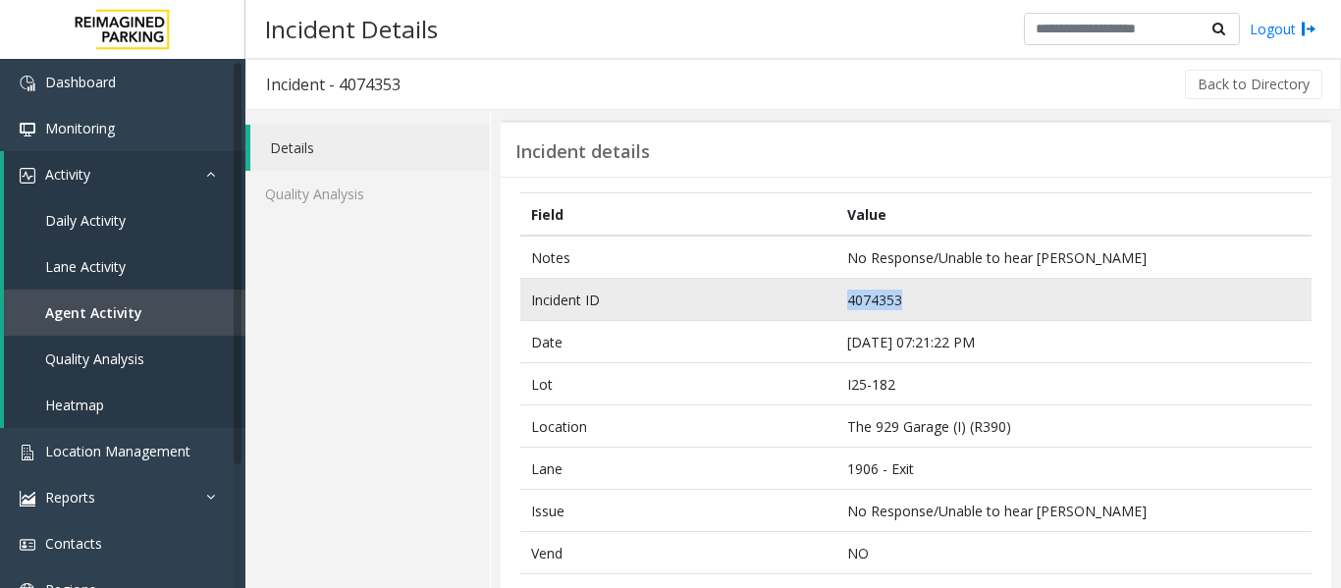
drag, startPoint x: 938, startPoint y: 313, endPoint x: 773, endPoint y: 289, distance: 166.8
click at [773, 289] on tr "Incident ID 4074353" at bounding box center [916, 300] width 792 height 42
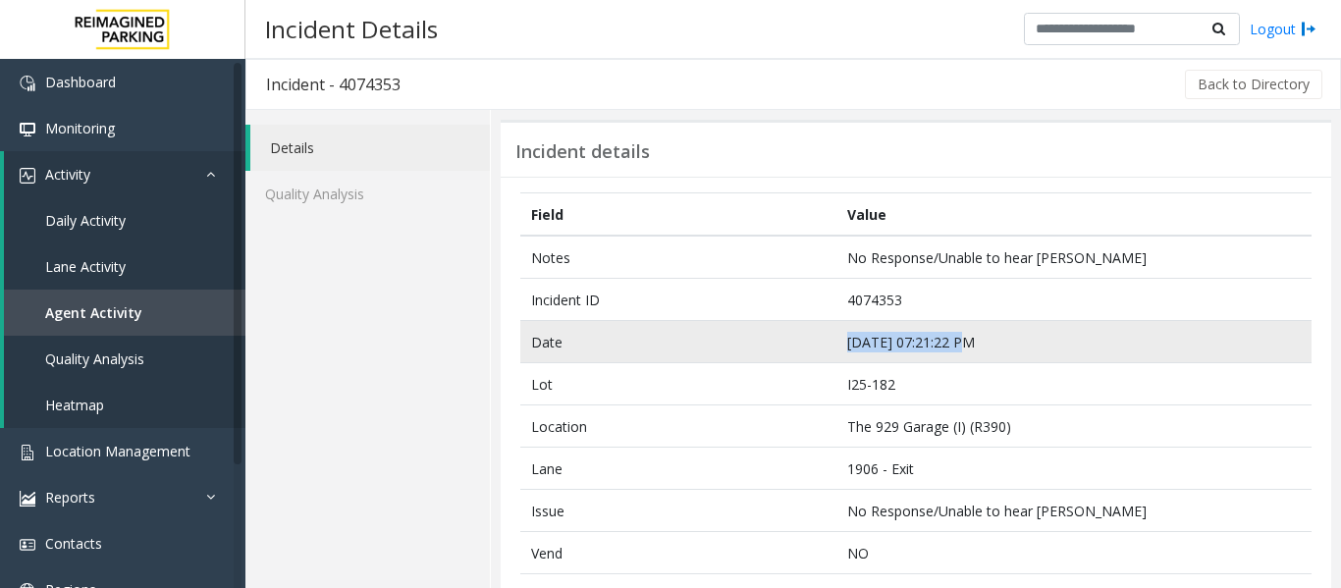
drag, startPoint x: 992, startPoint y: 347, endPoint x: 838, endPoint y: 333, distance: 154.8
click at [838, 333] on td "[DATE] 07:21:22 PM" at bounding box center [1074, 342] width 475 height 42
click at [881, 342] on td "[DATE] 07:21:22 PM" at bounding box center [1074, 342] width 475 height 42
drag, startPoint x: 987, startPoint y: 339, endPoint x: 829, endPoint y: 342, distance: 158.1
click at [829, 342] on tr "Date [DATE] 07:21:22 PM" at bounding box center [916, 342] width 792 height 42
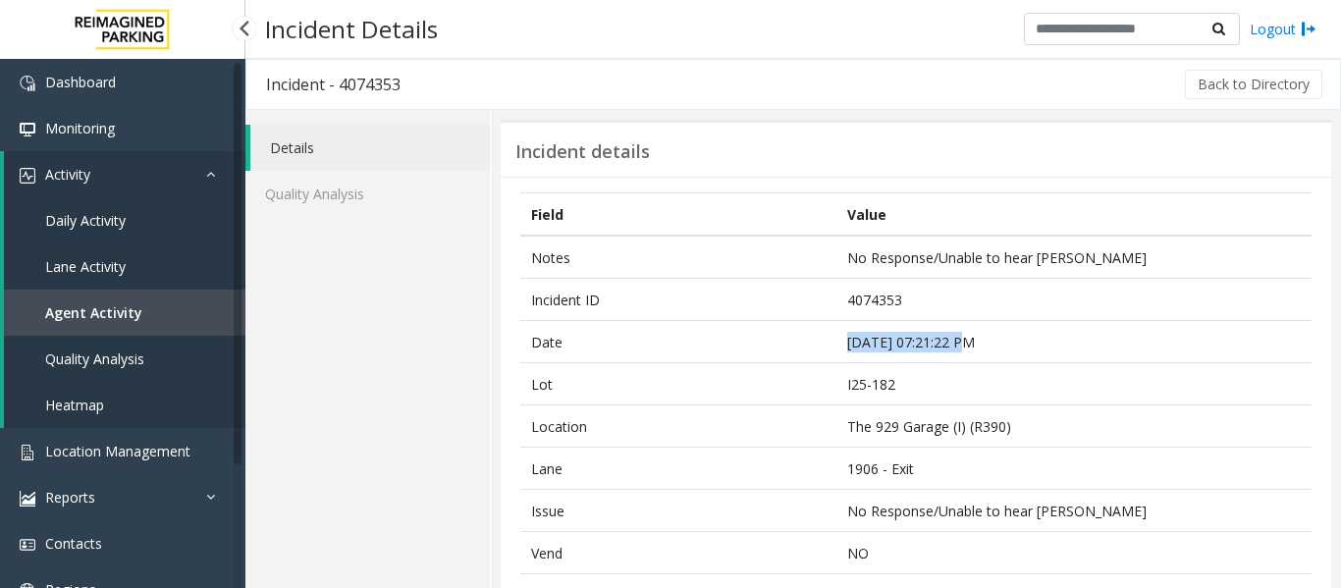
click at [152, 302] on link "Agent Activity" at bounding box center [125, 313] width 242 height 46
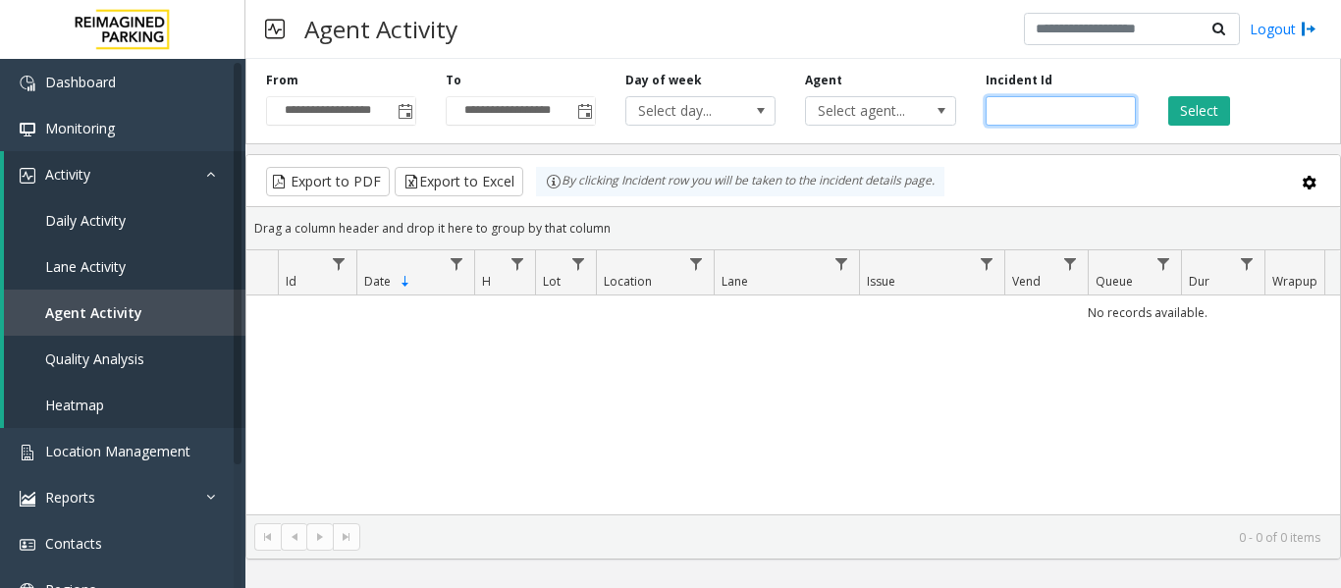
click at [1020, 110] on input "number" at bounding box center [1061, 110] width 150 height 29
paste input "*******"
type input "*******"
click at [1196, 109] on button "Select" at bounding box center [1200, 110] width 62 height 29
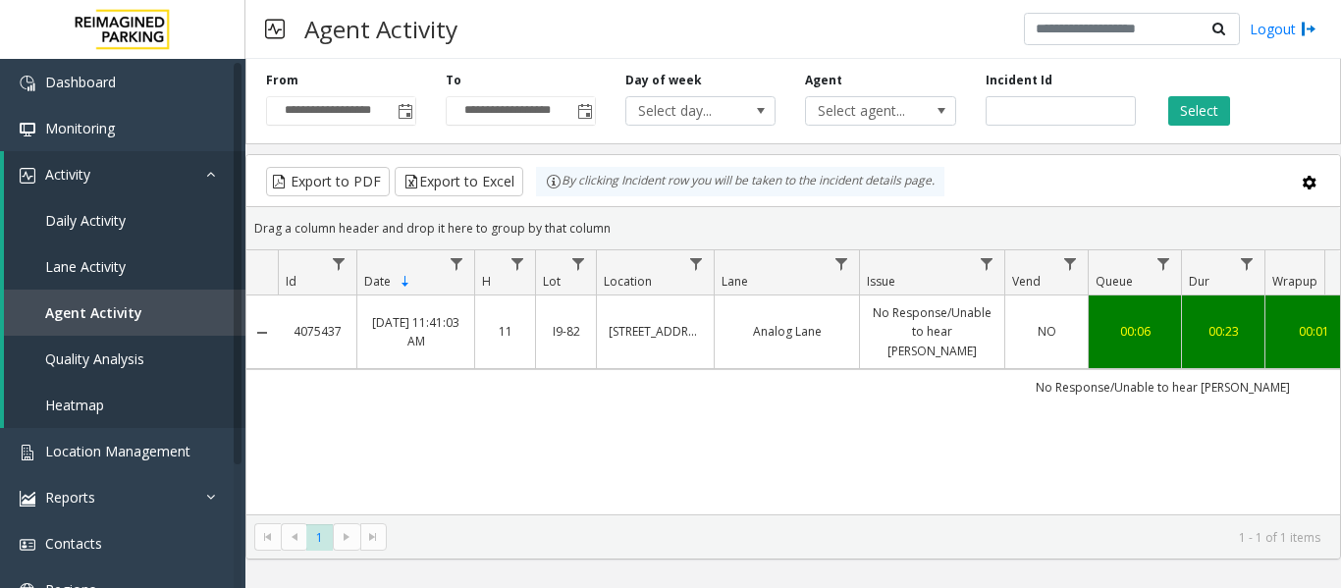
click at [646, 339] on td "[STREET_ADDRESS]" at bounding box center [655, 333] width 118 height 74
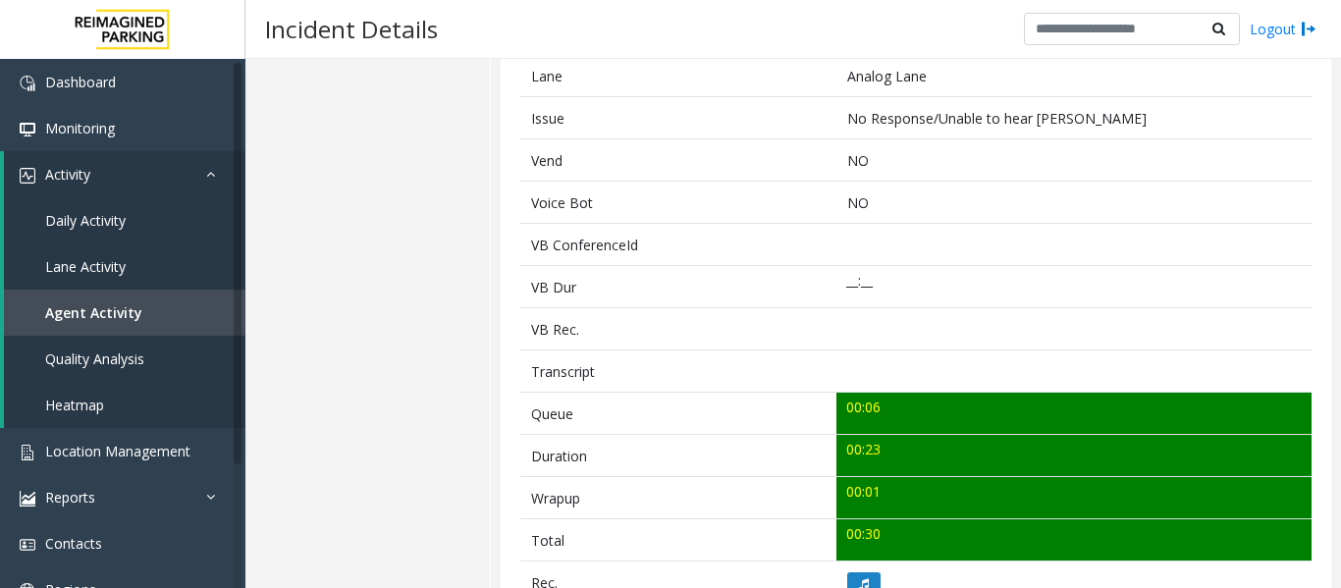
scroll to position [786, 0]
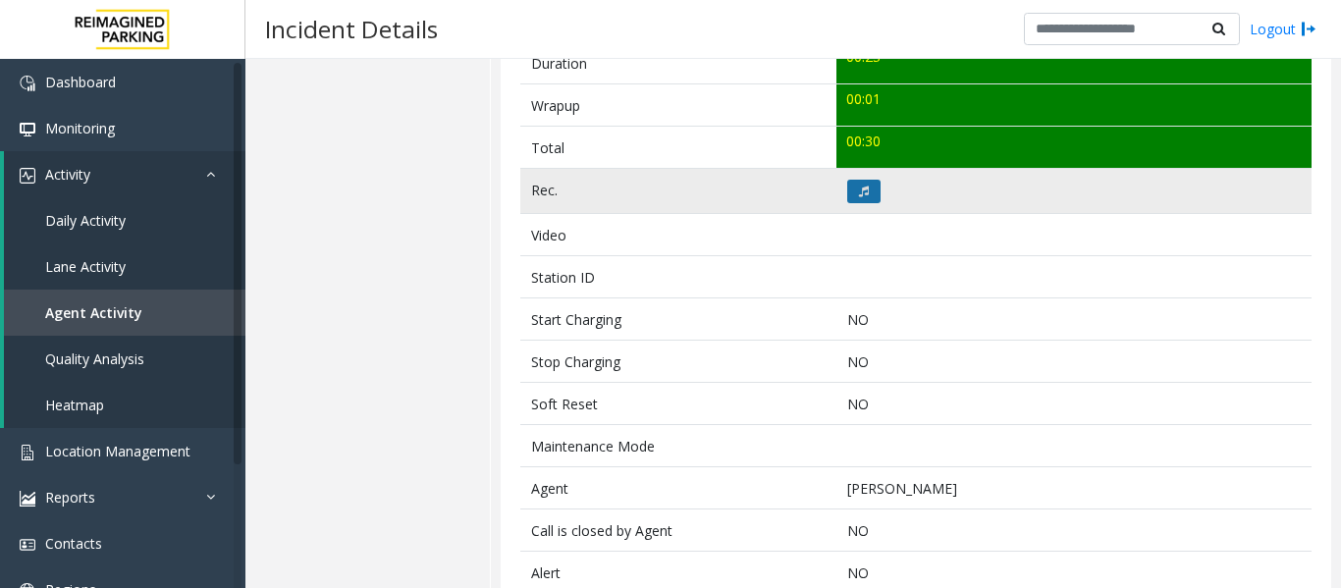
click at [863, 192] on icon at bounding box center [864, 192] width 10 height 12
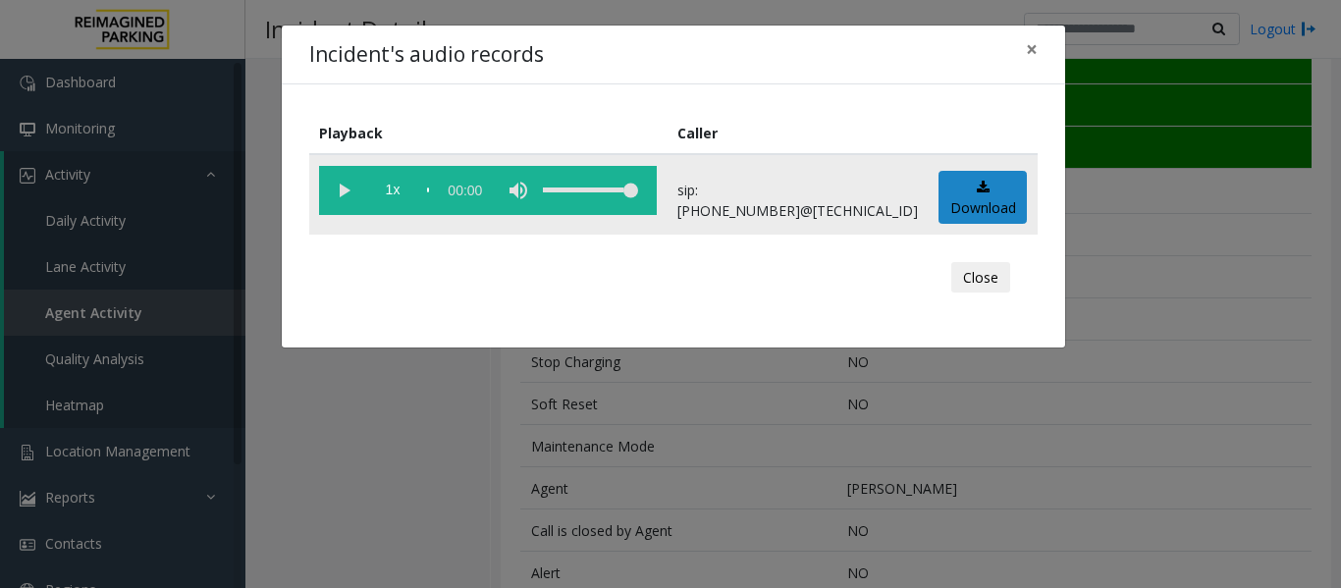
click at [348, 192] on vg-play-pause at bounding box center [343, 190] width 49 height 49
drag, startPoint x: 958, startPoint y: 281, endPoint x: 960, endPoint y: 291, distance: 10.0
click at [958, 281] on button "Close" at bounding box center [981, 277] width 59 height 31
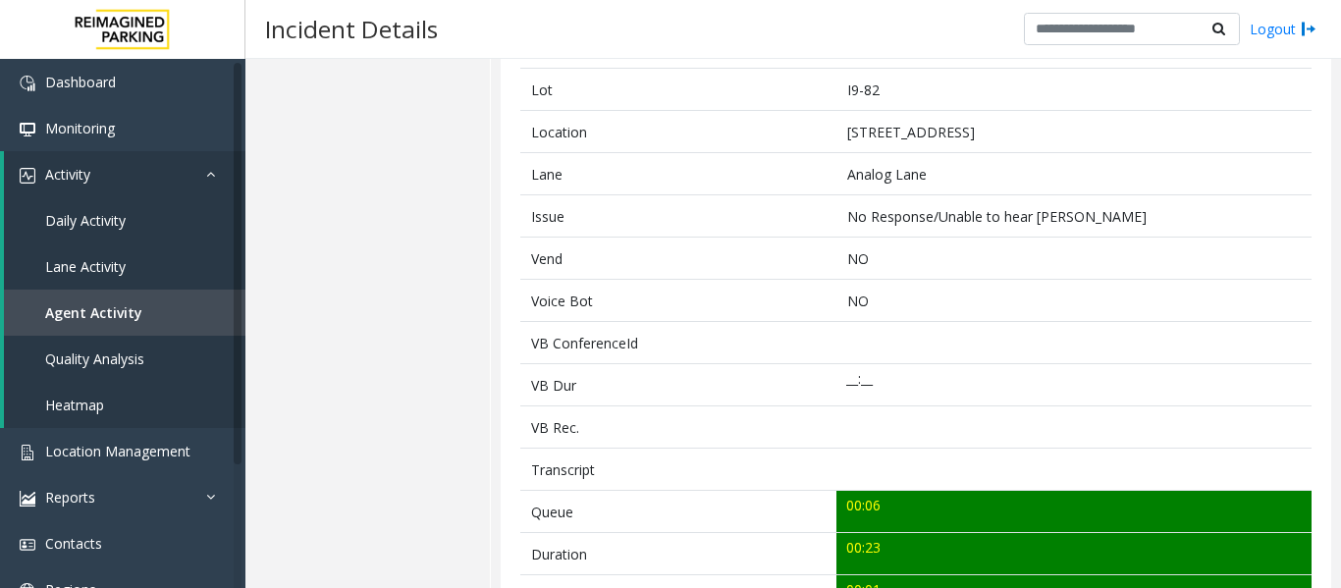
scroll to position [0, 0]
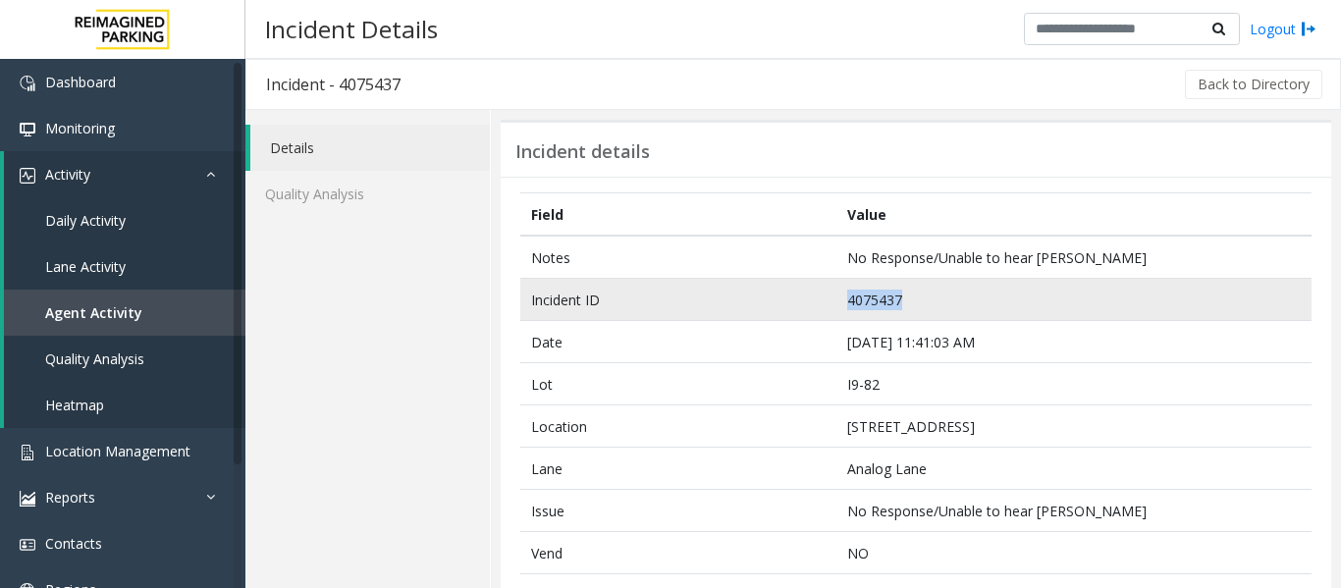
drag, startPoint x: 914, startPoint y: 295, endPoint x: 809, endPoint y: 297, distance: 105.1
click at [809, 297] on tr "Incident ID 4075437" at bounding box center [916, 300] width 792 height 42
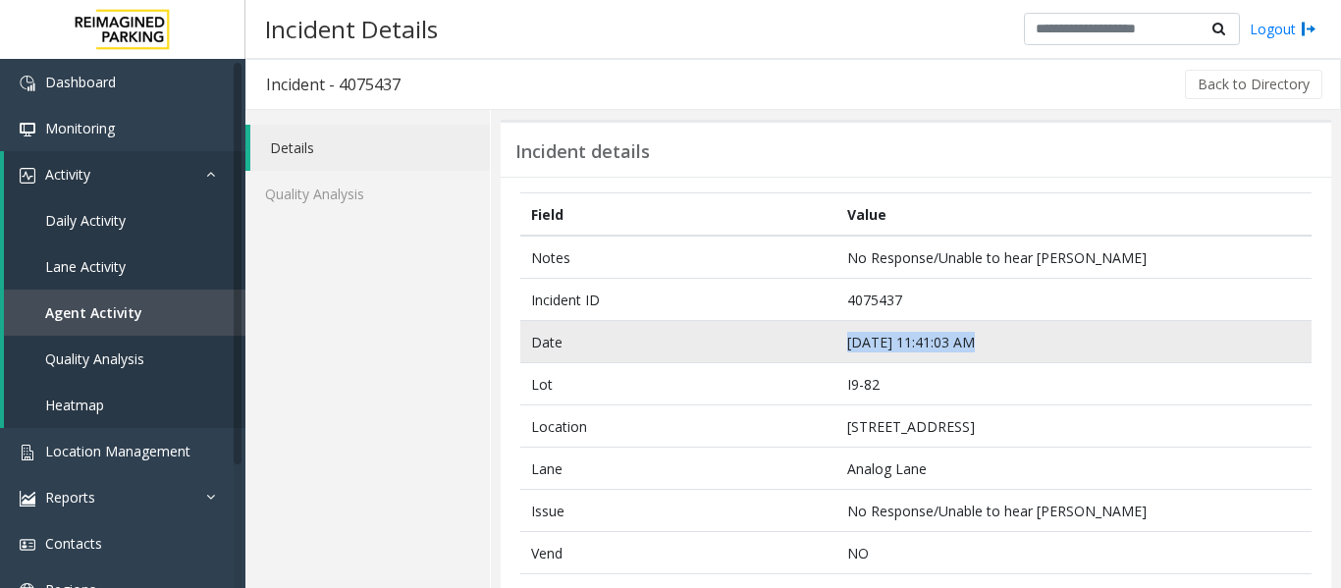
drag, startPoint x: 974, startPoint y: 334, endPoint x: 692, endPoint y: 336, distance: 281.9
click at [692, 336] on tr "Date [DATE] 11:41:03 AM" at bounding box center [916, 342] width 792 height 42
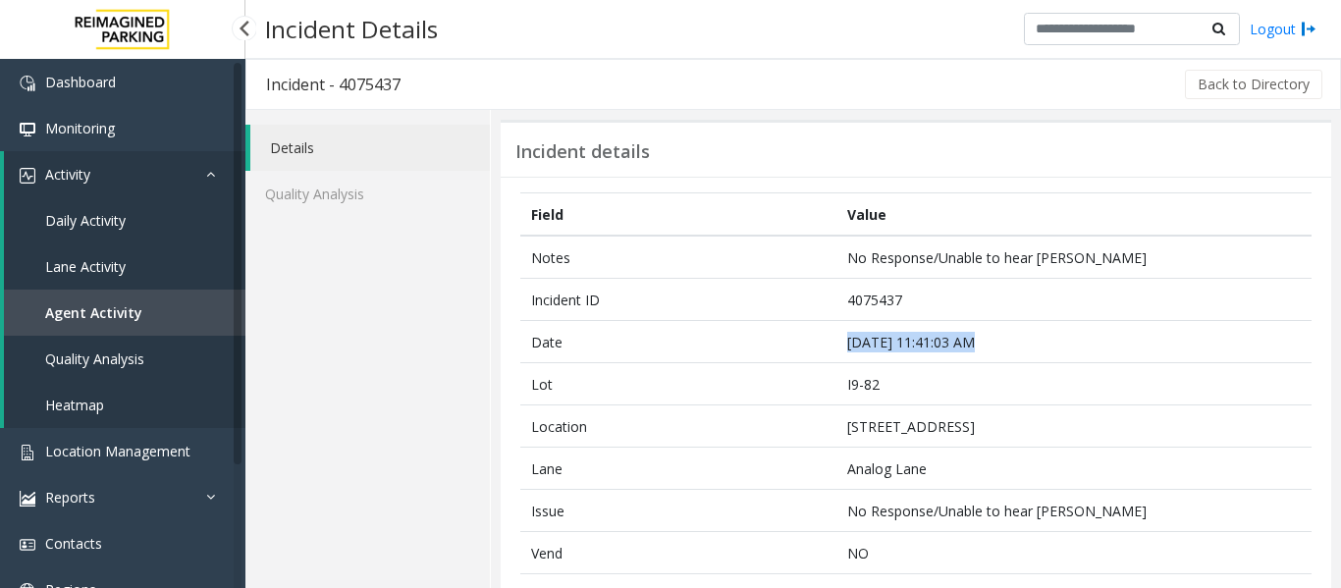
click at [68, 331] on link "Agent Activity" at bounding box center [125, 313] width 242 height 46
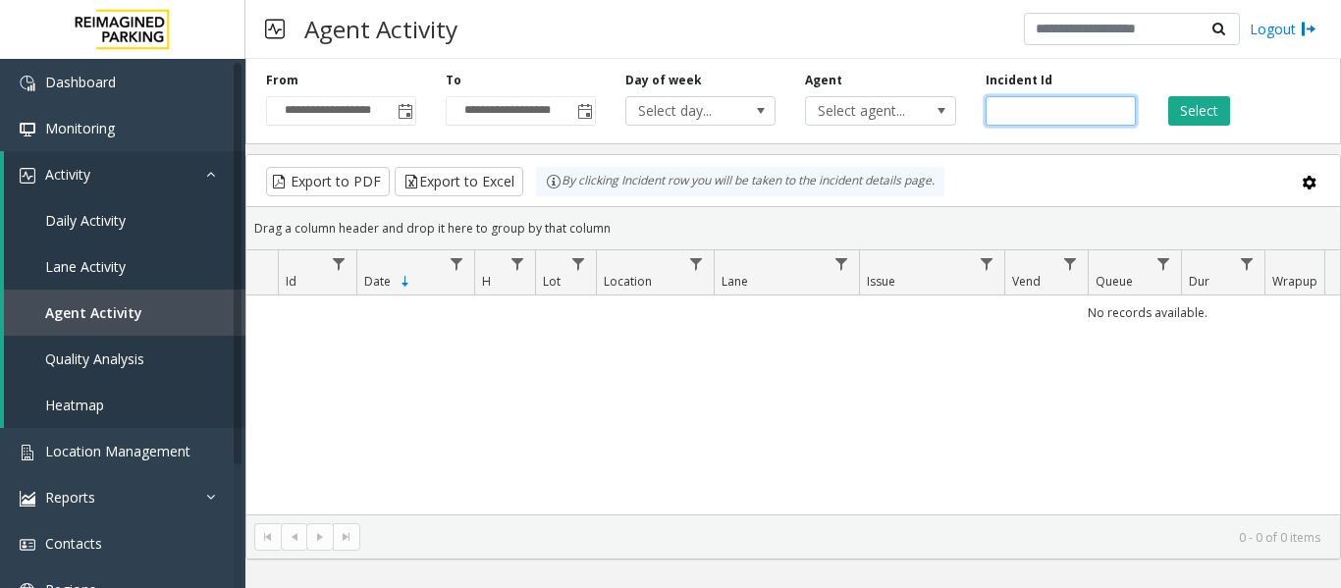
click at [1024, 107] on input "number" at bounding box center [1061, 110] width 150 height 29
paste input "*******"
type input "*******"
click at [1228, 117] on button "Select" at bounding box center [1200, 110] width 62 height 29
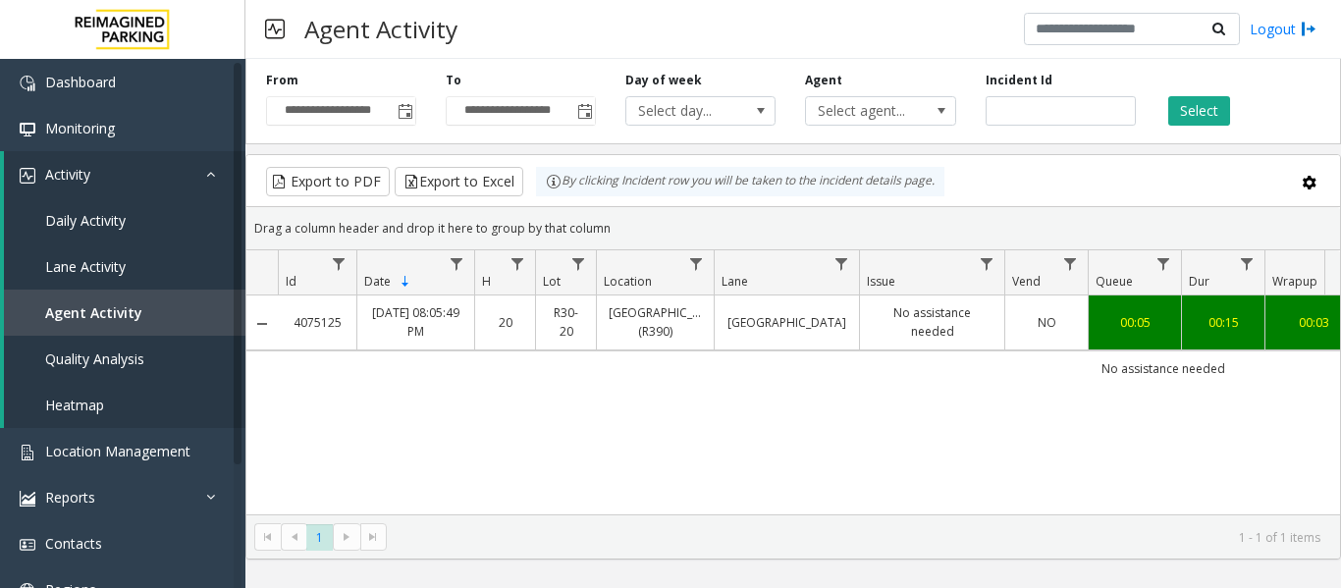
click at [680, 332] on link "[GEOGRAPHIC_DATA] (R390)" at bounding box center [655, 321] width 93 height 37
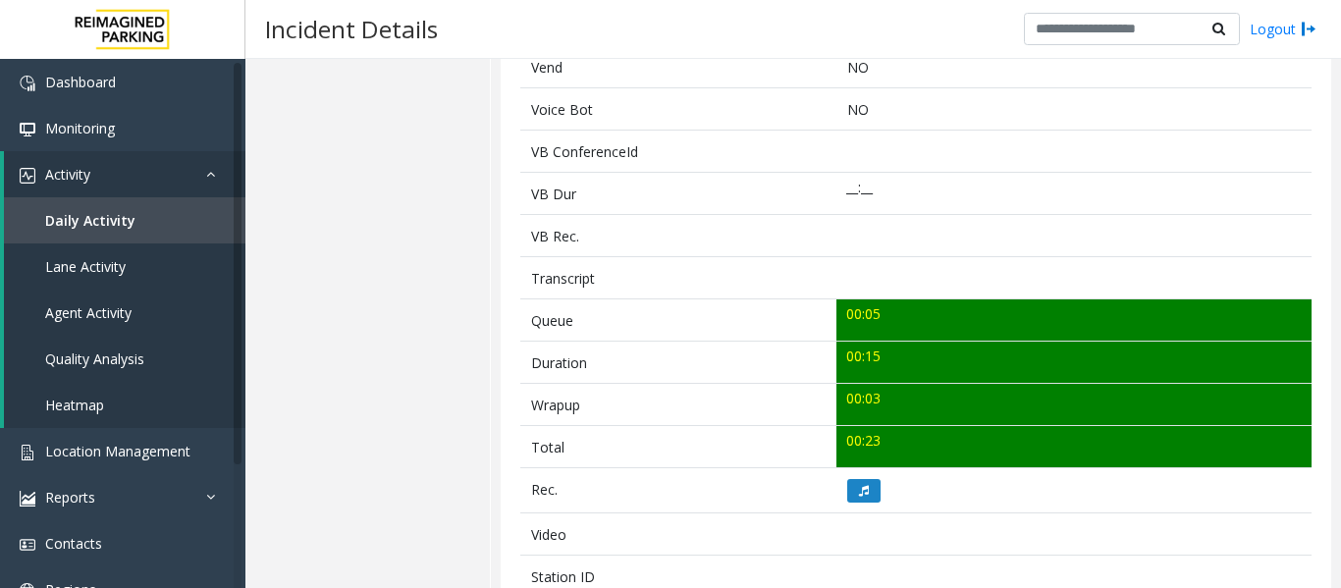
scroll to position [491, 0]
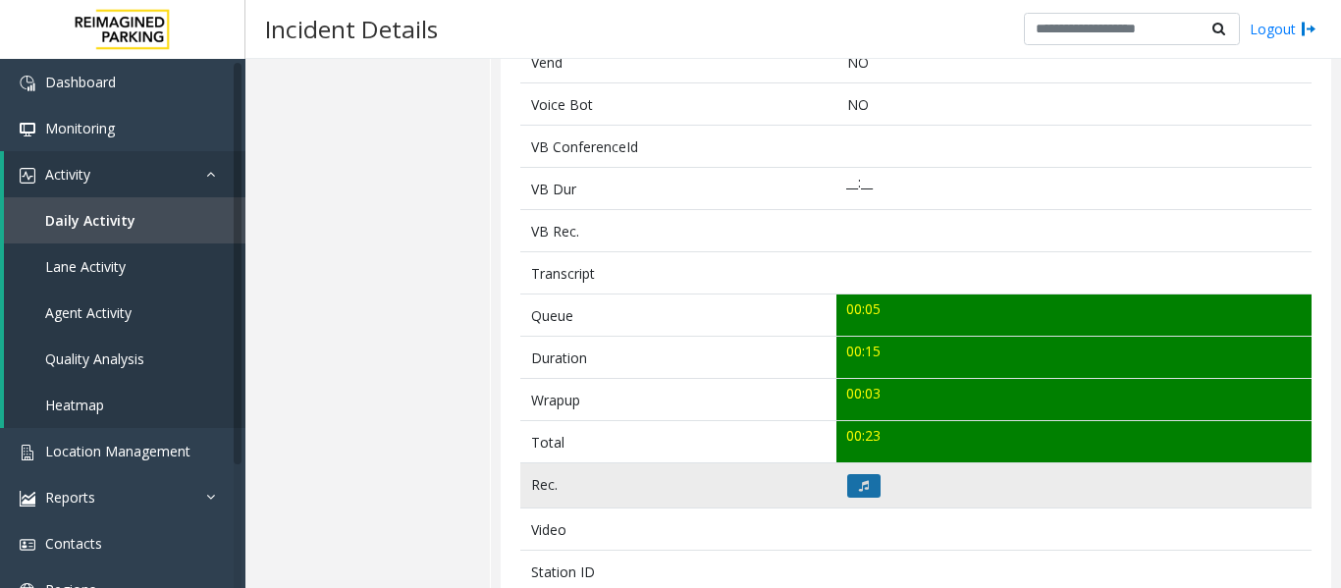
click at [857, 495] on button at bounding box center [864, 486] width 33 height 24
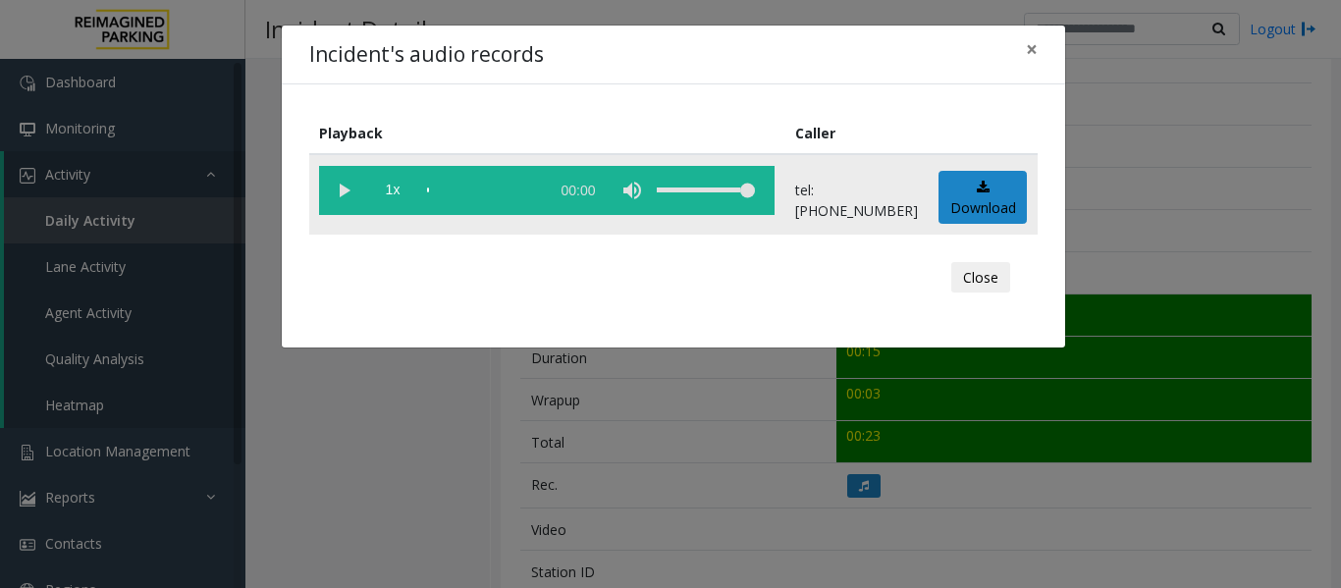
click at [335, 190] on vg-play-pause at bounding box center [343, 190] width 49 height 49
click at [1010, 280] on button "Close" at bounding box center [981, 277] width 59 height 31
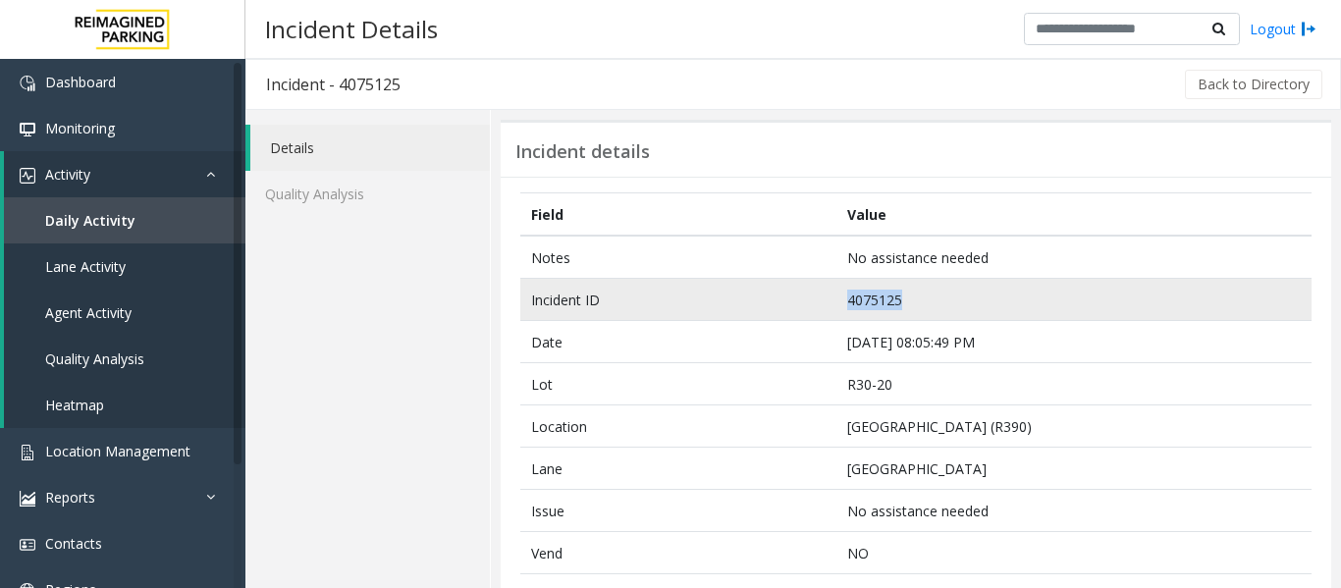
drag, startPoint x: 959, startPoint y: 308, endPoint x: 756, endPoint y: 308, distance: 203.3
click at [756, 308] on tr "Incident ID 4075125" at bounding box center [916, 300] width 792 height 42
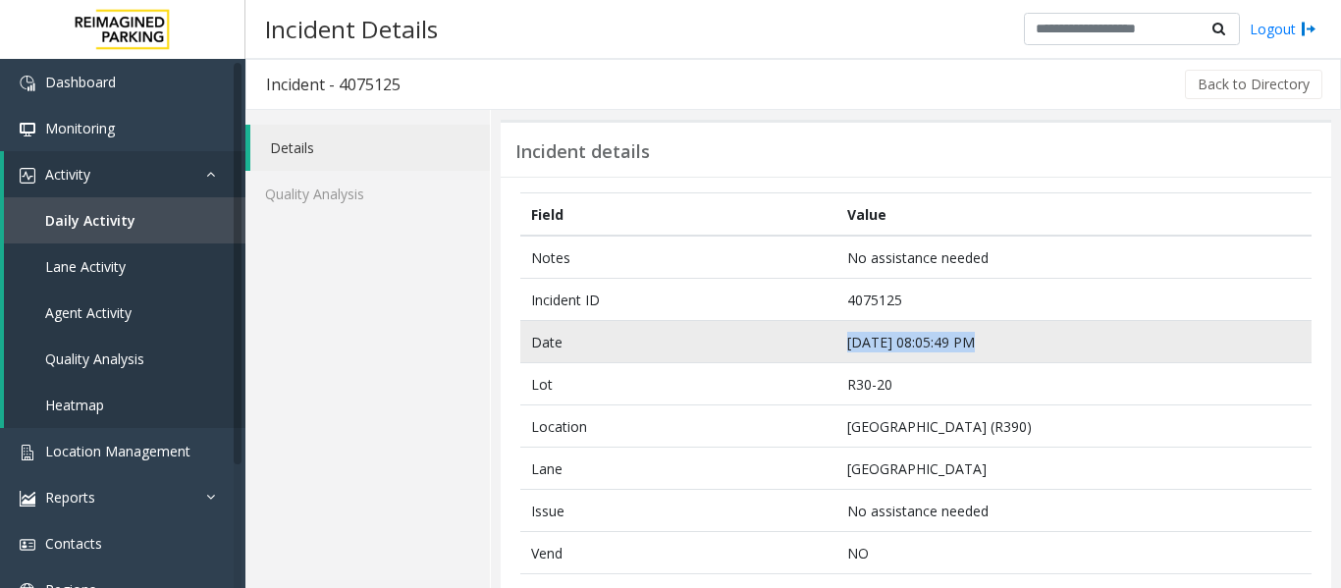
drag, startPoint x: 1016, startPoint y: 346, endPoint x: 764, endPoint y: 341, distance: 252.4
click at [764, 341] on tr "Date [DATE] 08:05:49 PM" at bounding box center [916, 342] width 792 height 42
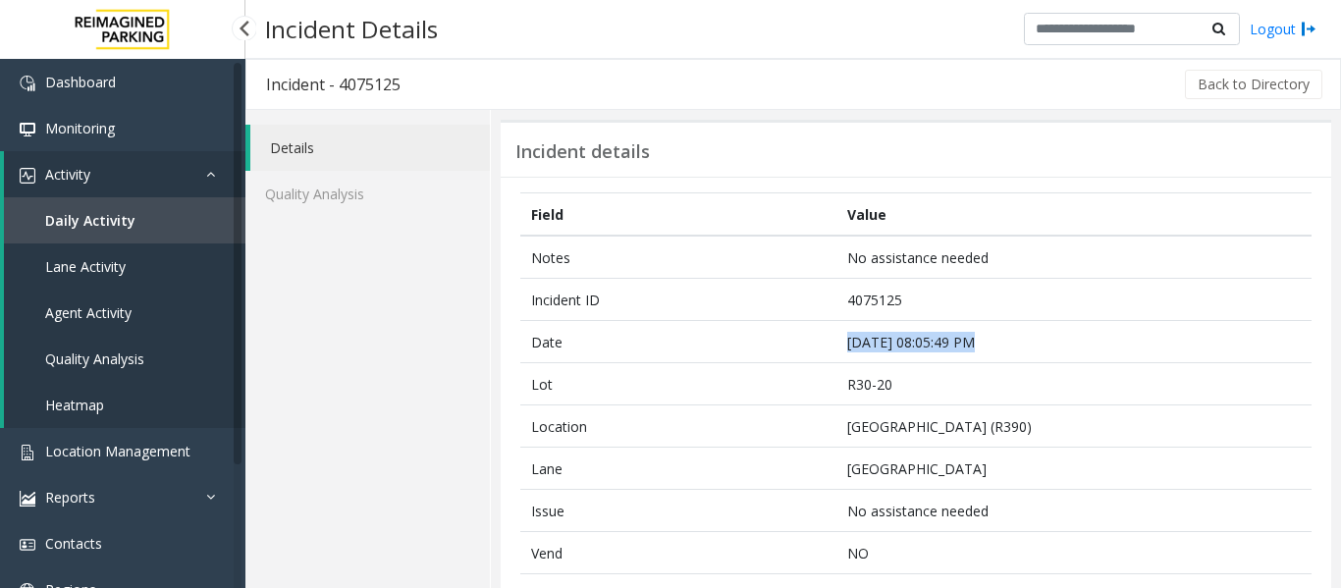
click at [111, 320] on span "Agent Activity" at bounding box center [88, 312] width 86 height 19
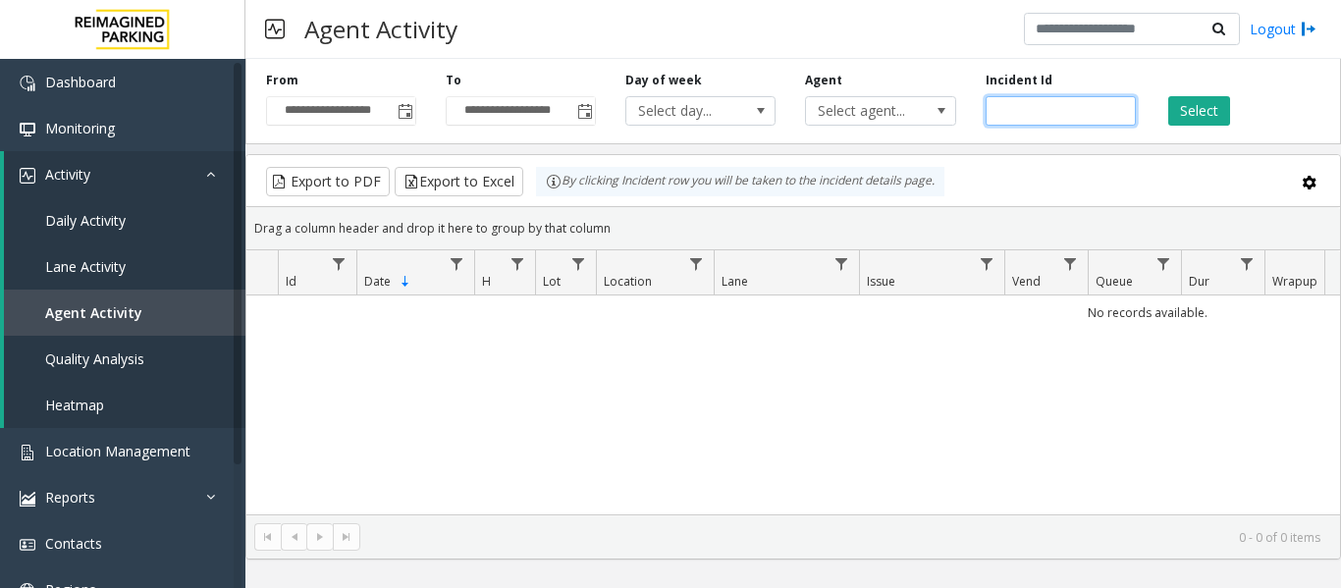
click at [1023, 116] on input "number" at bounding box center [1061, 110] width 150 height 29
paste input "*******"
type input "*******"
click at [1207, 110] on button "Select" at bounding box center [1200, 110] width 62 height 29
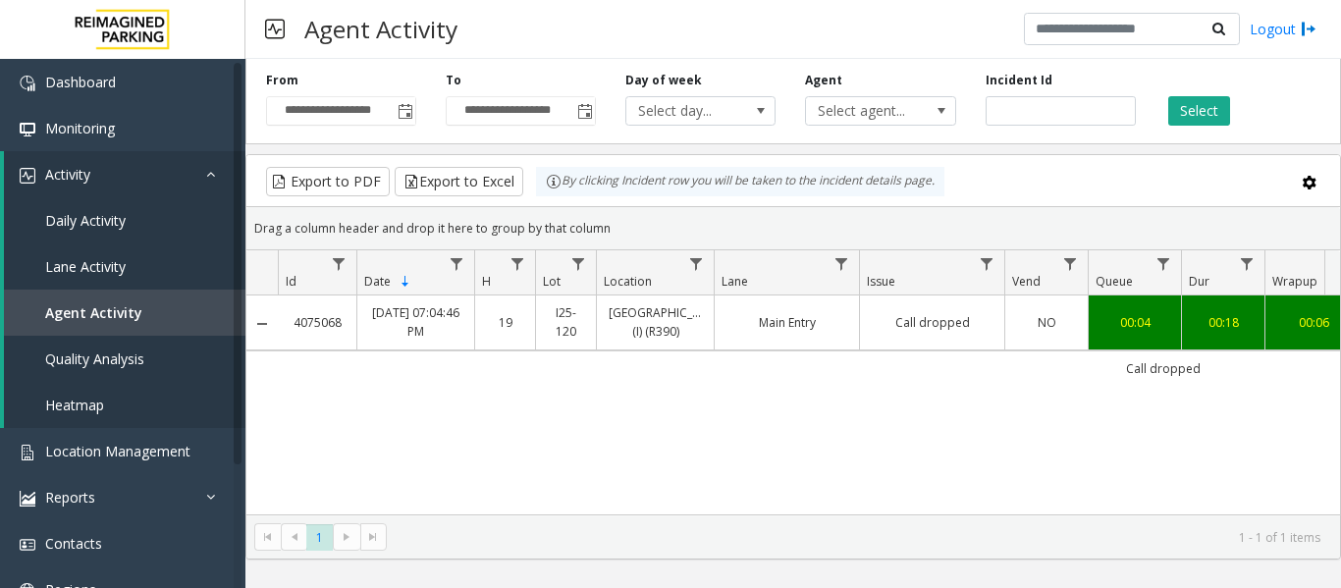
click at [815, 309] on td "Main Entry" at bounding box center [786, 323] width 145 height 54
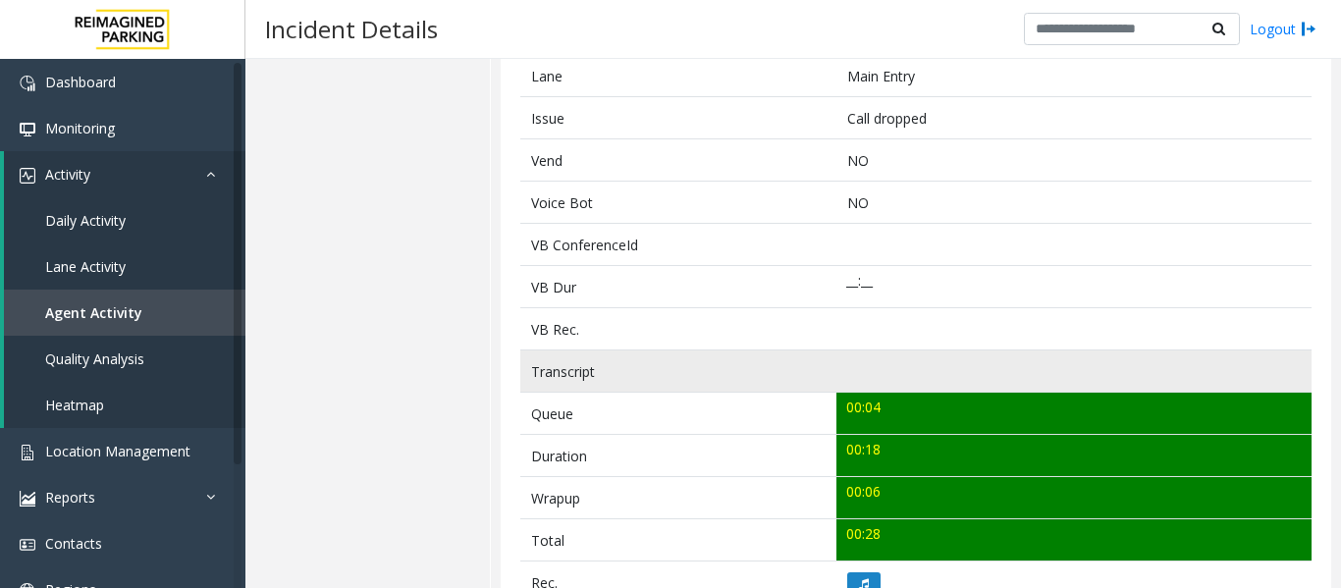
scroll to position [687, 0]
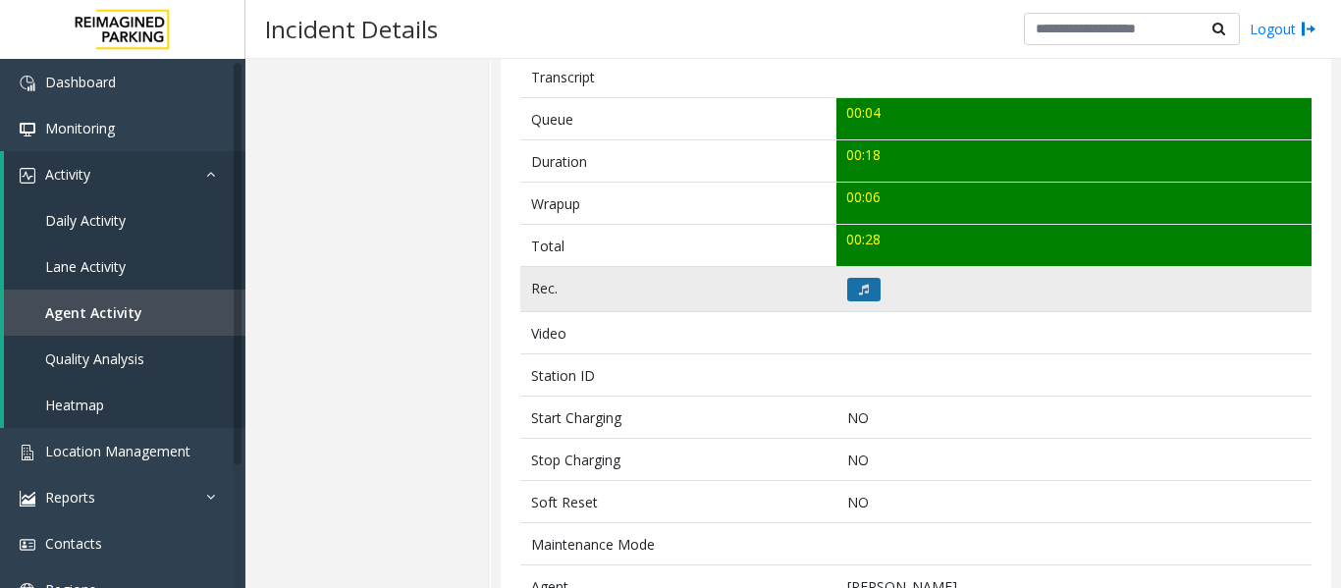
click at [859, 287] on icon at bounding box center [864, 290] width 10 height 12
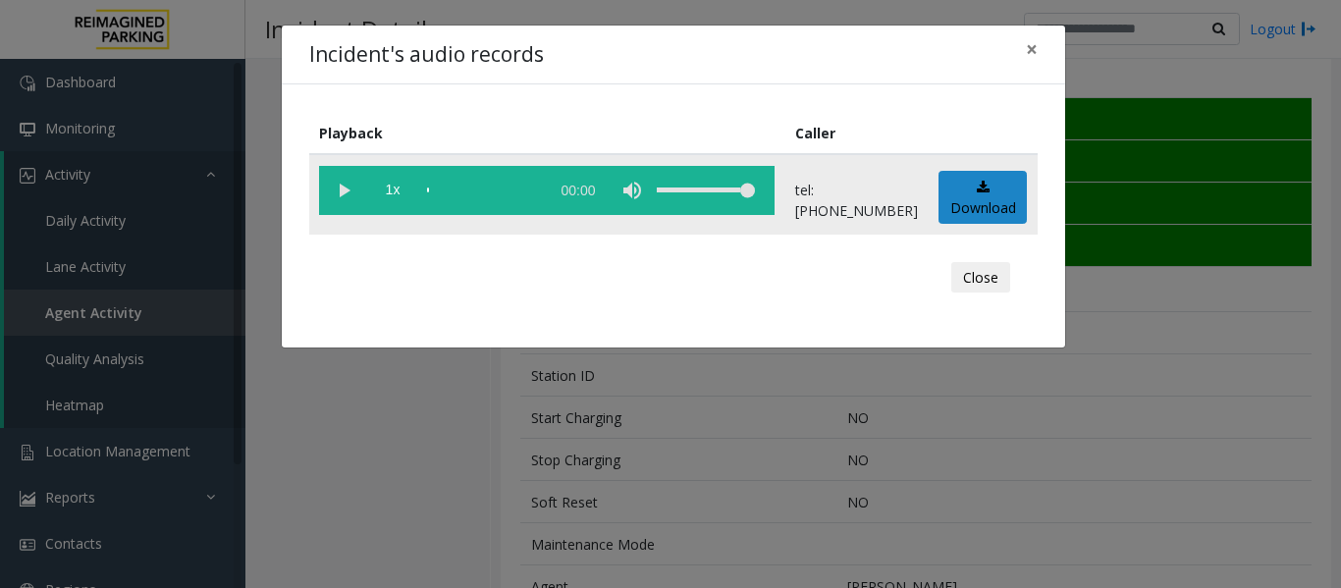
click at [341, 192] on vg-play-pause at bounding box center [343, 190] width 49 height 49
click at [982, 281] on button "Close" at bounding box center [981, 277] width 59 height 31
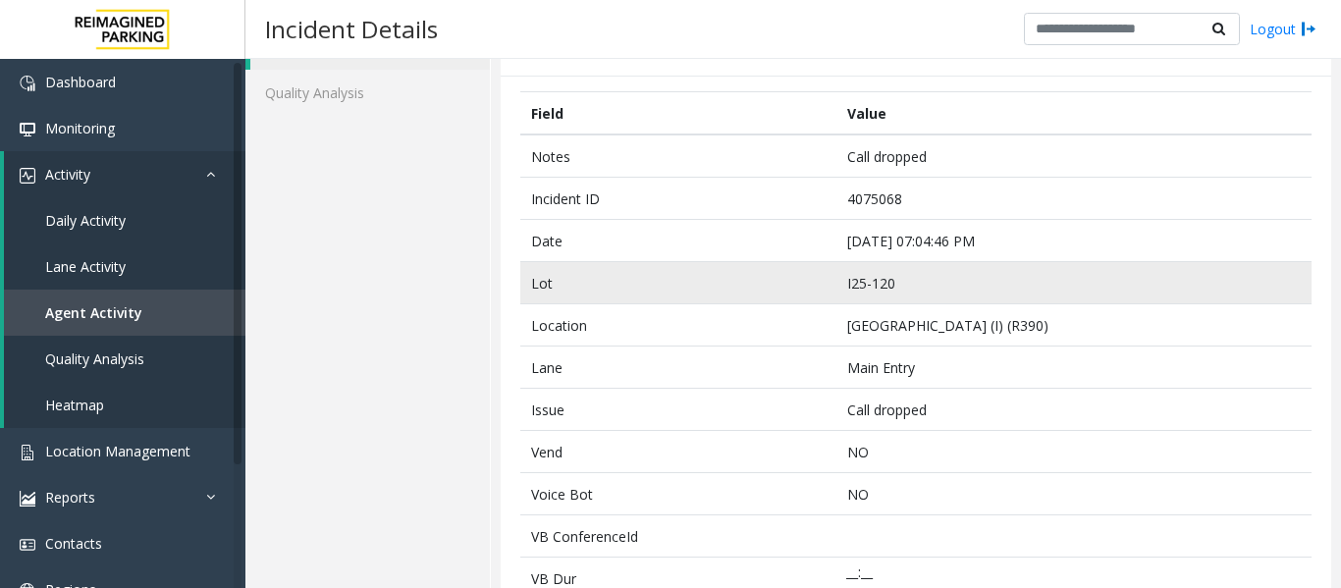
scroll to position [0, 0]
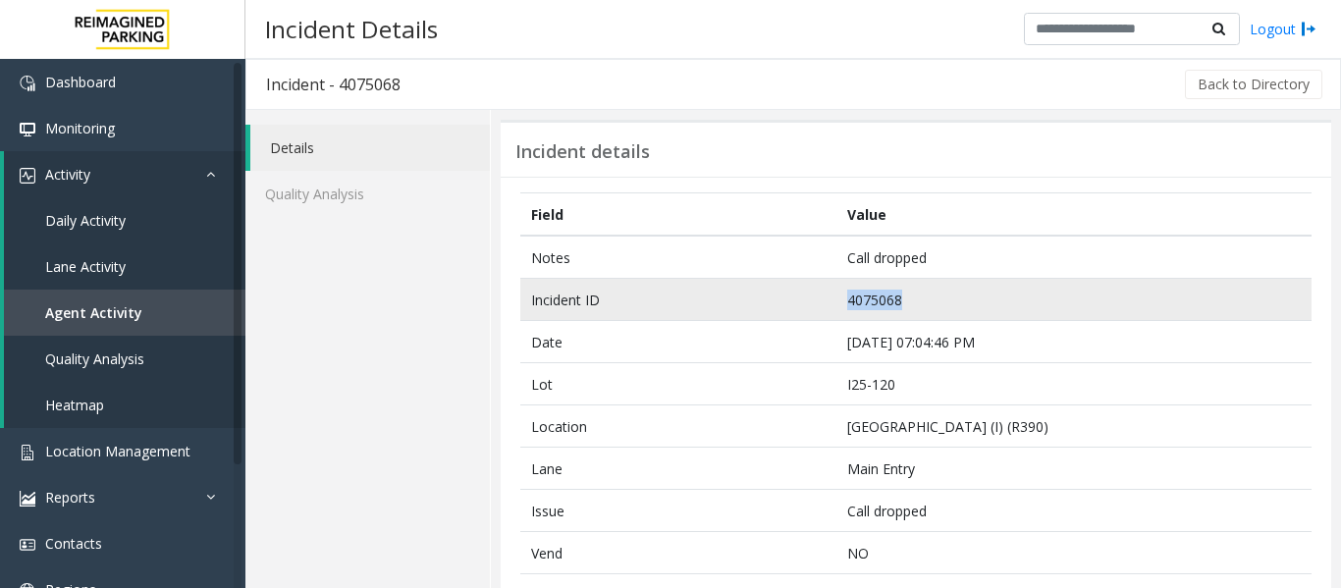
drag, startPoint x: 930, startPoint y: 297, endPoint x: 642, endPoint y: 280, distance: 288.2
click at [642, 280] on tr "Incident ID 4075068" at bounding box center [916, 300] width 792 height 42
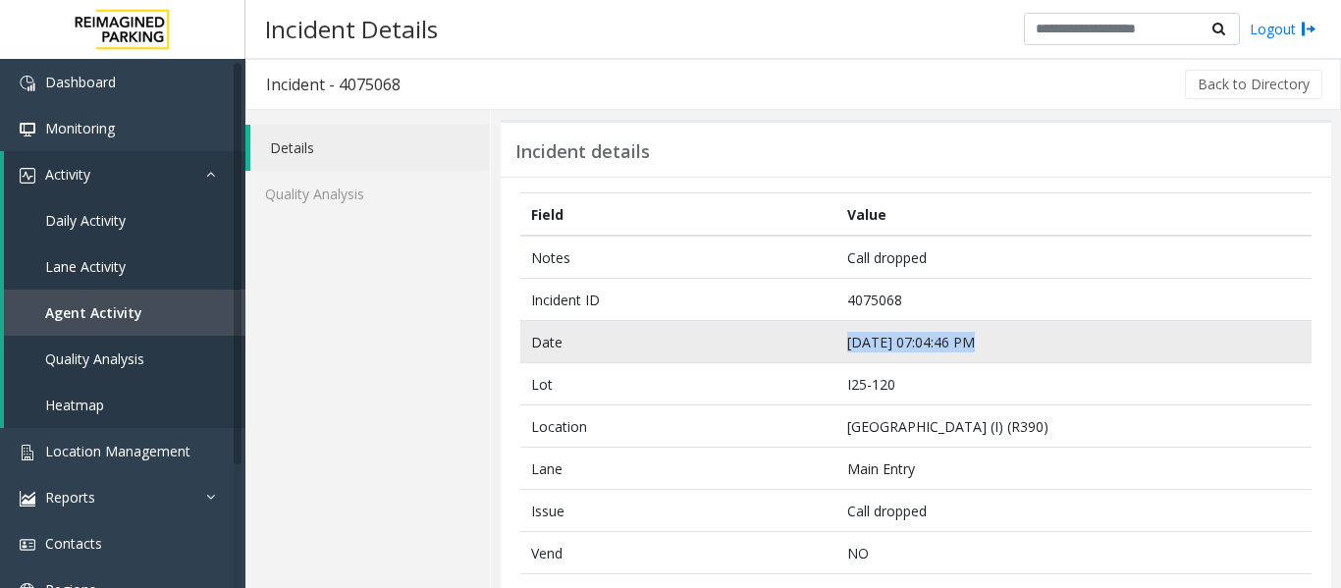
drag, startPoint x: 1010, startPoint y: 343, endPoint x: 754, endPoint y: 334, distance: 255.5
click at [754, 334] on tr "Date [DATE] 07:04:46 PM" at bounding box center [916, 342] width 792 height 42
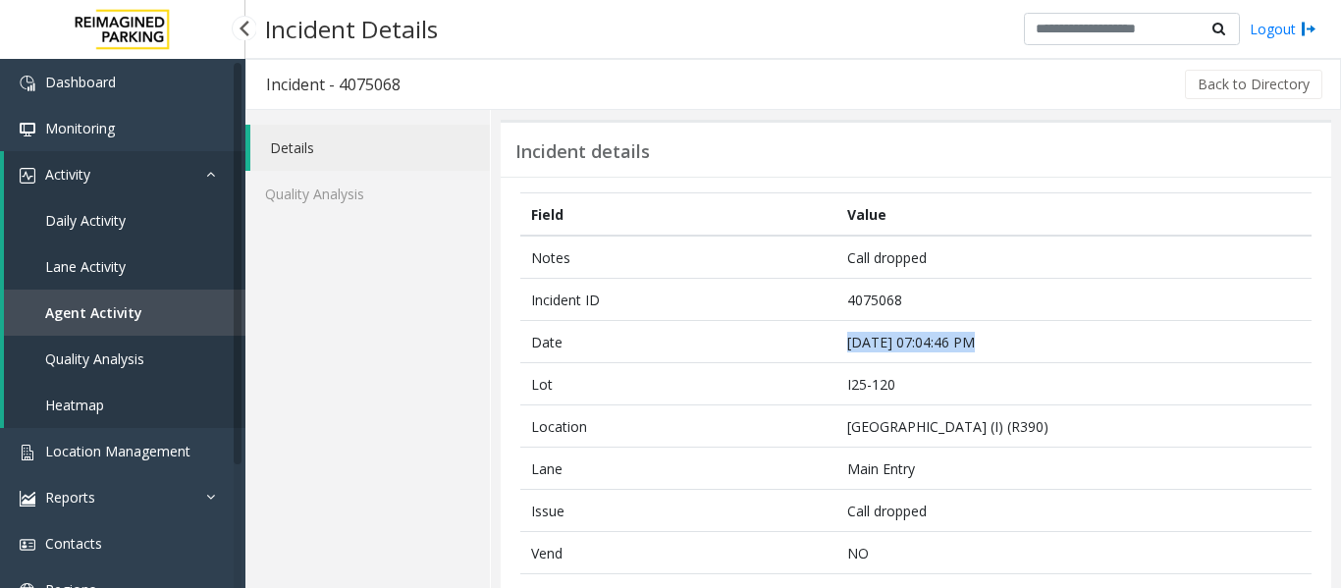
click at [129, 301] on link "Agent Activity" at bounding box center [125, 313] width 242 height 46
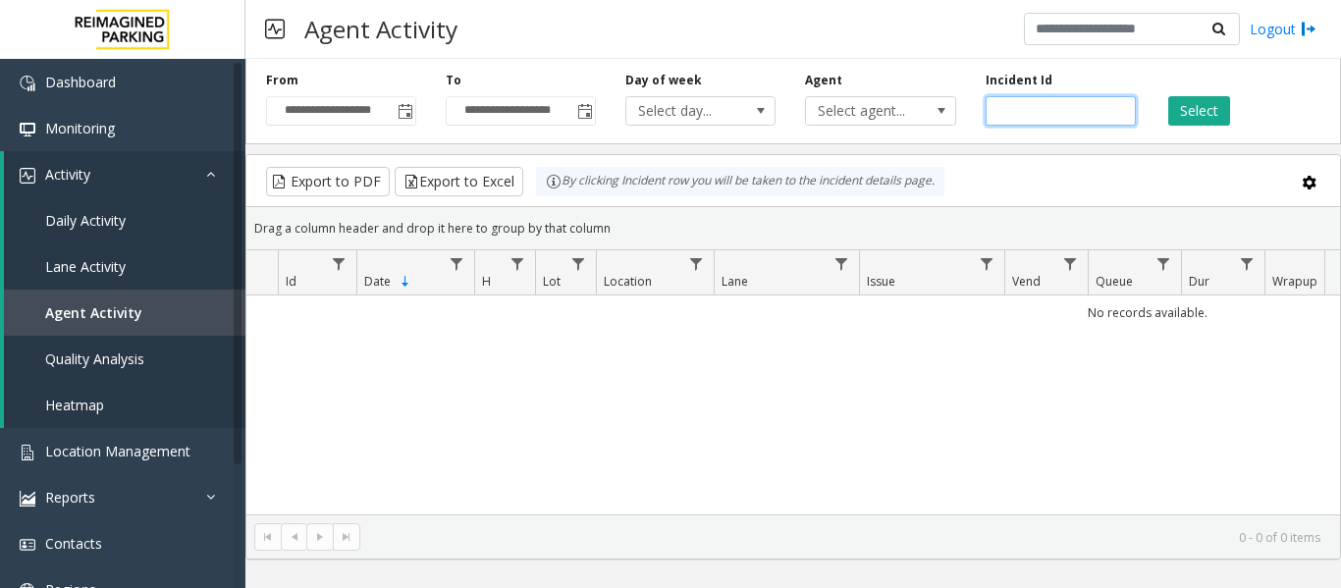
click at [1062, 116] on input "number" at bounding box center [1061, 110] width 150 height 29
paste input "*******"
type input "*******"
click at [1196, 107] on button "Select" at bounding box center [1200, 110] width 62 height 29
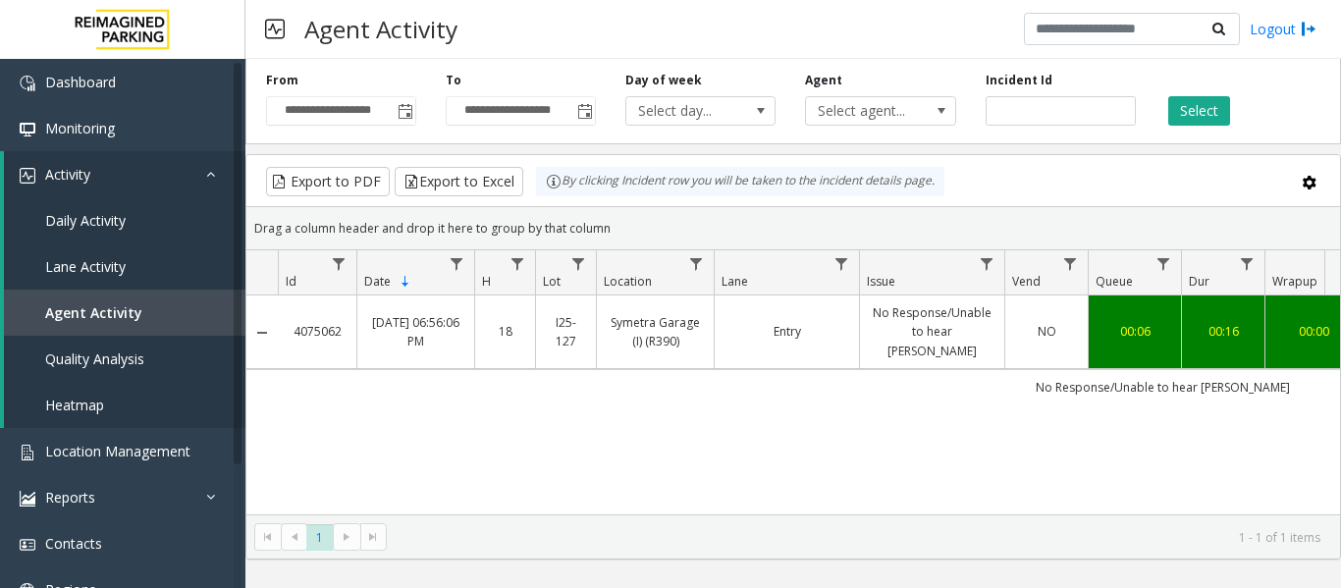
click at [930, 334] on link "No Response/Unable to hear [PERSON_NAME]" at bounding box center [932, 331] width 121 height 57
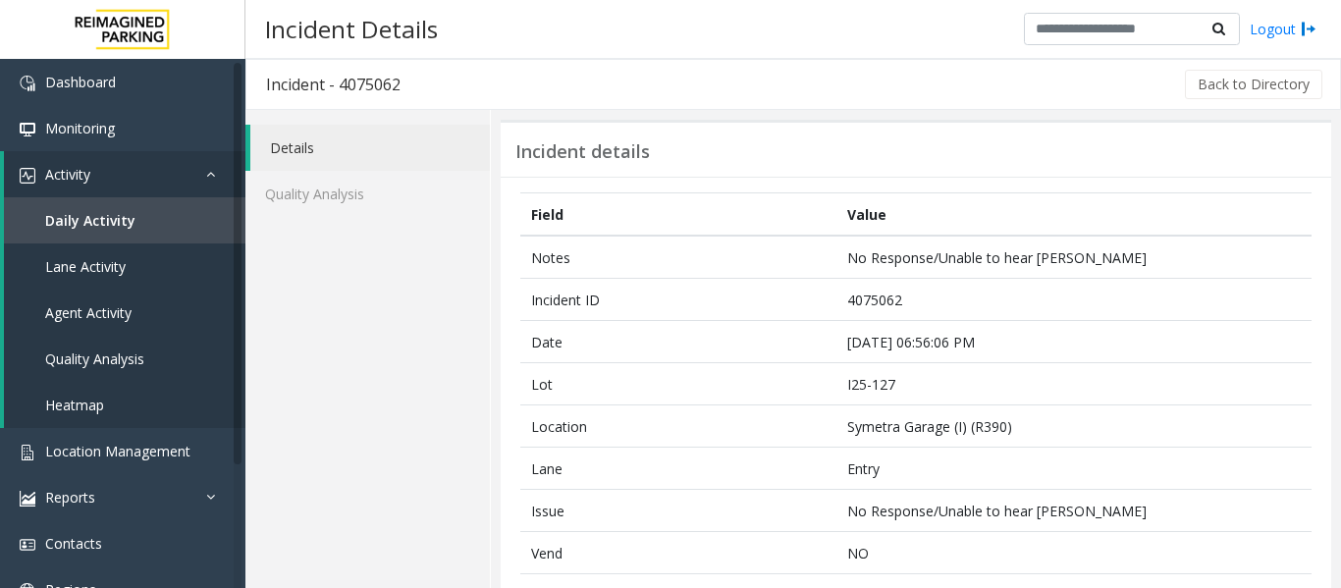
scroll to position [491, 0]
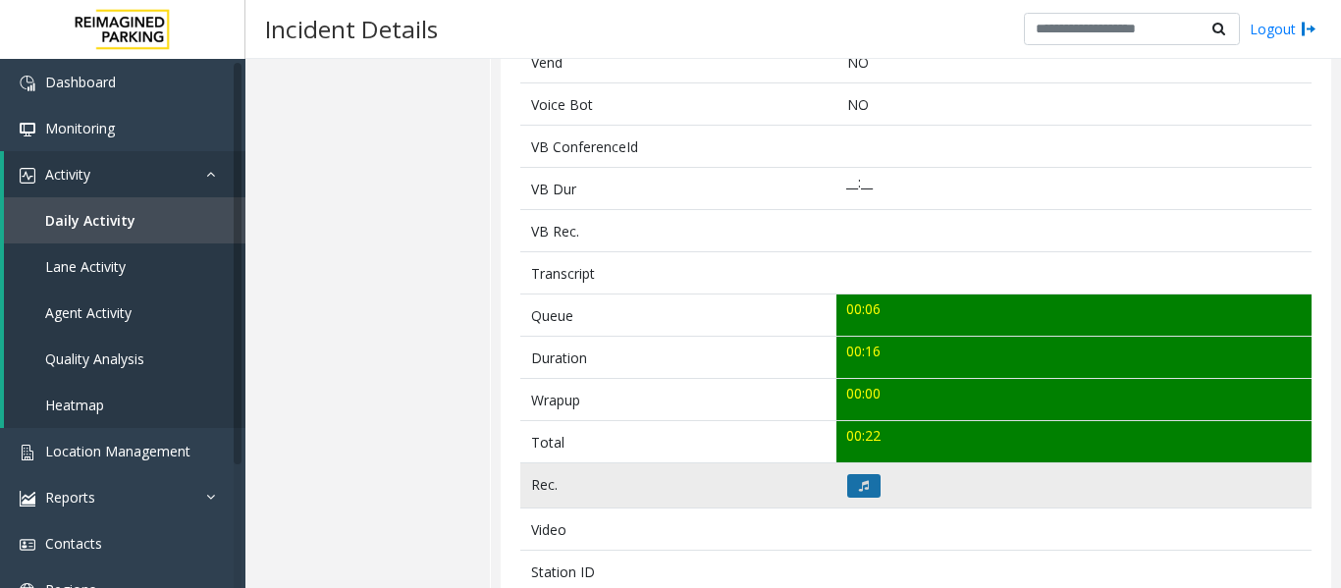
click at [869, 490] on button at bounding box center [864, 486] width 33 height 24
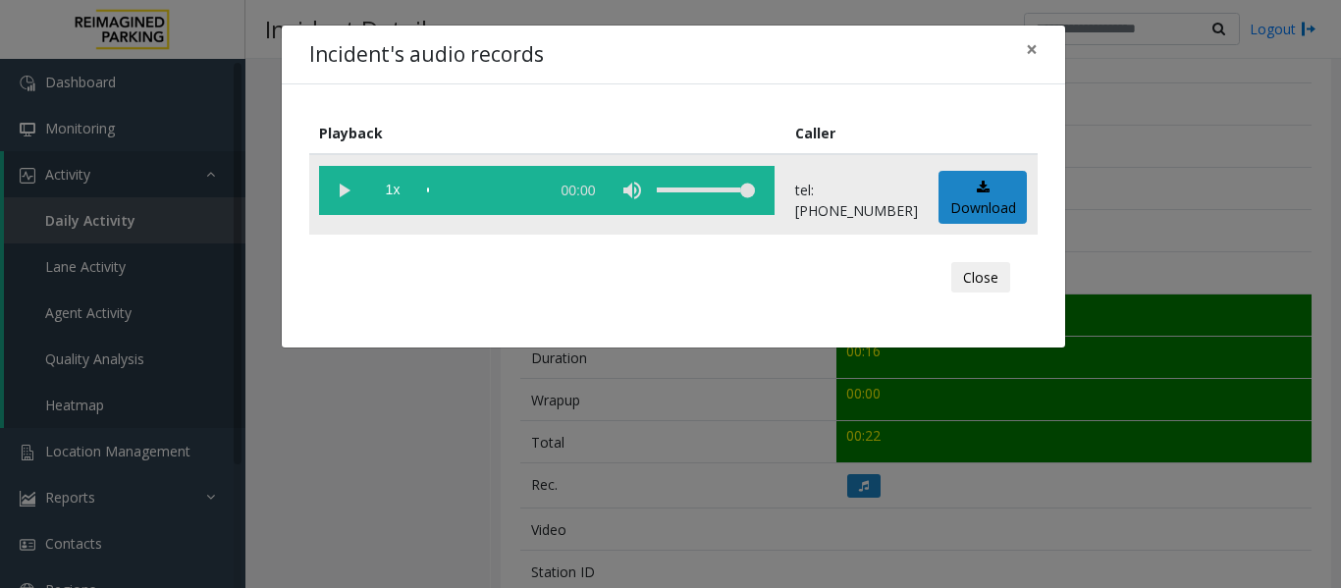
click at [359, 194] on vg-play-pause at bounding box center [343, 190] width 49 height 49
click at [945, 268] on div "Close" at bounding box center [673, 277] width 701 height 59
click at [969, 275] on button "Close" at bounding box center [981, 277] width 59 height 31
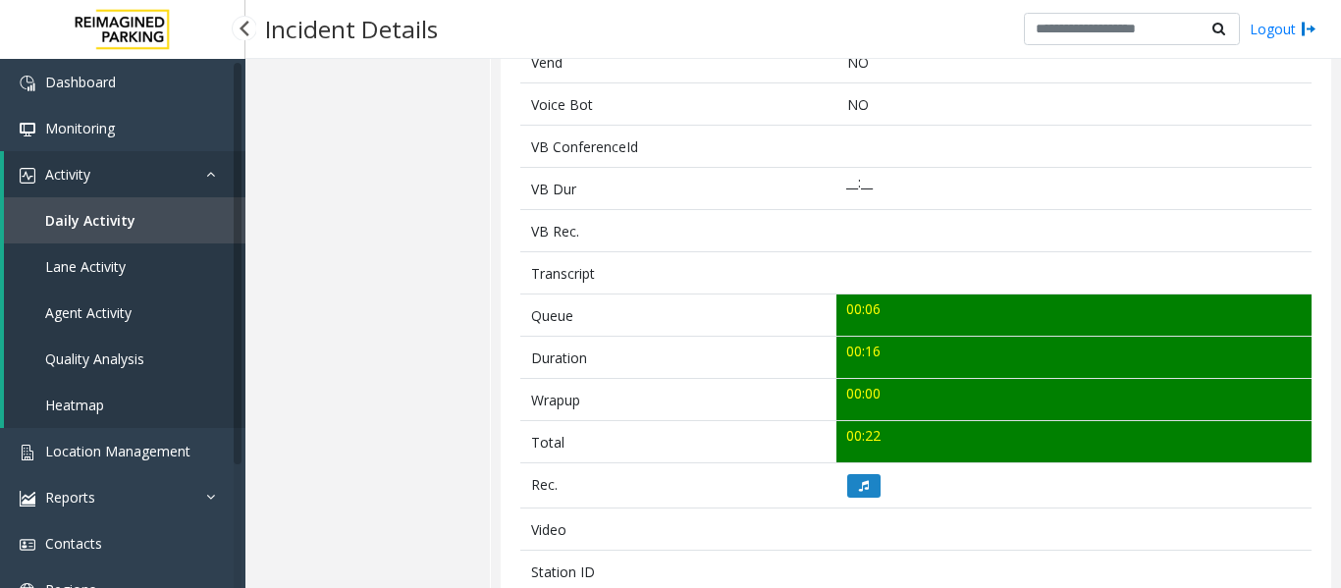
click at [70, 311] on span "Agent Activity" at bounding box center [88, 312] width 86 height 19
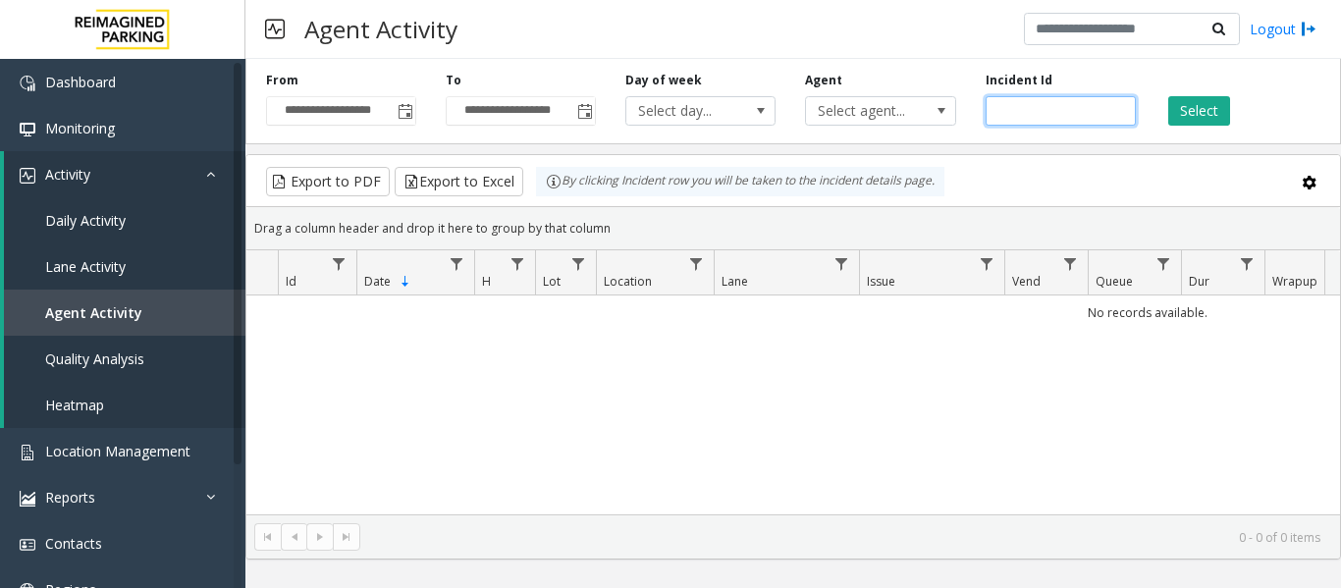
click at [1032, 102] on input "number" at bounding box center [1061, 110] width 150 height 29
paste input "*******"
type input "*******"
click at [1218, 111] on button "Select" at bounding box center [1200, 110] width 62 height 29
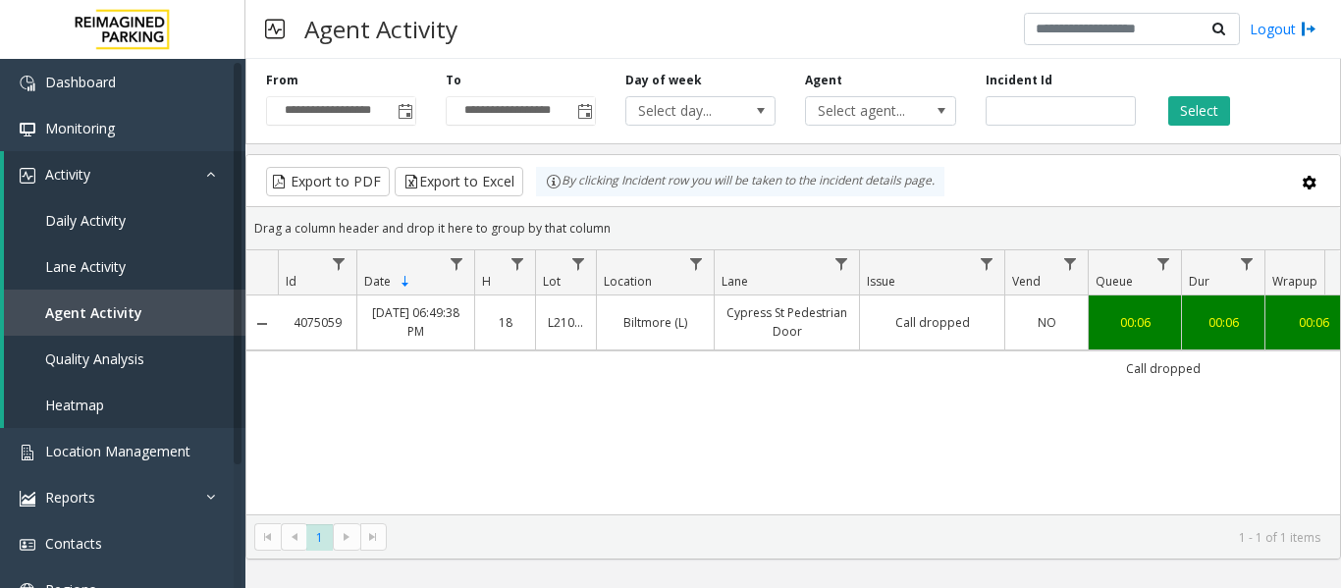
click at [942, 332] on link "Call dropped" at bounding box center [932, 322] width 121 height 19
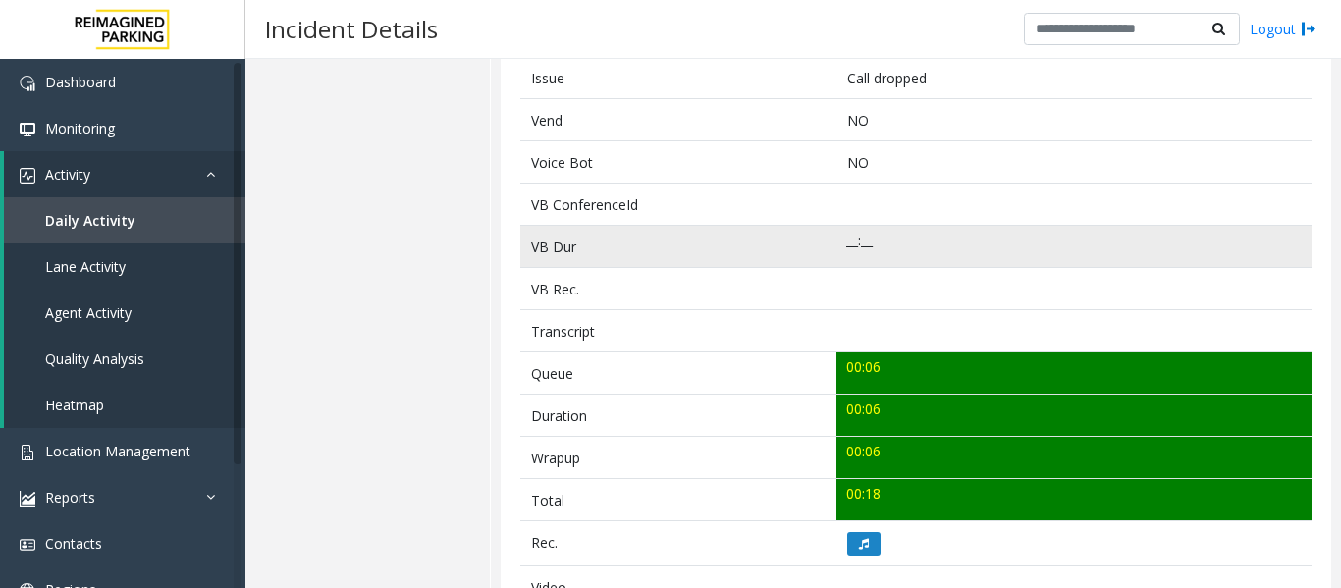
scroll to position [687, 0]
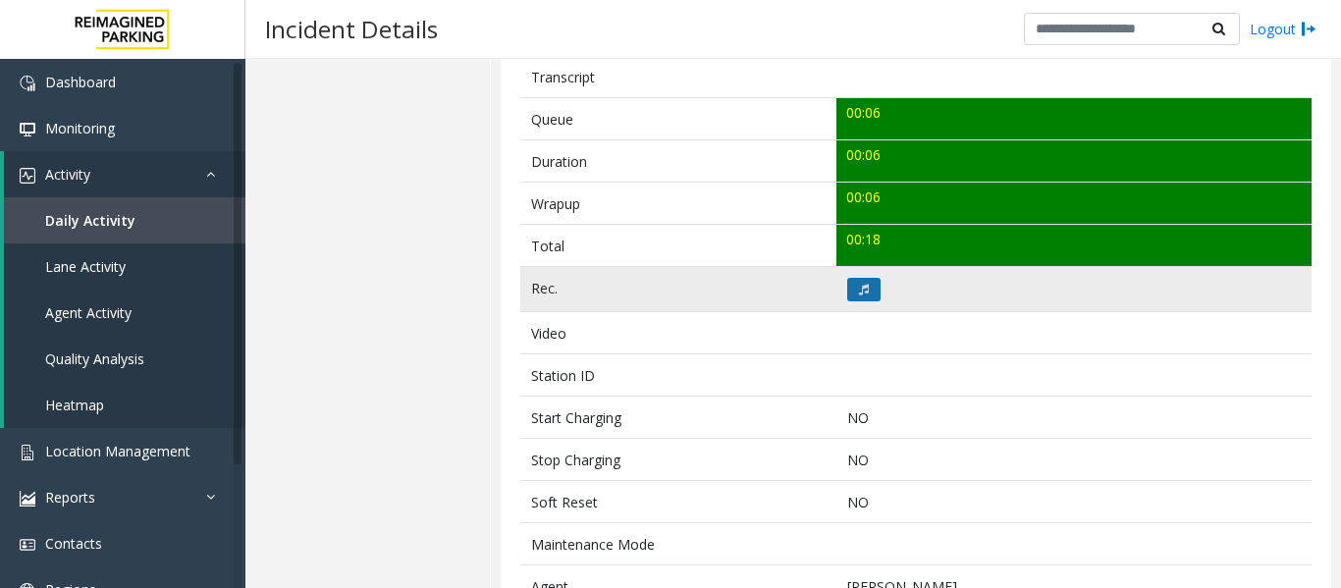
click at [850, 293] on button at bounding box center [864, 290] width 33 height 24
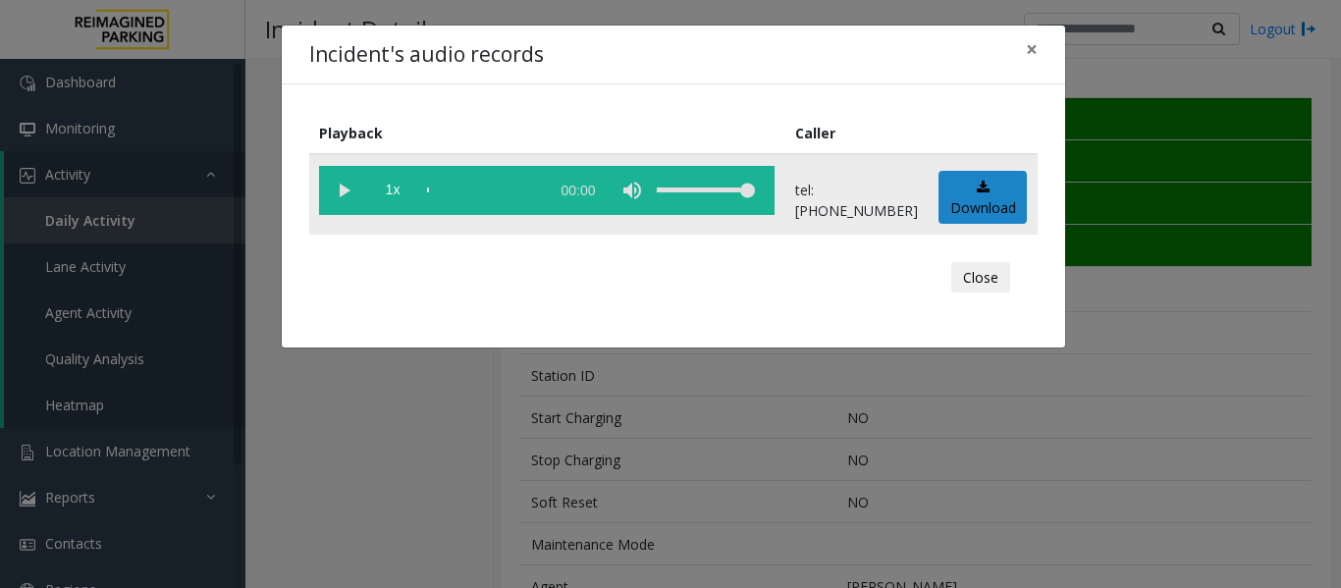
click at [333, 186] on vg-play-pause at bounding box center [343, 190] width 49 height 49
click at [971, 289] on button "Close" at bounding box center [981, 277] width 59 height 31
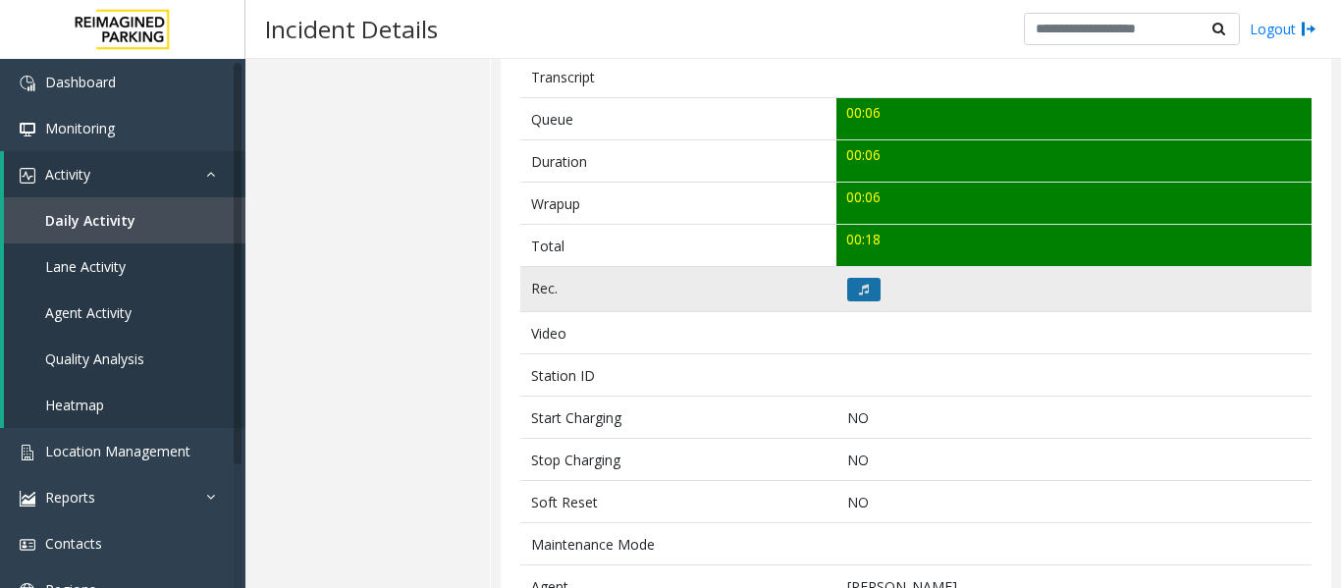
click at [860, 295] on icon at bounding box center [864, 290] width 10 height 12
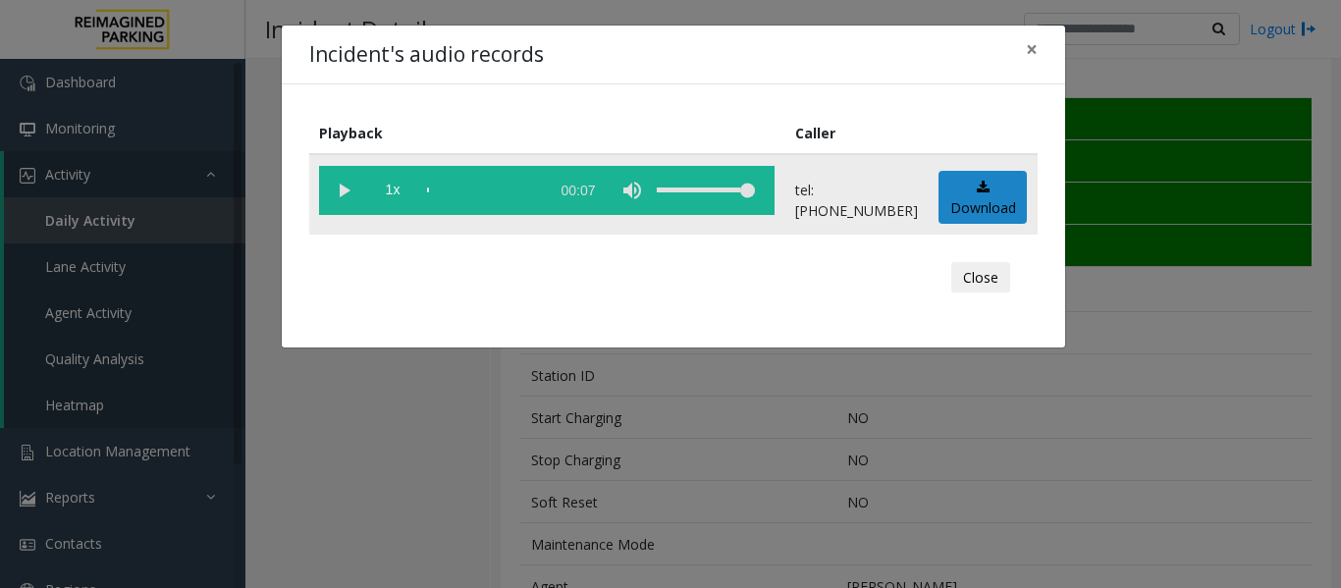
drag, startPoint x: 354, startPoint y: 178, endPoint x: 346, endPoint y: 194, distance: 18.5
click at [350, 190] on vg-play-pause at bounding box center [343, 190] width 49 height 49
click at [968, 273] on button "Close" at bounding box center [981, 277] width 59 height 31
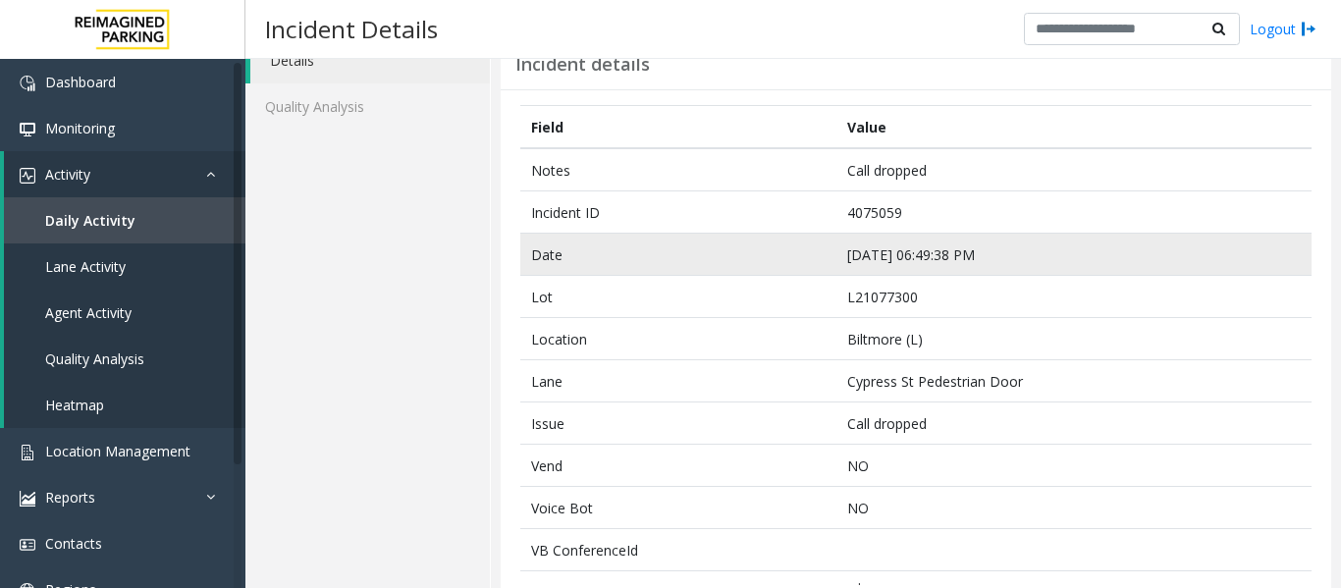
scroll to position [0, 0]
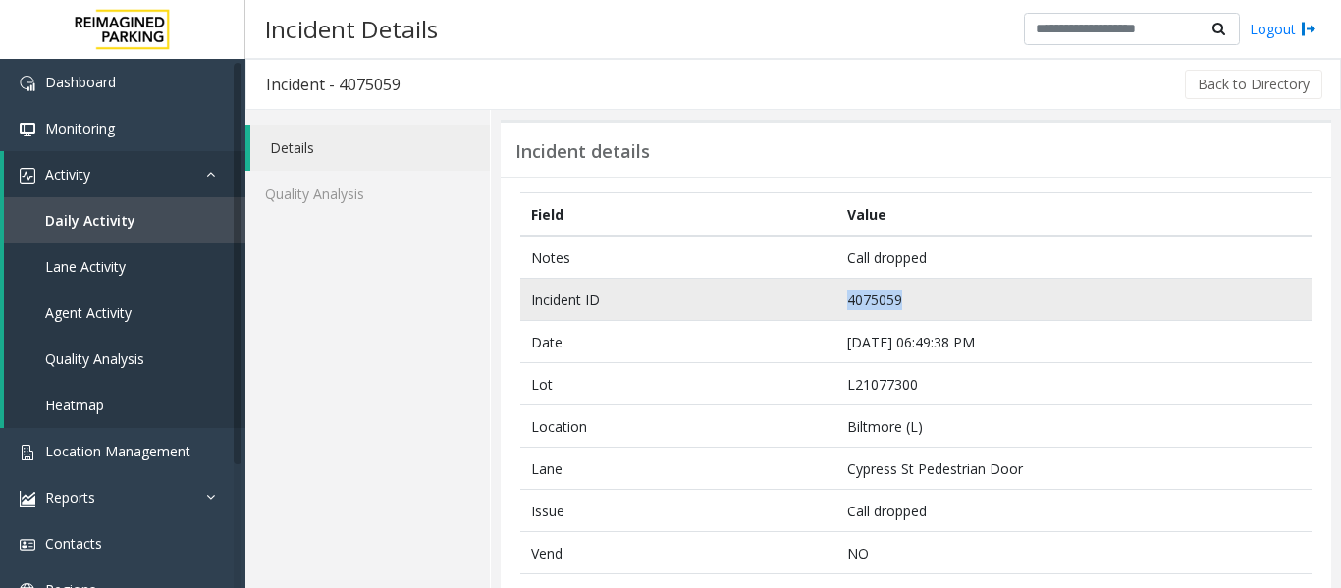
drag, startPoint x: 913, startPoint y: 286, endPoint x: 802, endPoint y: 281, distance: 111.1
click at [802, 281] on tr "Incident ID 4075059" at bounding box center [916, 300] width 792 height 42
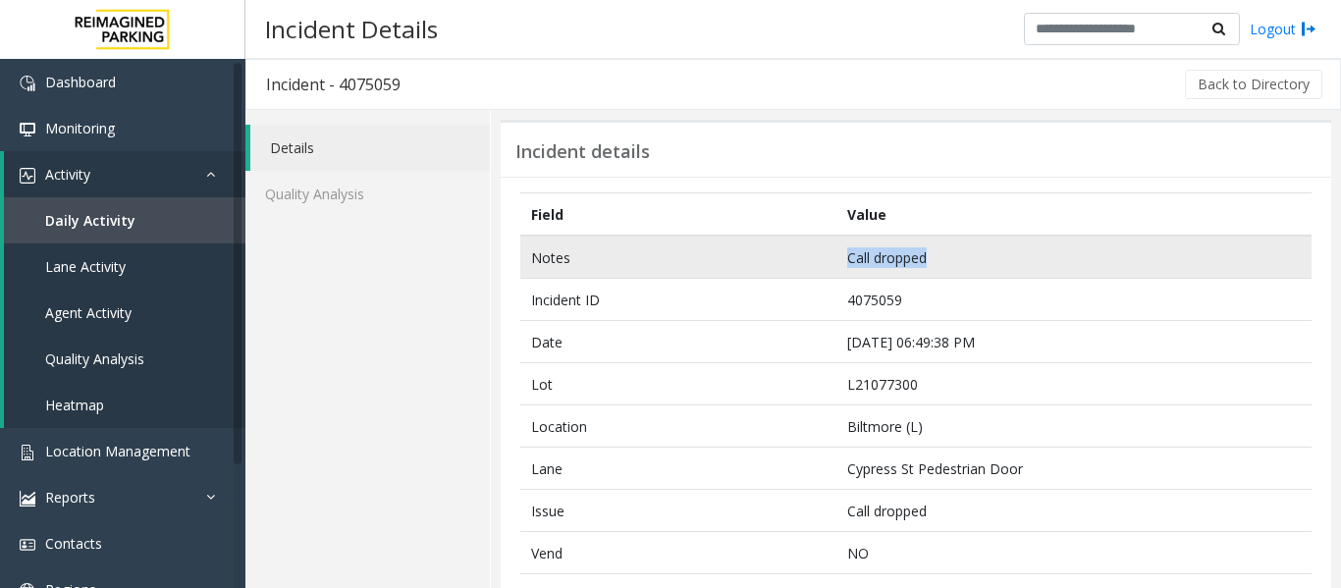
drag, startPoint x: 957, startPoint y: 255, endPoint x: 785, endPoint y: 251, distance: 171.9
click at [785, 251] on tr "Notes Call dropped" at bounding box center [916, 257] width 792 height 43
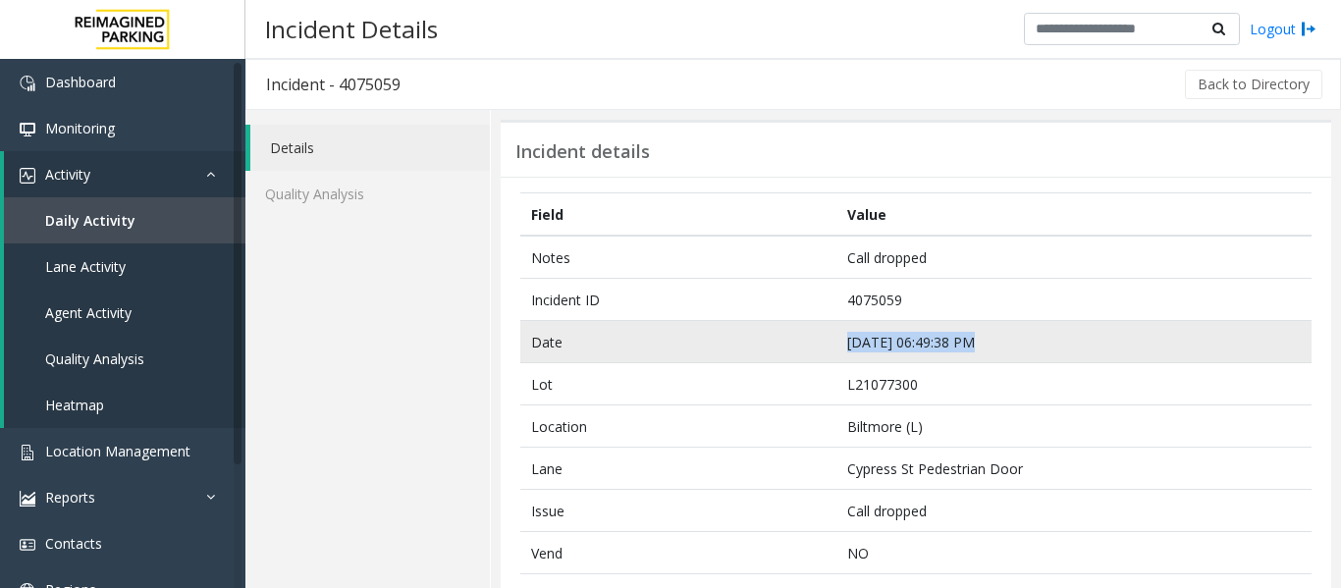
drag, startPoint x: 996, startPoint y: 338, endPoint x: 744, endPoint y: 346, distance: 251.5
click at [744, 346] on tr "Date [DATE] 06:49:38 PM" at bounding box center [916, 342] width 792 height 42
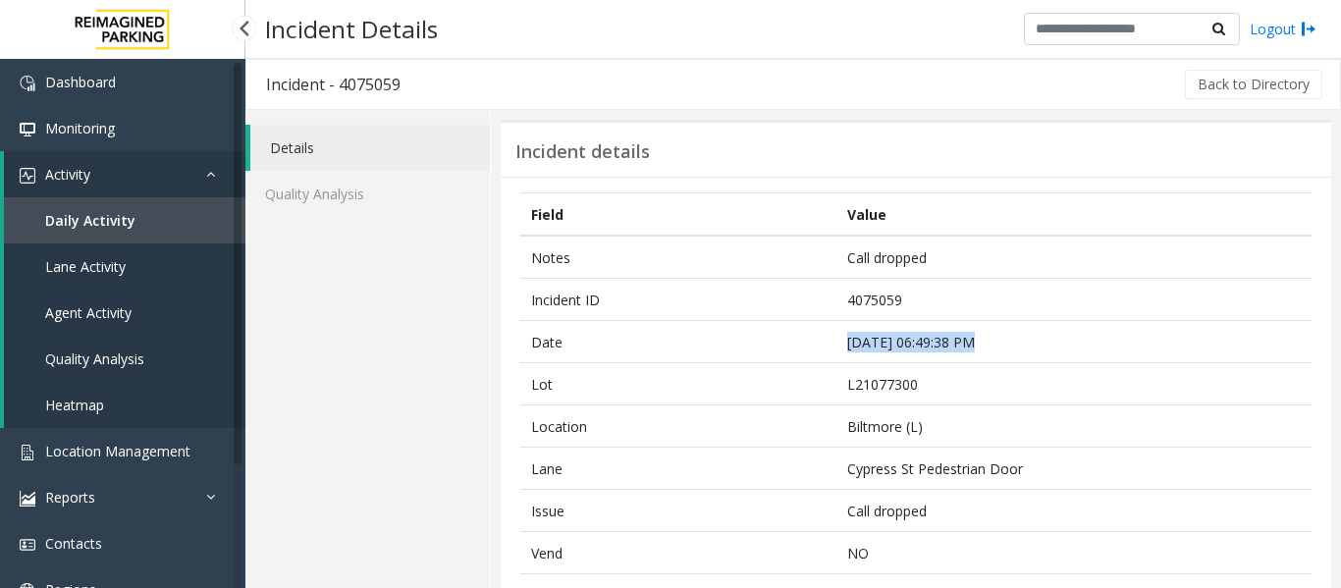
click at [137, 312] on link "Agent Activity" at bounding box center [125, 313] width 242 height 46
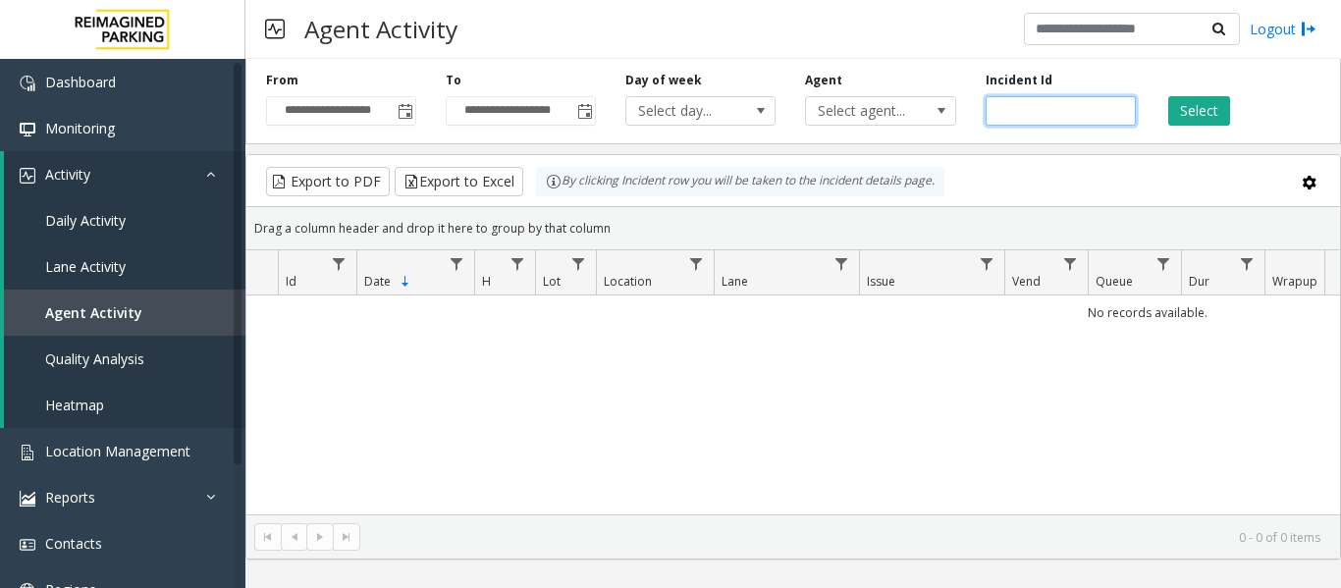
click at [1056, 108] on input "number" at bounding box center [1061, 110] width 150 height 29
paste input "*******"
type input "*******"
click at [1194, 100] on button "Select" at bounding box center [1200, 110] width 62 height 29
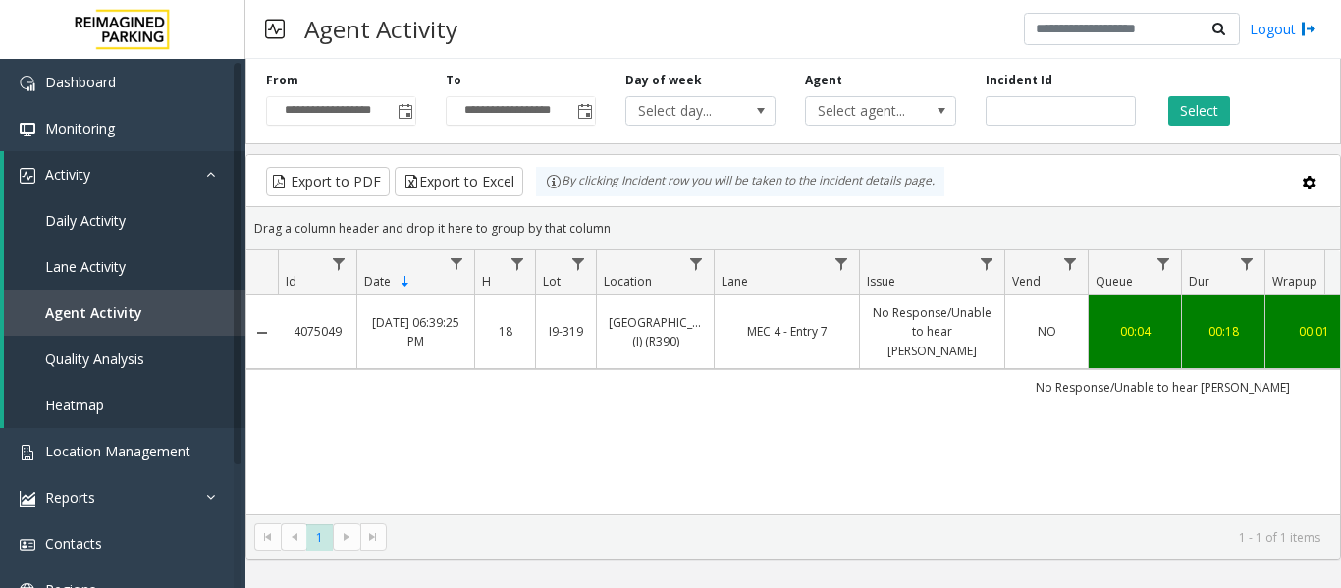
click at [894, 342] on link "No Response/Unable to hear [PERSON_NAME]" at bounding box center [932, 331] width 121 height 57
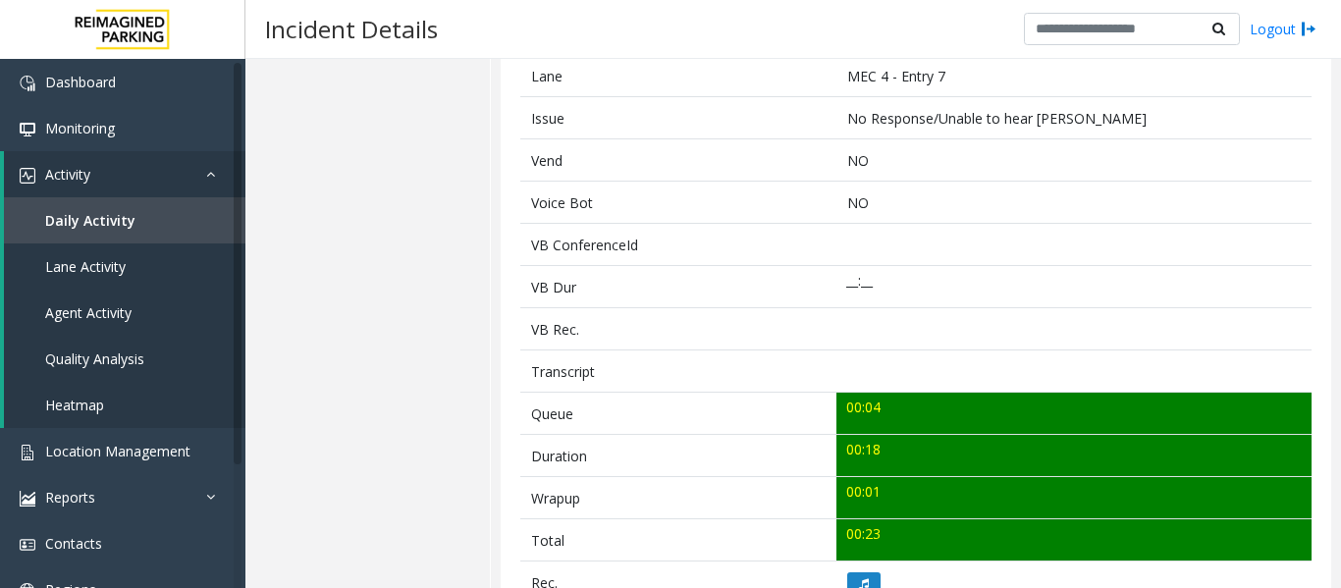
scroll to position [589, 0]
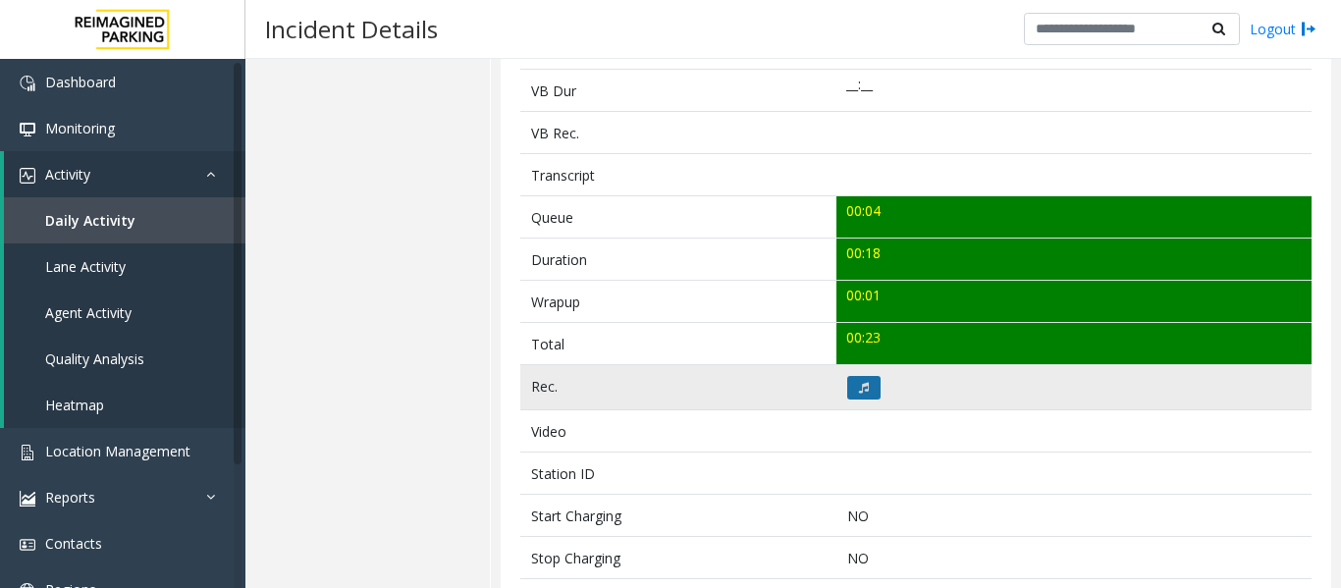
click at [864, 387] on button at bounding box center [864, 388] width 33 height 24
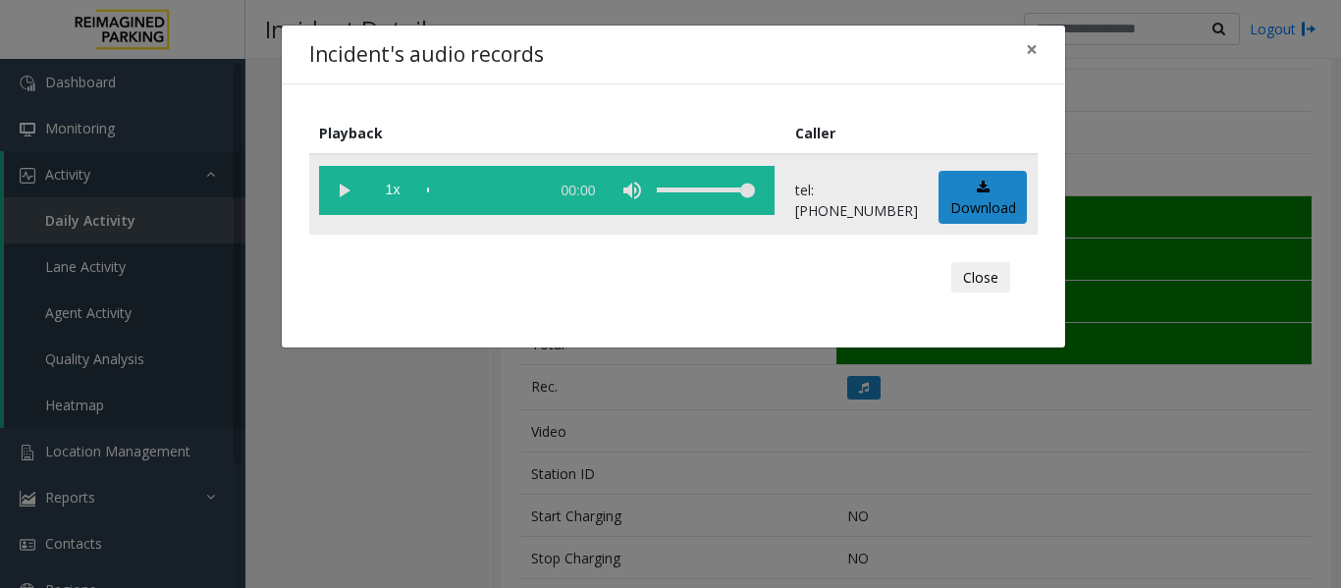
click at [336, 193] on vg-play-pause at bounding box center [343, 190] width 49 height 49
drag, startPoint x: 987, startPoint y: 284, endPoint x: 989, endPoint y: 297, distance: 12.9
click at [987, 284] on button "Close" at bounding box center [981, 277] width 59 height 31
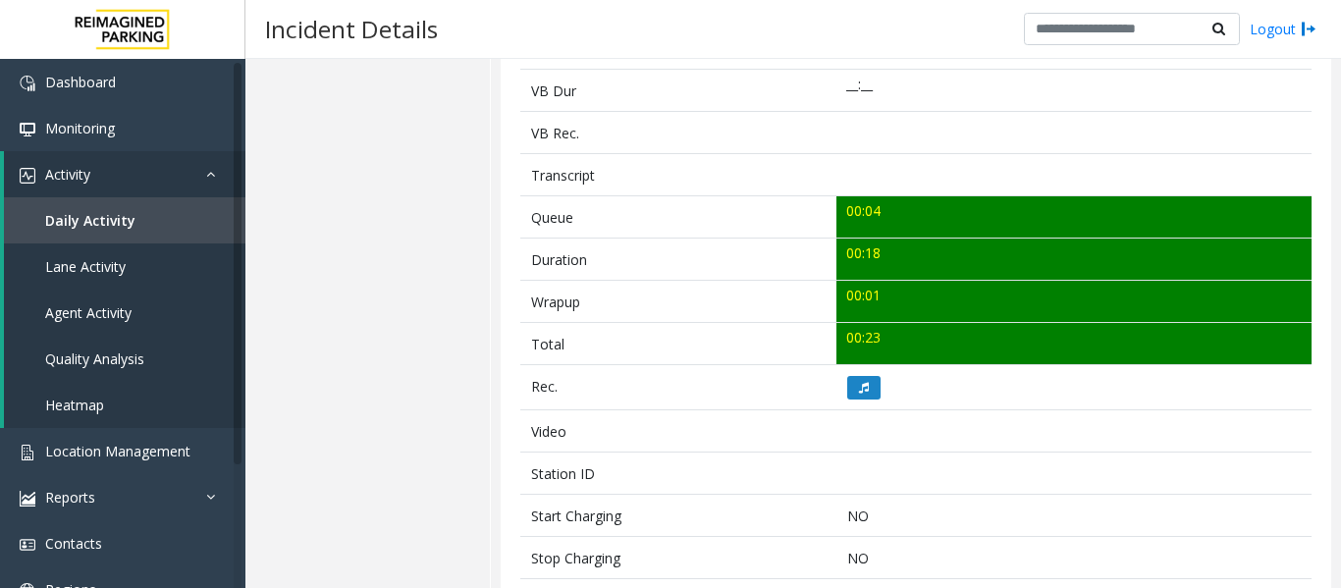
scroll to position [98, 0]
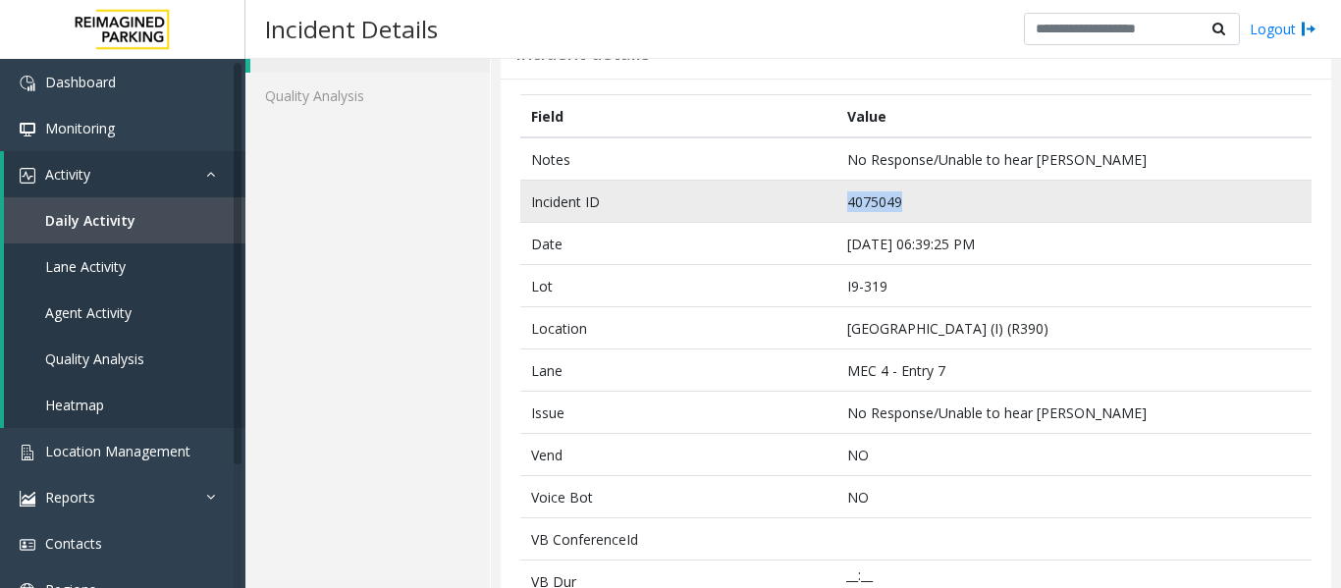
drag, startPoint x: 920, startPoint y: 201, endPoint x: 792, endPoint y: 207, distance: 128.8
click at [792, 207] on tr "Incident ID 4075049" at bounding box center [916, 202] width 792 height 42
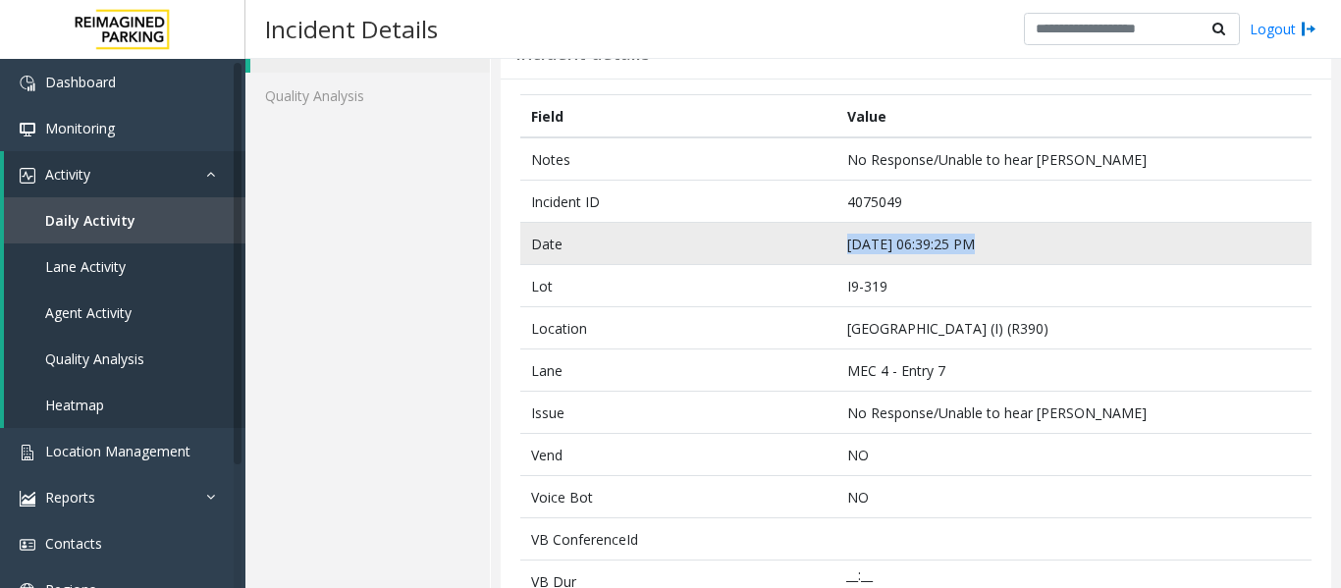
drag, startPoint x: 1035, startPoint y: 255, endPoint x: 833, endPoint y: 247, distance: 202.5
click at [837, 247] on td "[DATE] 06:39:25 PM" at bounding box center [1074, 244] width 475 height 42
drag, startPoint x: 927, startPoint y: 243, endPoint x: 940, endPoint y: 234, distance: 15.5
click at [927, 243] on td "[DATE] 06:39:25 PM" at bounding box center [1074, 244] width 475 height 42
drag, startPoint x: 990, startPoint y: 230, endPoint x: 795, endPoint y: 242, distance: 194.8
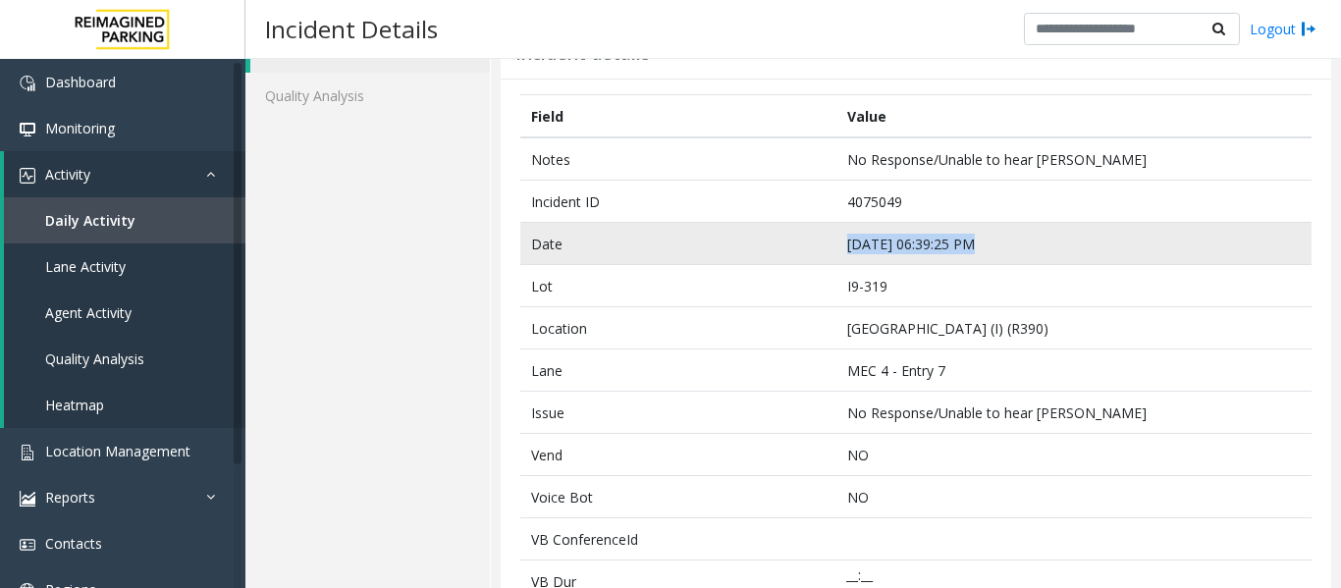
click at [795, 242] on tr "Date [DATE] 06:39:25 PM" at bounding box center [916, 244] width 792 height 42
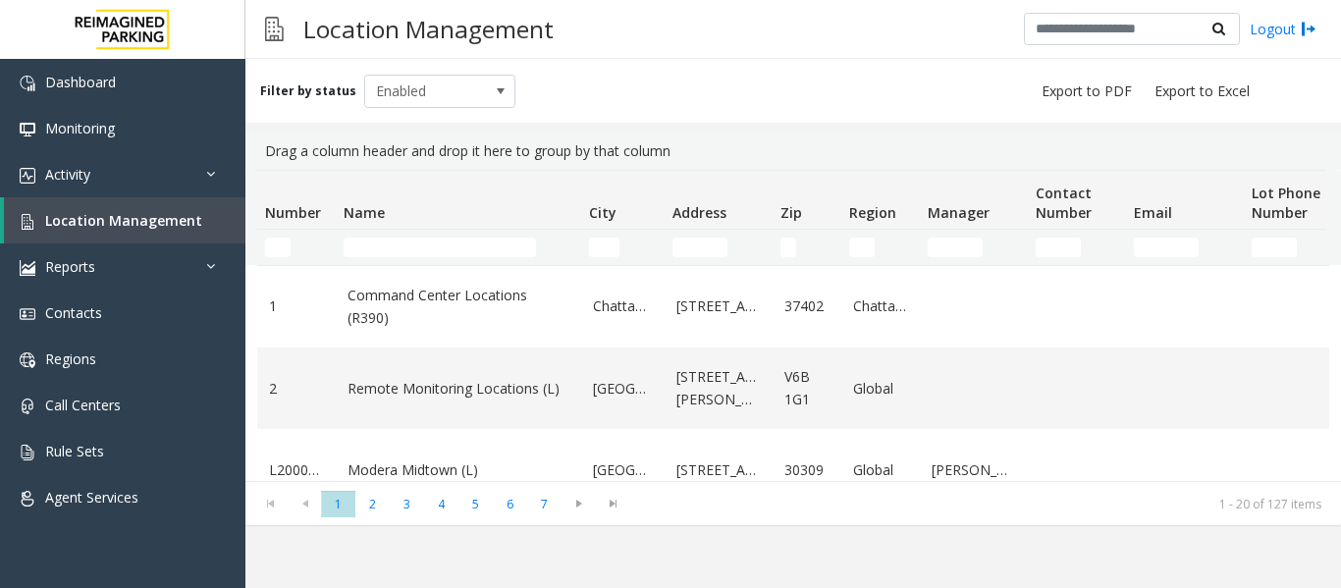
click at [412, 259] on td "Name Filter" at bounding box center [459, 247] width 246 height 35
click at [414, 258] on td "Name Filter" at bounding box center [459, 247] width 246 height 35
click at [416, 253] on input "Name Filter" at bounding box center [440, 248] width 192 height 20
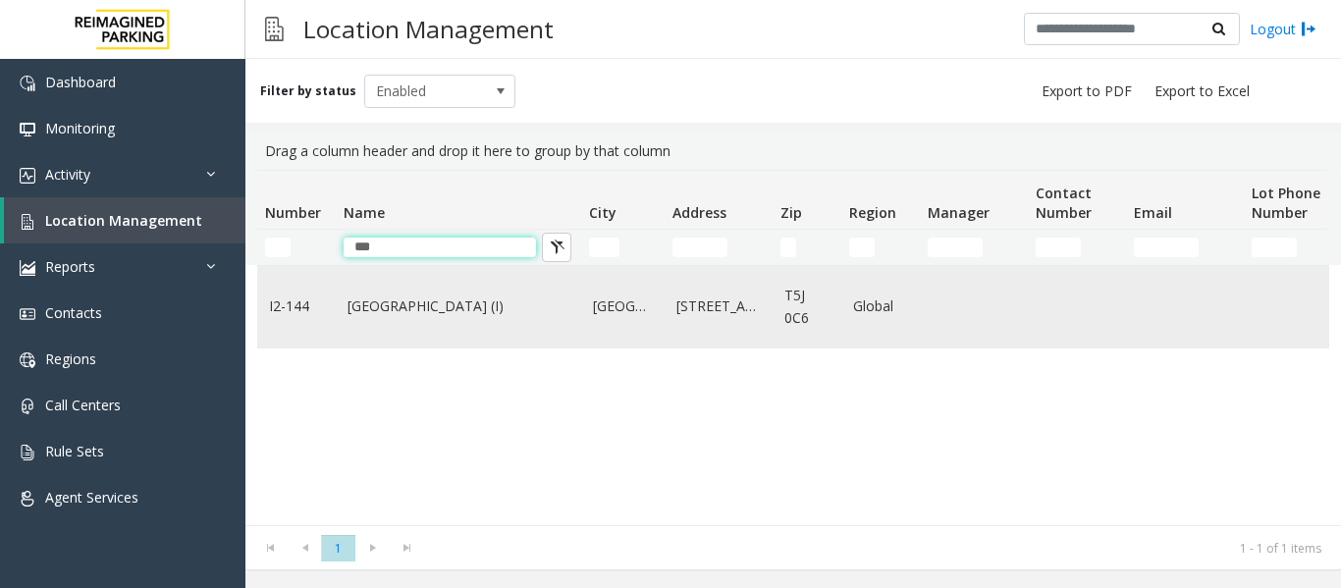
type input "***"
click at [409, 296] on link "[GEOGRAPHIC_DATA] (I)" at bounding box center [459, 307] width 222 height 22
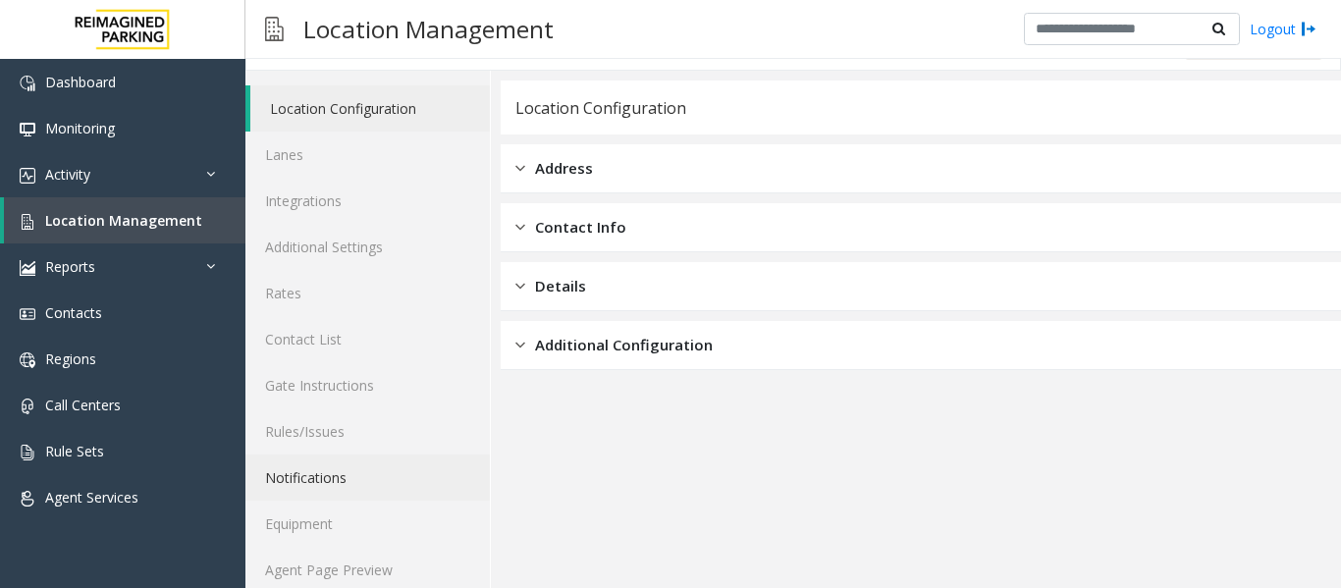
scroll to position [59, 0]
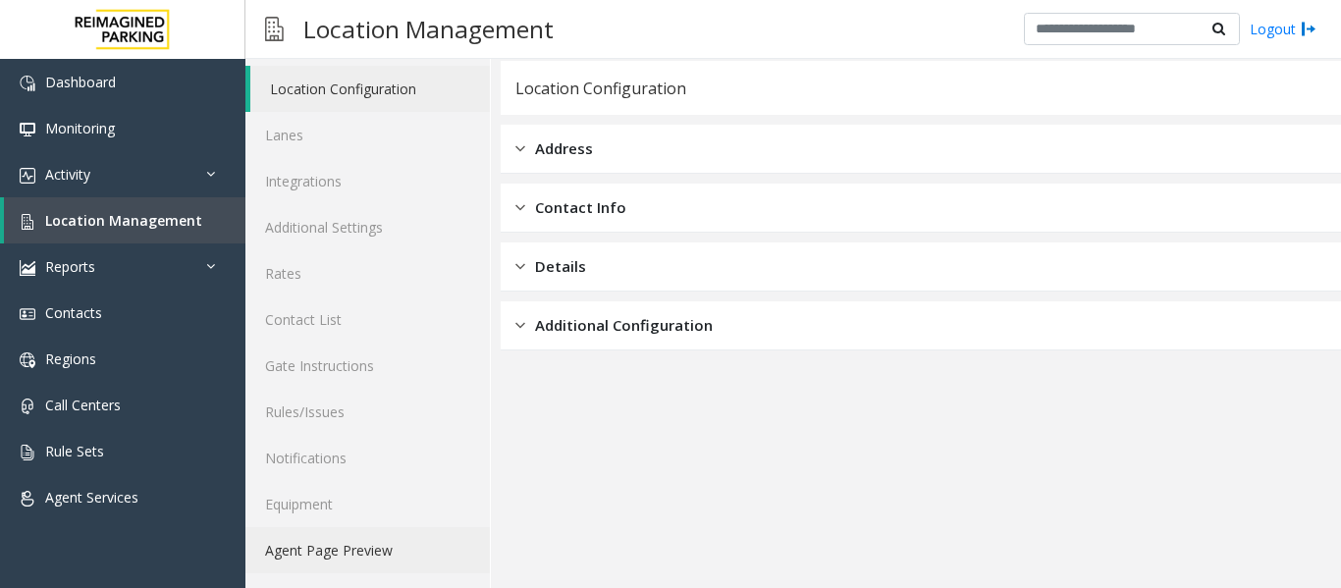
click at [398, 547] on link "Agent Page Preview" at bounding box center [368, 550] width 245 height 46
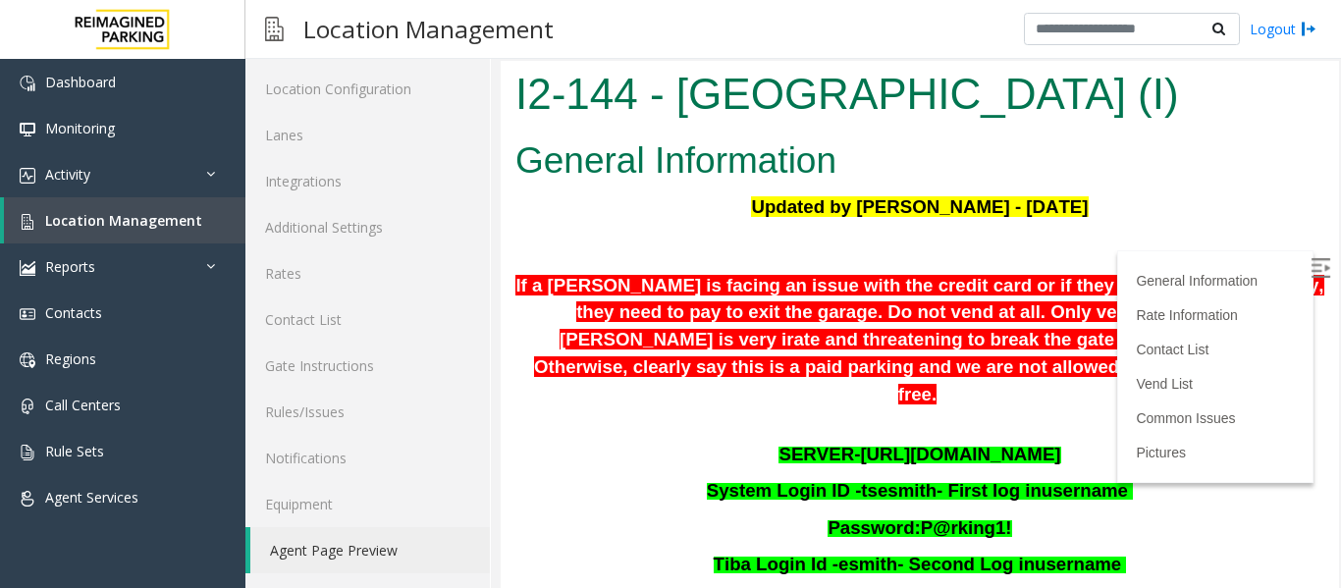
scroll to position [295, 0]
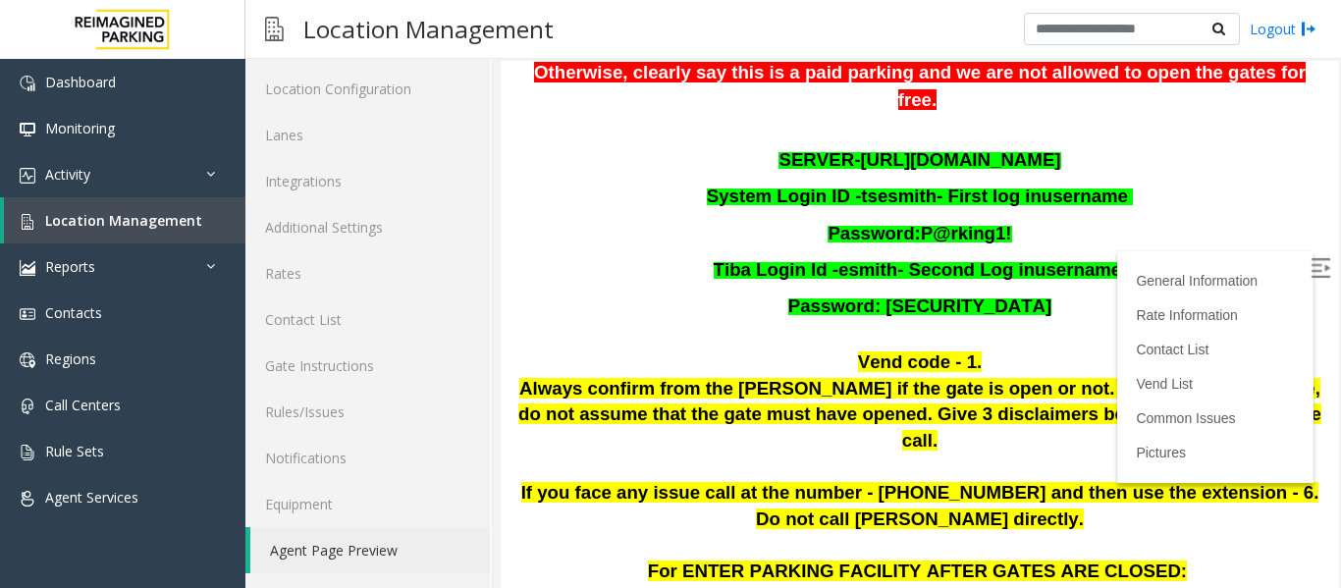
click at [954, 223] on span "P@rking1!" at bounding box center [966, 233] width 91 height 21
click at [937, 223] on span "P@rking1!" at bounding box center [966, 233] width 91 height 21
drag, startPoint x: 907, startPoint y: 199, endPoint x: 1021, endPoint y: 204, distance: 114.0
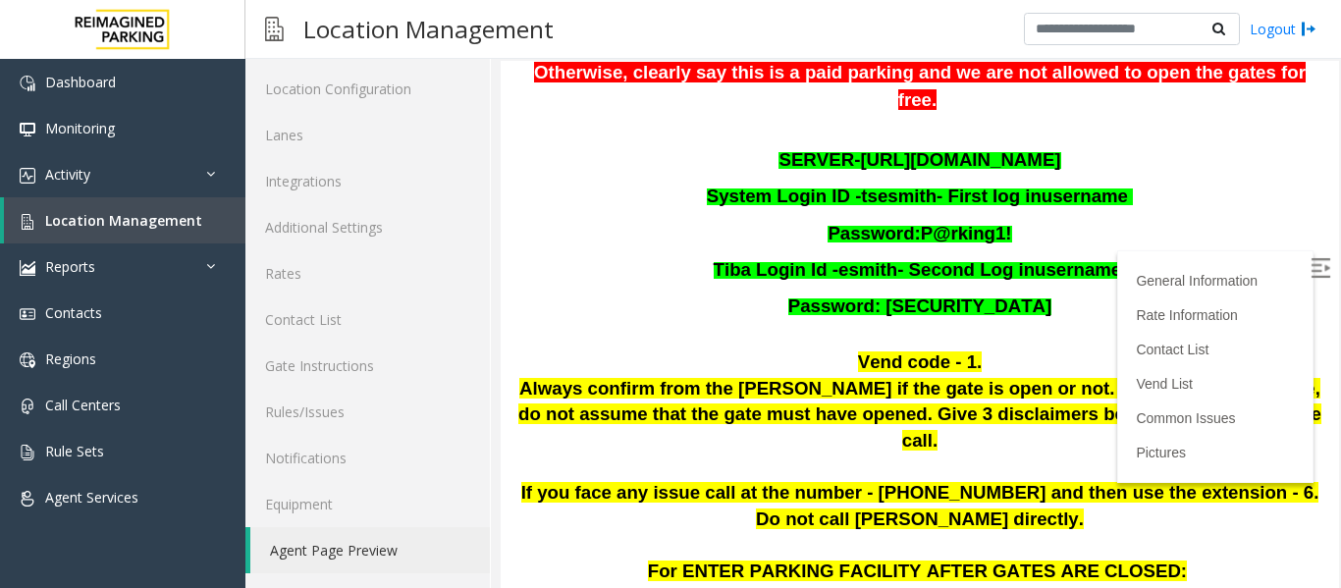
click at [1021, 215] on p "Password: P@rking1!" at bounding box center [920, 233] width 809 height 36
copy span "P@rking1!"
drag, startPoint x: 908, startPoint y: 279, endPoint x: 994, endPoint y: 266, distance: 86.4
click at [994, 288] on p "Password: P@rking1!" at bounding box center [920, 306] width 809 height 36
copy span "P@rking1!"
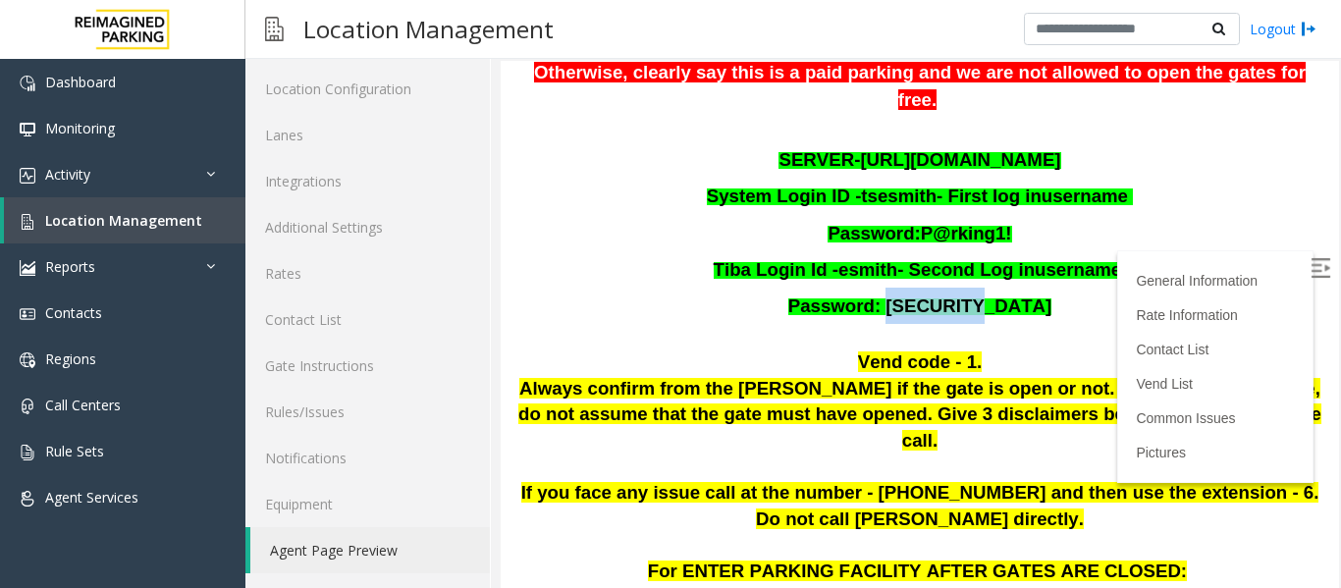
click at [930, 352] on span "Vend code - 1." at bounding box center [920, 362] width 124 height 21
click at [866, 259] on span "esmith" at bounding box center [868, 269] width 59 height 21
copy span "esmith"
drag, startPoint x: 909, startPoint y: 277, endPoint x: 980, endPoint y: 273, distance: 70.8
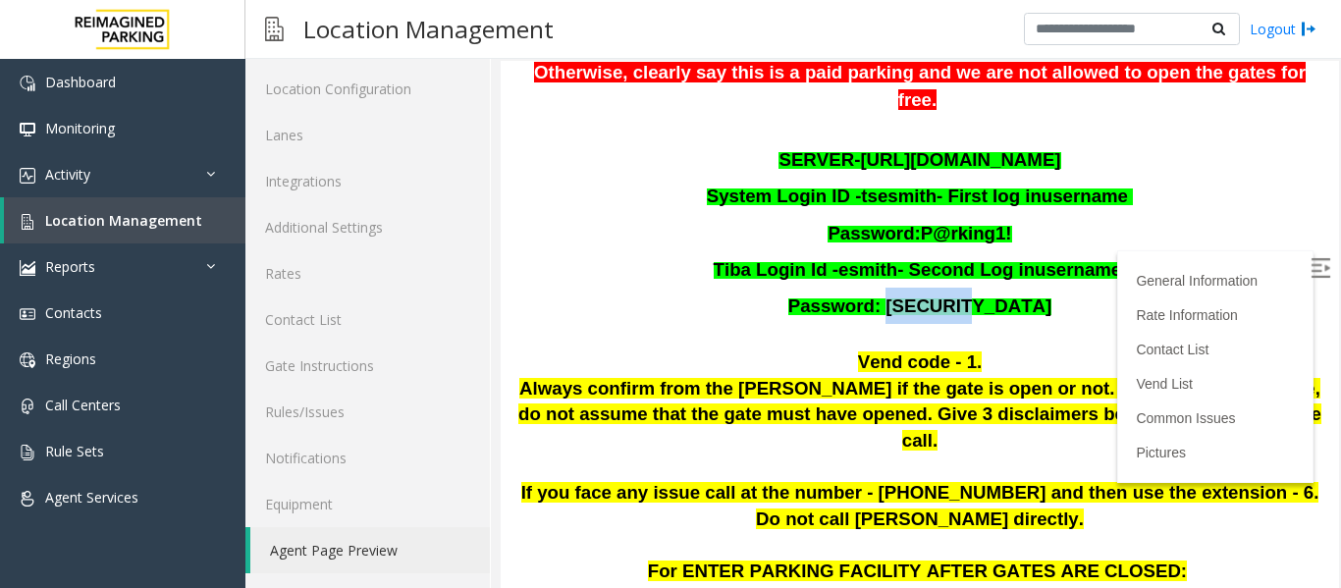
click at [980, 296] on span "Password: P@rking1!" at bounding box center [920, 306] width 263 height 21
click at [995, 288] on p "Password: P@rking1!" at bounding box center [920, 306] width 809 height 36
drag, startPoint x: 995, startPoint y: 274, endPoint x: 911, endPoint y: 282, distance: 83.8
click at [911, 288] on p "Password: P@rking1!" at bounding box center [920, 306] width 809 height 36
copy span "P@rking1!"
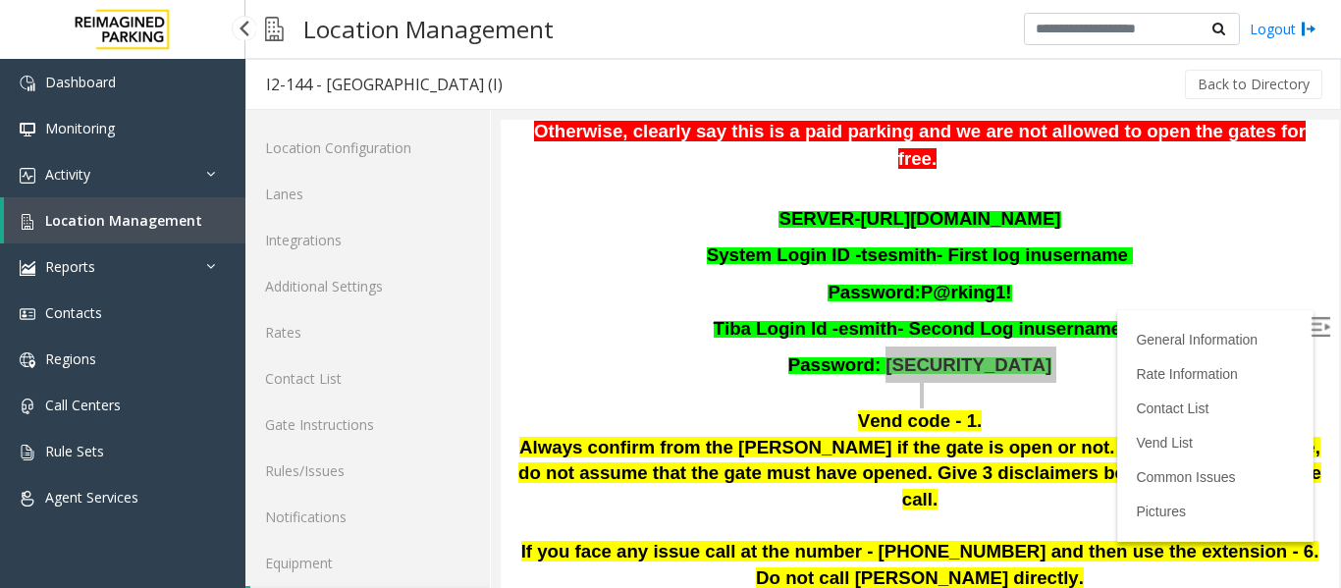
scroll to position [59, 0]
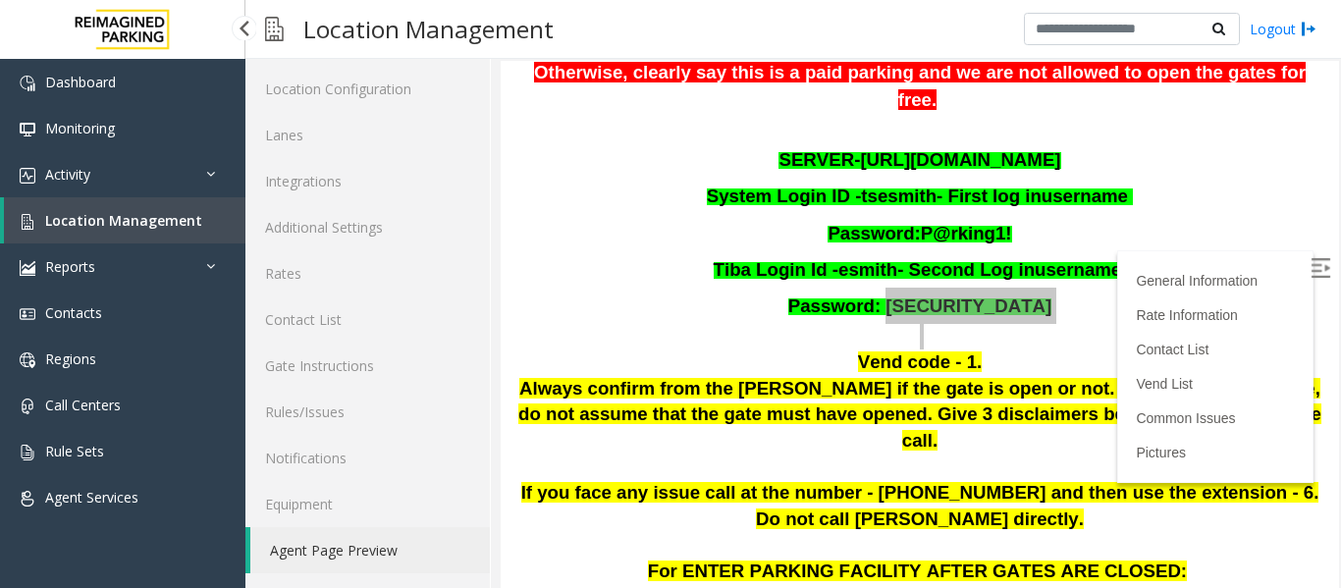
drag, startPoint x: 0, startPoint y: 0, endPoint x: 162, endPoint y: 220, distance: 273.2
click at [162, 220] on span "Location Management" at bounding box center [123, 220] width 157 height 19
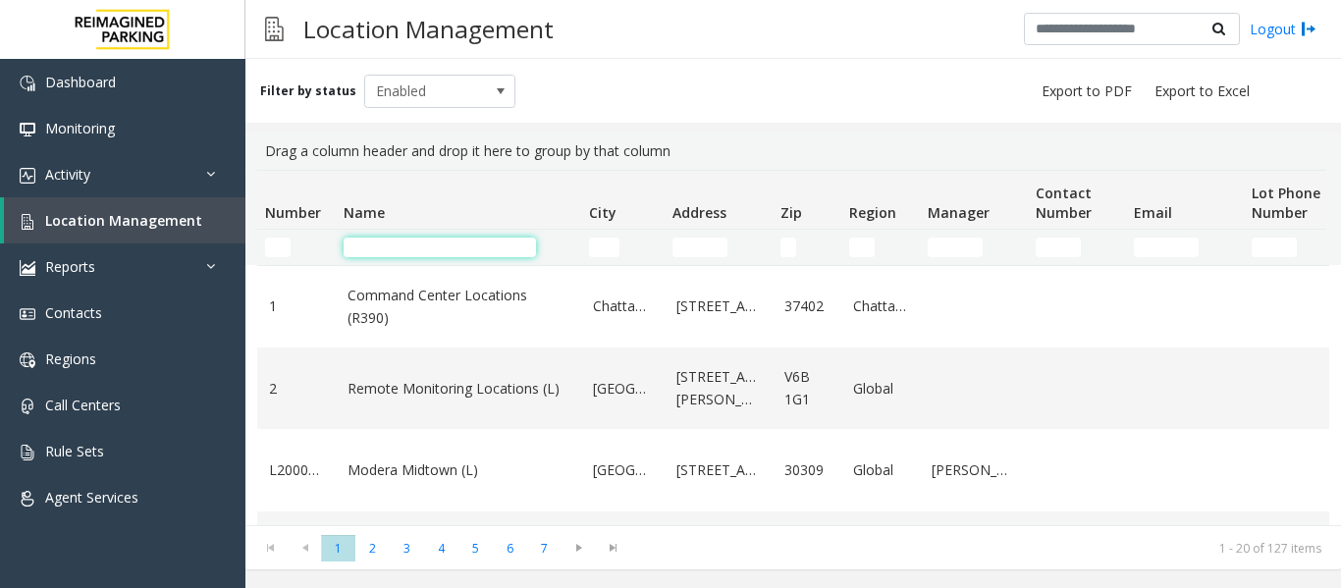
click at [476, 253] on input "Name Filter" at bounding box center [440, 248] width 192 height 20
click at [611, 255] on input "City Filter" at bounding box center [604, 248] width 30 height 20
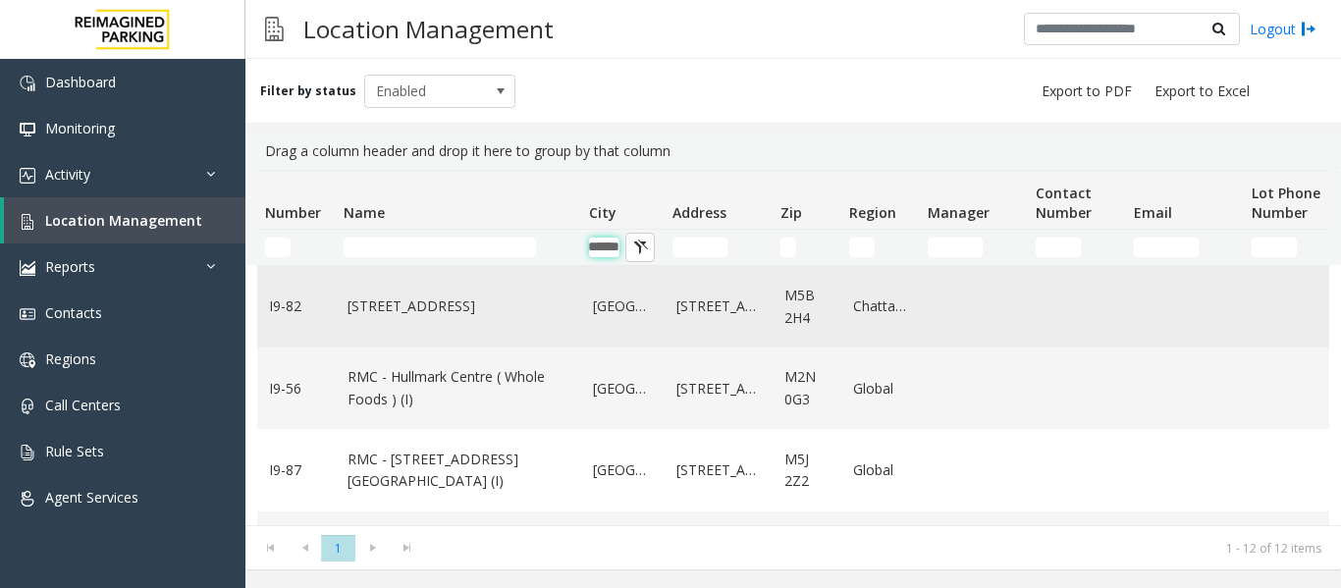
type input "*******"
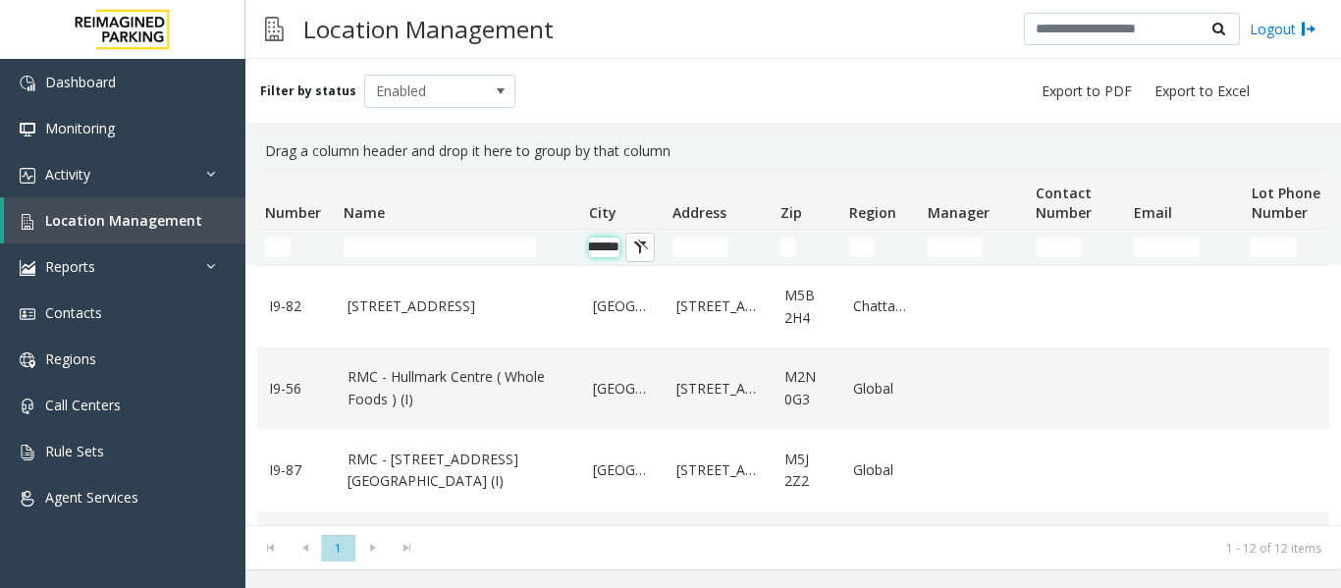
click at [598, 250] on input "*******" at bounding box center [604, 248] width 30 height 20
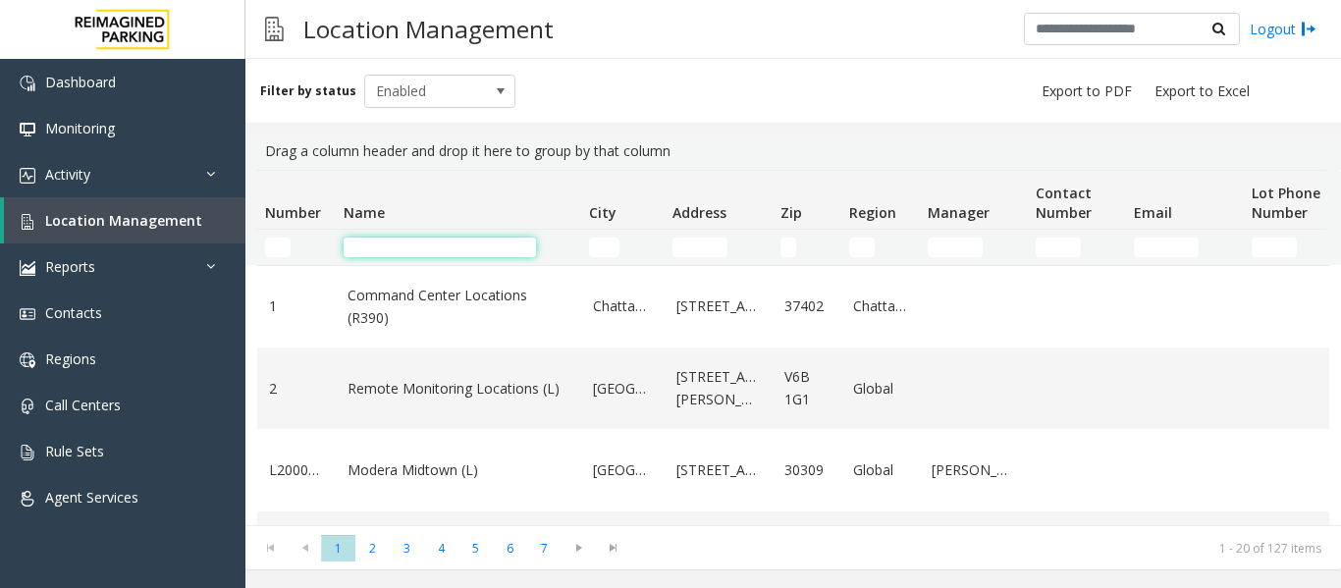
click at [508, 249] on input "Name Filter" at bounding box center [440, 248] width 192 height 20
type input "*****"
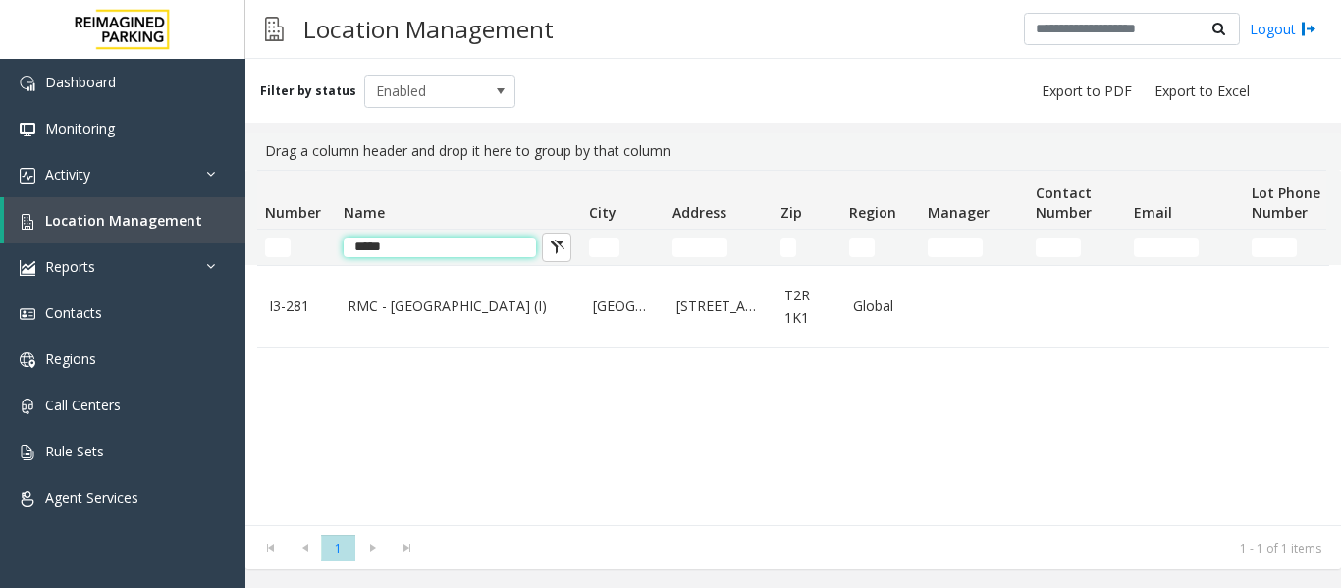
click at [493, 239] on input "*****" at bounding box center [440, 248] width 192 height 20
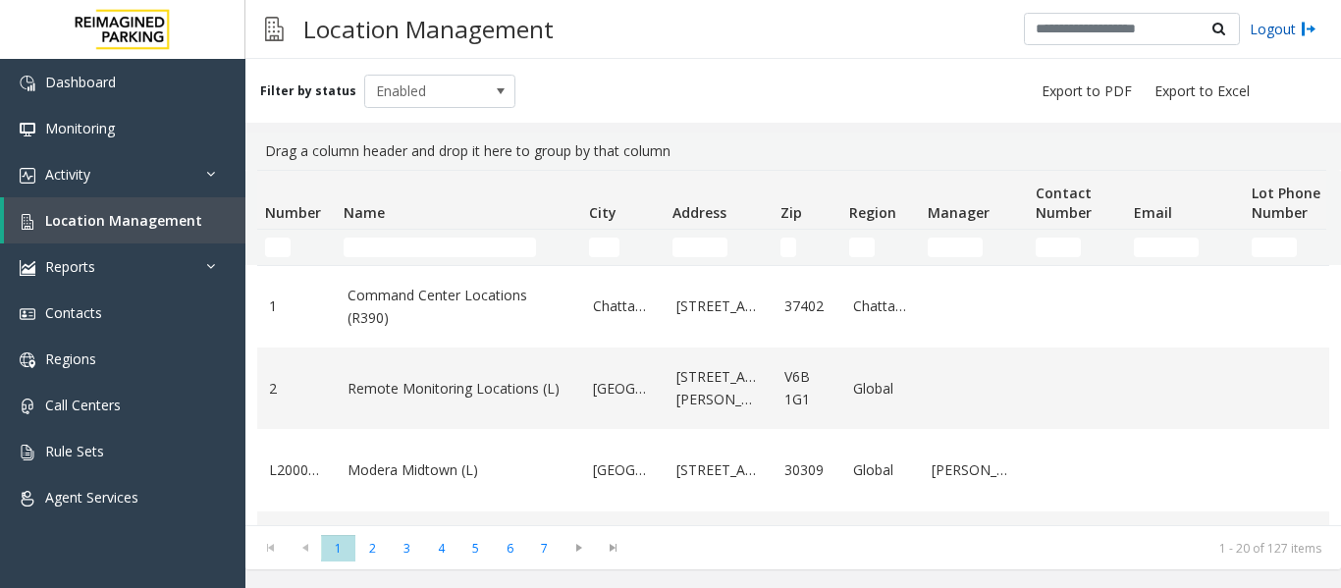
click at [1282, 34] on link "Logout" at bounding box center [1283, 29] width 67 height 21
